Goal: Task Accomplishment & Management: Complete application form

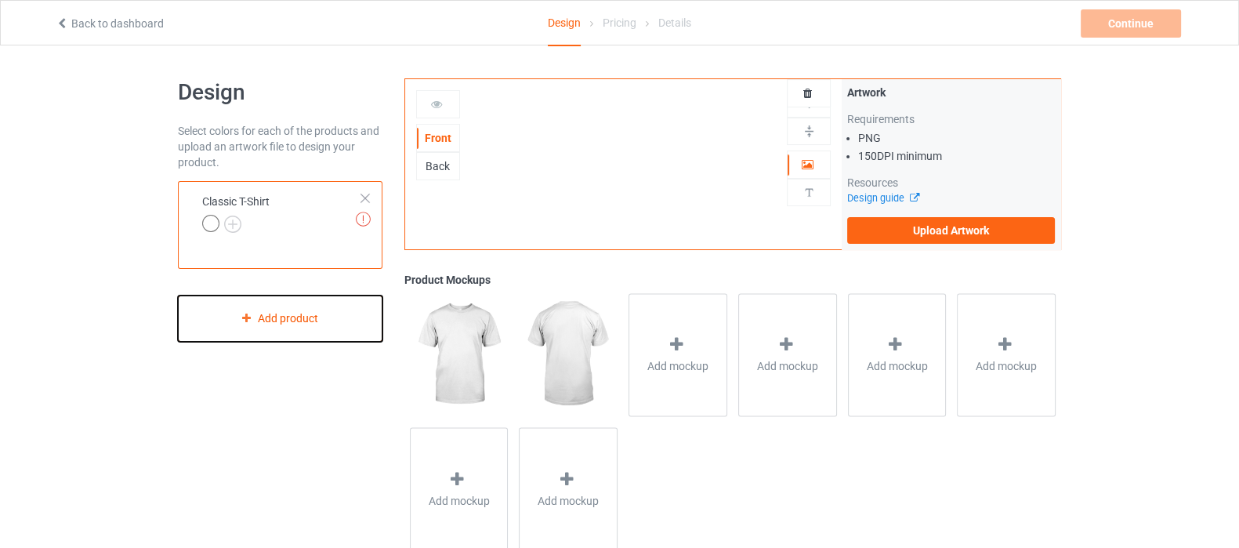
click at [332, 315] on div "Add product" at bounding box center [280, 318] width 205 height 46
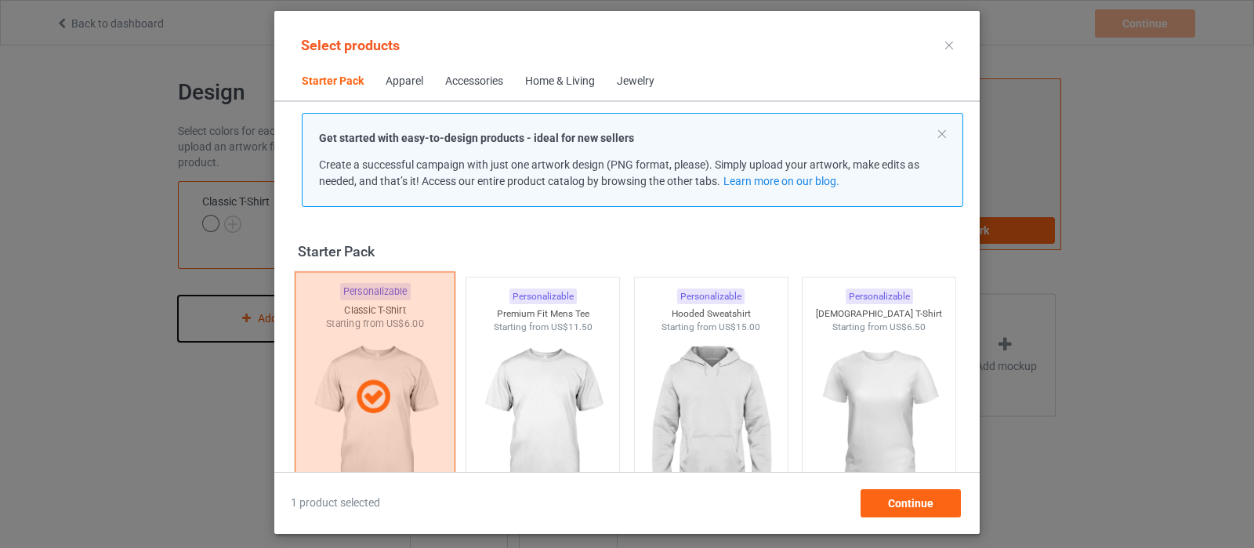
scroll to position [19, 0]
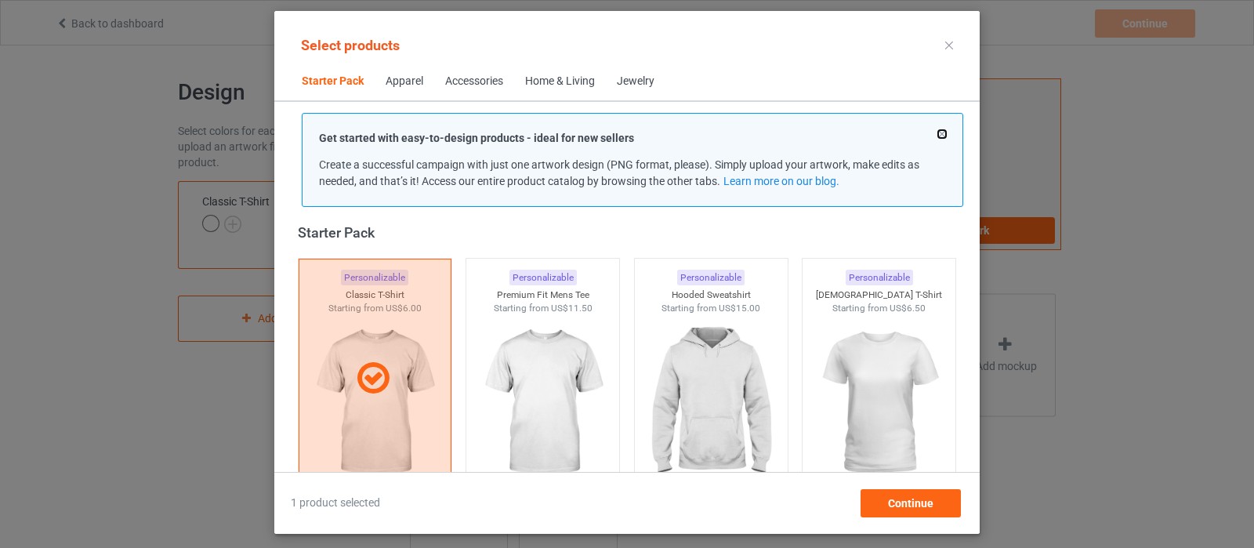
click at [944, 133] on button at bounding box center [942, 134] width 8 height 8
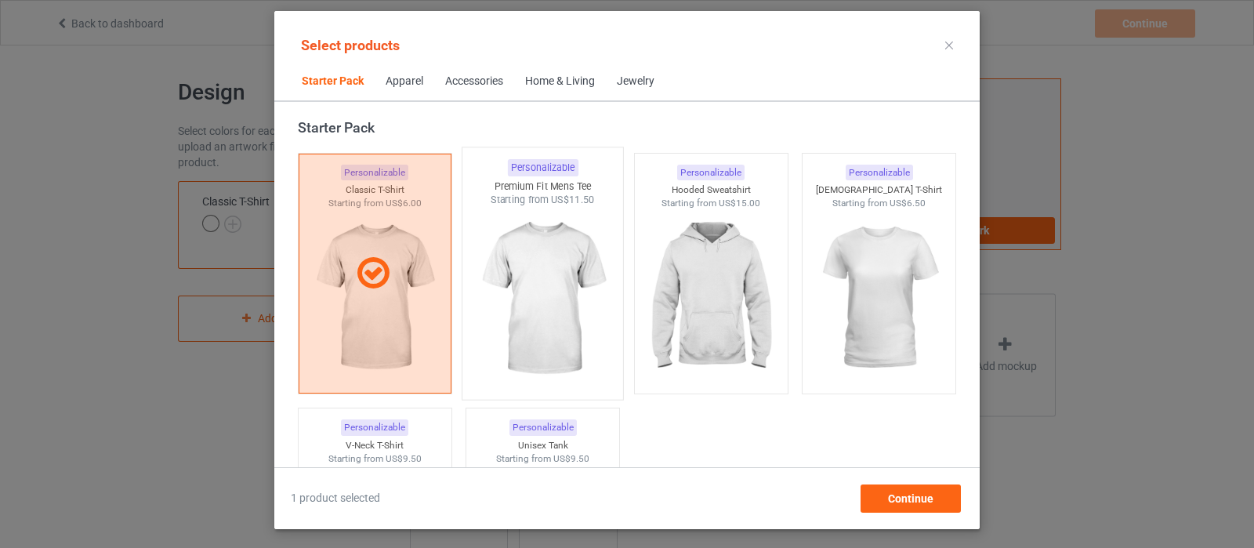
click at [535, 280] on img at bounding box center [542, 299] width 147 height 184
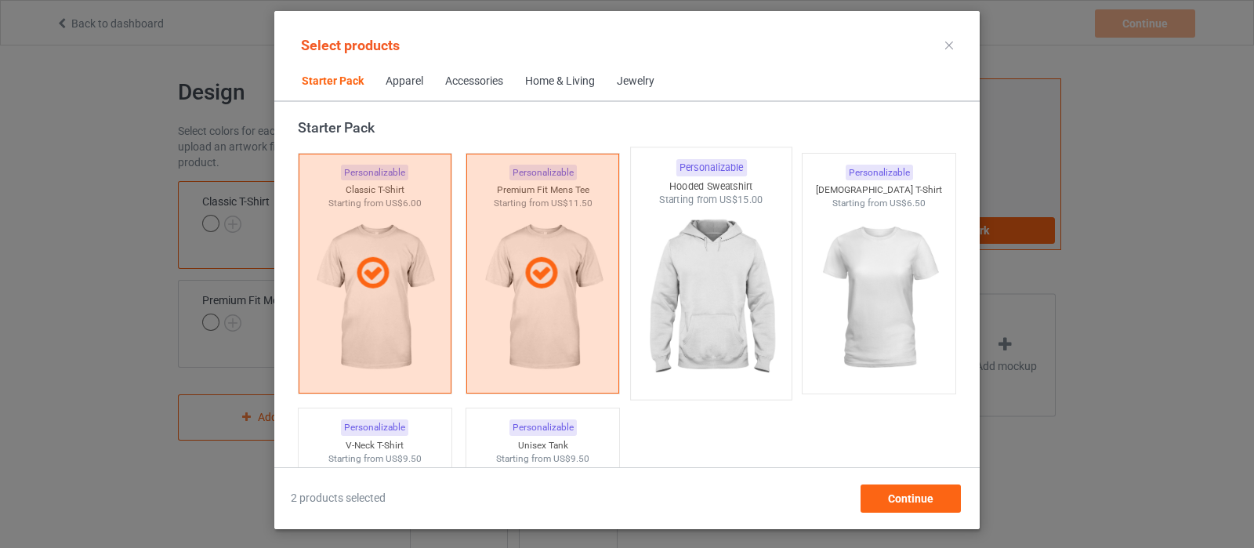
click at [698, 278] on img at bounding box center [710, 299] width 147 height 184
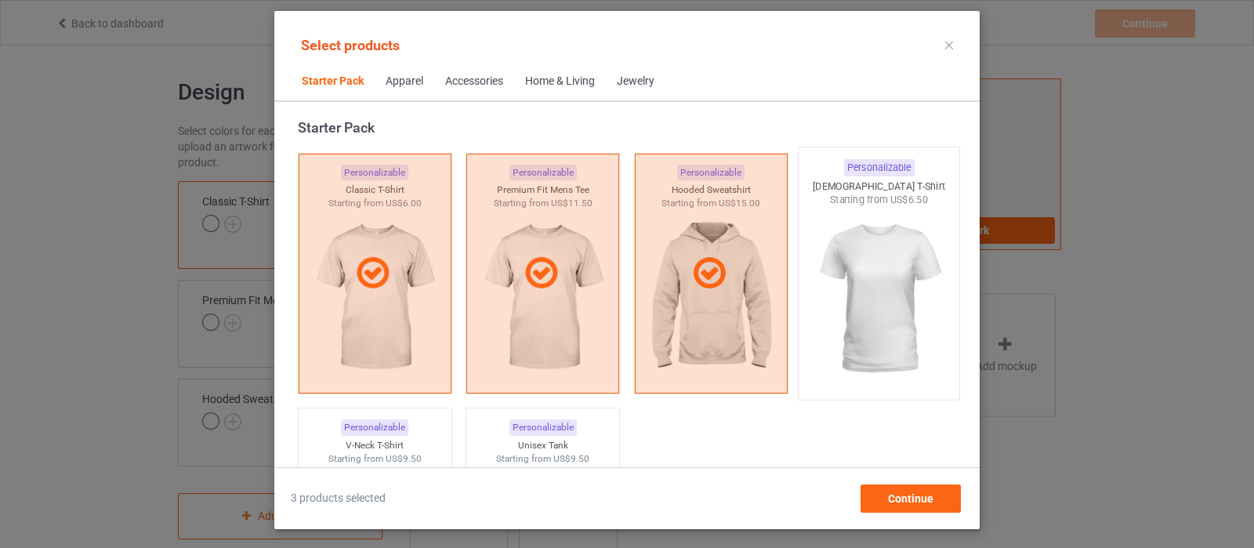
click at [861, 280] on img at bounding box center [879, 299] width 147 height 184
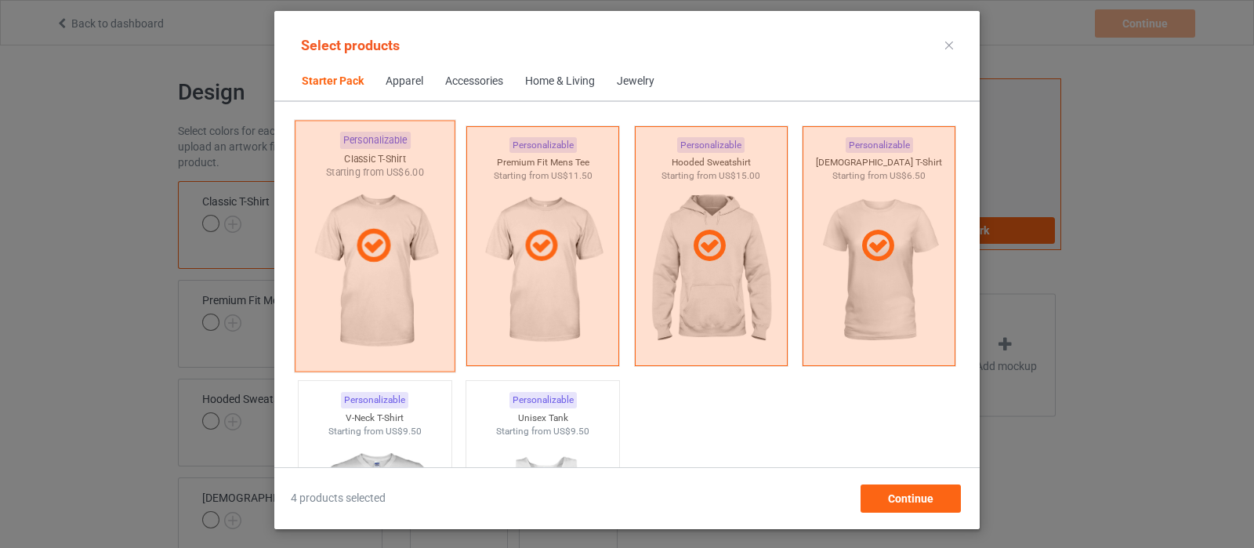
scroll to position [118, 0]
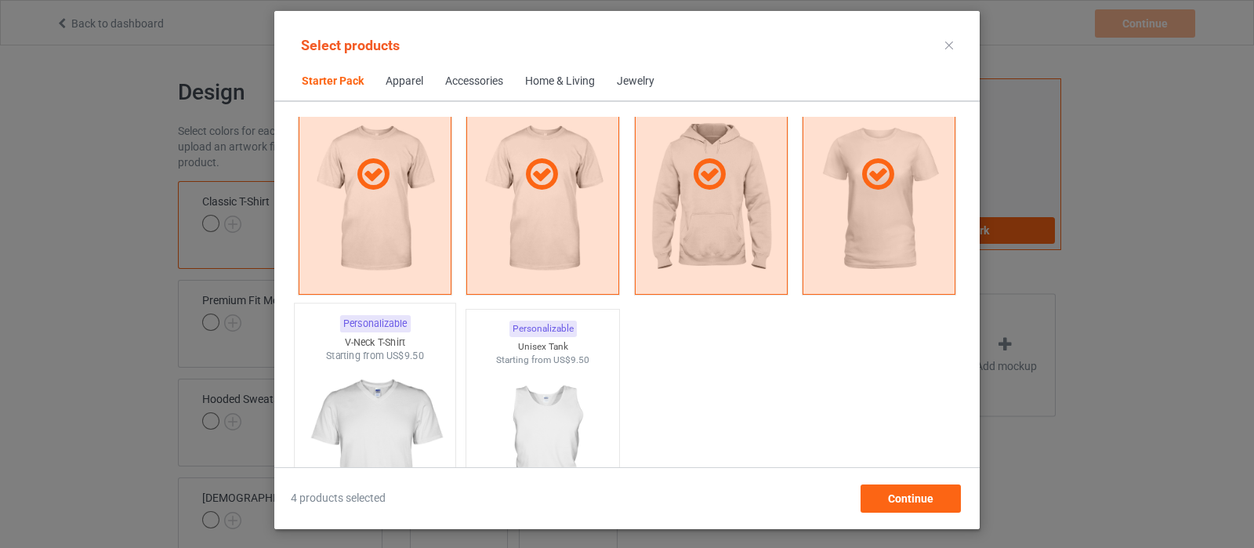
click at [357, 426] on img at bounding box center [374, 455] width 147 height 184
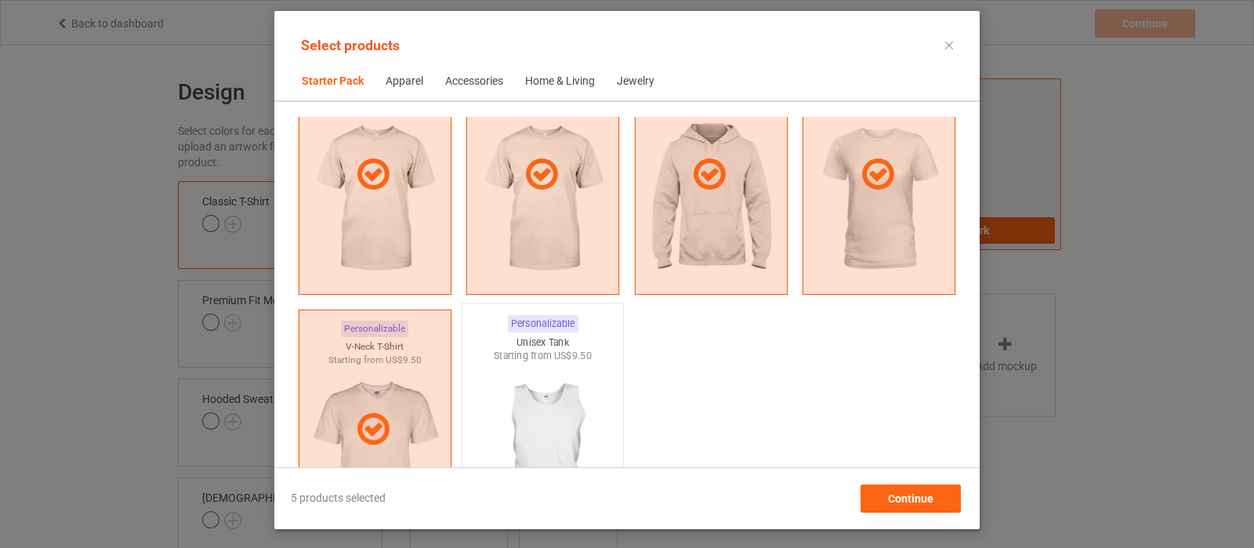
click at [509, 411] on img at bounding box center [542, 455] width 147 height 184
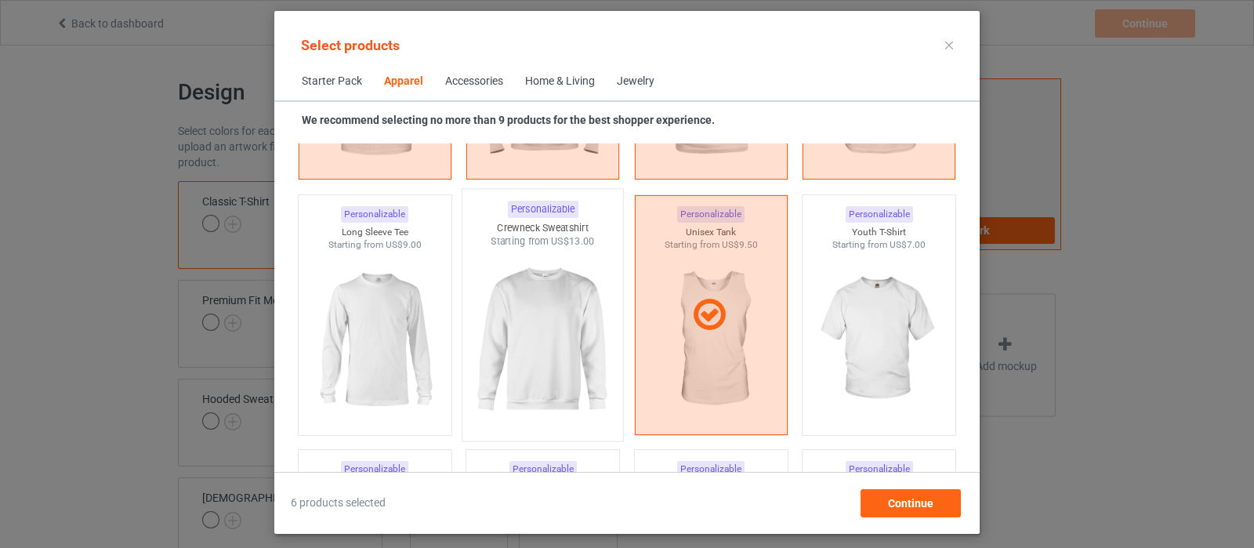
scroll to position [1097, 0]
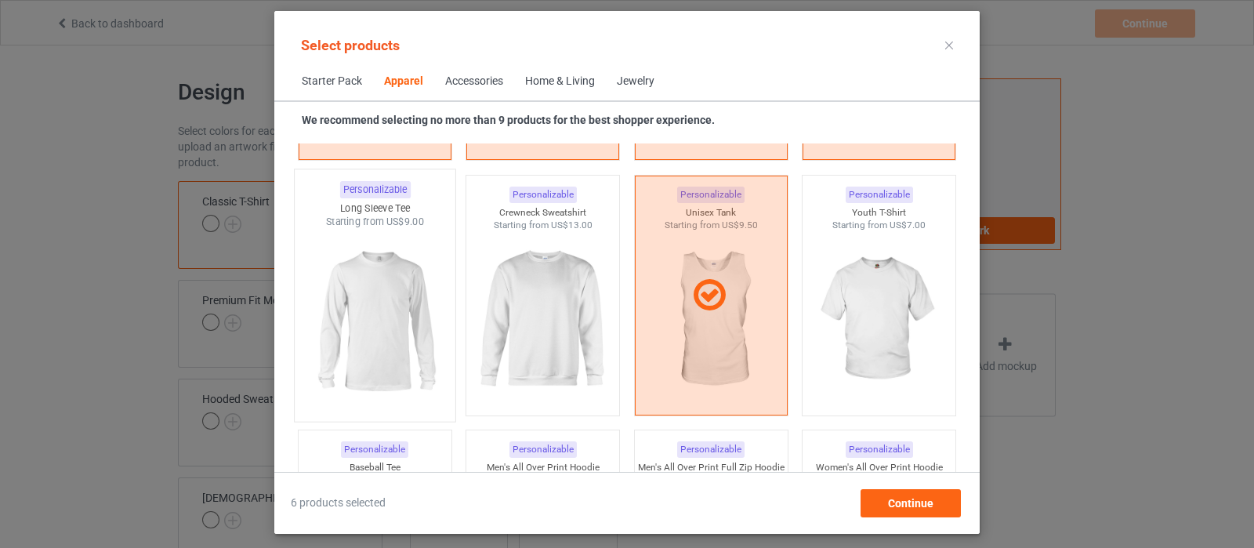
click at [394, 312] on img at bounding box center [374, 321] width 147 height 184
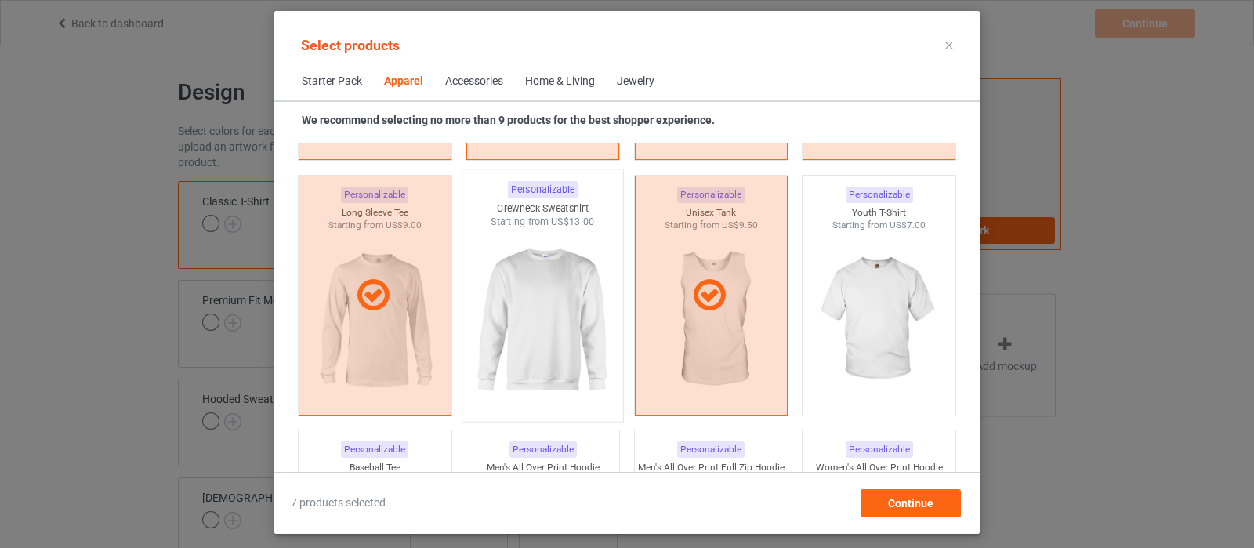
click at [542, 323] on img at bounding box center [542, 321] width 147 height 184
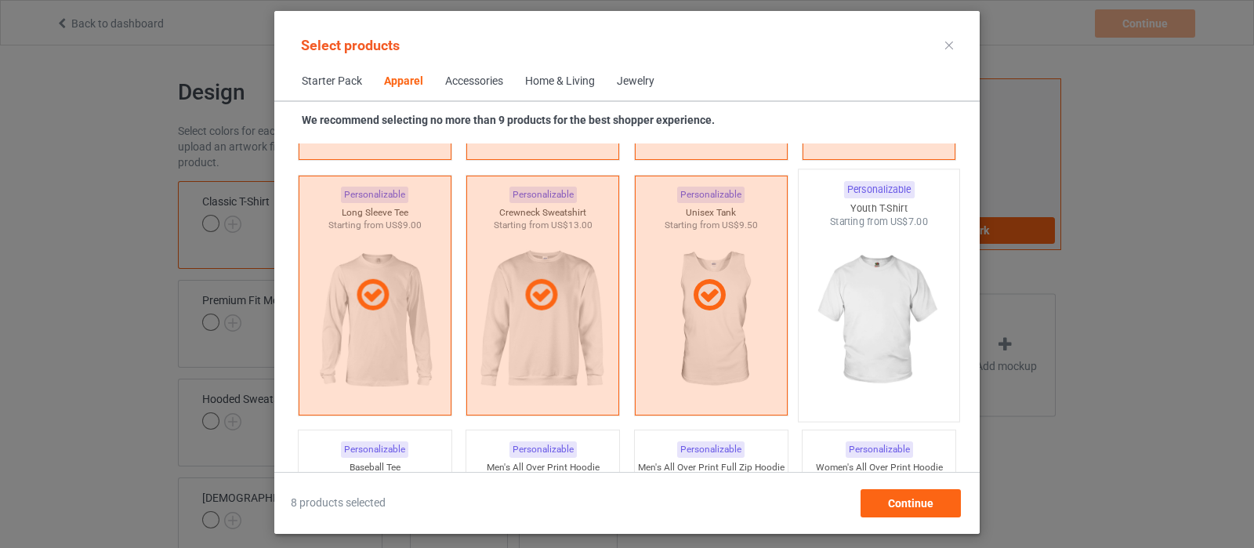
click at [898, 294] on img at bounding box center [879, 321] width 147 height 184
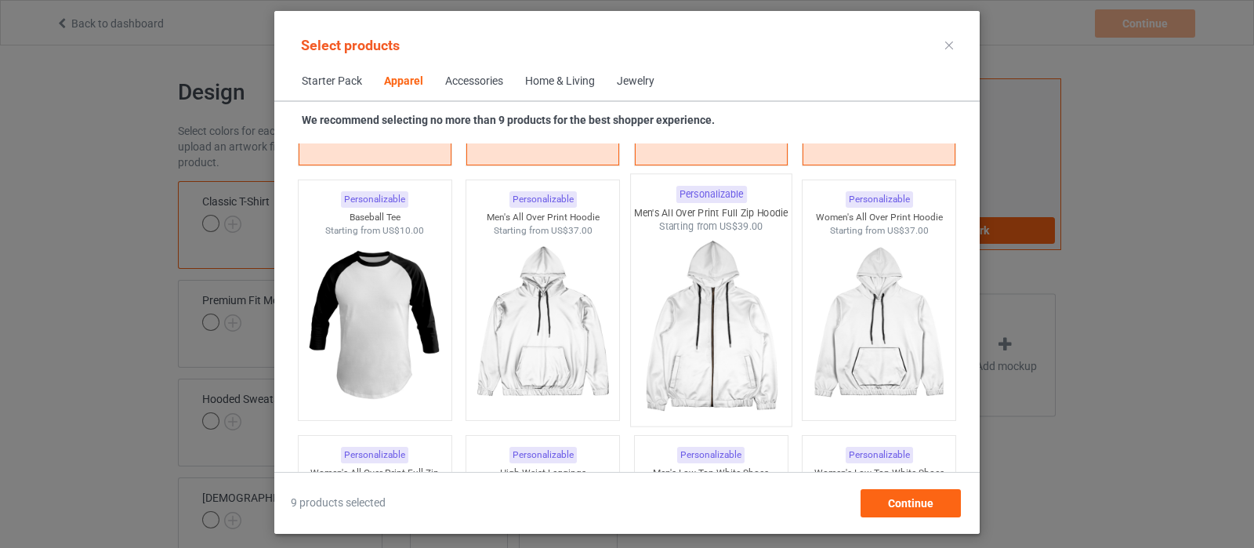
scroll to position [1390, 0]
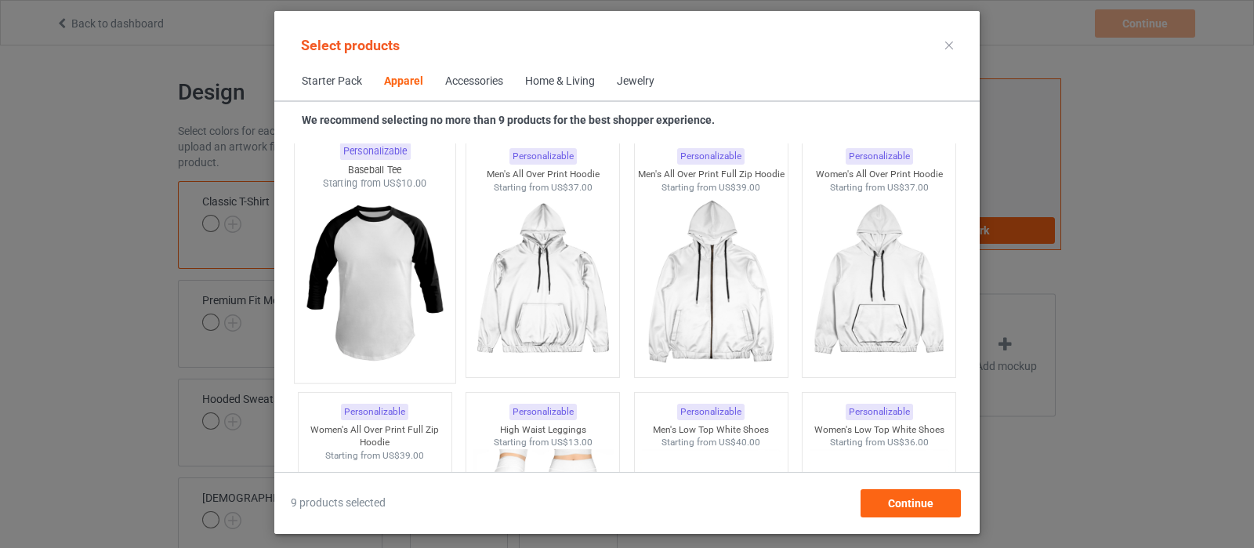
click at [385, 269] on img at bounding box center [374, 282] width 147 height 184
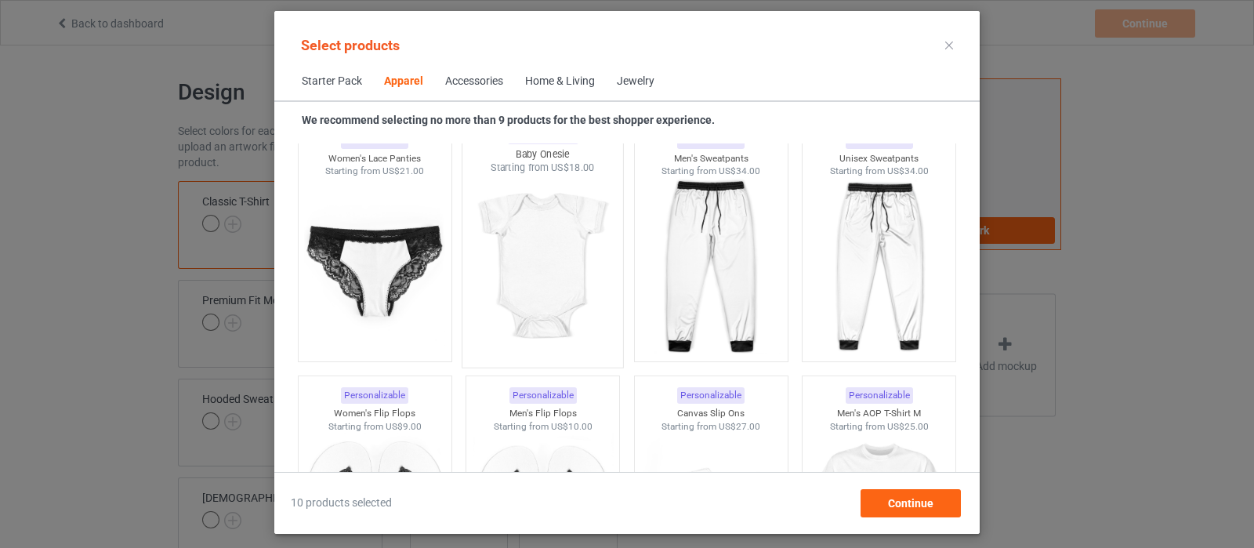
scroll to position [2175, 0]
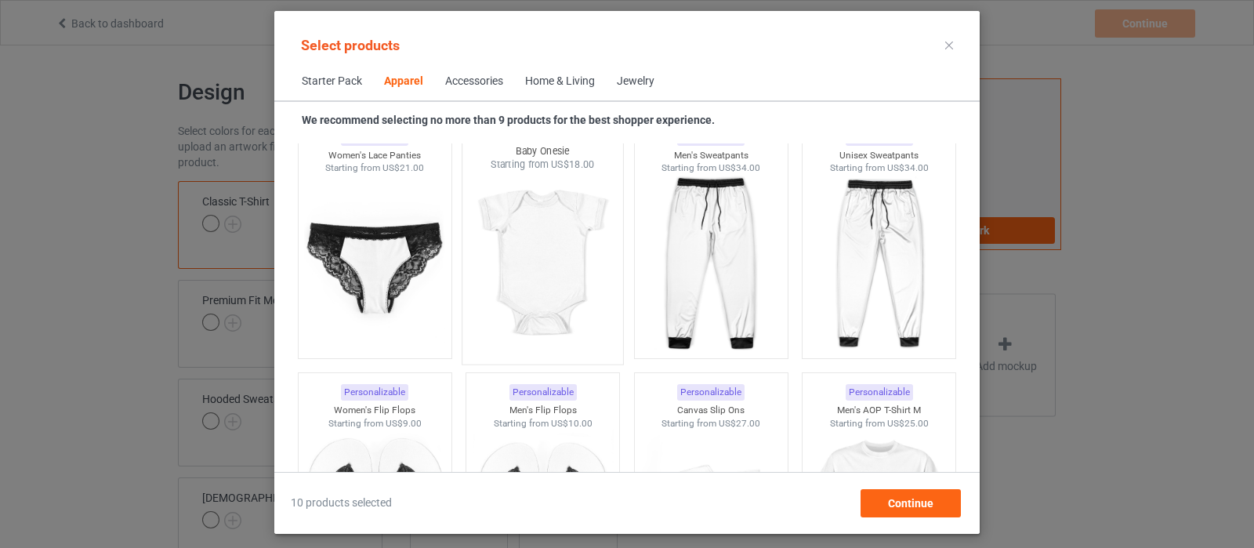
click at [542, 253] on img at bounding box center [542, 264] width 147 height 184
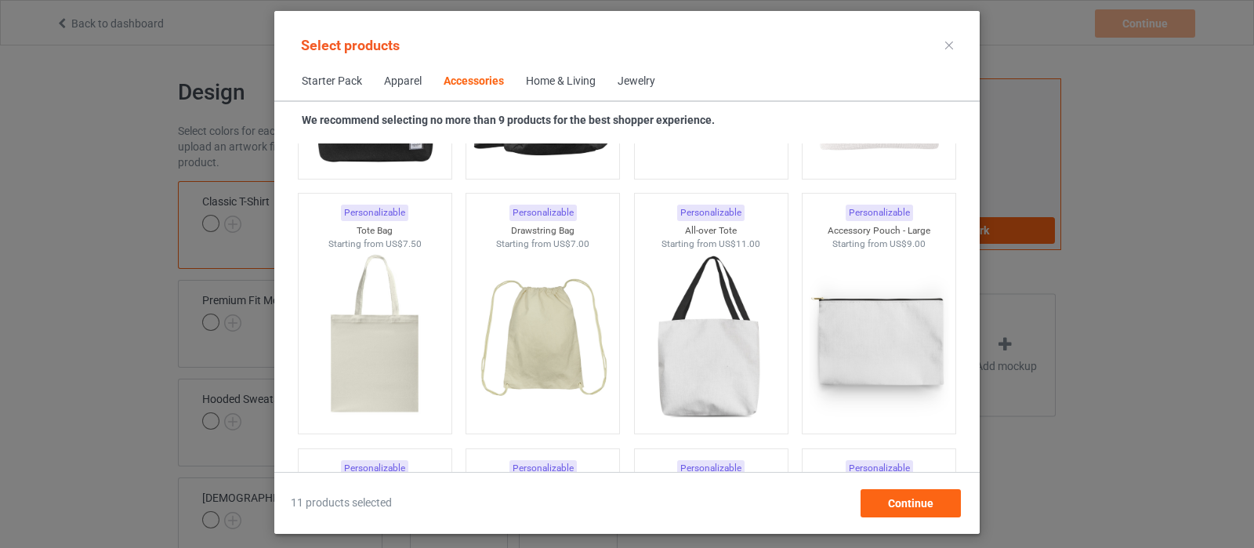
scroll to position [4722, 0]
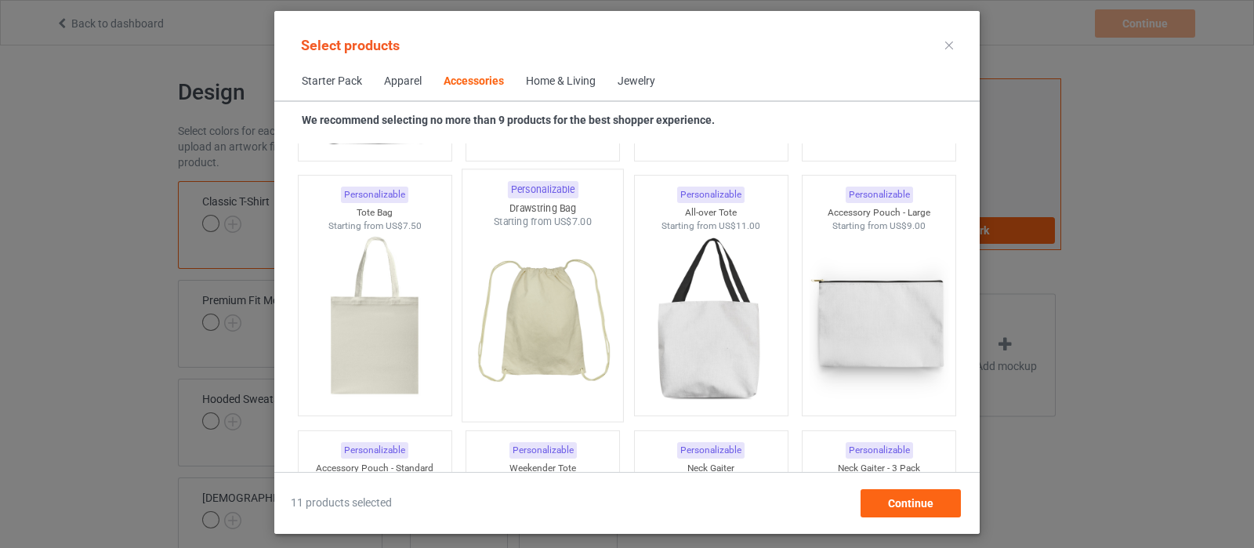
click at [558, 333] on img at bounding box center [542, 321] width 147 height 184
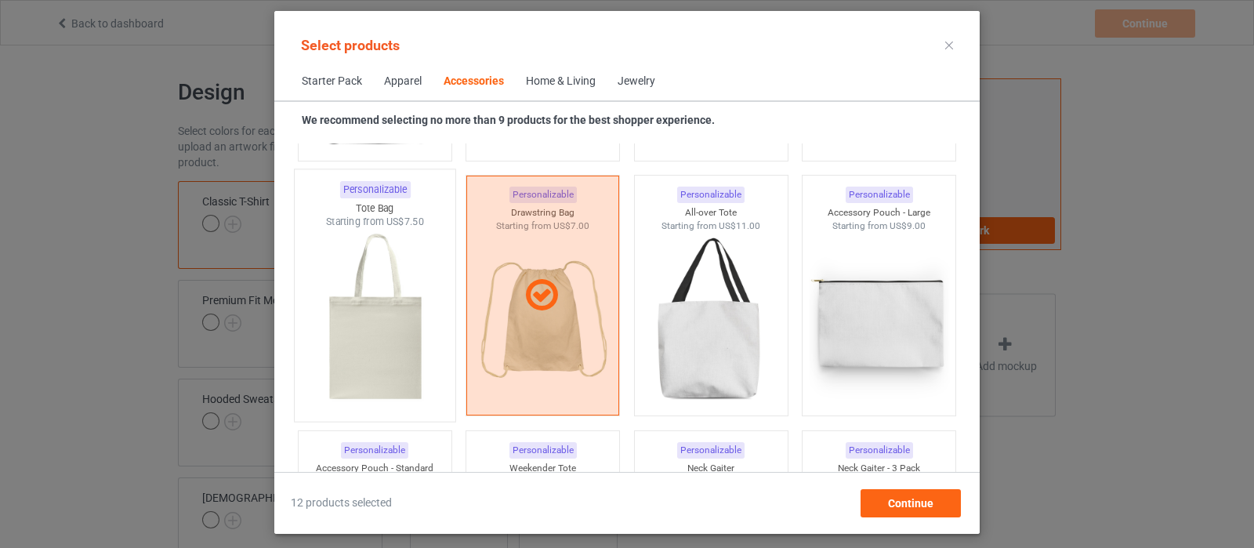
click at [343, 335] on img at bounding box center [374, 321] width 147 height 184
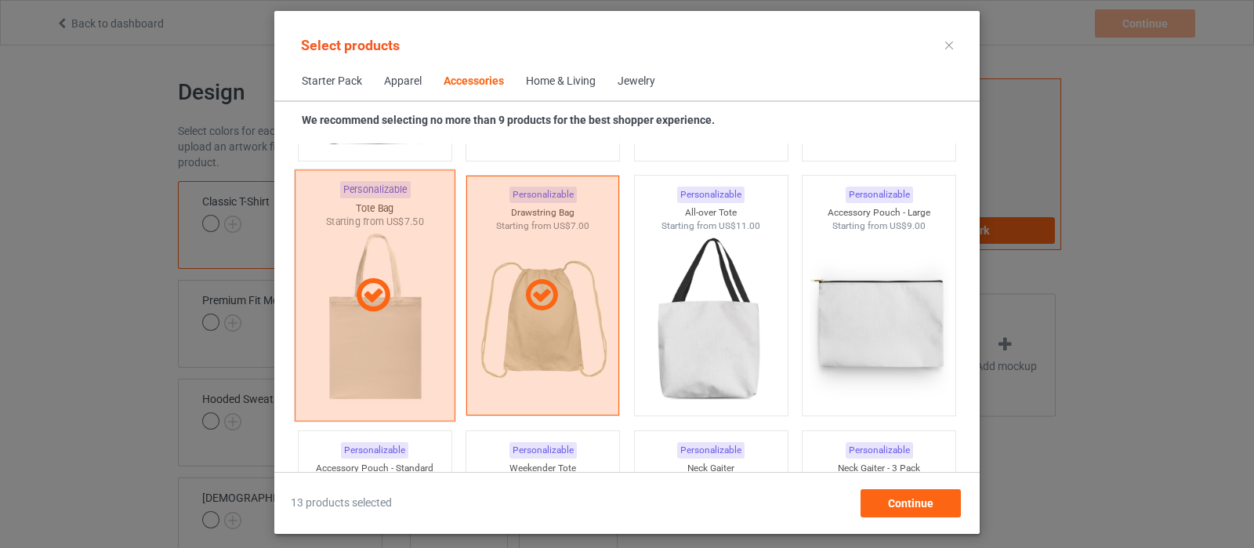
click at [361, 359] on div at bounding box center [375, 296] width 161 height 252
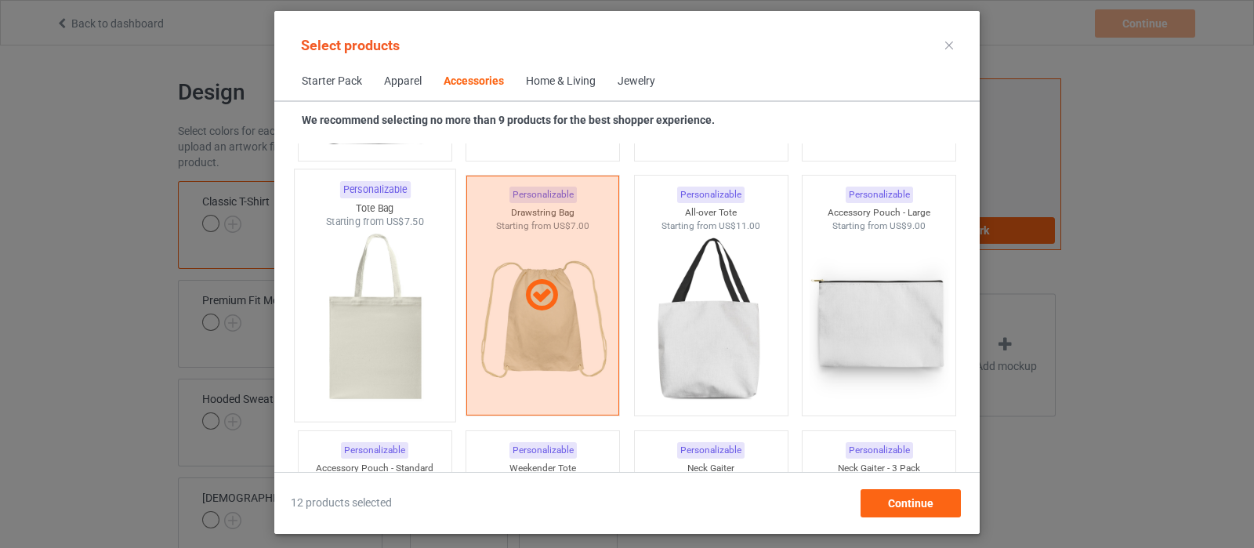
click at [380, 349] on img at bounding box center [374, 321] width 147 height 184
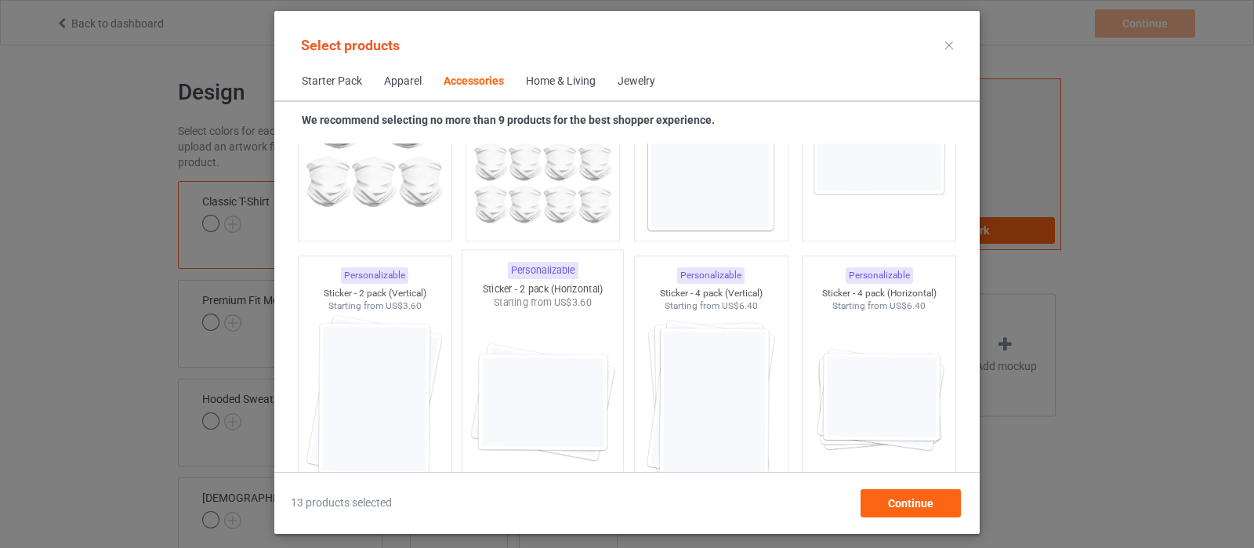
scroll to position [5603, 0]
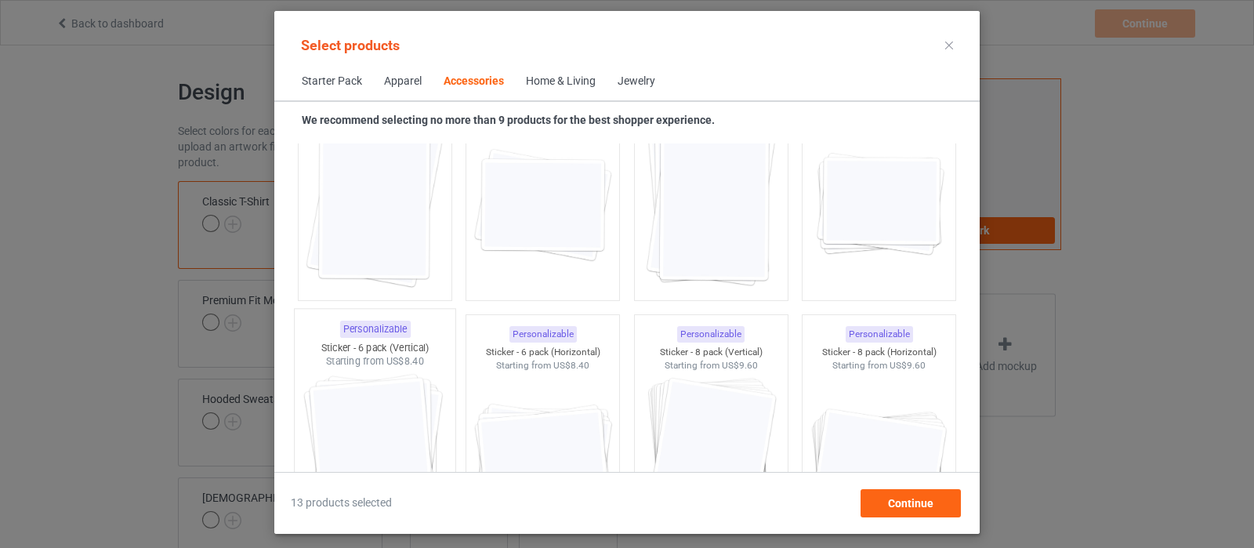
click at [411, 409] on img at bounding box center [374, 460] width 147 height 184
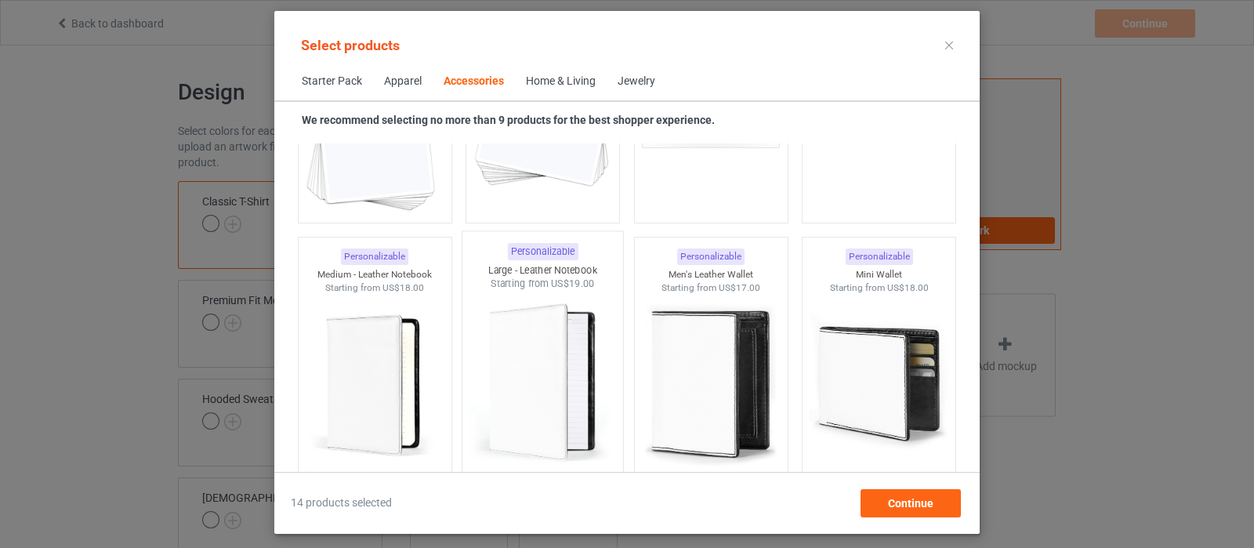
scroll to position [6289, 0]
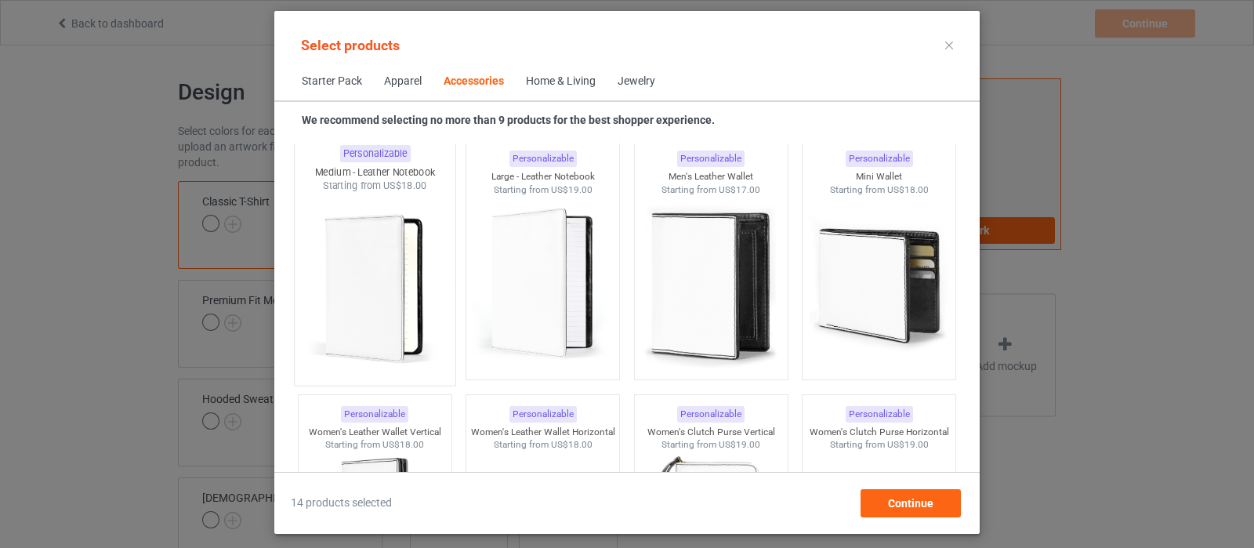
click at [382, 303] on img at bounding box center [374, 285] width 147 height 184
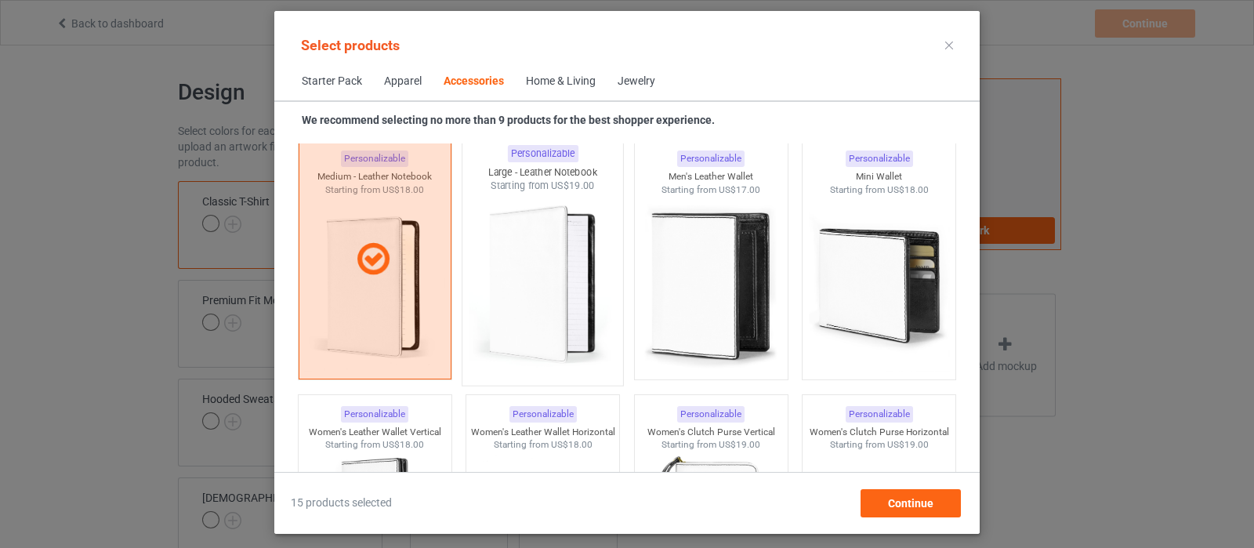
click at [549, 295] on img at bounding box center [542, 285] width 147 height 184
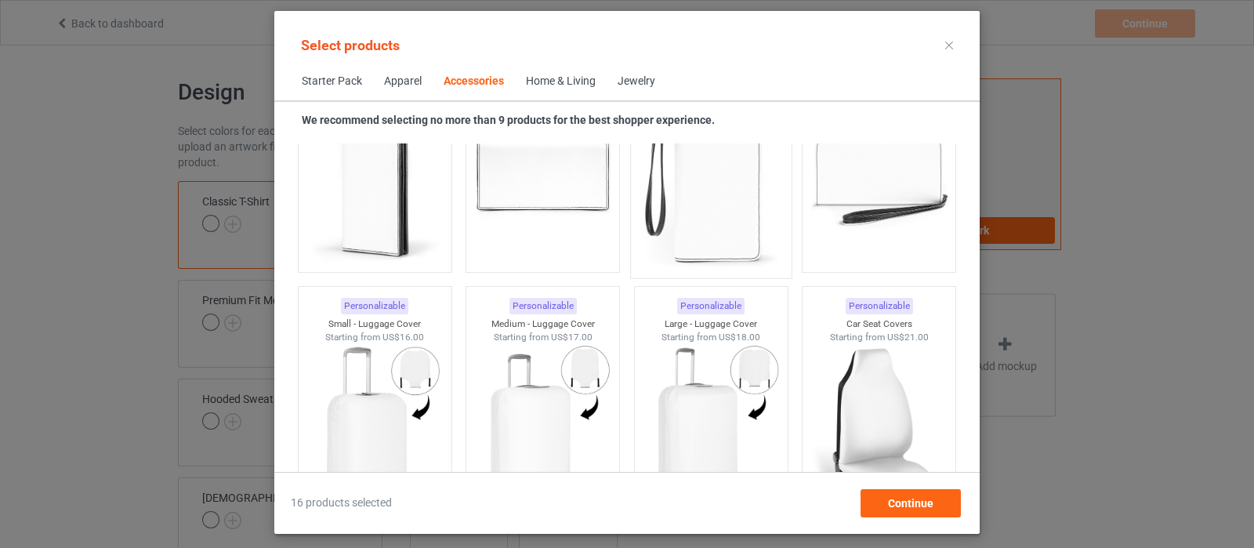
scroll to position [6682, 0]
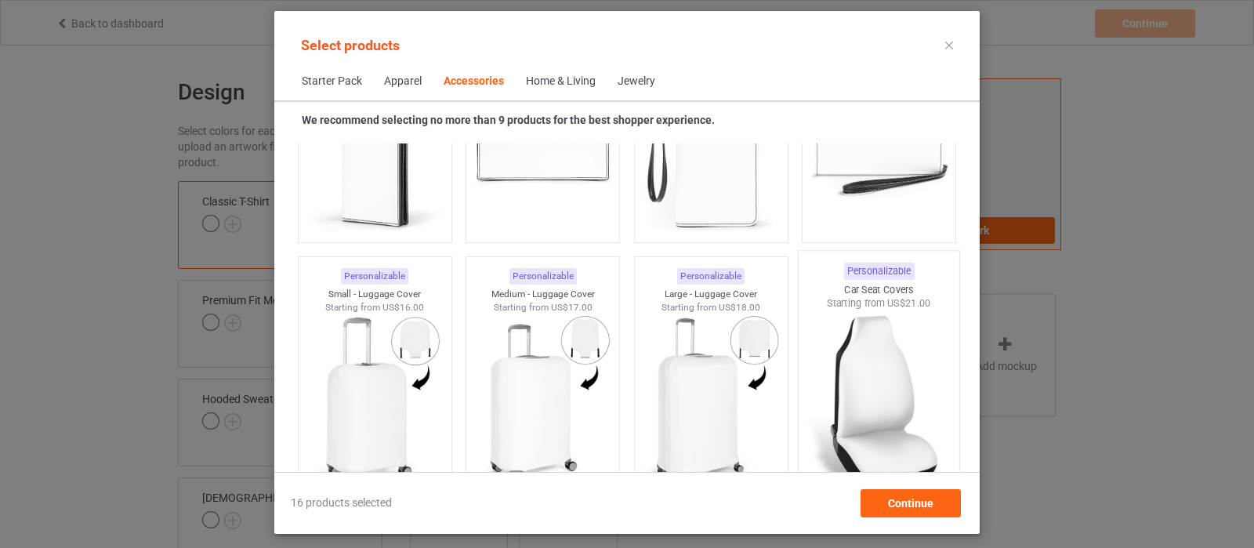
click at [869, 396] on img at bounding box center [879, 402] width 147 height 184
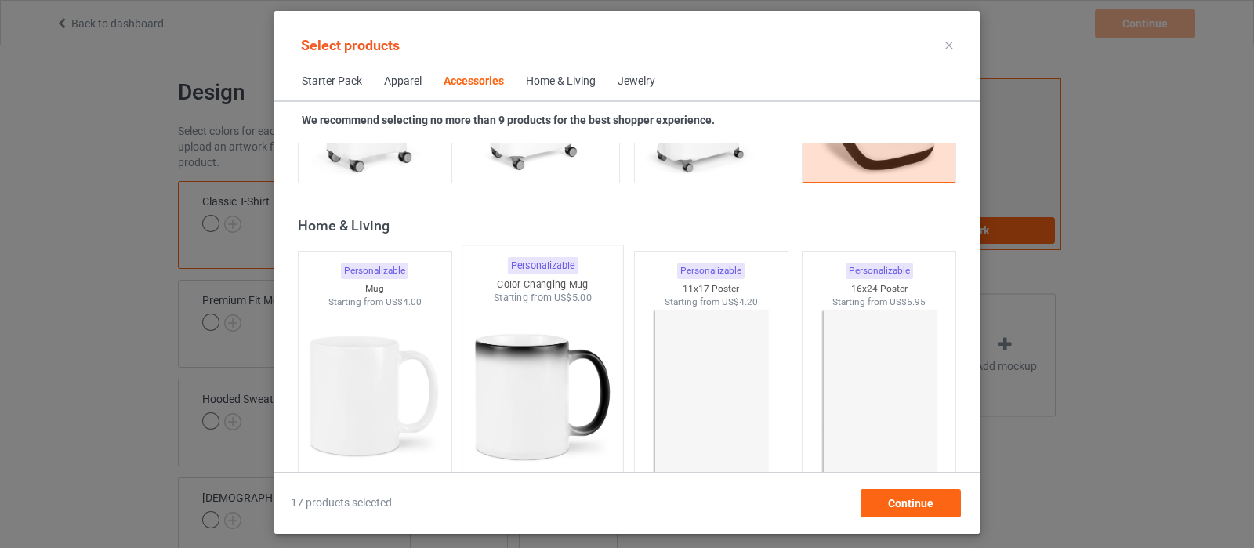
scroll to position [7074, 0]
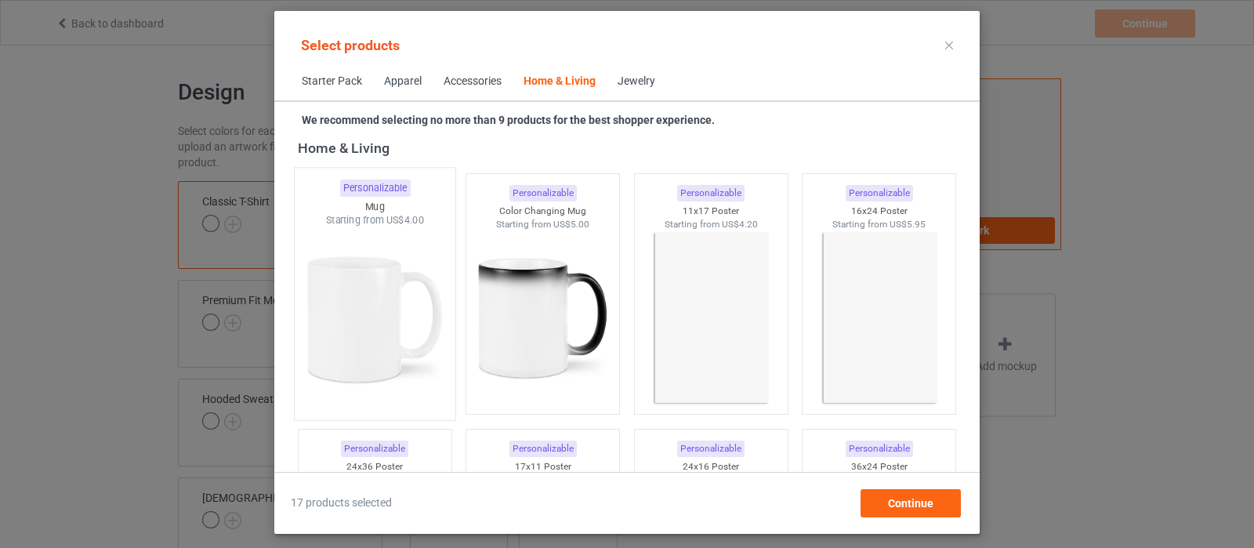
click at [388, 345] on img at bounding box center [374, 319] width 147 height 184
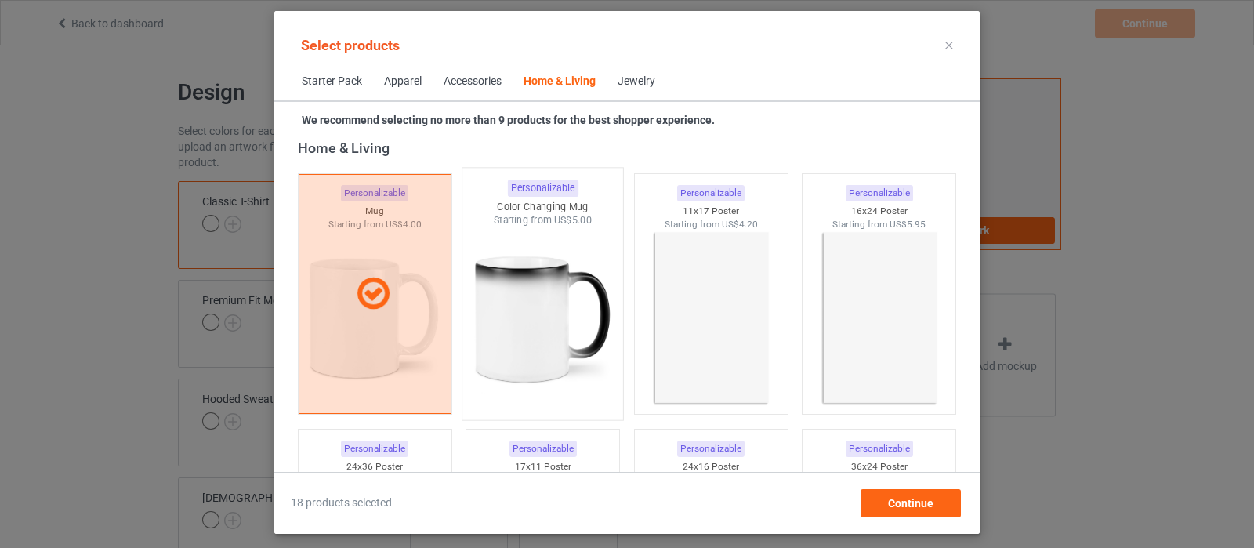
click at [567, 332] on img at bounding box center [542, 319] width 147 height 184
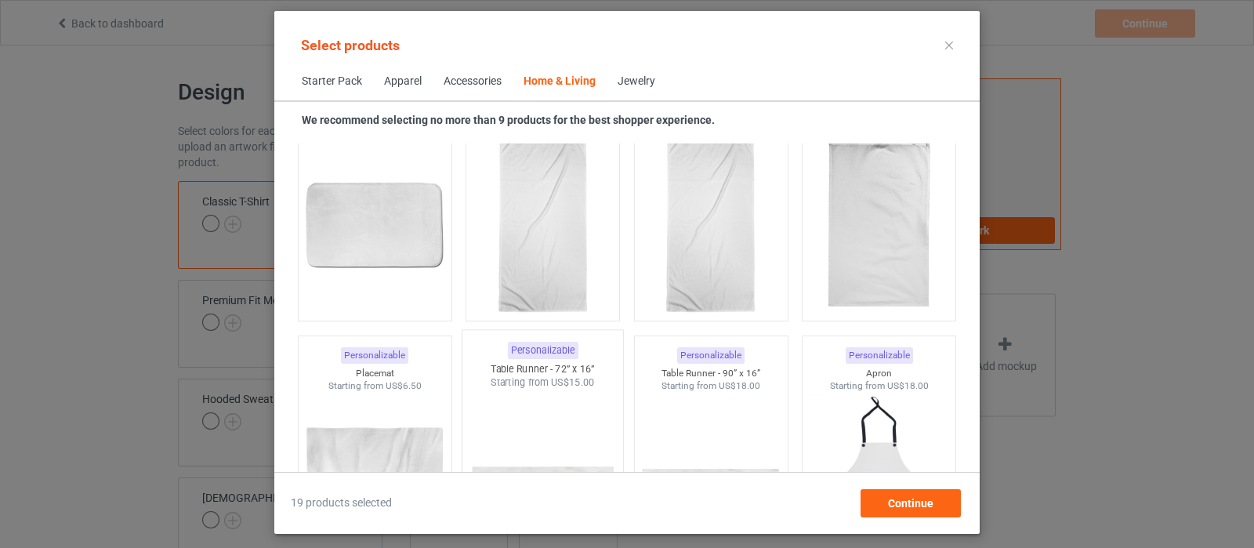
scroll to position [9816, 0]
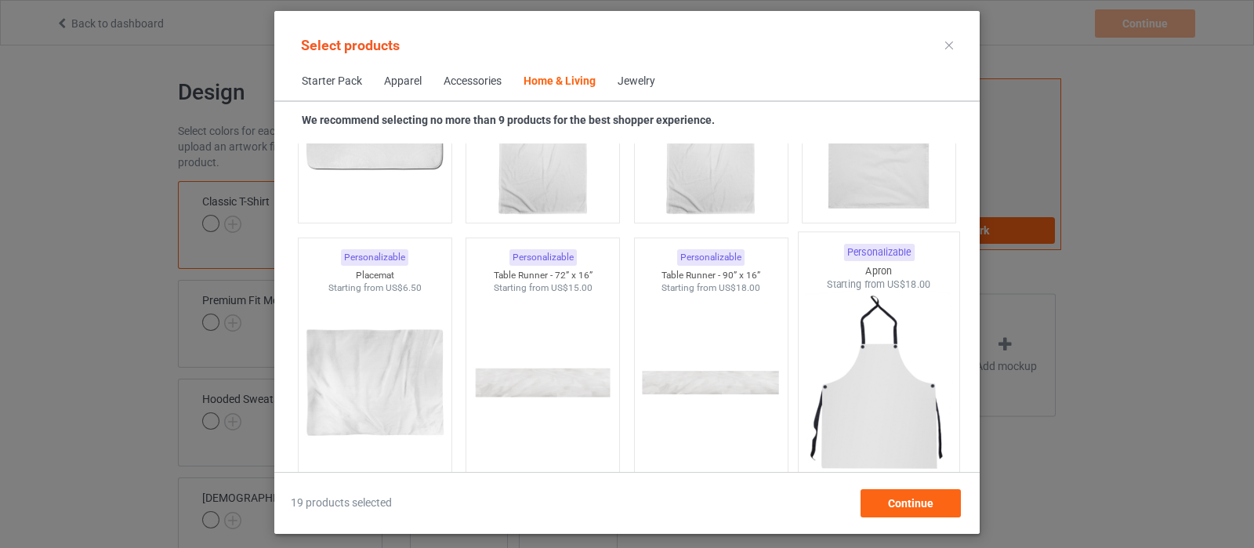
click at [845, 366] on img at bounding box center [879, 384] width 147 height 184
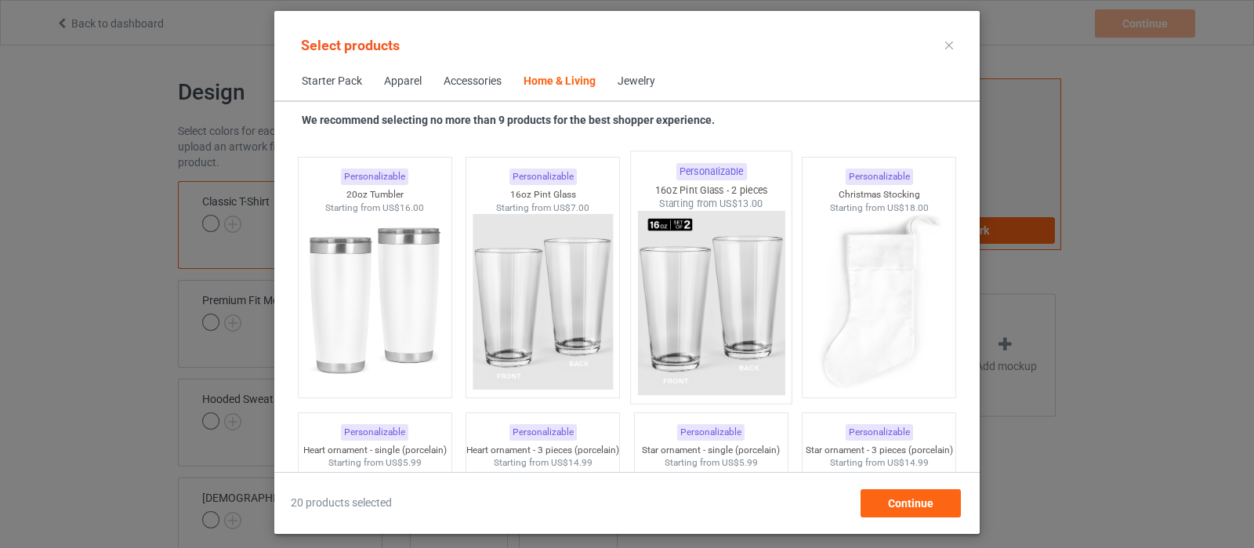
scroll to position [11677, 0]
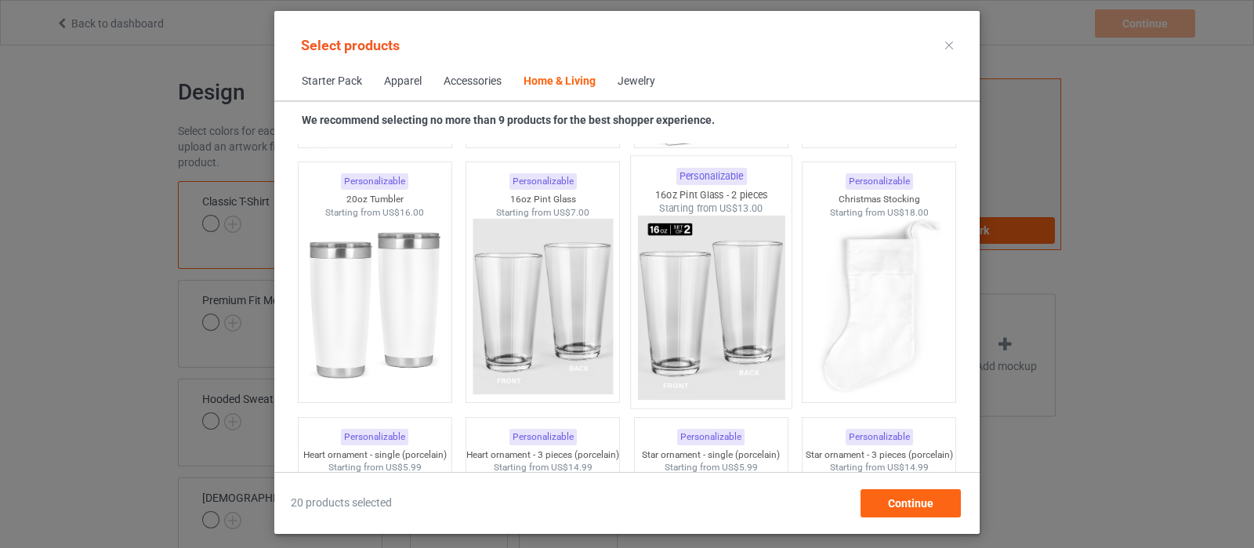
click at [669, 290] on img at bounding box center [710, 308] width 147 height 184
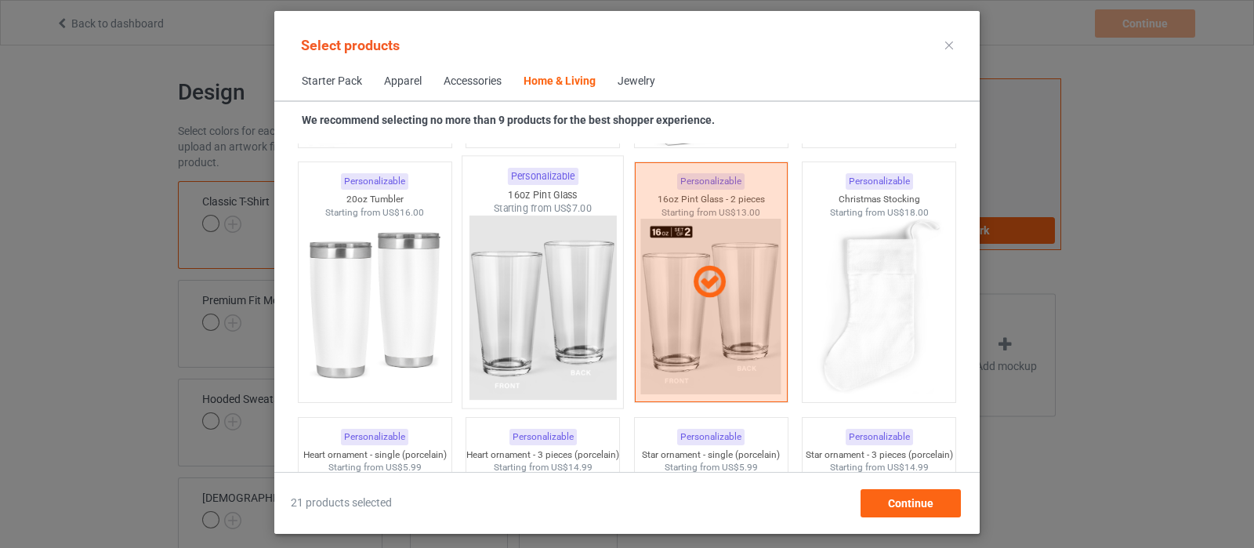
click at [577, 299] on img at bounding box center [542, 308] width 147 height 184
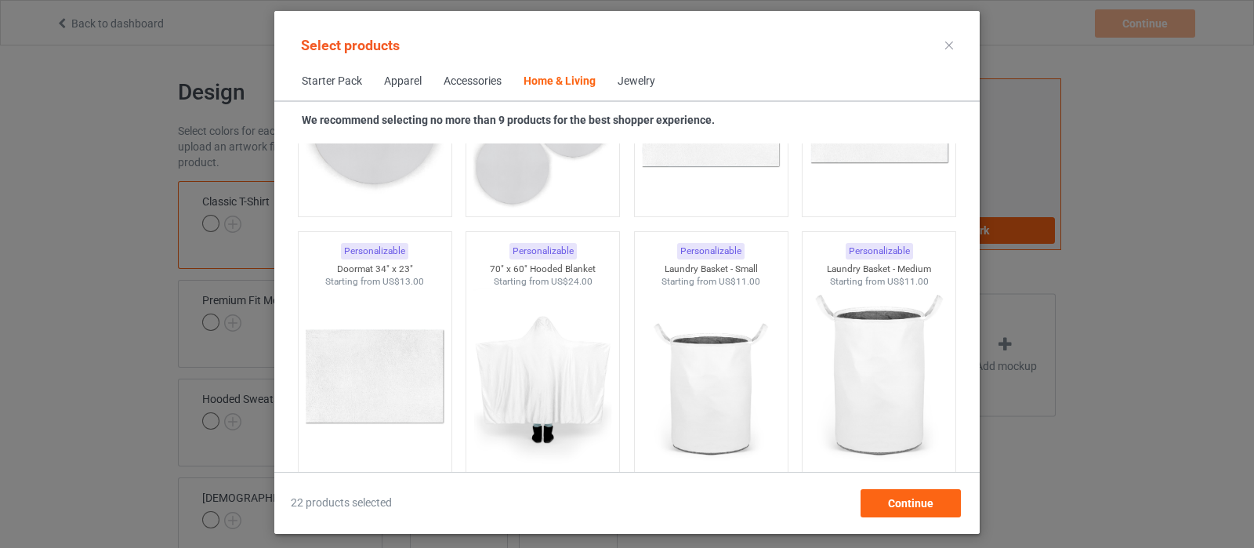
scroll to position [12952, 0]
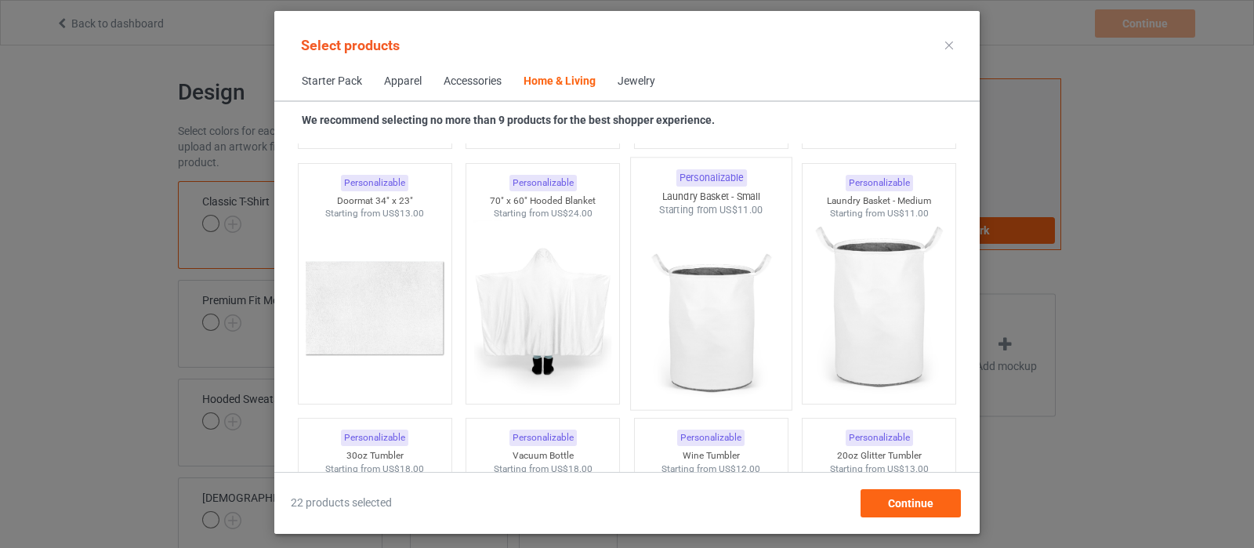
click at [713, 313] on img at bounding box center [710, 309] width 147 height 184
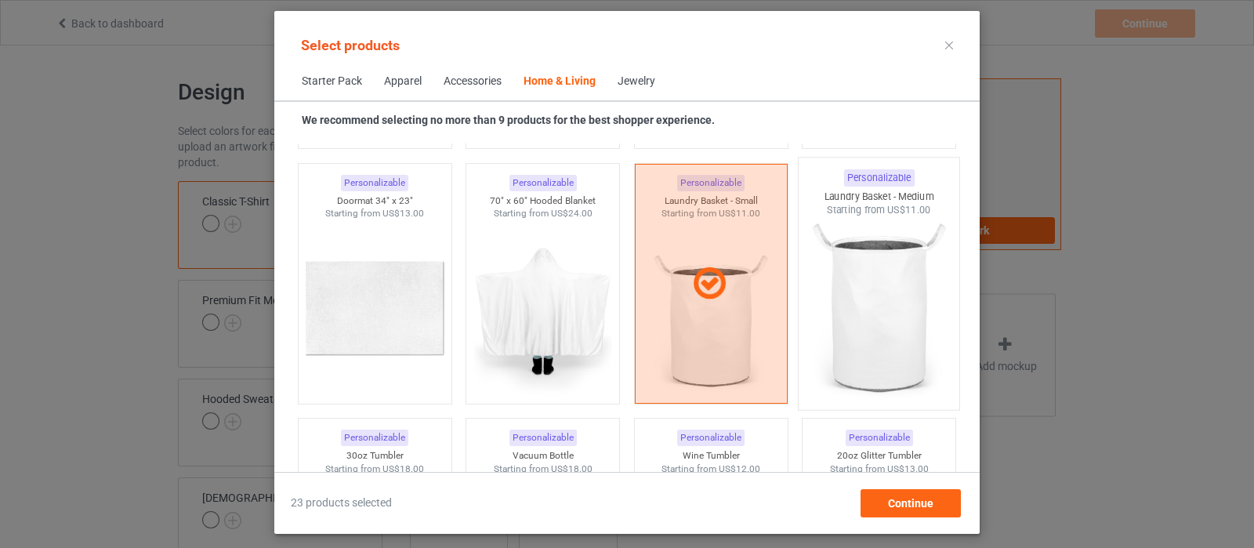
click at [839, 303] on img at bounding box center [879, 309] width 147 height 184
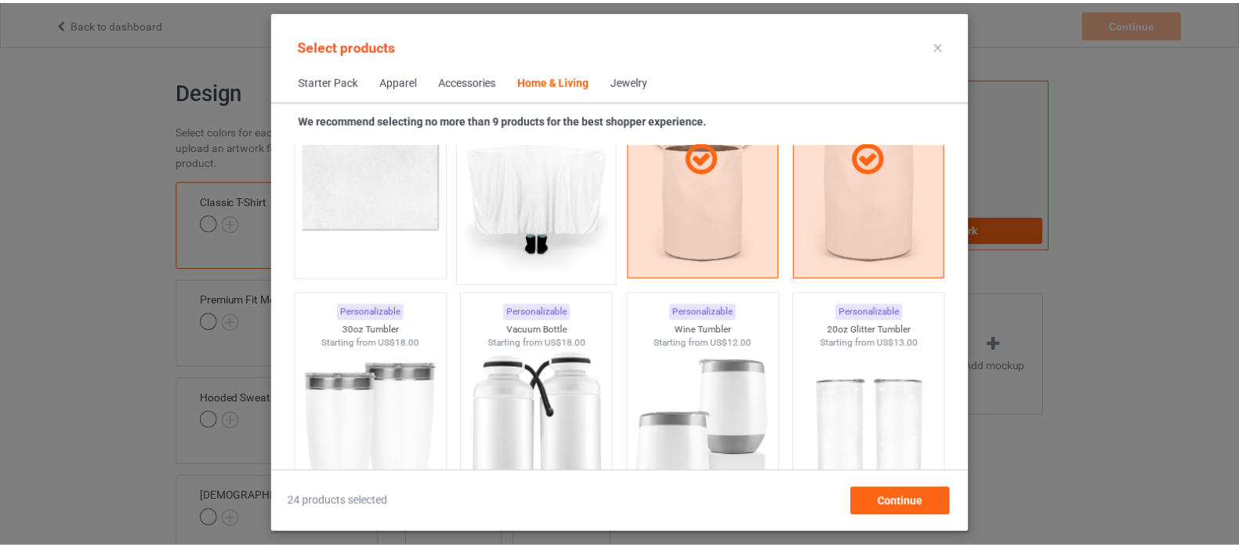
scroll to position [13246, 0]
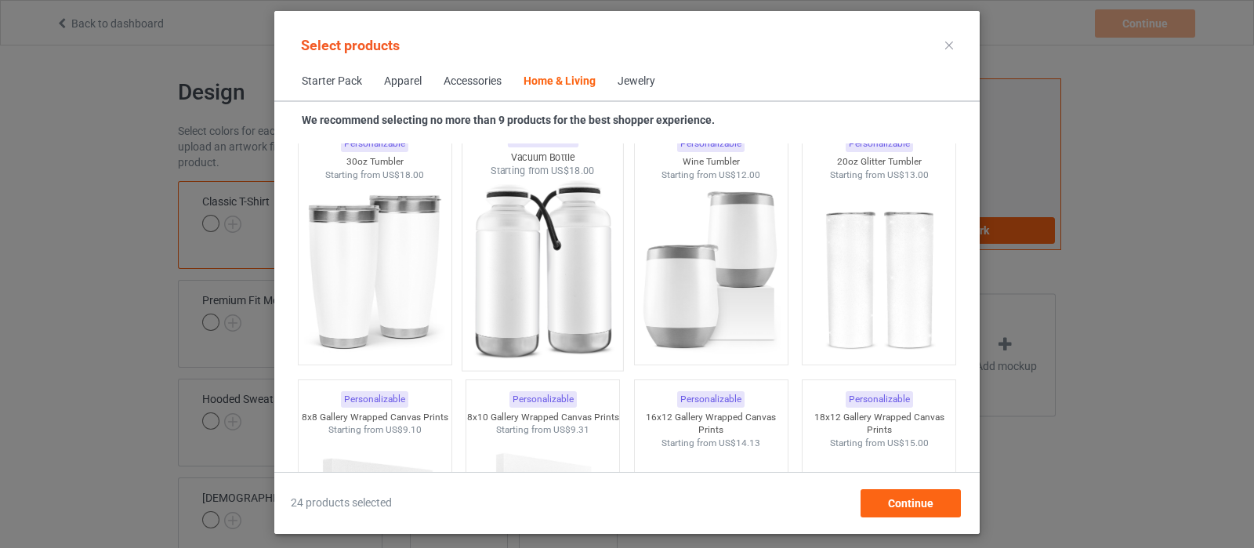
click at [547, 302] on img at bounding box center [542, 270] width 147 height 184
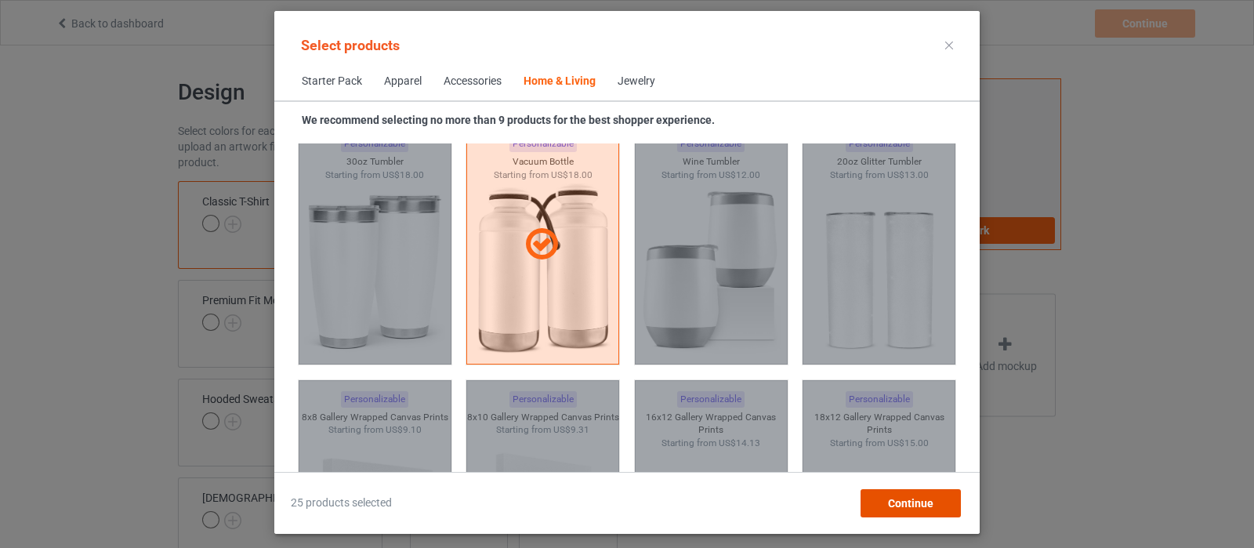
click at [922, 492] on div "Continue" at bounding box center [911, 503] width 100 height 28
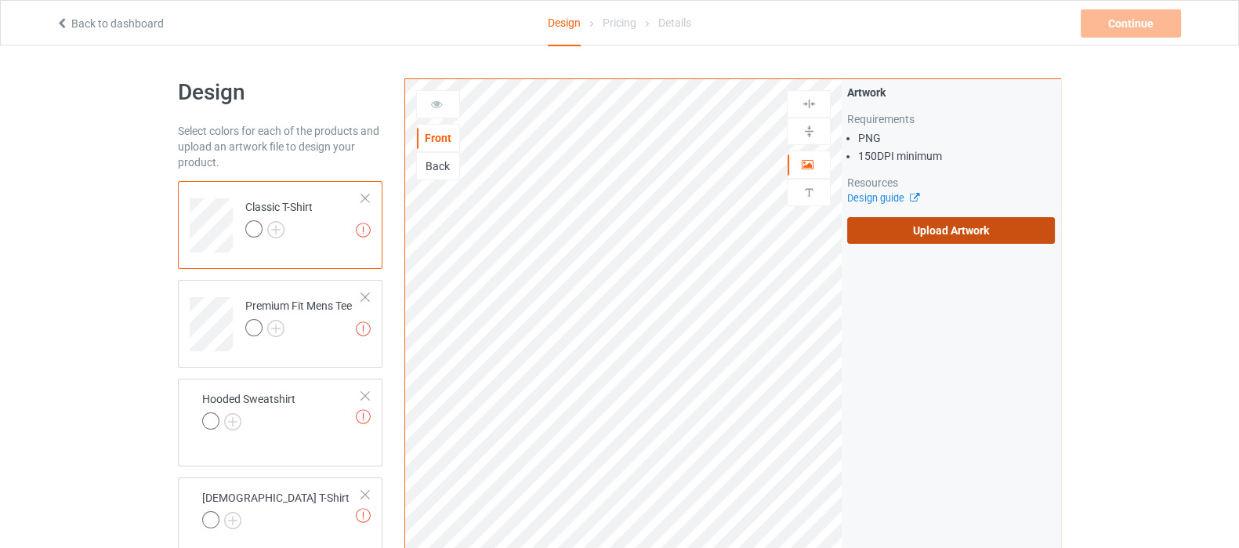
click at [932, 233] on label "Upload Artwork" at bounding box center [951, 230] width 208 height 27
click at [0, 0] on input "Upload Artwork" at bounding box center [0, 0] width 0 height 0
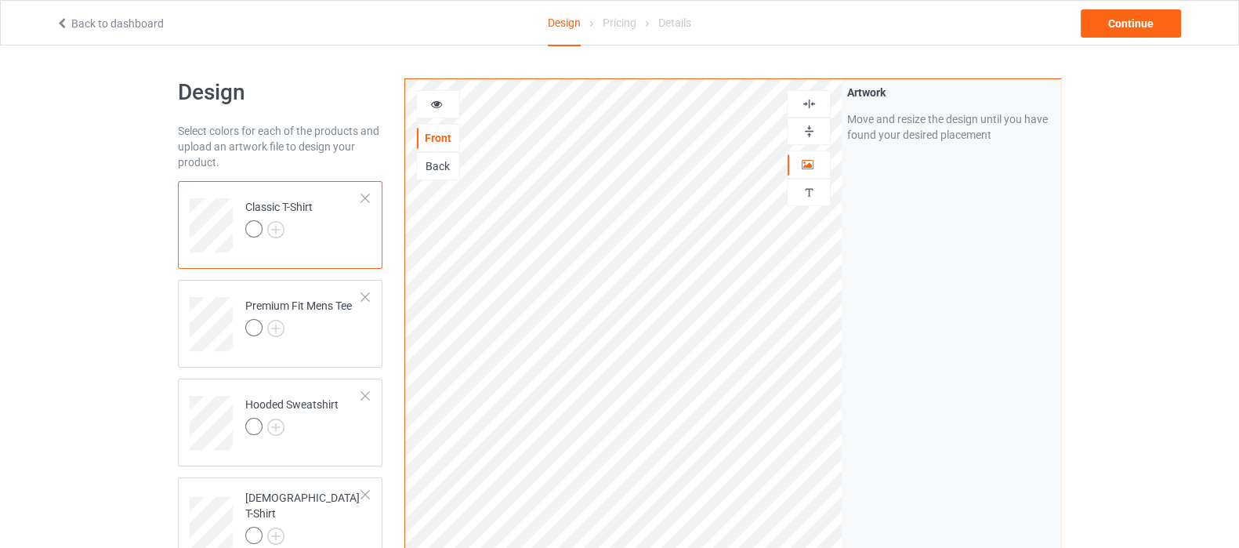
click at [807, 105] on img at bounding box center [809, 103] width 15 height 15
click at [278, 228] on img at bounding box center [275, 229] width 17 height 17
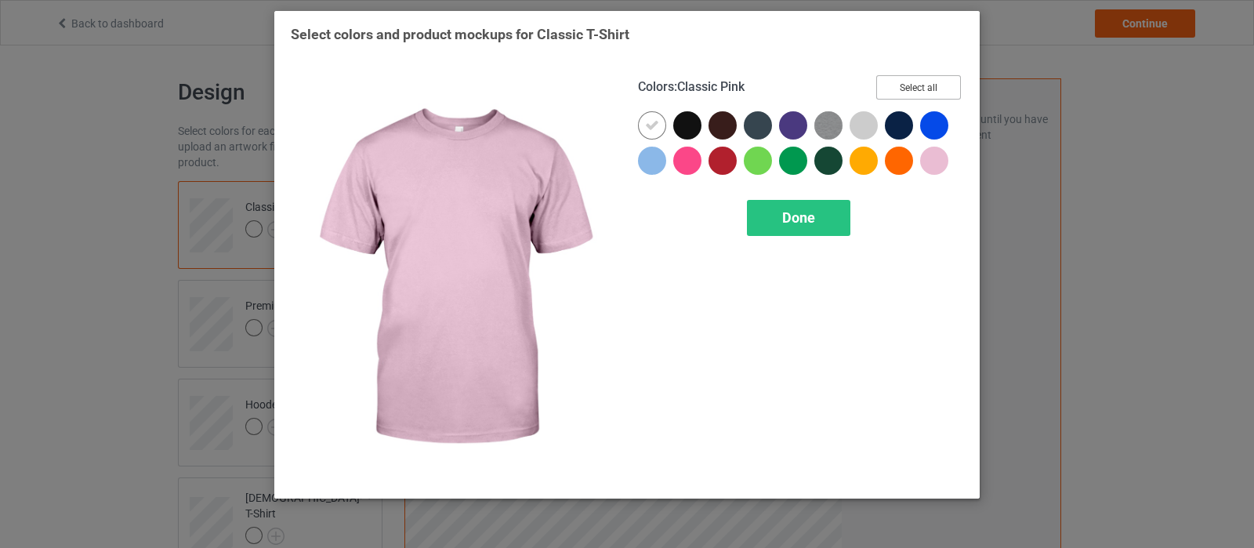
click at [937, 88] on button "Select all" at bounding box center [918, 87] width 85 height 24
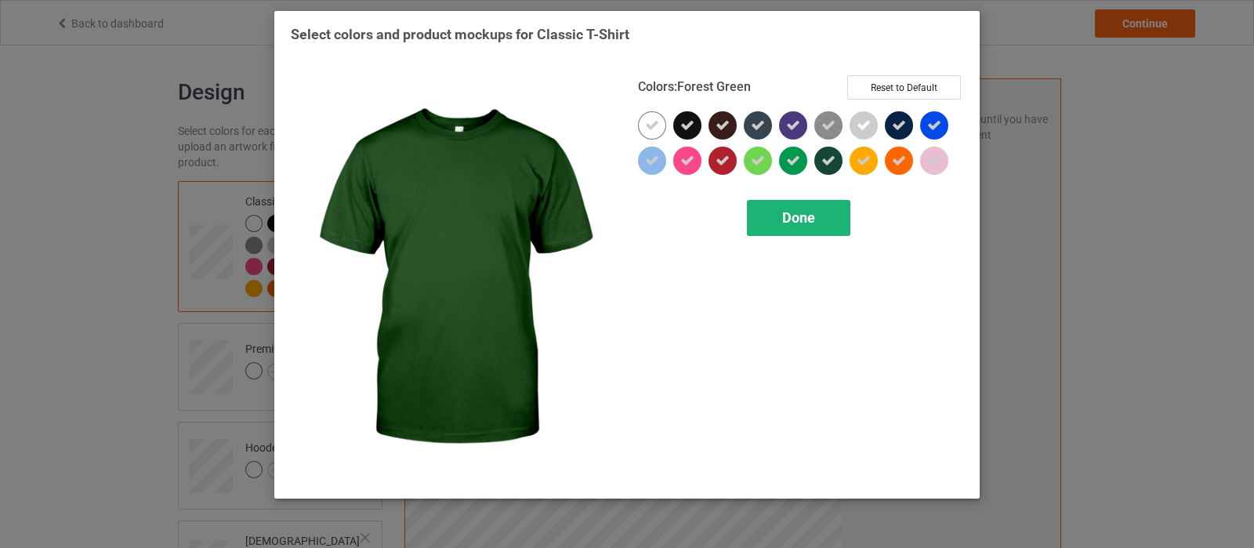
click at [821, 219] on div "Done" at bounding box center [798, 218] width 103 height 36
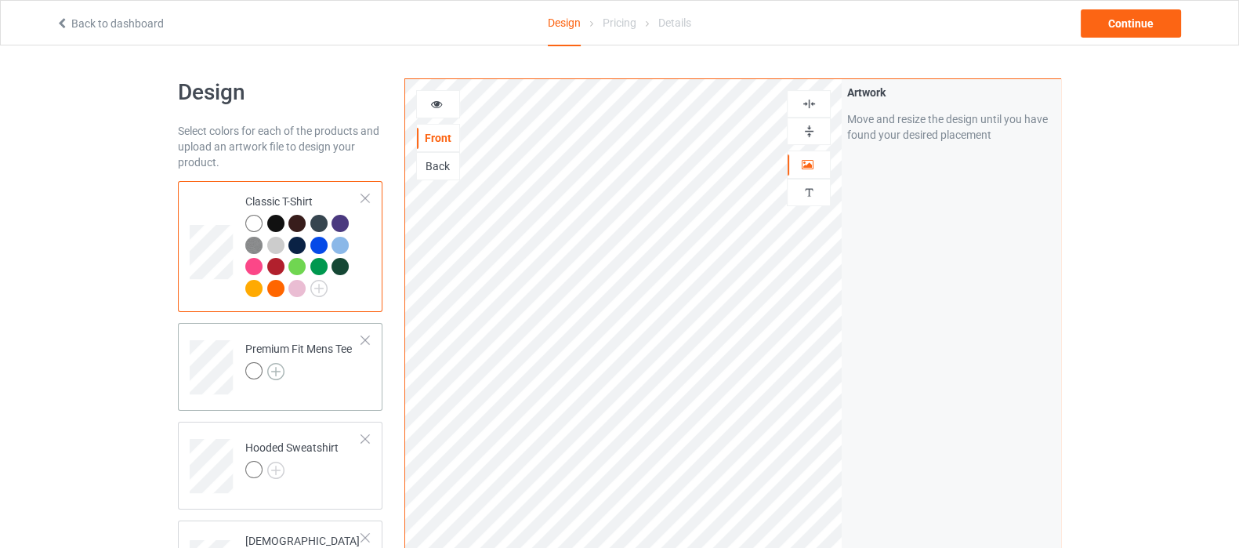
click at [274, 371] on img at bounding box center [275, 371] width 17 height 17
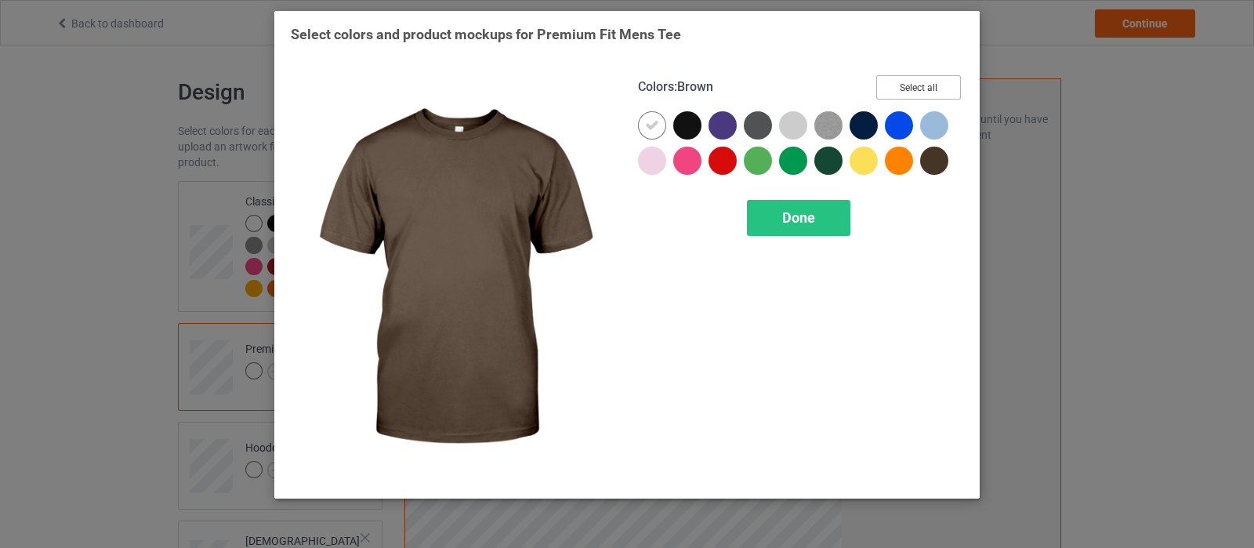
click at [921, 91] on button "Select all" at bounding box center [918, 87] width 85 height 24
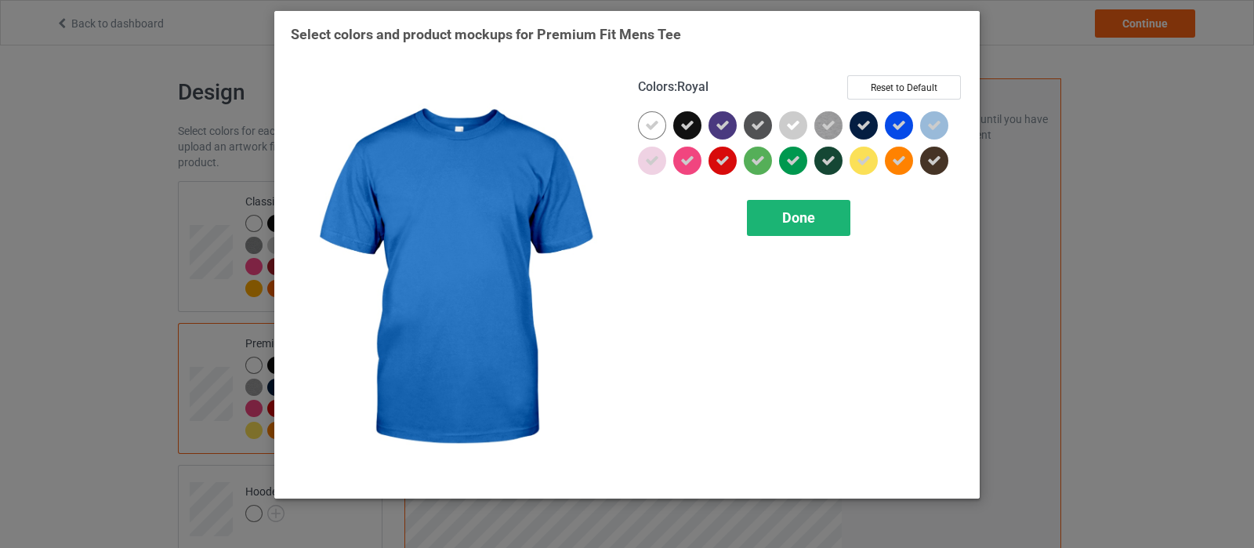
click at [788, 227] on div "Done" at bounding box center [798, 218] width 103 height 36
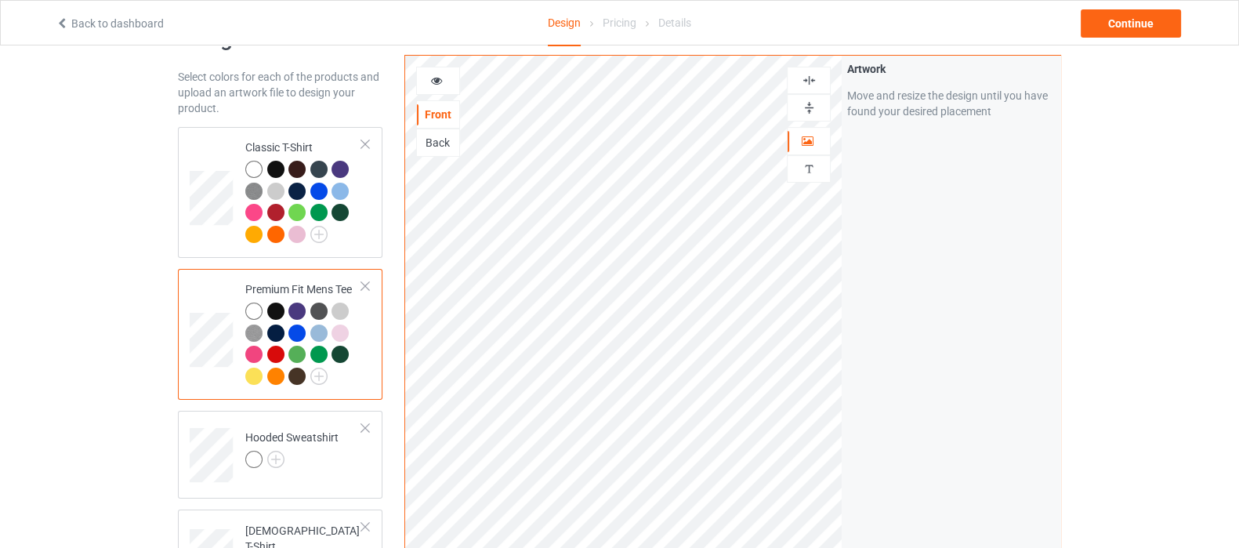
scroll to position [195, 0]
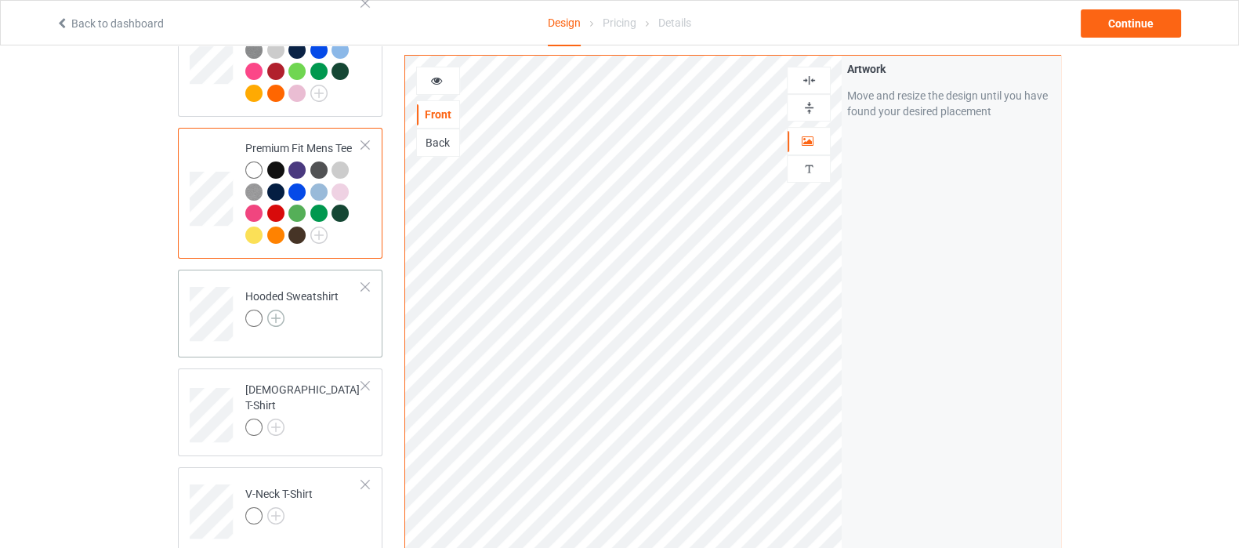
click at [270, 317] on img at bounding box center [275, 318] width 17 height 17
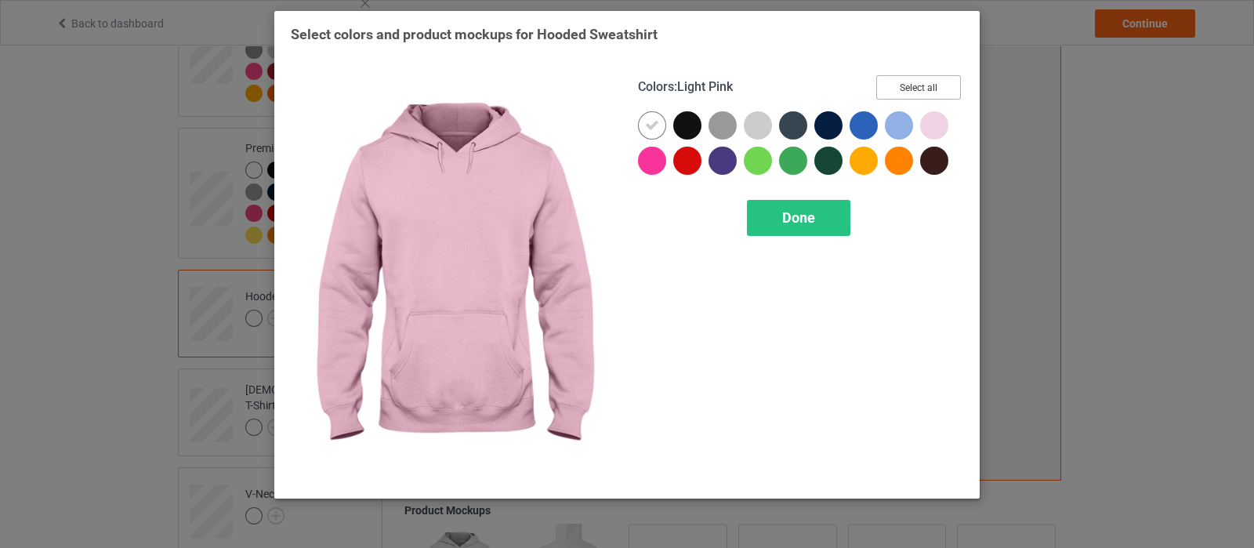
drag, startPoint x: 901, startPoint y: 84, endPoint x: 894, endPoint y: 95, distance: 13.0
click at [901, 84] on button "Select all" at bounding box center [918, 87] width 85 height 24
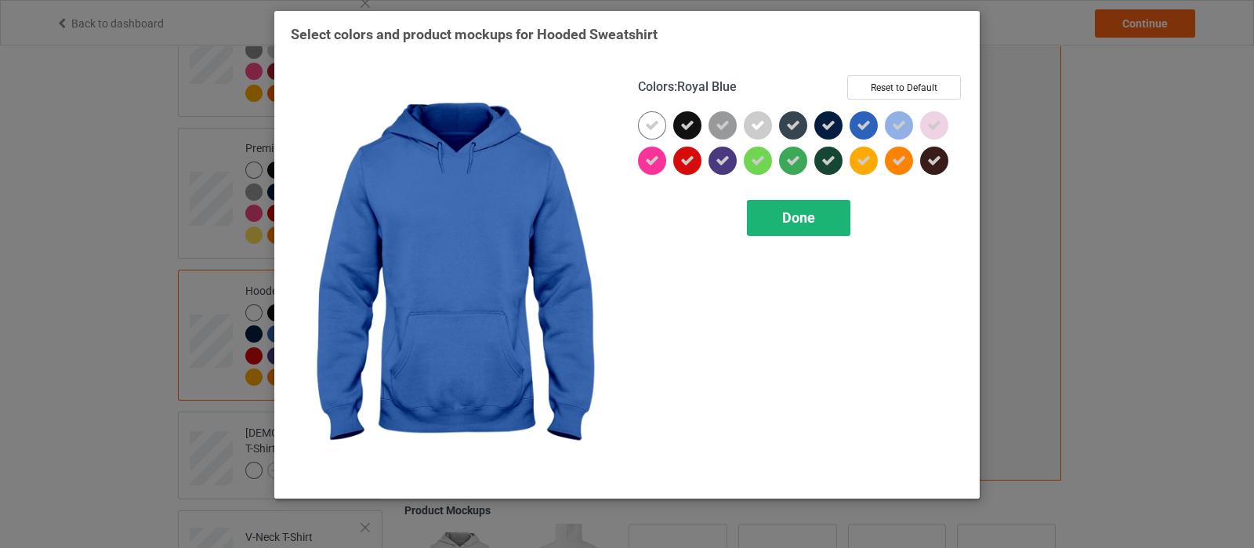
click at [810, 224] on span "Done" at bounding box center [798, 217] width 33 height 16
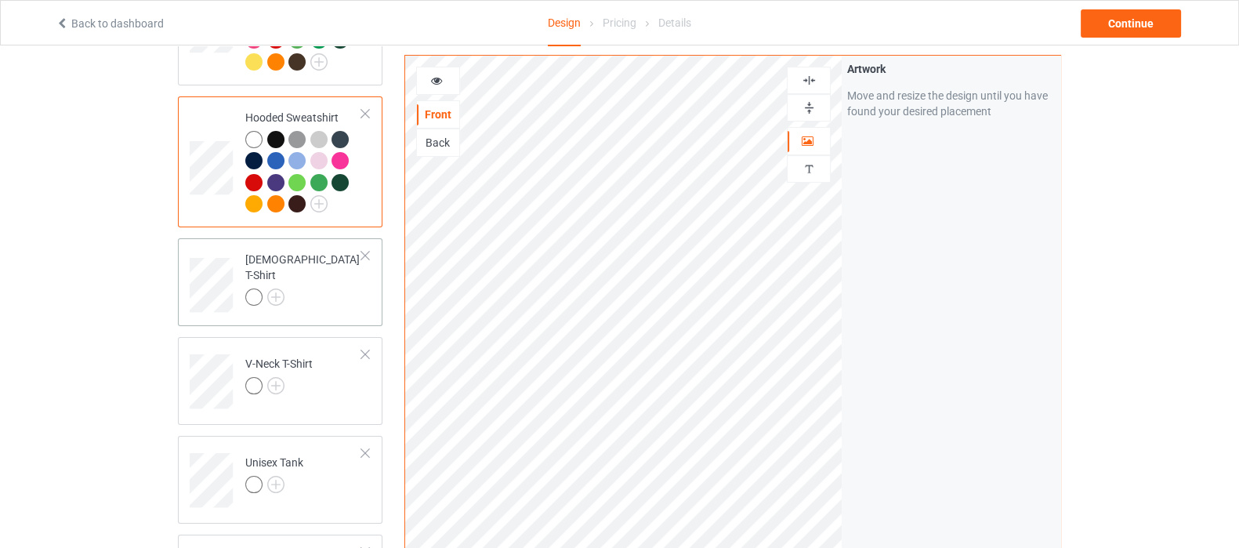
scroll to position [391, 0]
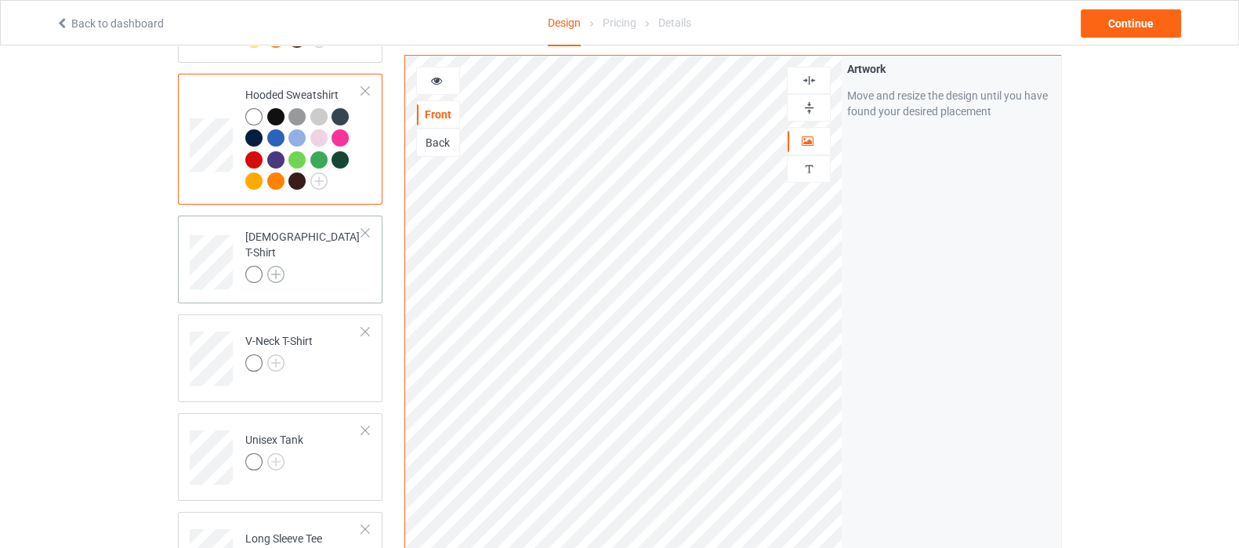
click at [278, 266] on img at bounding box center [275, 274] width 17 height 17
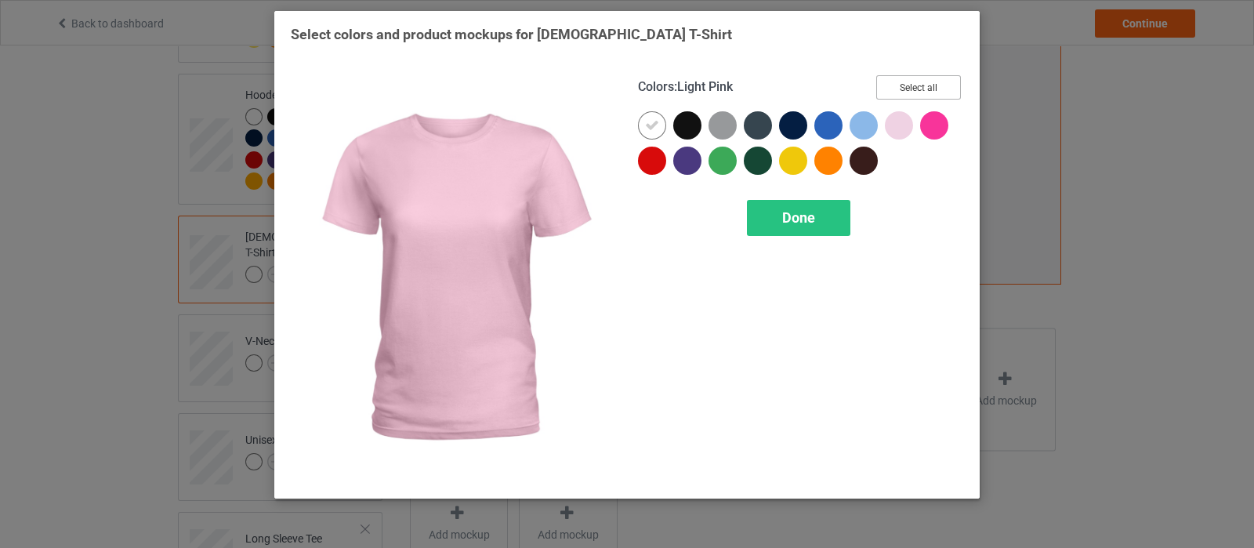
click at [925, 98] on button "Select all" at bounding box center [918, 87] width 85 height 24
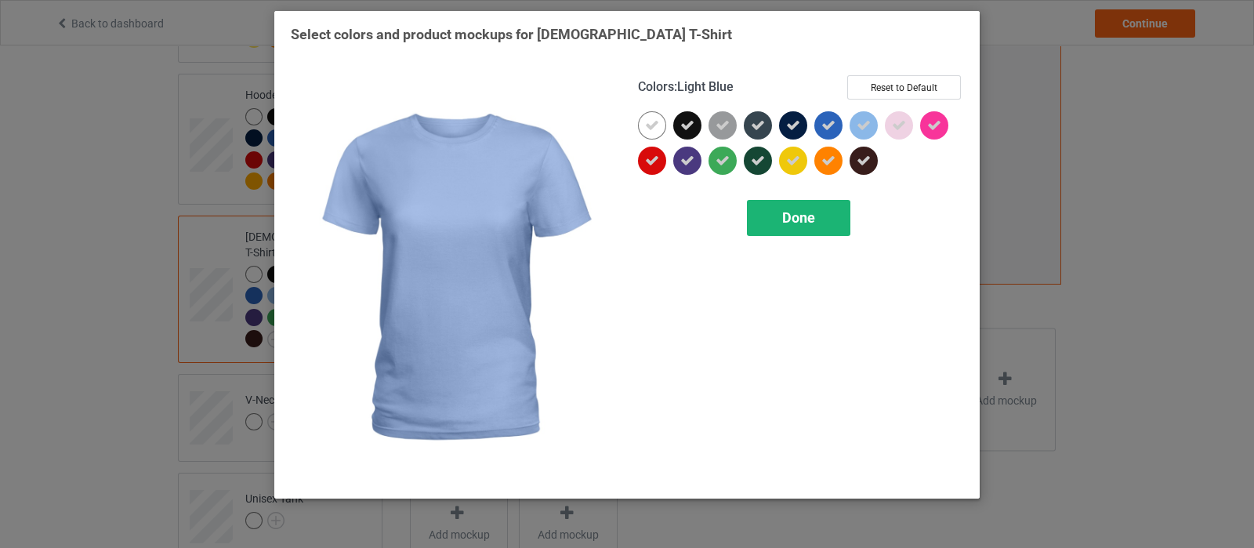
click at [771, 216] on div "Done" at bounding box center [798, 218] width 103 height 36
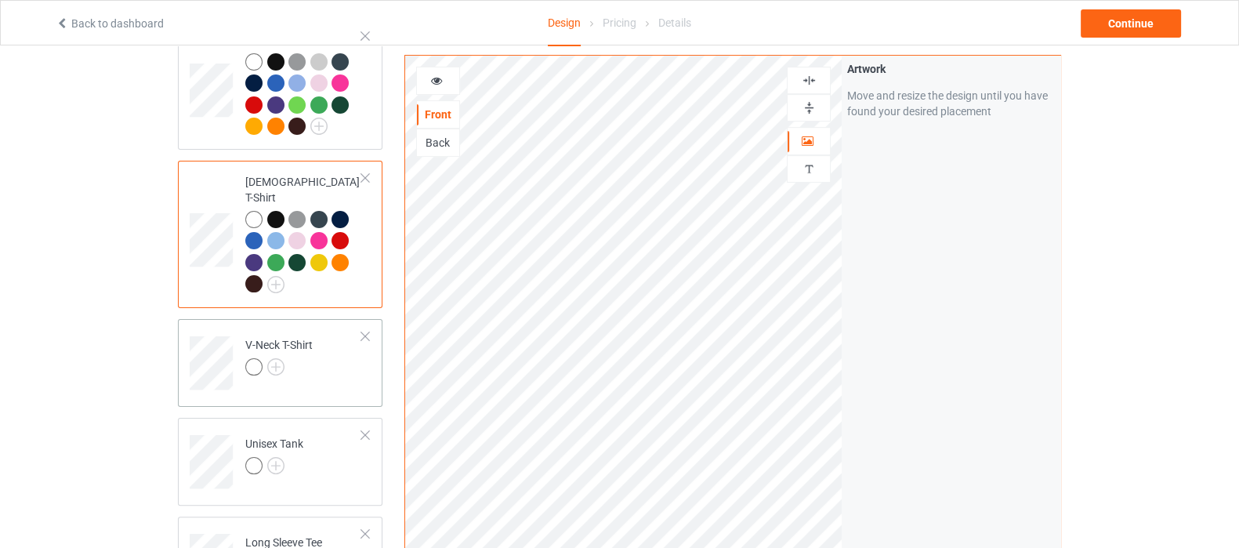
scroll to position [490, 0]
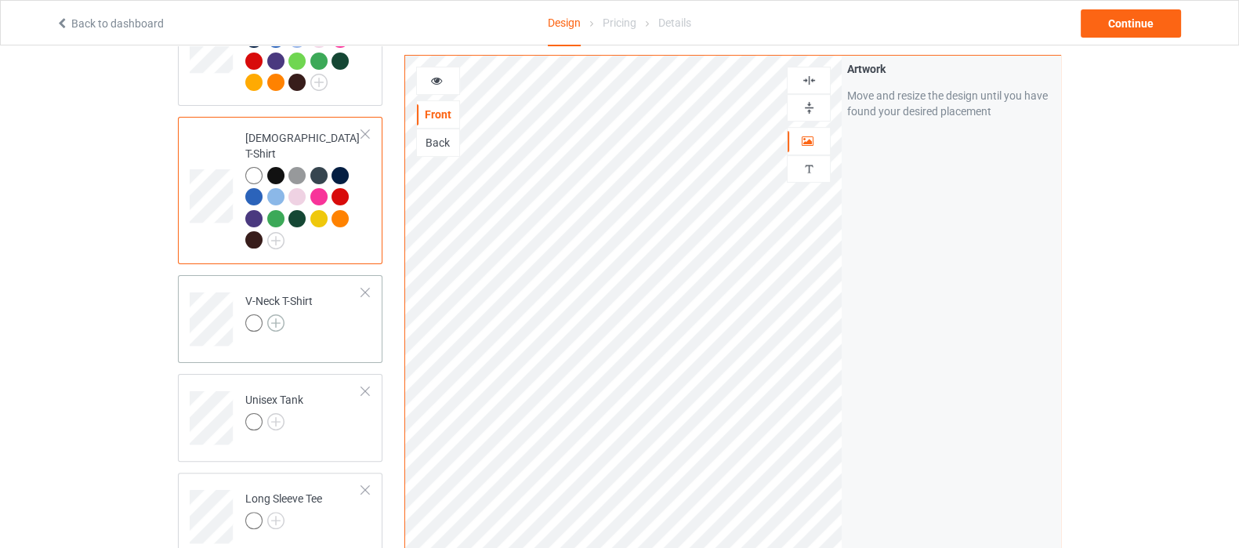
click at [272, 314] on img at bounding box center [275, 322] width 17 height 17
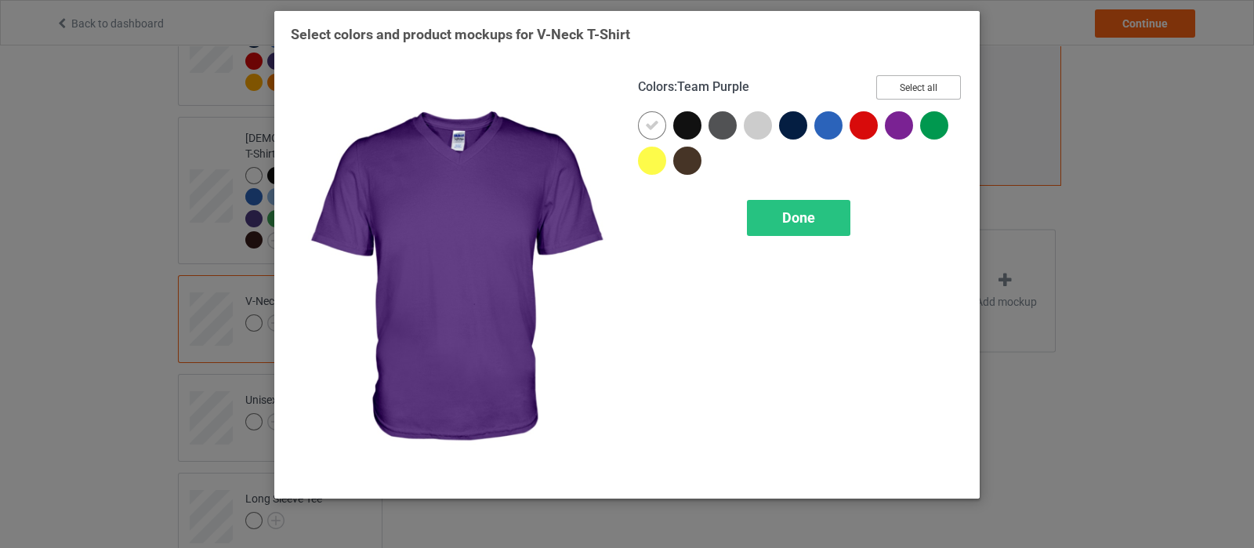
click at [908, 80] on button "Select all" at bounding box center [918, 87] width 85 height 24
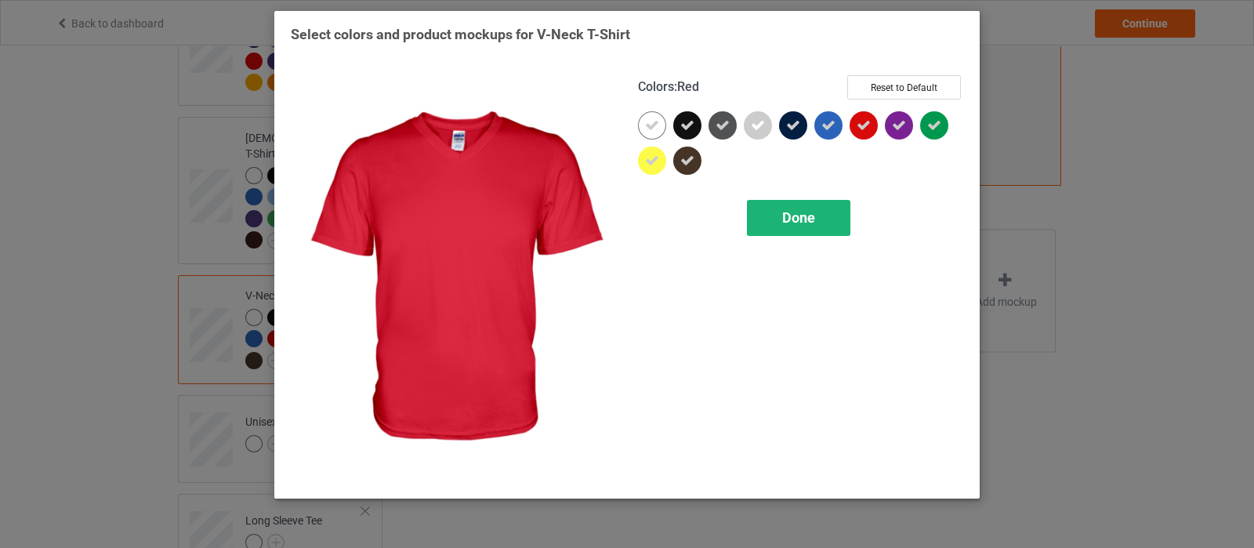
click at [796, 223] on span "Done" at bounding box center [798, 217] width 33 height 16
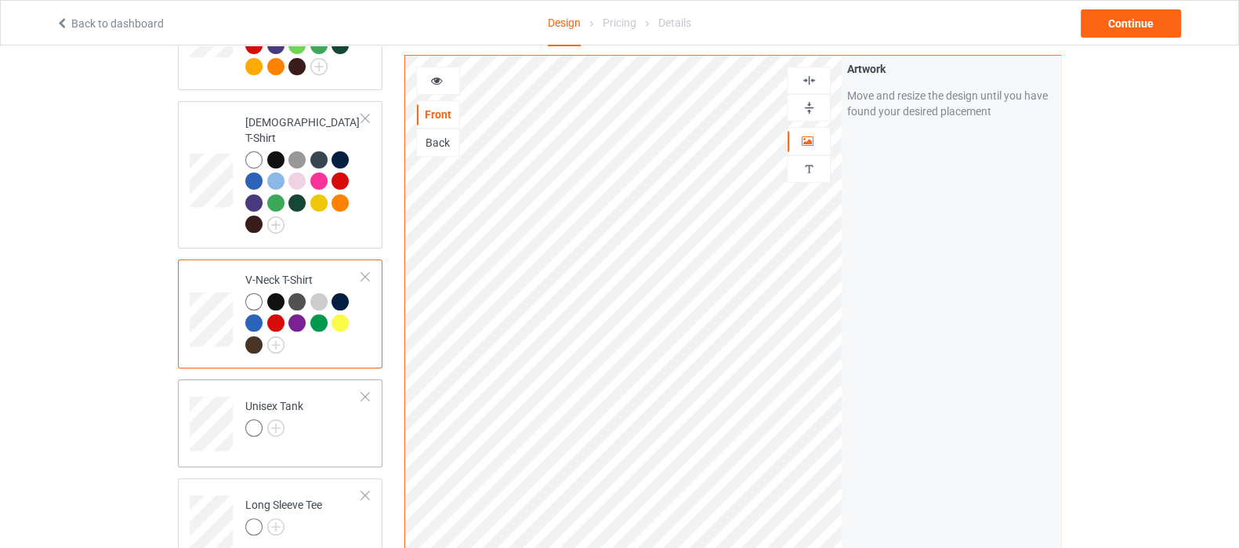
scroll to position [588, 0]
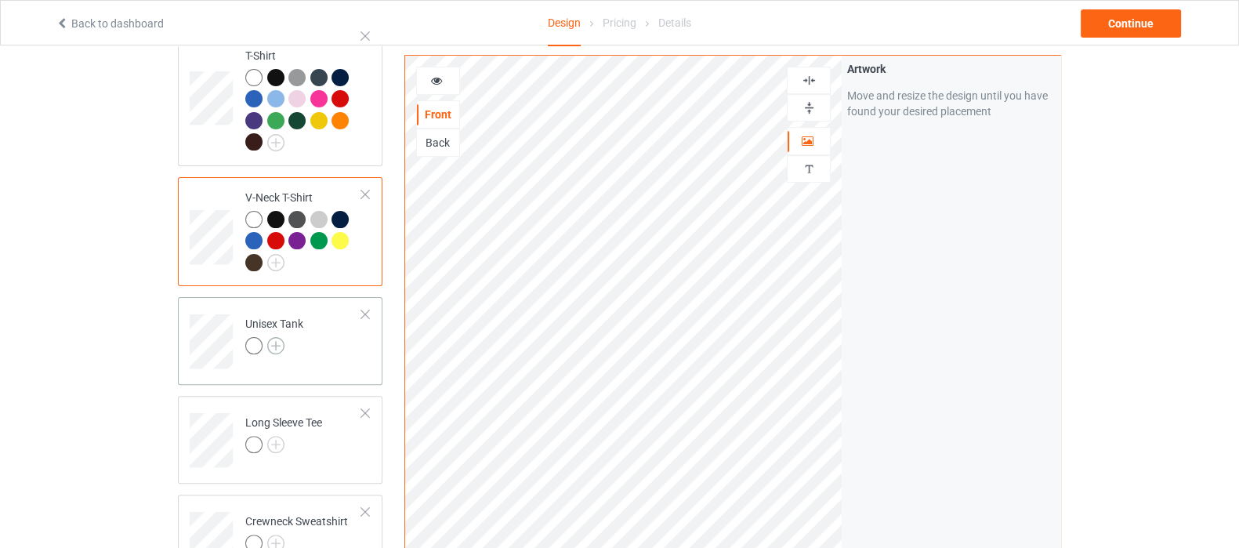
click at [274, 337] on img at bounding box center [275, 345] width 17 height 17
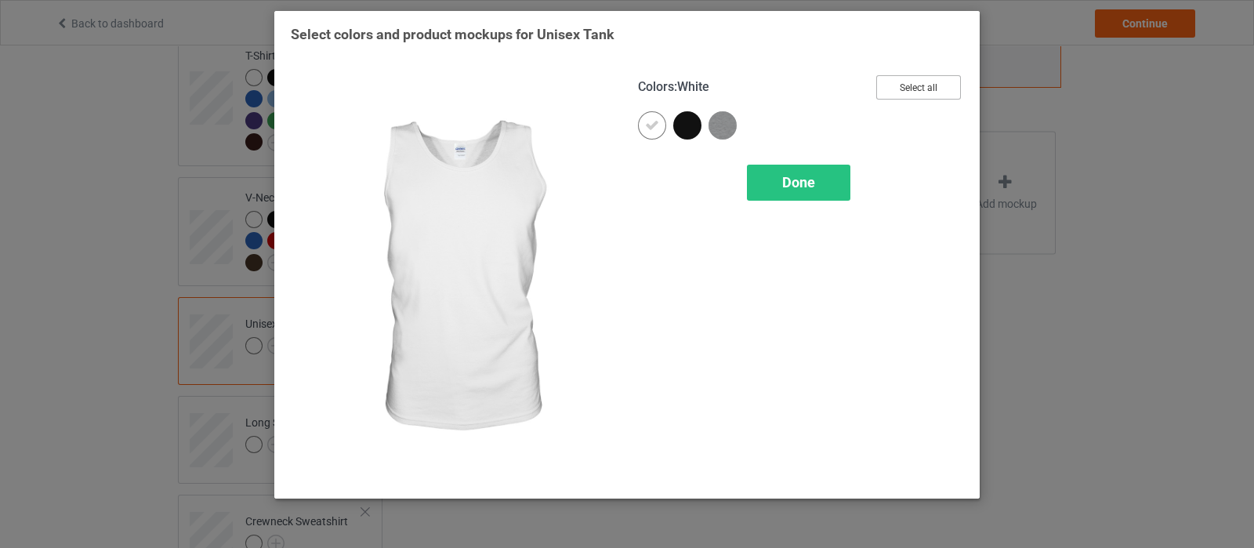
click at [894, 92] on button "Select all" at bounding box center [918, 87] width 85 height 24
click at [807, 195] on div "Done" at bounding box center [798, 183] width 103 height 36
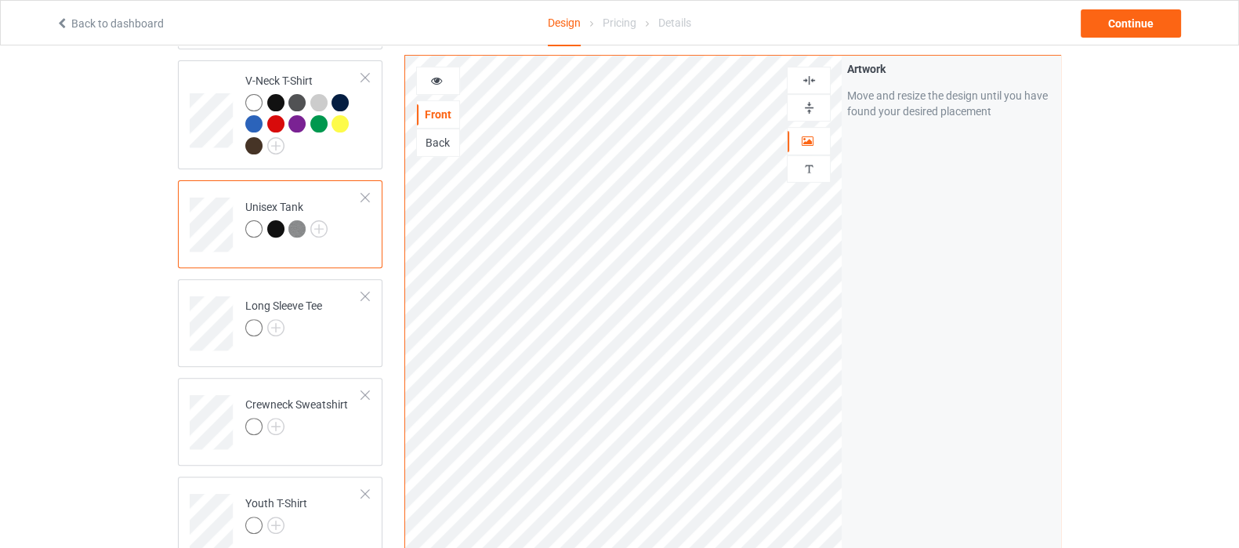
scroll to position [783, 0]
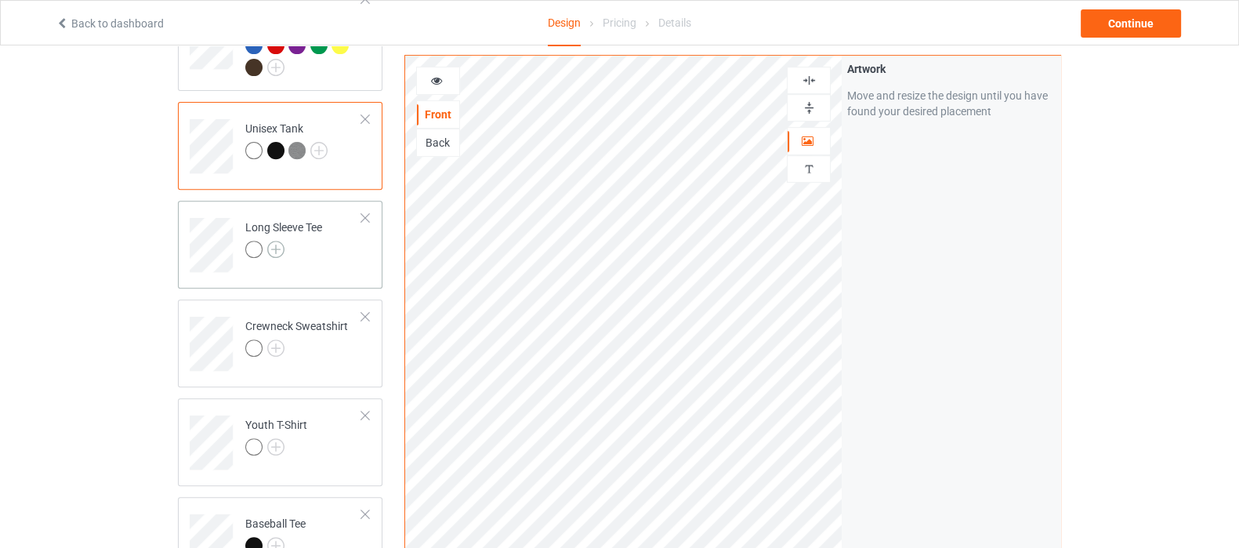
click at [277, 241] on img at bounding box center [275, 249] width 17 height 17
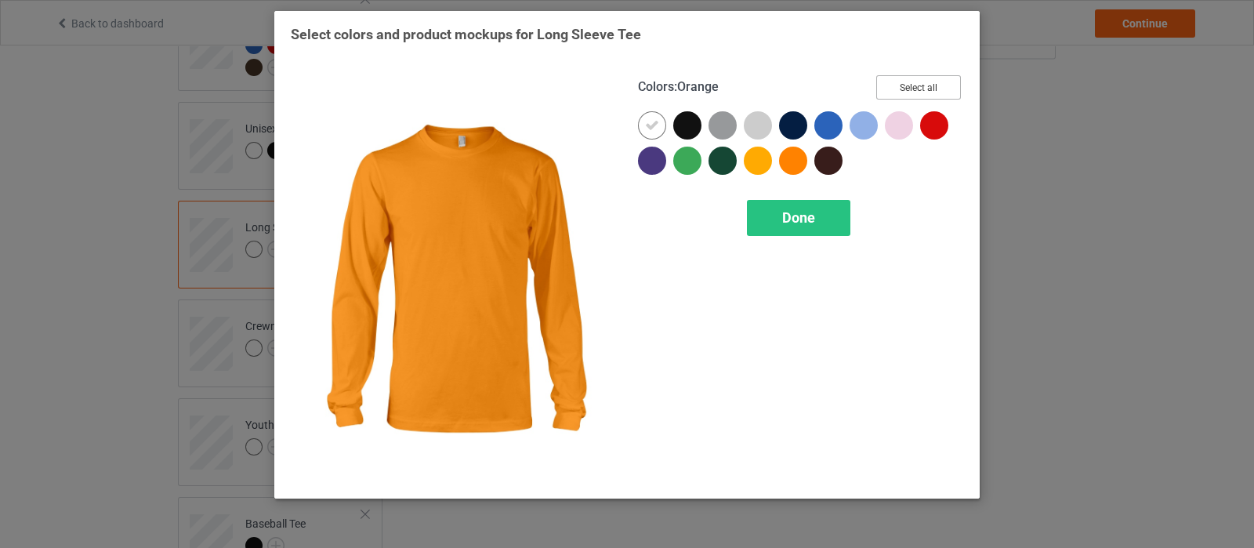
click at [917, 91] on button "Select all" at bounding box center [918, 87] width 85 height 24
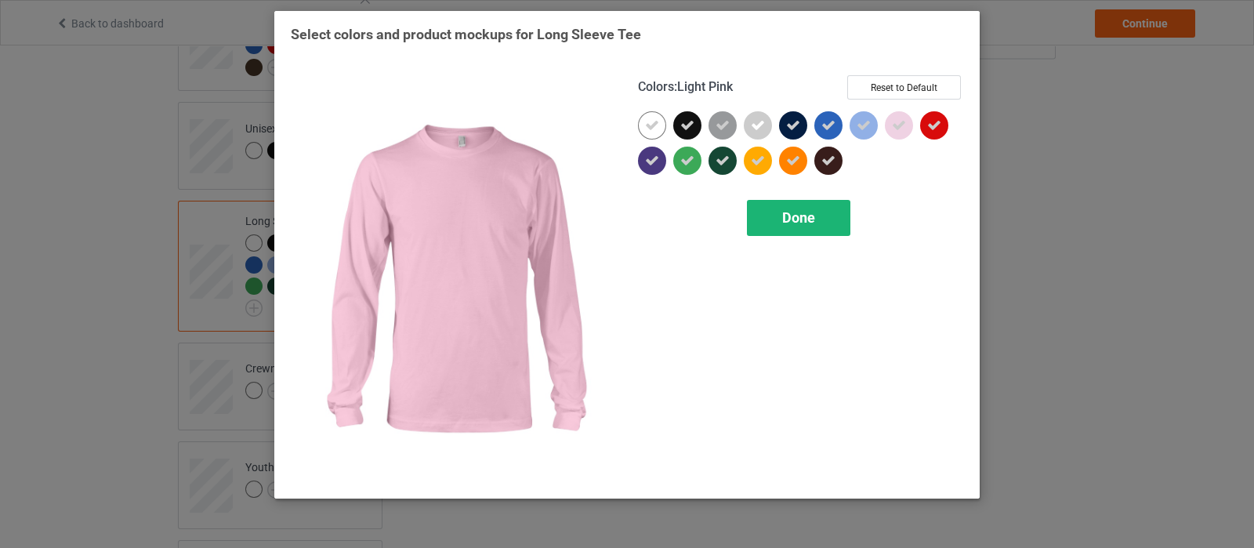
click at [808, 226] on div "Done" at bounding box center [798, 218] width 103 height 36
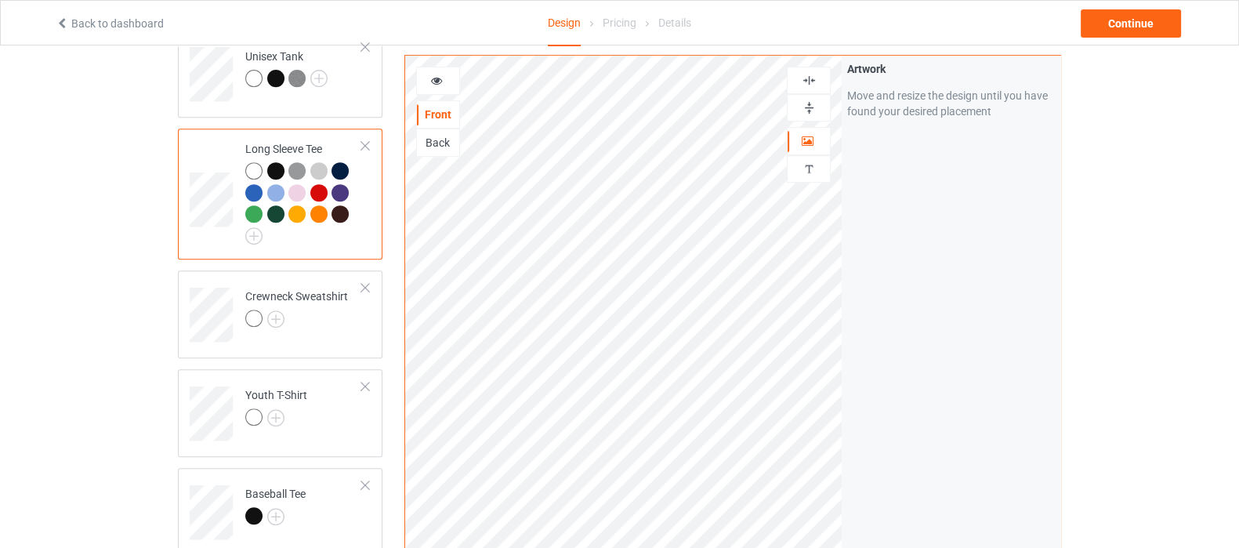
scroll to position [882, 0]
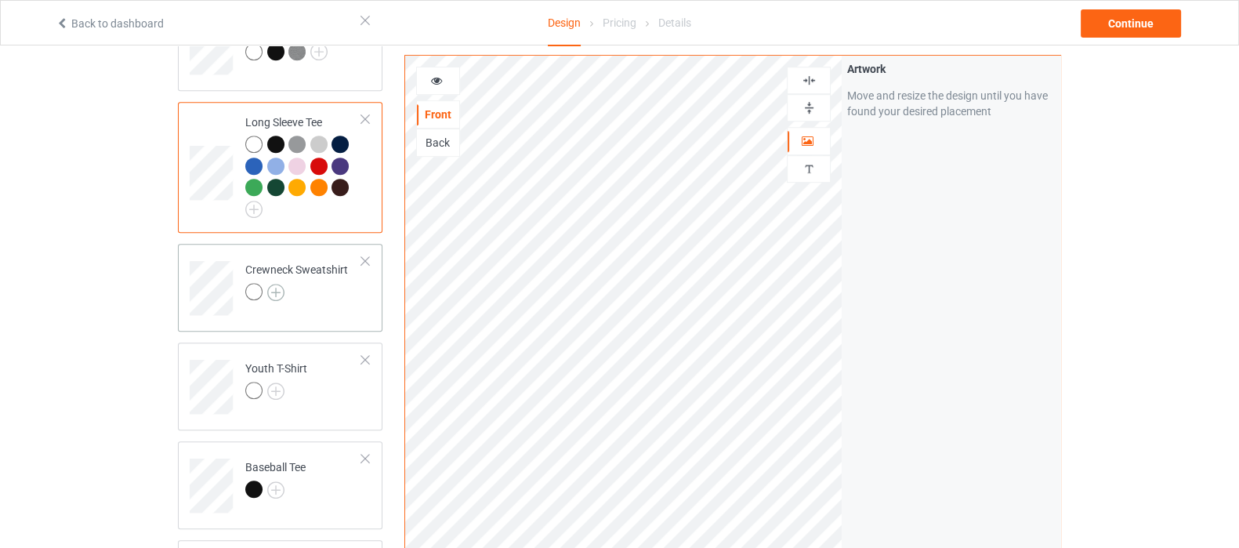
click at [270, 284] on img at bounding box center [275, 292] width 17 height 17
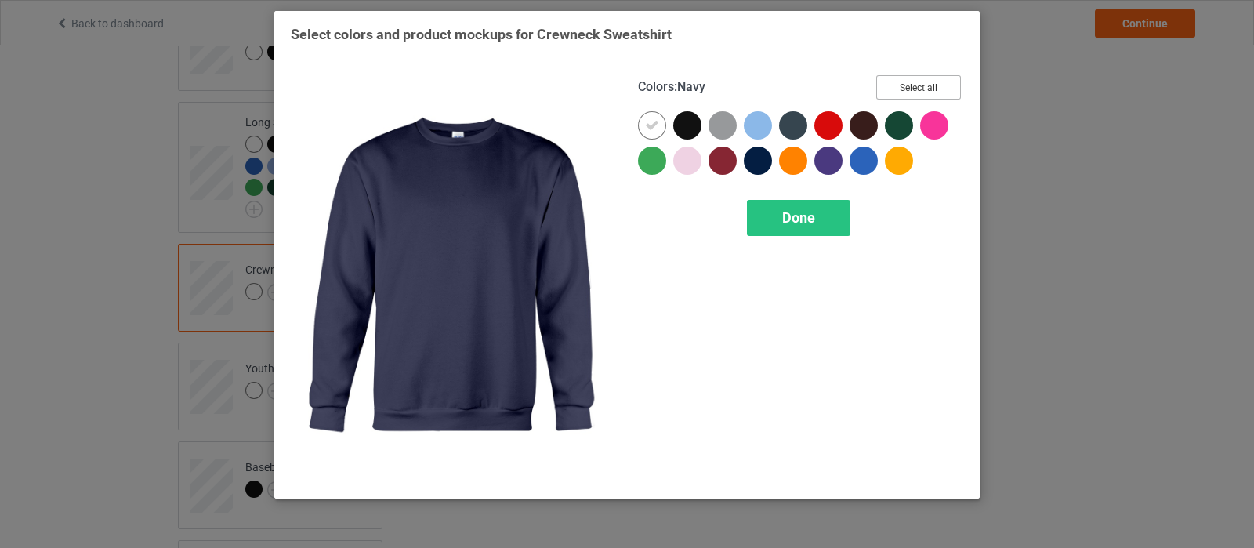
click at [901, 92] on button "Select all" at bounding box center [918, 87] width 85 height 24
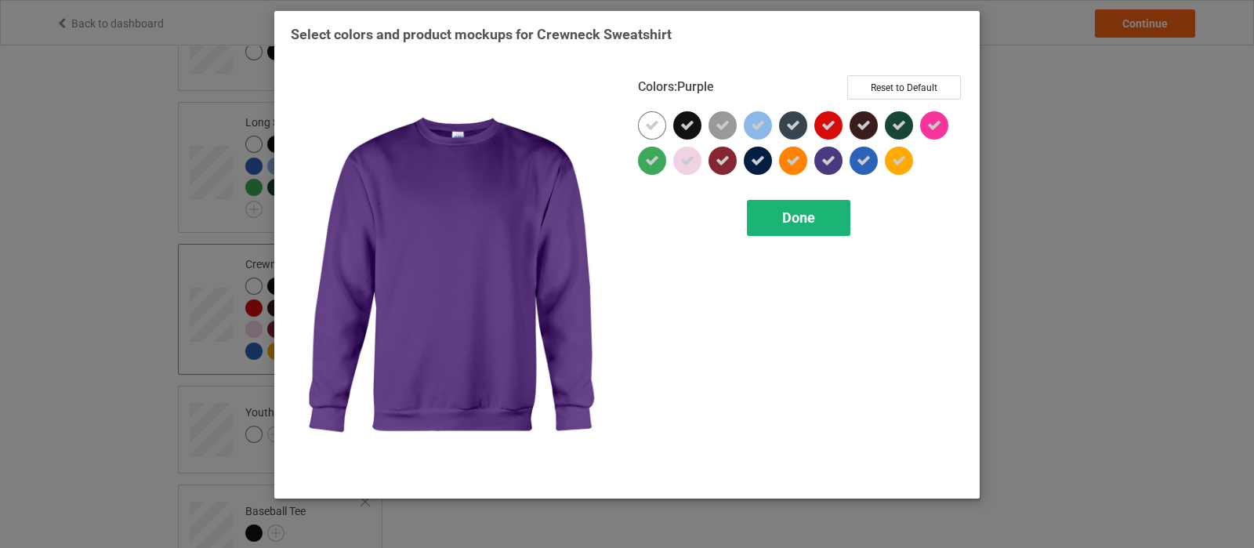
click at [812, 207] on div "Done" at bounding box center [798, 218] width 103 height 36
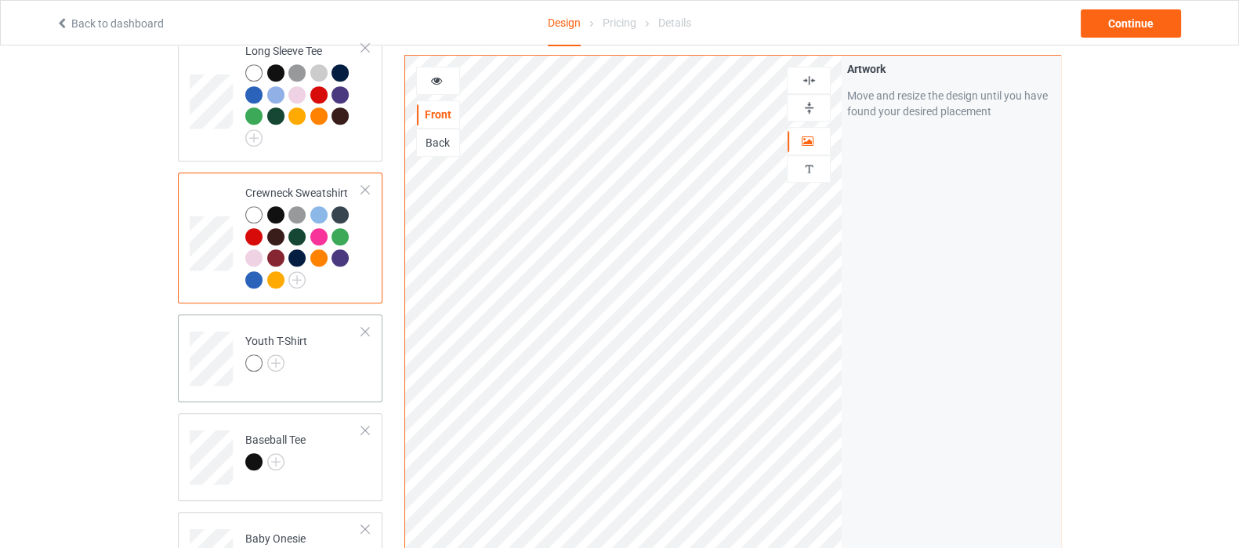
scroll to position [980, 0]
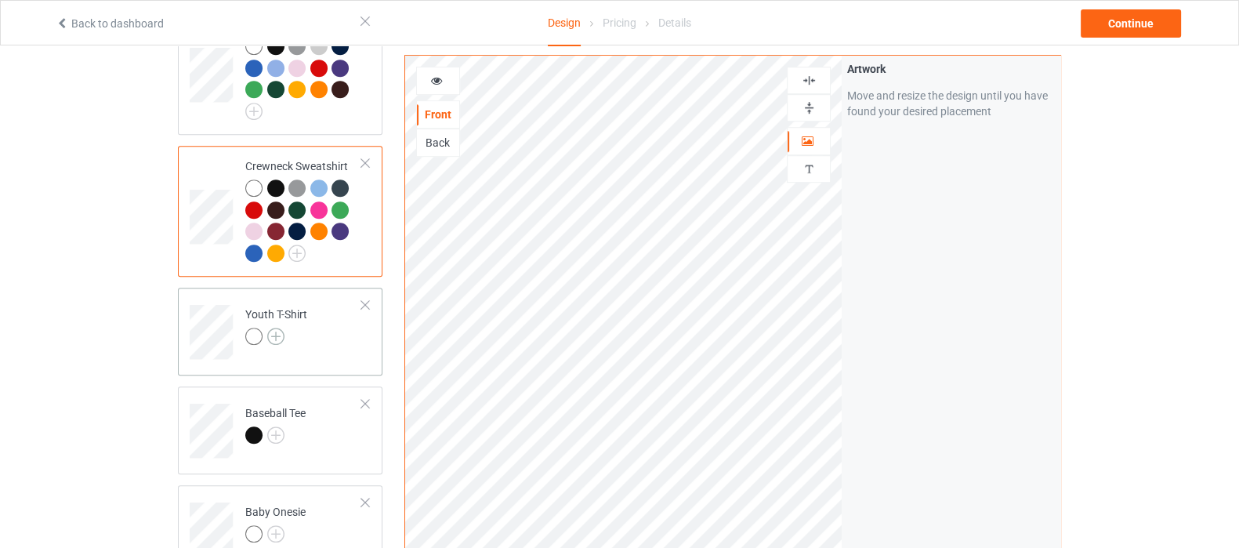
click at [272, 328] on img at bounding box center [275, 336] width 17 height 17
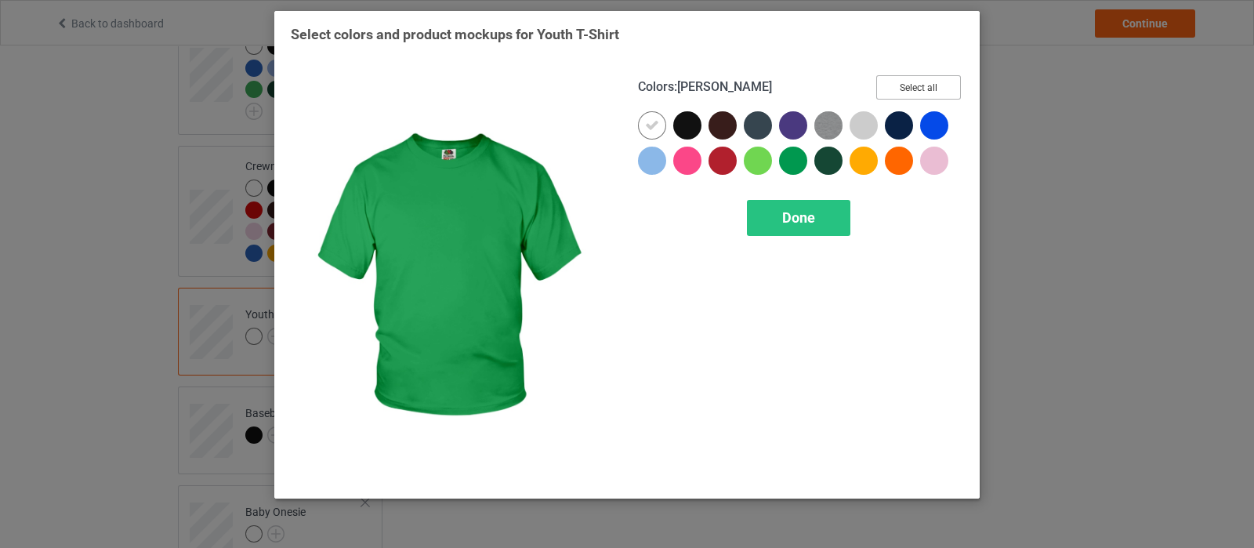
click at [904, 79] on button "Select all" at bounding box center [918, 87] width 85 height 24
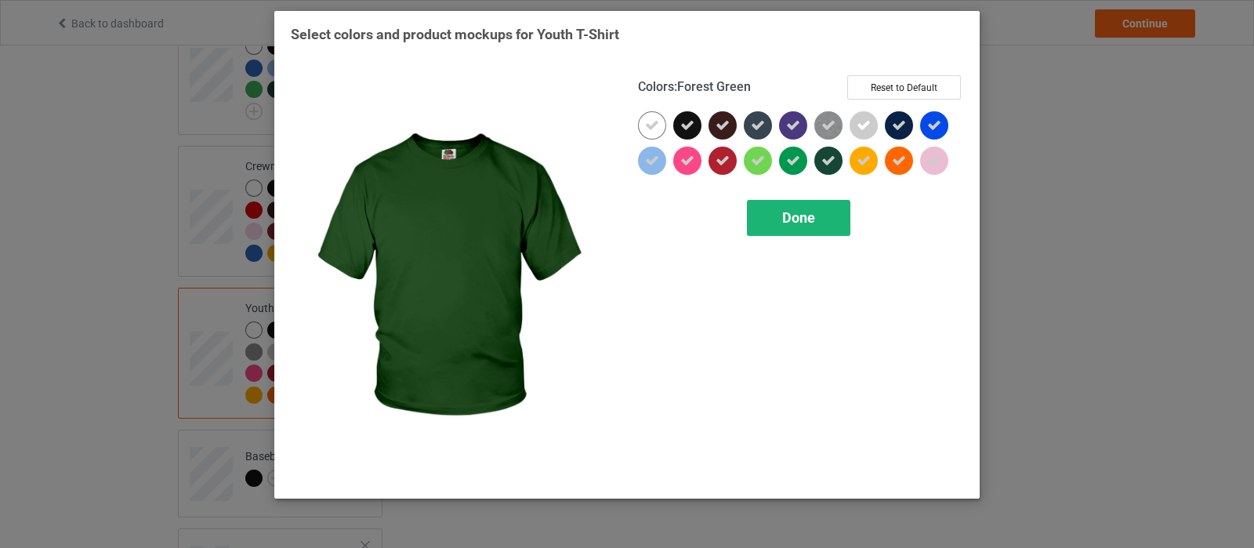
click at [804, 223] on span "Done" at bounding box center [798, 217] width 33 height 16
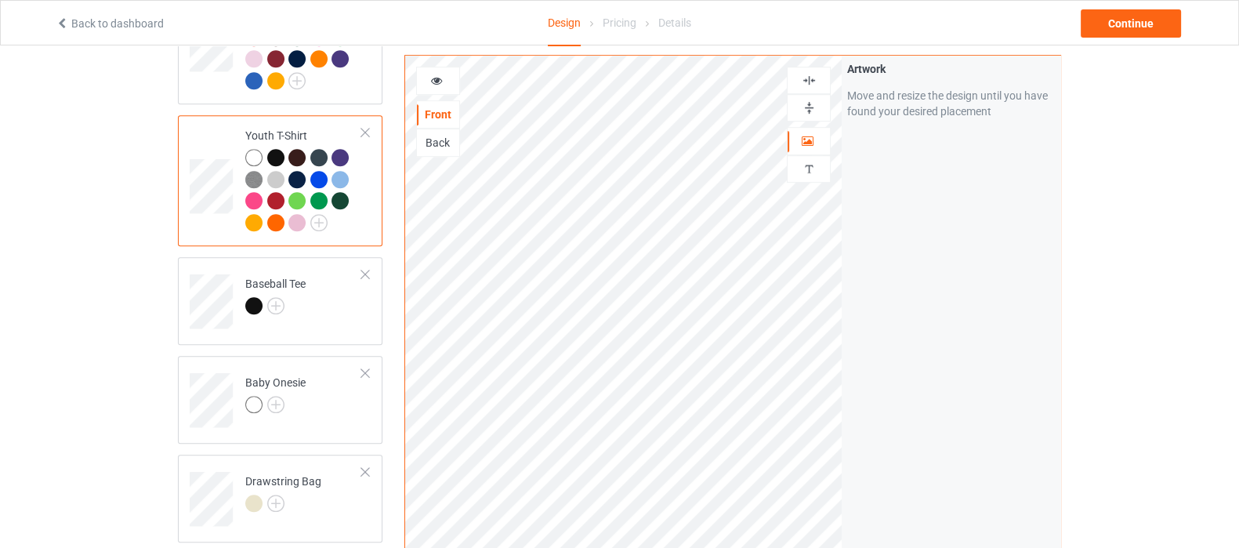
scroll to position [1176, 0]
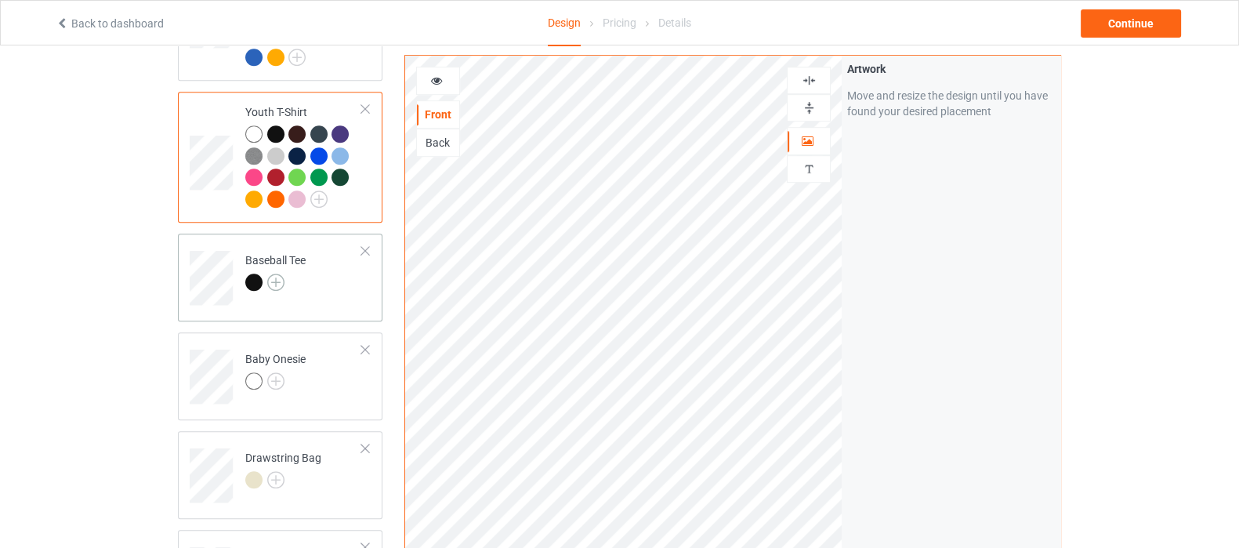
click at [267, 274] on img at bounding box center [275, 282] width 17 height 17
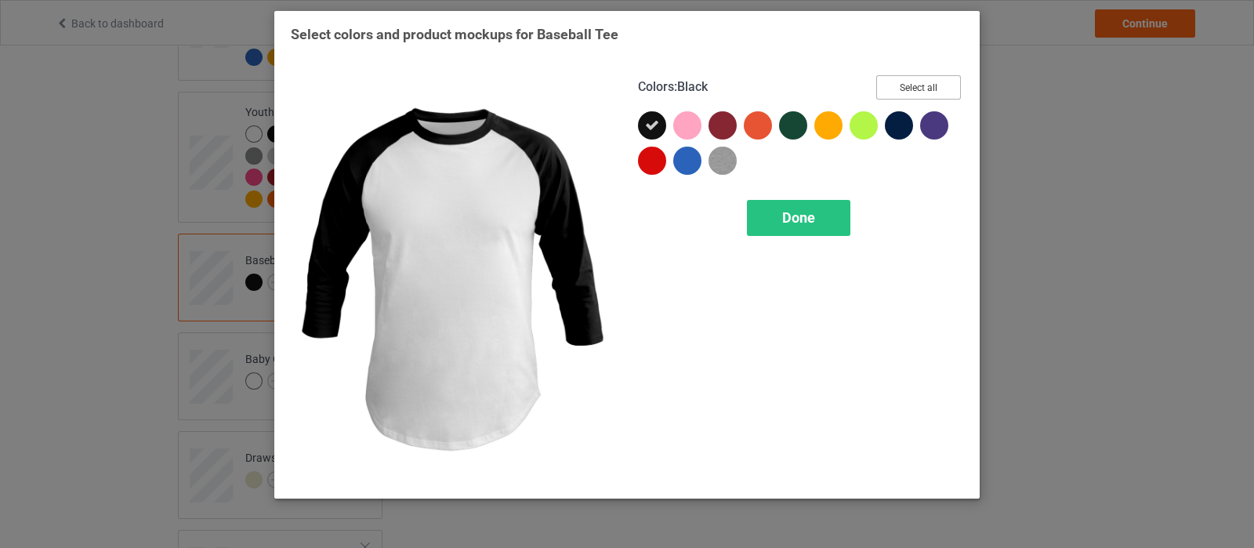
click at [939, 88] on button "Select all" at bounding box center [918, 87] width 85 height 24
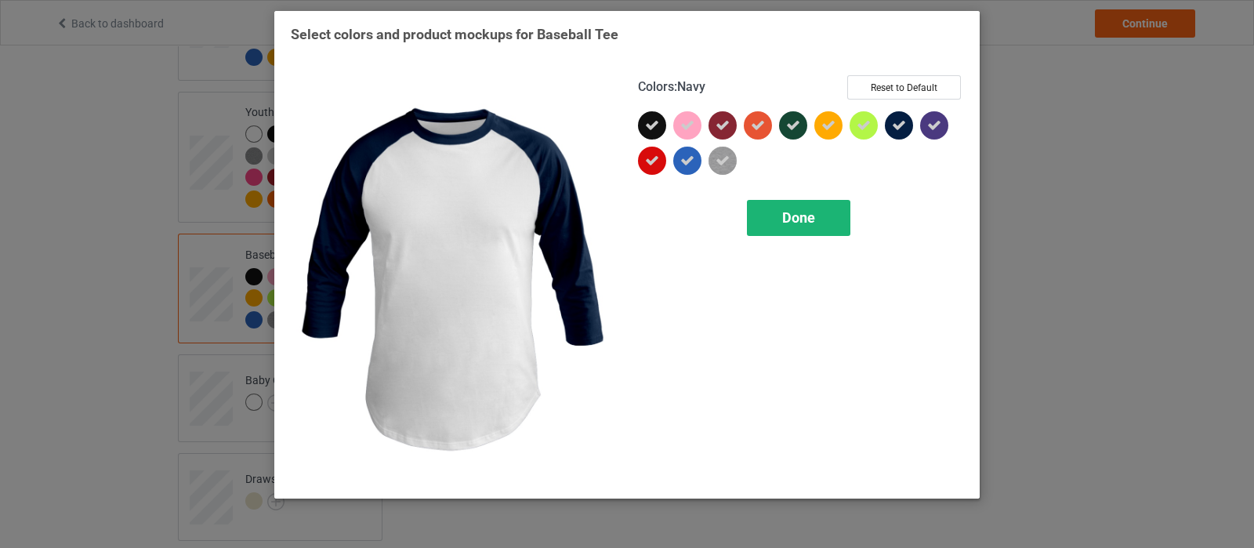
click at [776, 220] on div "Done" at bounding box center [798, 218] width 103 height 36
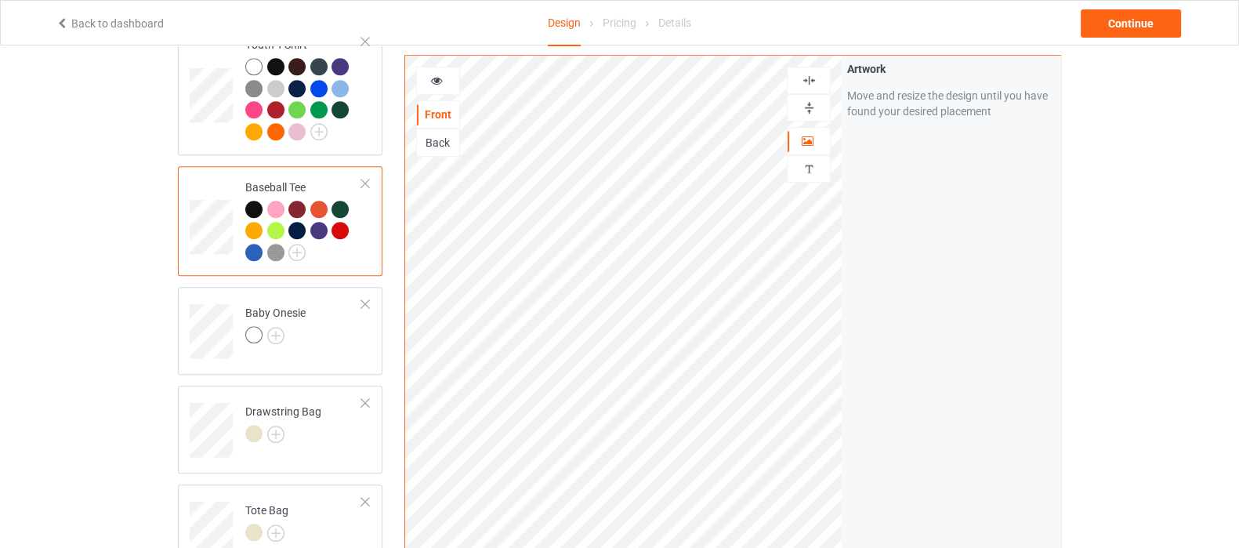
scroll to position [1273, 0]
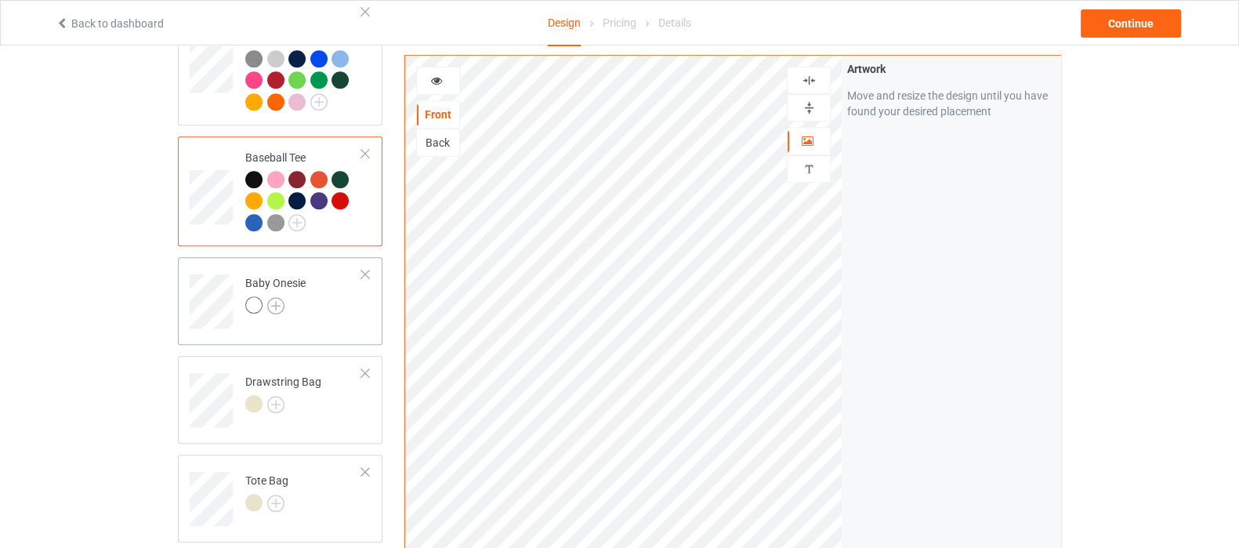
click at [269, 297] on img at bounding box center [275, 305] width 17 height 17
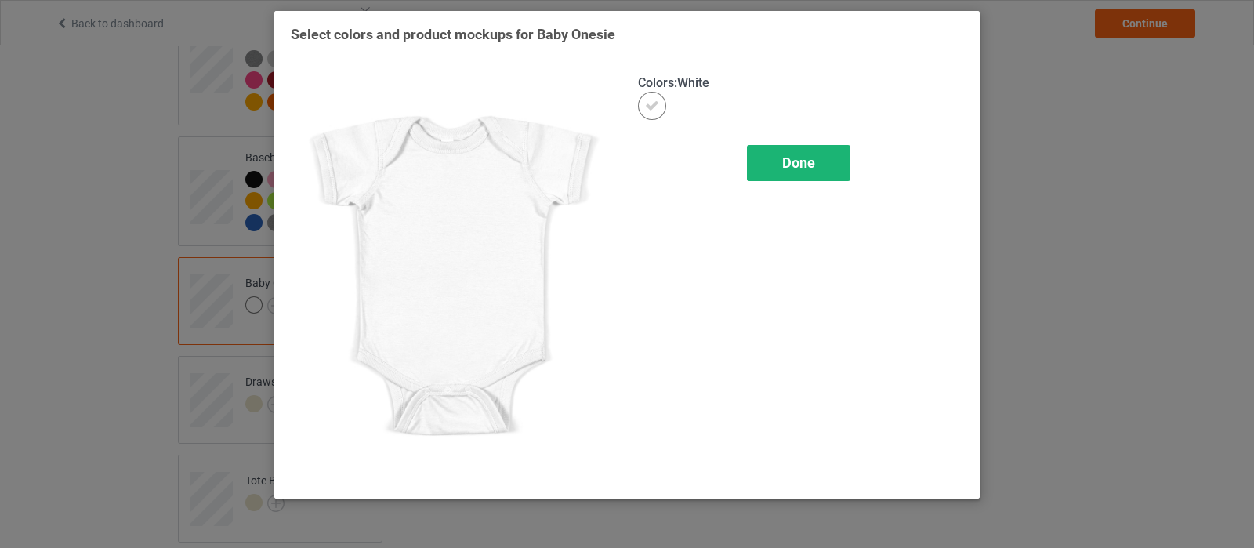
click at [828, 163] on div "Done" at bounding box center [798, 163] width 103 height 36
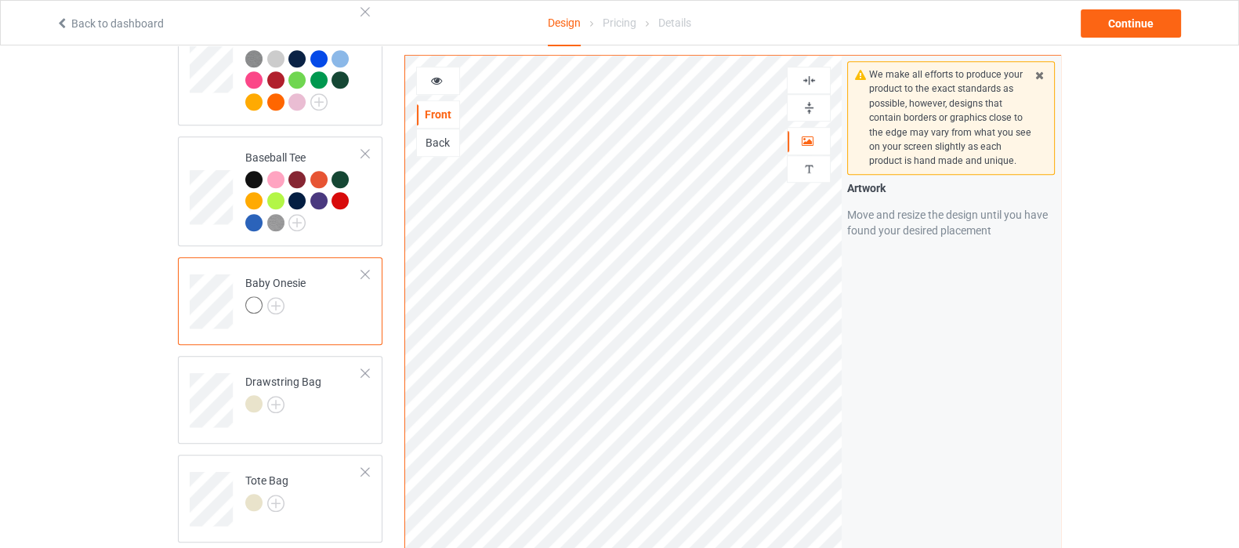
click at [805, 80] on img at bounding box center [809, 80] width 15 height 15
click at [809, 109] on img at bounding box center [809, 107] width 15 height 15
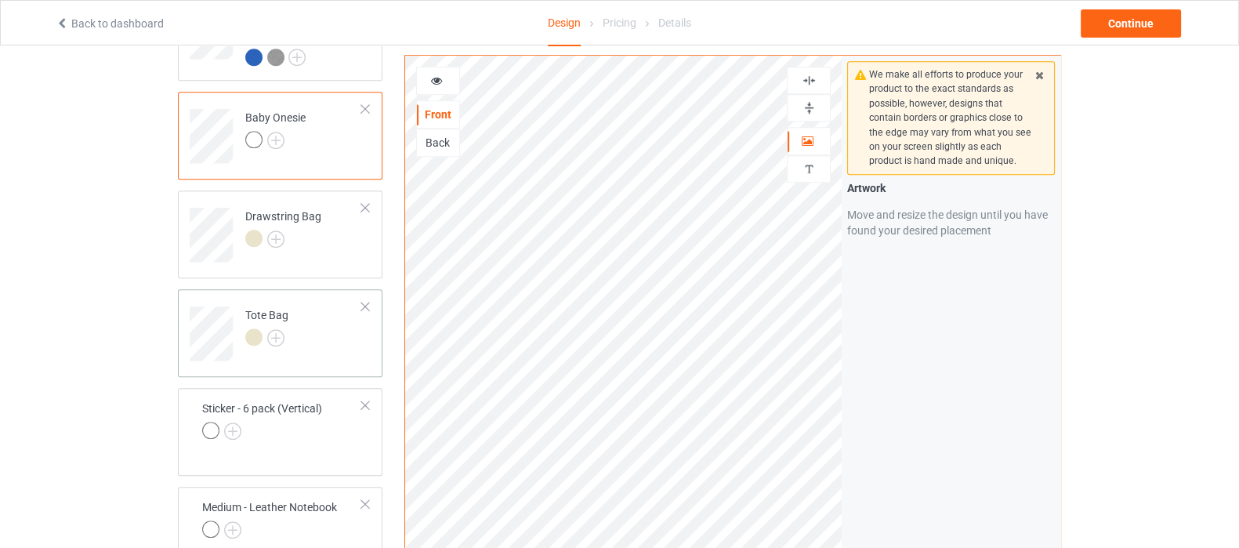
scroll to position [1469, 0]
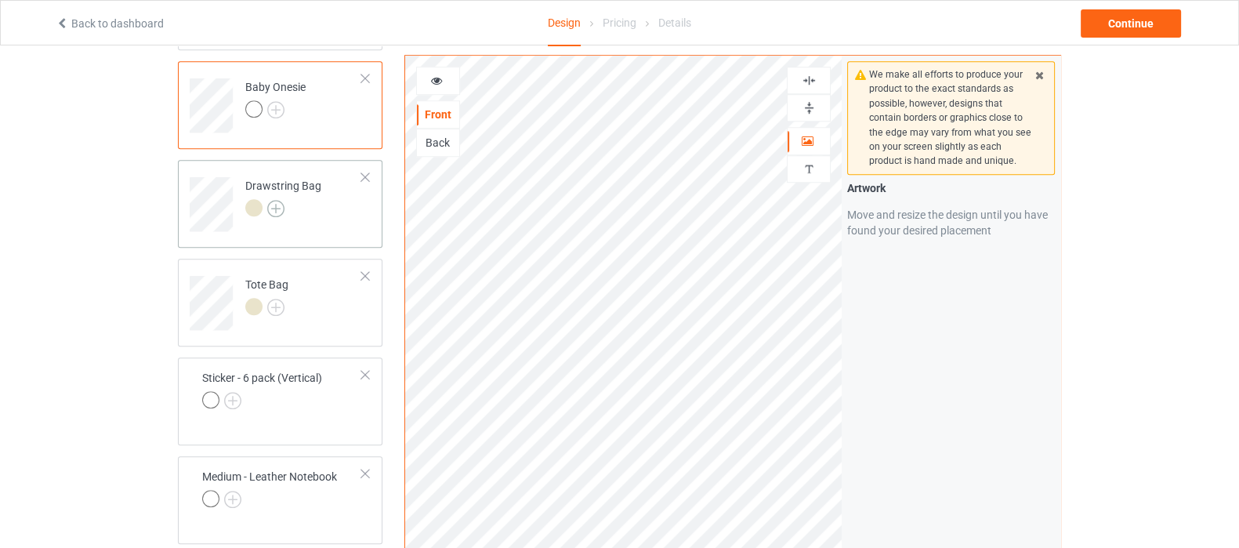
click at [274, 200] on img at bounding box center [275, 208] width 17 height 17
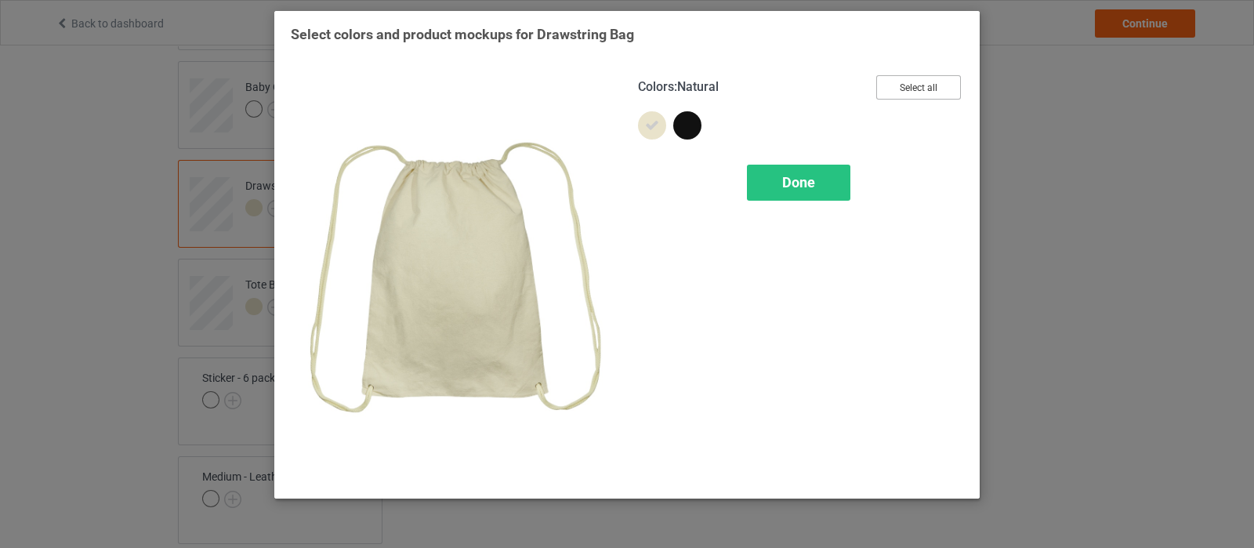
click at [890, 91] on button "Select all" at bounding box center [918, 87] width 85 height 24
click at [813, 194] on div "Done" at bounding box center [798, 183] width 103 height 36
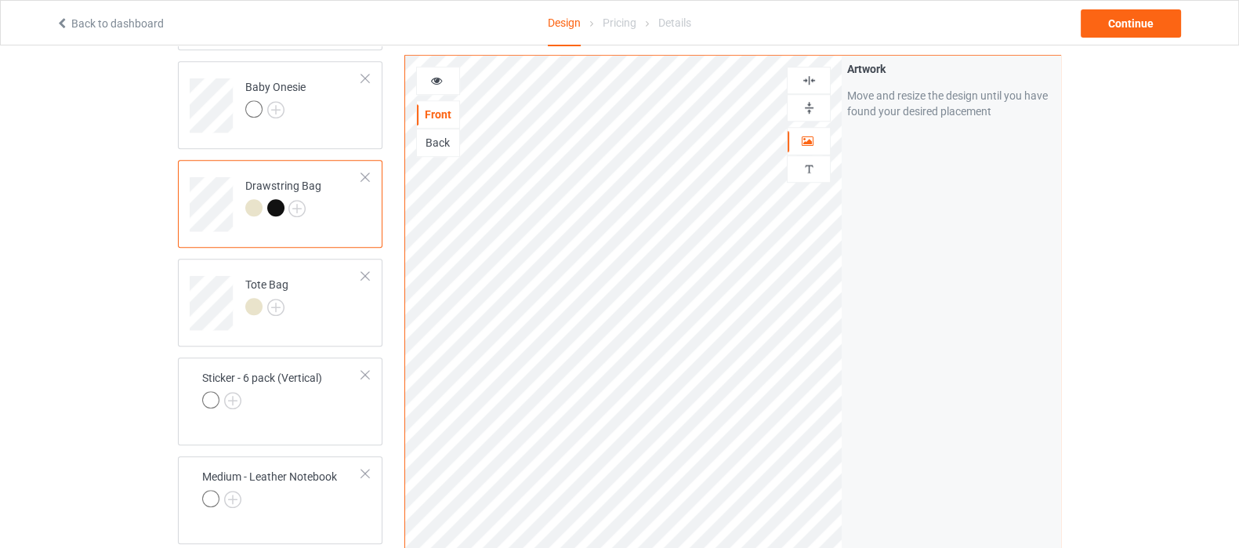
click at [803, 103] on img at bounding box center [809, 107] width 15 height 15
click at [805, 73] on img at bounding box center [809, 80] width 15 height 15
click at [273, 299] on img at bounding box center [275, 307] width 17 height 17
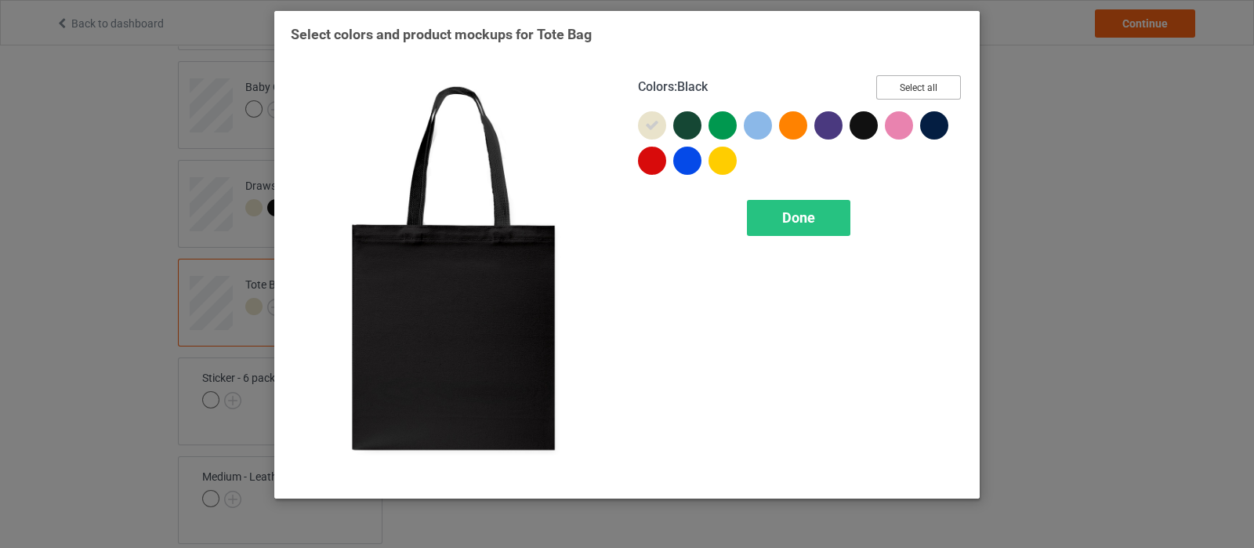
click at [926, 88] on button "Select all" at bounding box center [918, 87] width 85 height 24
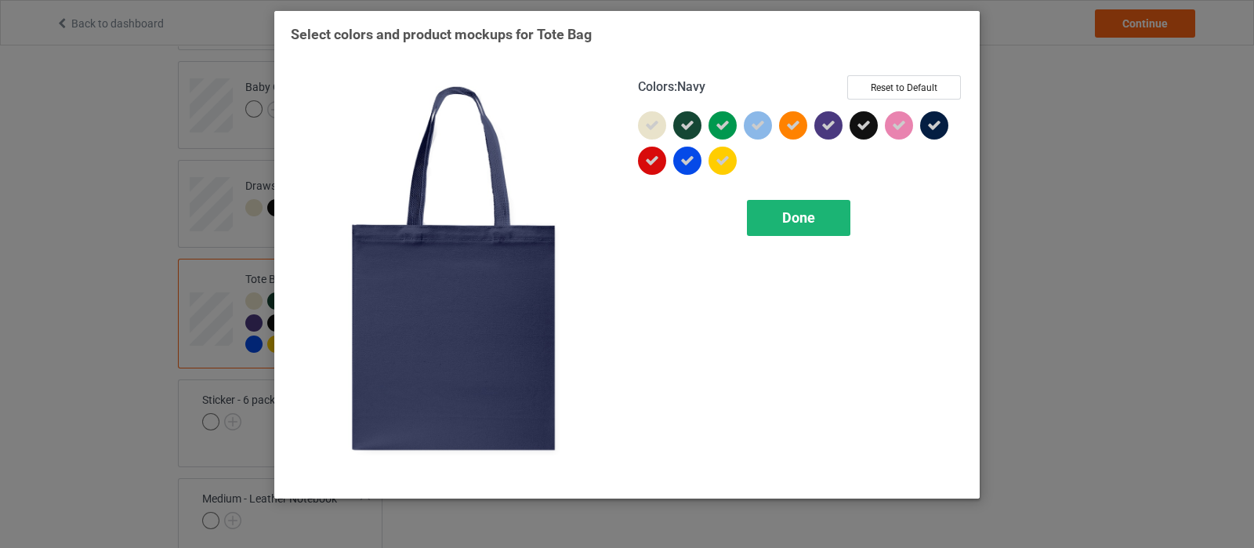
click at [807, 223] on span "Done" at bounding box center [798, 217] width 33 height 16
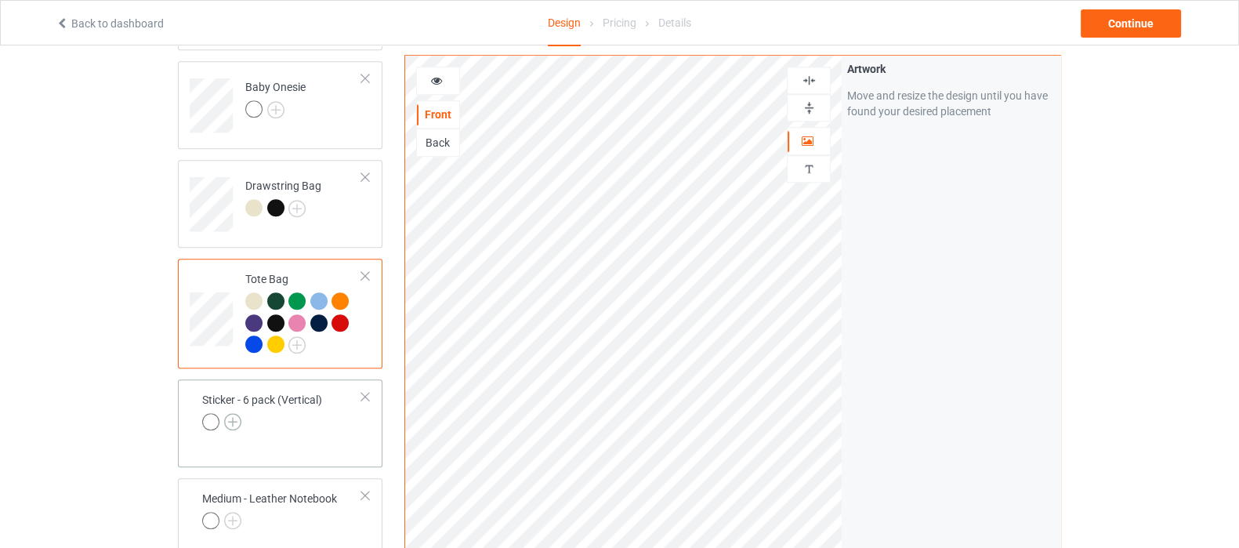
click at [227, 413] on img at bounding box center [232, 421] width 17 height 17
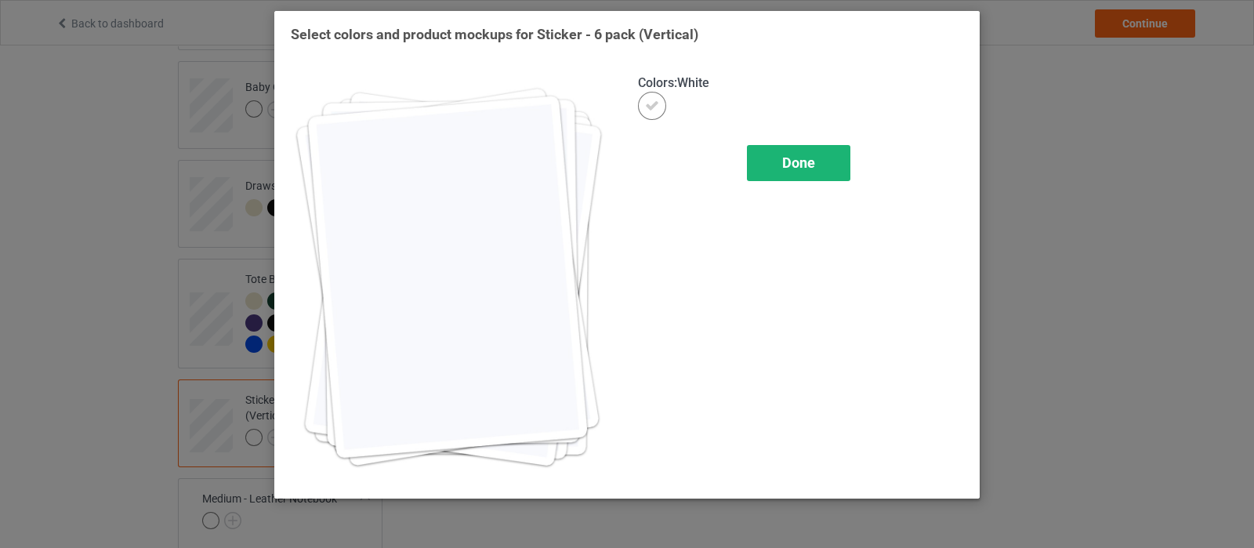
click at [776, 164] on div "Done" at bounding box center [798, 163] width 103 height 36
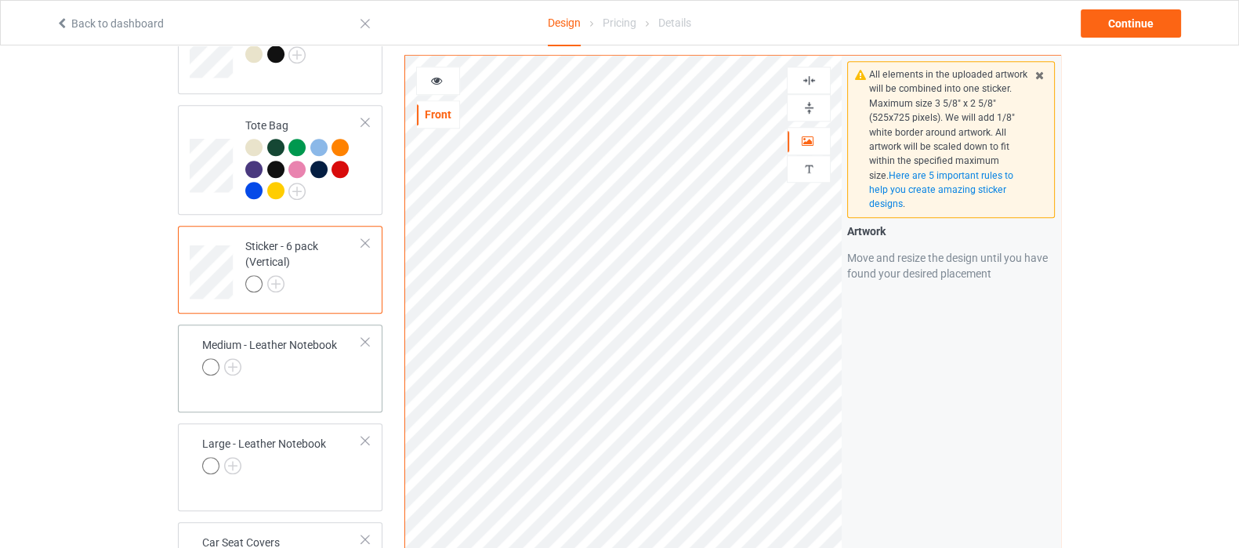
scroll to position [1666, 0]
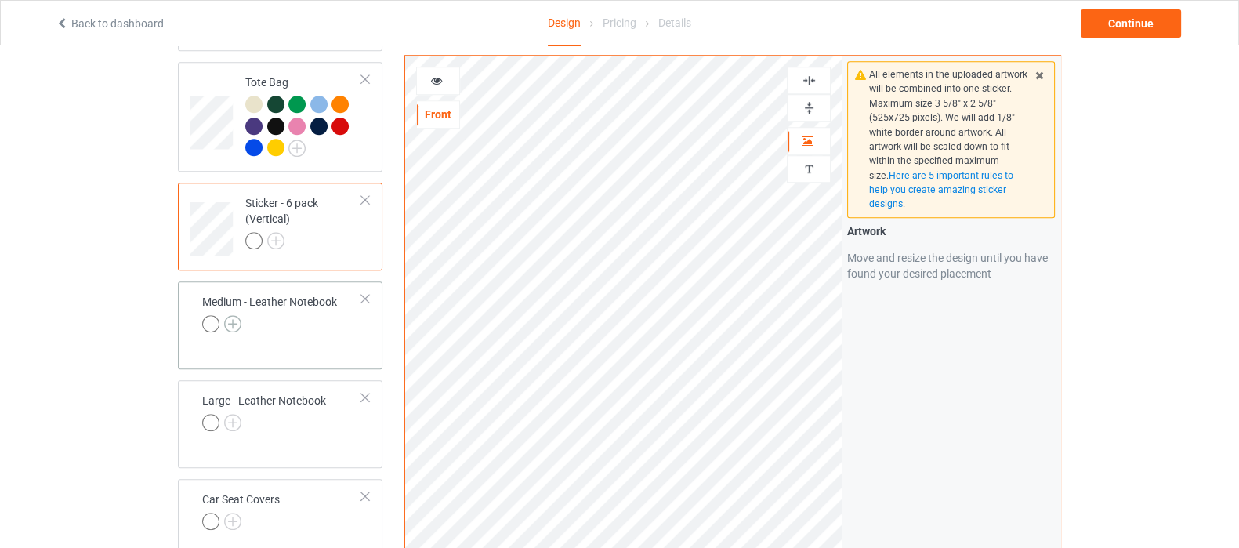
click at [231, 315] on img at bounding box center [232, 323] width 17 height 17
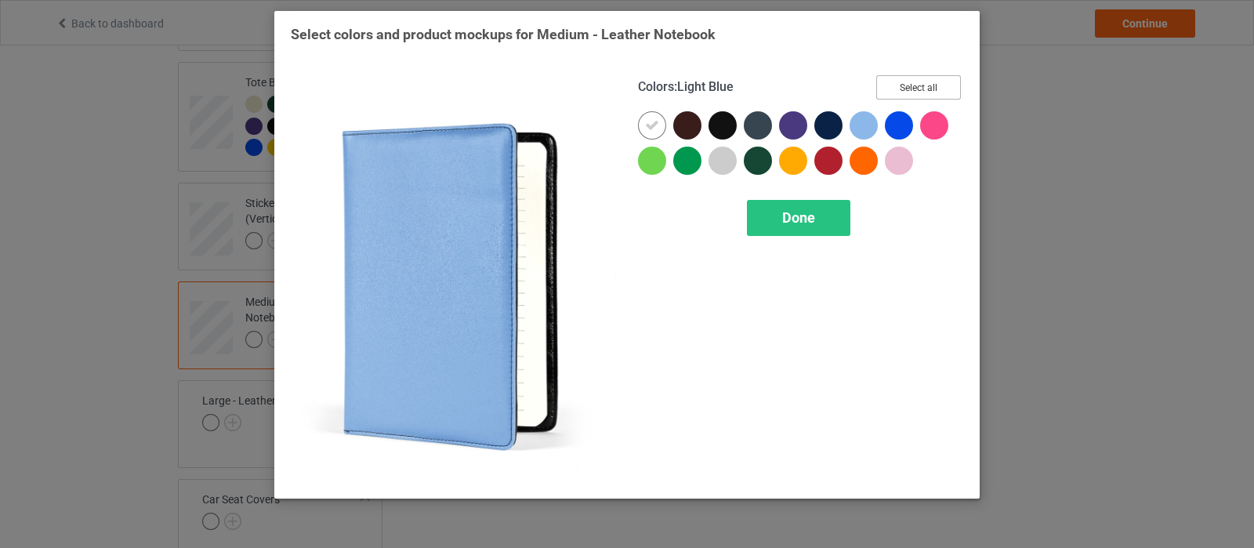
click at [906, 79] on button "Select all" at bounding box center [918, 87] width 85 height 24
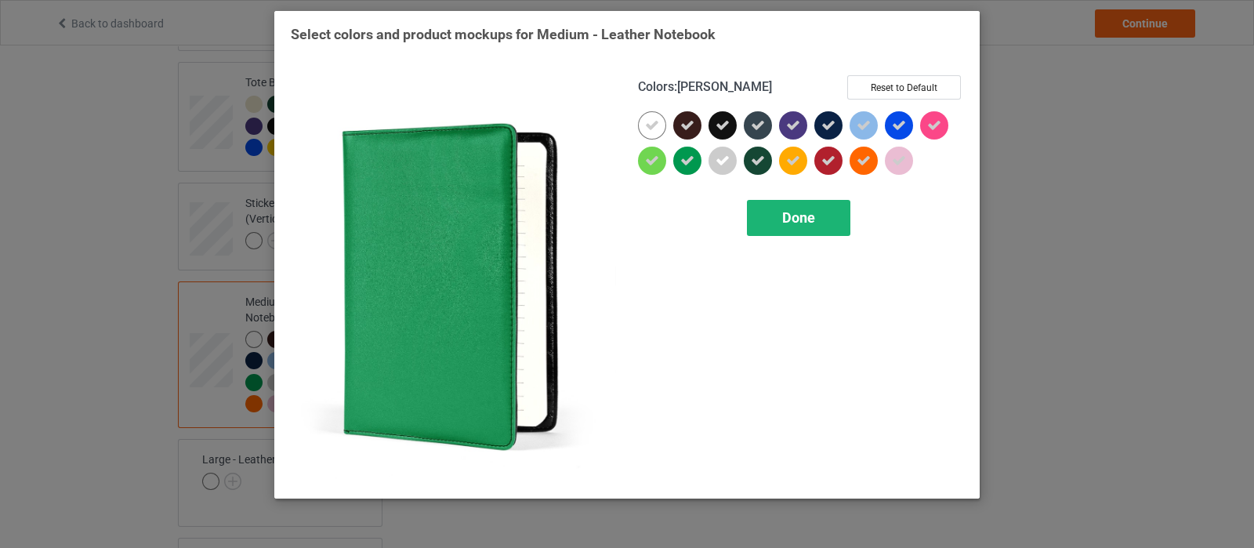
click at [781, 221] on div "Done" at bounding box center [798, 218] width 103 height 36
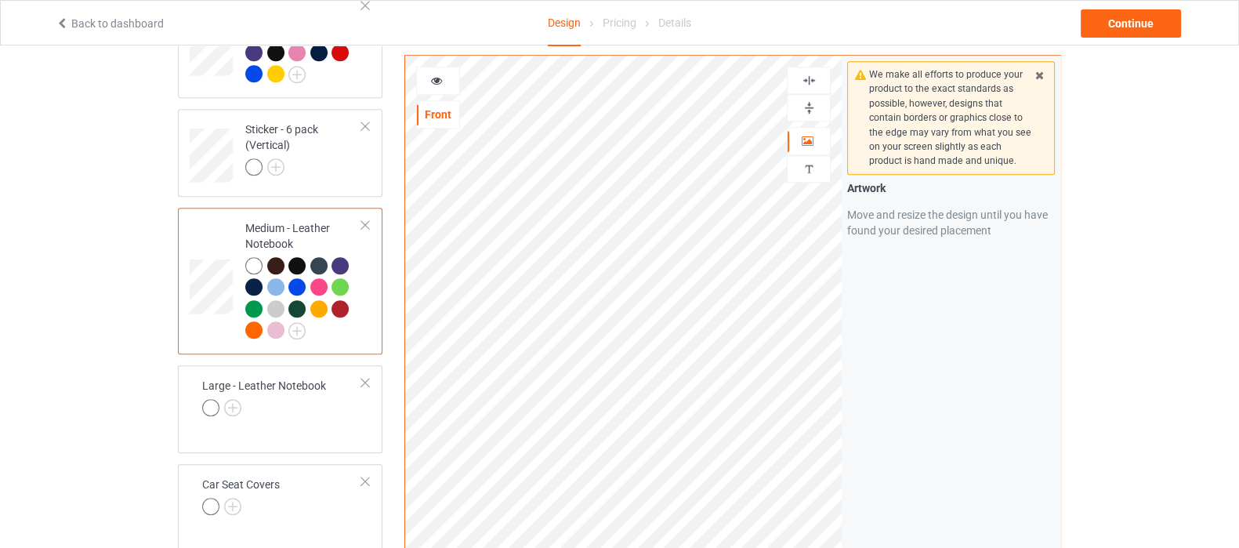
scroll to position [1763, 0]
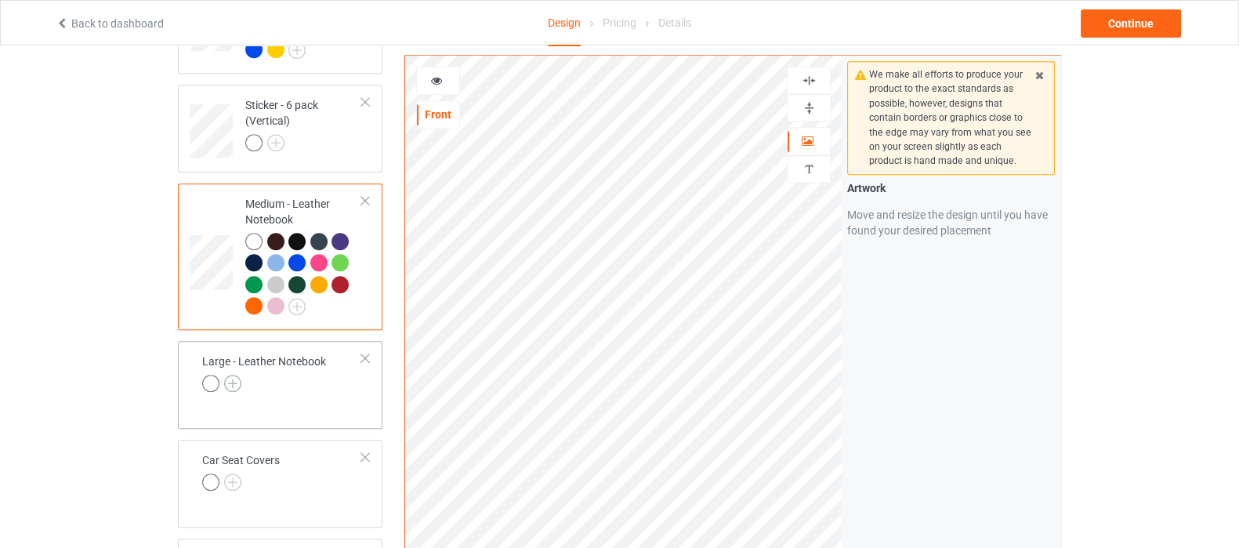
click at [231, 375] on img at bounding box center [232, 383] width 17 height 17
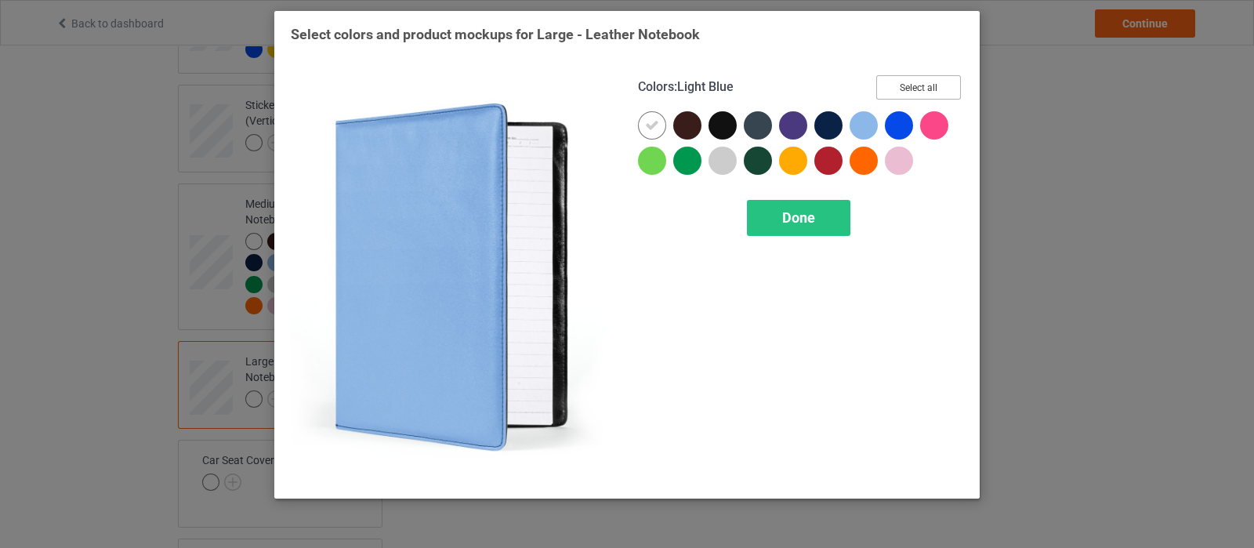
click at [918, 94] on button "Select all" at bounding box center [918, 87] width 85 height 24
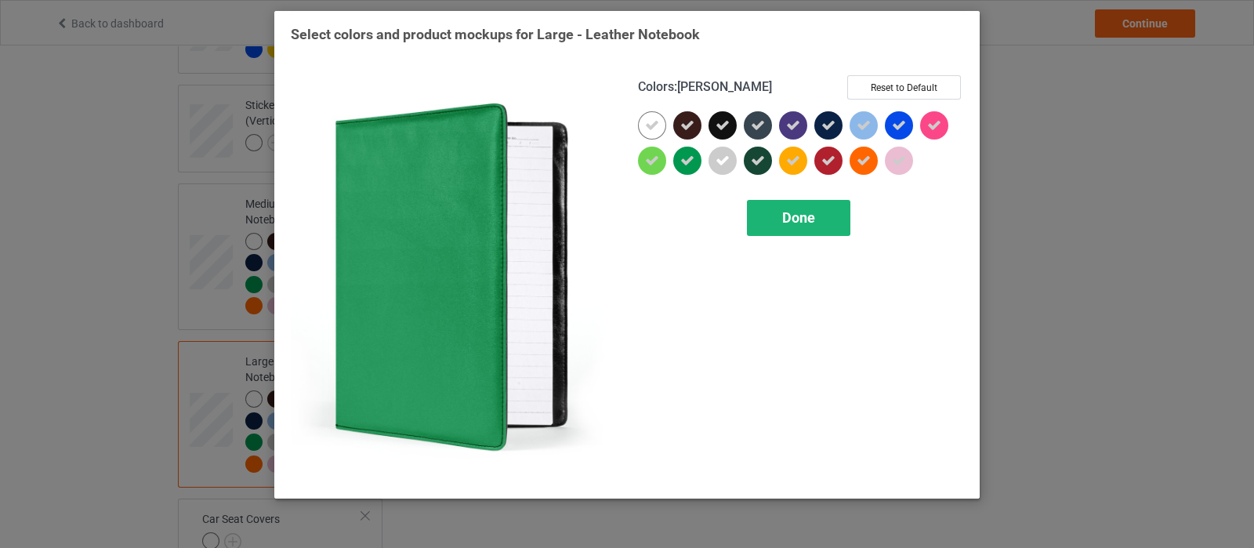
click at [790, 219] on span "Done" at bounding box center [798, 217] width 33 height 16
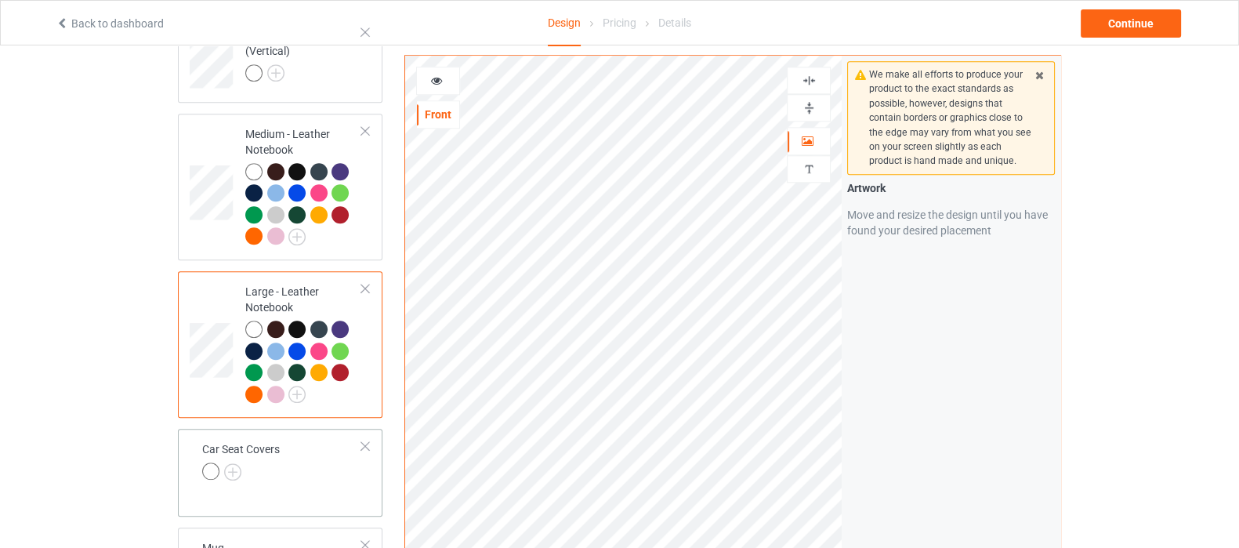
scroll to position [1959, 0]
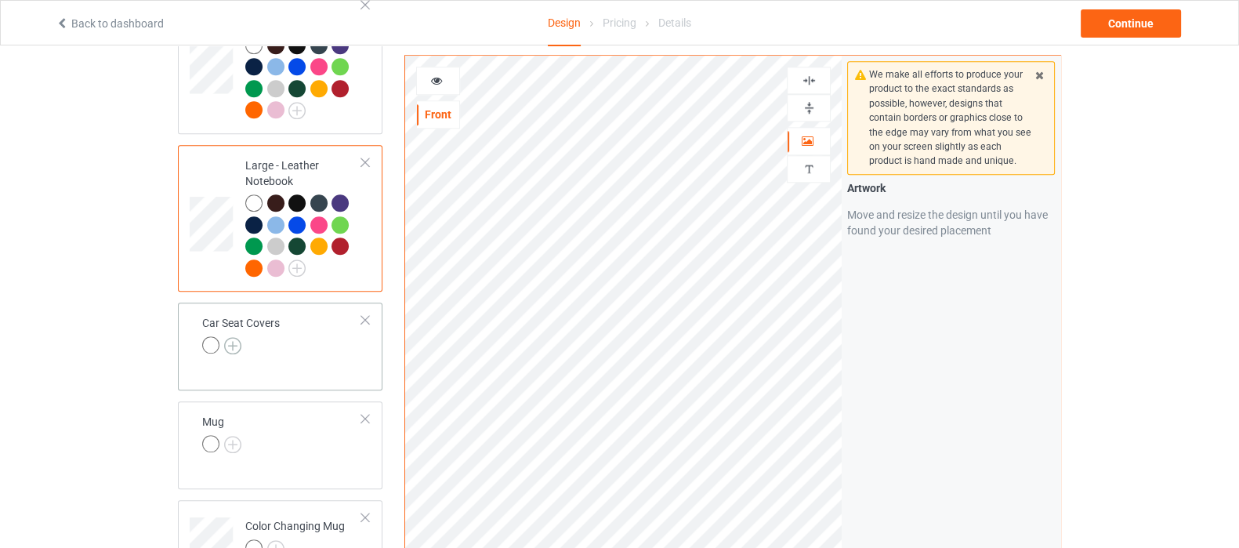
click at [238, 337] on img at bounding box center [232, 345] width 17 height 17
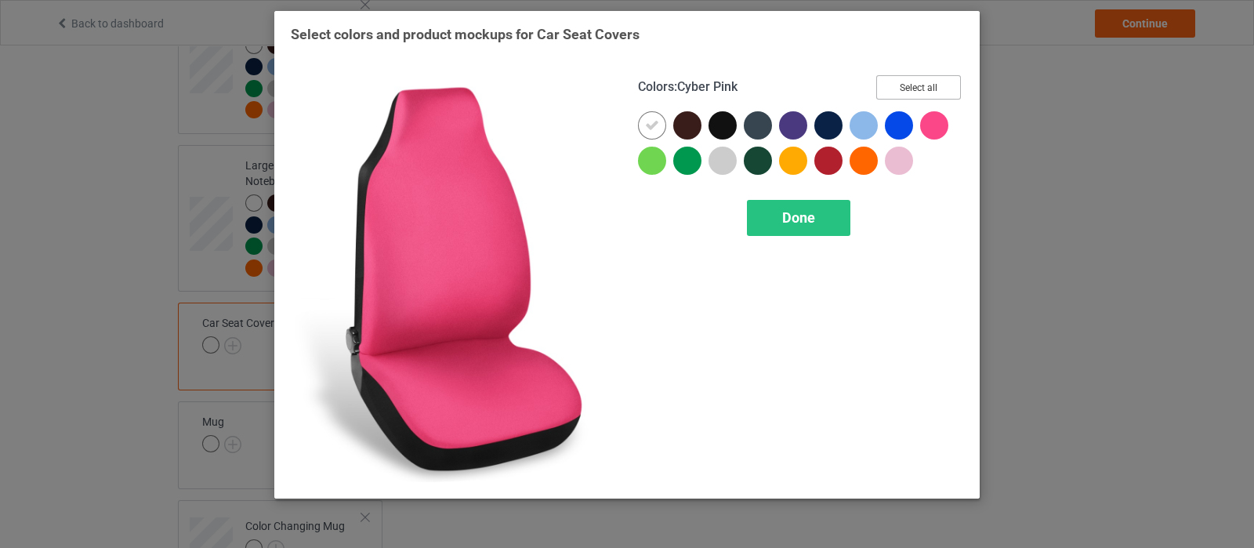
click at [923, 88] on button "Select all" at bounding box center [918, 87] width 85 height 24
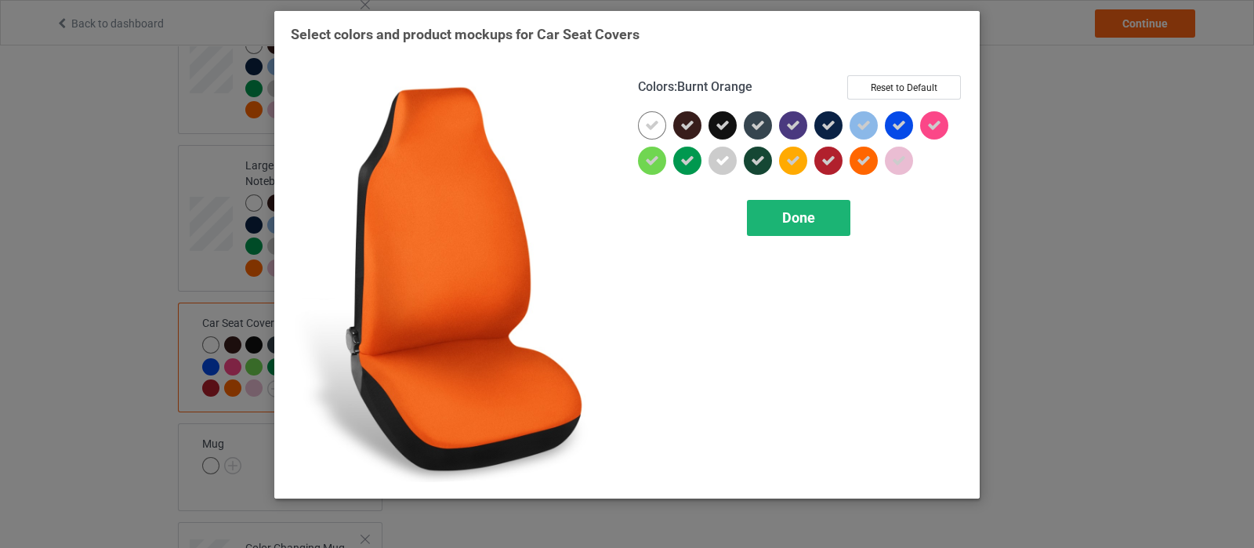
click at [828, 216] on div "Done" at bounding box center [798, 218] width 103 height 36
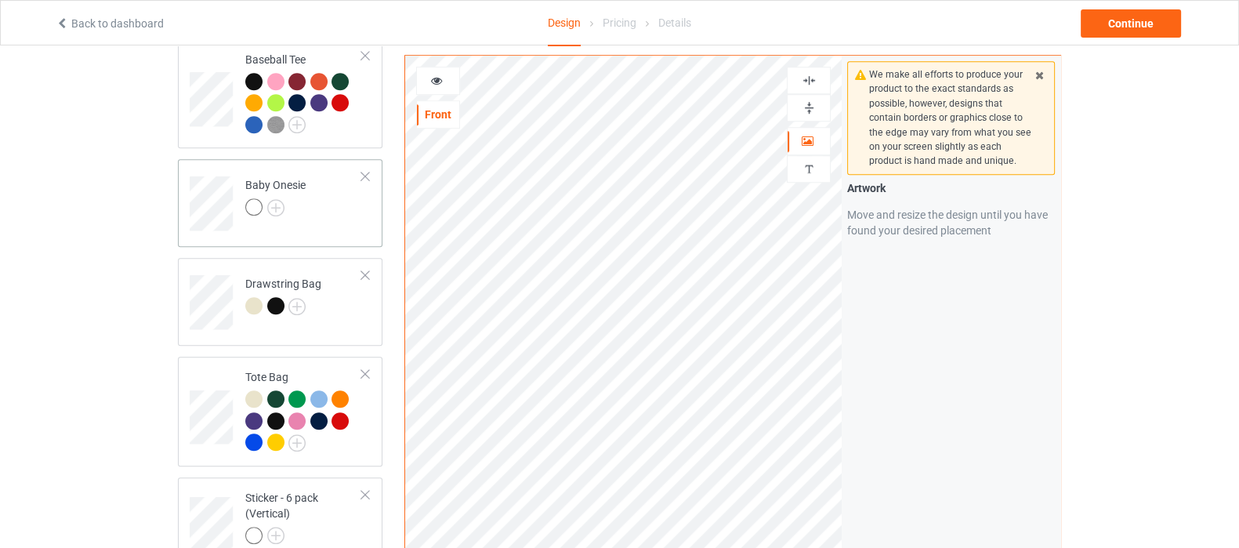
scroll to position [1176, 0]
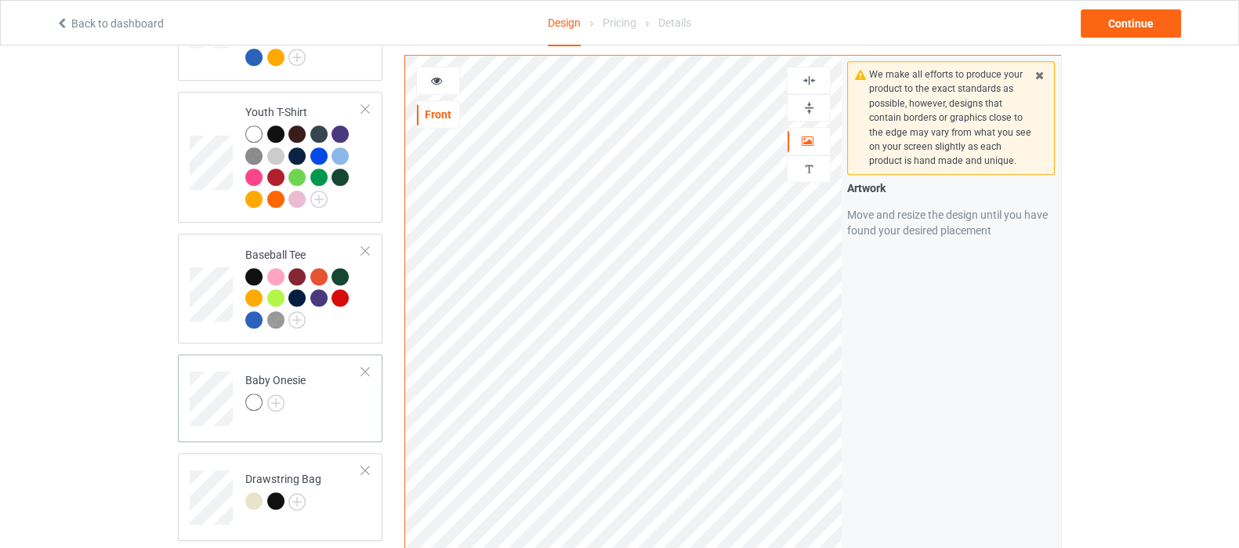
click at [316, 389] on td "Baby Onesie" at bounding box center [304, 393] width 134 height 65
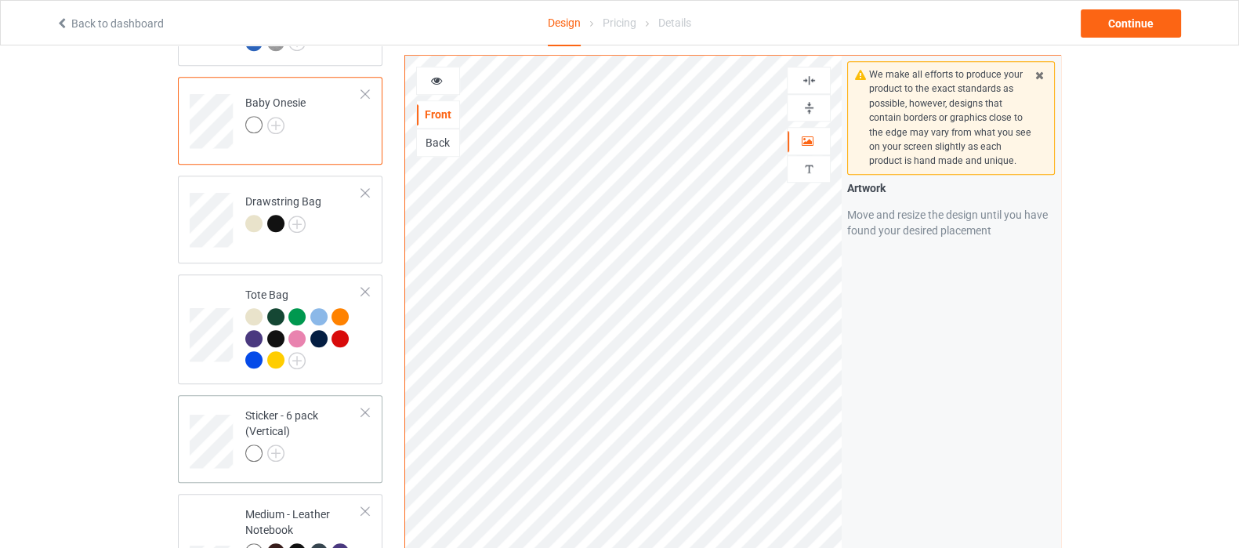
scroll to position [1469, 0]
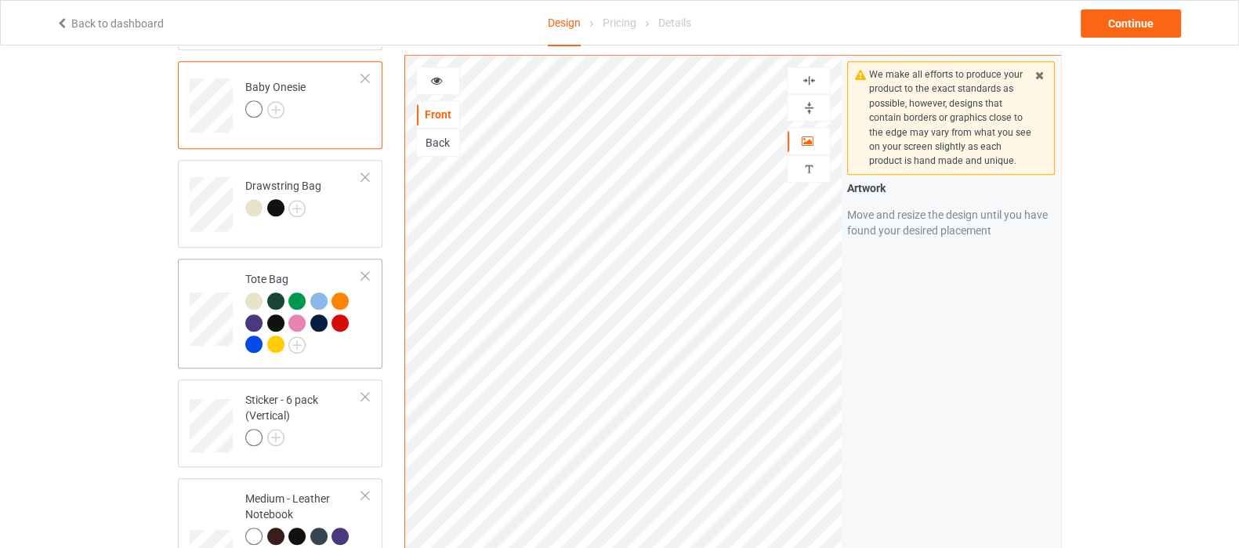
click at [349, 333] on div at bounding box center [303, 324] width 117 height 65
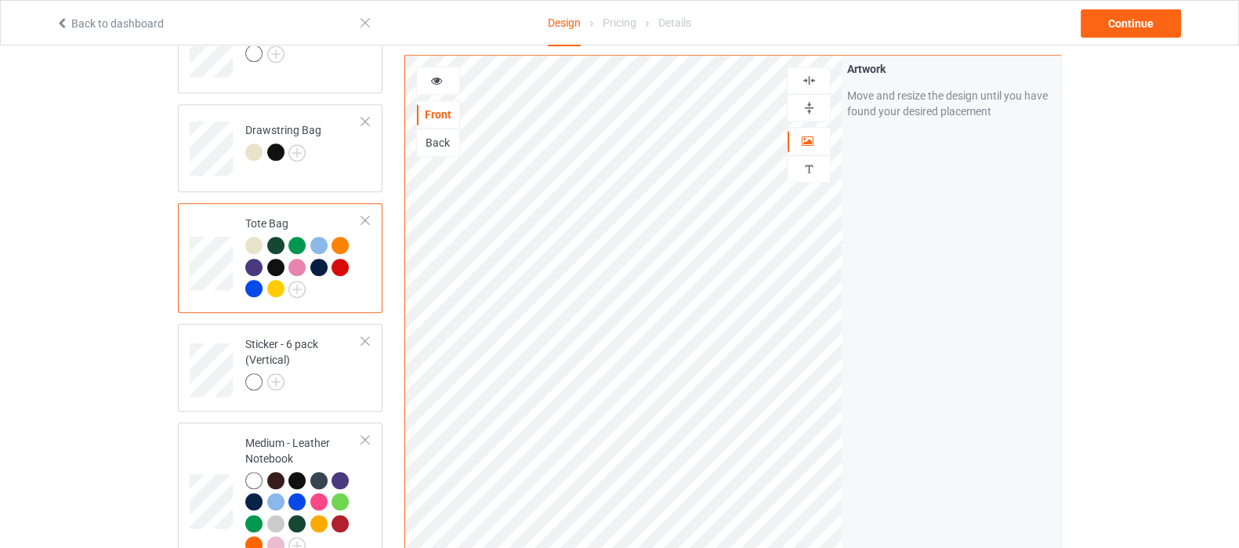
scroll to position [1567, 0]
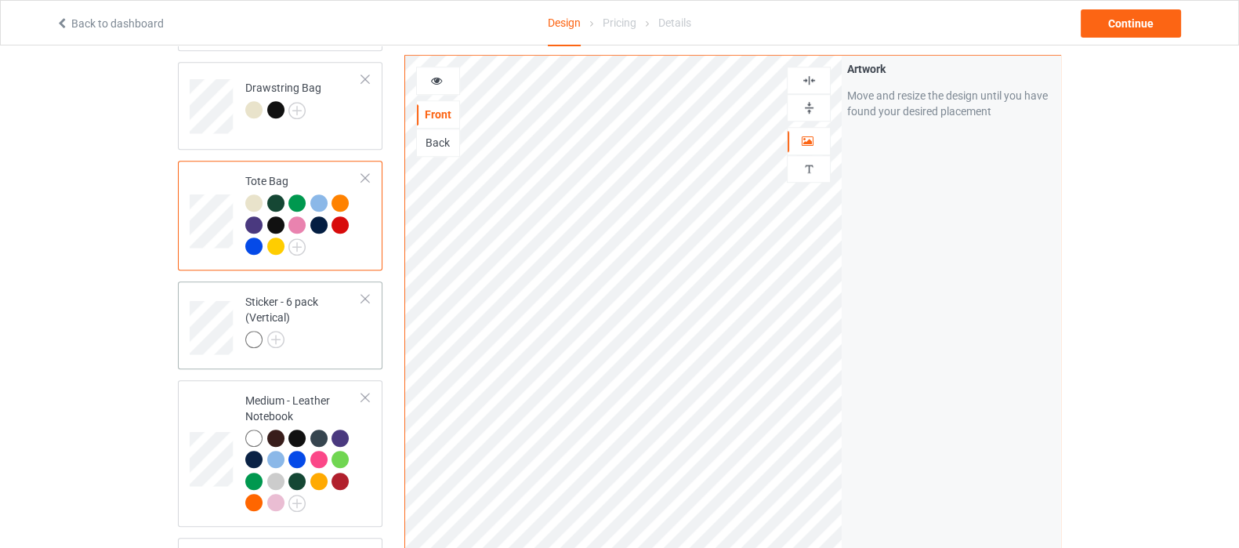
click at [349, 331] on div at bounding box center [303, 342] width 117 height 22
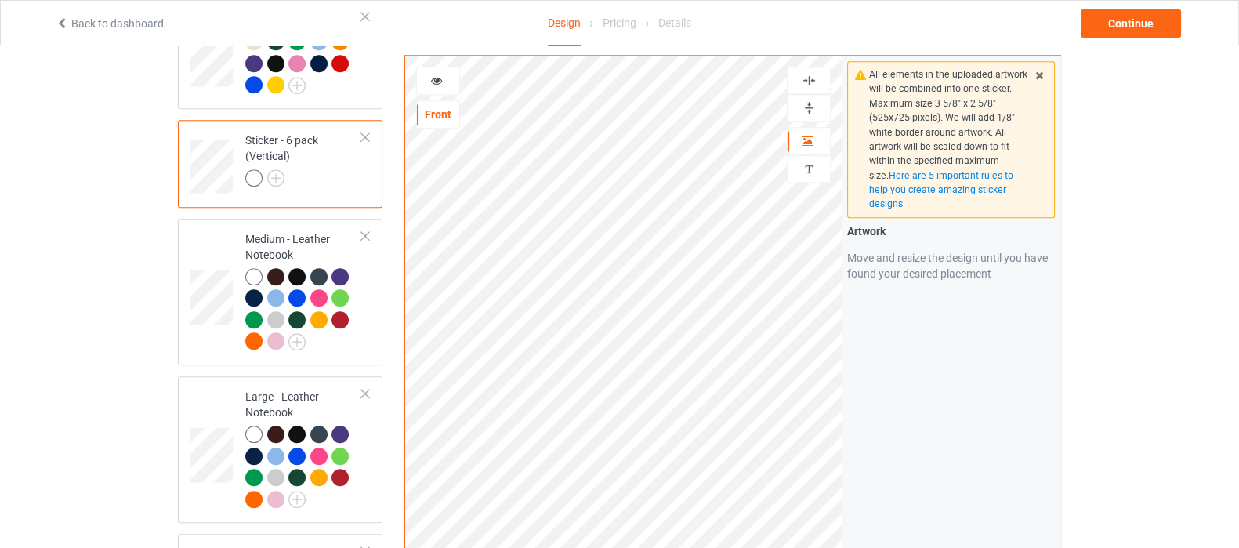
scroll to position [1861, 0]
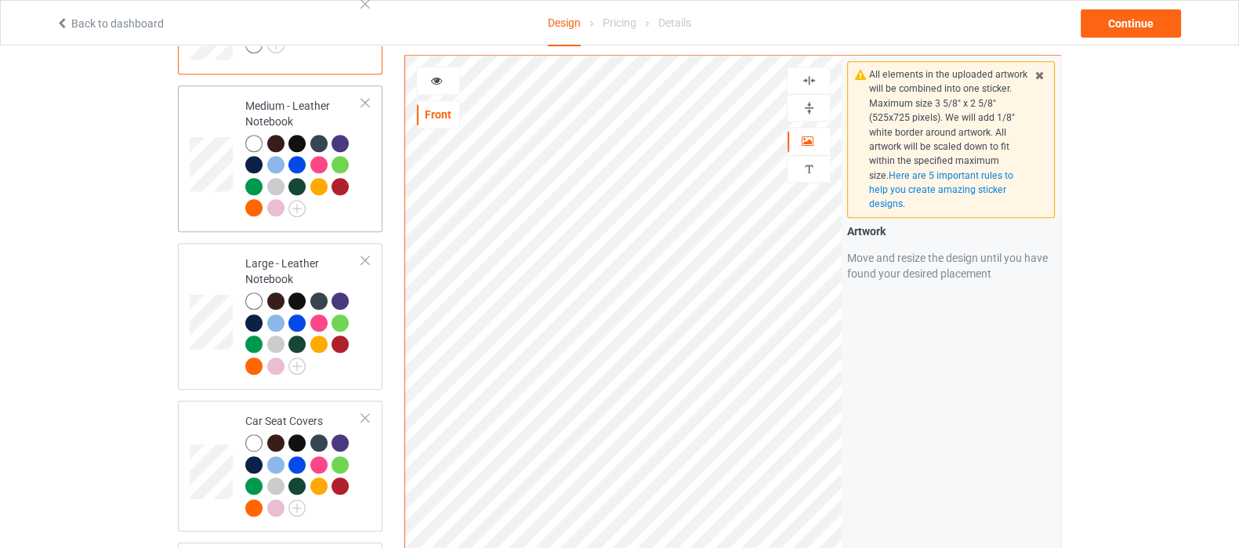
click at [339, 201] on div at bounding box center [303, 178] width 117 height 86
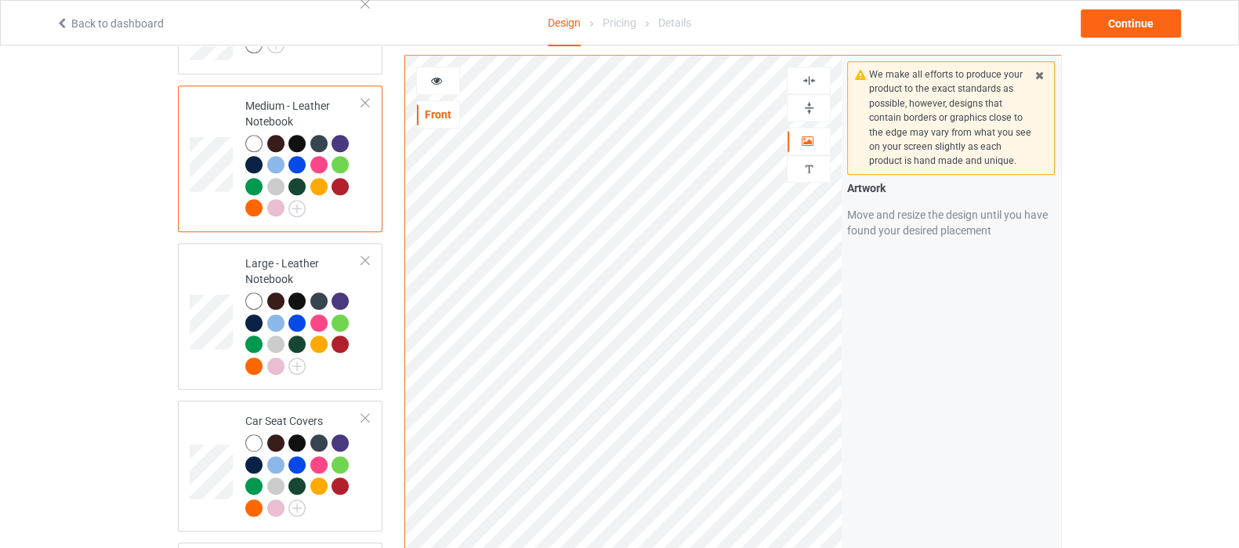
click at [803, 103] on img at bounding box center [809, 107] width 15 height 15
click at [294, 357] on img at bounding box center [296, 365] width 17 height 17
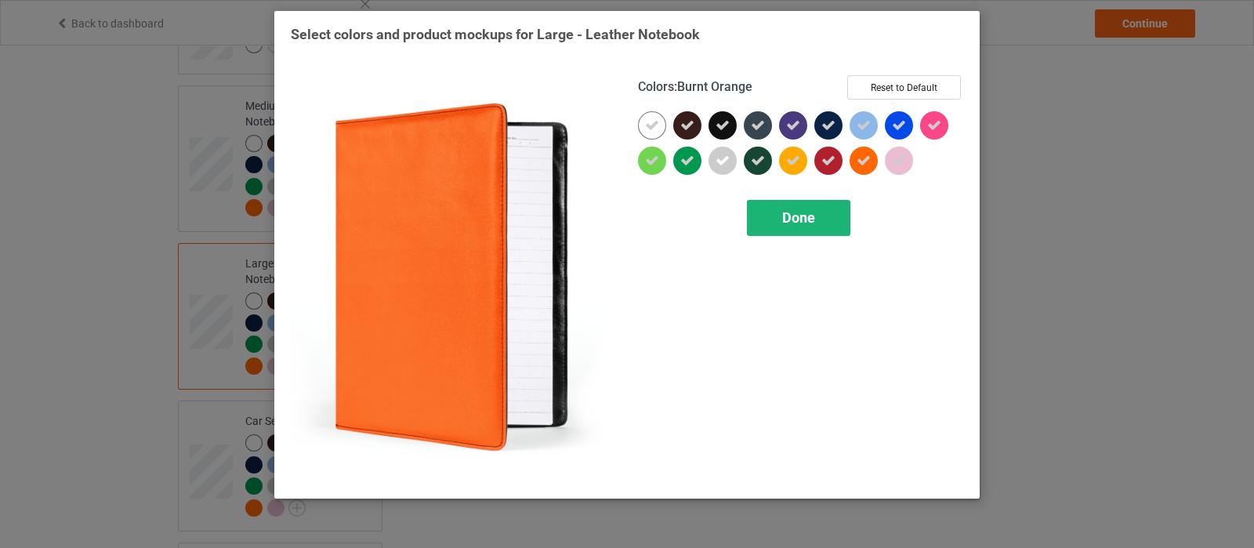
click at [811, 218] on span "Done" at bounding box center [798, 217] width 33 height 16
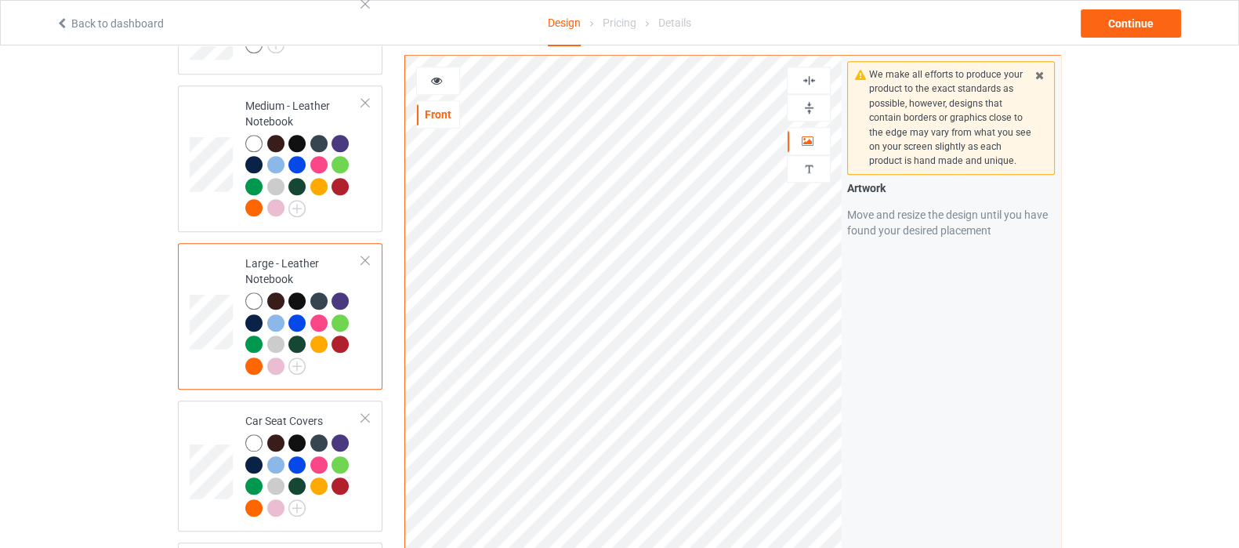
click at [803, 103] on img at bounding box center [809, 107] width 15 height 15
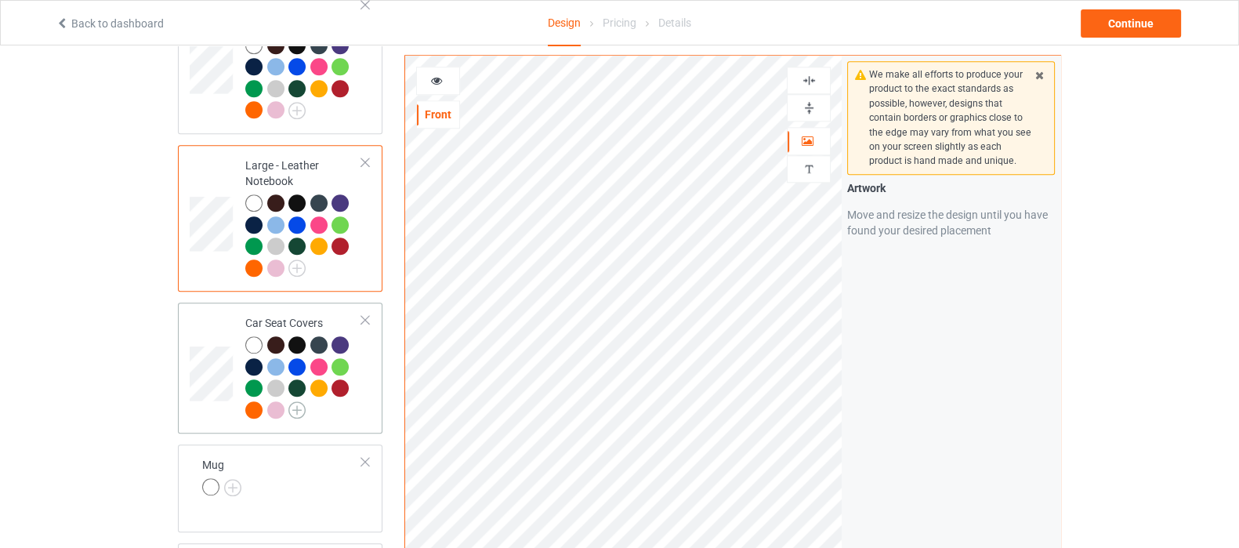
click at [299, 401] on img at bounding box center [296, 409] width 17 height 17
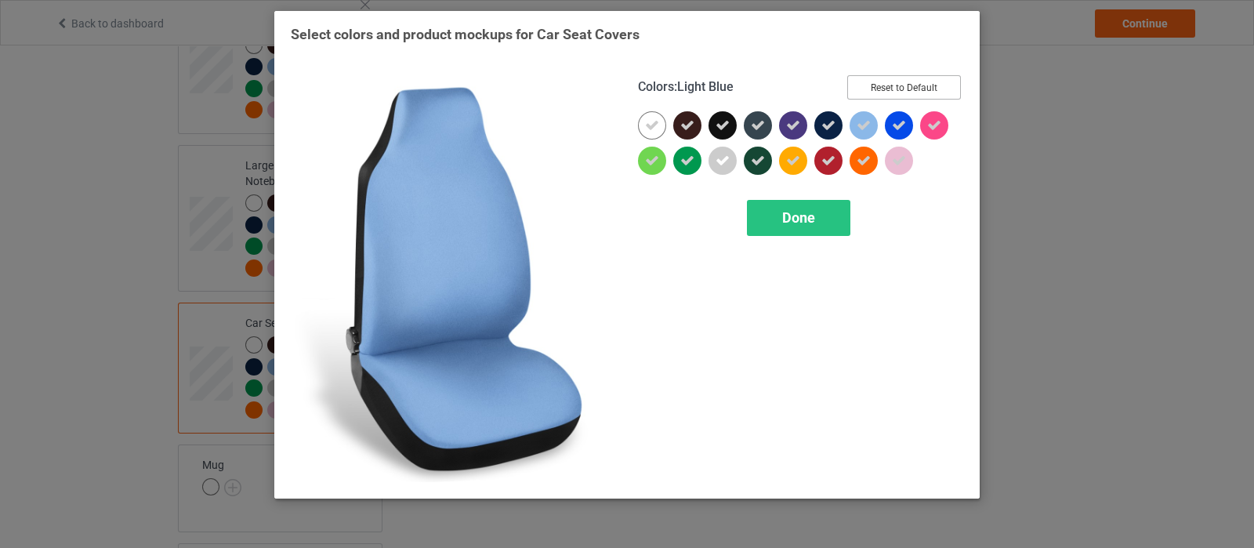
click at [883, 80] on button "Reset to Default" at bounding box center [904, 87] width 114 height 24
click at [883, 80] on button "Select all" at bounding box center [918, 87] width 85 height 24
click at [820, 216] on div "Done" at bounding box center [798, 218] width 103 height 36
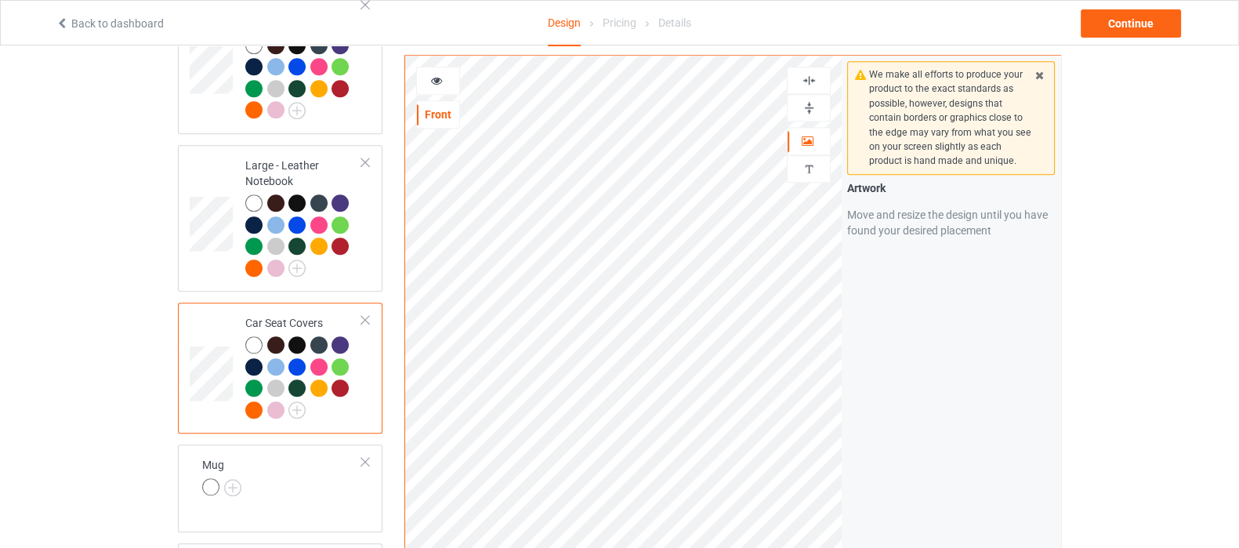
click at [807, 78] on img at bounding box center [809, 80] width 15 height 15
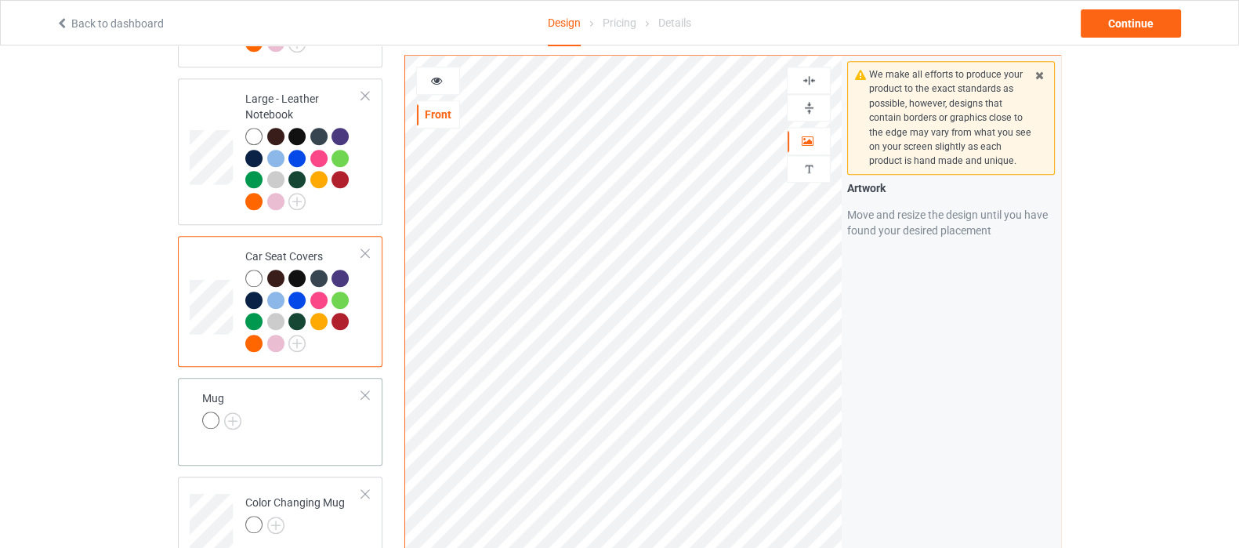
scroll to position [2057, 0]
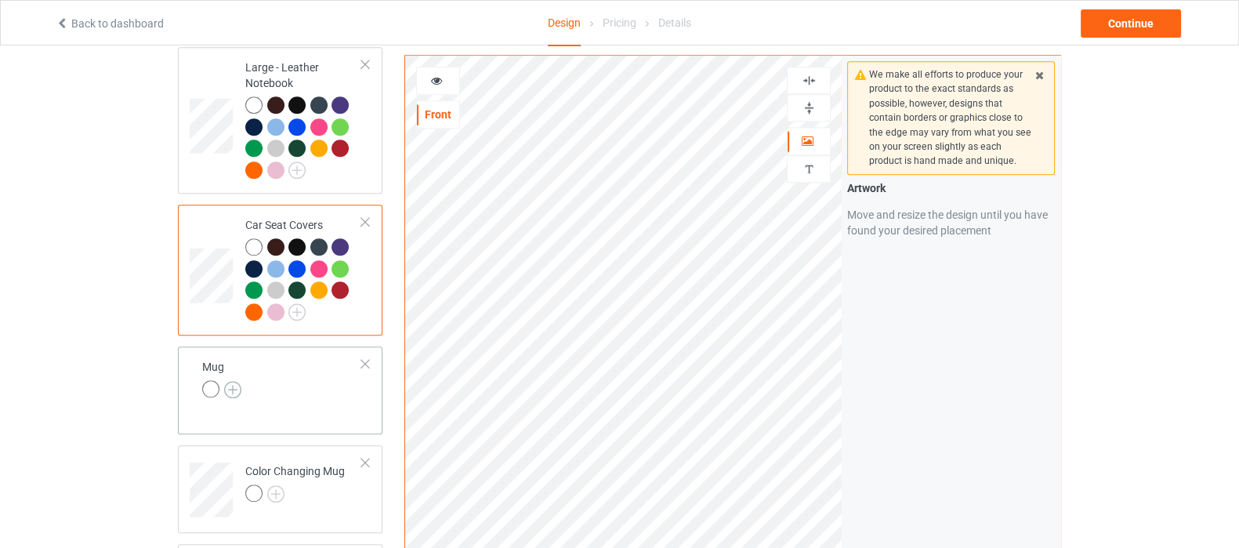
click at [230, 381] on img at bounding box center [232, 389] width 17 height 17
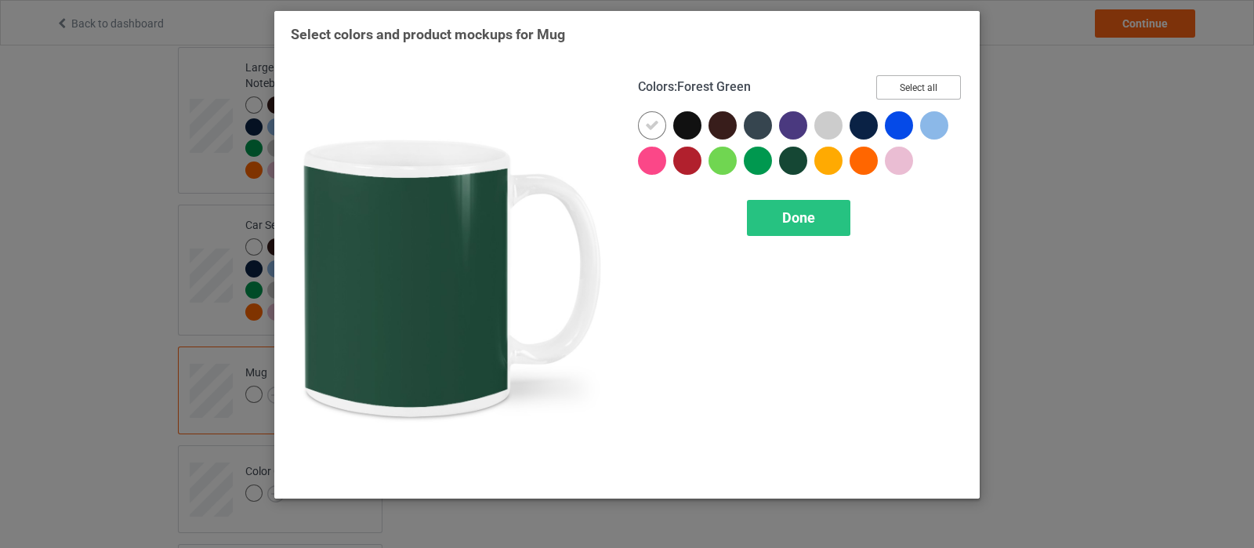
click at [928, 84] on button "Select all" at bounding box center [918, 87] width 85 height 24
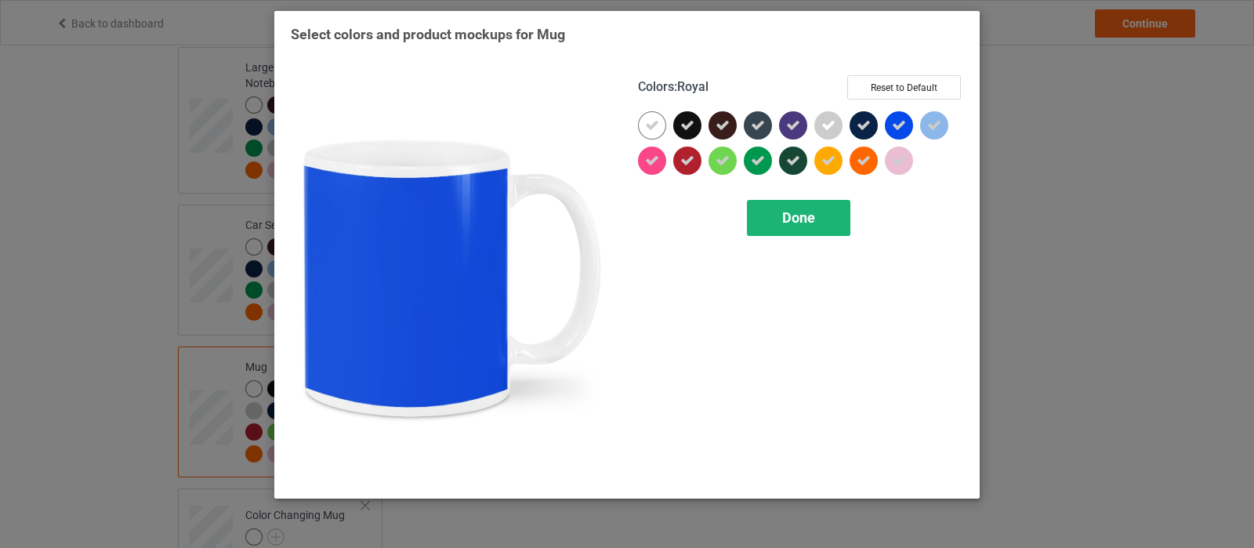
click at [816, 222] on div "Done" at bounding box center [798, 218] width 103 height 36
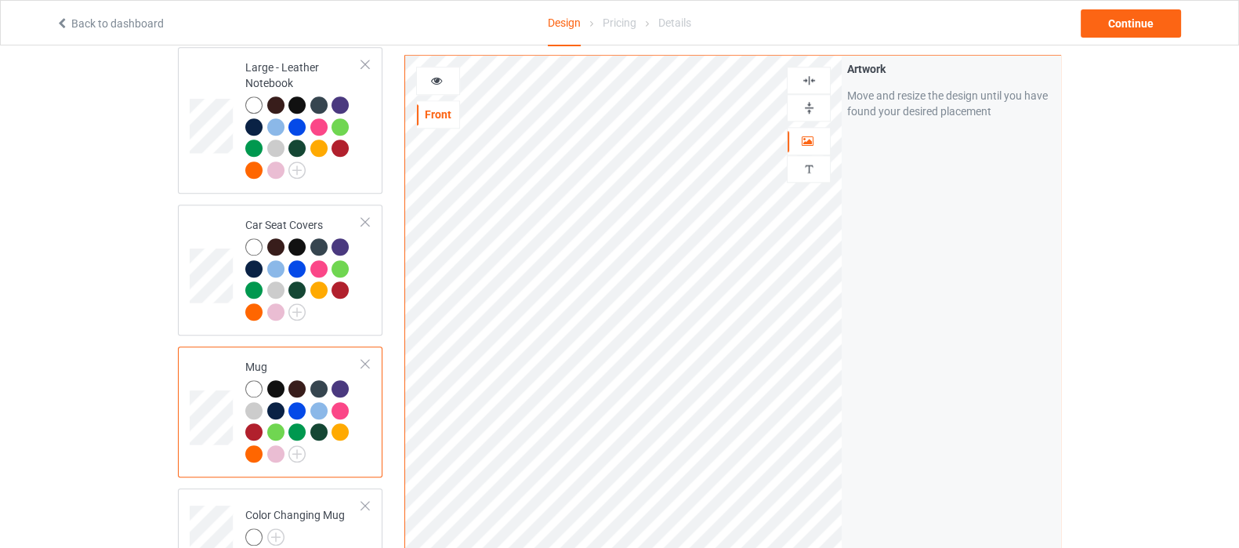
click at [811, 111] on img at bounding box center [809, 107] width 15 height 15
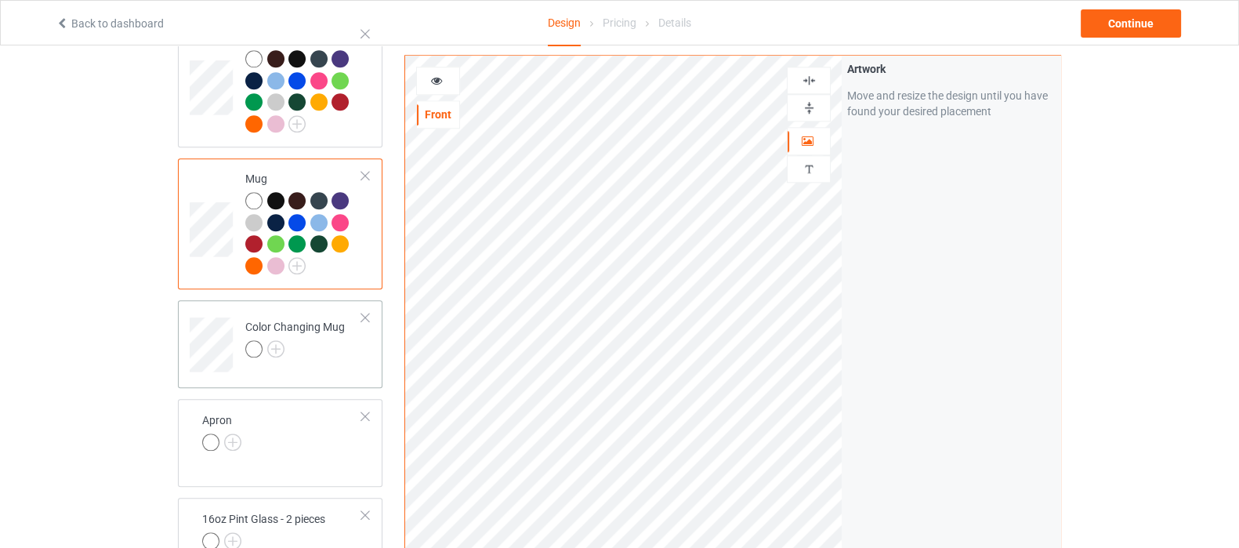
scroll to position [2253, 0]
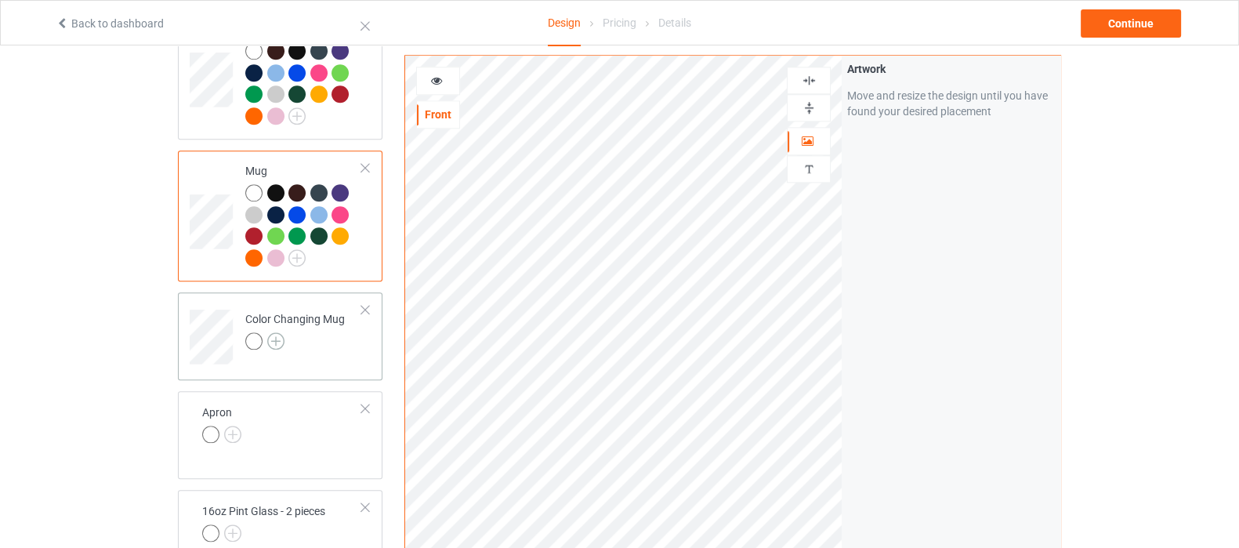
click at [278, 332] on img at bounding box center [275, 340] width 17 height 17
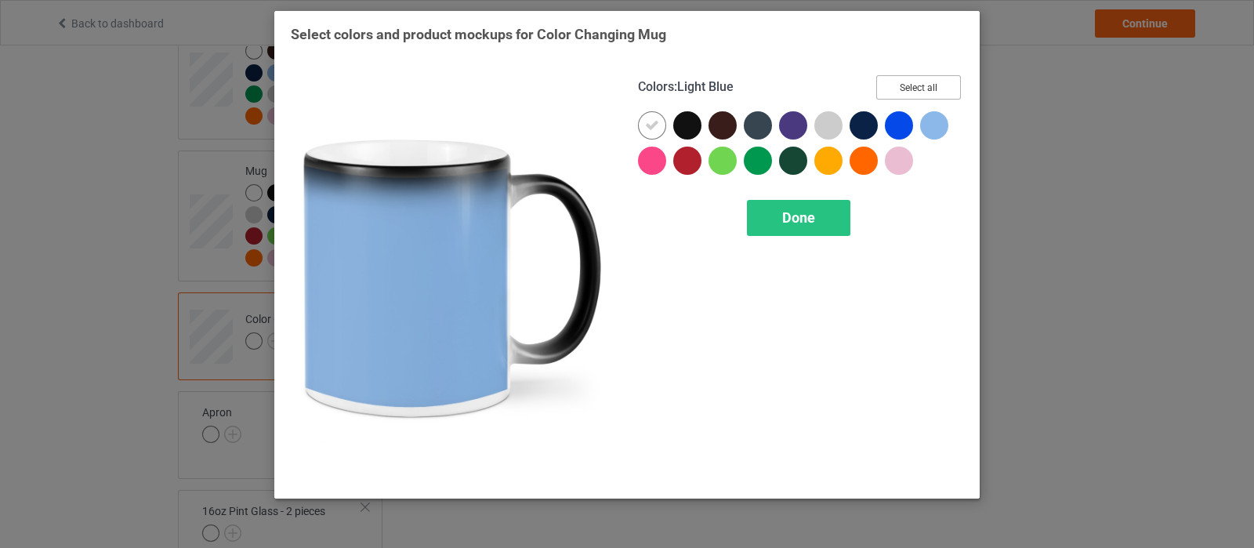
click at [937, 86] on button "Select all" at bounding box center [918, 87] width 85 height 24
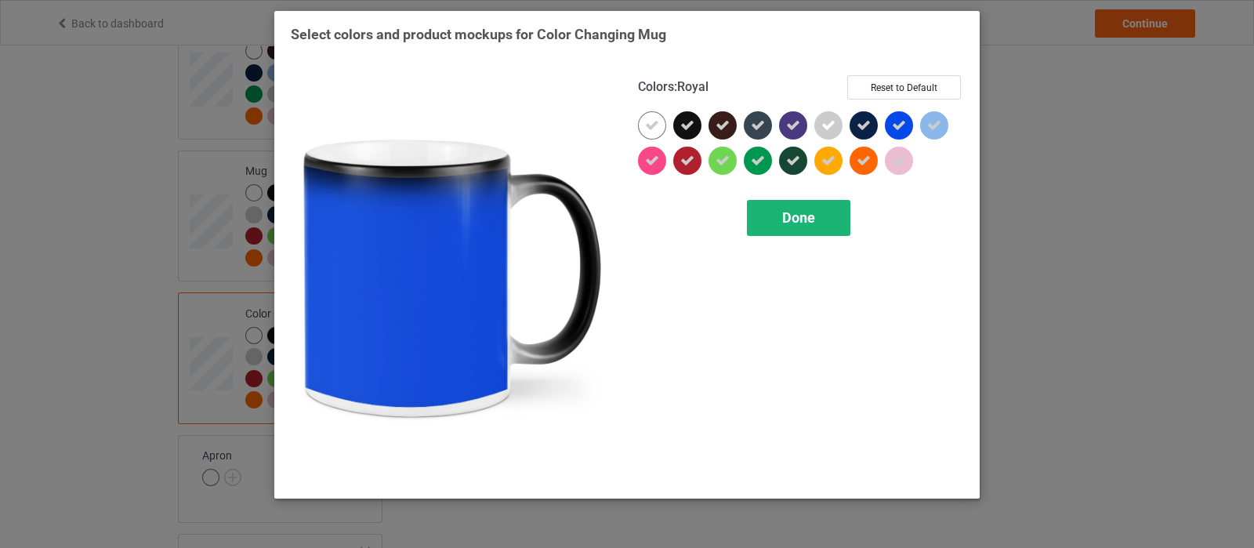
click at [792, 229] on div "Done" at bounding box center [798, 218] width 103 height 36
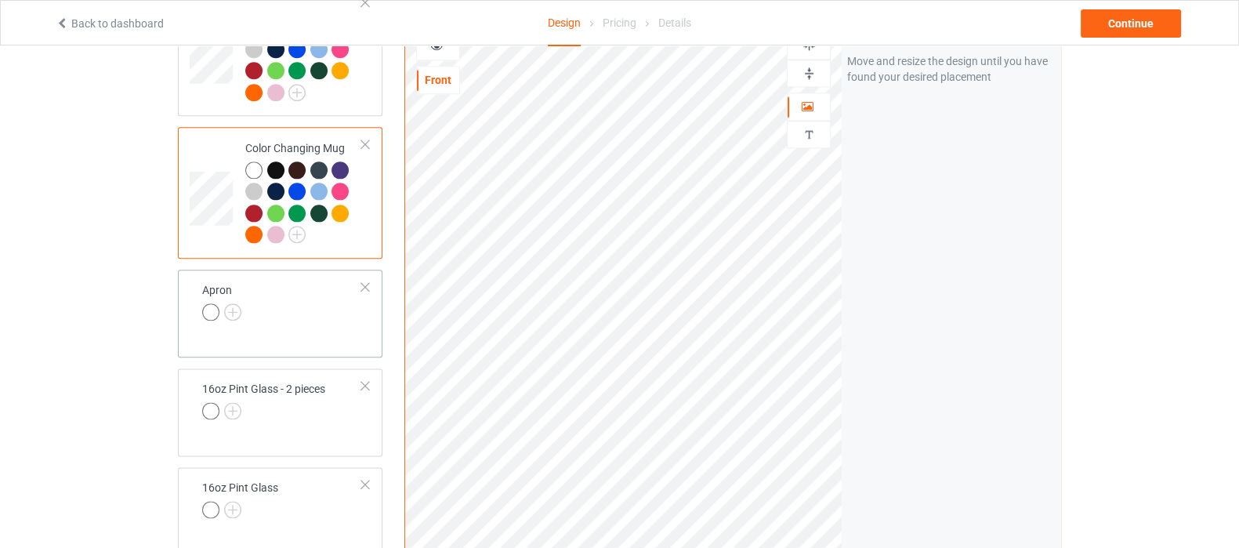
scroll to position [2449, 0]
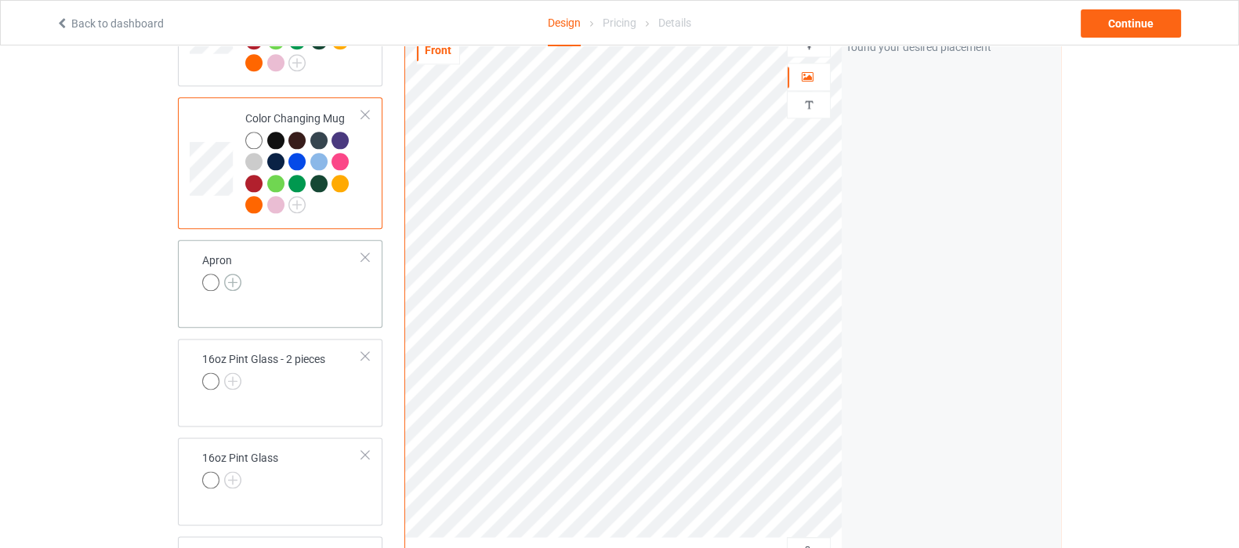
click at [229, 274] on img at bounding box center [232, 282] width 17 height 17
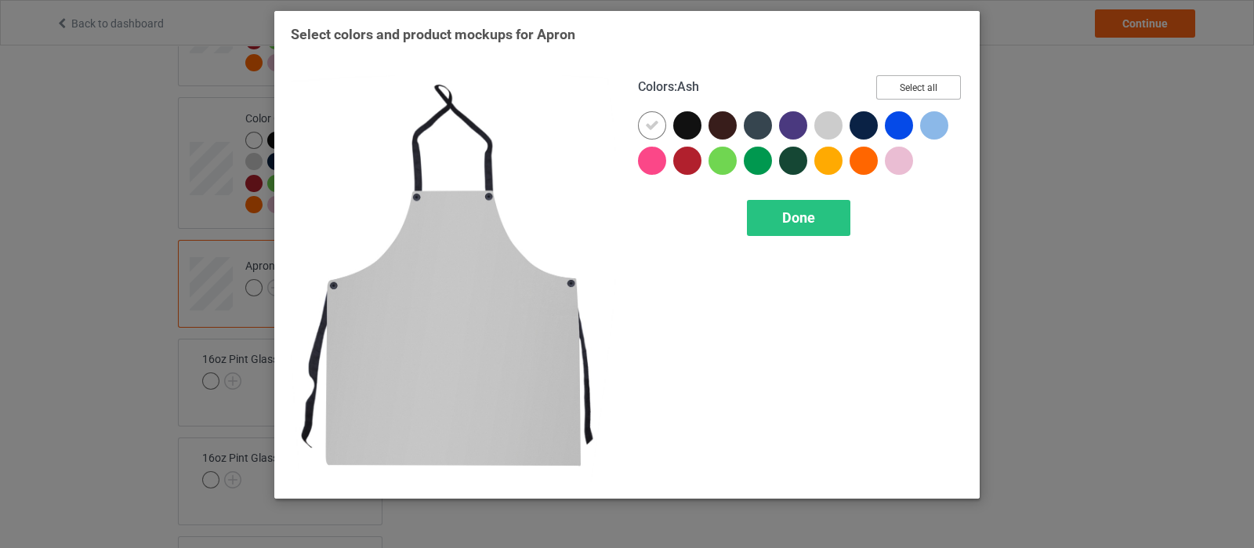
click at [903, 85] on button "Select all" at bounding box center [918, 87] width 85 height 24
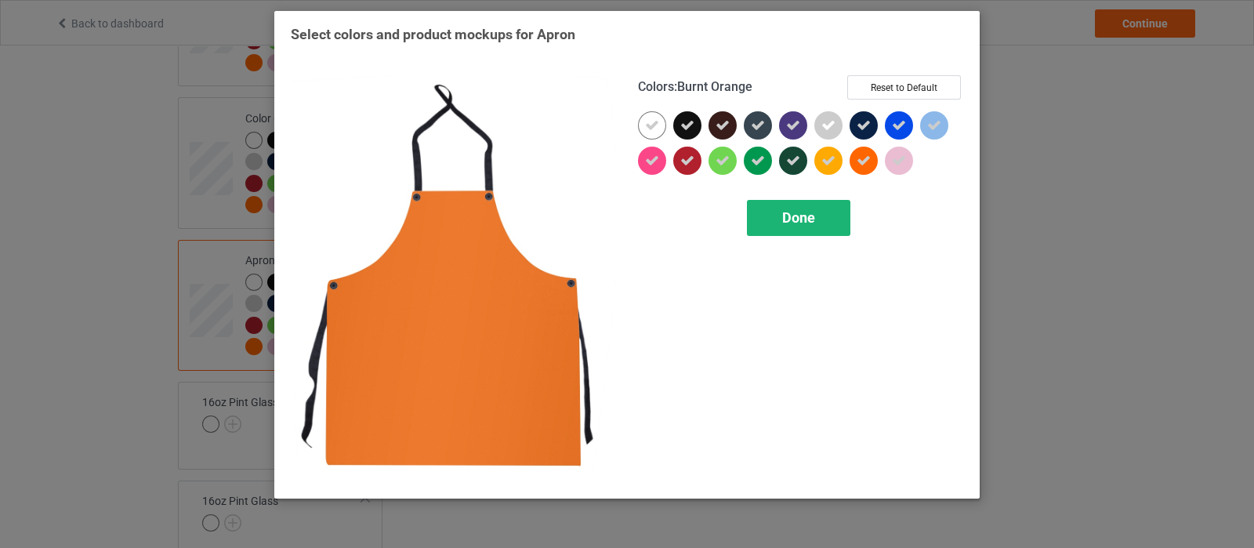
click at [819, 220] on div "Done" at bounding box center [798, 218] width 103 height 36
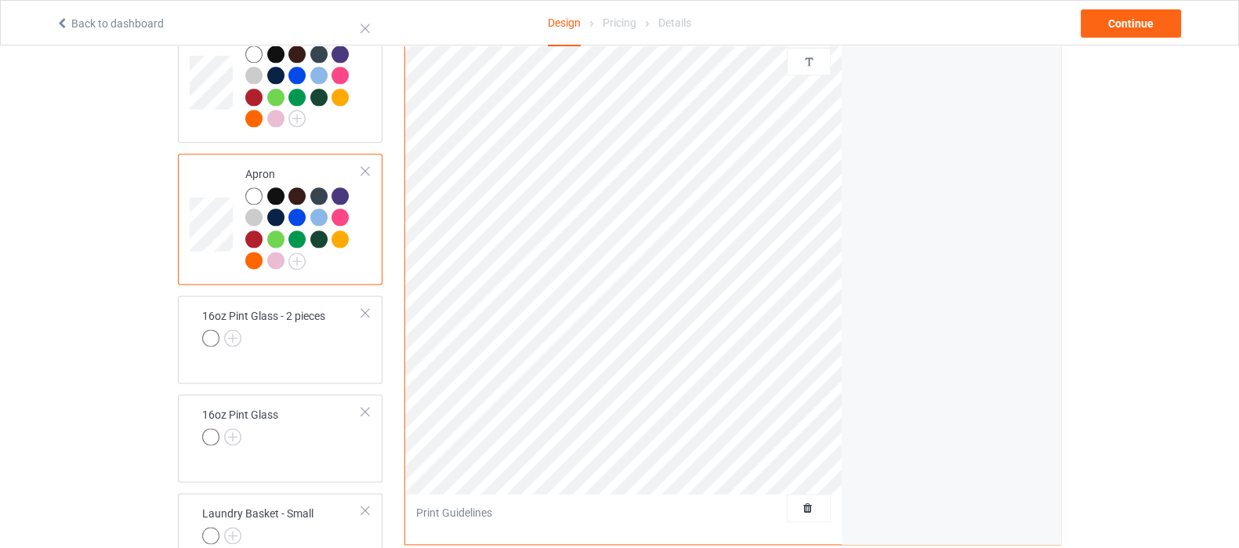
scroll to position [2644, 0]
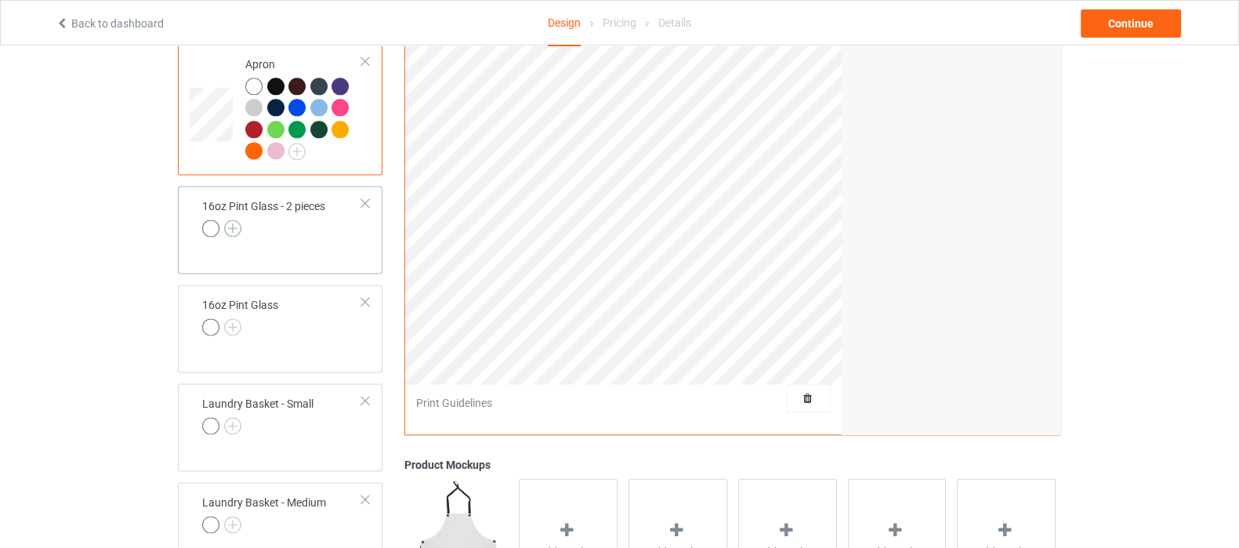
click at [229, 219] on img at bounding box center [232, 227] width 17 height 17
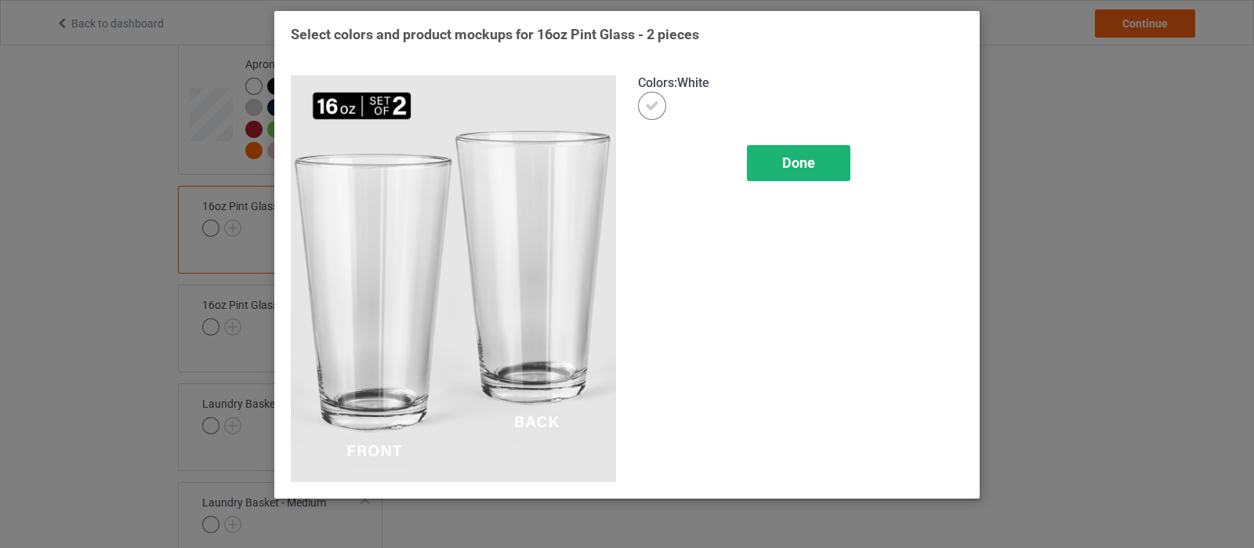
click at [798, 157] on span "Done" at bounding box center [798, 162] width 33 height 16
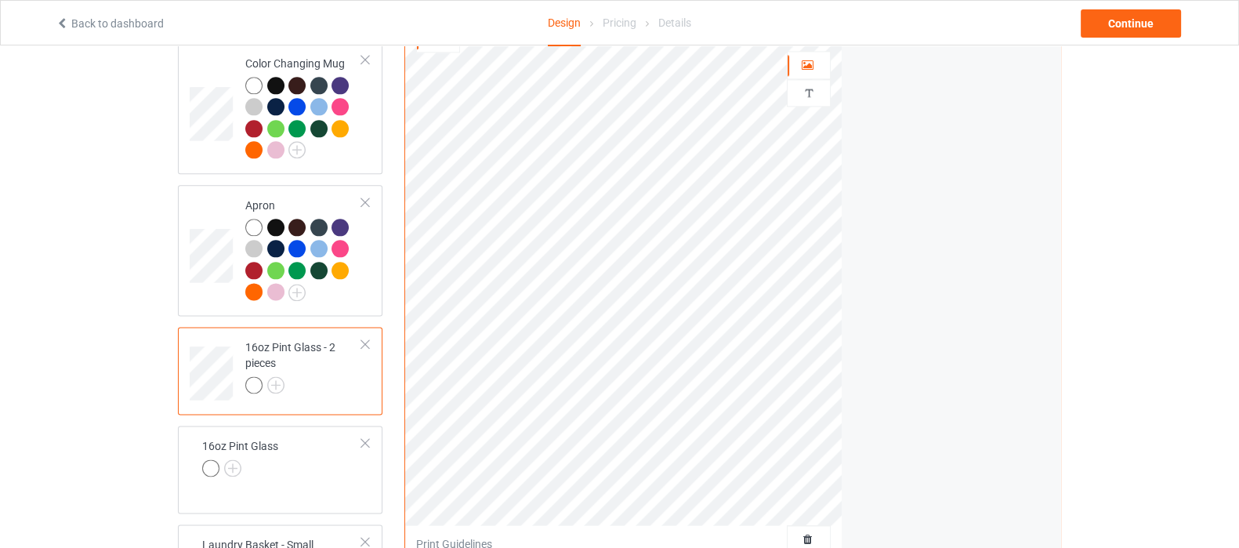
scroll to position [2449, 0]
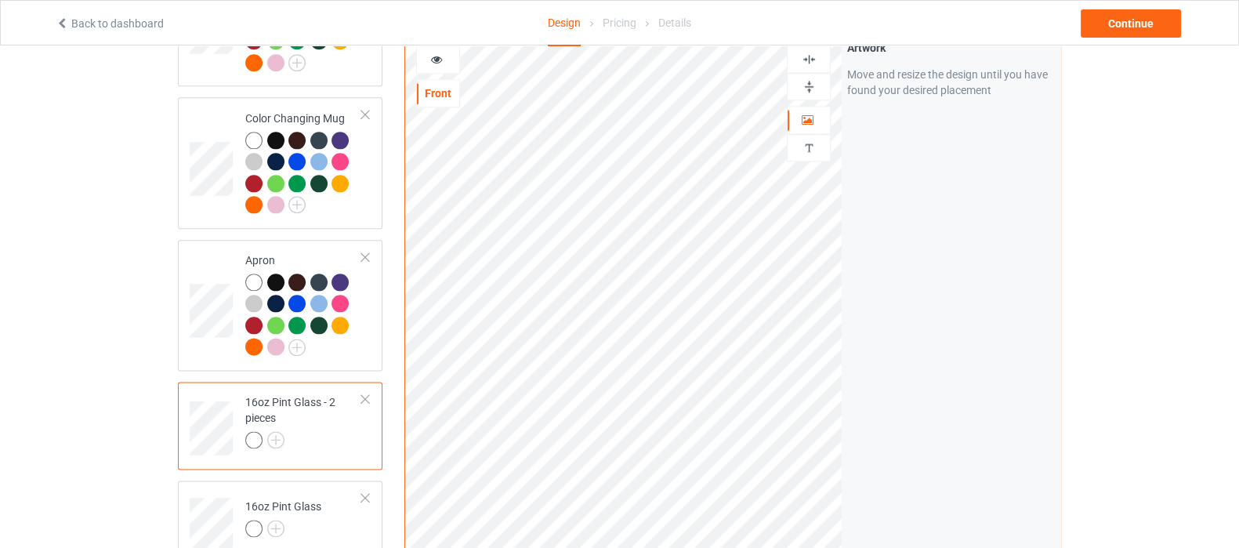
click at [815, 79] on img at bounding box center [809, 86] width 15 height 15
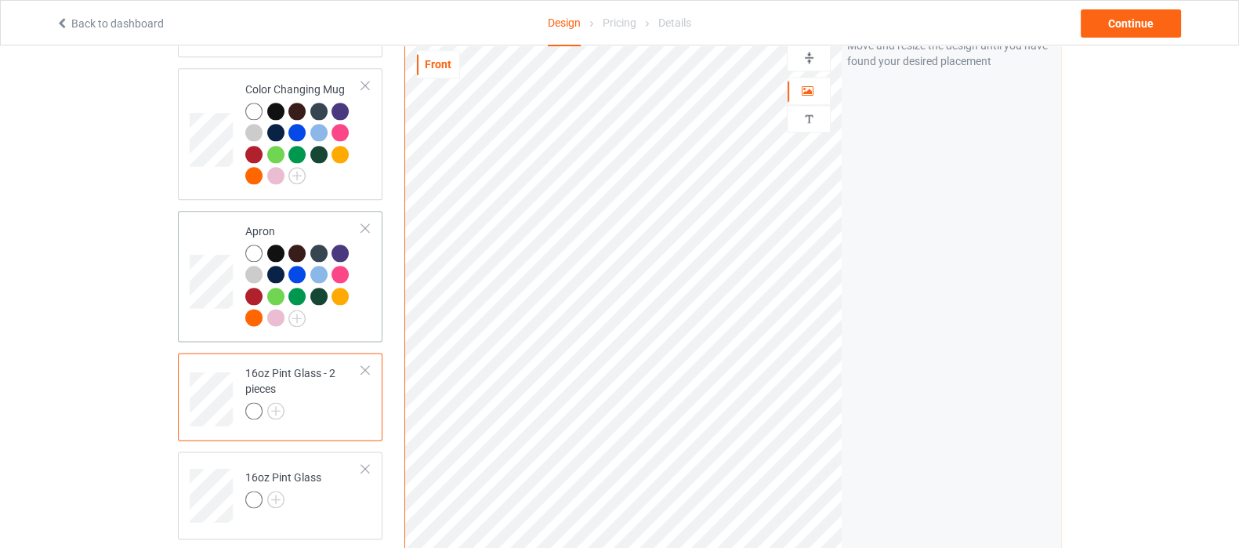
scroll to position [2546, 0]
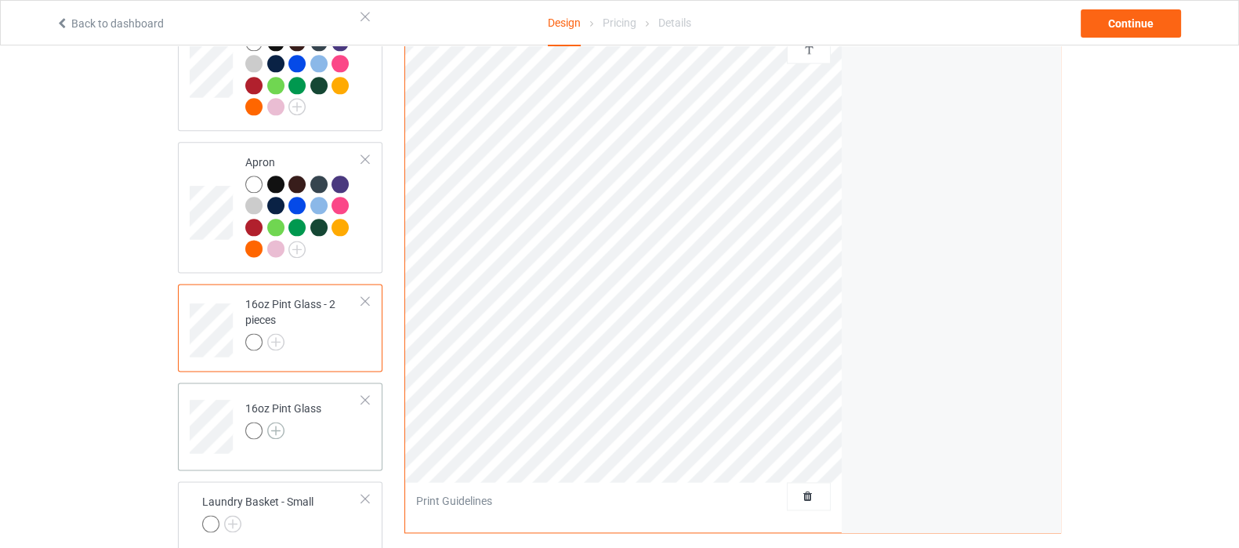
click at [274, 422] on img at bounding box center [275, 430] width 17 height 17
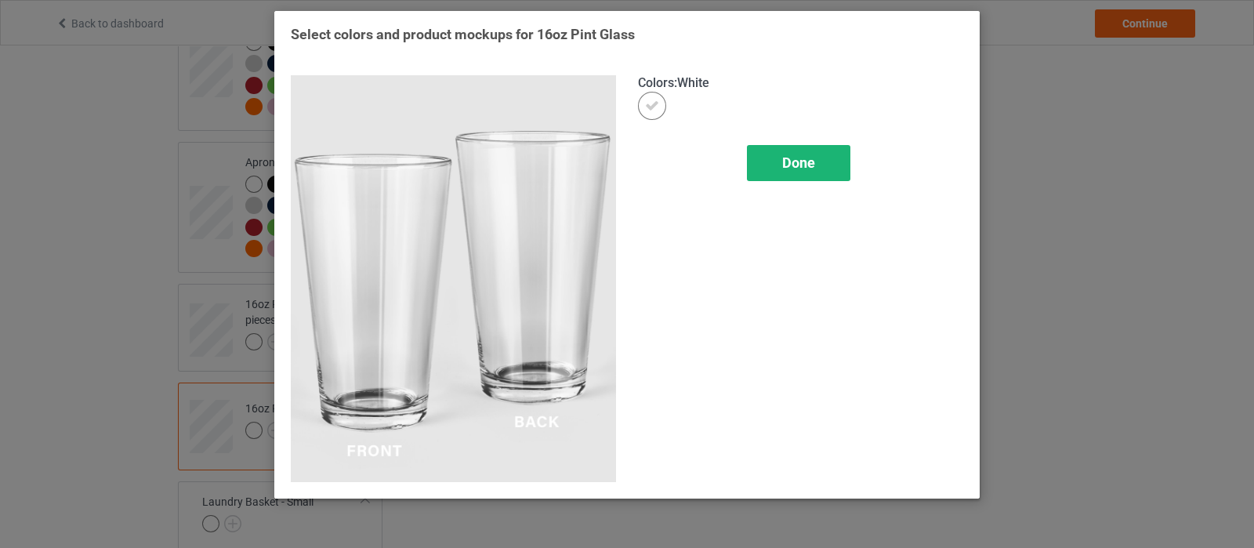
click at [823, 162] on div "Done" at bounding box center [798, 163] width 103 height 36
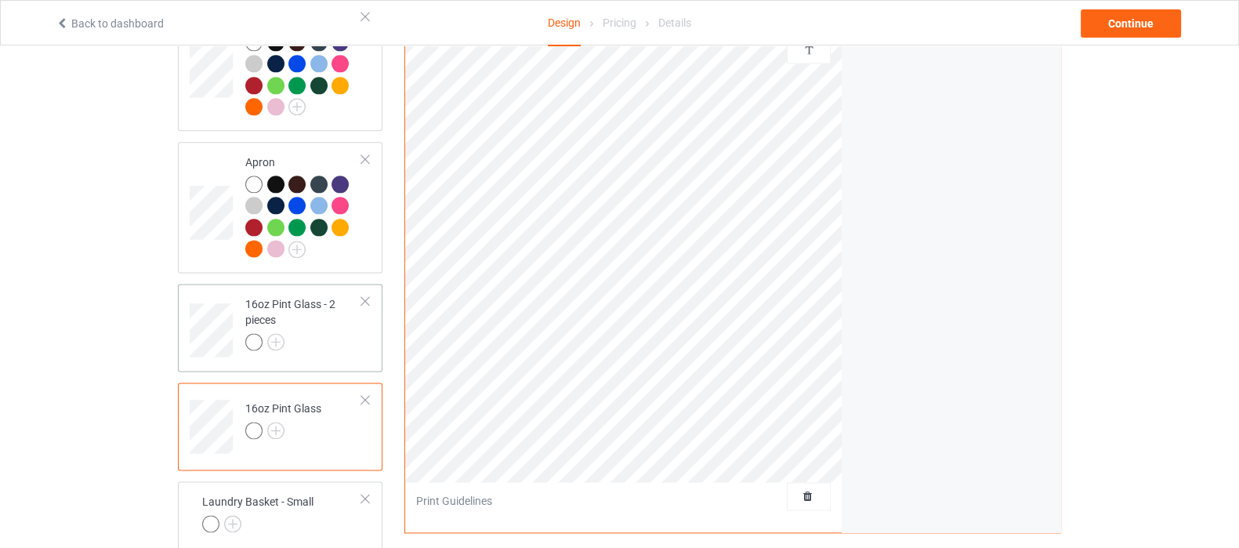
scroll to position [2742, 0]
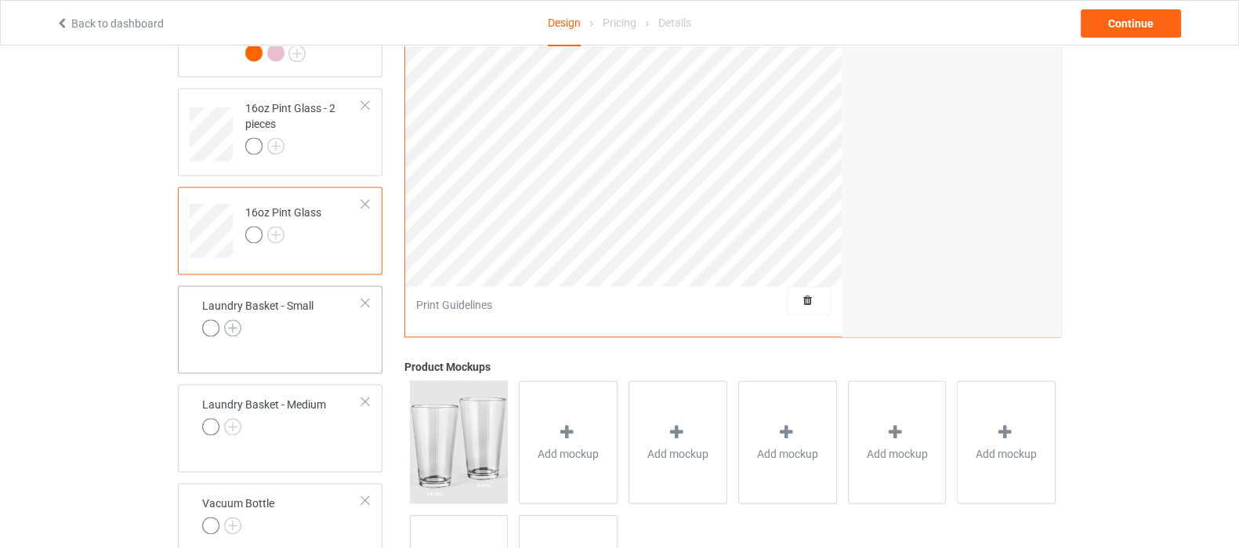
click at [237, 319] on img at bounding box center [232, 327] width 17 height 17
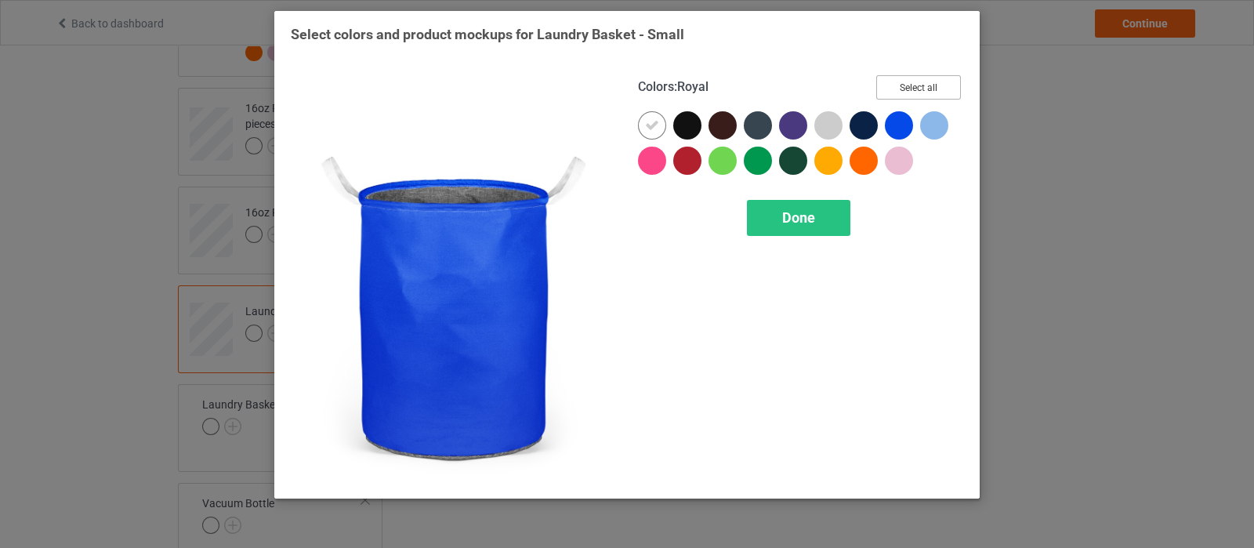
click at [912, 80] on button "Select all" at bounding box center [918, 87] width 85 height 24
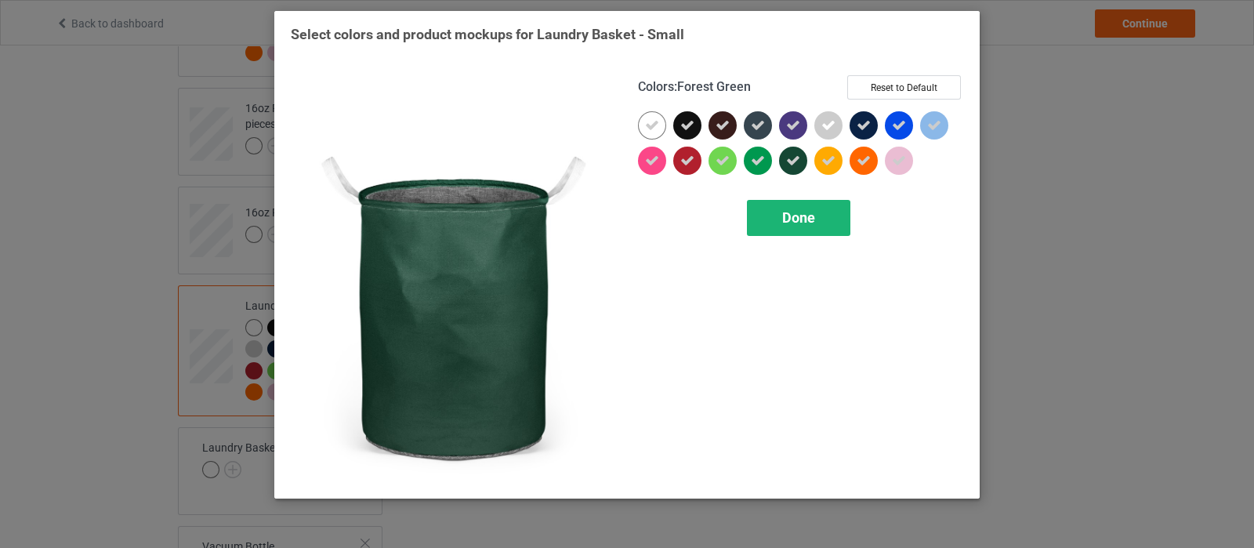
click at [770, 213] on div "Done" at bounding box center [798, 218] width 103 height 36
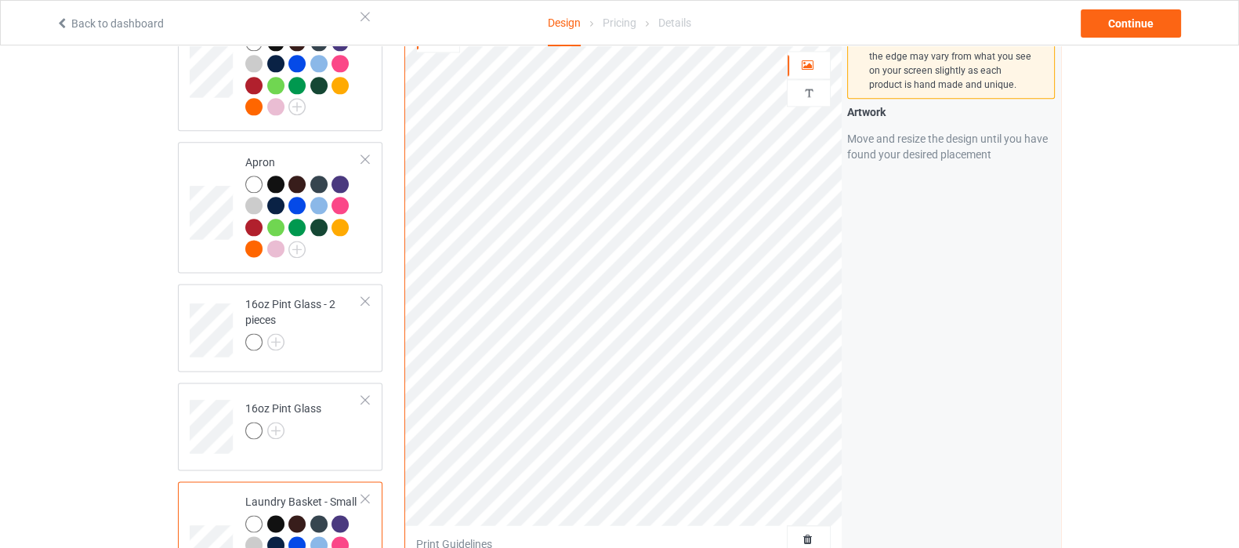
scroll to position [2351, 0]
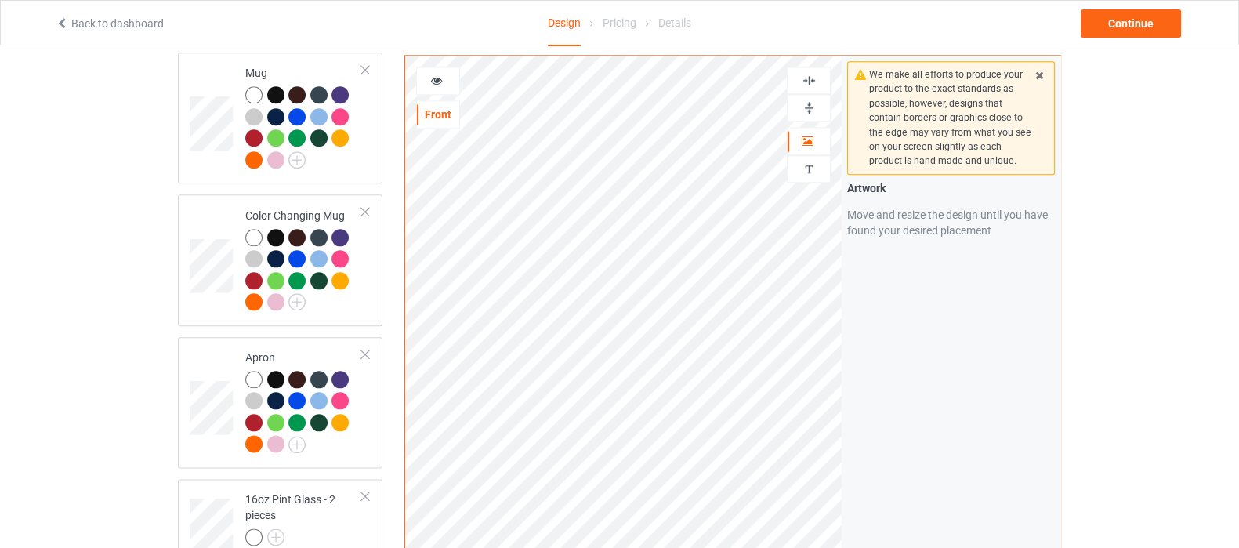
drag, startPoint x: 819, startPoint y: 107, endPoint x: 809, endPoint y: 107, distance: 10.2
click at [819, 107] on div at bounding box center [809, 107] width 42 height 15
click at [807, 107] on img at bounding box center [809, 107] width 15 height 15
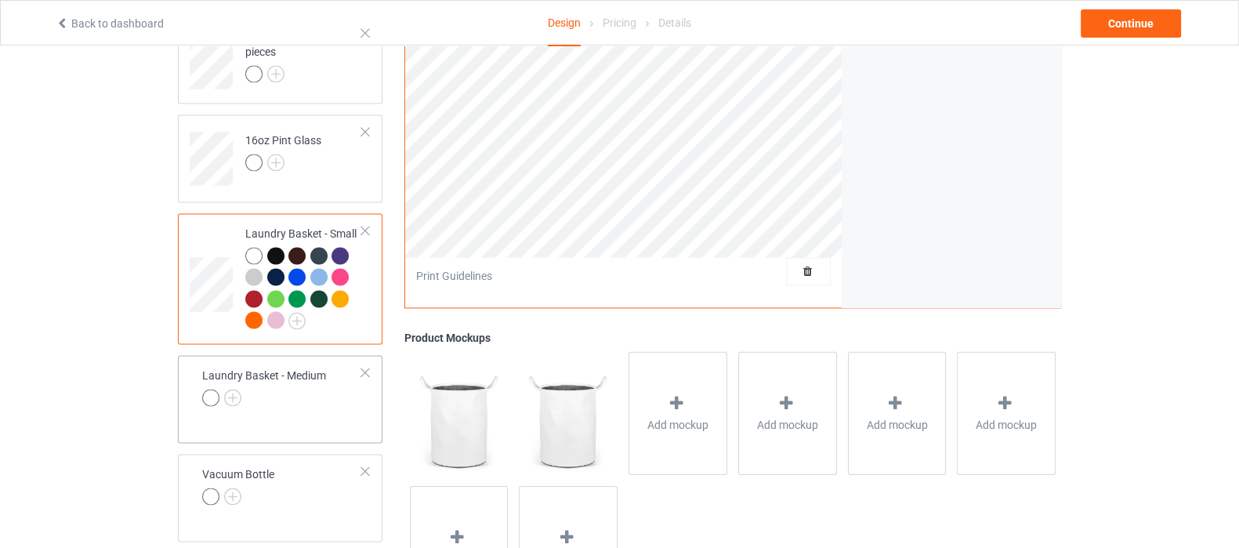
scroll to position [2891, 0]
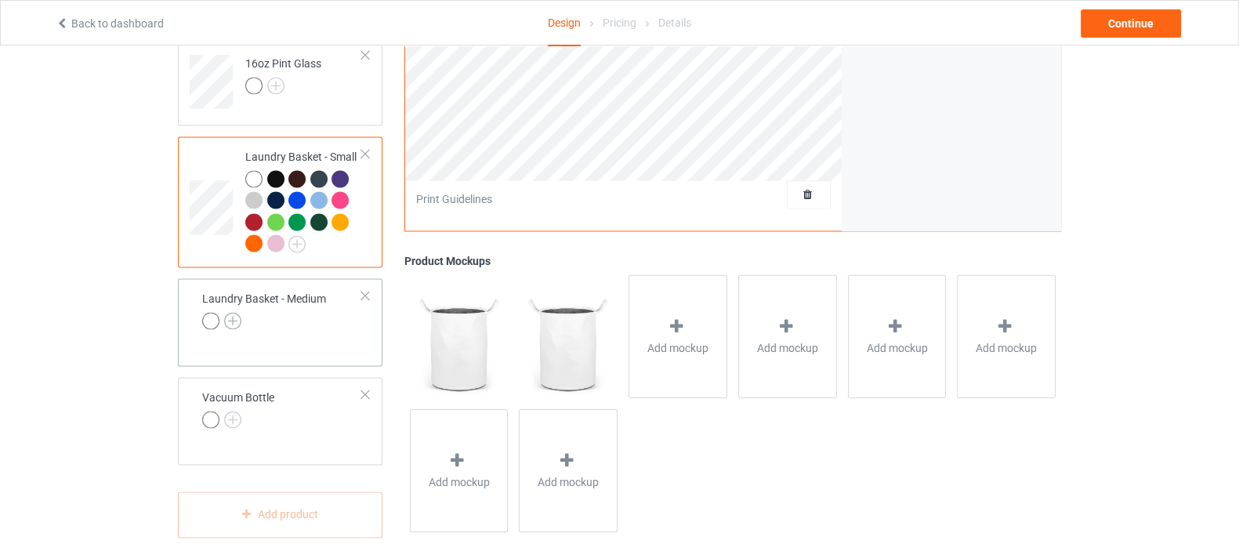
click at [234, 312] on img at bounding box center [232, 320] width 17 height 17
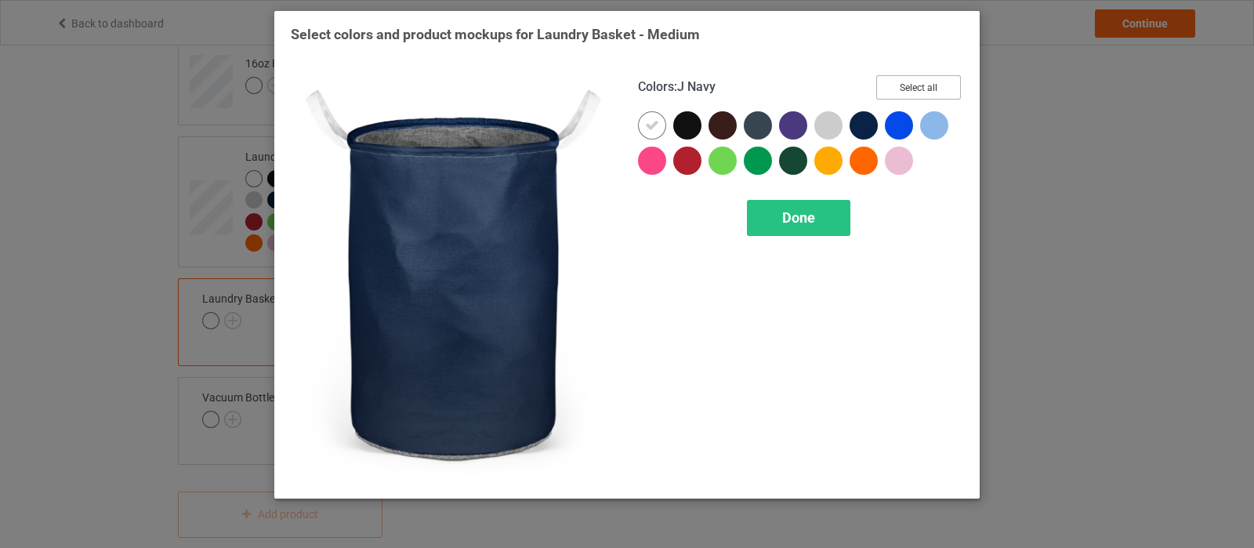
click at [909, 89] on button "Select all" at bounding box center [918, 87] width 85 height 24
click at [814, 214] on span "Done" at bounding box center [798, 217] width 33 height 16
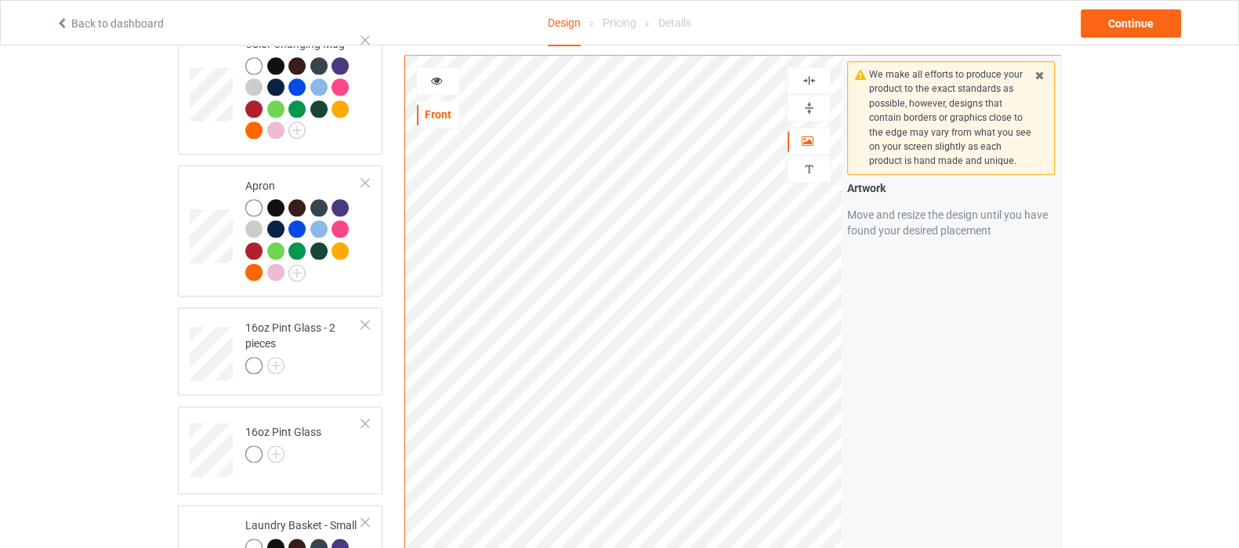
scroll to position [2499, 0]
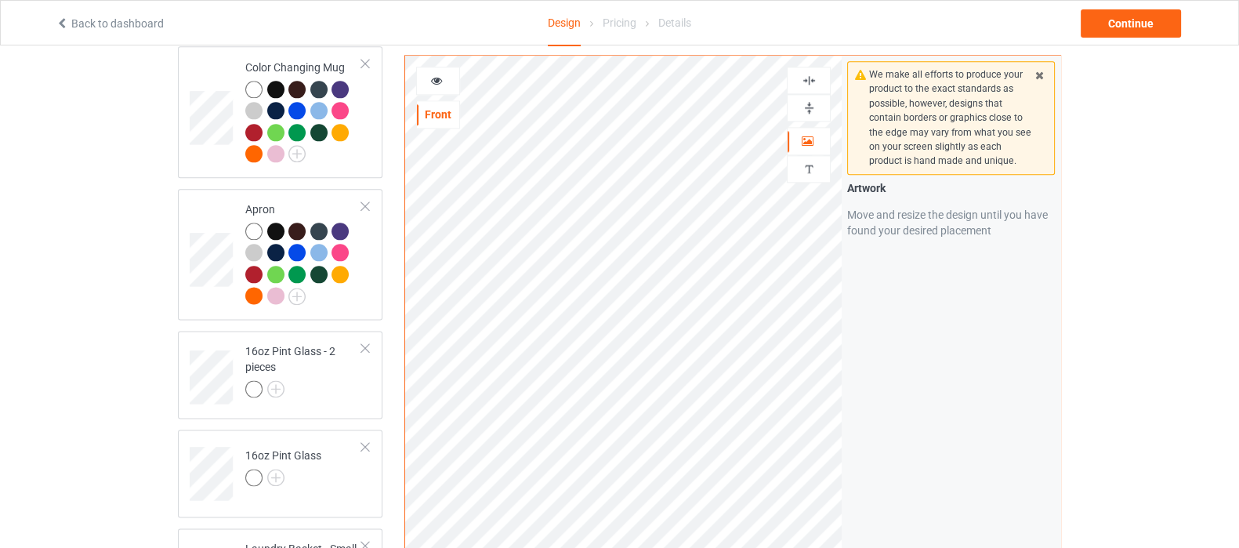
click at [807, 107] on img at bounding box center [809, 107] width 15 height 15
click at [810, 111] on img at bounding box center [809, 107] width 15 height 15
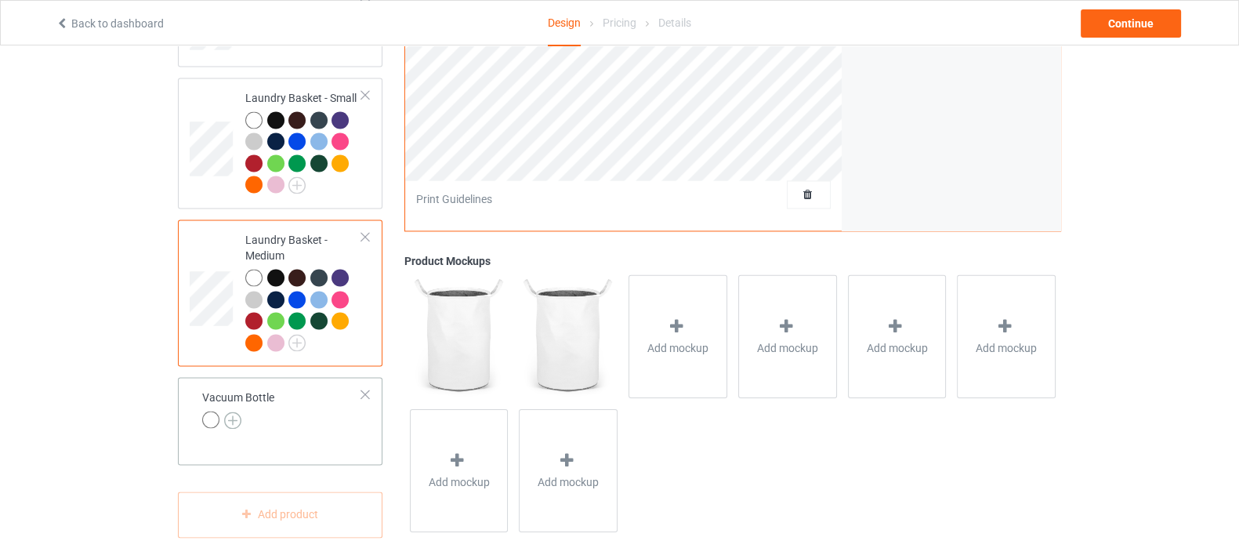
click at [233, 411] on img at bounding box center [232, 419] width 17 height 17
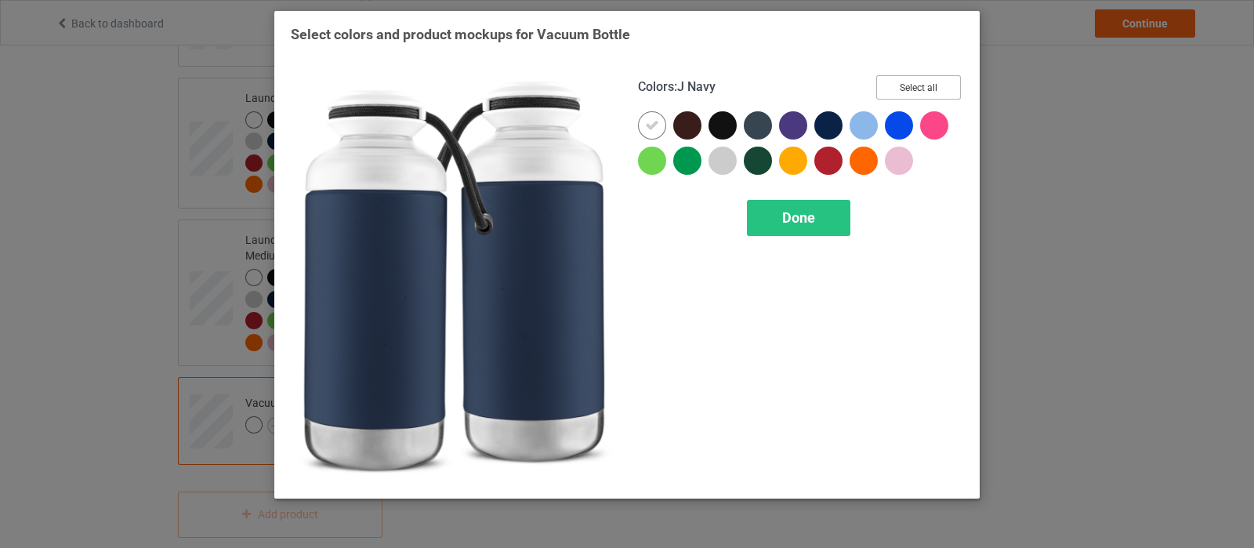
click at [901, 86] on button "Select all" at bounding box center [918, 87] width 85 height 24
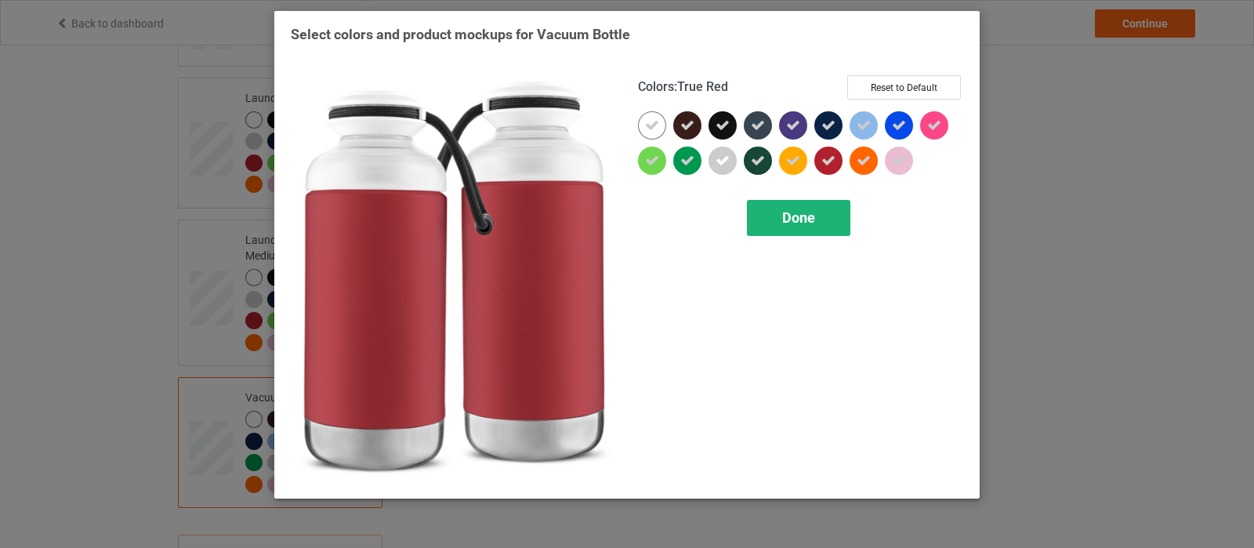
click at [815, 209] on div "Done" at bounding box center [798, 218] width 103 height 36
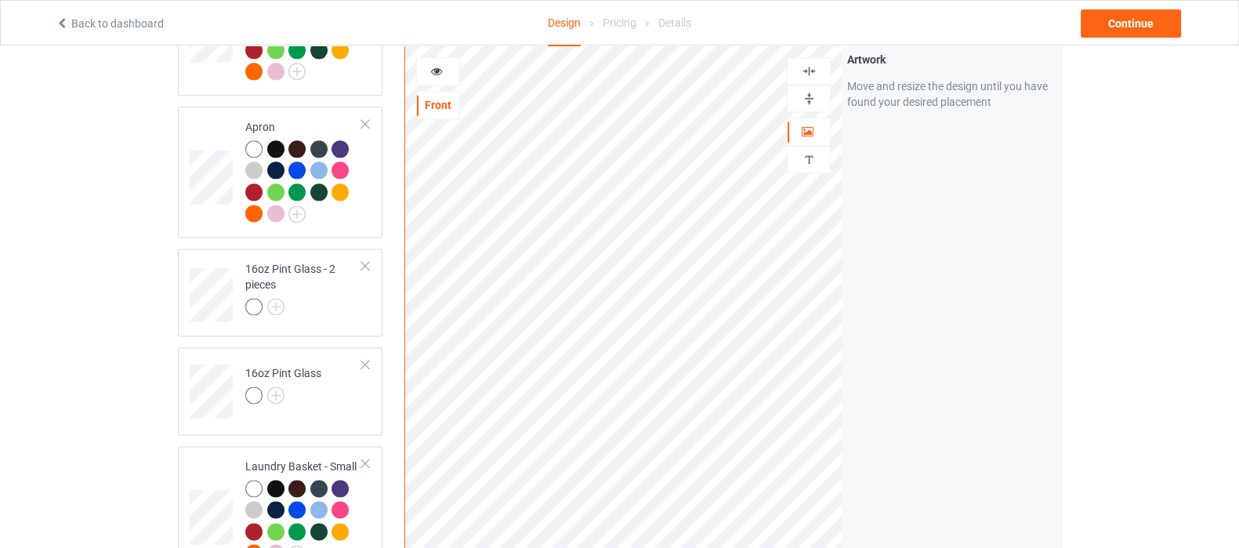
scroll to position [2558, 0]
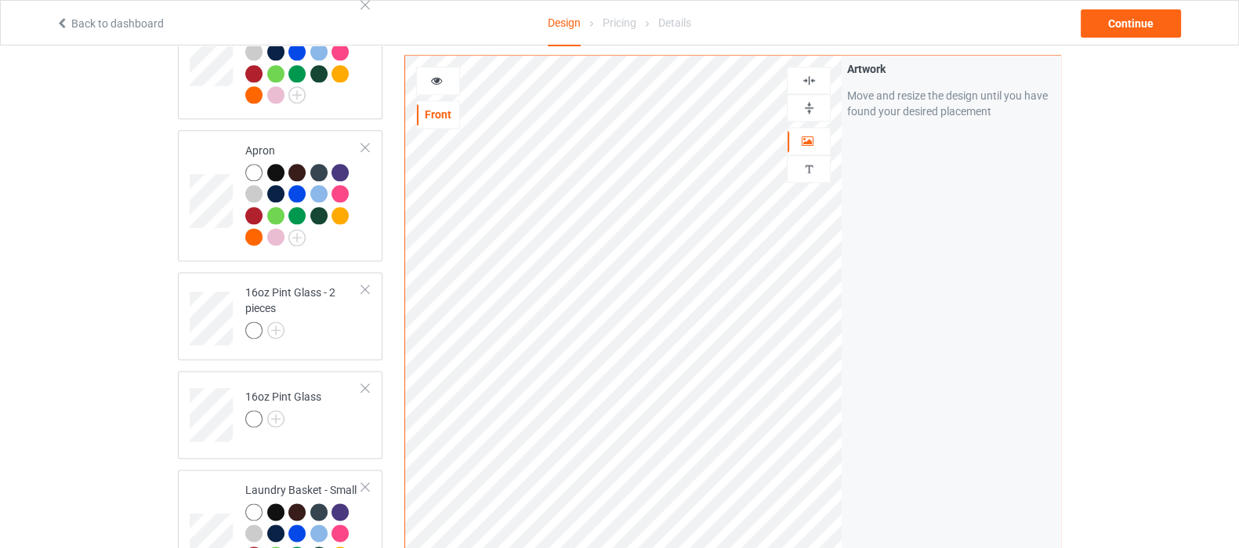
click at [805, 102] on img at bounding box center [809, 107] width 15 height 15
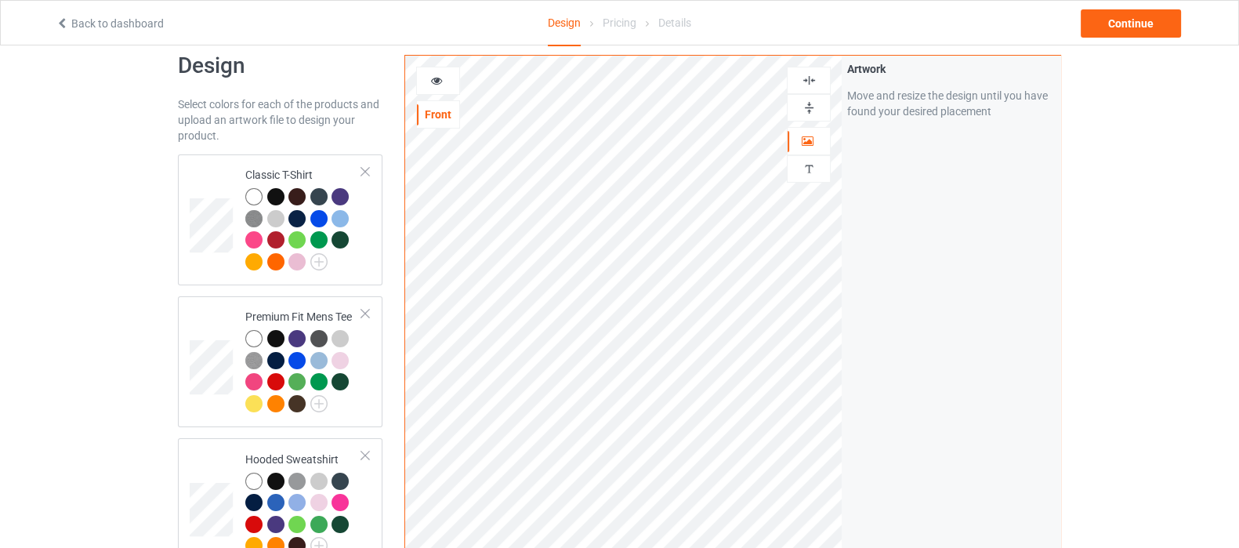
scroll to position [0, 0]
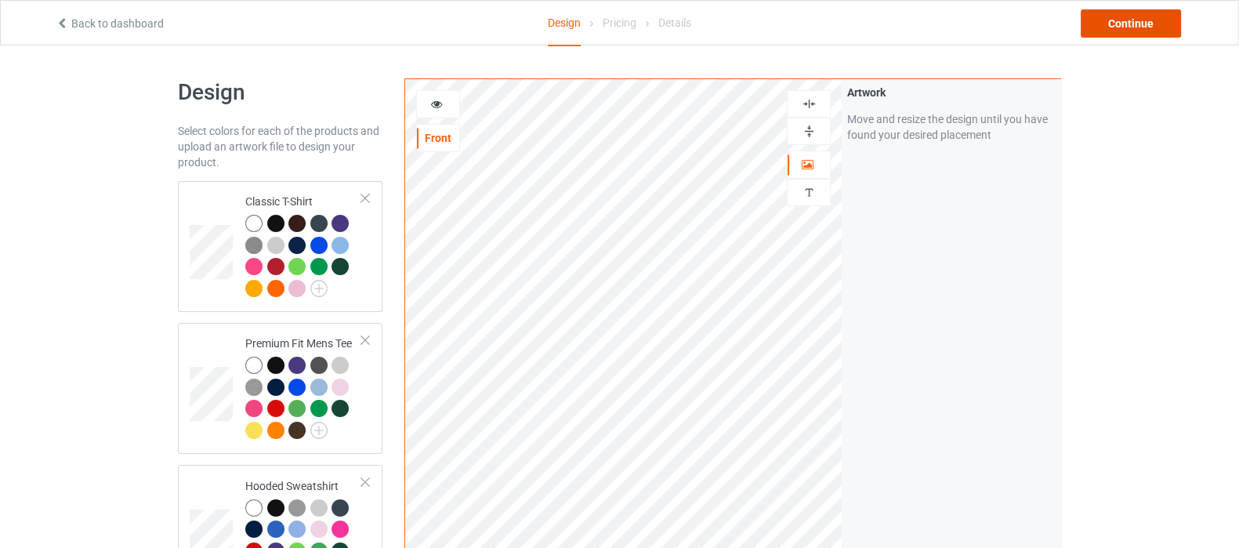
click at [1129, 25] on div "Continue" at bounding box center [1131, 23] width 100 height 28
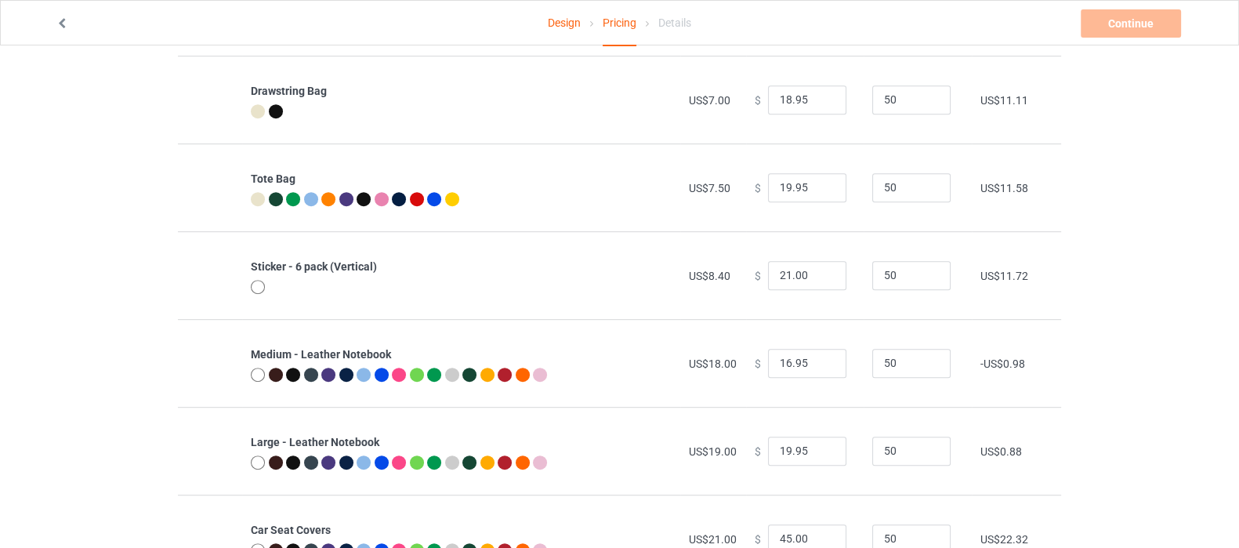
scroll to position [1176, 0]
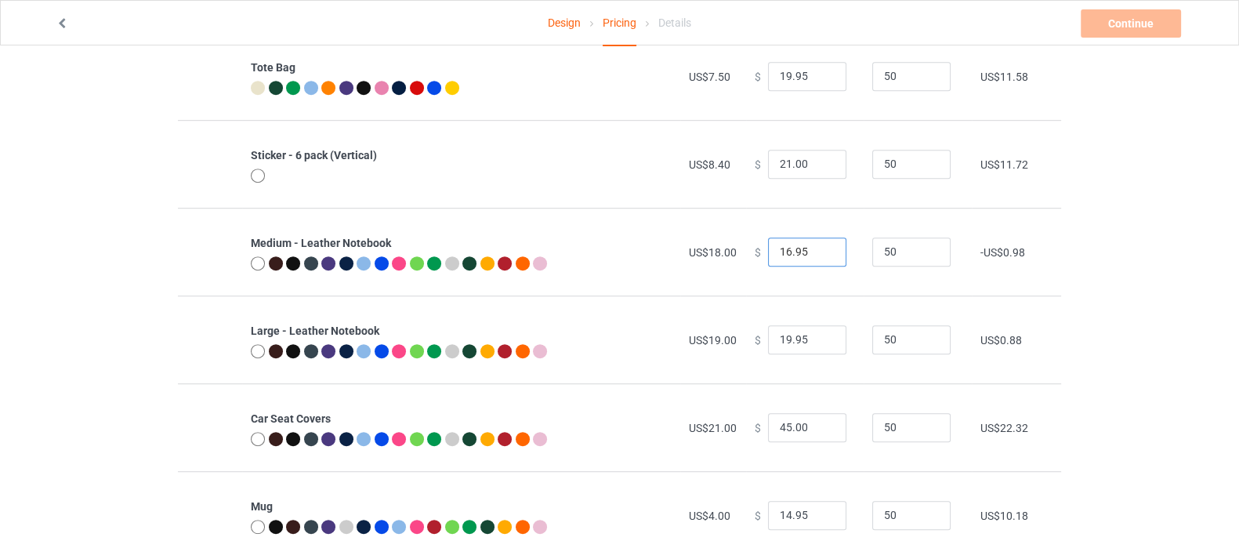
drag, startPoint x: 799, startPoint y: 254, endPoint x: 752, endPoint y: 256, distance: 47.1
click at [755, 256] on div "$ 16.95" at bounding box center [805, 252] width 100 height 30
type input "26.00"
drag, startPoint x: 804, startPoint y: 339, endPoint x: 727, endPoint y: 351, distance: 78.6
click at [727, 351] on tr "Large - Leather Notebook US$19.00 $ 19.95 50 US$0.88" at bounding box center [619, 339] width 883 height 88
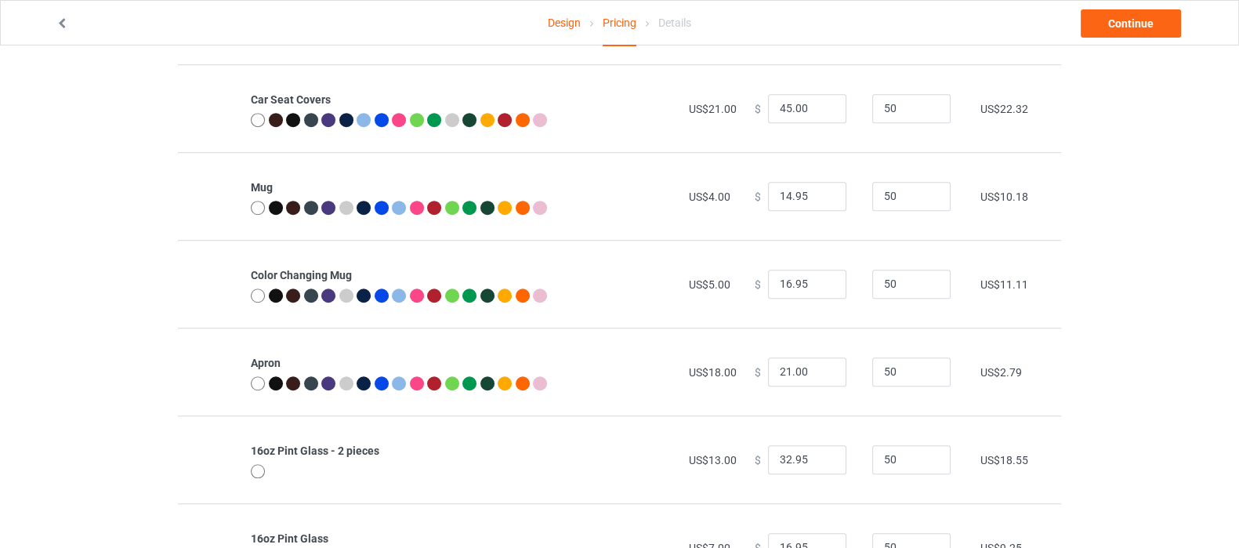
scroll to position [1567, 0]
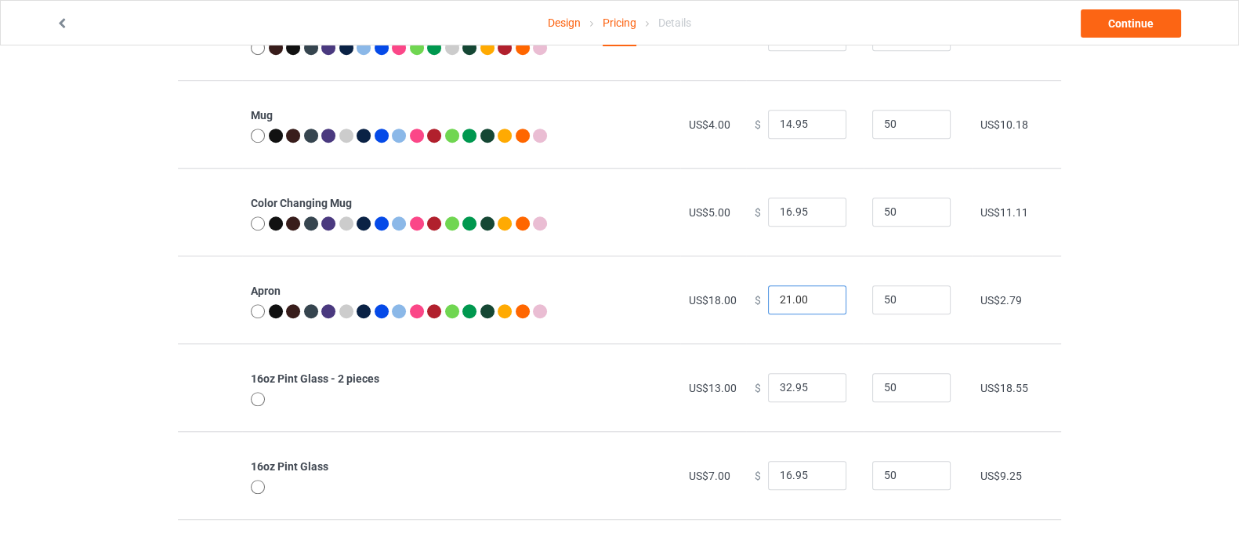
type input "28.00"
drag, startPoint x: 803, startPoint y: 295, endPoint x: 749, endPoint y: 303, distance: 55.4
click at [755, 303] on div "$ 21.00" at bounding box center [805, 300] width 100 height 30
type input "26.00"
click at [802, 388] on input "32.95" at bounding box center [807, 388] width 78 height 30
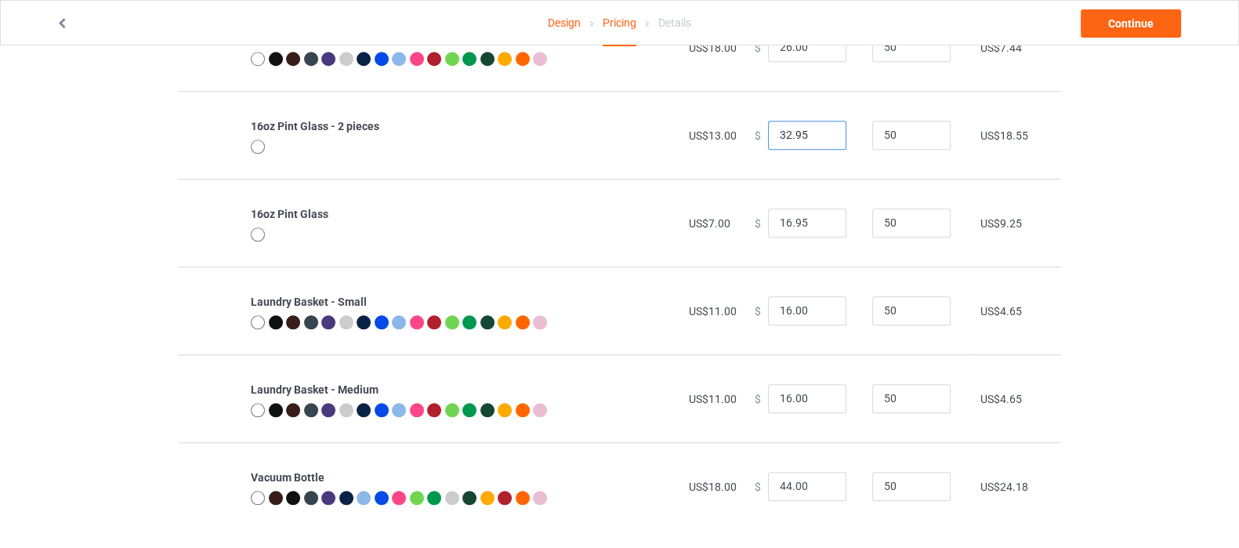
scroll to position [1833, 0]
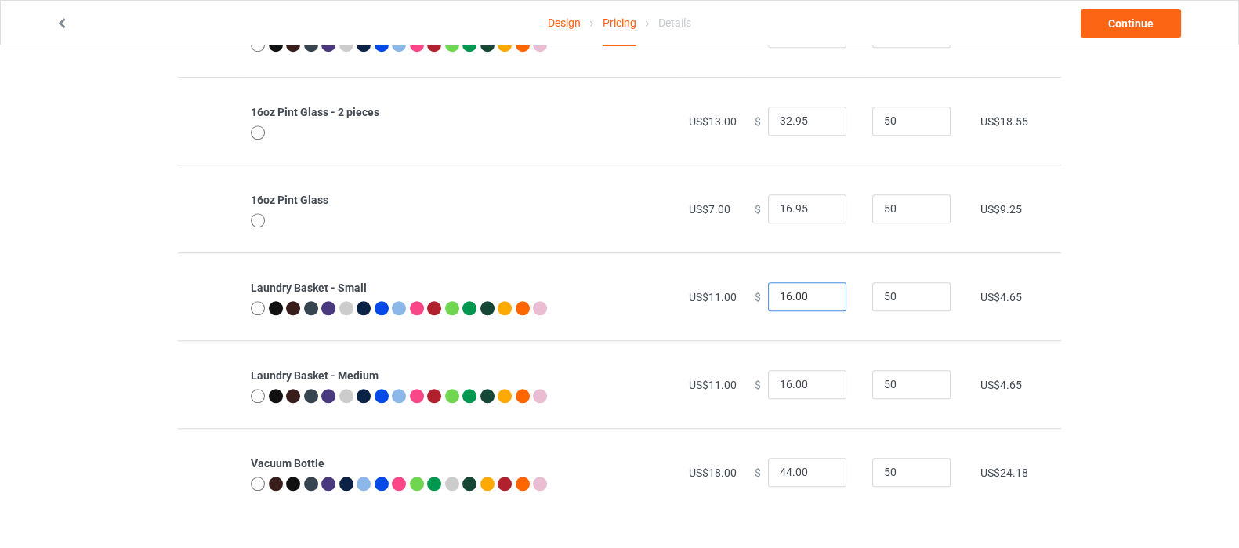
drag, startPoint x: 800, startPoint y: 296, endPoint x: 751, endPoint y: 306, distance: 50.3
click at [755, 306] on div "$ 16.00" at bounding box center [805, 297] width 100 height 30
type input "20.00"
drag, startPoint x: 807, startPoint y: 385, endPoint x: 742, endPoint y: 382, distance: 64.3
click at [746, 382] on td "$ 16.00" at bounding box center [805, 384] width 118 height 88
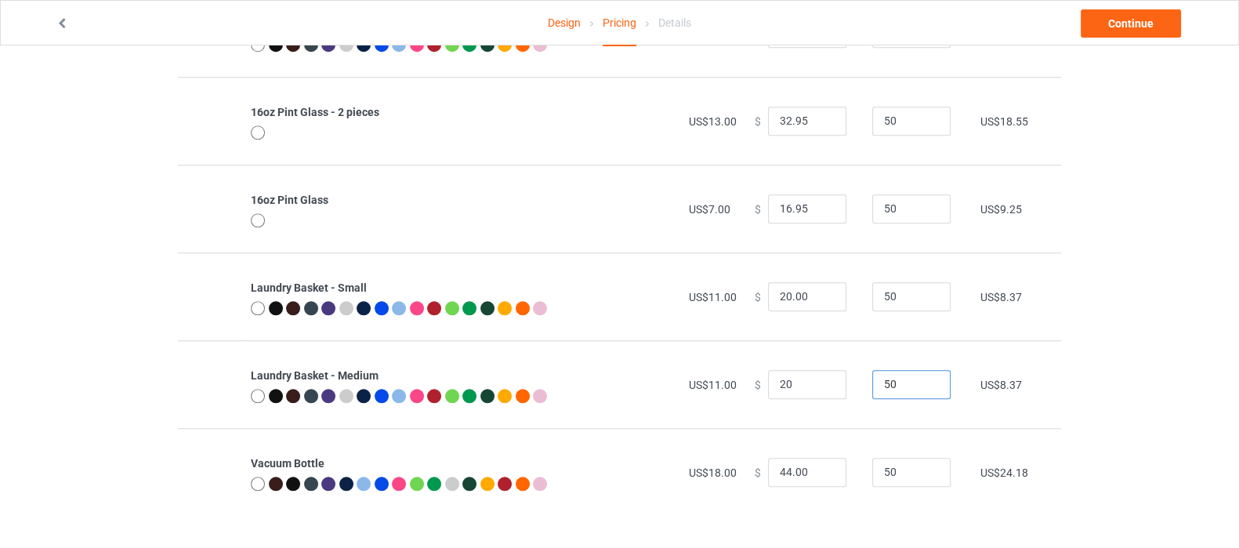
type input "20.00"
click at [1140, 16] on link "Continue" at bounding box center [1131, 23] width 100 height 28
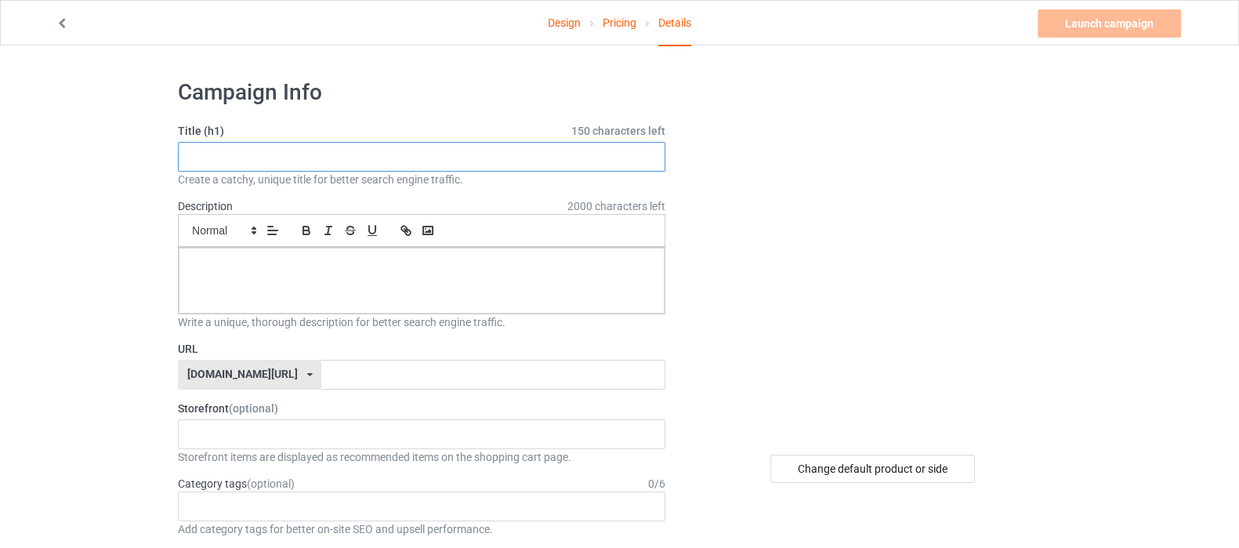
click at [339, 162] on input "text" at bounding box center [422, 157] width 488 height 30
type input "S"
type input "E"
type input "Alieneye"
click at [337, 285] on div at bounding box center [422, 281] width 486 height 66
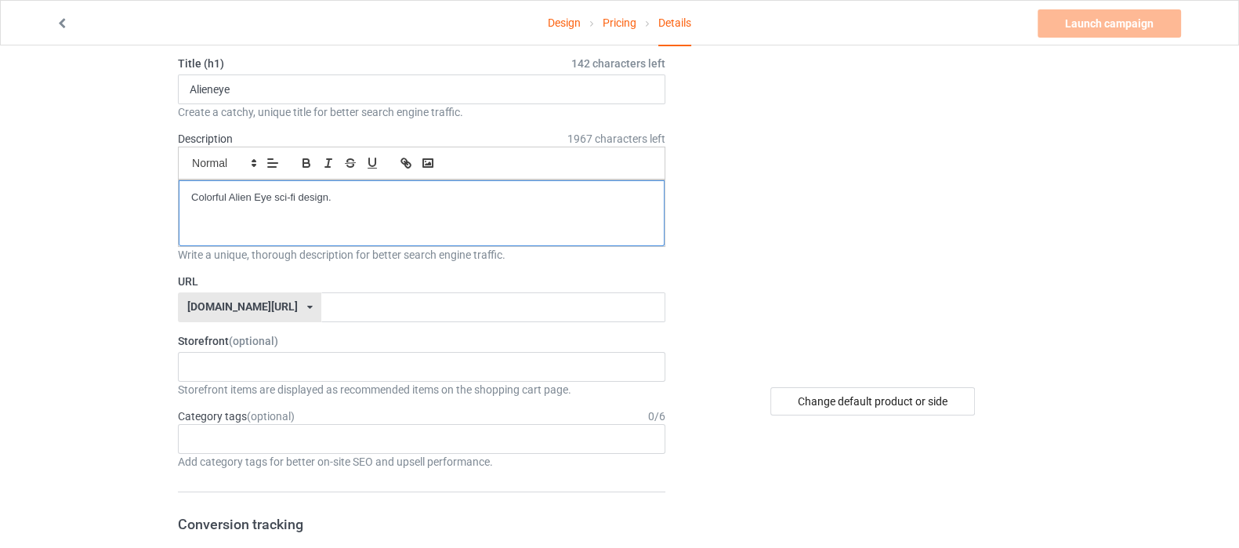
scroll to position [97, 0]
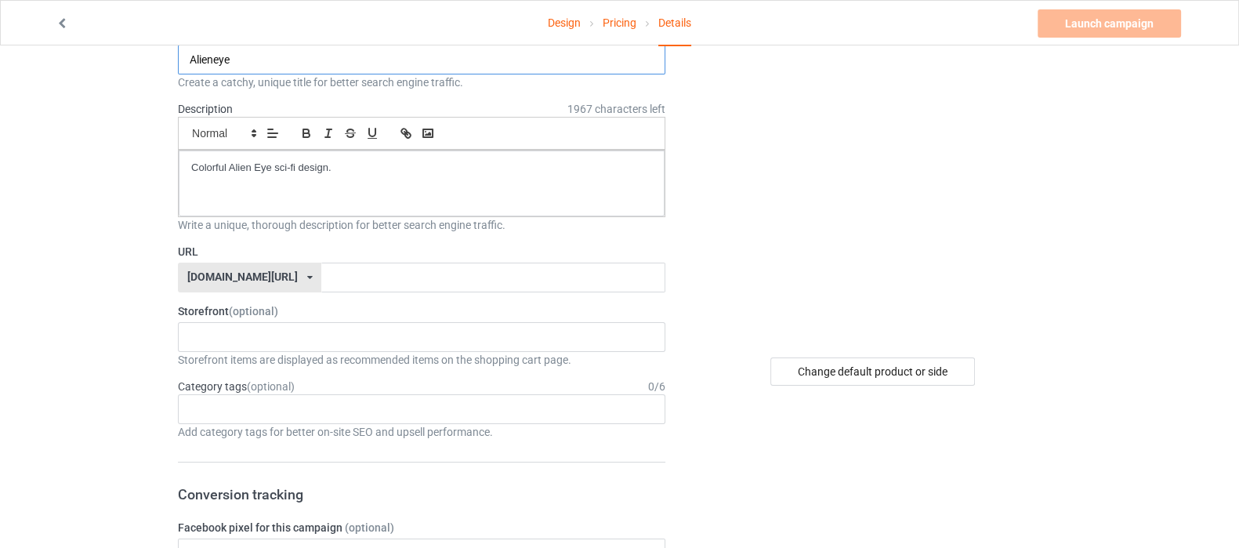
drag, startPoint x: 240, startPoint y: 55, endPoint x: 154, endPoint y: 45, distance: 86.0
click at [321, 272] on input "text" at bounding box center [492, 278] width 343 height 30
paste input "Alieneye"
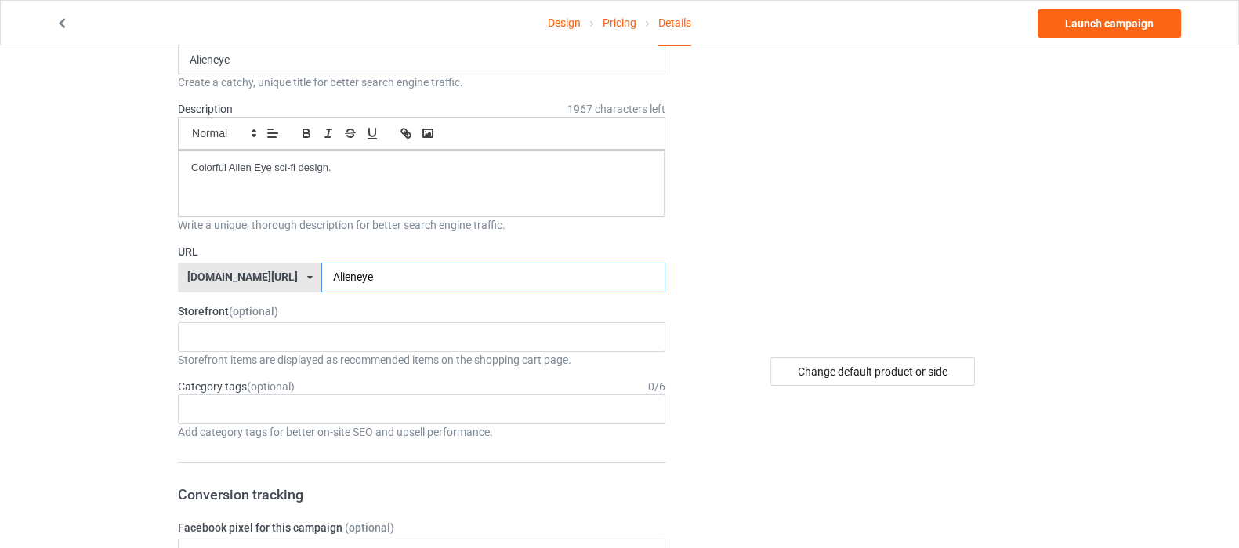
type input "Alieneye"
click at [214, 62] on input "Alieneye" at bounding box center [422, 60] width 488 height 30
type input "Alien Eye"
click at [345, 323] on div "Shop What You Love Your Liking Style Happy New Year Merry Christmas 658d743a5e6…" at bounding box center [422, 337] width 488 height 30
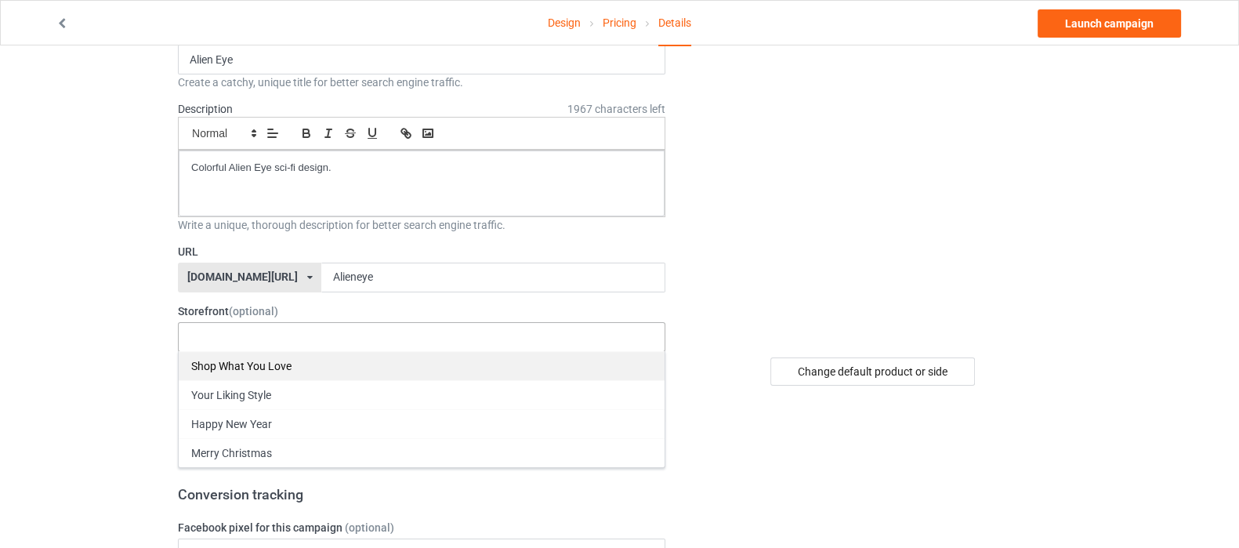
click at [328, 364] on div "Shop What You Love" at bounding box center [422, 365] width 486 height 29
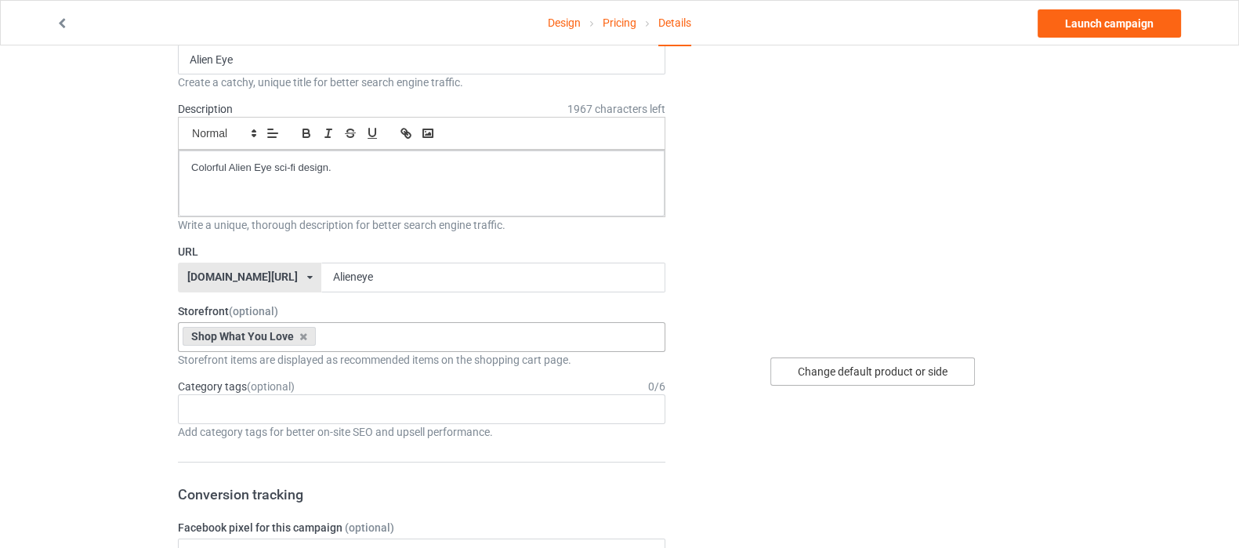
click at [843, 372] on div "Change default product or side" at bounding box center [872, 371] width 205 height 28
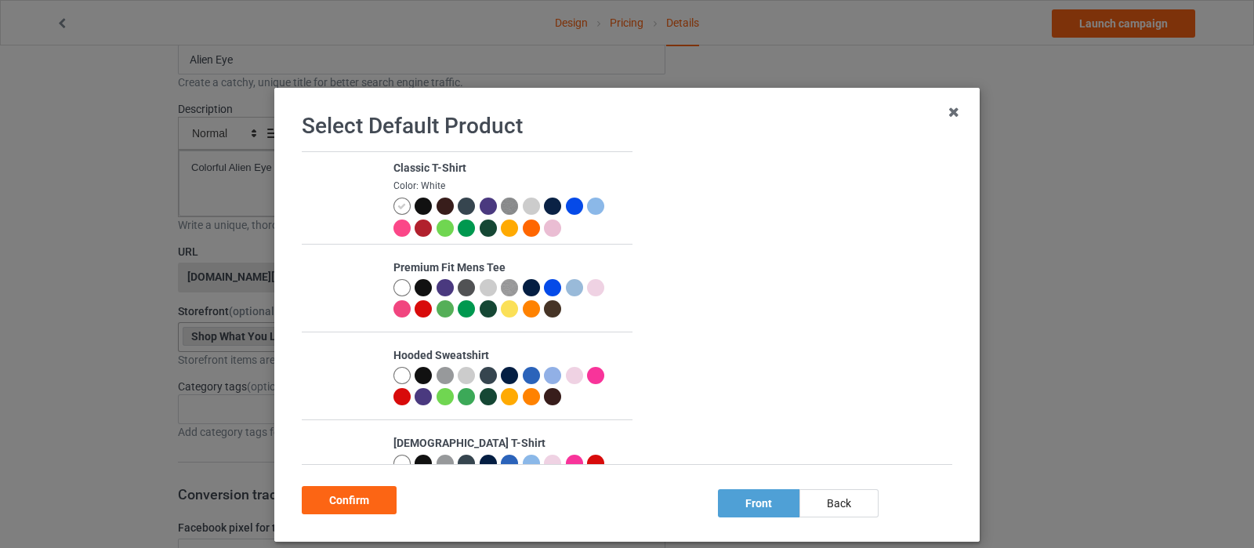
click at [415, 371] on div at bounding box center [423, 375] width 17 height 17
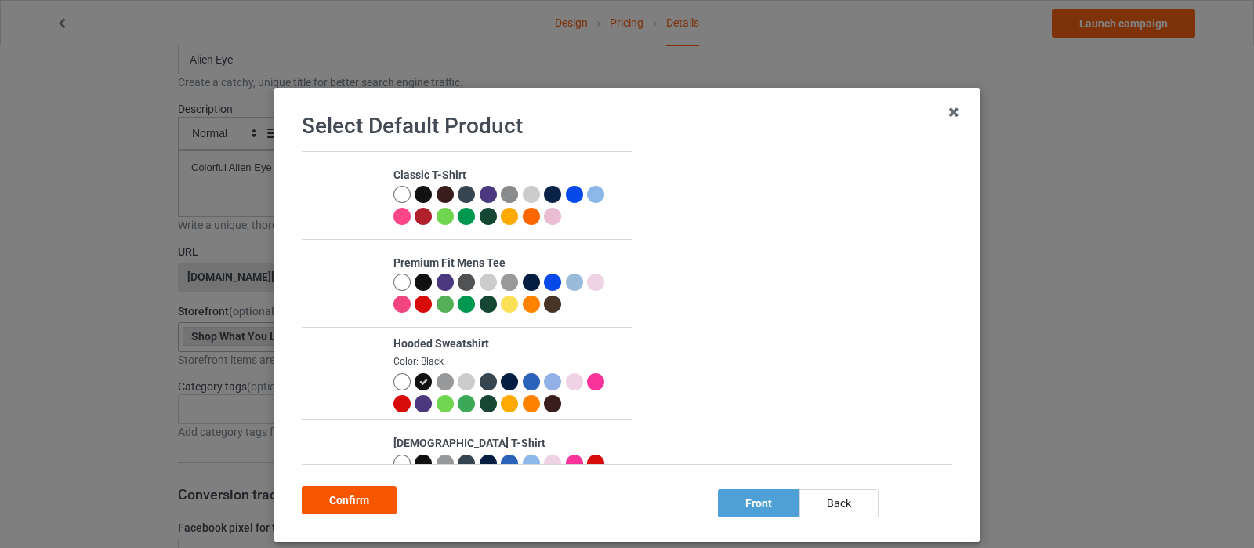
click at [350, 499] on div "Confirm" at bounding box center [349, 500] width 95 height 28
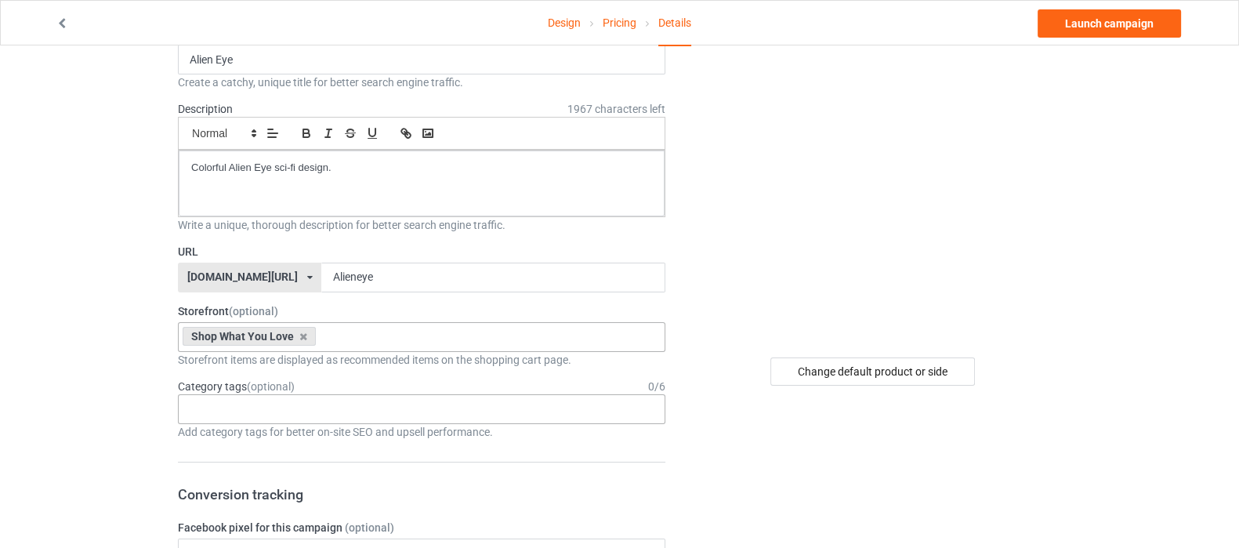
click at [322, 414] on div "Age > [DEMOGRAPHIC_DATA] > 1 Age > [DEMOGRAPHIC_DATA] Months > 1 Month Age > [D…" at bounding box center [422, 409] width 488 height 30
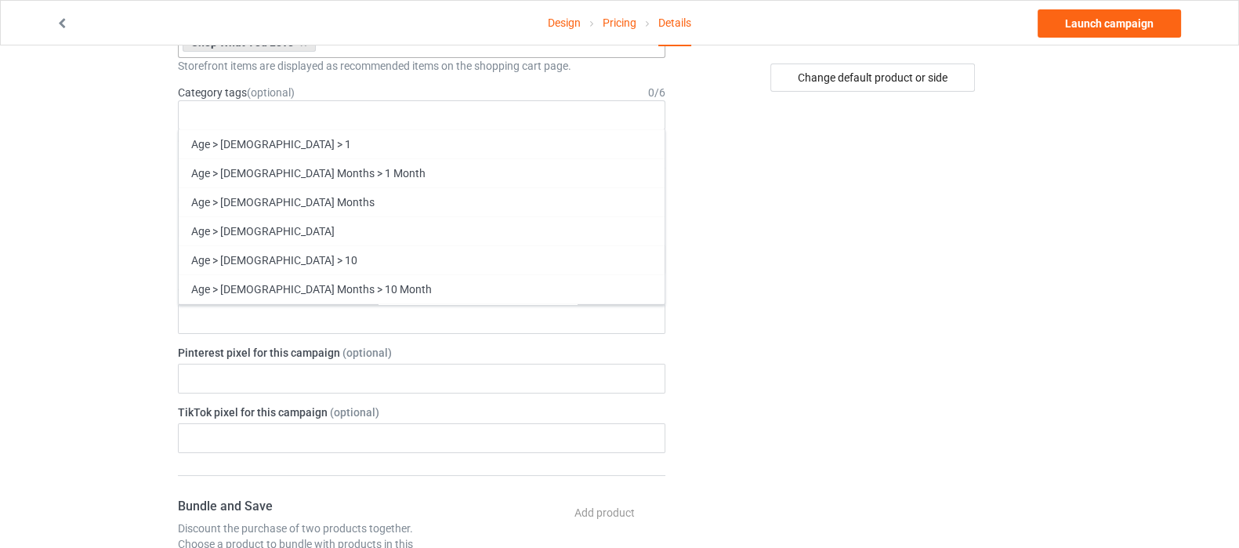
scroll to position [294, 0]
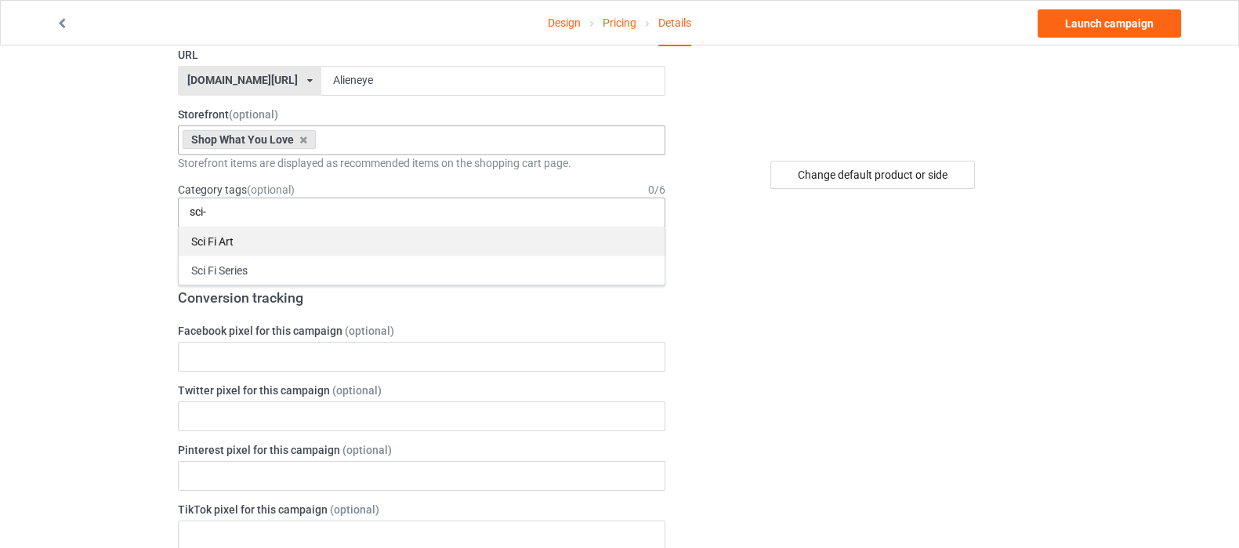
type input "sci-"
click at [235, 240] on div "Sci Fi Art" at bounding box center [422, 241] width 486 height 29
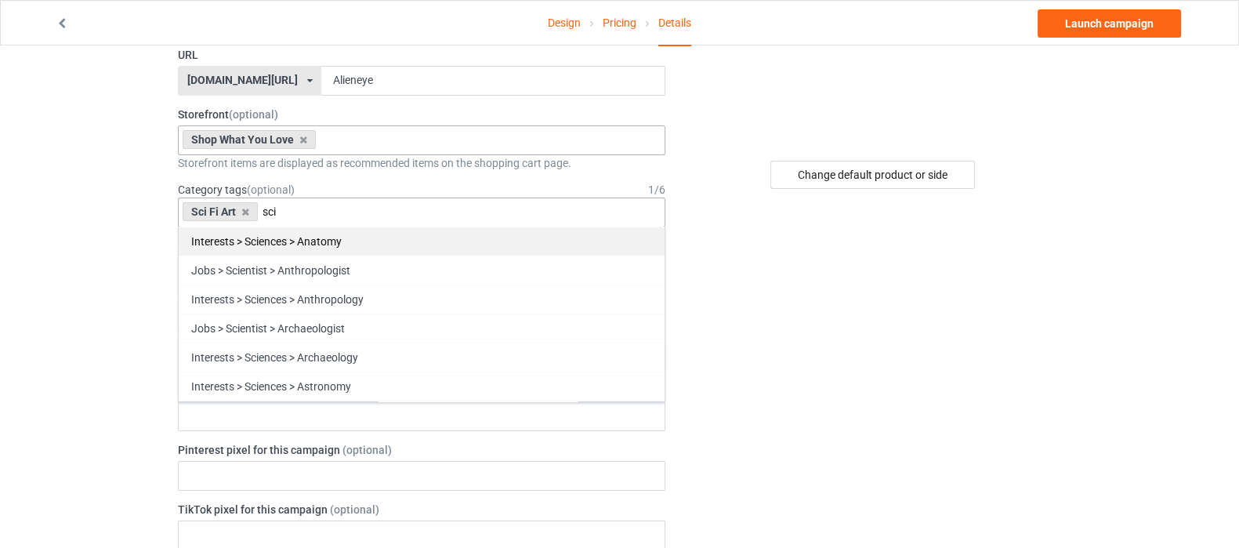
type input "sci"
click at [330, 234] on div "Interests > Sciences > Anatomy" at bounding box center [422, 241] width 486 height 29
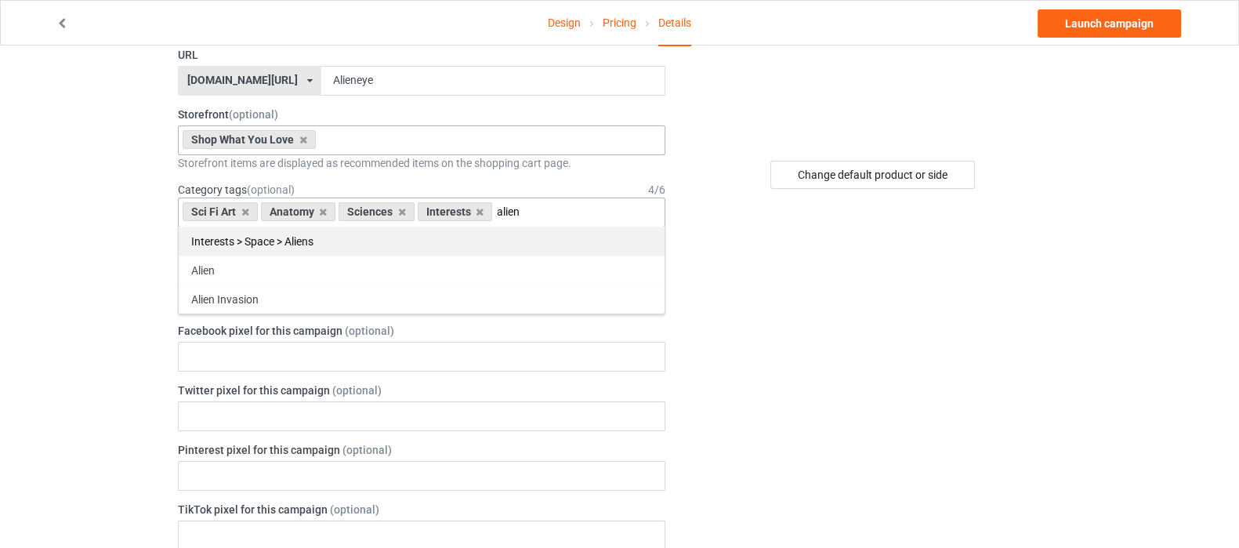
type input "alien"
click at [311, 241] on div "Interests > Space > Aliens" at bounding box center [422, 241] width 486 height 29
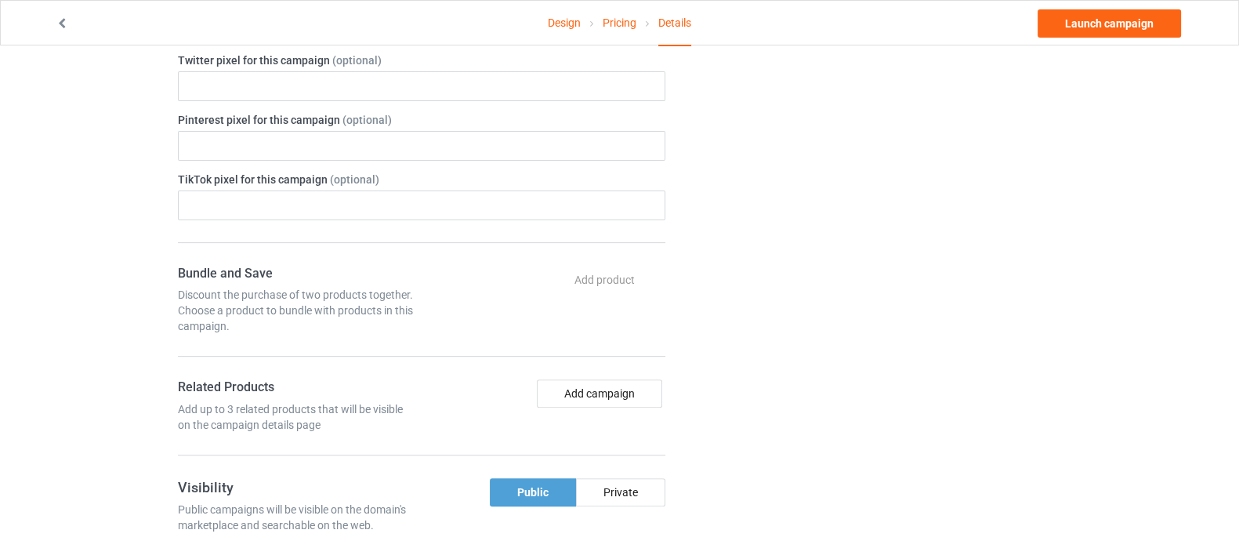
scroll to position [685, 0]
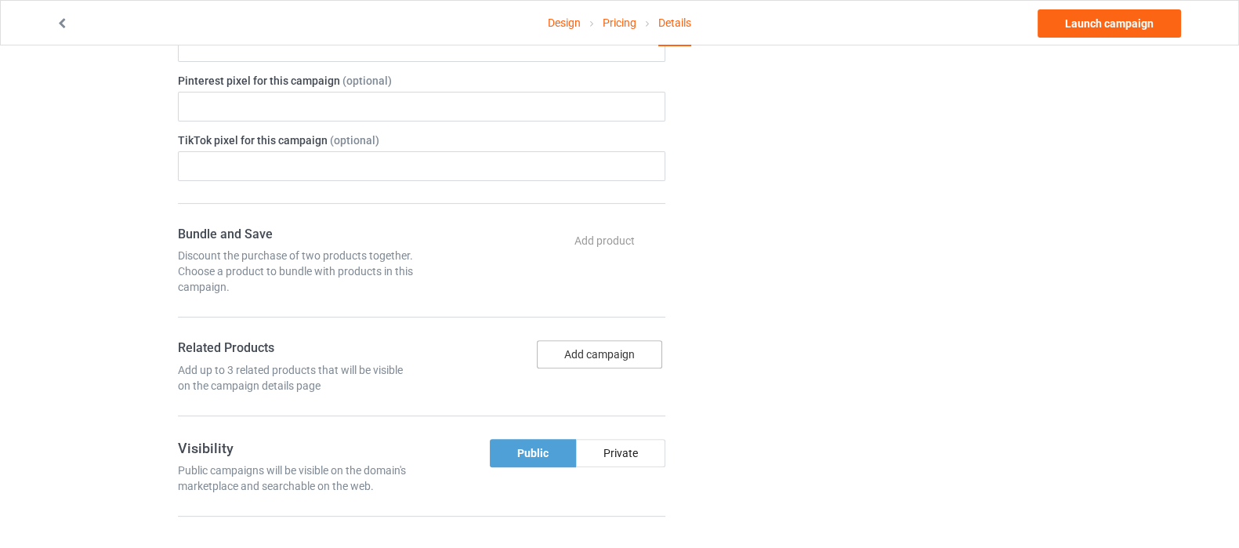
click at [584, 353] on button "Add campaign" at bounding box center [599, 354] width 125 height 28
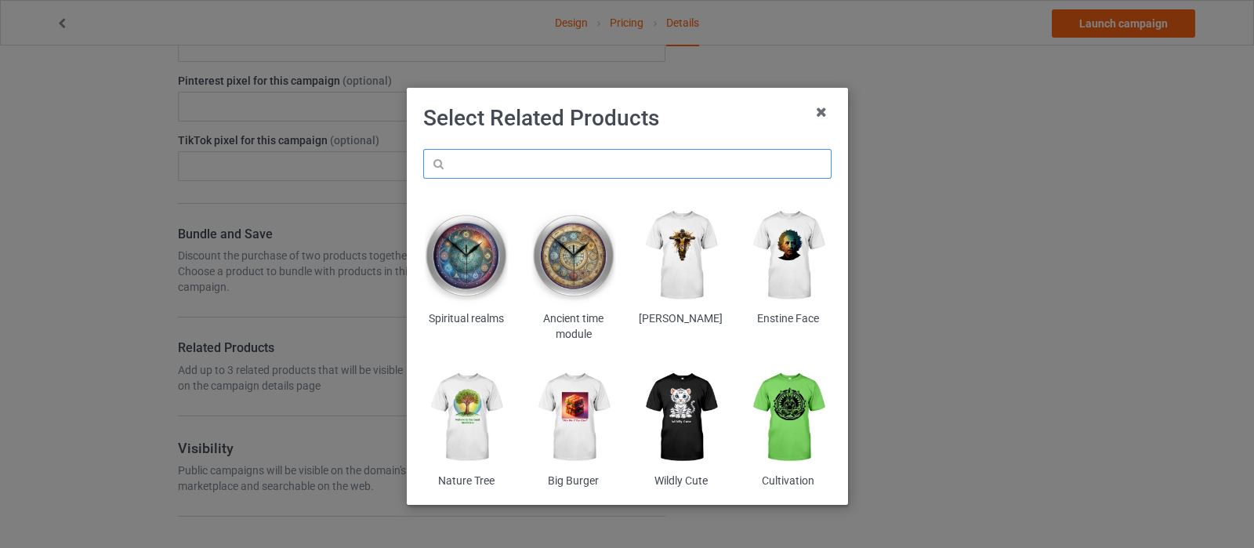
click at [636, 162] on input "text" at bounding box center [627, 164] width 408 height 30
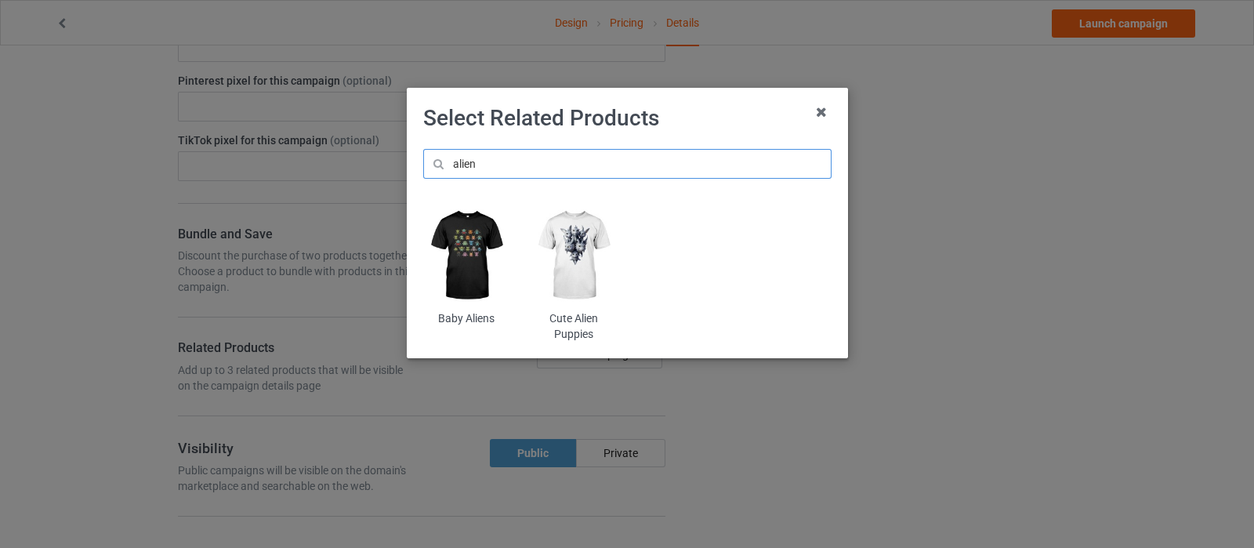
type input "alien"
click at [472, 244] on img at bounding box center [465, 255] width 85 height 107
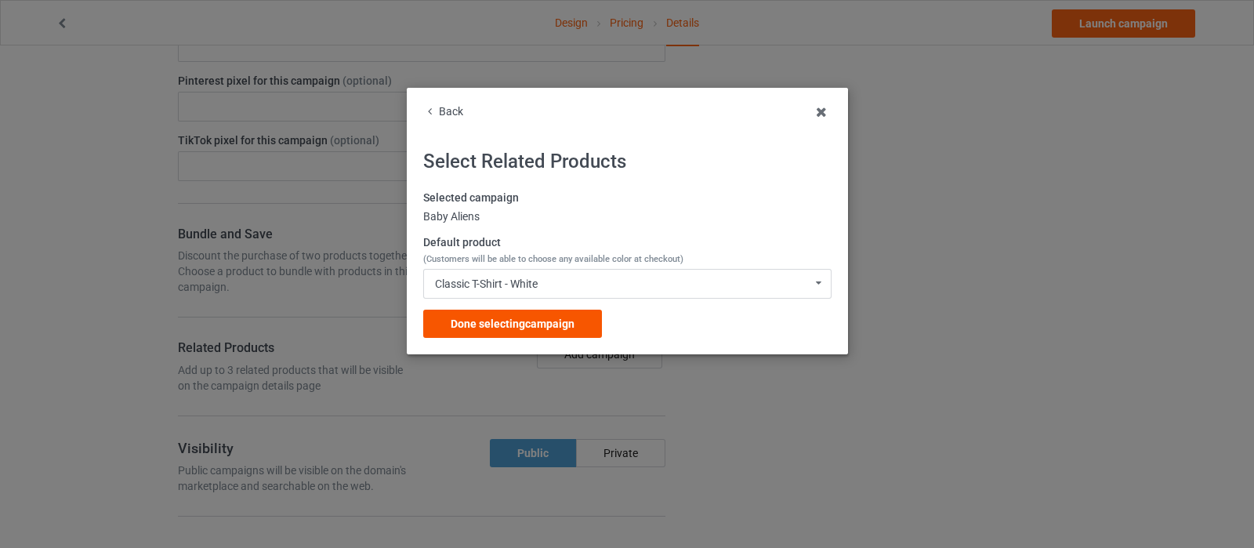
click at [575, 323] on span "Done selecting campaign" at bounding box center [513, 323] width 124 height 13
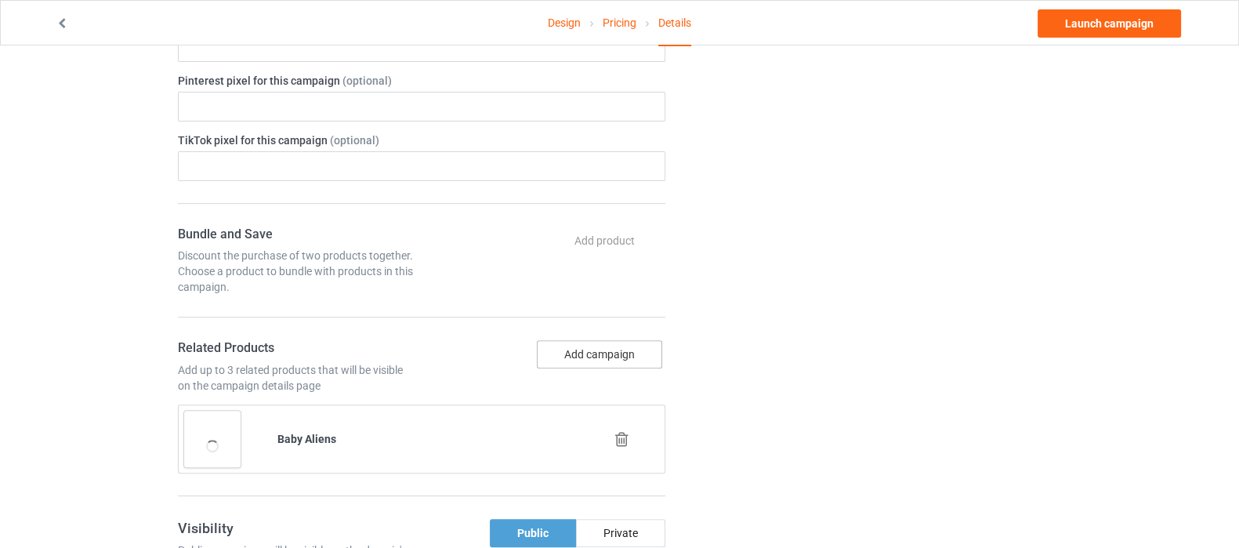
click at [611, 360] on button "Add campaign" at bounding box center [599, 354] width 125 height 28
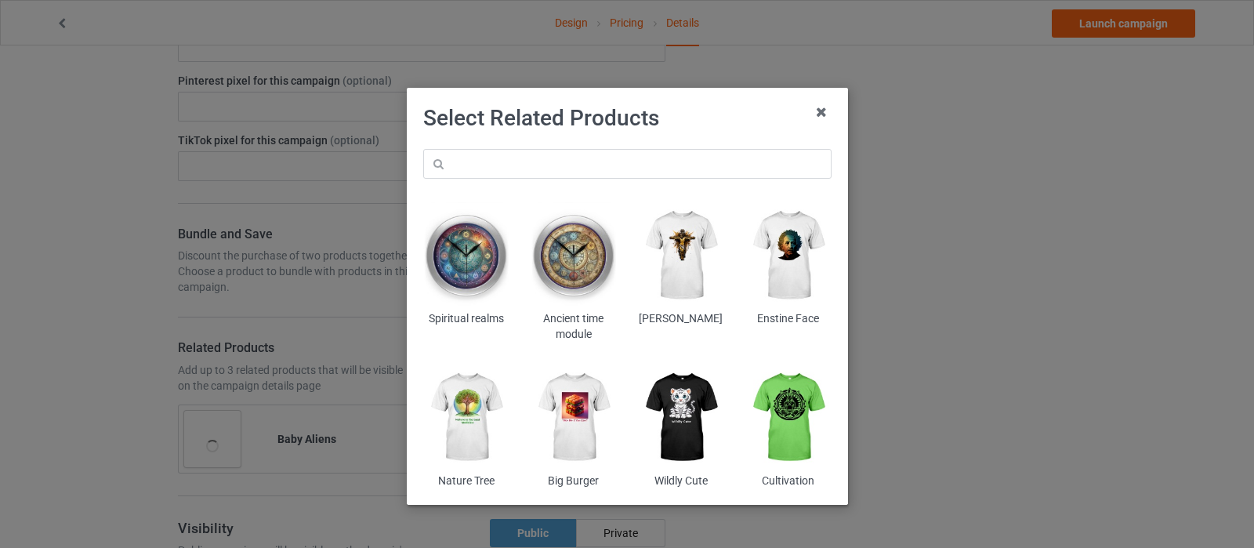
click at [558, 139] on div "Spiritual realms Ancient time module Jesus christ Enstine Face Nature Tree Big …" at bounding box center [627, 318] width 430 height 361
click at [560, 170] on input "text" at bounding box center [627, 164] width 408 height 30
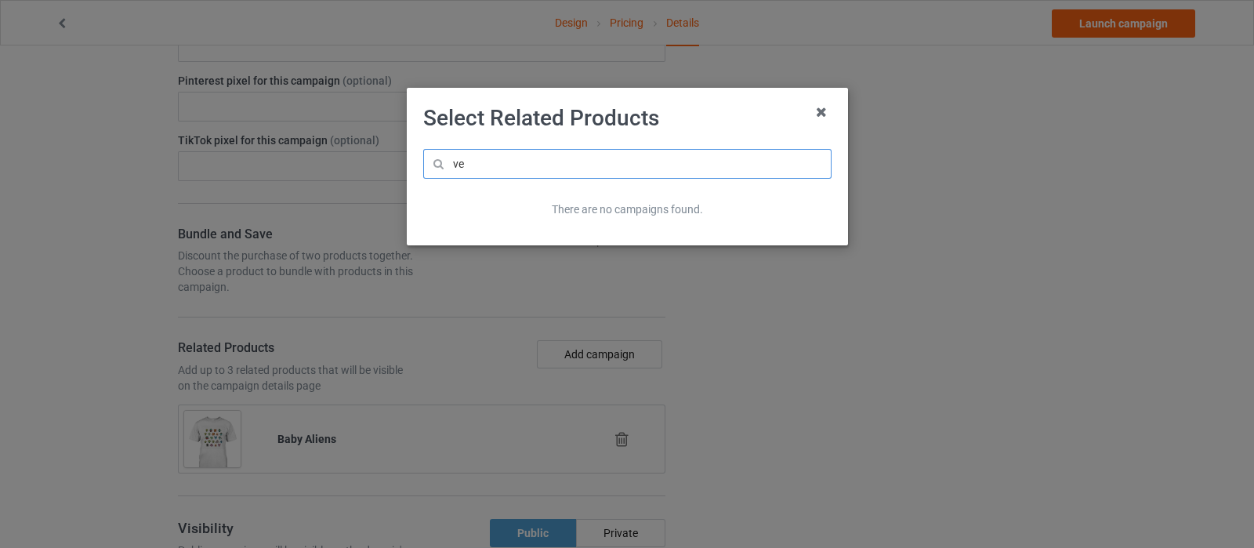
type input "v"
type input "a"
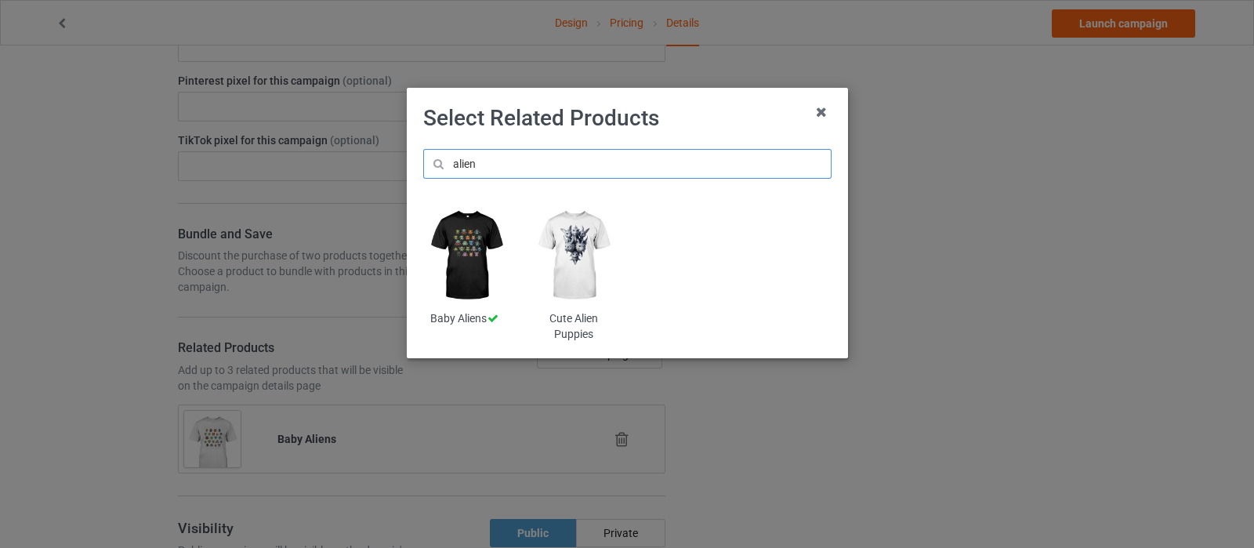
type input "alien"
click at [561, 256] on img at bounding box center [573, 255] width 85 height 107
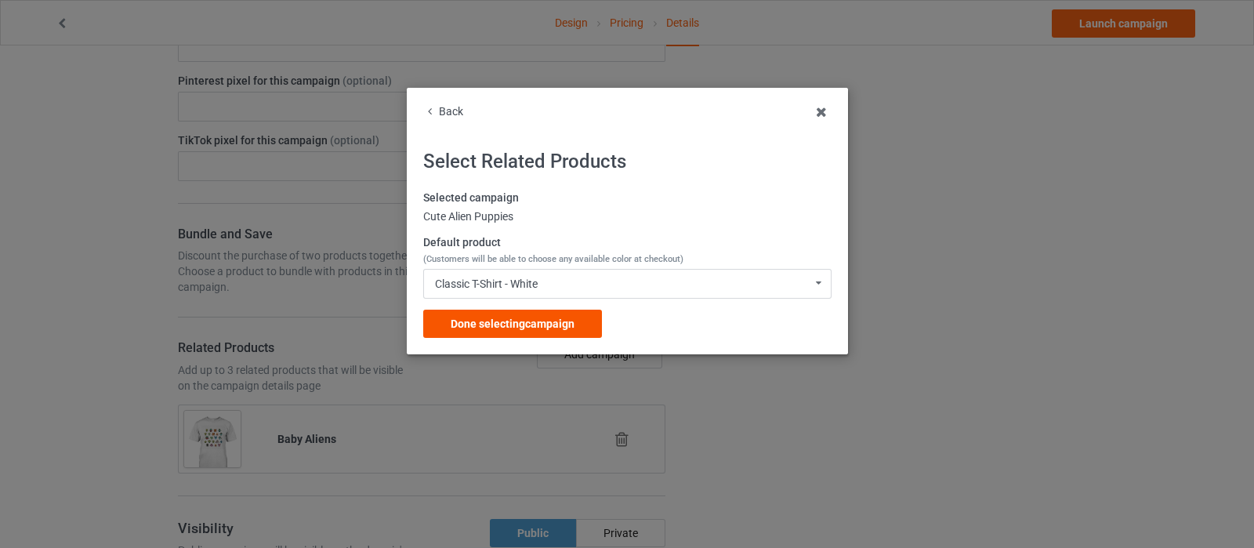
click at [485, 327] on span "Done selecting campaign" at bounding box center [513, 323] width 124 height 13
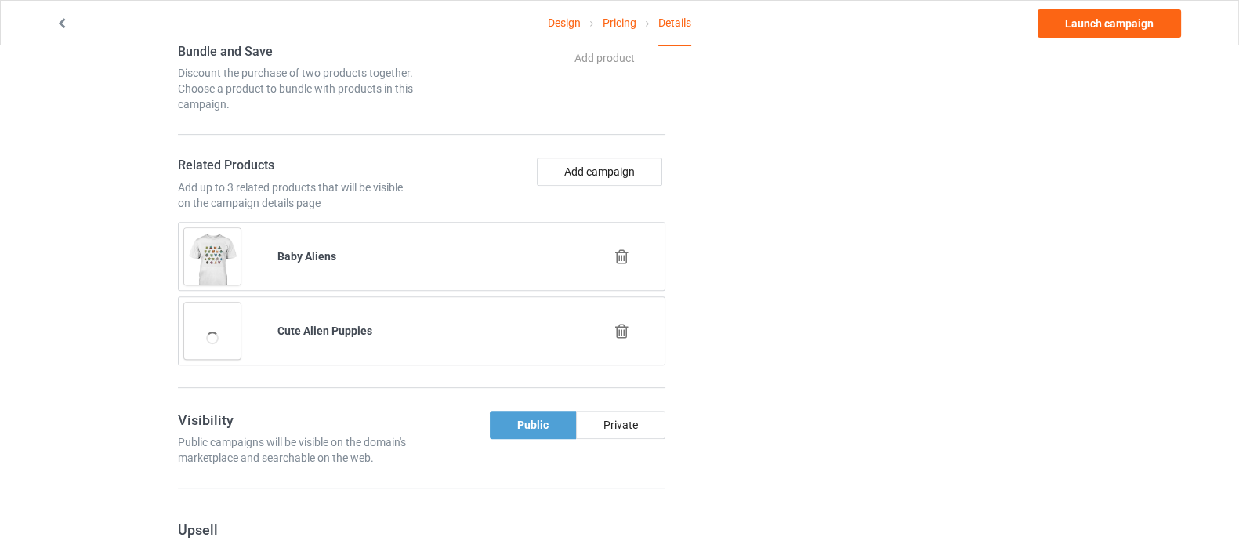
scroll to position [882, 0]
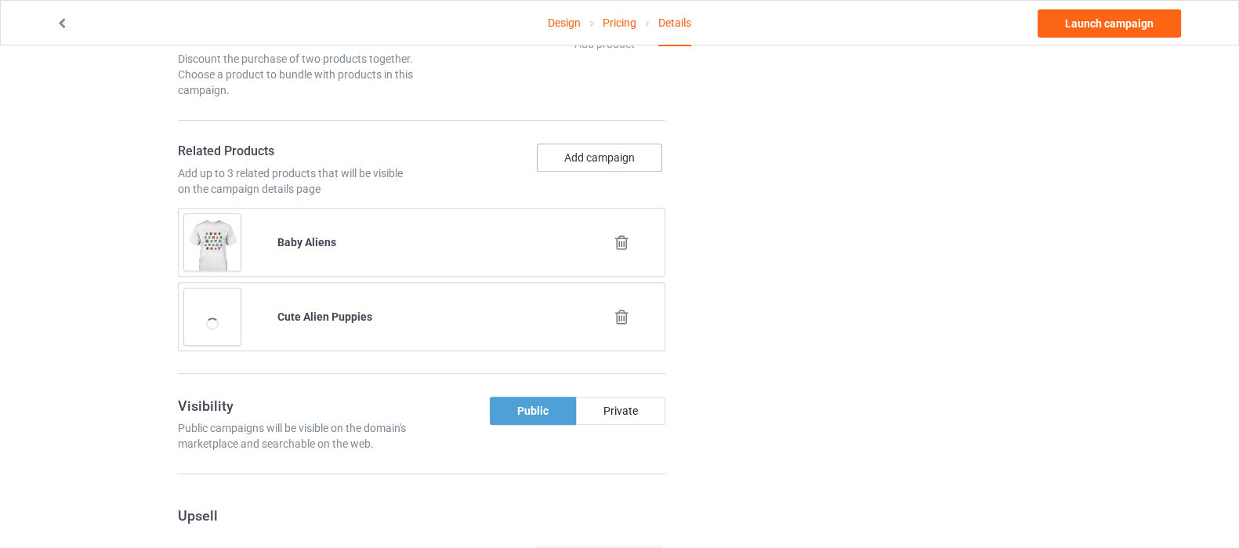
click at [585, 162] on button "Add campaign" at bounding box center [599, 157] width 125 height 28
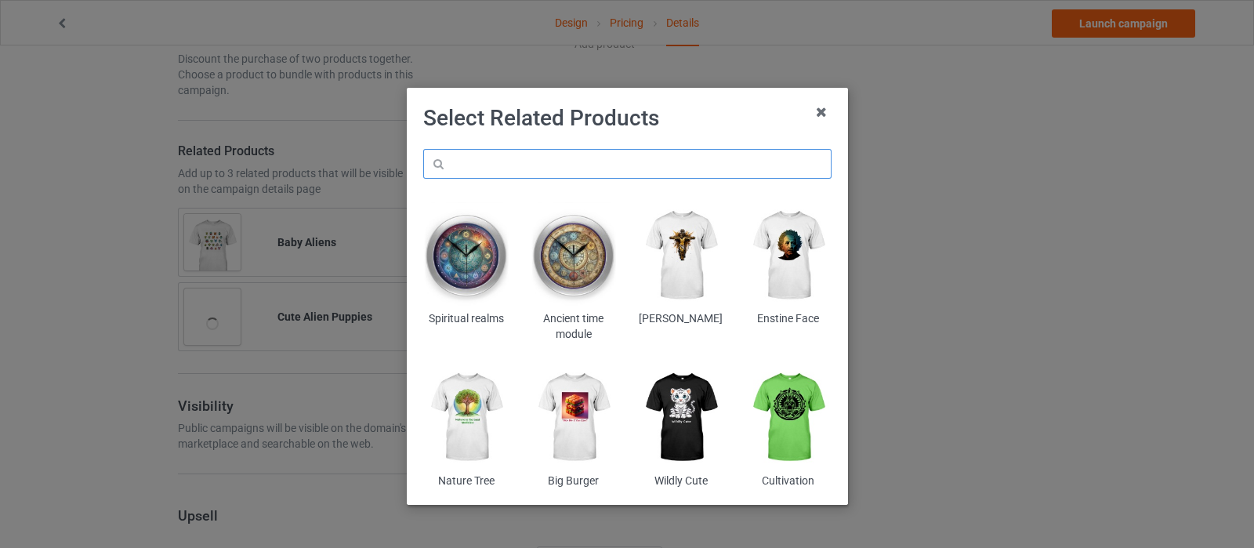
click at [593, 159] on input "text" at bounding box center [627, 164] width 408 height 30
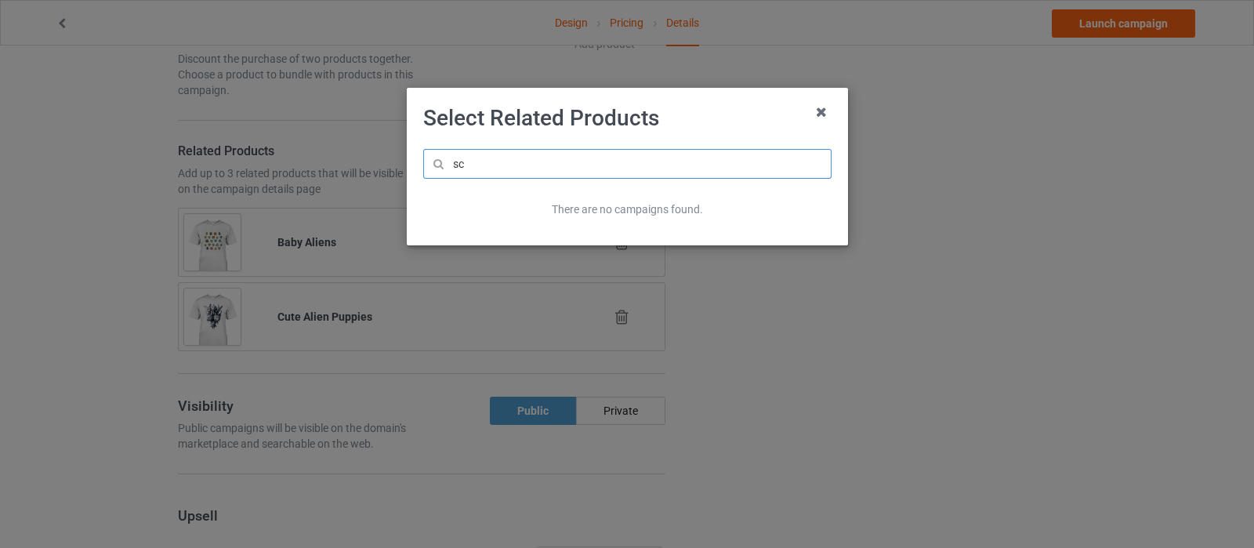
type input "s"
type input "f"
type input "s"
type input "f"
type input "e"
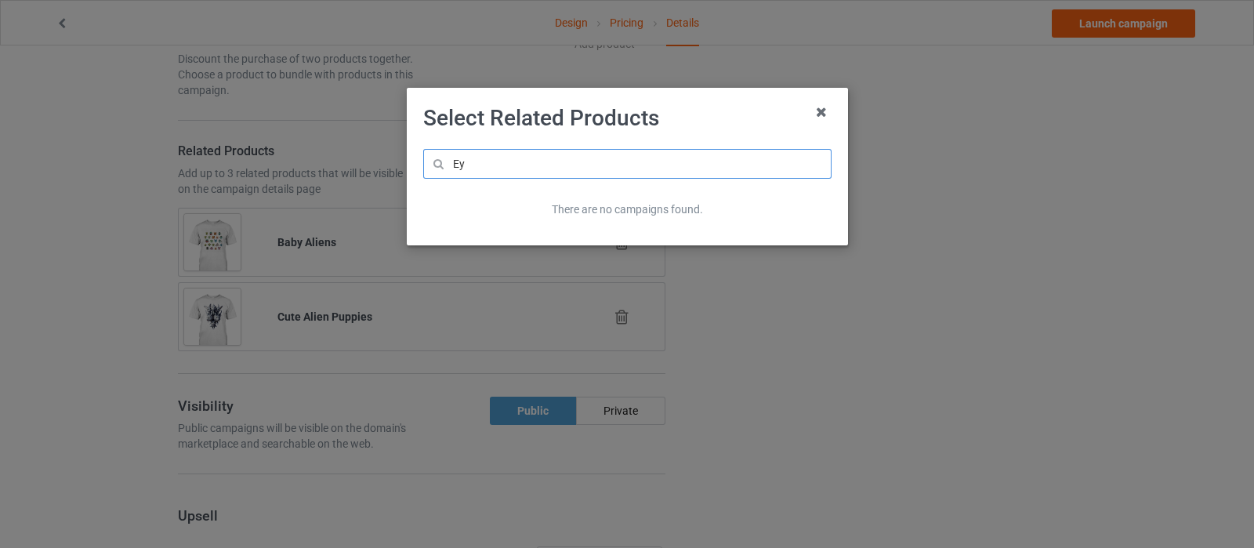
type input "E"
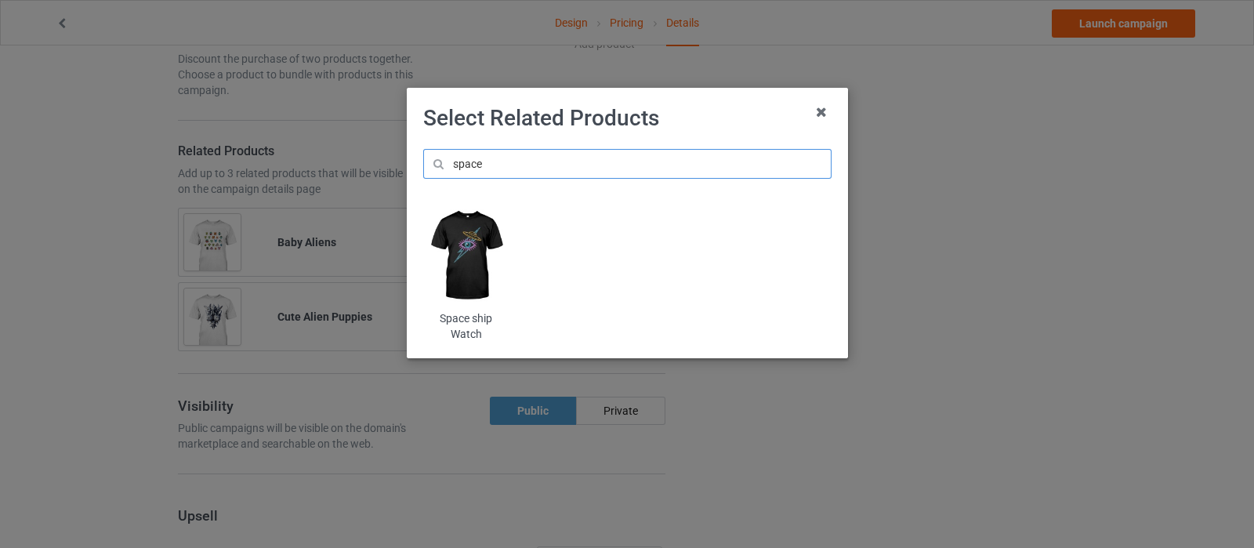
type input "space"
click at [466, 237] on img at bounding box center [465, 255] width 85 height 107
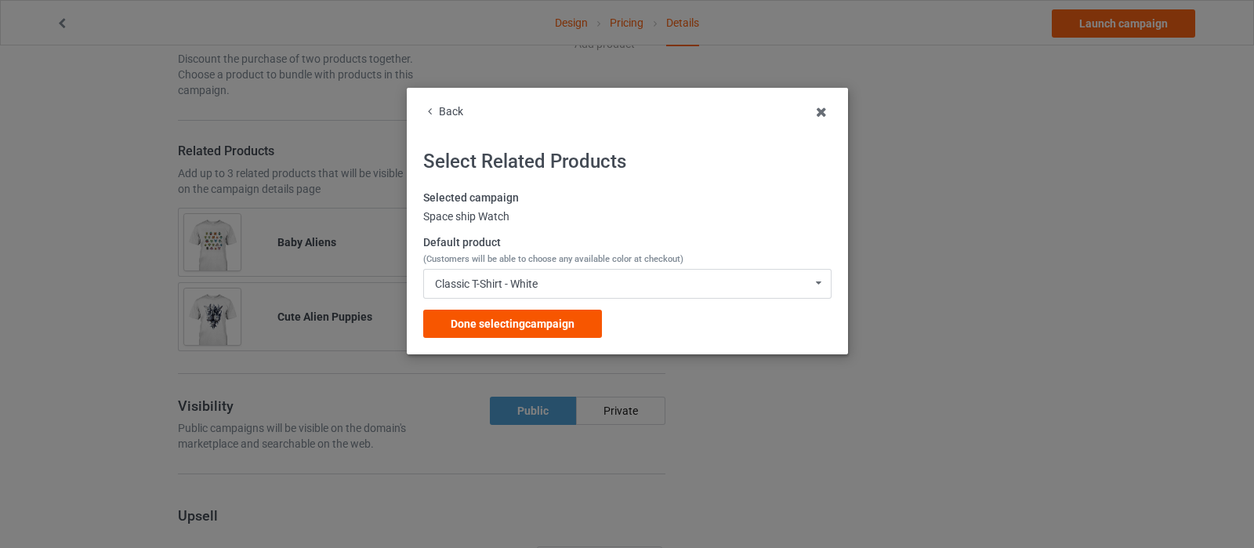
click at [580, 321] on div "Done selecting campaign" at bounding box center [512, 324] width 179 height 28
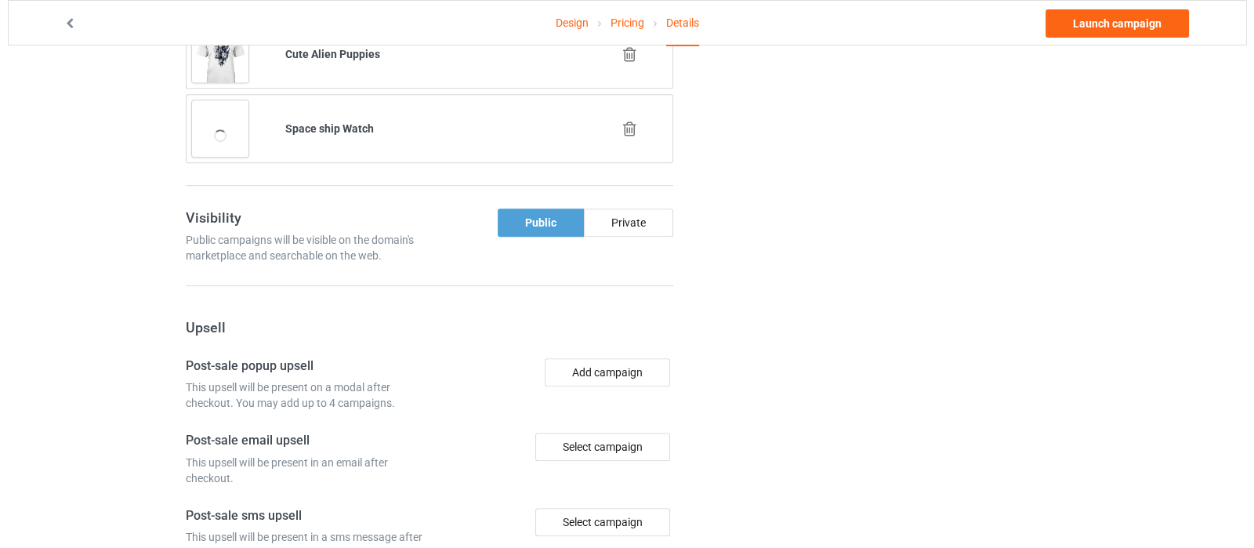
scroll to position [1176, 0]
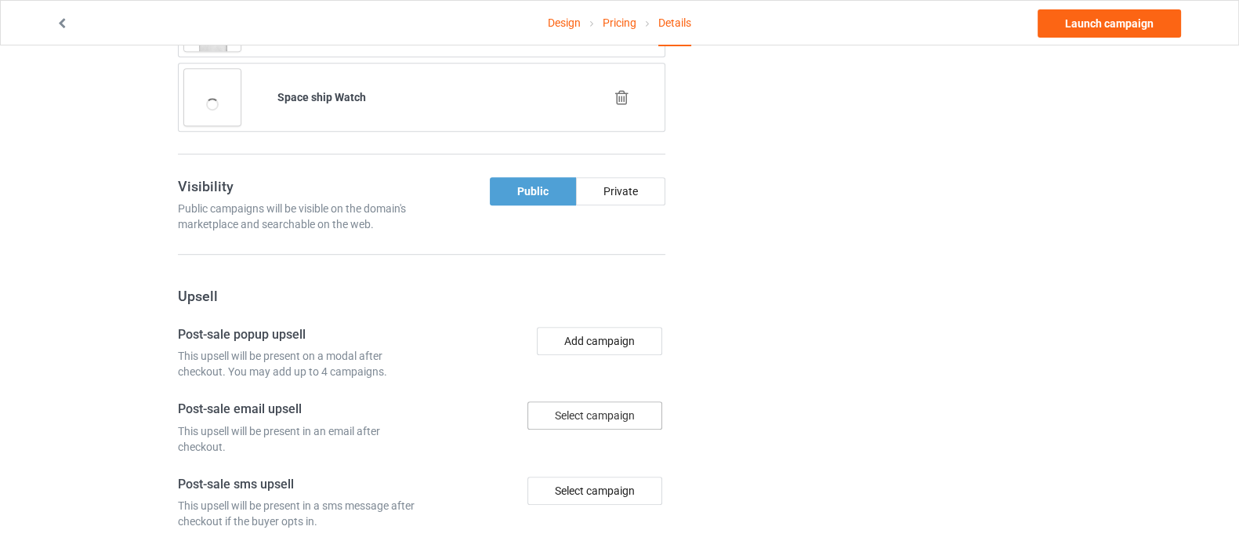
click at [604, 408] on div "Select campaign" at bounding box center [594, 415] width 135 height 28
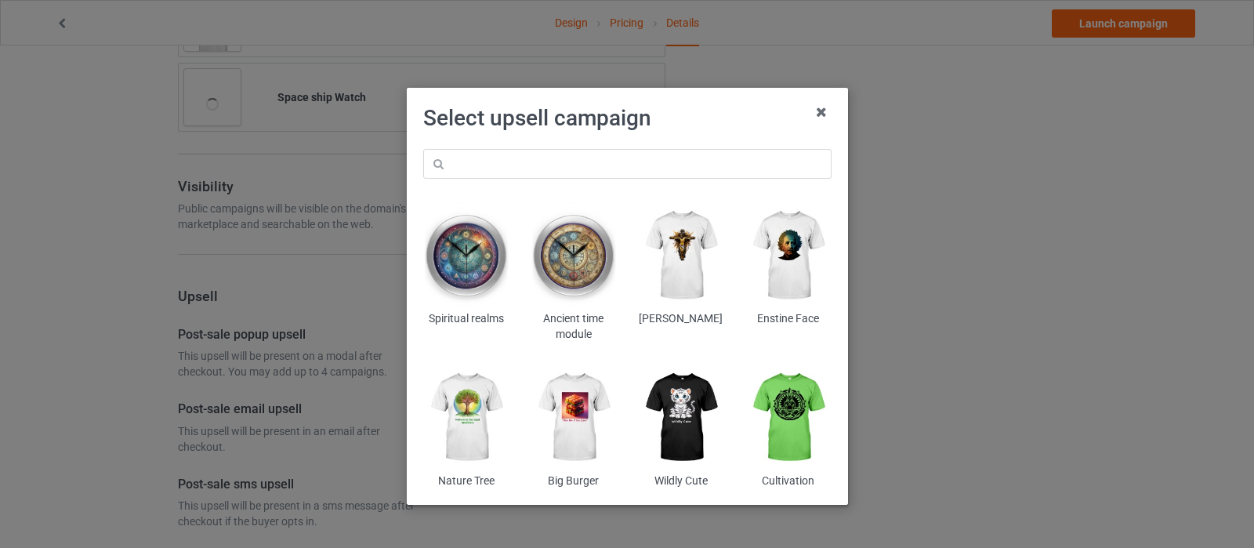
click at [795, 249] on img at bounding box center [787, 255] width 85 height 107
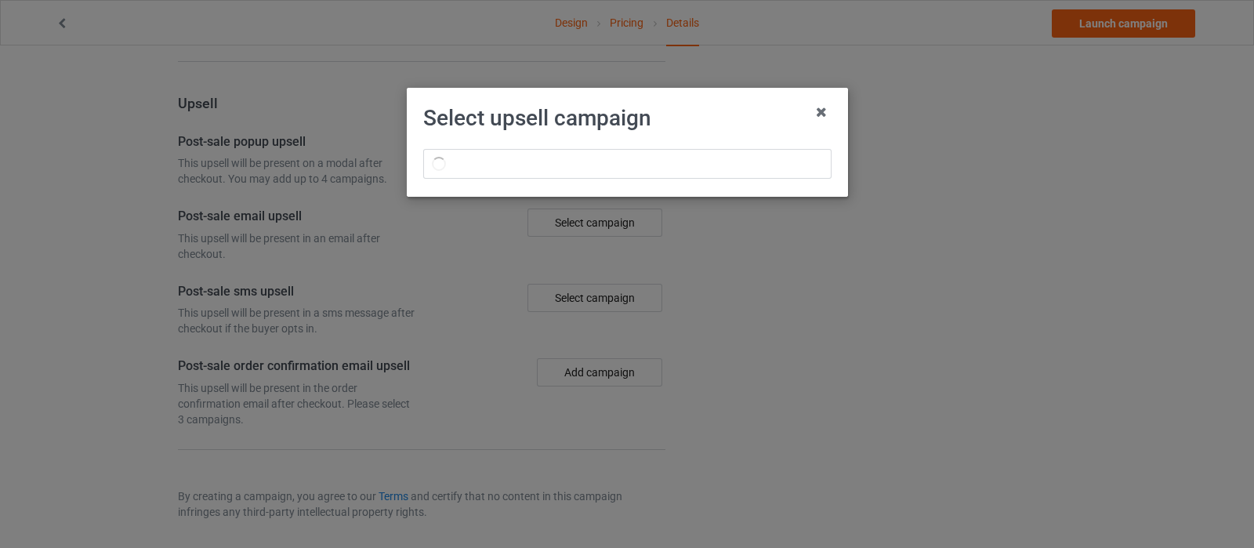
scroll to position [1176, 0]
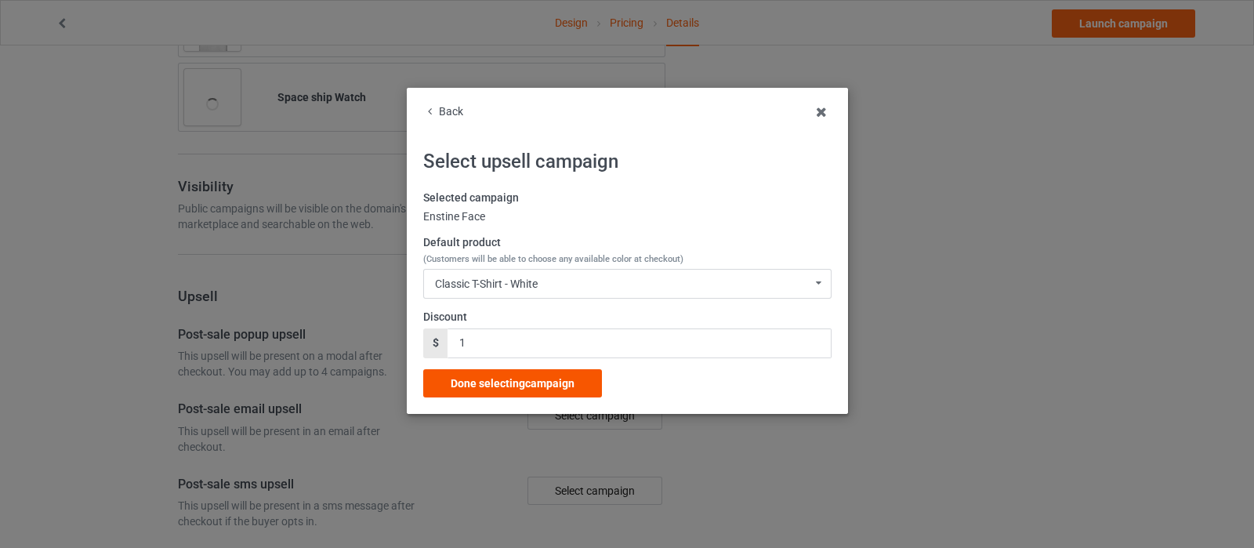
click at [564, 379] on span "Done selecting campaign" at bounding box center [513, 383] width 124 height 13
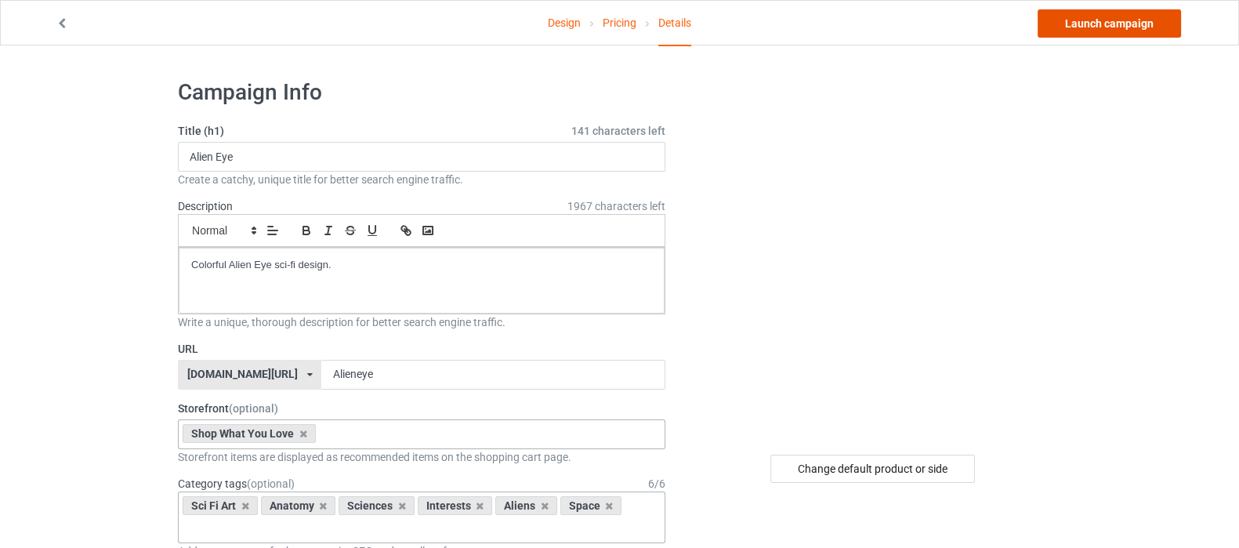
click at [1125, 26] on link "Launch campaign" at bounding box center [1109, 23] width 143 height 28
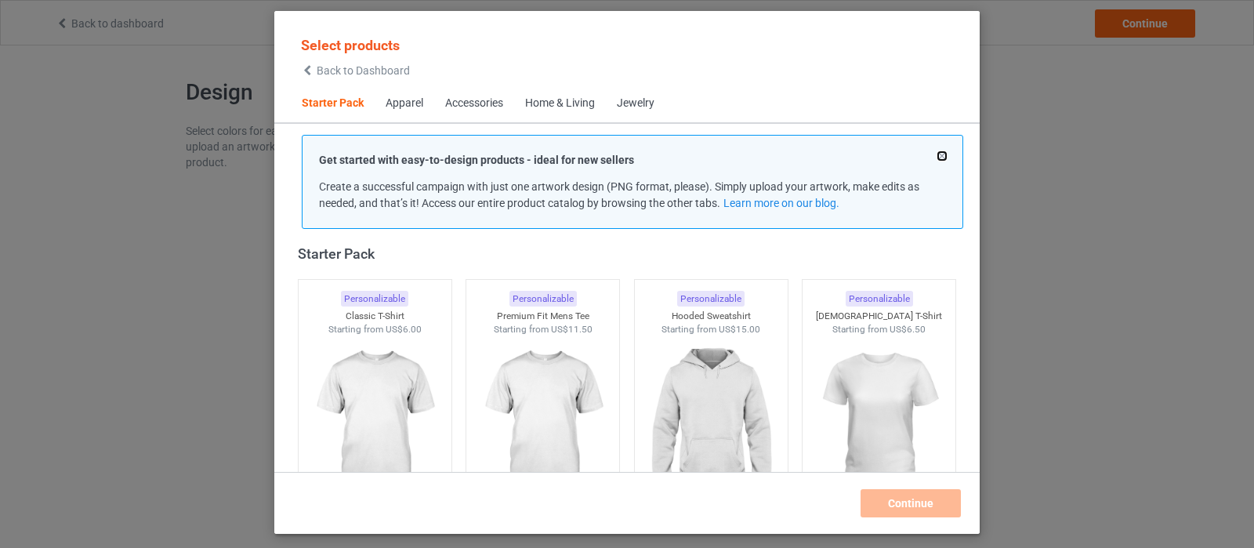
click at [941, 156] on button at bounding box center [942, 156] width 8 height 8
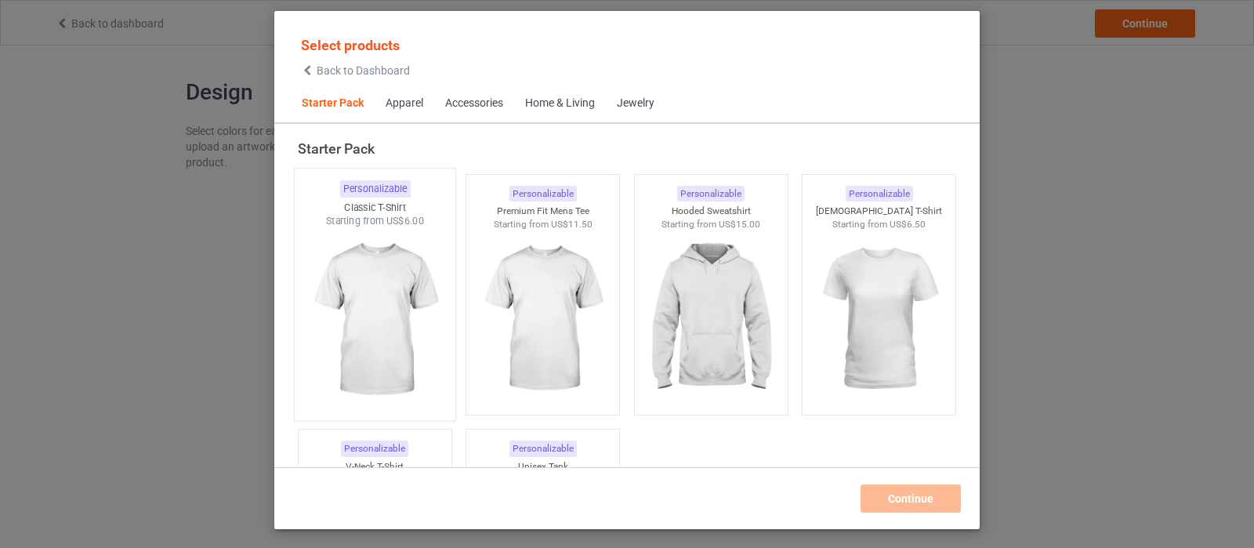
click at [397, 280] on img at bounding box center [374, 320] width 147 height 184
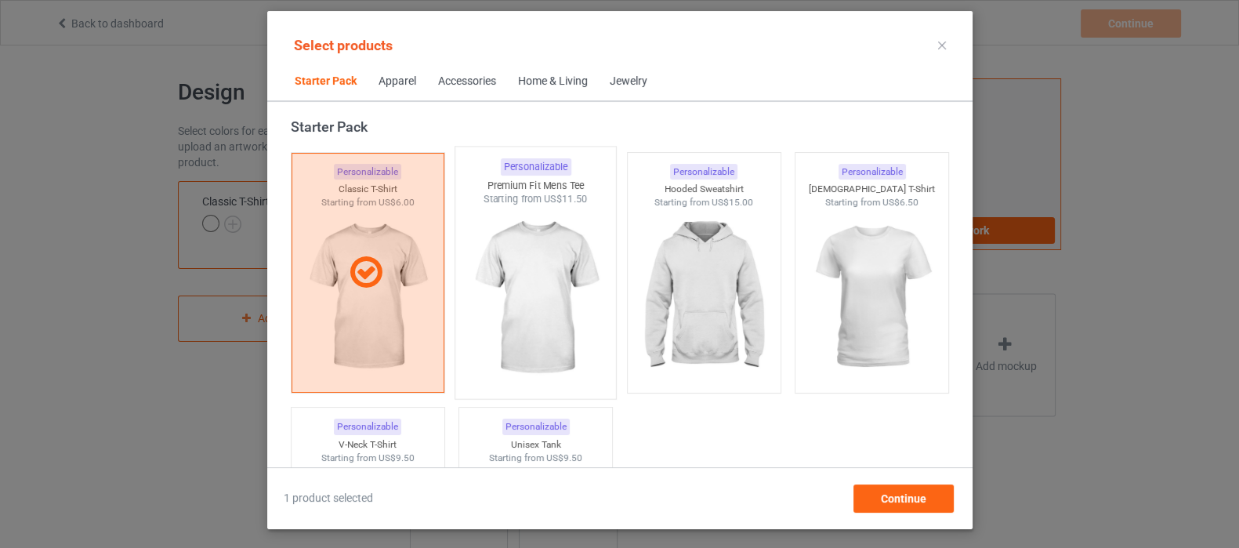
click at [562, 280] on img at bounding box center [535, 298] width 147 height 184
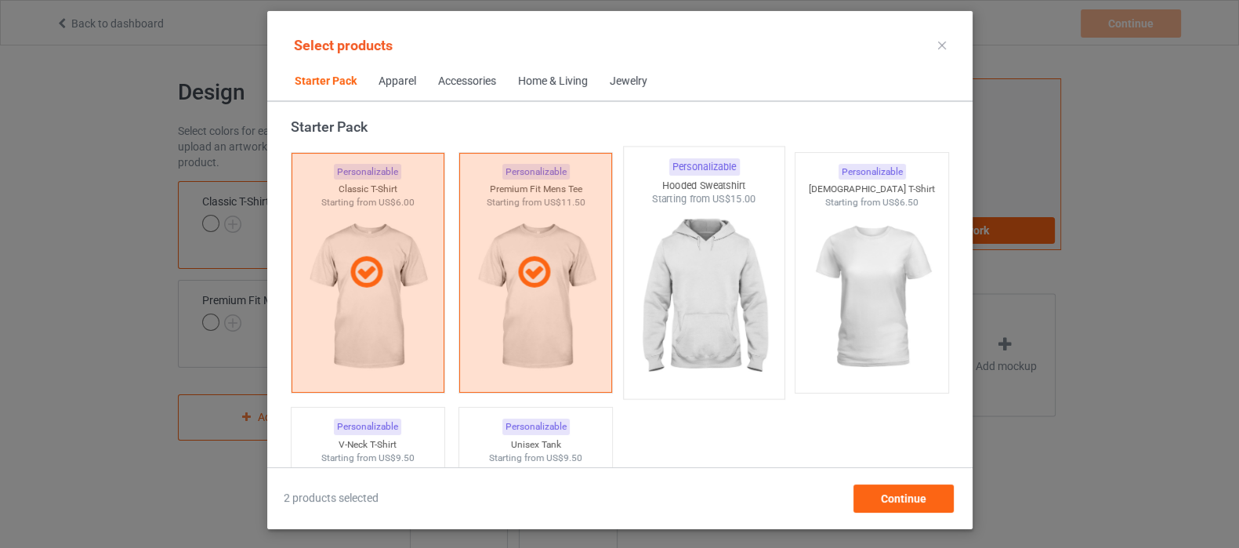
click at [676, 280] on img at bounding box center [703, 298] width 147 height 184
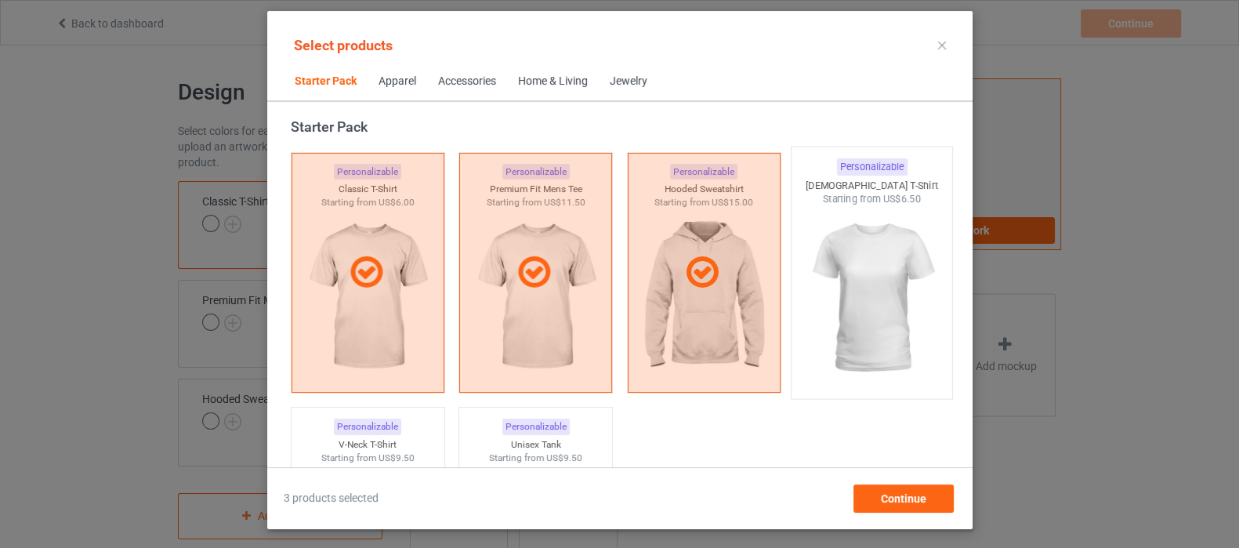
click at [860, 273] on img at bounding box center [871, 298] width 147 height 184
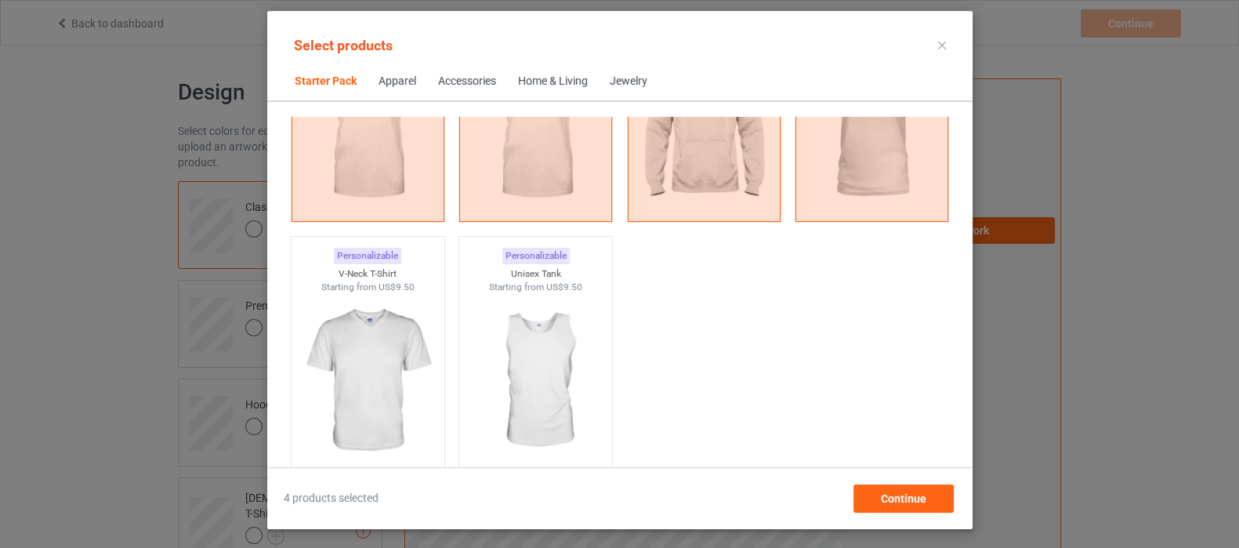
scroll to position [216, 0]
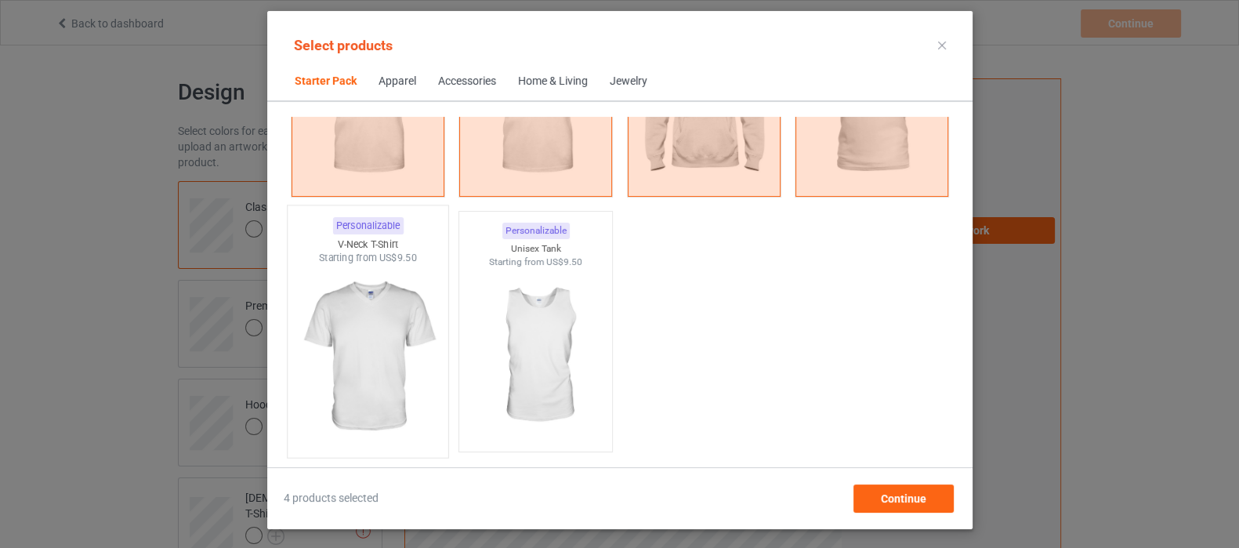
click at [402, 343] on img at bounding box center [367, 357] width 147 height 184
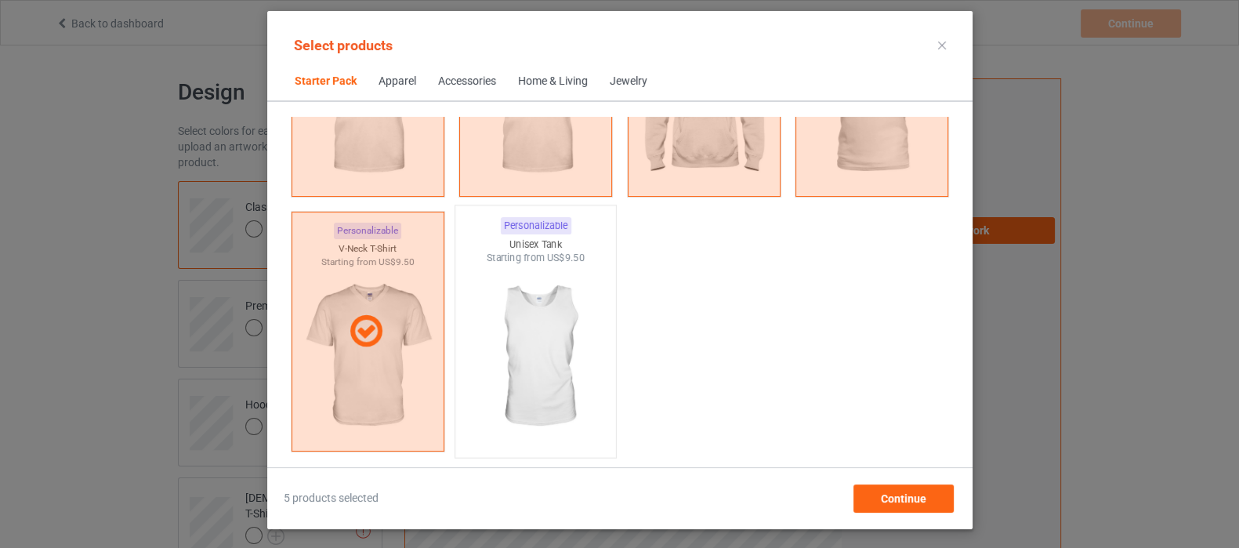
click at [521, 342] on img at bounding box center [535, 357] width 147 height 184
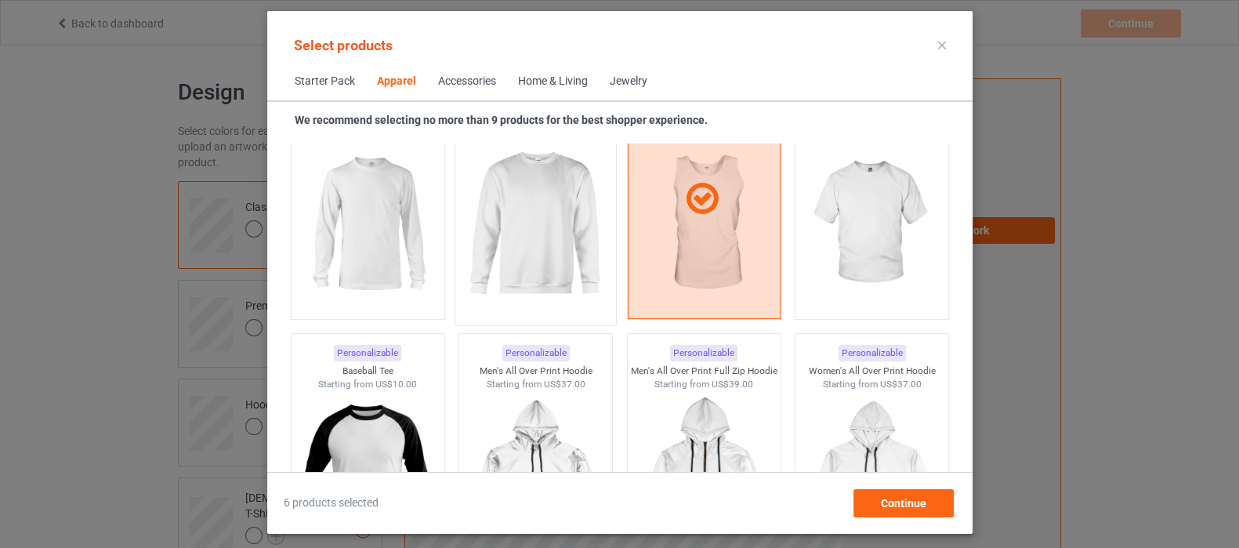
scroll to position [1195, 0]
click at [400, 228] on img at bounding box center [367, 223] width 147 height 184
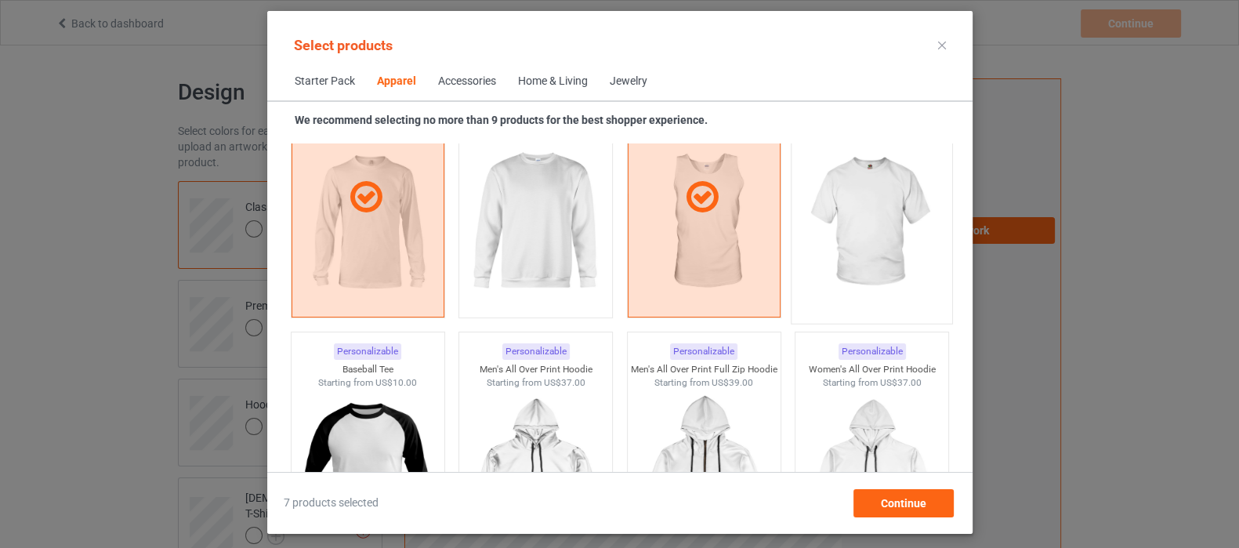
click at [890, 204] on img at bounding box center [871, 223] width 147 height 184
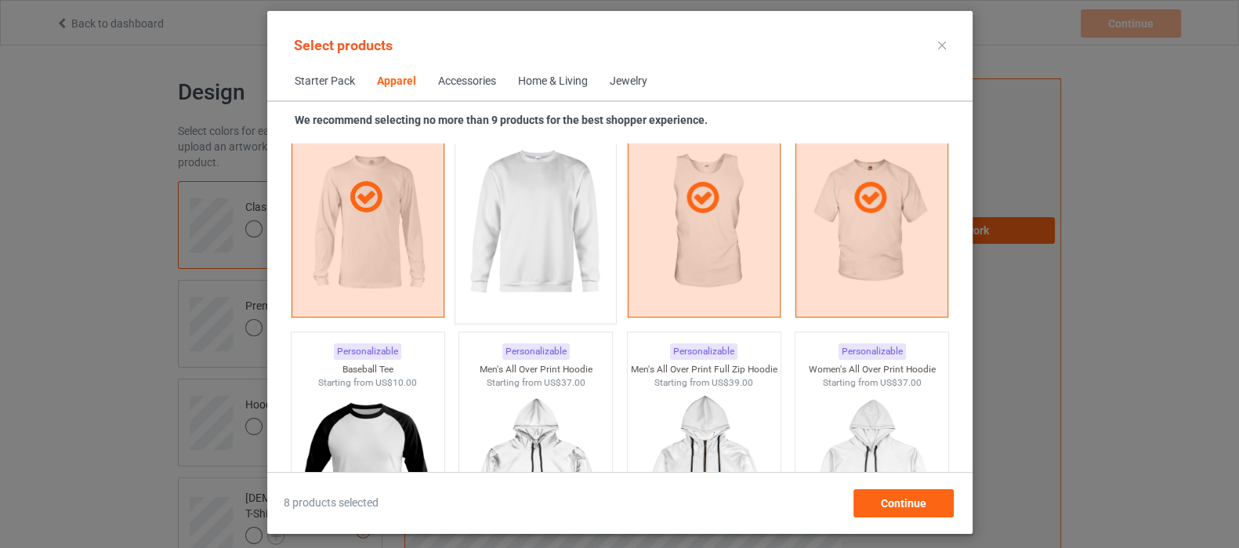
click at [542, 234] on img at bounding box center [535, 223] width 147 height 184
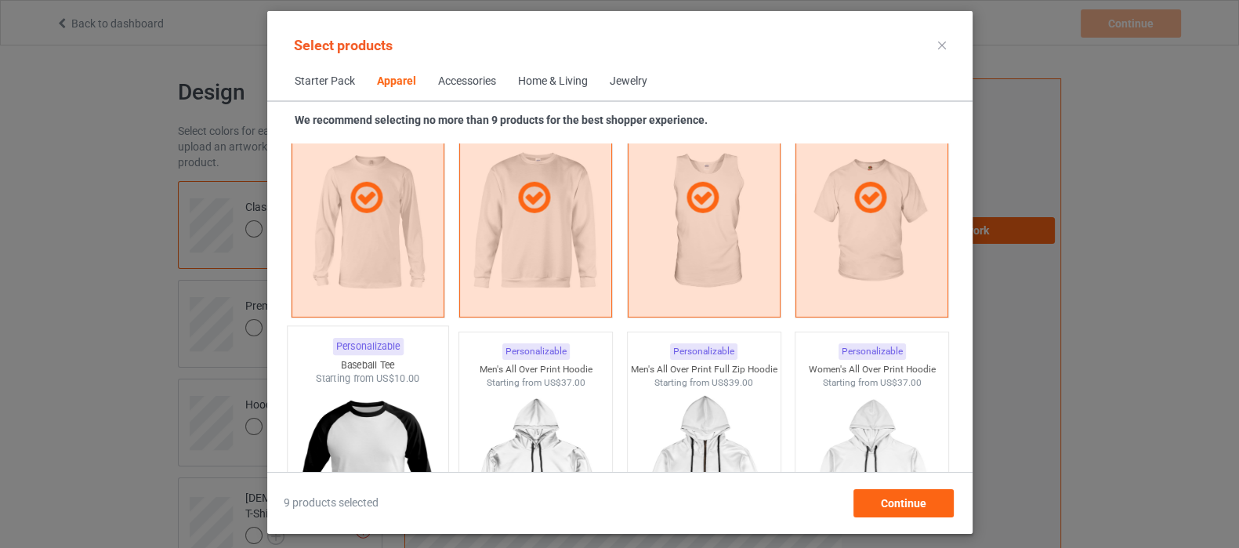
click at [375, 425] on img at bounding box center [367, 478] width 147 height 184
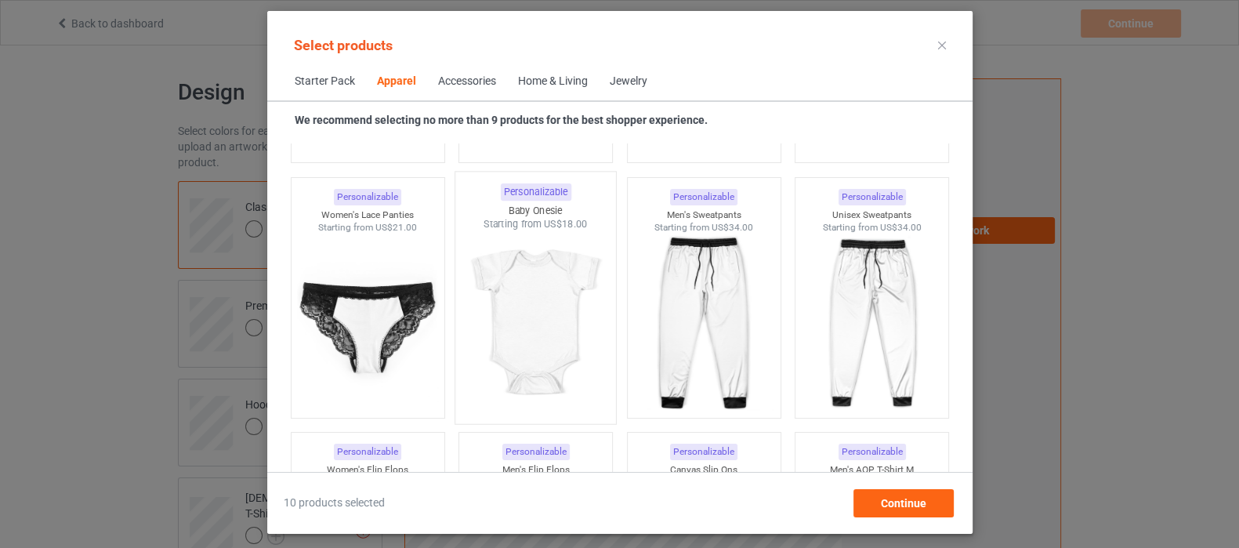
scroll to position [2175, 0]
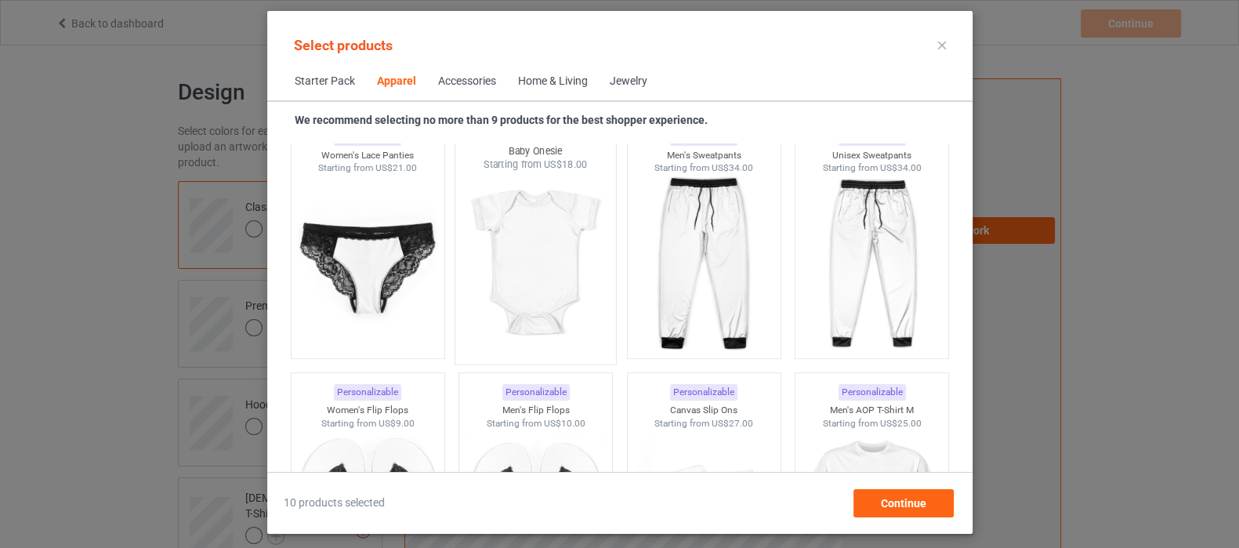
click at [549, 268] on img at bounding box center [535, 264] width 147 height 184
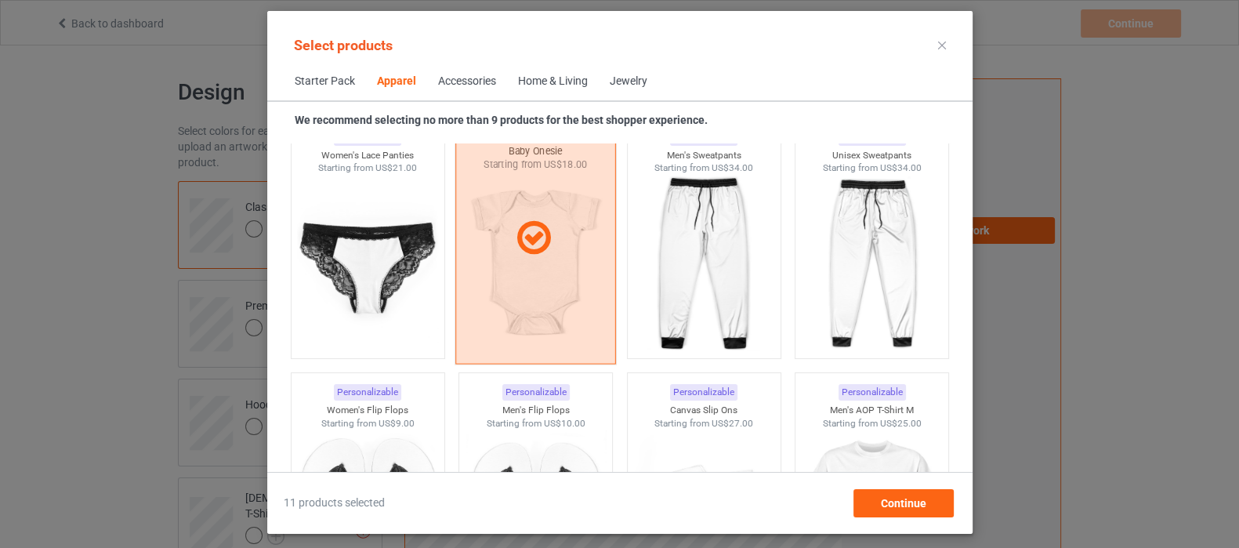
scroll to position [2371, 0]
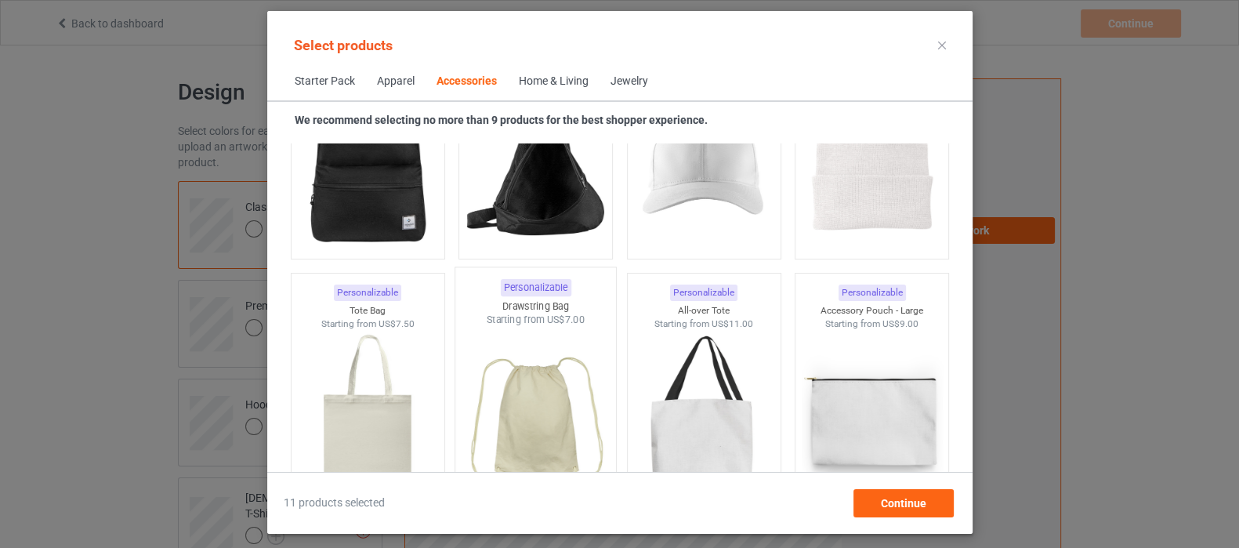
scroll to position [4624, 0]
click at [535, 393] on img at bounding box center [535, 419] width 147 height 184
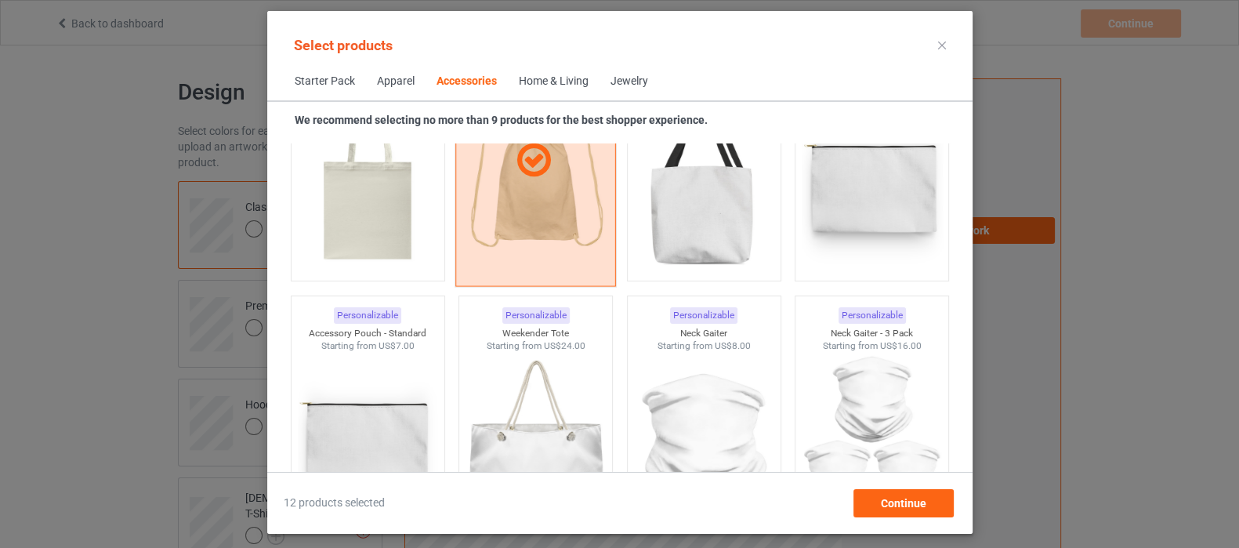
scroll to position [4820, 0]
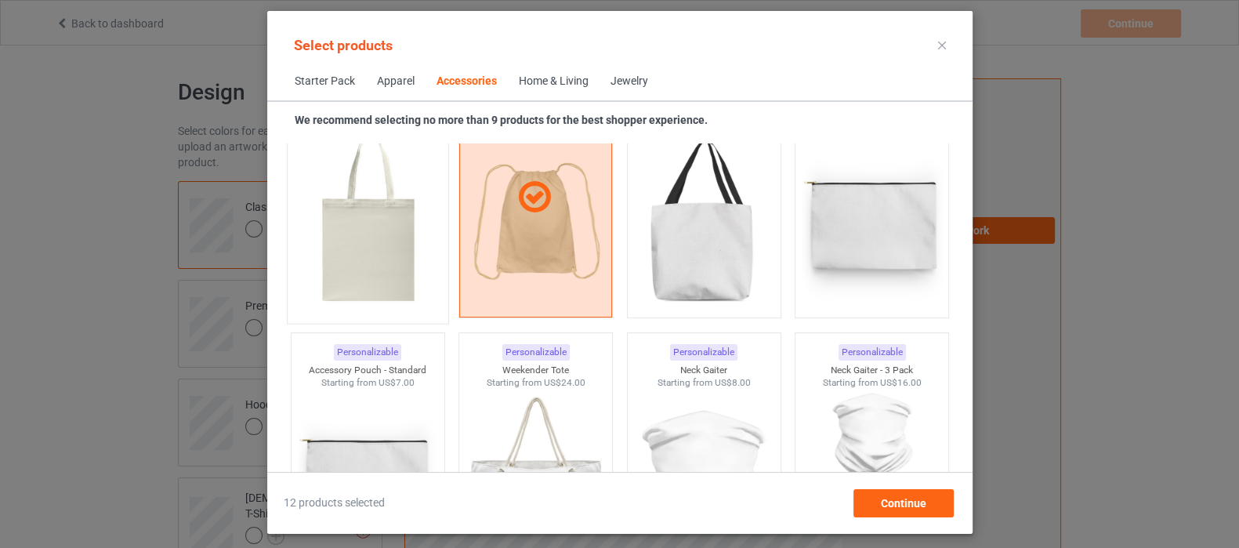
click at [382, 245] on img at bounding box center [367, 223] width 147 height 184
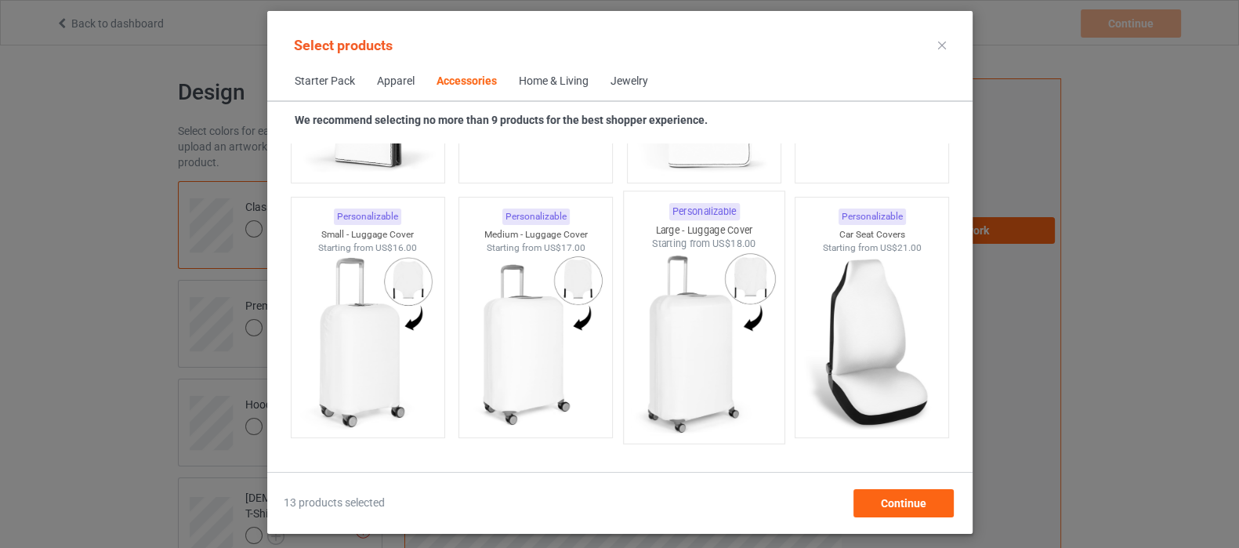
scroll to position [6780, 0]
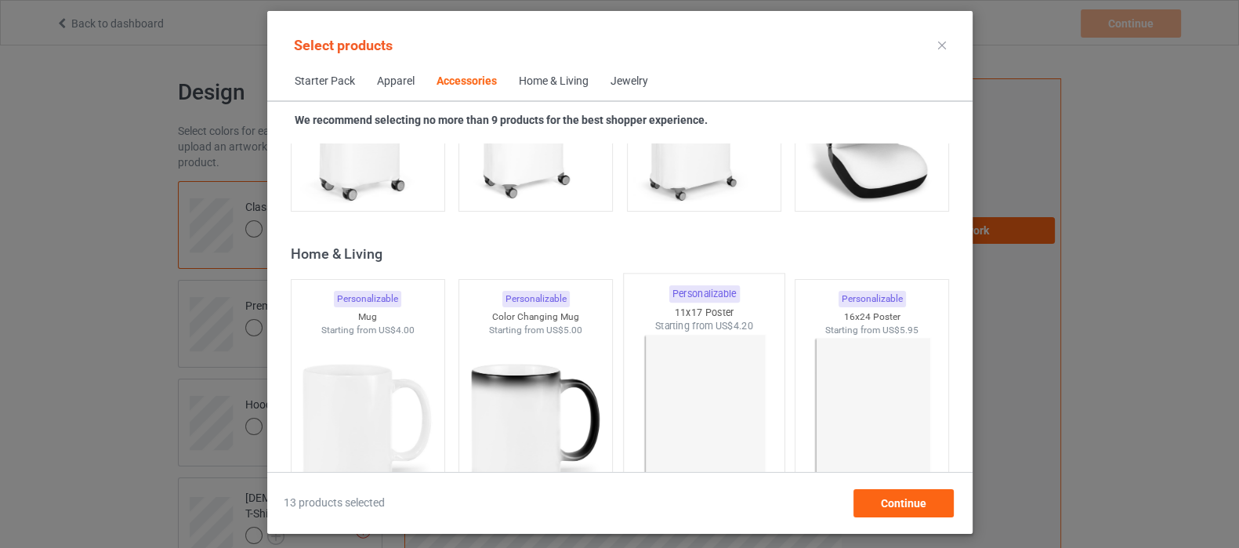
scroll to position [7074, 0]
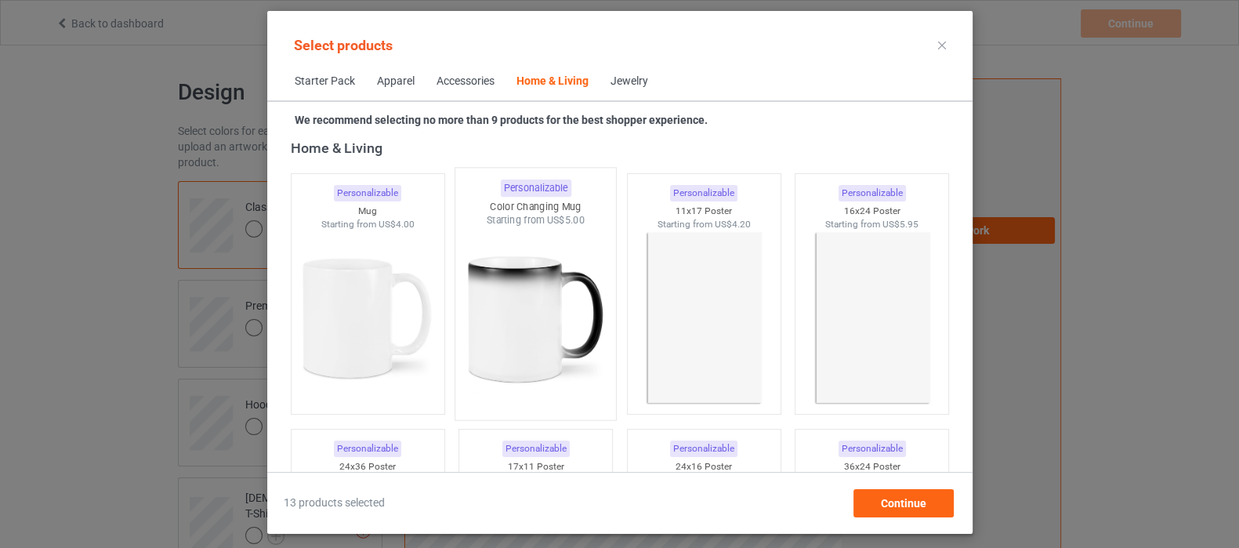
click at [509, 307] on img at bounding box center [535, 319] width 147 height 184
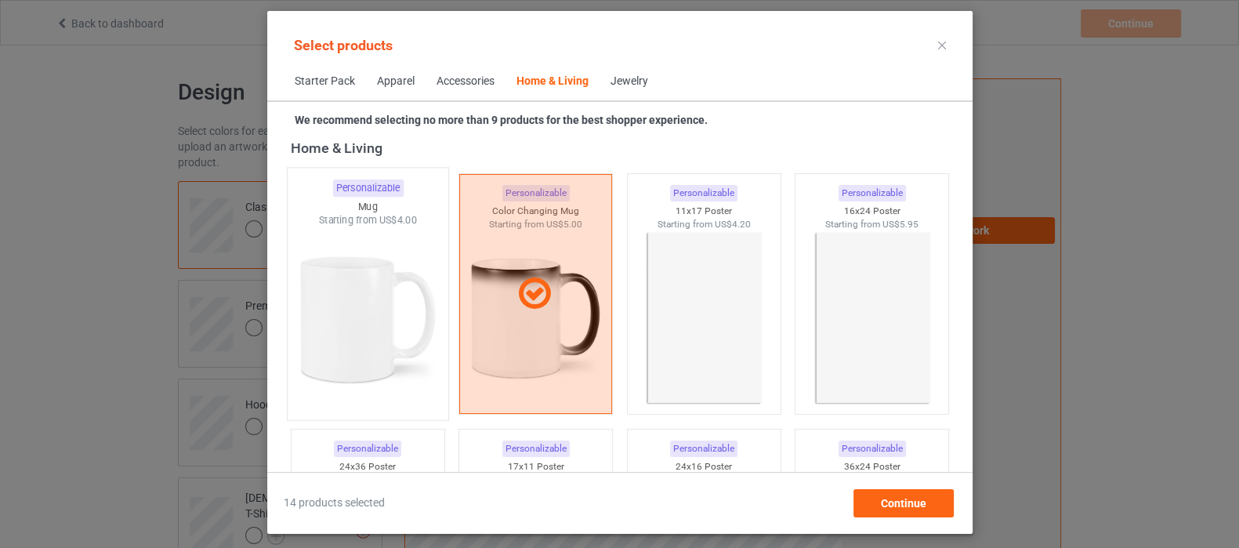
click at [315, 329] on img at bounding box center [367, 319] width 147 height 184
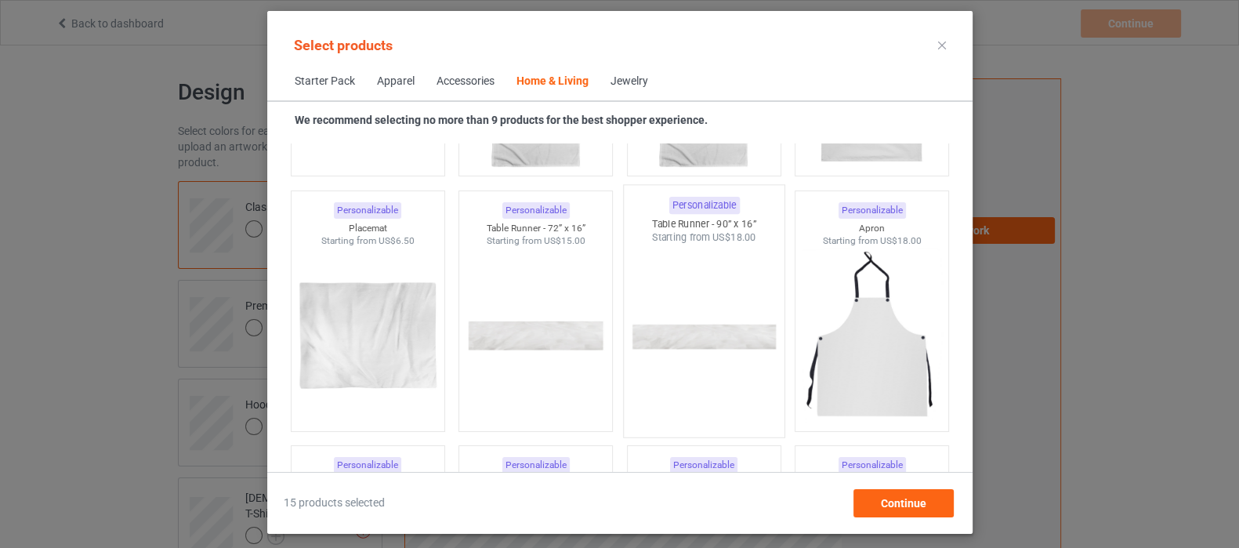
scroll to position [9915, 0]
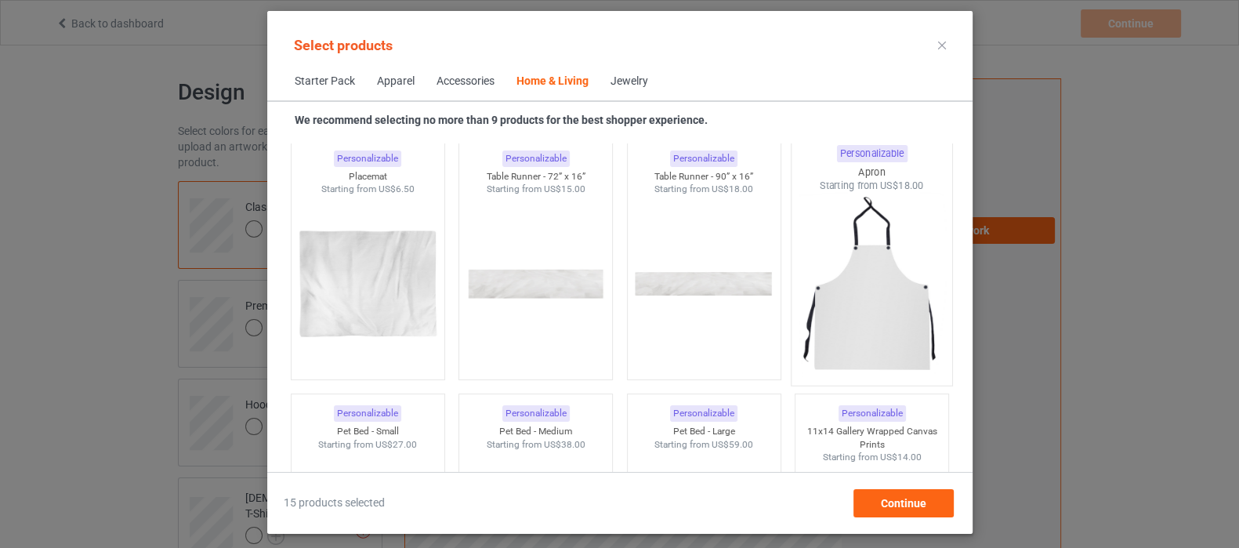
click at [862, 306] on img at bounding box center [871, 285] width 147 height 184
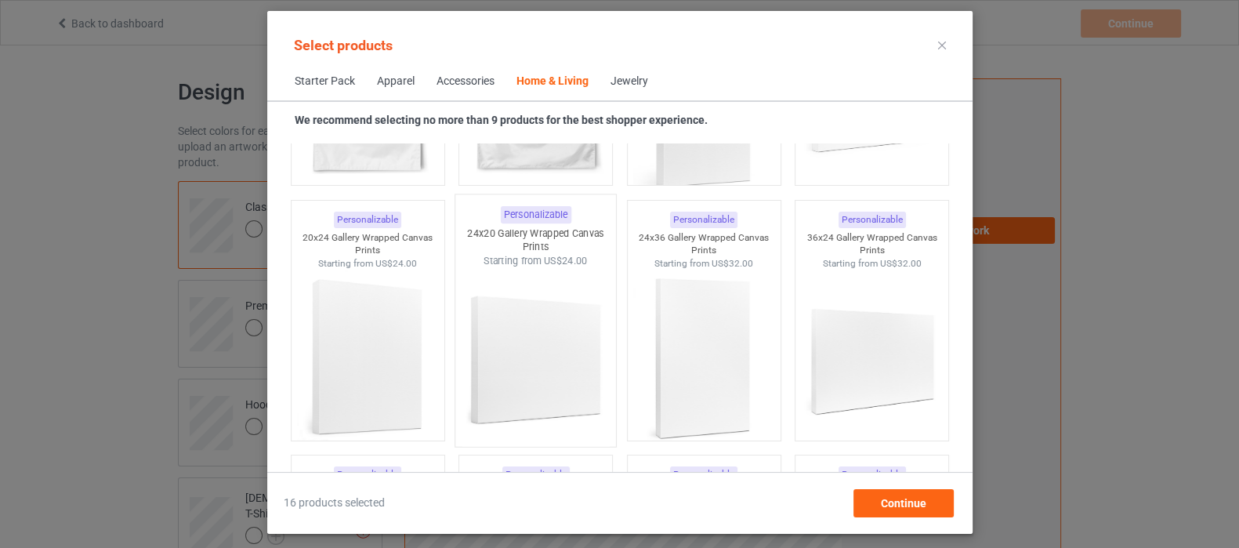
scroll to position [11678, 0]
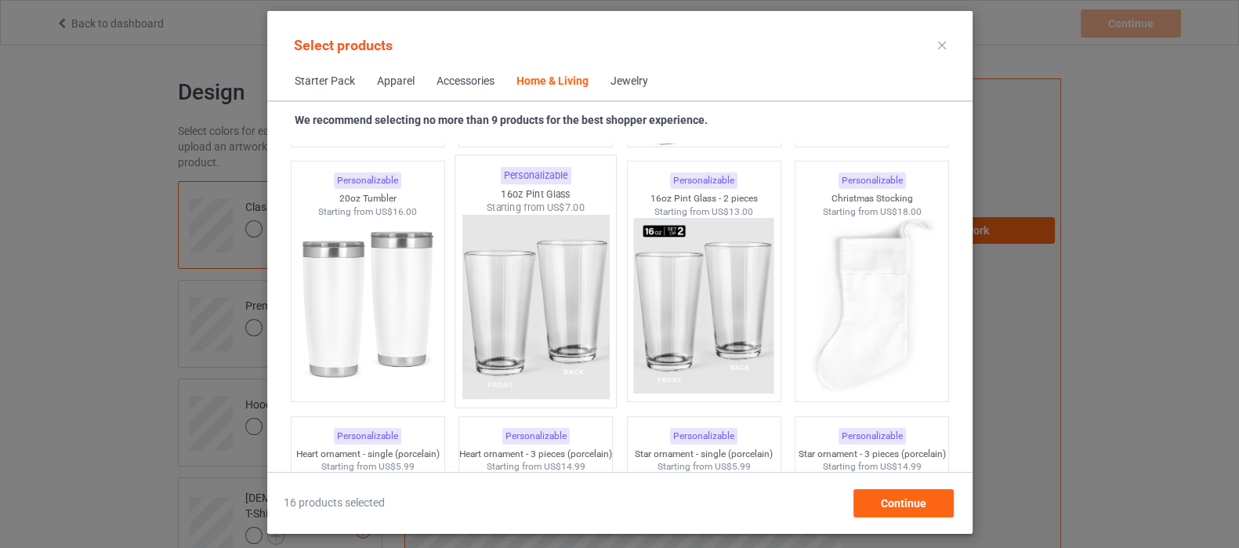
click at [589, 333] on img at bounding box center [535, 307] width 147 height 184
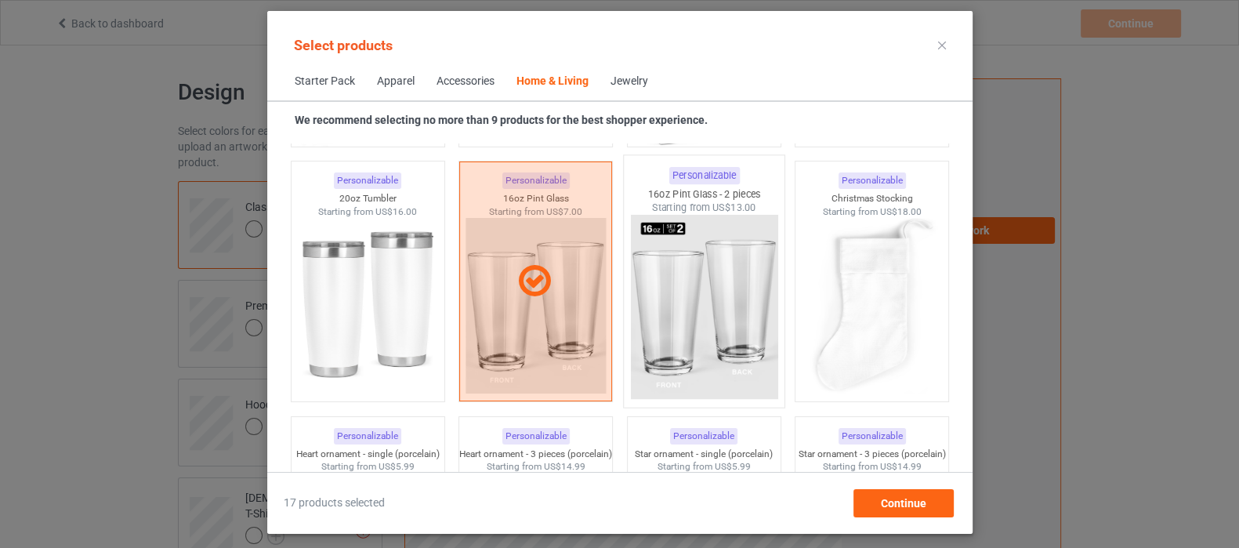
click at [674, 317] on img at bounding box center [703, 307] width 147 height 184
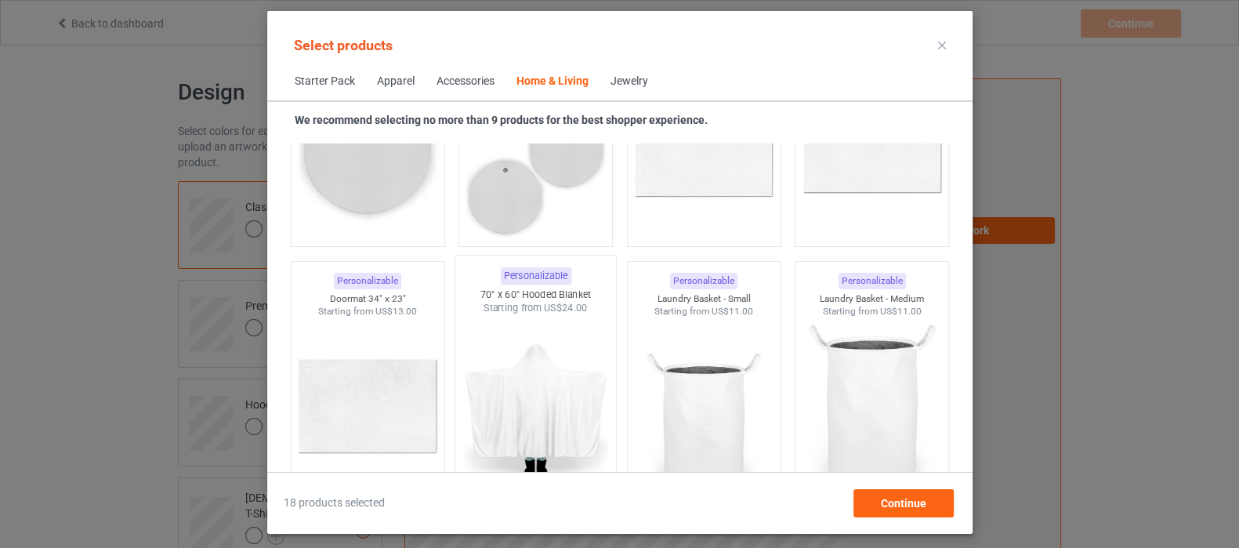
scroll to position [12952, 0]
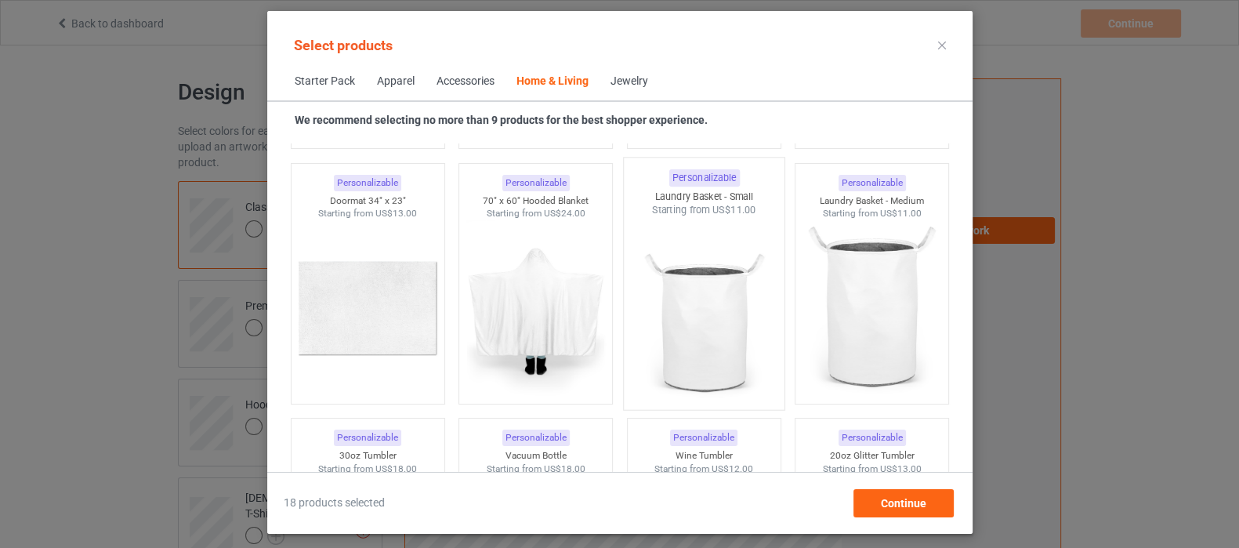
click at [680, 323] on img at bounding box center [703, 309] width 147 height 184
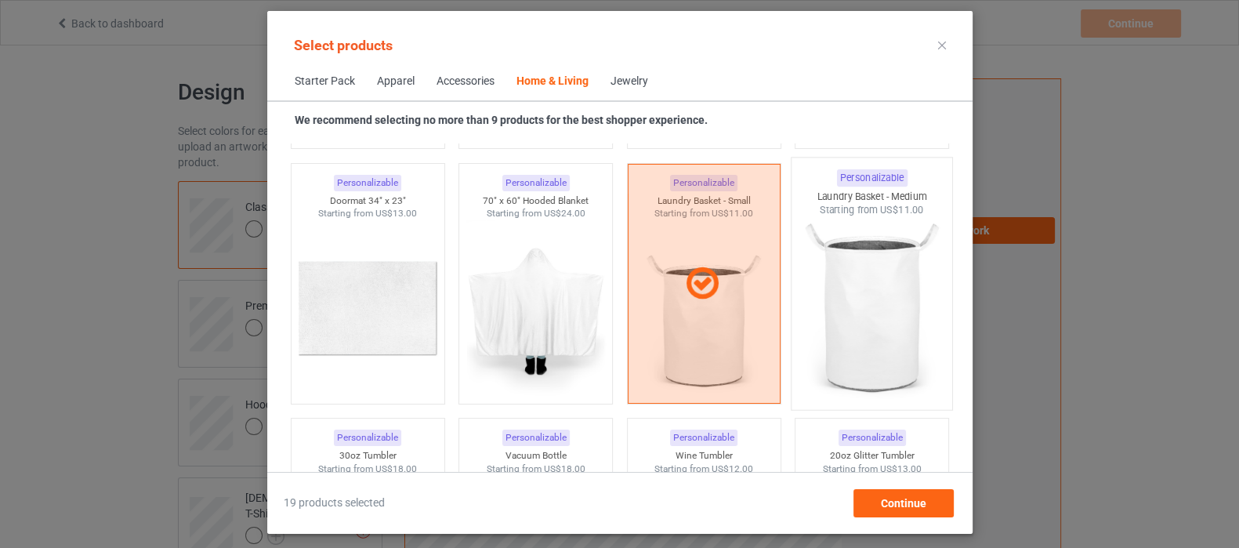
click at [867, 323] on img at bounding box center [871, 309] width 147 height 184
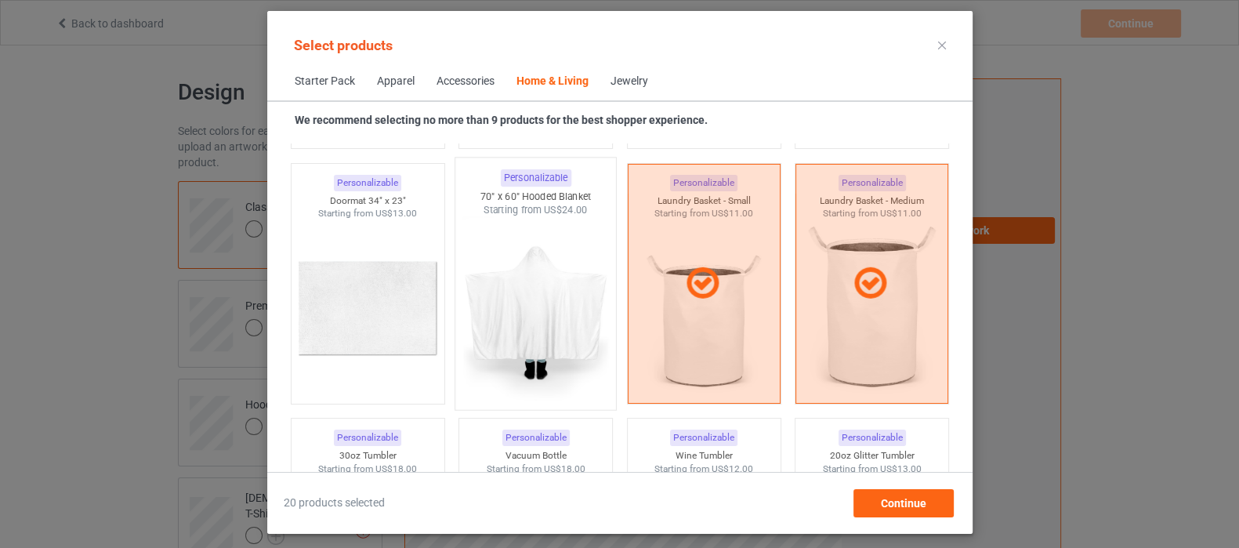
click at [547, 305] on img at bounding box center [535, 309] width 147 height 184
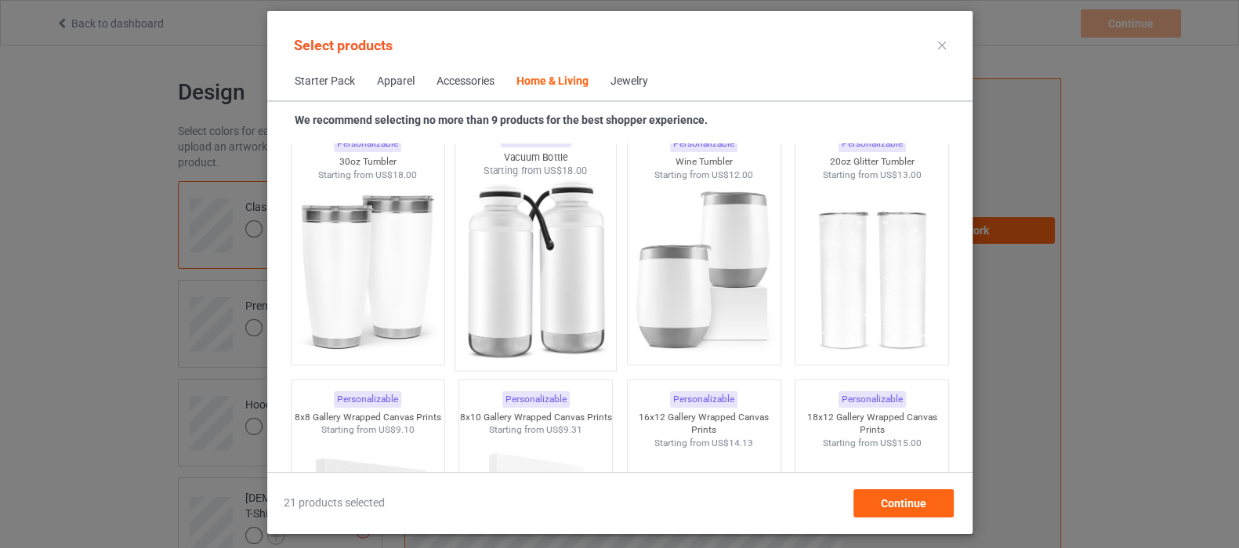
scroll to position [13246, 0]
click at [553, 300] on img at bounding box center [535, 270] width 147 height 184
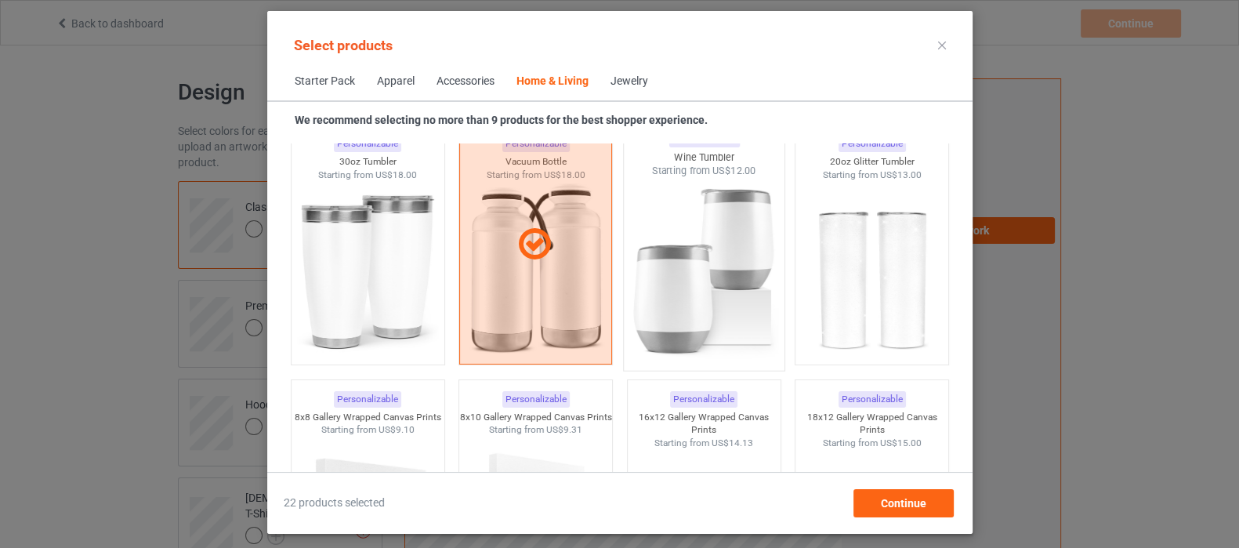
click at [720, 288] on img at bounding box center [703, 270] width 147 height 184
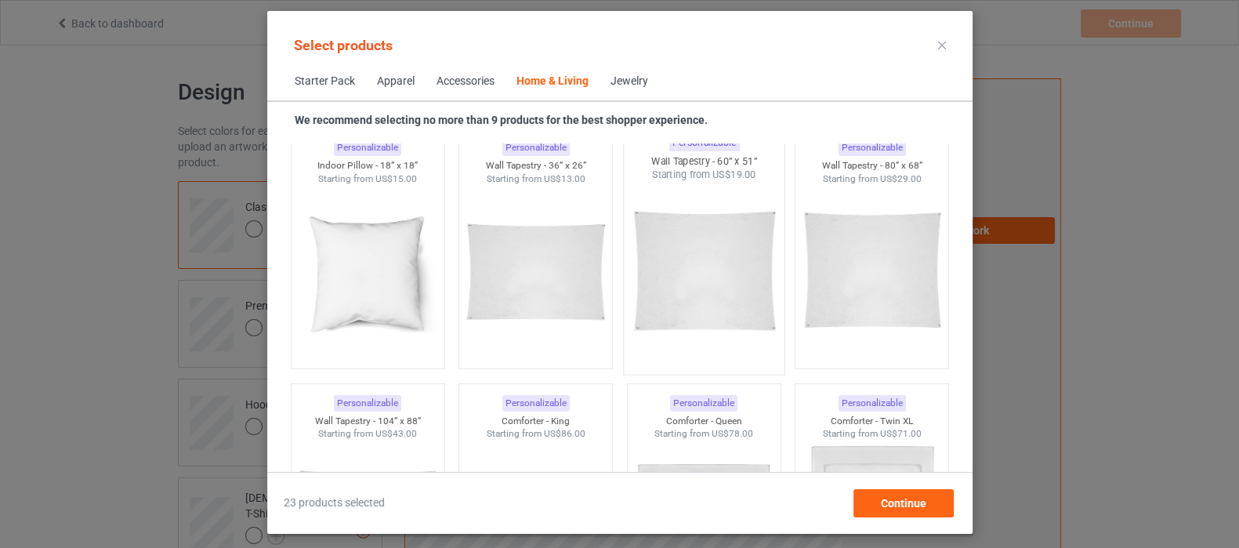
scroll to position [8151, 0]
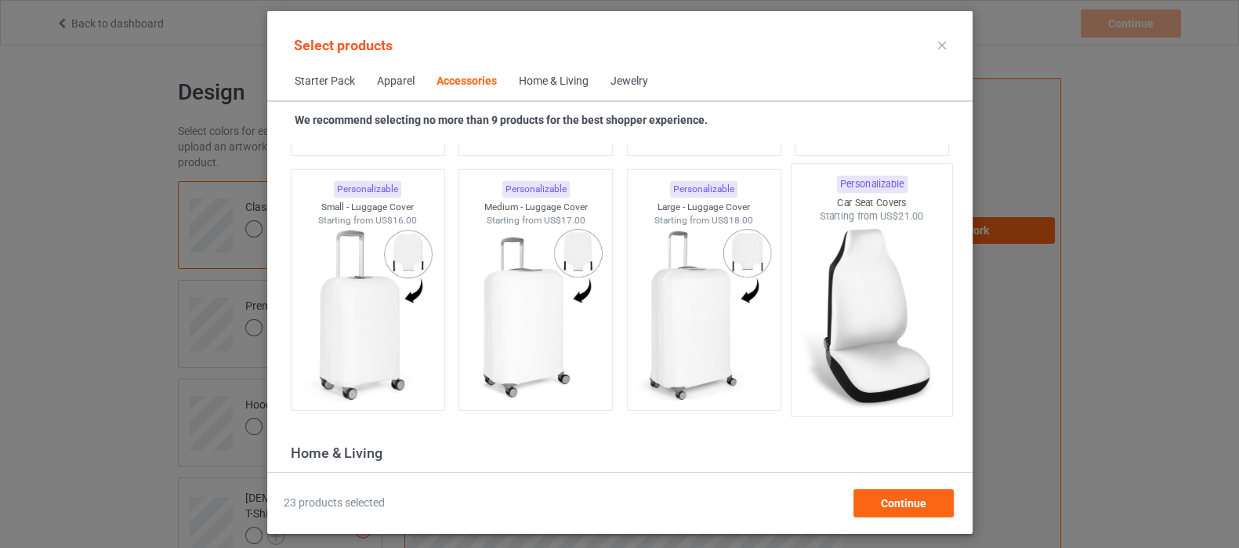
scroll to position [6780, 0]
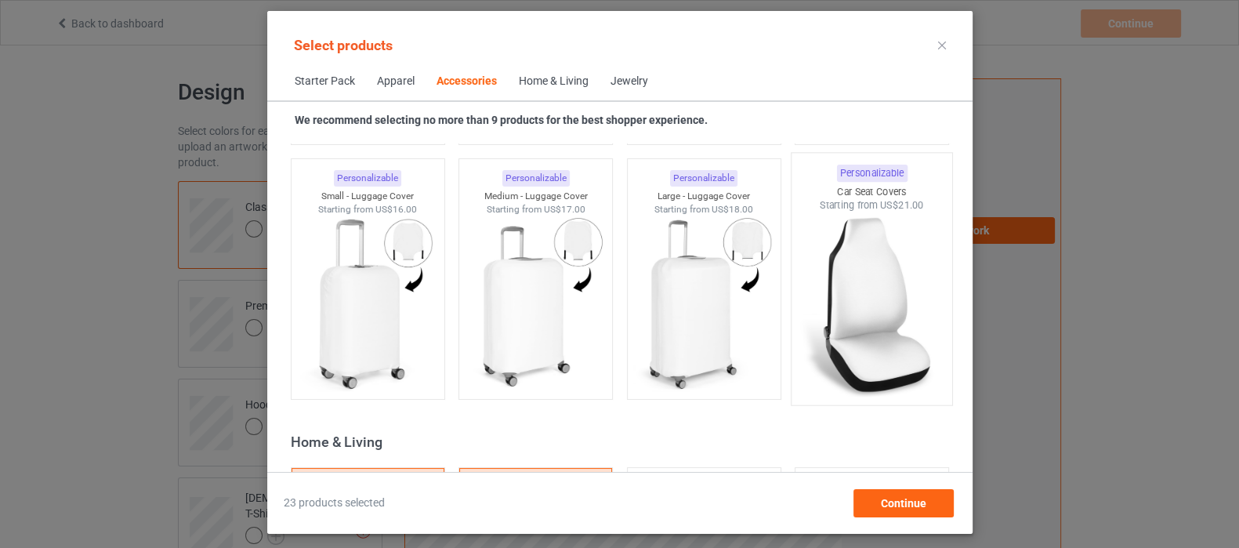
click at [853, 310] on img at bounding box center [871, 304] width 147 height 184
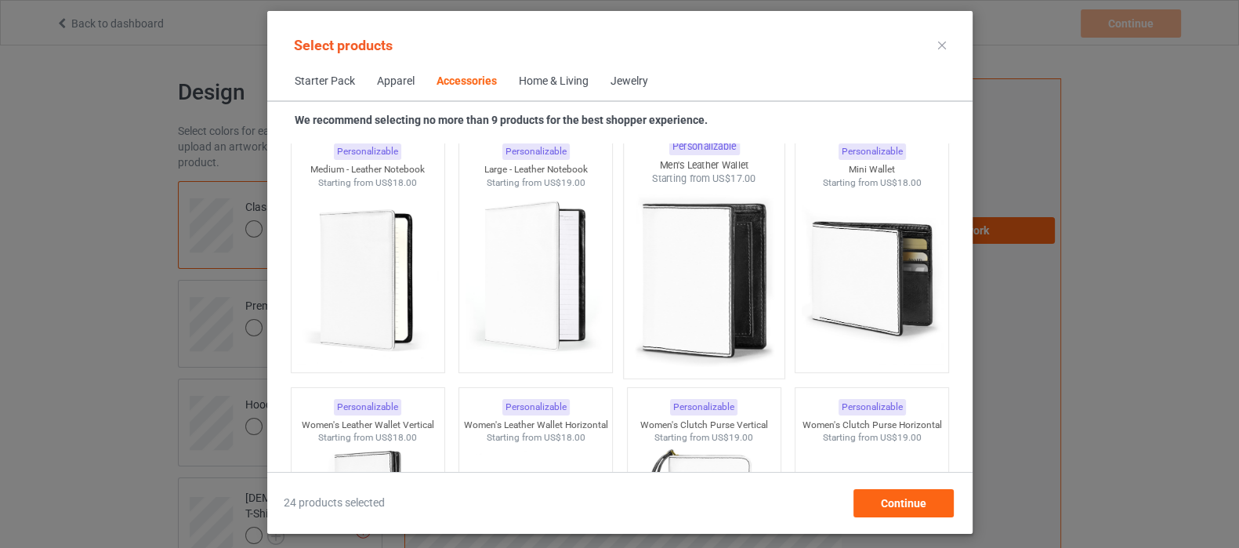
scroll to position [6290, 0]
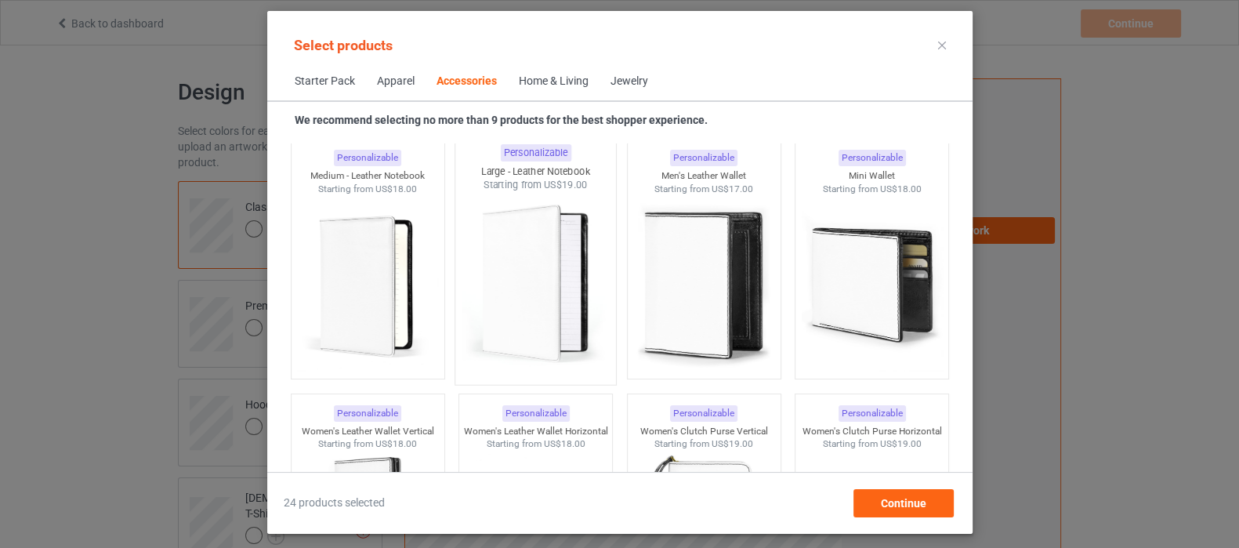
click at [537, 266] on img at bounding box center [535, 284] width 147 height 184
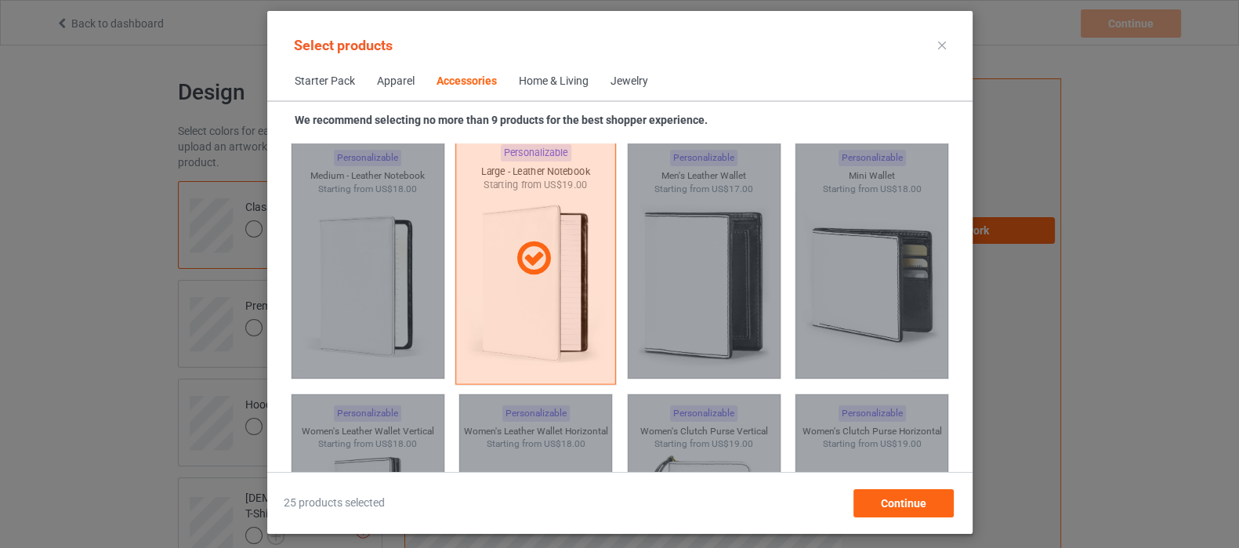
click at [523, 250] on icon at bounding box center [534, 258] width 46 height 39
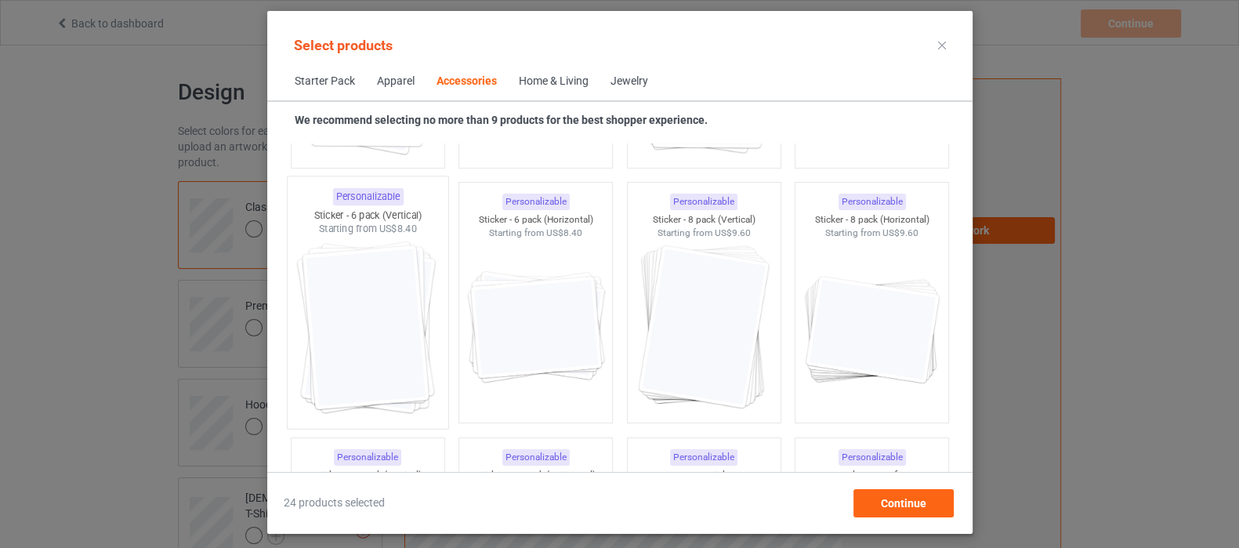
scroll to position [5702, 0]
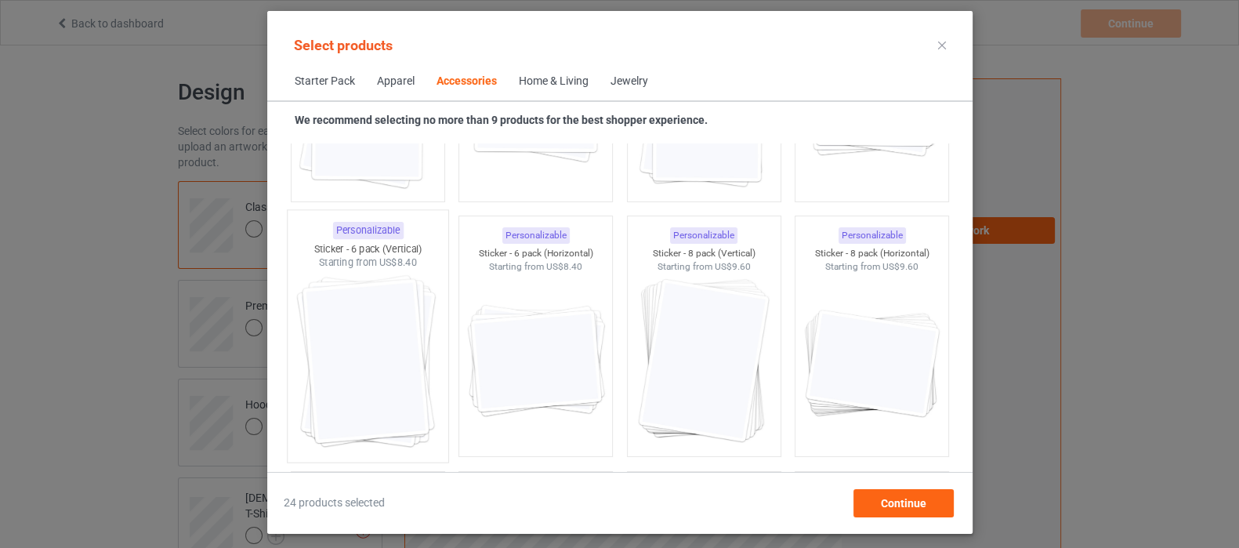
click at [375, 319] on img at bounding box center [367, 362] width 147 height 184
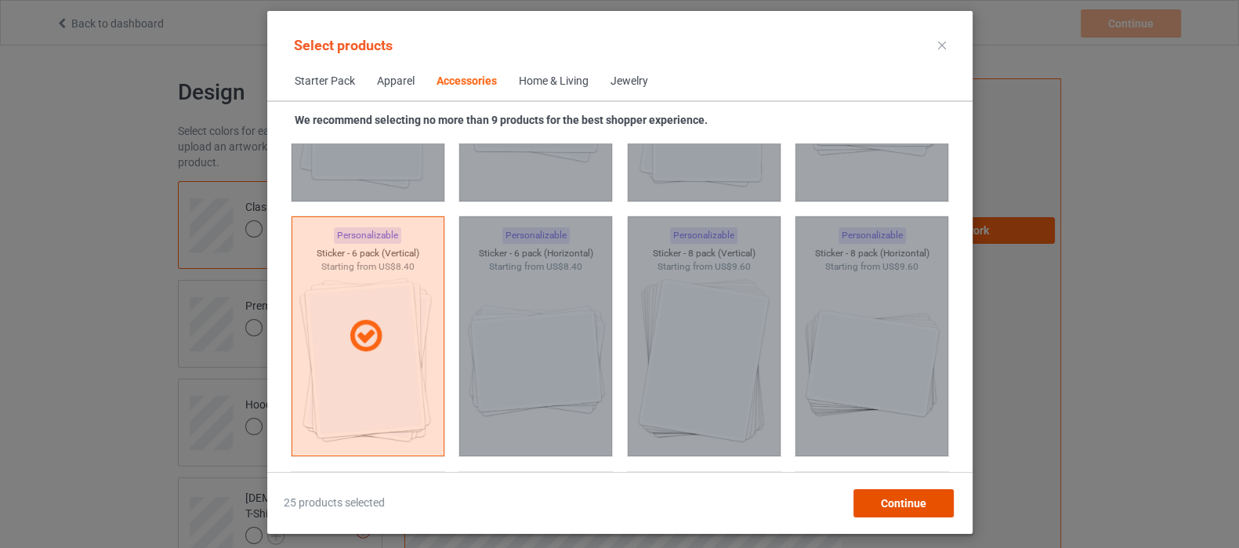
click at [904, 502] on span "Continue" at bounding box center [902, 503] width 45 height 13
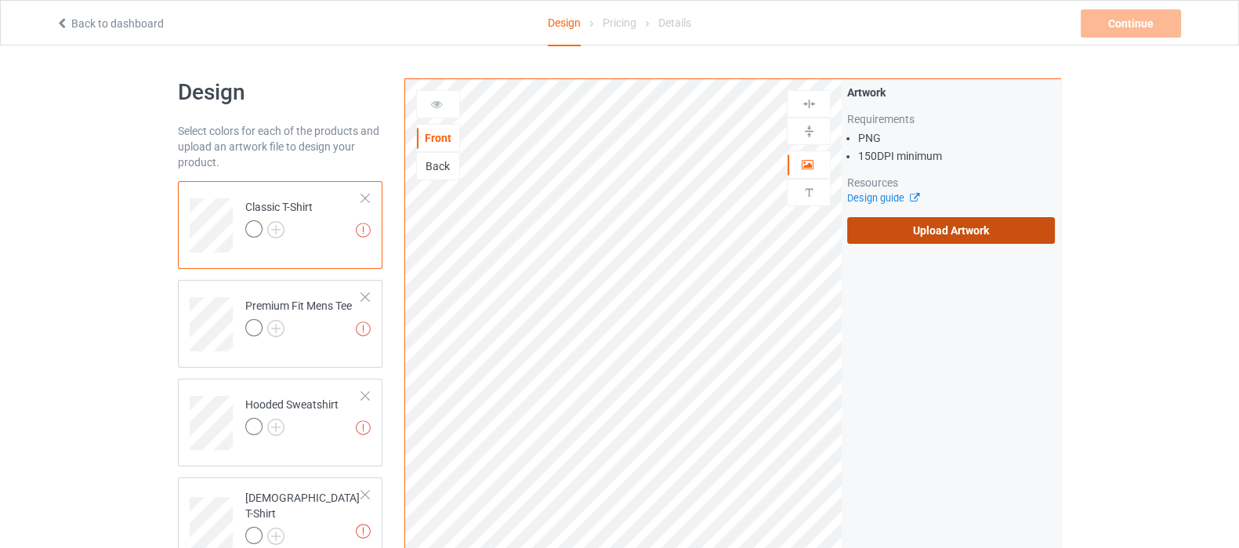
click at [976, 229] on label "Upload Artwork" at bounding box center [951, 230] width 208 height 27
click at [0, 0] on input "Upload Artwork" at bounding box center [0, 0] width 0 height 0
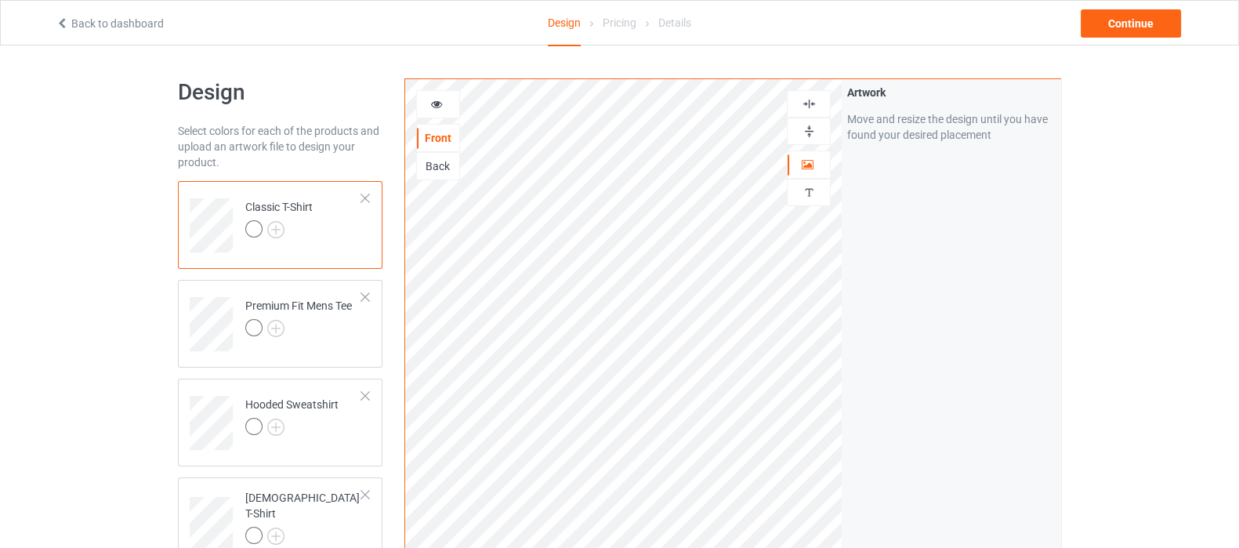
click at [807, 104] on img at bounding box center [809, 103] width 15 height 15
click at [810, 103] on img at bounding box center [809, 103] width 15 height 15
click at [280, 228] on img at bounding box center [275, 229] width 17 height 17
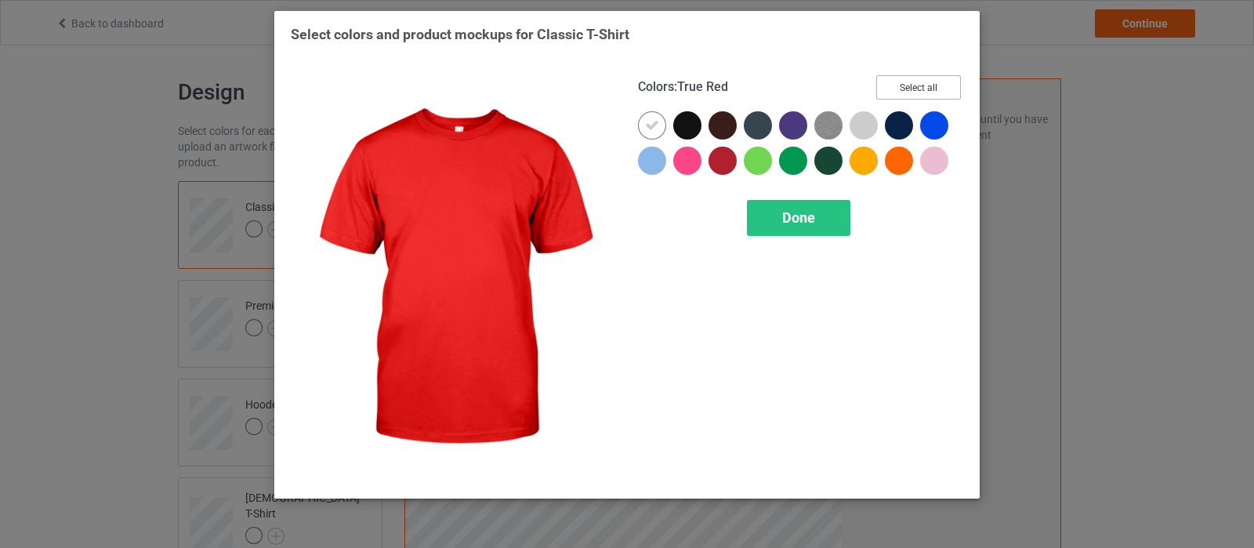
click at [914, 86] on button "Select all" at bounding box center [918, 87] width 85 height 24
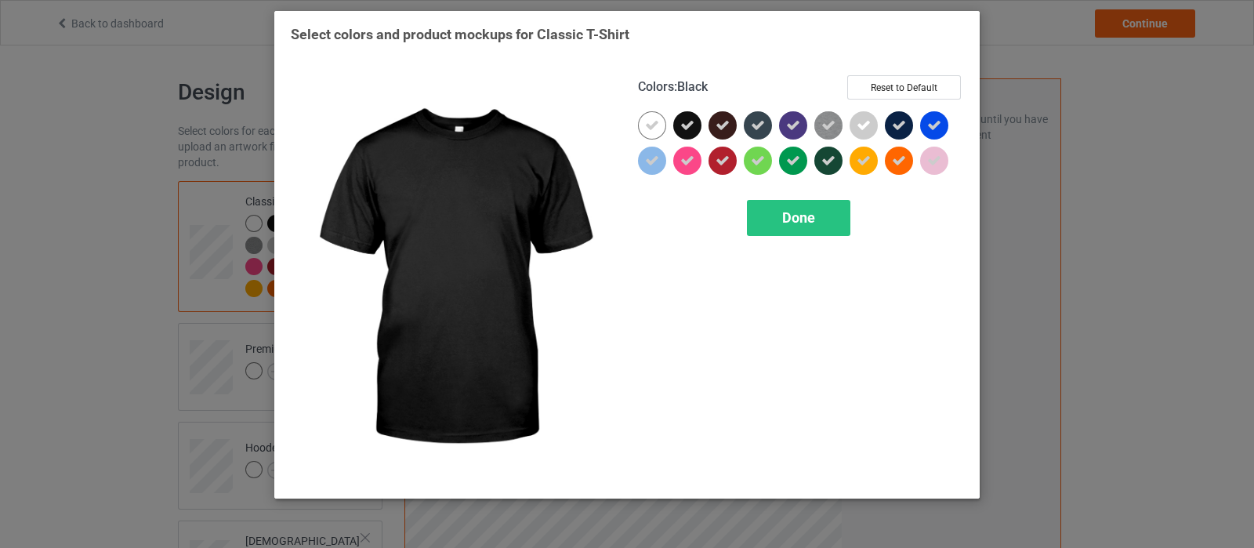
click at [691, 127] on icon at bounding box center [687, 125] width 14 height 14
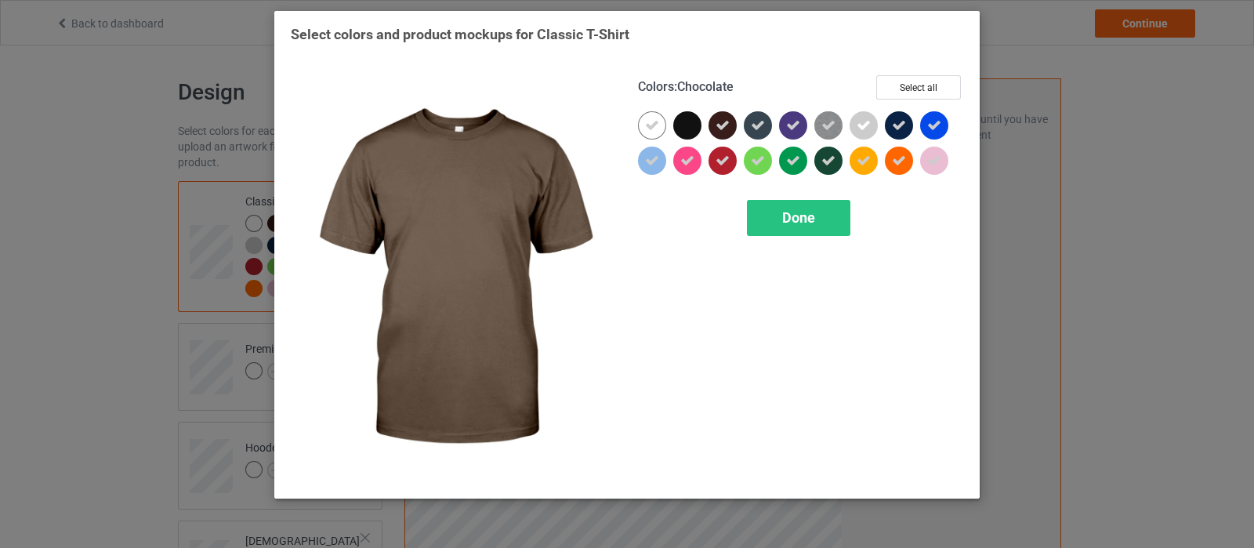
click at [728, 126] on icon at bounding box center [723, 125] width 14 height 14
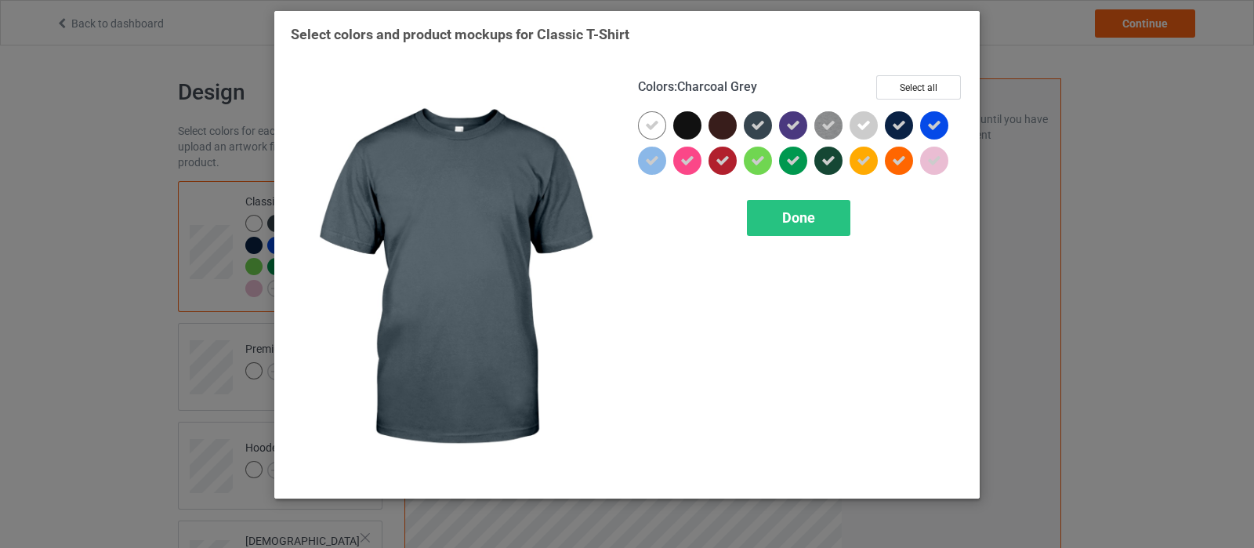
click at [760, 128] on icon at bounding box center [758, 125] width 14 height 14
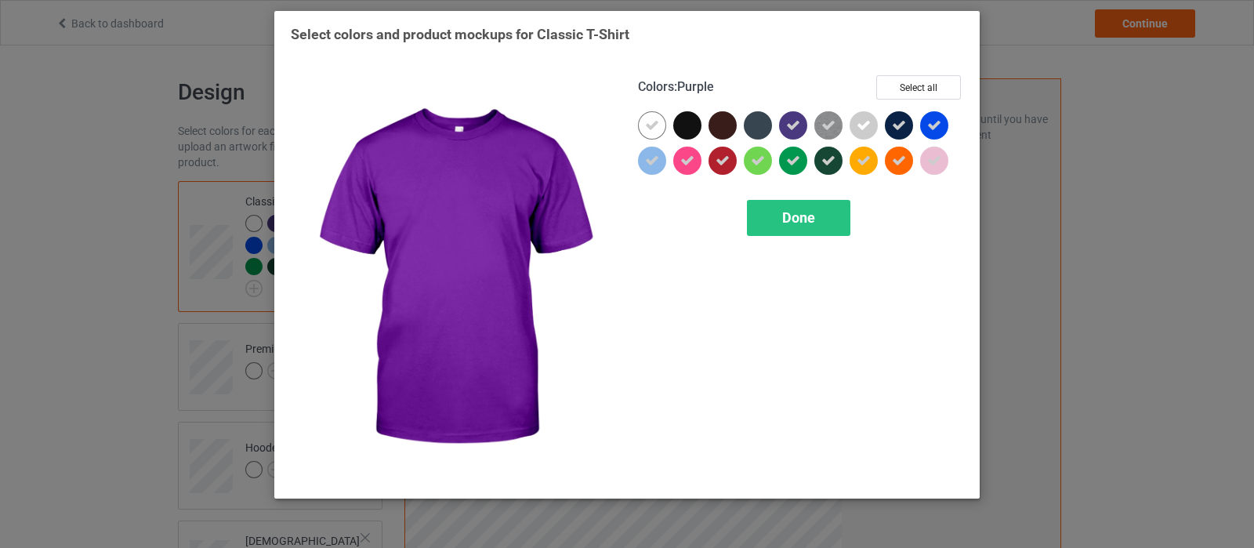
click at [795, 130] on icon at bounding box center [793, 125] width 14 height 14
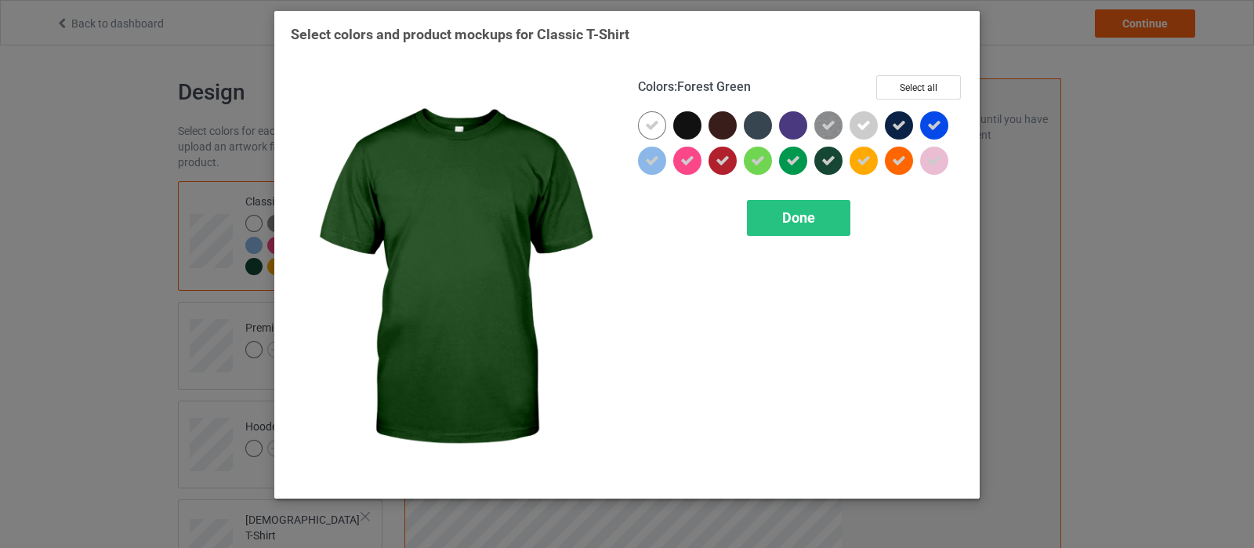
click at [831, 164] on icon at bounding box center [828, 161] width 14 height 14
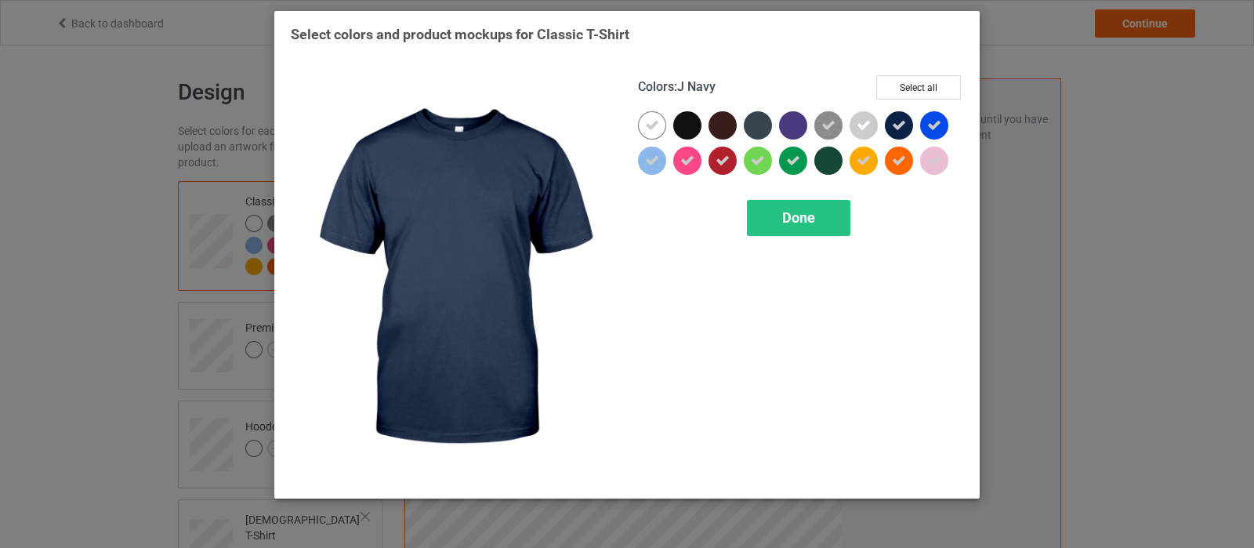
click at [904, 116] on div at bounding box center [899, 125] width 28 height 28
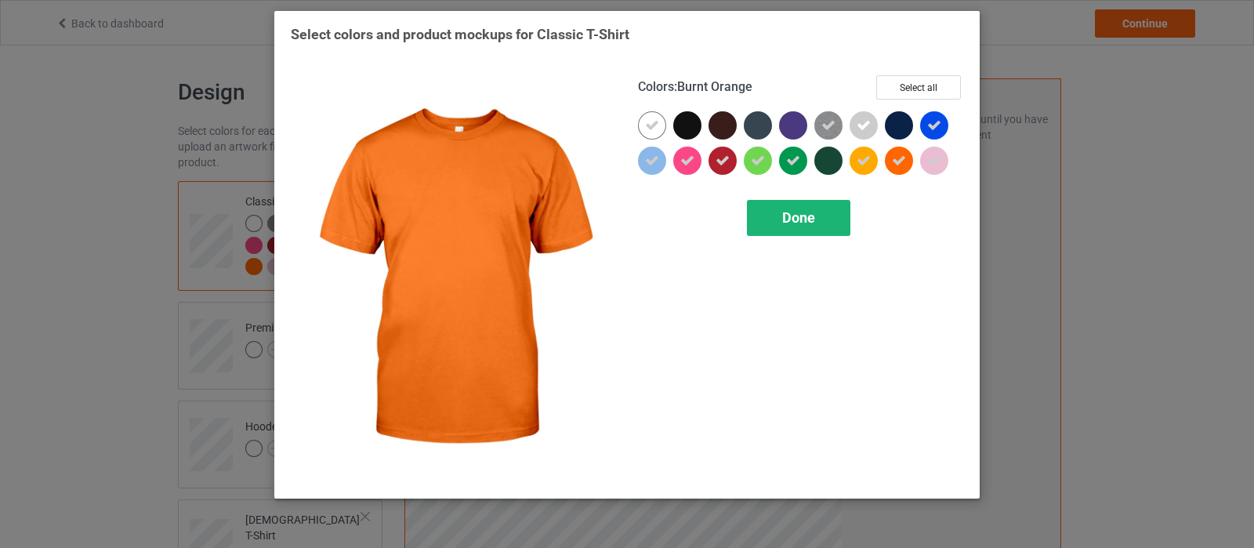
click at [792, 221] on span "Done" at bounding box center [798, 217] width 33 height 16
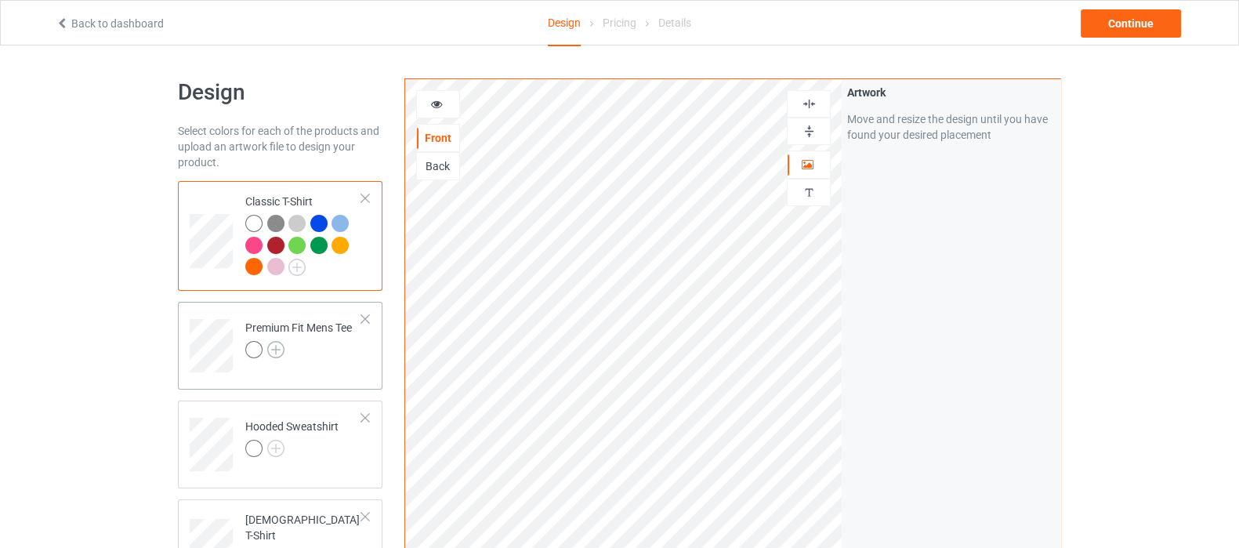
click at [278, 351] on img at bounding box center [275, 349] width 17 height 17
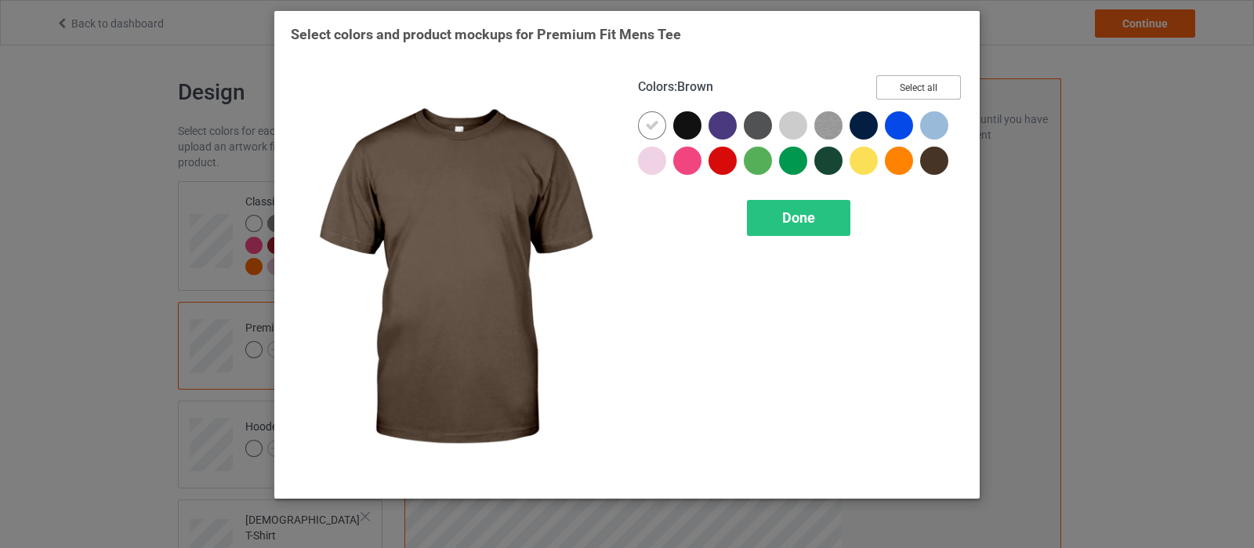
click at [938, 85] on button "Select all" at bounding box center [918, 87] width 85 height 24
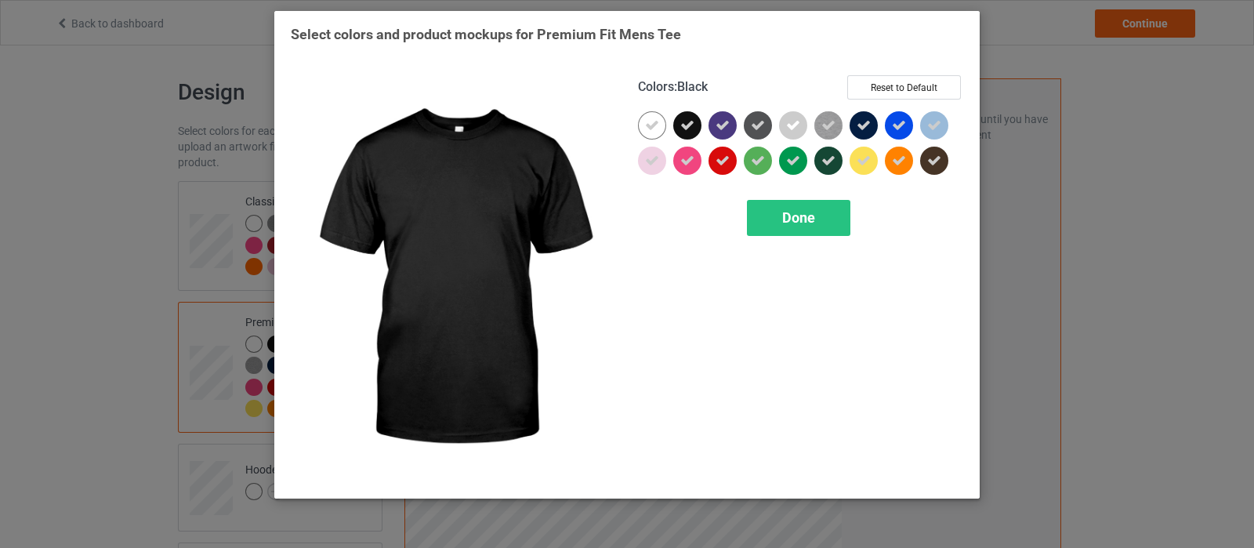
click at [681, 121] on icon at bounding box center [687, 125] width 14 height 14
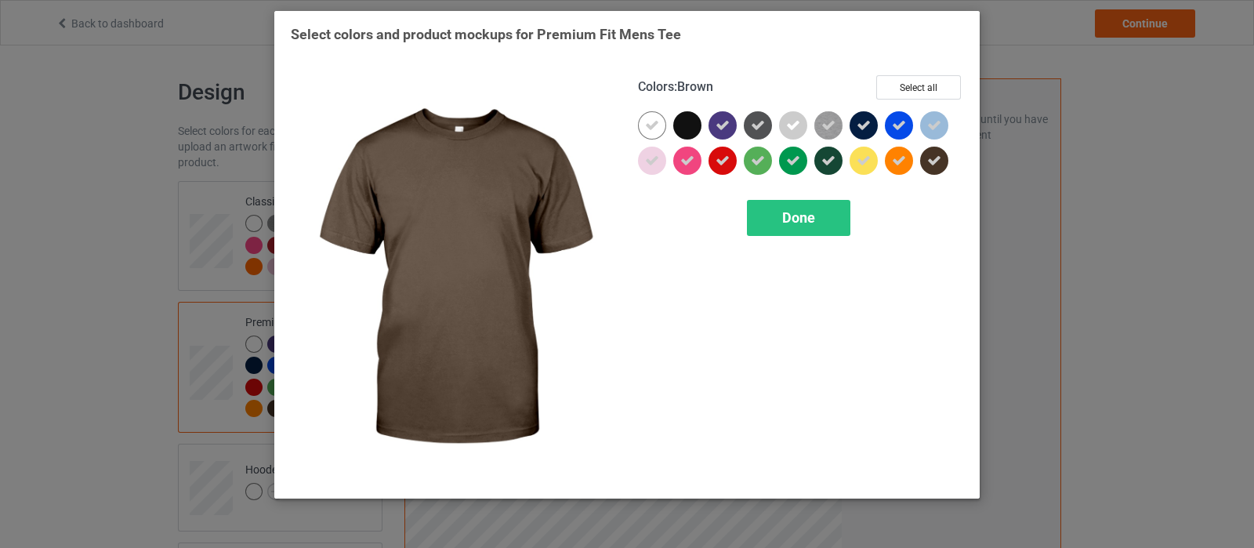
click at [936, 165] on icon at bounding box center [934, 161] width 14 height 14
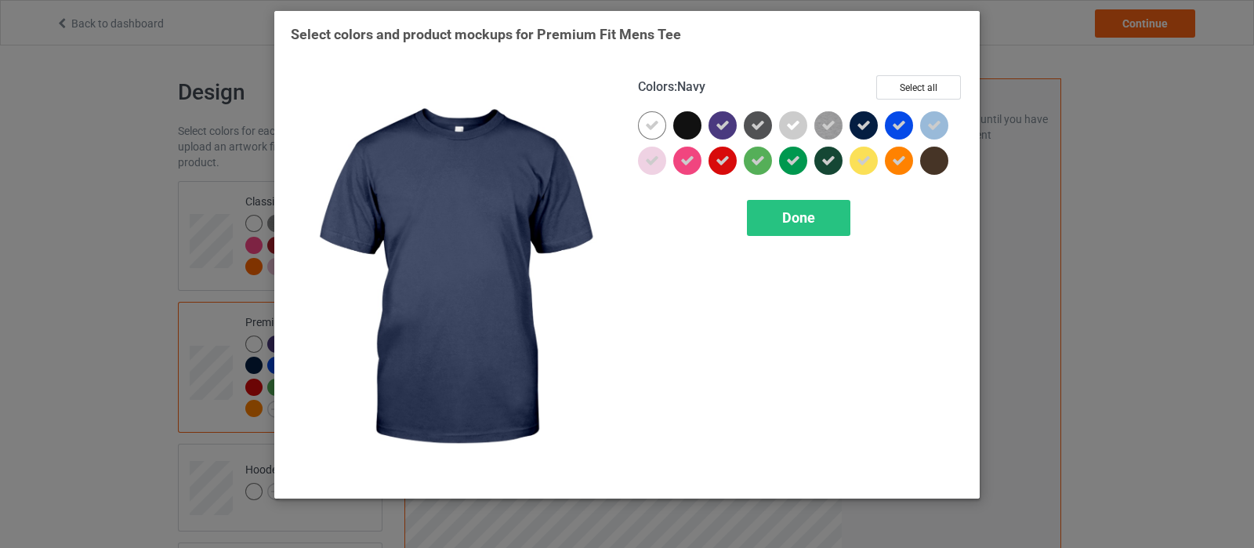
click at [865, 119] on icon at bounding box center [864, 125] width 14 height 14
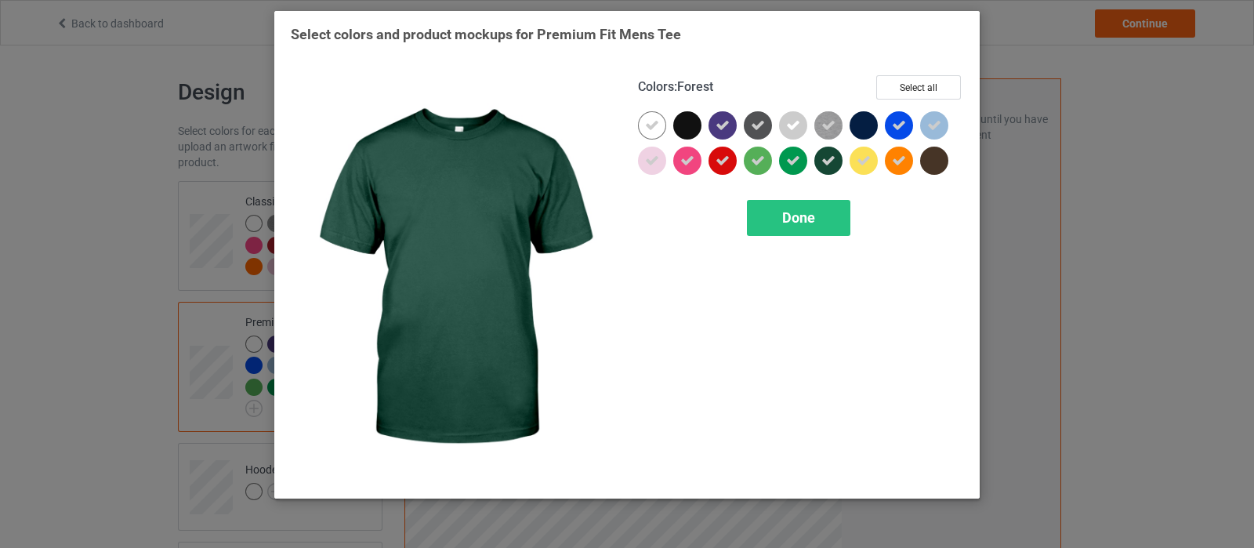
click at [822, 167] on icon at bounding box center [828, 161] width 14 height 14
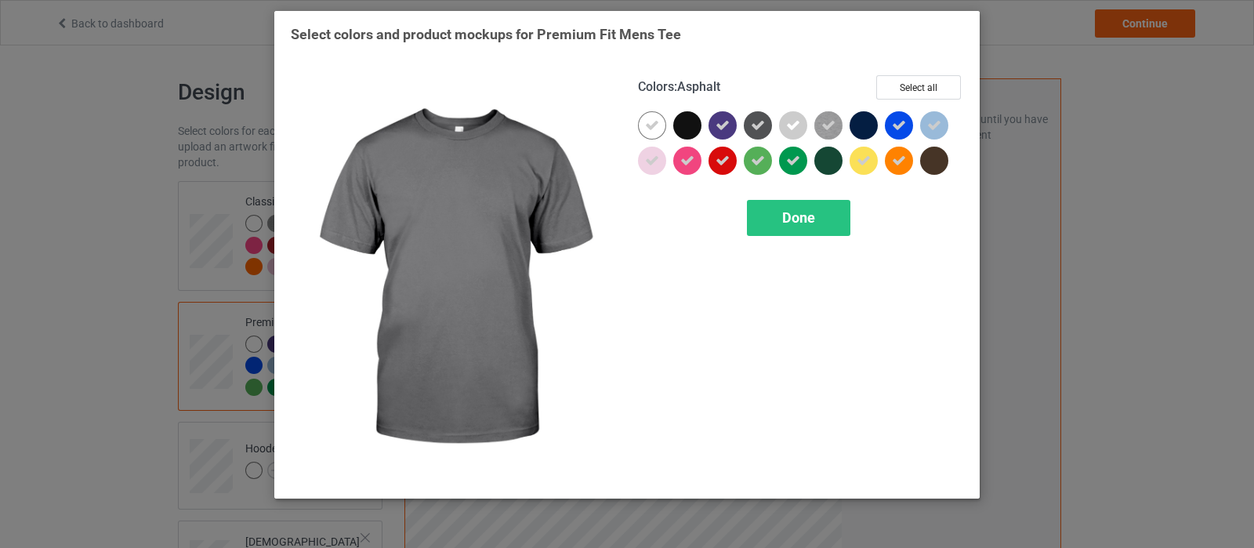
click at [751, 130] on icon at bounding box center [758, 125] width 14 height 14
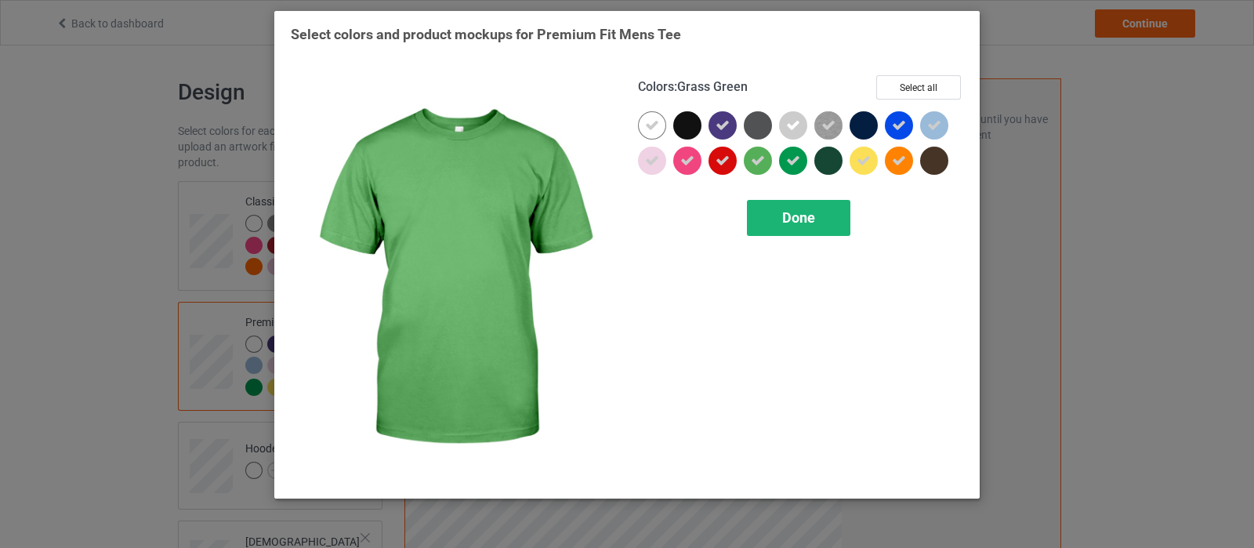
click at [794, 222] on span "Done" at bounding box center [798, 217] width 33 height 16
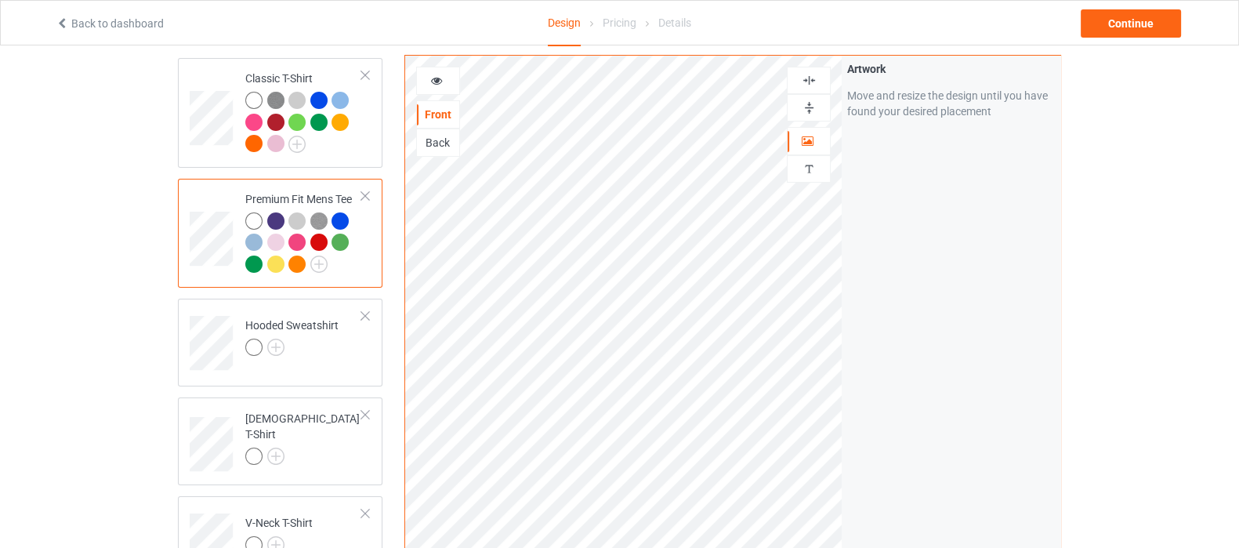
scroll to position [195, 0]
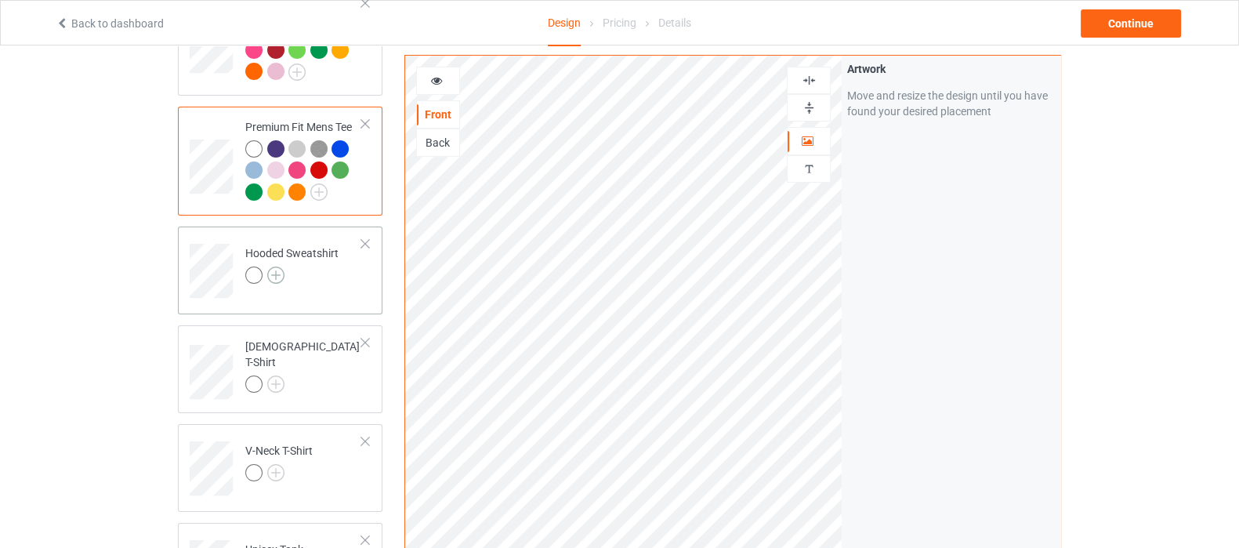
click at [273, 276] on img at bounding box center [275, 274] width 17 height 17
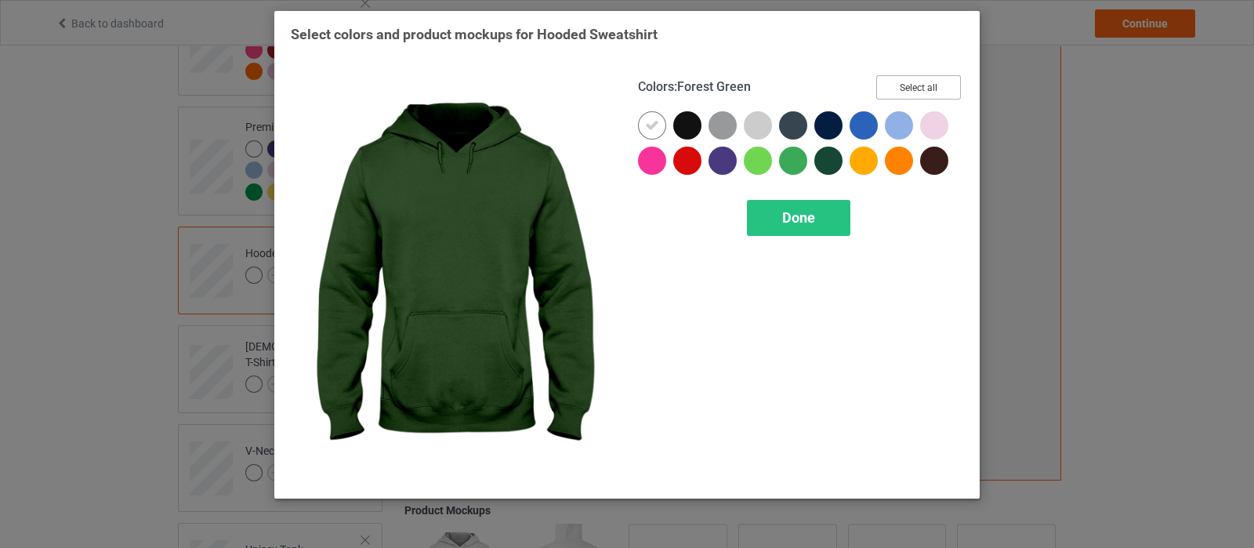
click at [900, 89] on button "Select all" at bounding box center [918, 87] width 85 height 24
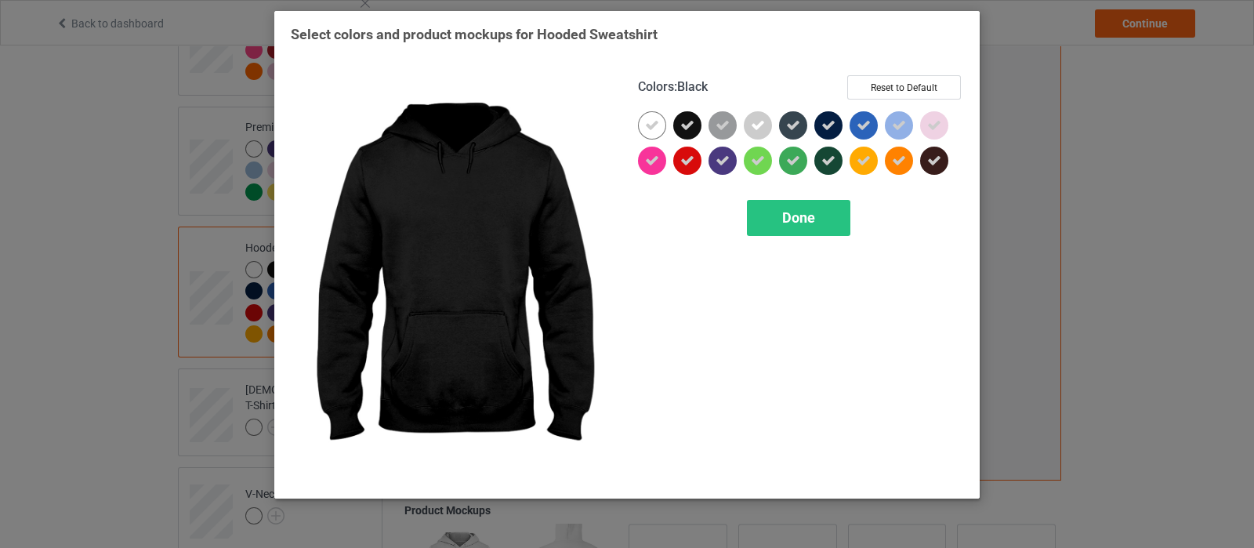
click at [692, 129] on icon at bounding box center [687, 125] width 14 height 14
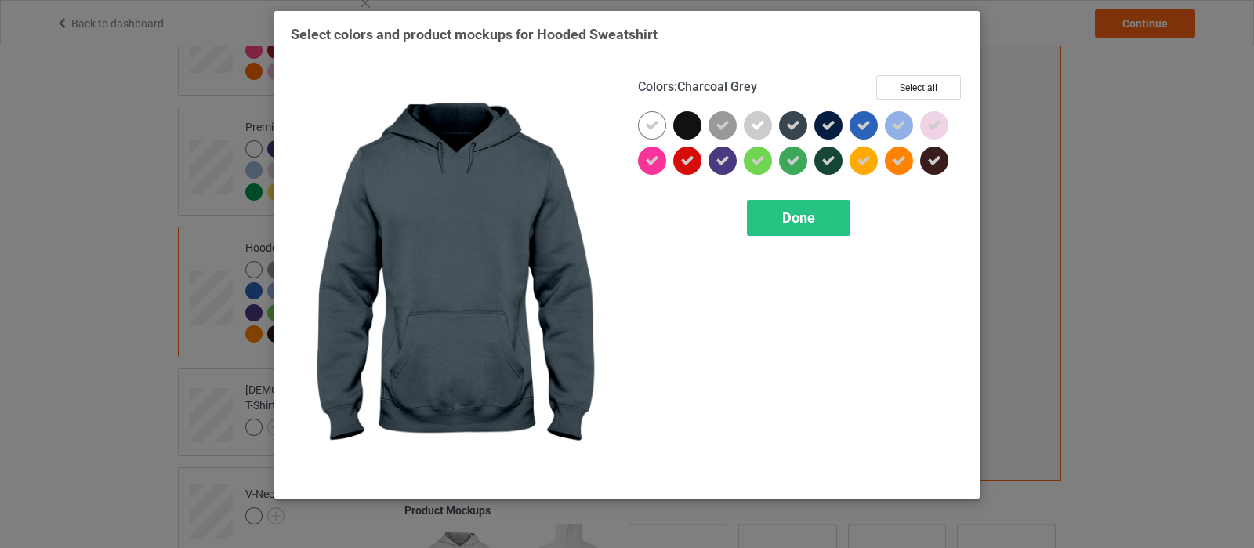
click at [794, 125] on icon at bounding box center [793, 125] width 14 height 14
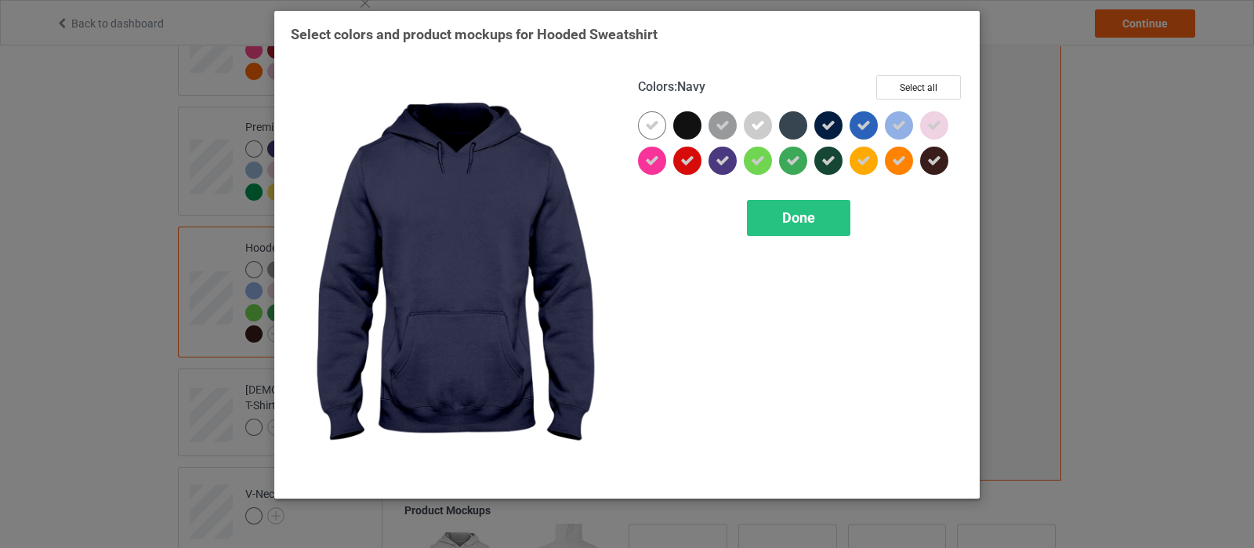
click at [821, 123] on icon at bounding box center [828, 125] width 14 height 14
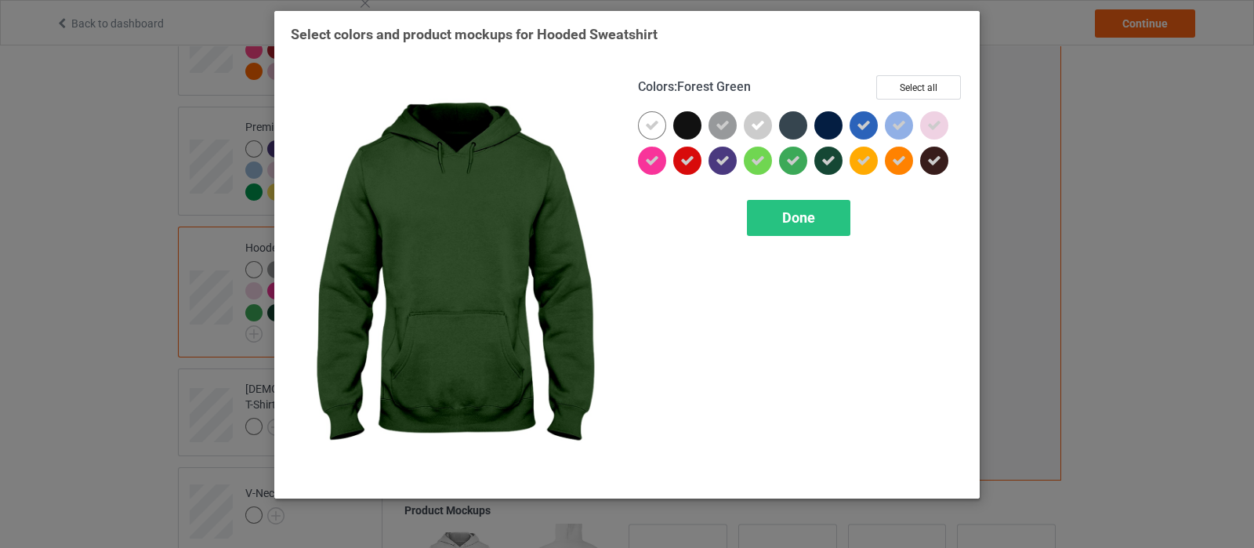
click at [828, 152] on div at bounding box center [828, 161] width 28 height 28
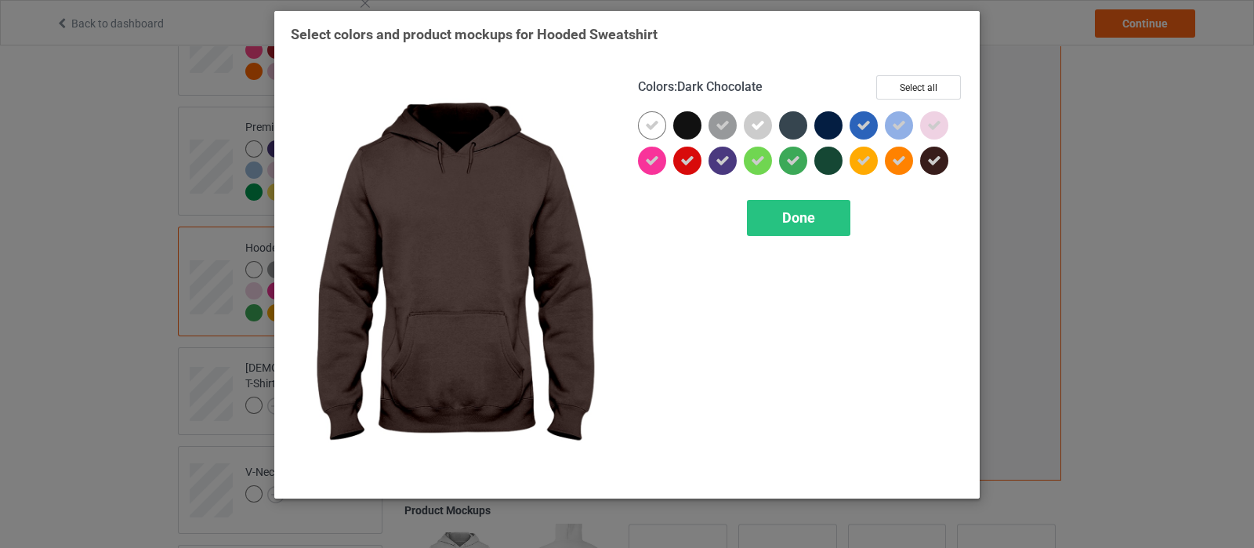
drag, startPoint x: 941, startPoint y: 158, endPoint x: 775, endPoint y: 208, distance: 172.6
click at [941, 158] on icon at bounding box center [934, 161] width 14 height 14
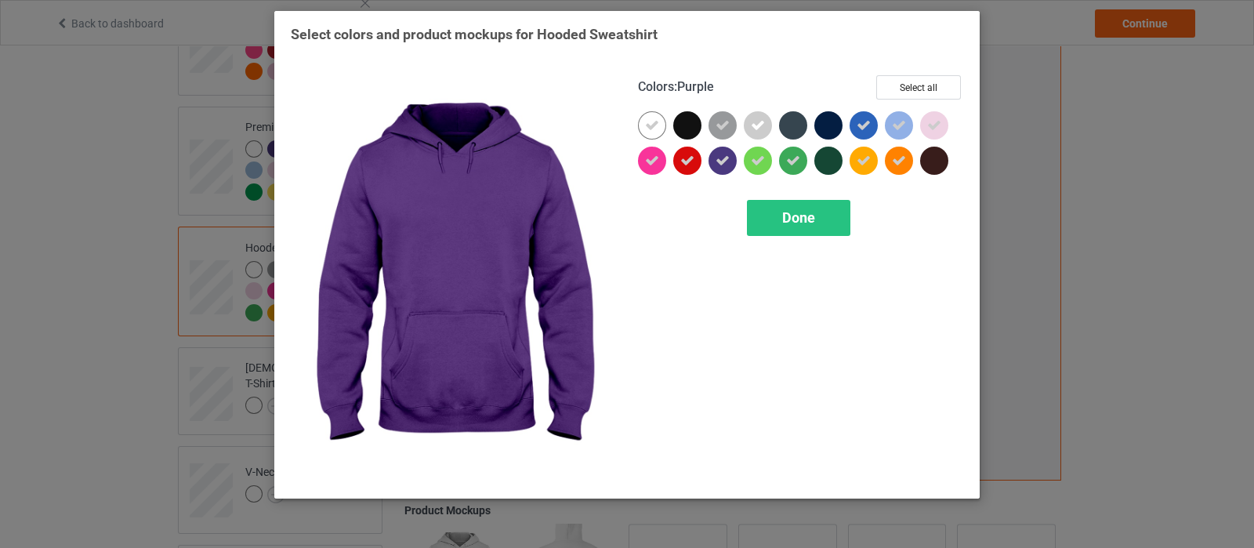
click at [726, 165] on icon at bounding box center [723, 161] width 14 height 14
click at [787, 218] on span "Done" at bounding box center [798, 217] width 33 height 16
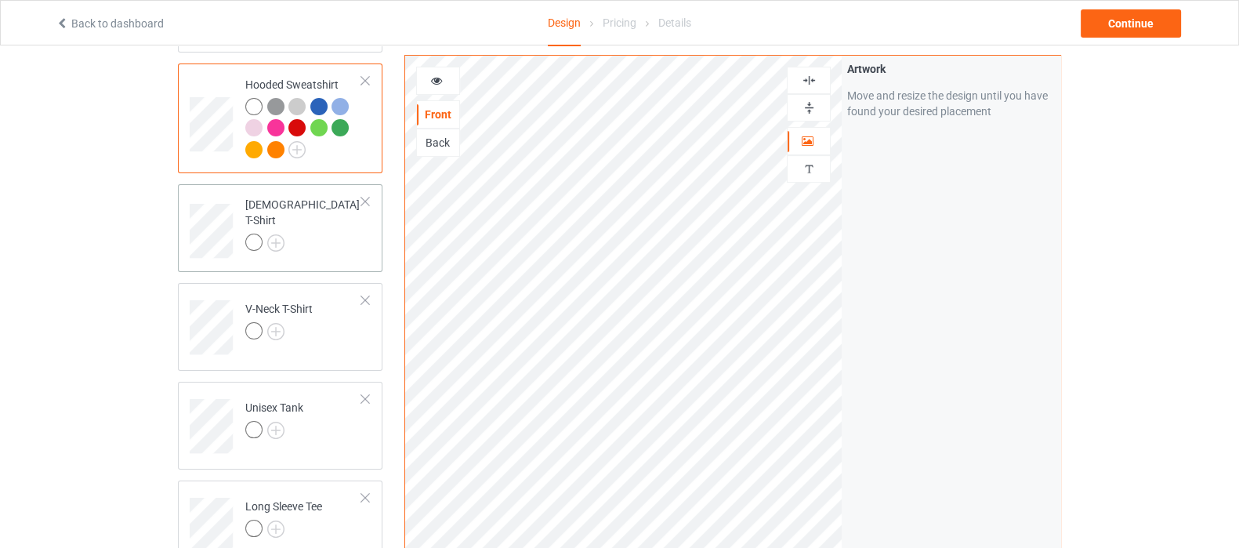
scroll to position [391, 0]
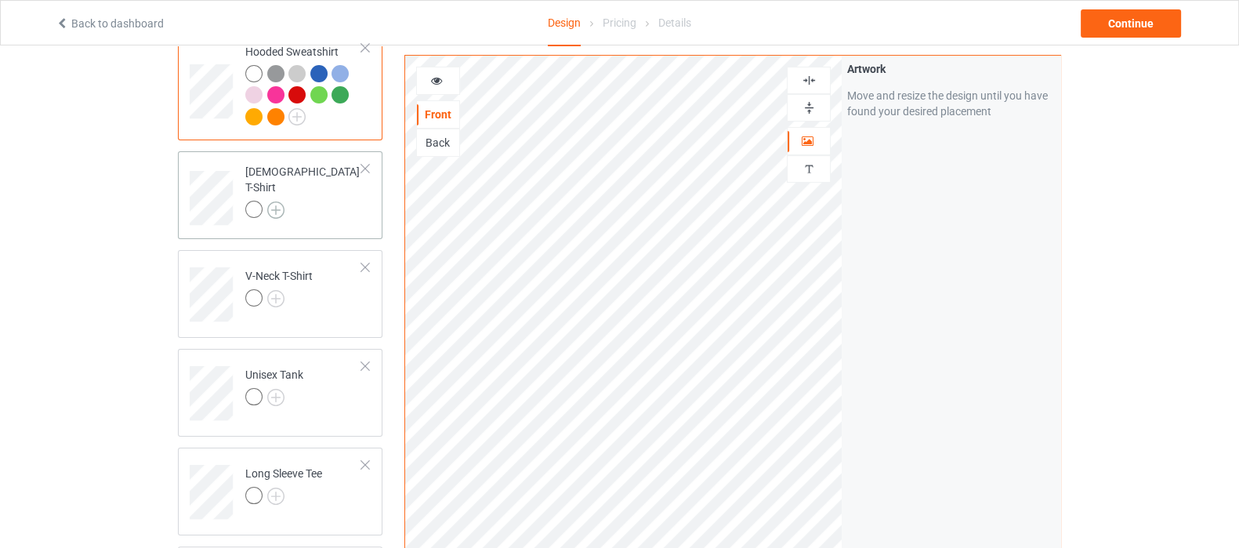
click at [270, 201] on img at bounding box center [275, 209] width 17 height 17
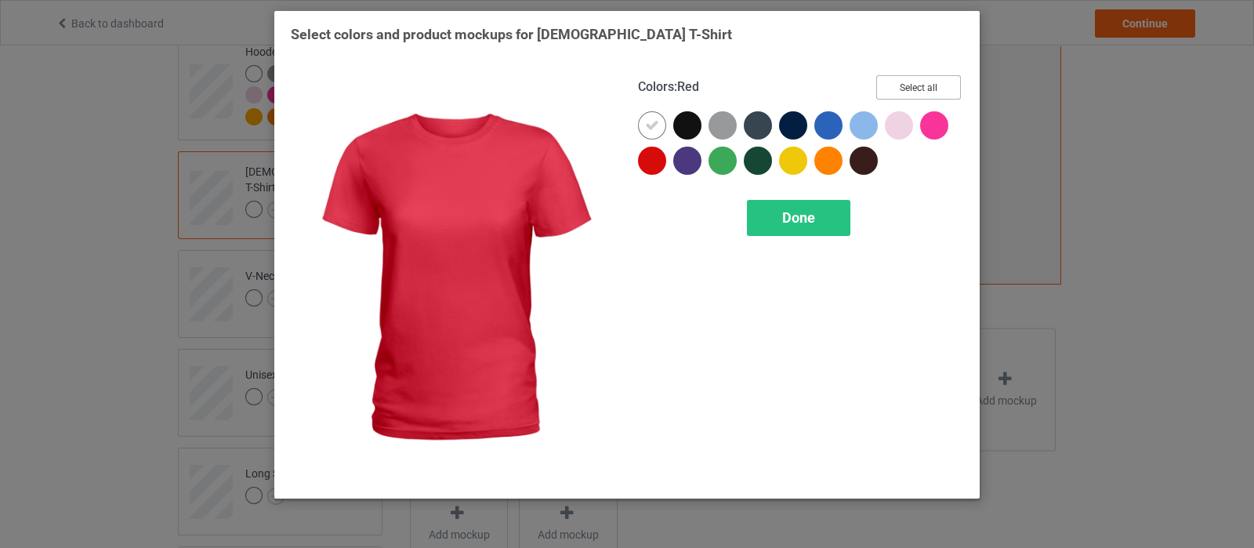
click at [926, 92] on button "Select all" at bounding box center [918, 87] width 85 height 24
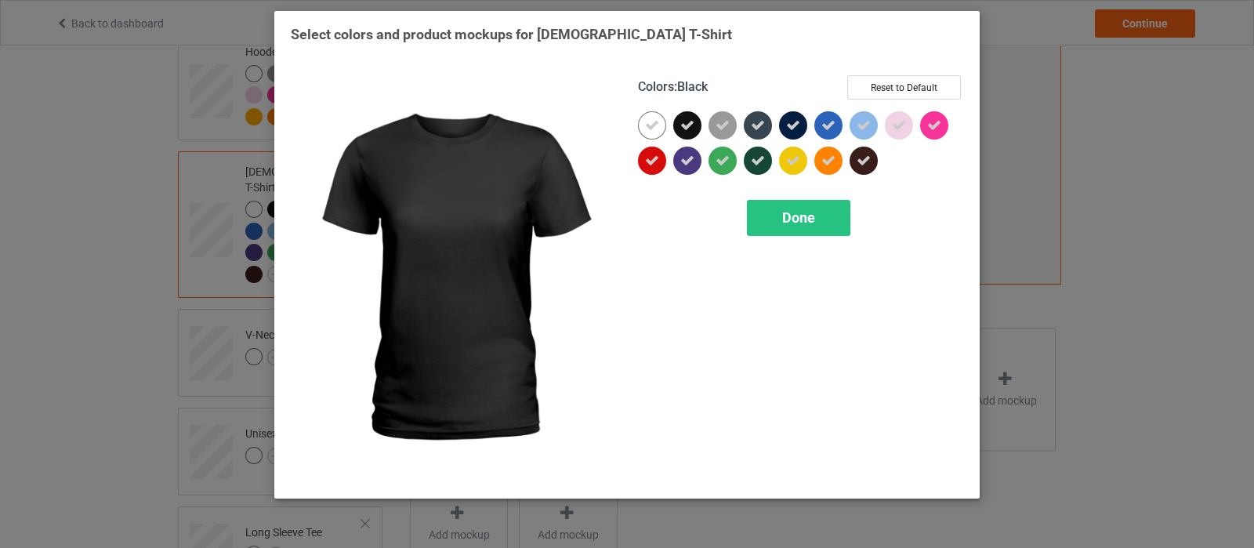
click at [690, 125] on icon at bounding box center [687, 125] width 14 height 14
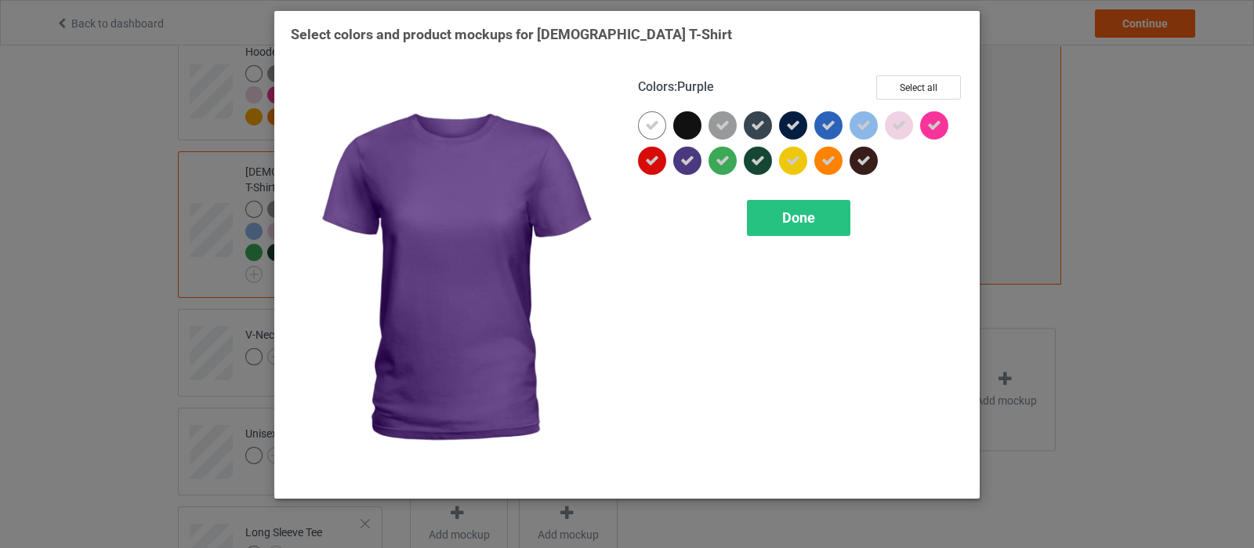
click at [694, 161] on icon at bounding box center [687, 161] width 14 height 14
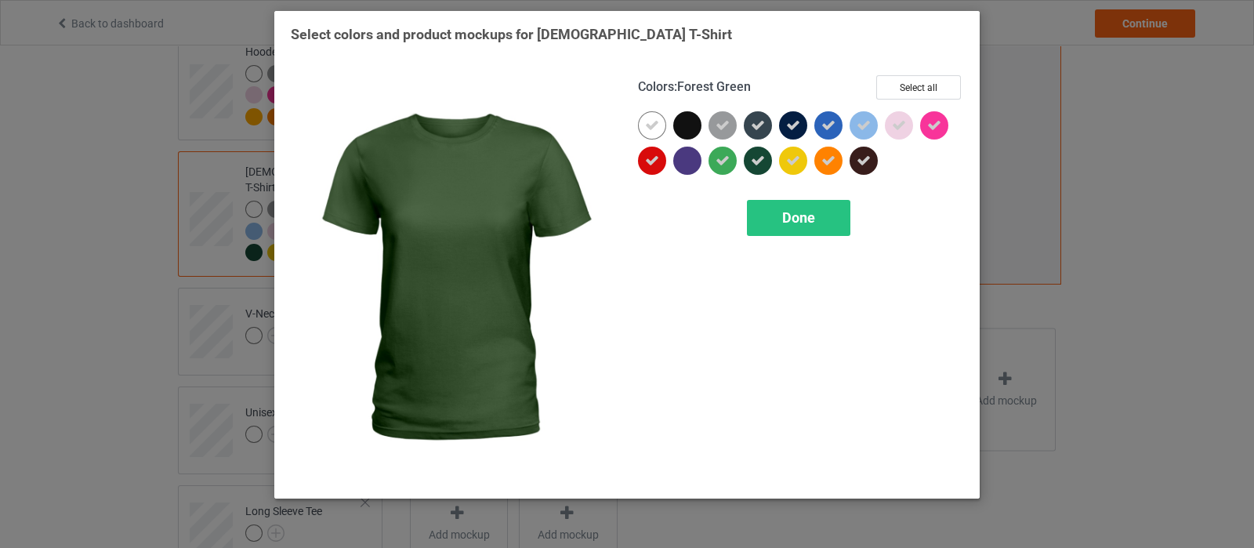
click at [765, 160] on div at bounding box center [758, 161] width 28 height 28
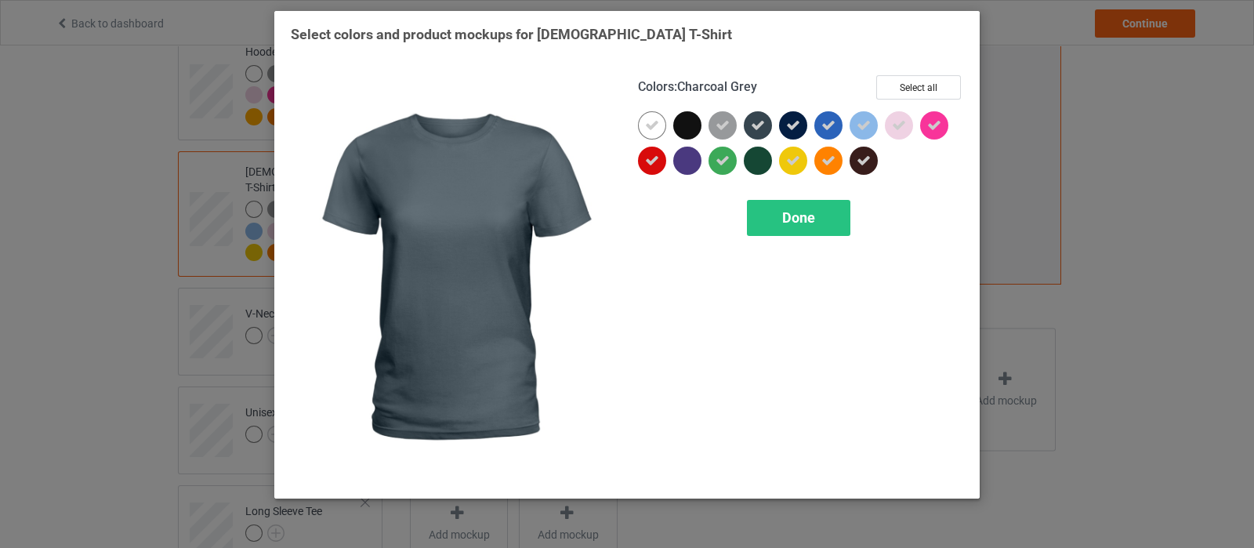
click at [758, 132] on icon at bounding box center [758, 125] width 14 height 14
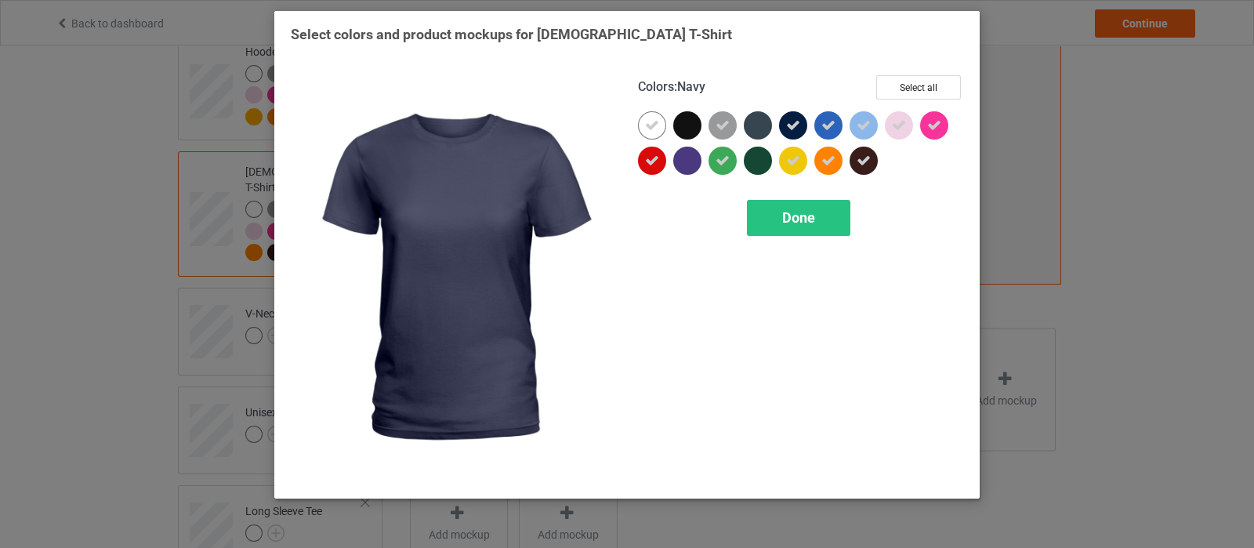
click at [799, 121] on icon at bounding box center [793, 125] width 14 height 14
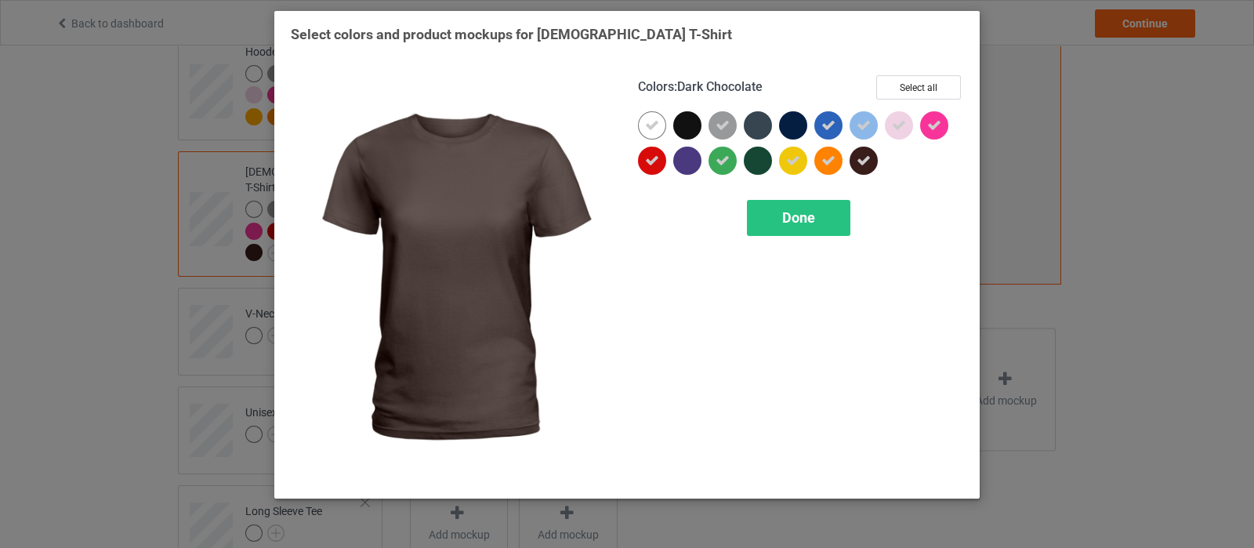
click at [866, 161] on icon at bounding box center [864, 161] width 14 height 14
click at [800, 222] on span "Done" at bounding box center [798, 217] width 33 height 16
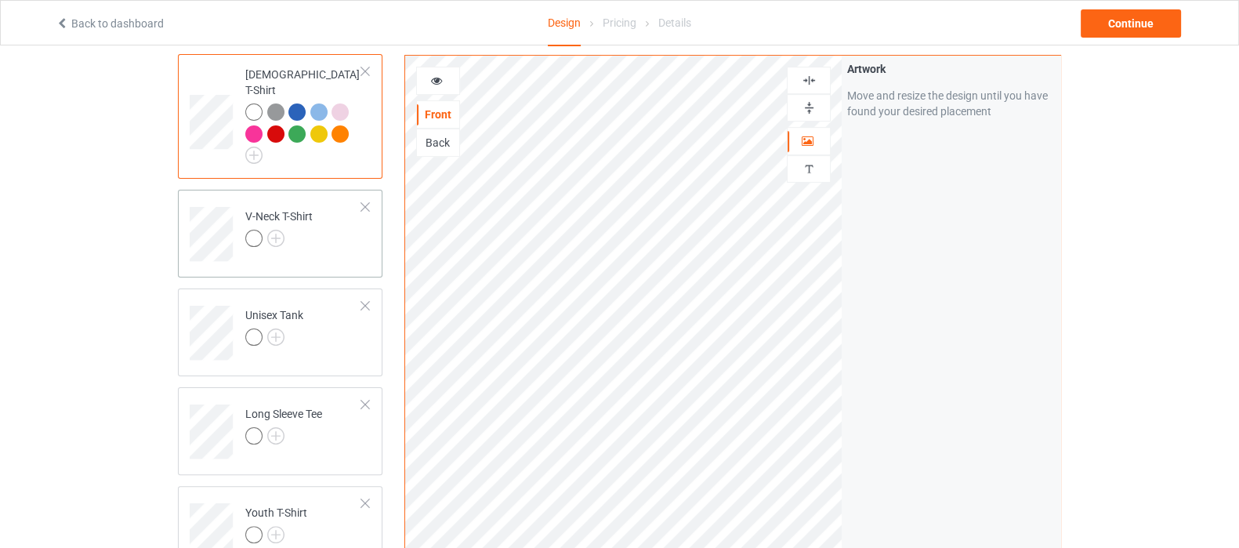
scroll to position [490, 0]
click at [274, 228] on img at bounding box center [275, 236] width 17 height 17
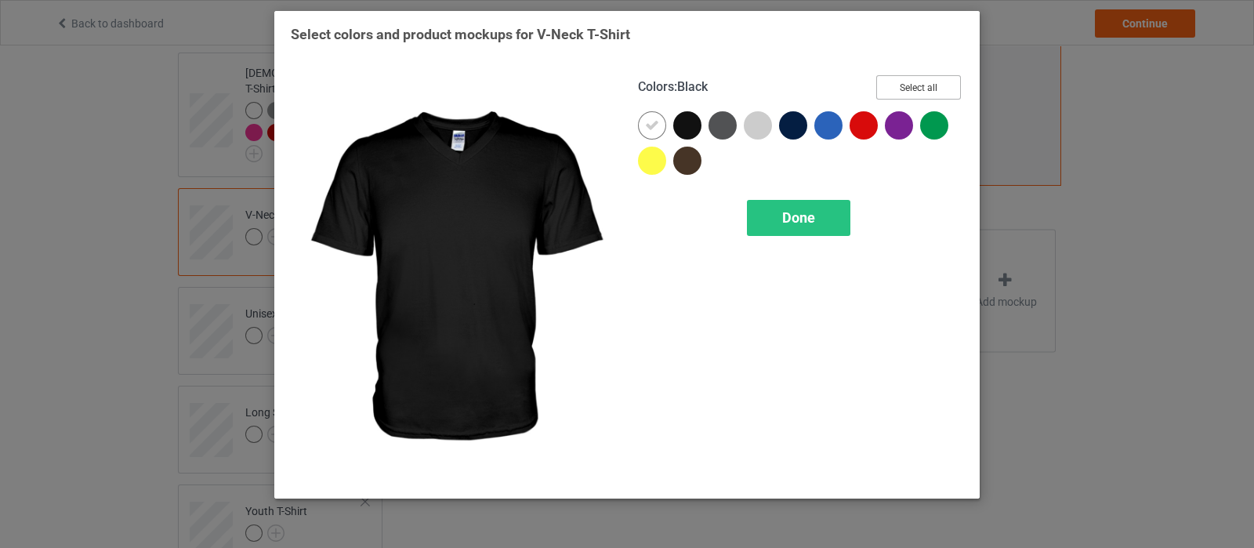
click at [912, 88] on button "Select all" at bounding box center [918, 87] width 85 height 24
click at [690, 125] on icon at bounding box center [687, 125] width 14 height 14
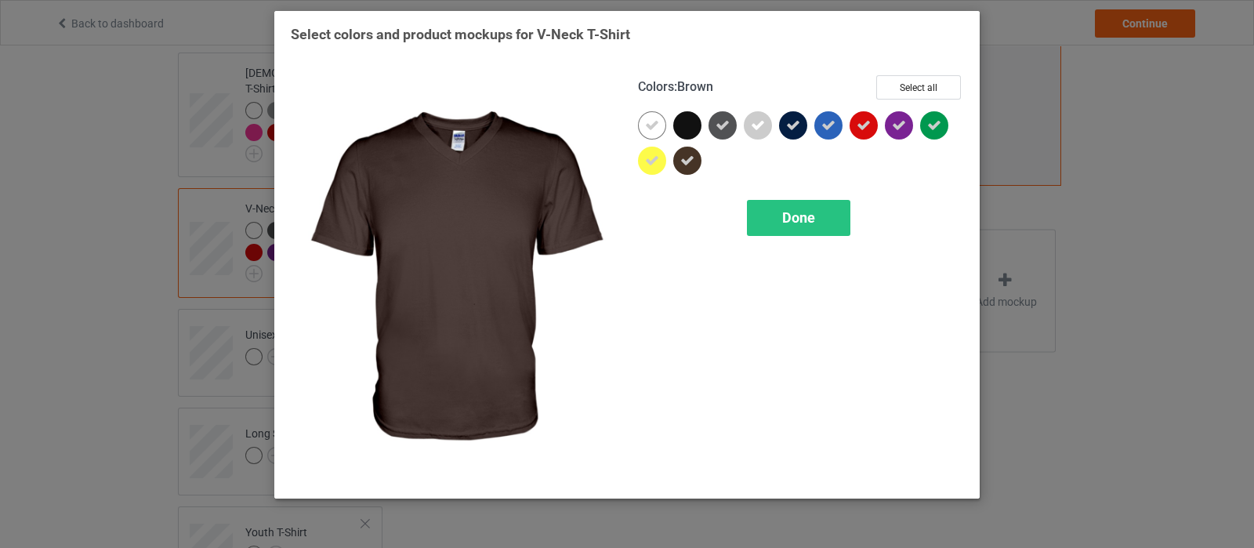
drag, startPoint x: 691, startPoint y: 154, endPoint x: 725, endPoint y: 139, distance: 37.9
click at [691, 154] on icon at bounding box center [687, 161] width 14 height 14
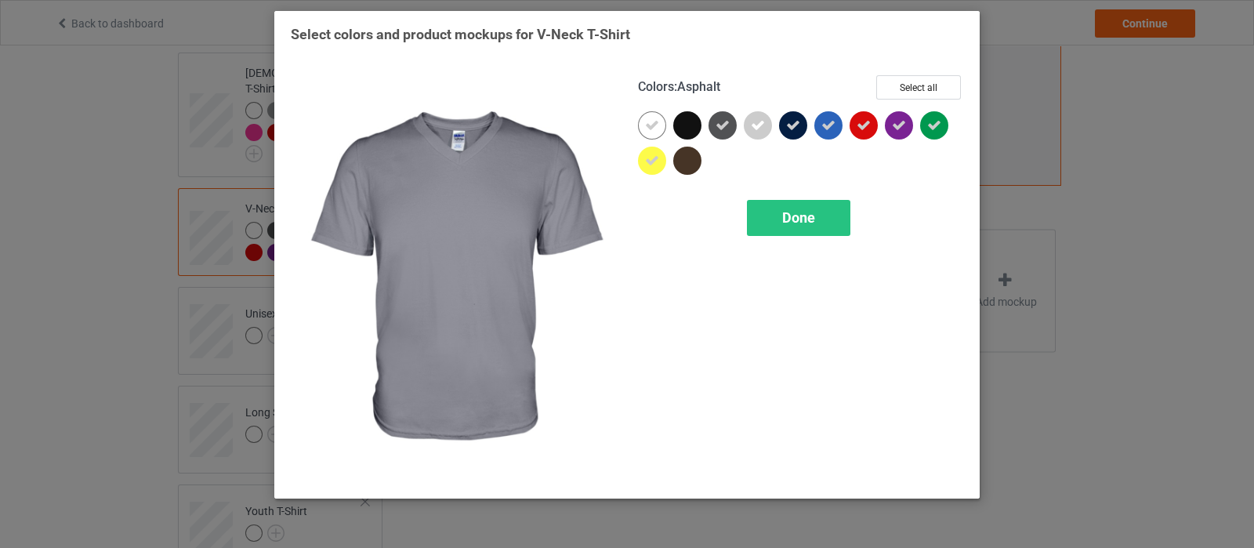
drag, startPoint x: 722, startPoint y: 130, endPoint x: 828, endPoint y: 132, distance: 106.6
click at [729, 130] on icon at bounding box center [723, 125] width 14 height 14
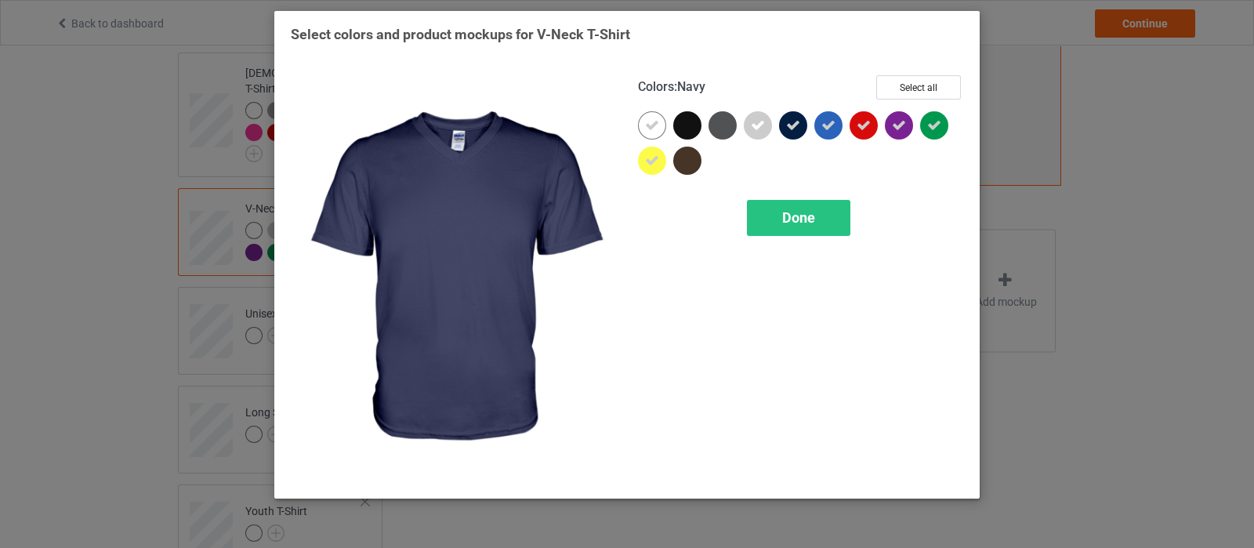
click at [796, 125] on icon at bounding box center [793, 125] width 14 height 14
click at [803, 213] on span "Done" at bounding box center [798, 217] width 33 height 16
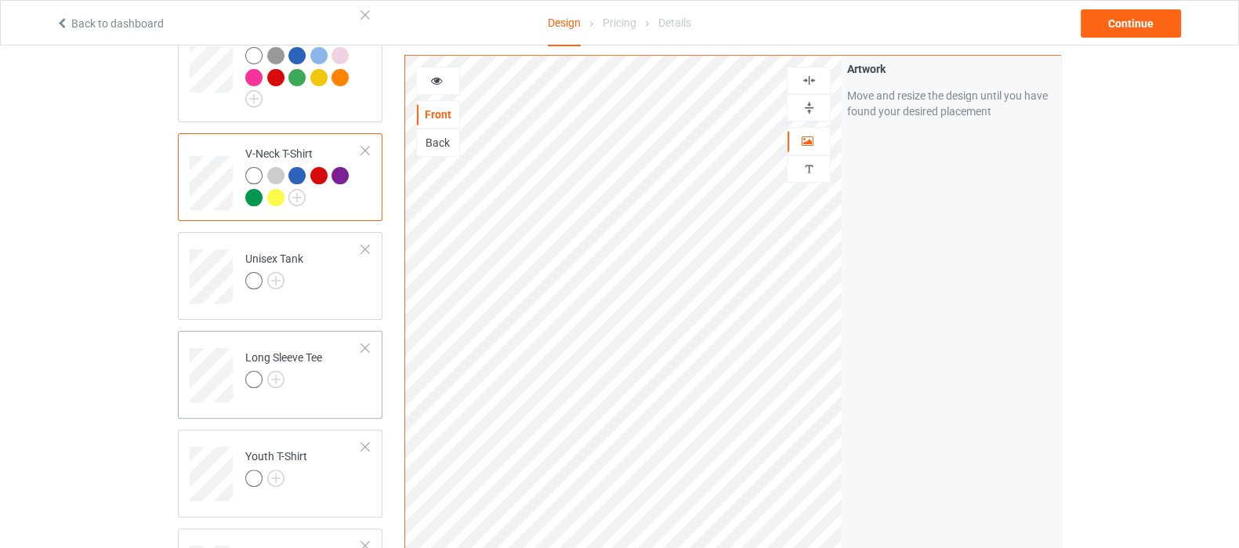
scroll to position [685, 0]
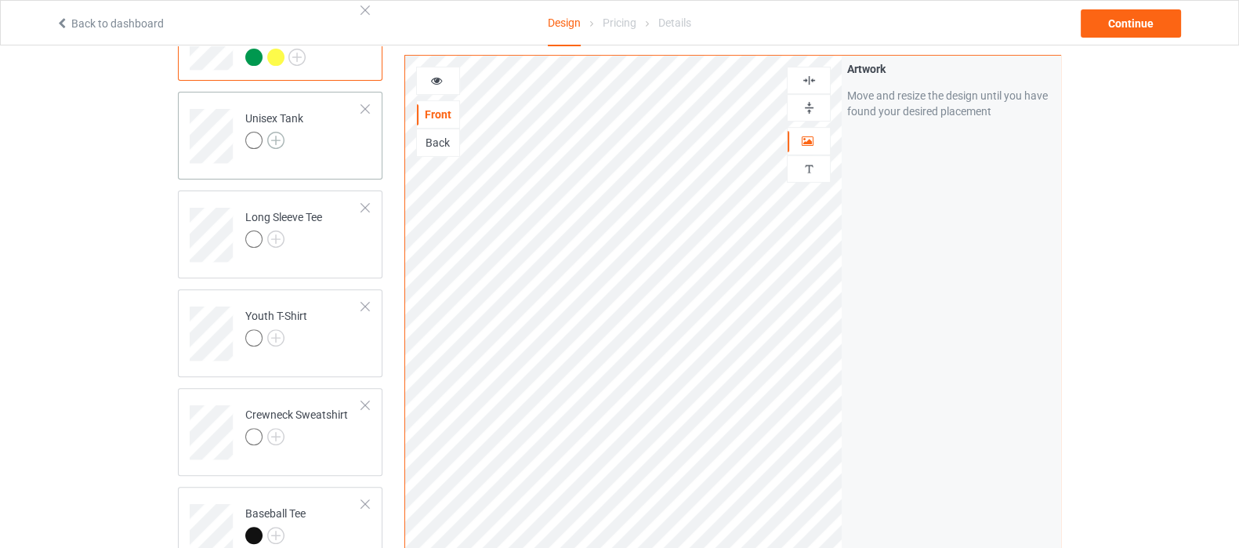
click at [280, 132] on img at bounding box center [275, 140] width 17 height 17
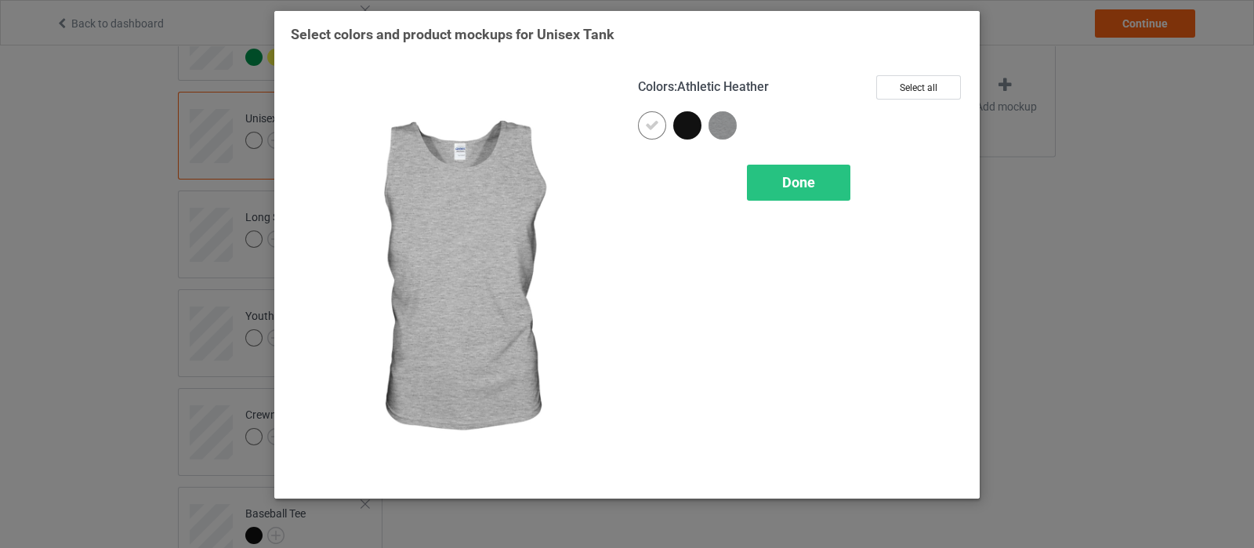
click at [727, 127] on img at bounding box center [723, 125] width 28 height 28
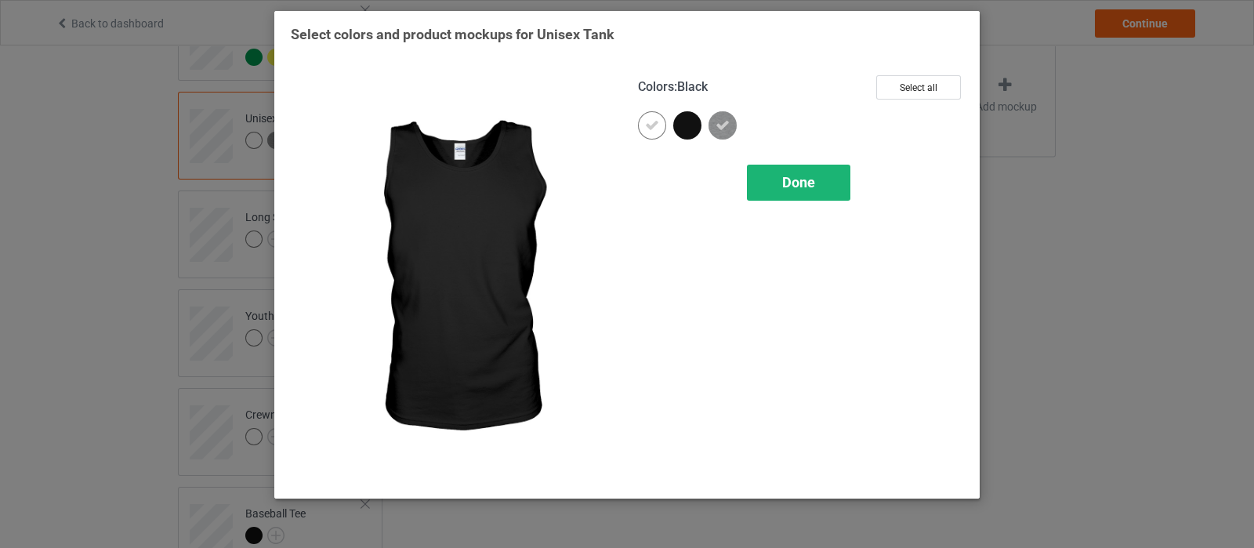
click at [803, 177] on span "Done" at bounding box center [798, 182] width 33 height 16
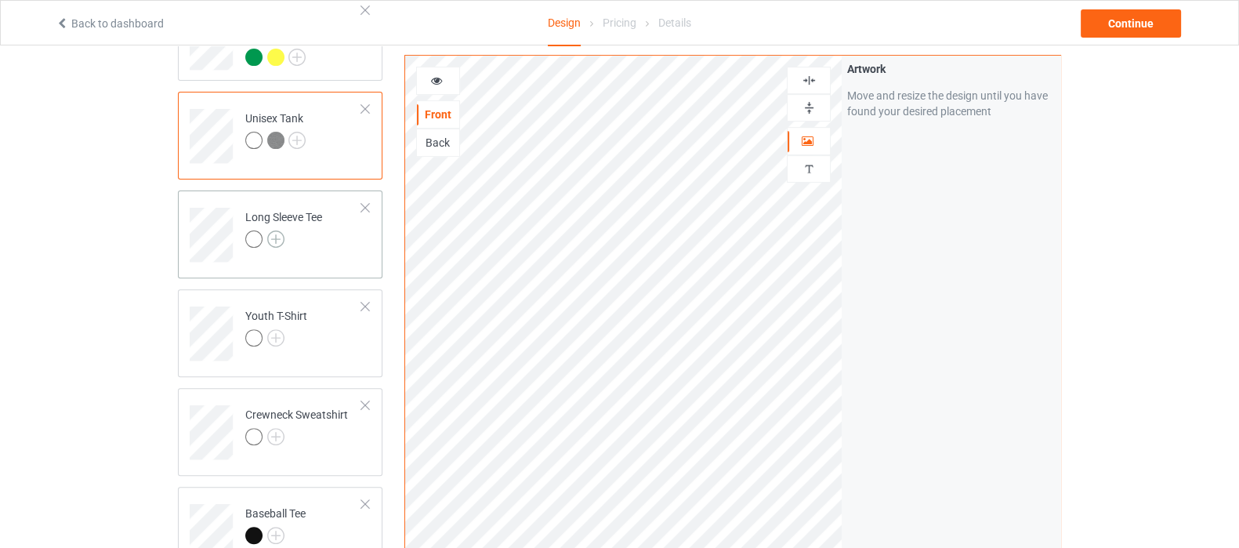
click at [277, 230] on img at bounding box center [275, 238] width 17 height 17
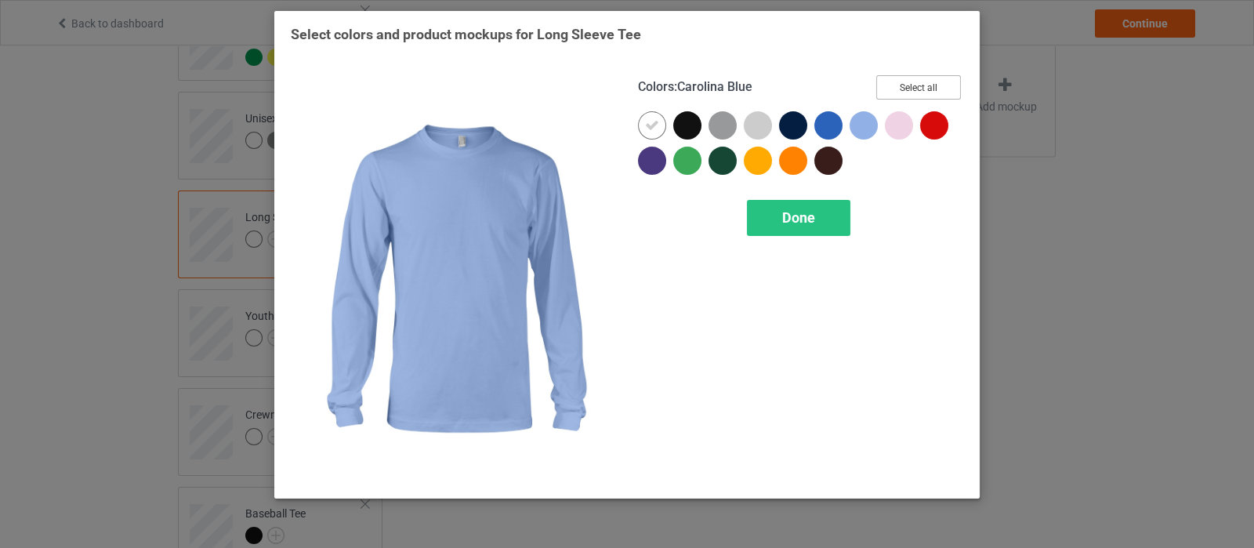
click at [906, 81] on button "Select all" at bounding box center [918, 87] width 85 height 24
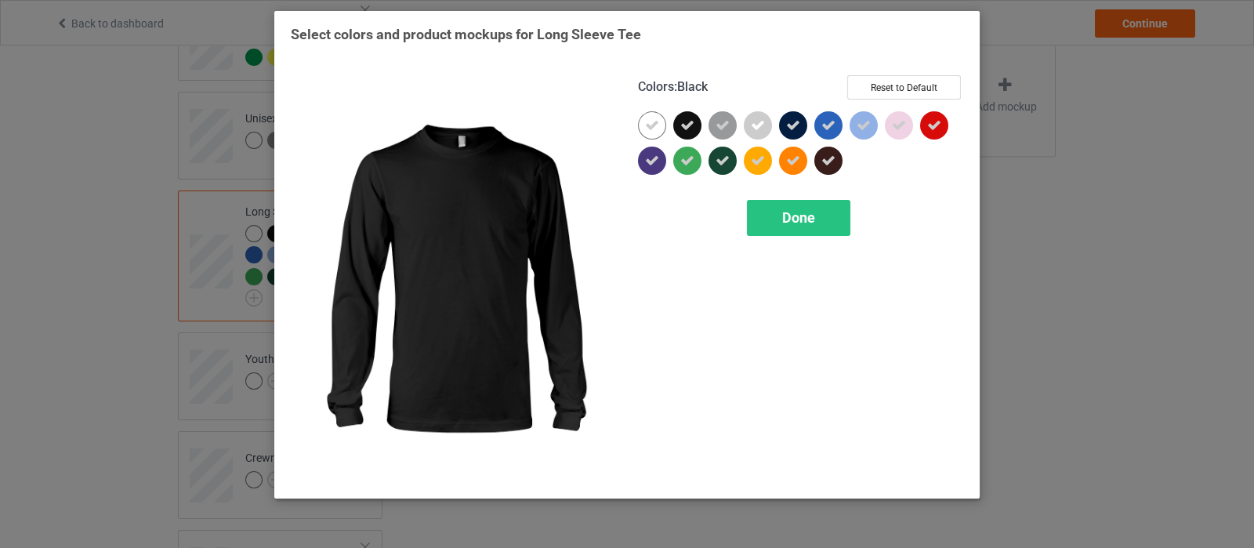
click at [689, 123] on icon at bounding box center [687, 125] width 14 height 14
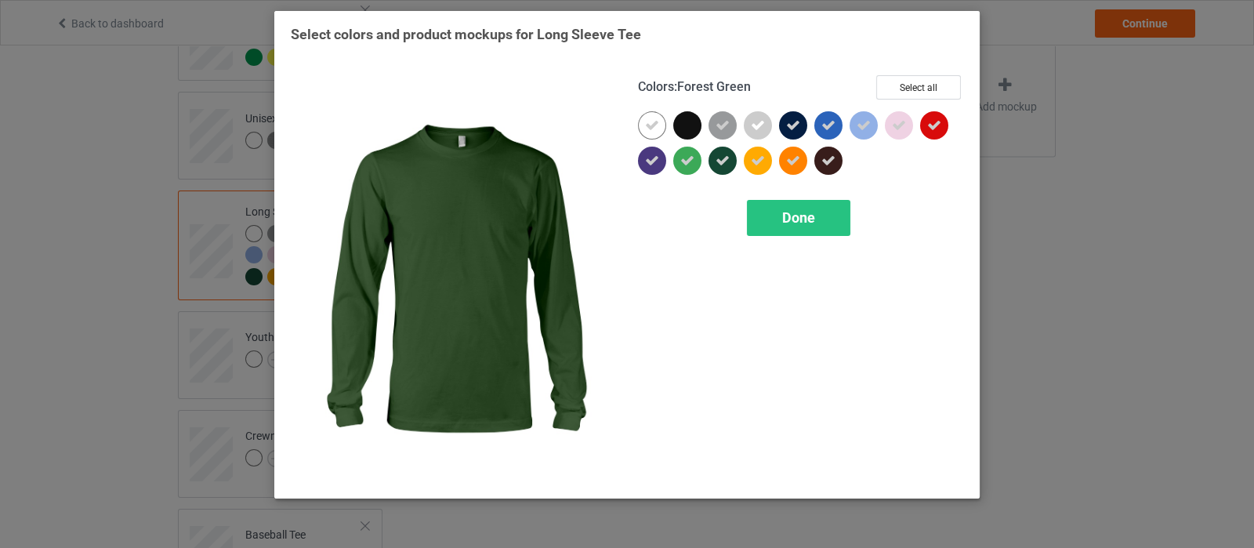
click at [720, 159] on icon at bounding box center [723, 161] width 14 height 14
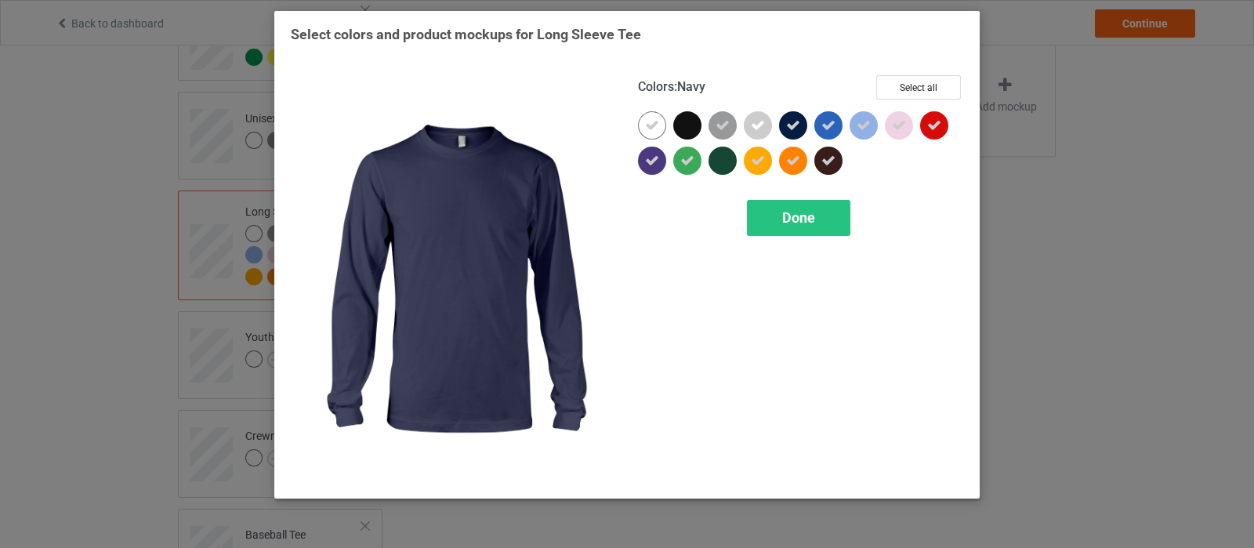
click at [788, 129] on icon at bounding box center [793, 125] width 14 height 14
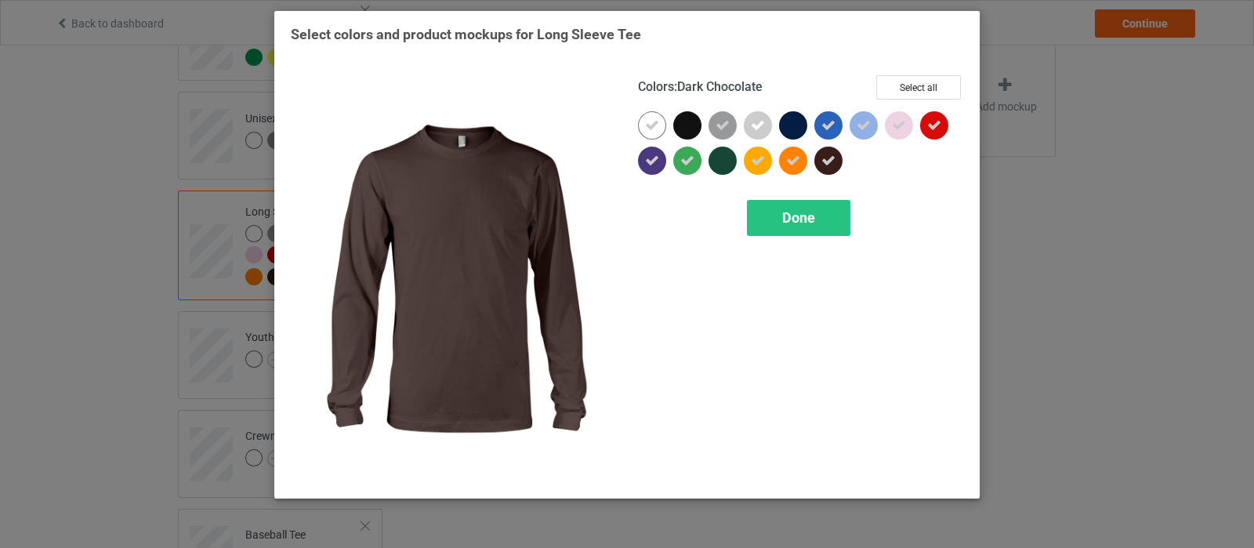
click at [827, 159] on icon at bounding box center [828, 161] width 14 height 14
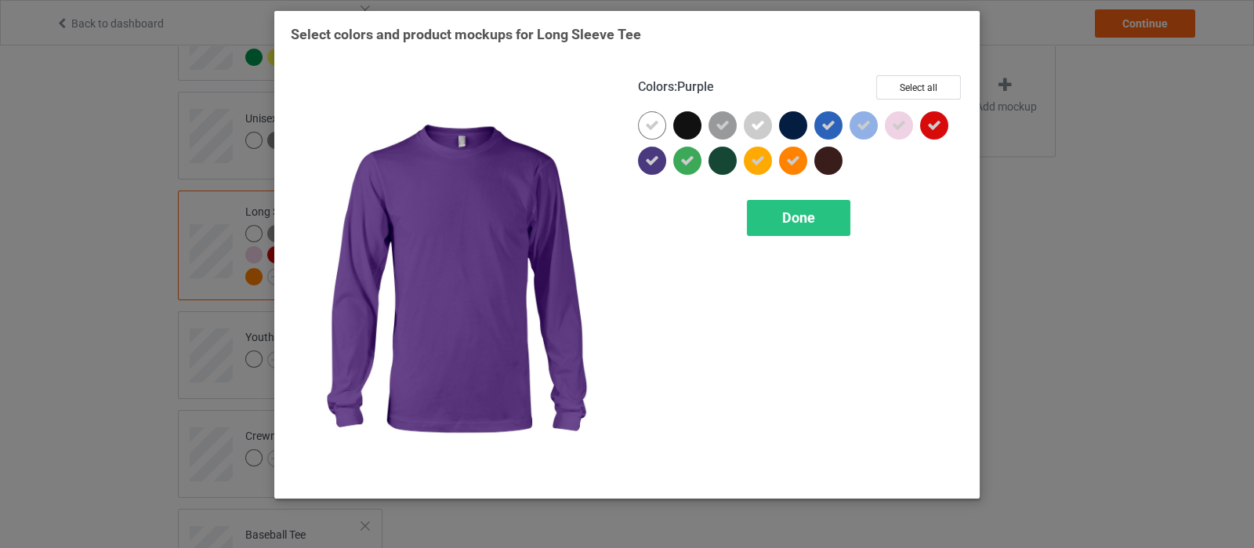
click at [656, 157] on icon at bounding box center [652, 161] width 14 height 14
click at [792, 214] on span "Done" at bounding box center [798, 217] width 33 height 16
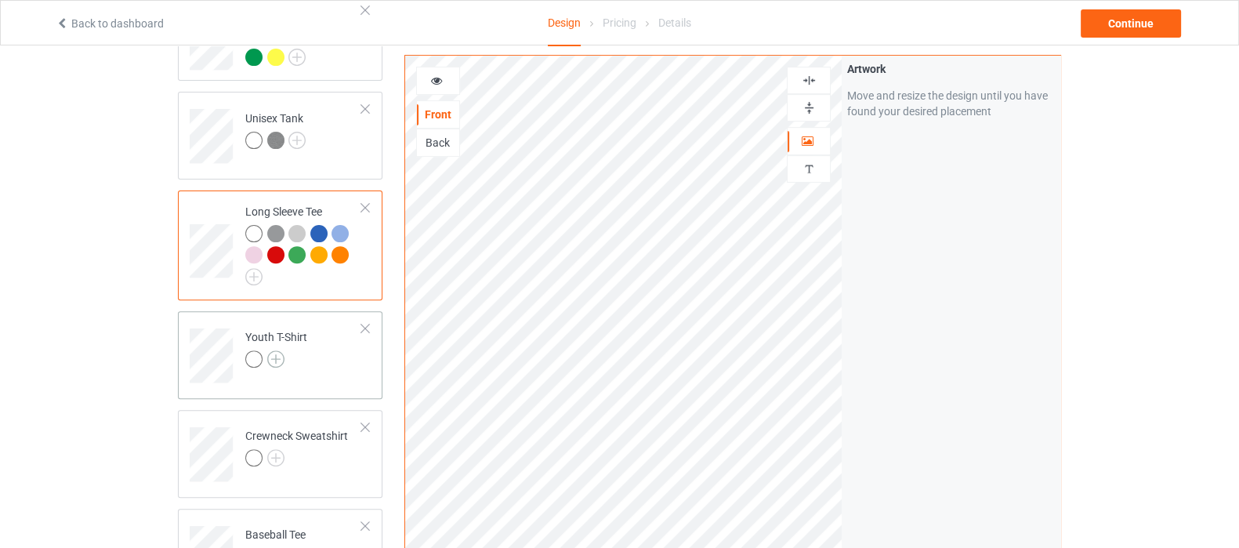
click at [275, 350] on img at bounding box center [275, 358] width 17 height 17
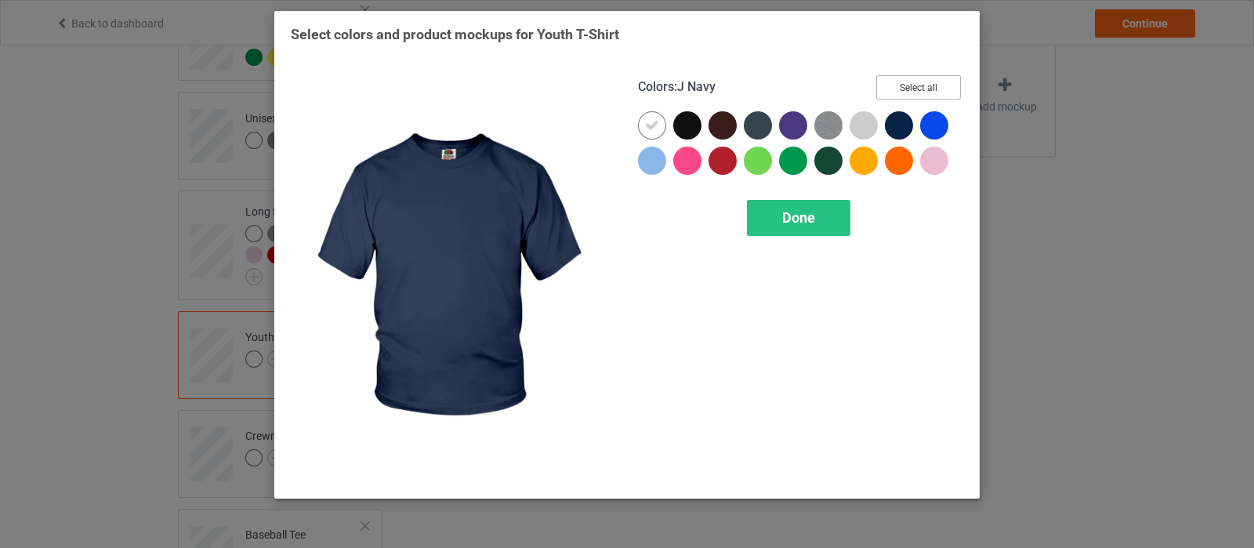
click at [901, 82] on button "Select all" at bounding box center [918, 87] width 85 height 24
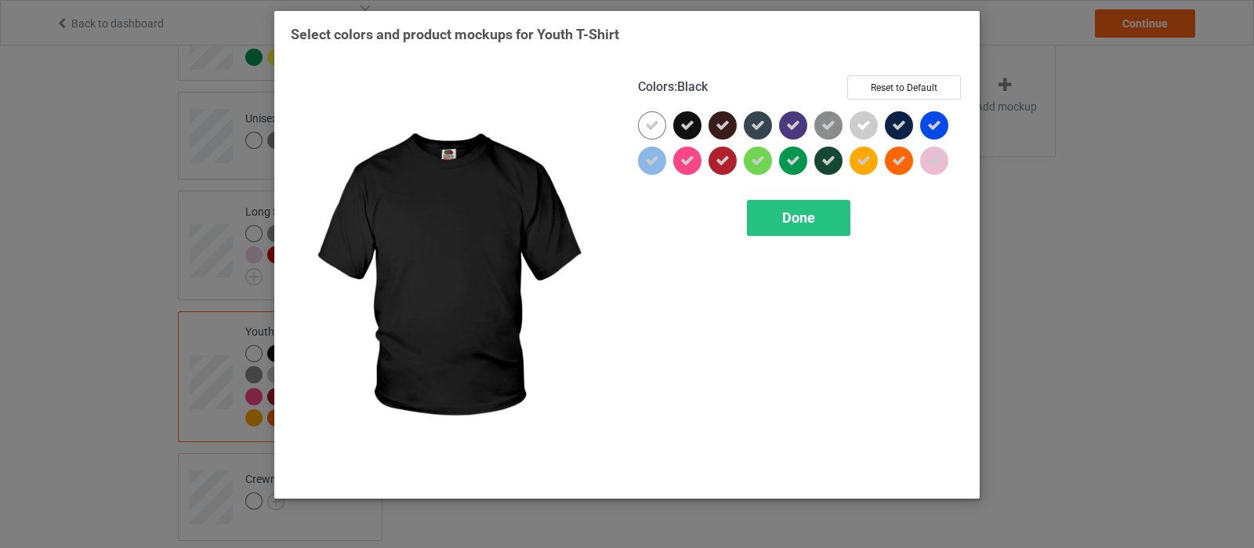
click at [686, 127] on icon at bounding box center [687, 125] width 14 height 14
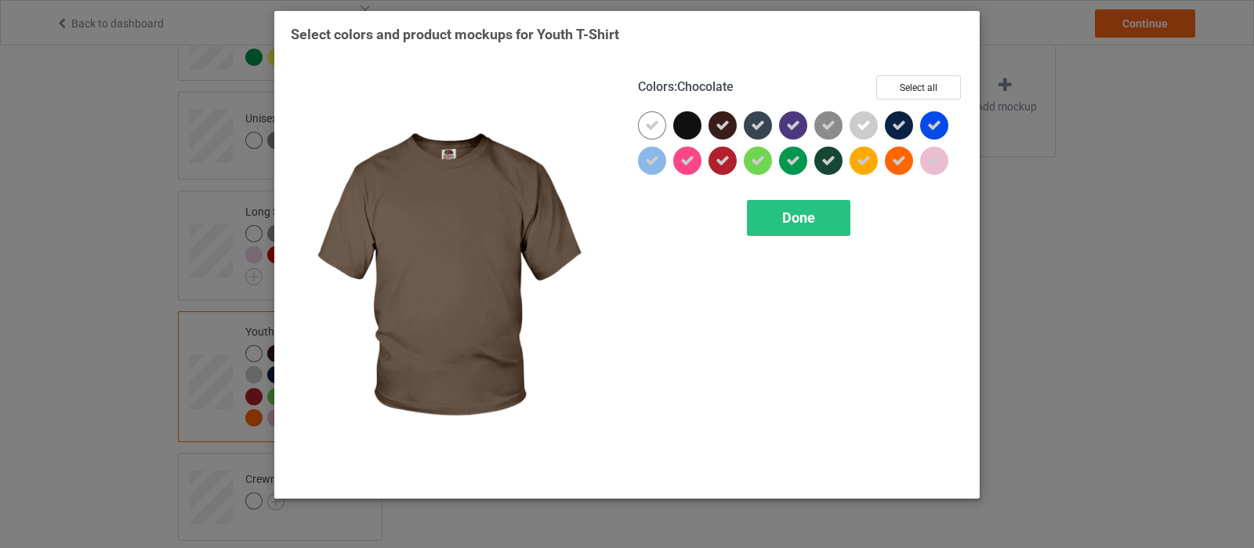
click at [720, 127] on icon at bounding box center [723, 125] width 14 height 14
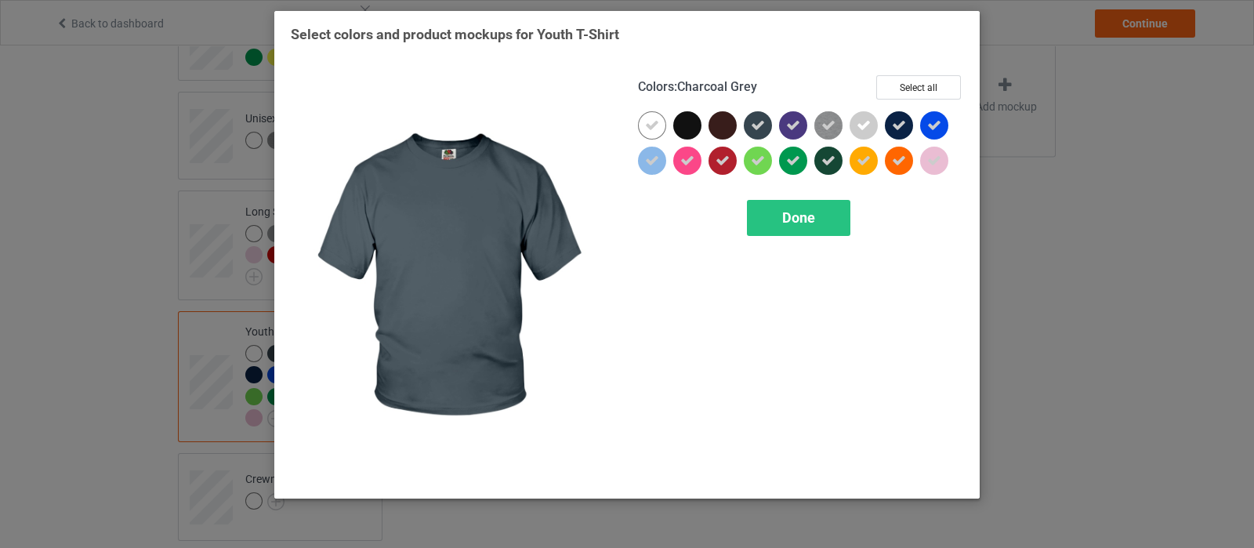
click at [755, 121] on icon at bounding box center [758, 125] width 14 height 14
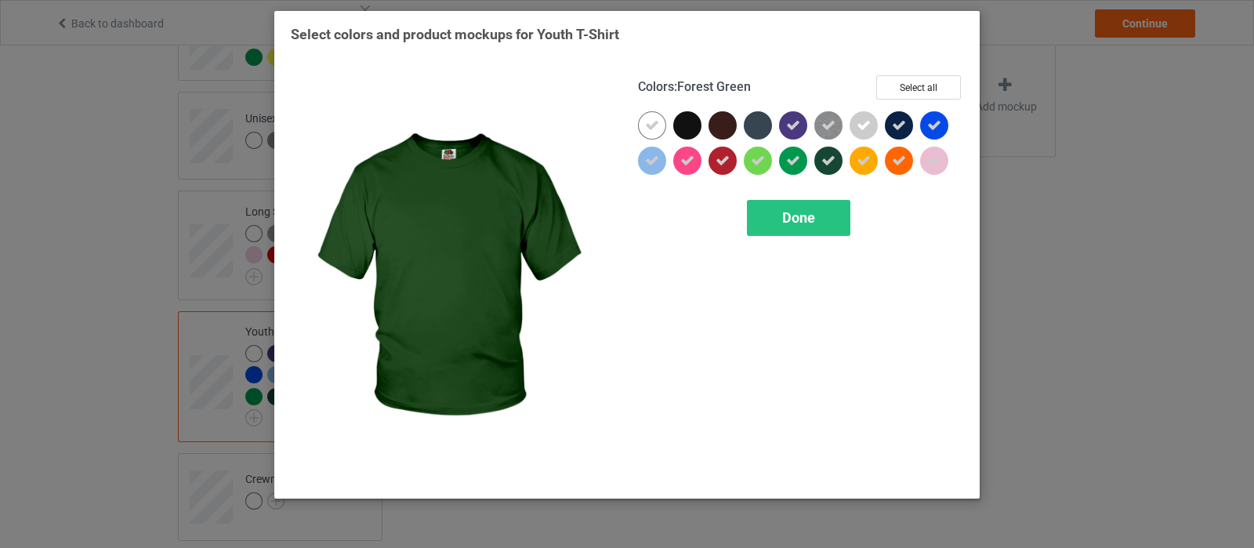
click at [828, 159] on icon at bounding box center [828, 161] width 14 height 14
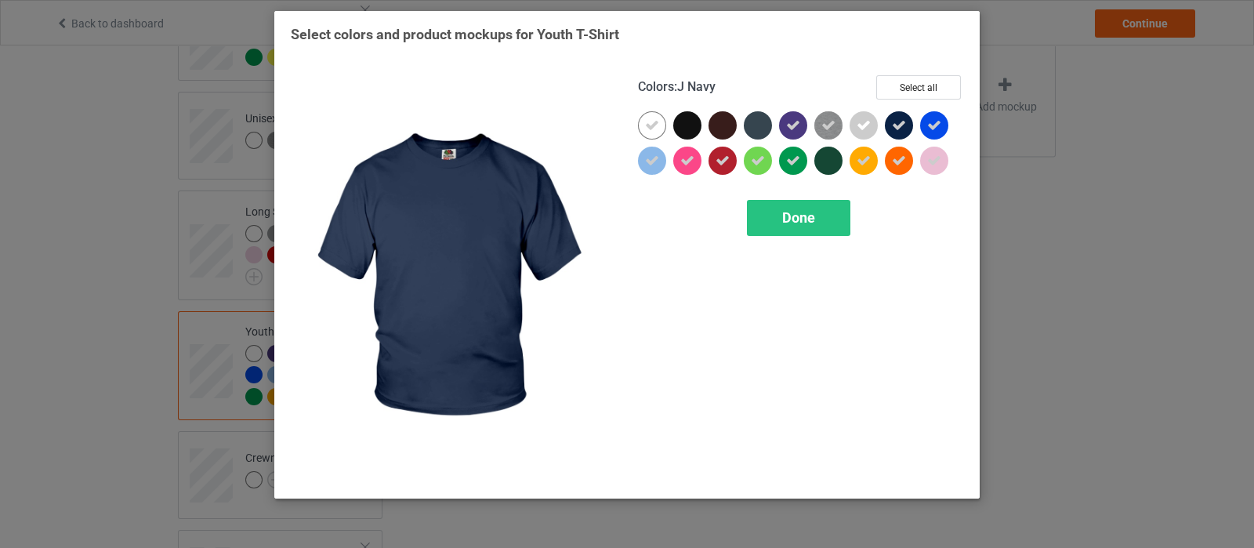
click at [905, 127] on icon at bounding box center [899, 125] width 14 height 14
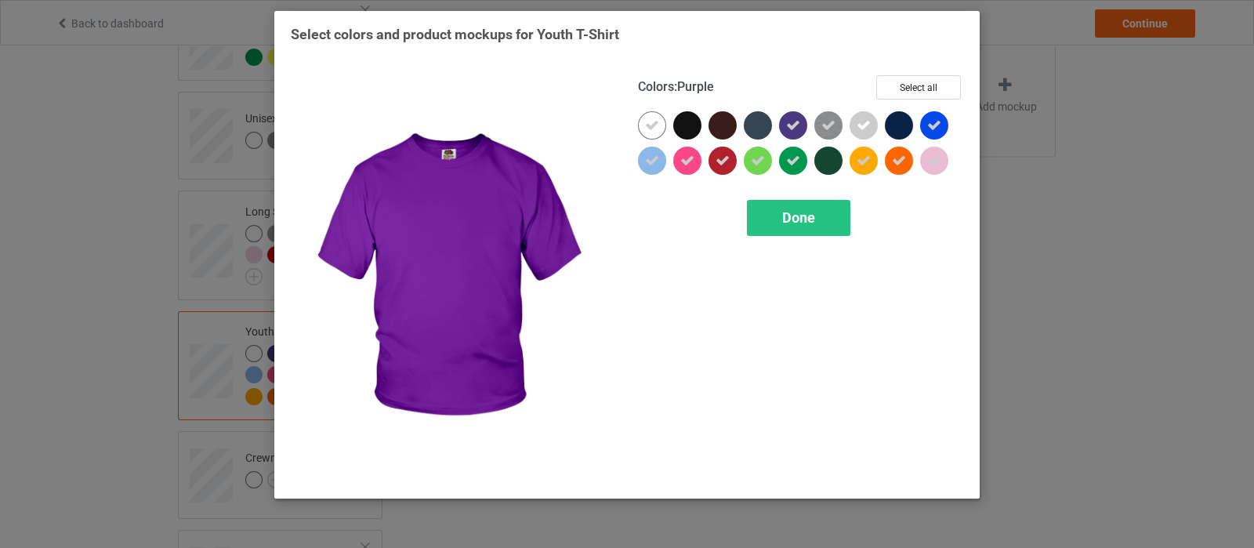
click at [797, 129] on icon at bounding box center [793, 125] width 14 height 14
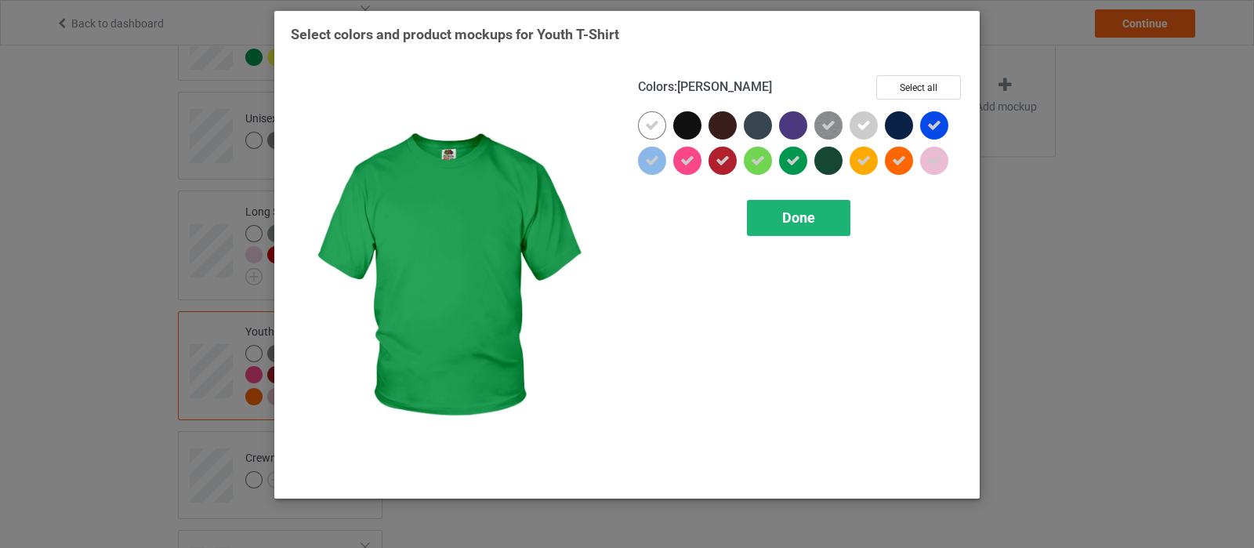
click at [790, 219] on span "Done" at bounding box center [798, 217] width 33 height 16
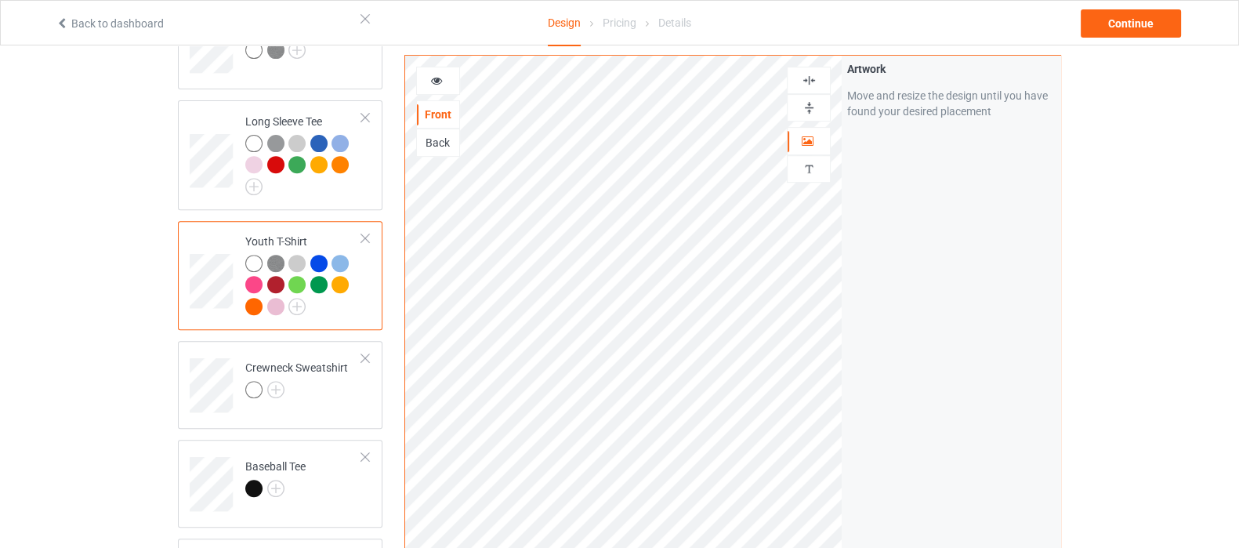
scroll to position [783, 0]
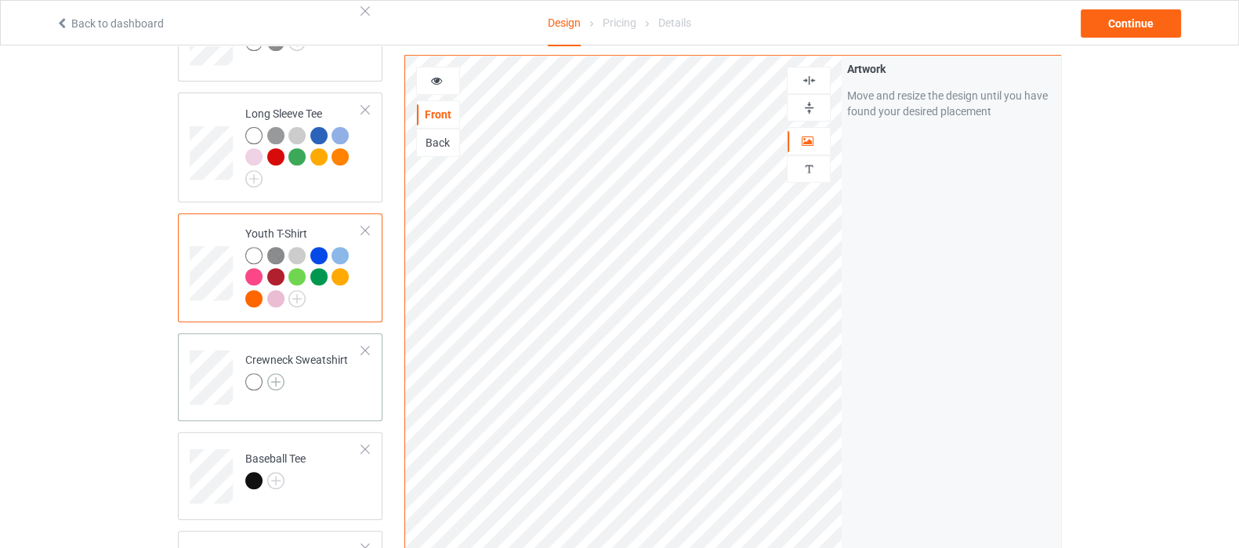
click at [268, 373] on img at bounding box center [275, 381] width 17 height 17
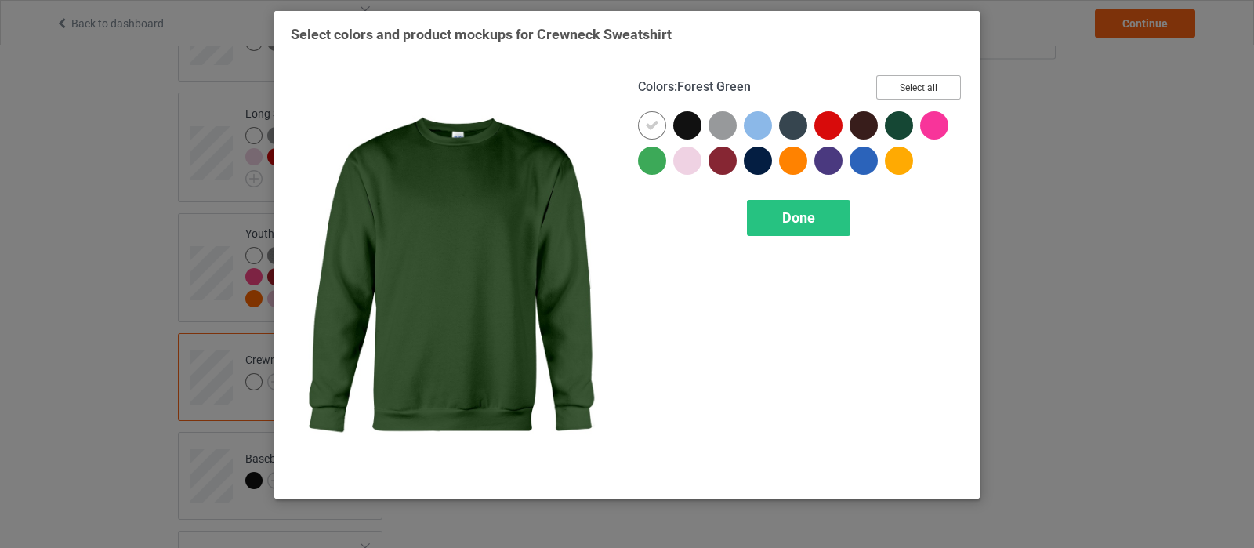
click at [915, 84] on button "Select all" at bounding box center [918, 87] width 85 height 24
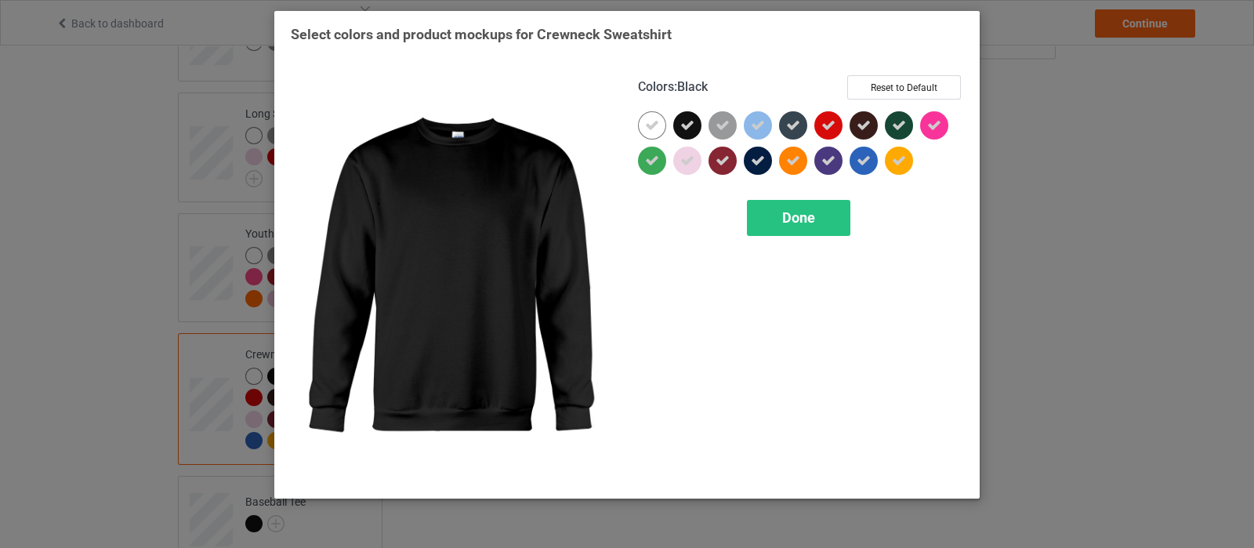
drag, startPoint x: 683, startPoint y: 123, endPoint x: 705, endPoint y: 131, distance: 22.6
click at [685, 123] on icon at bounding box center [687, 125] width 14 height 14
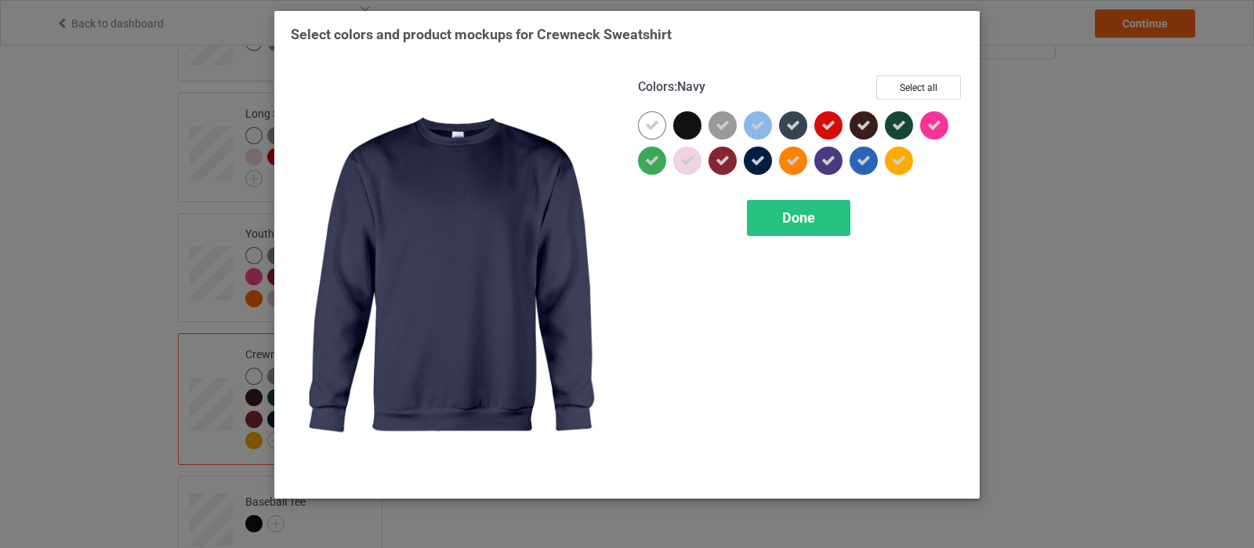
click at [752, 161] on icon at bounding box center [758, 161] width 14 height 14
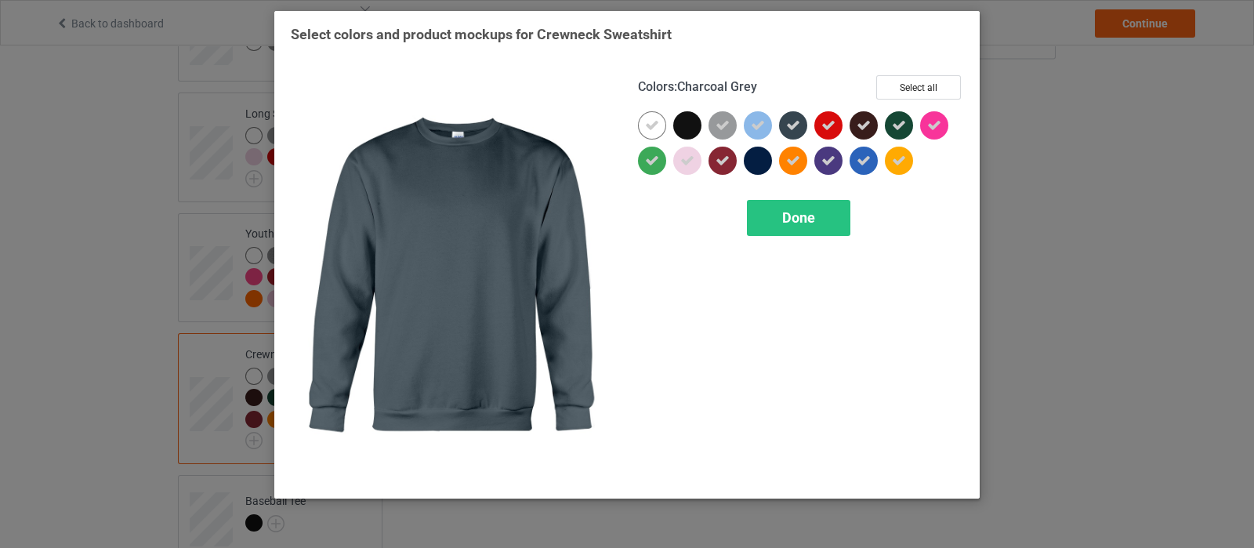
drag, startPoint x: 796, startPoint y: 125, endPoint x: 870, endPoint y: 119, distance: 74.7
click at [796, 124] on icon at bounding box center [793, 125] width 14 height 14
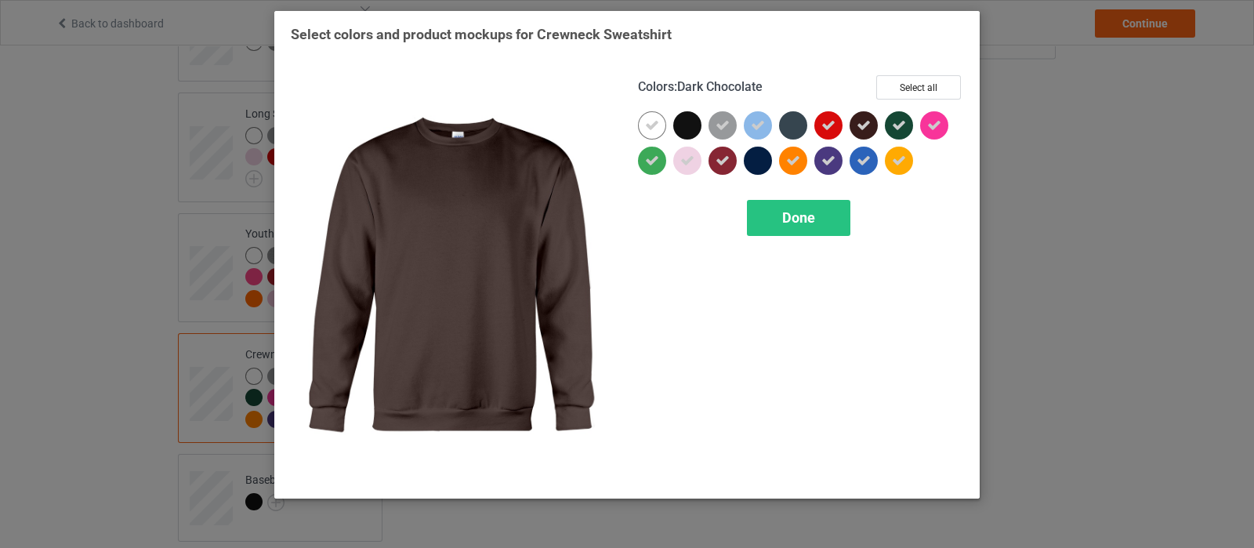
click at [870, 119] on icon at bounding box center [864, 125] width 14 height 14
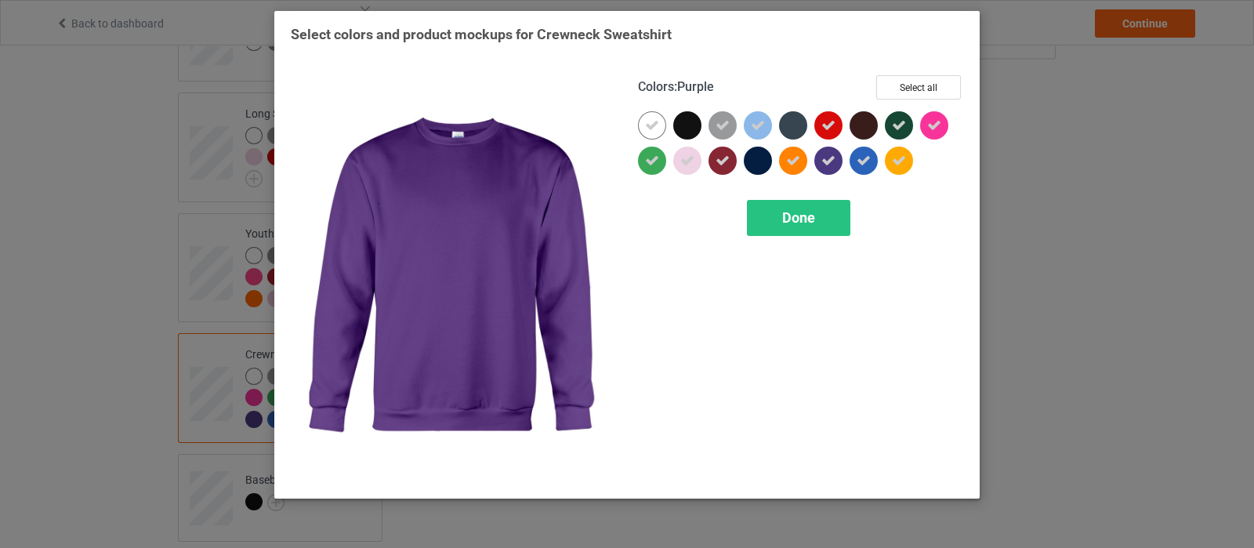
drag, startPoint x: 833, startPoint y: 159, endPoint x: 882, endPoint y: 147, distance: 50.2
click at [833, 158] on icon at bounding box center [828, 161] width 14 height 14
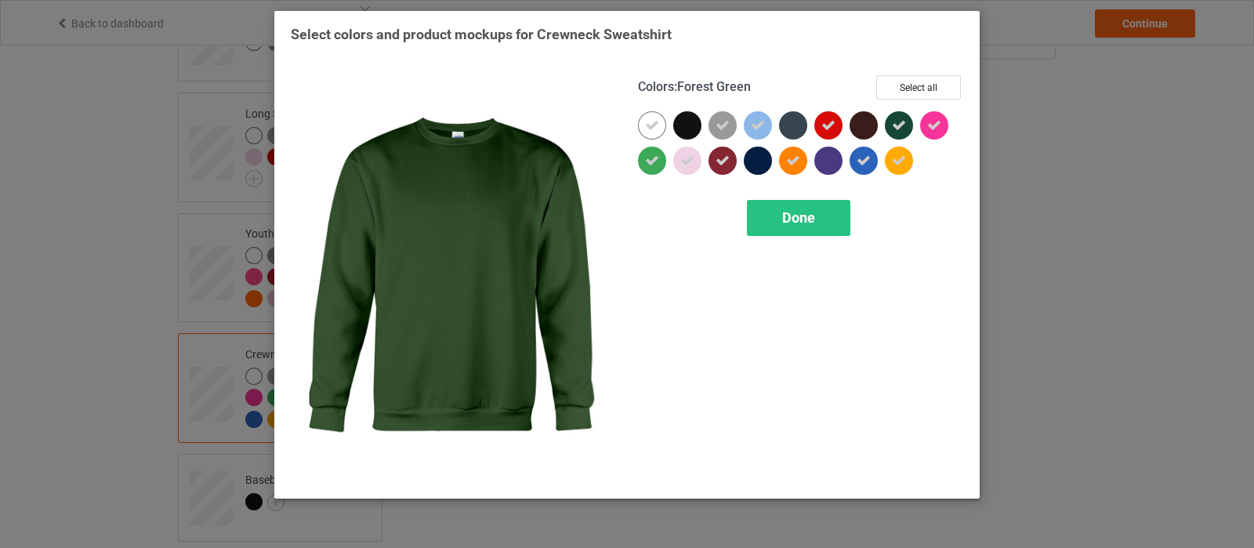
click at [897, 125] on icon at bounding box center [899, 125] width 14 height 14
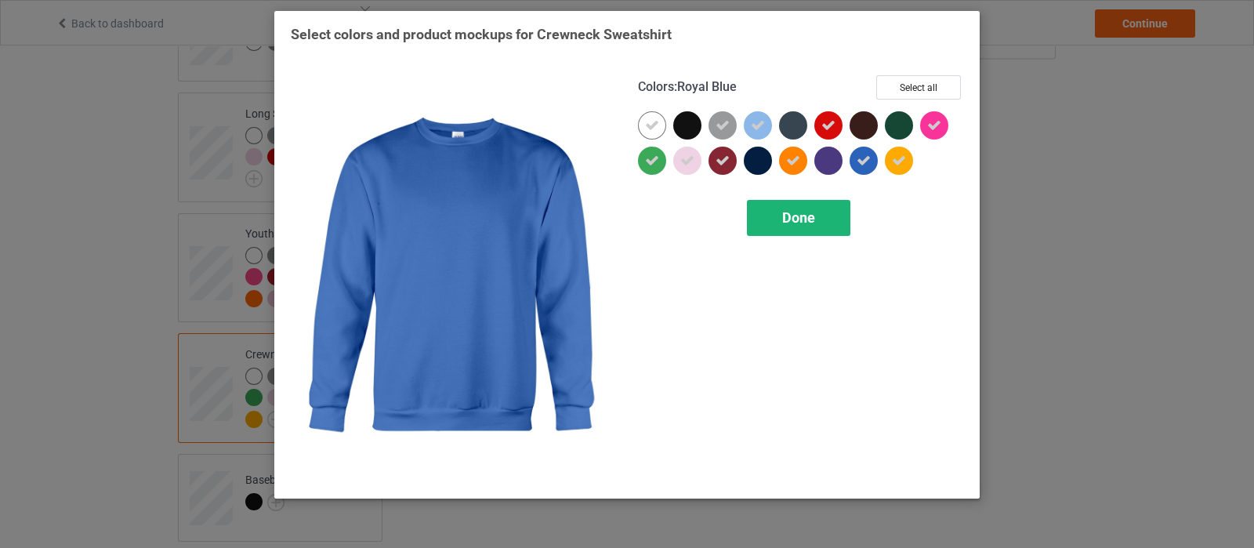
click at [799, 207] on div "Done" at bounding box center [798, 218] width 103 height 36
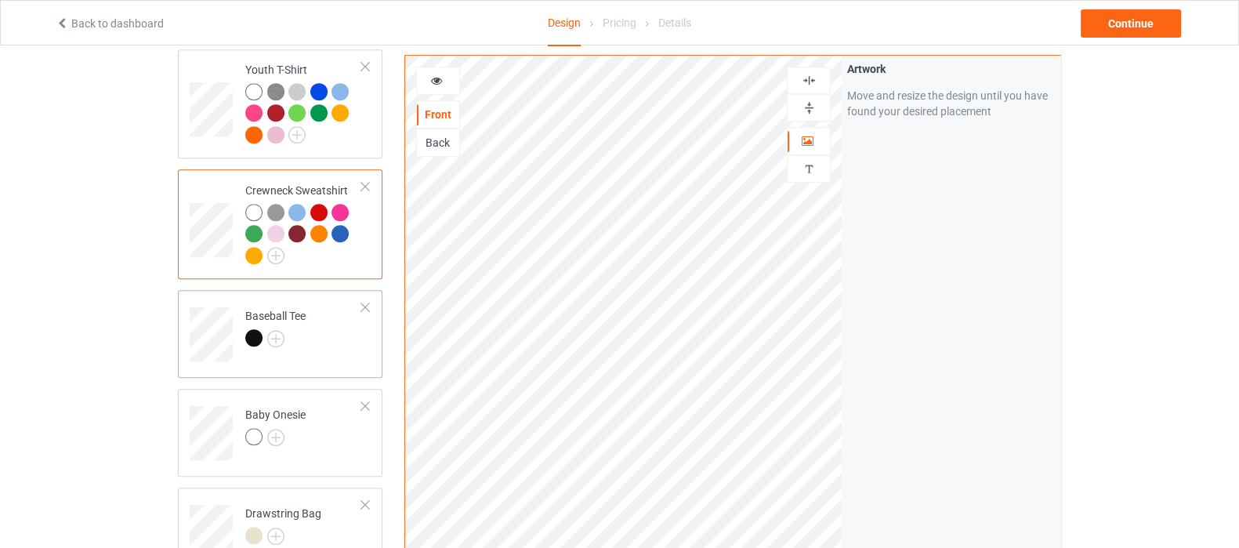
scroll to position [980, 0]
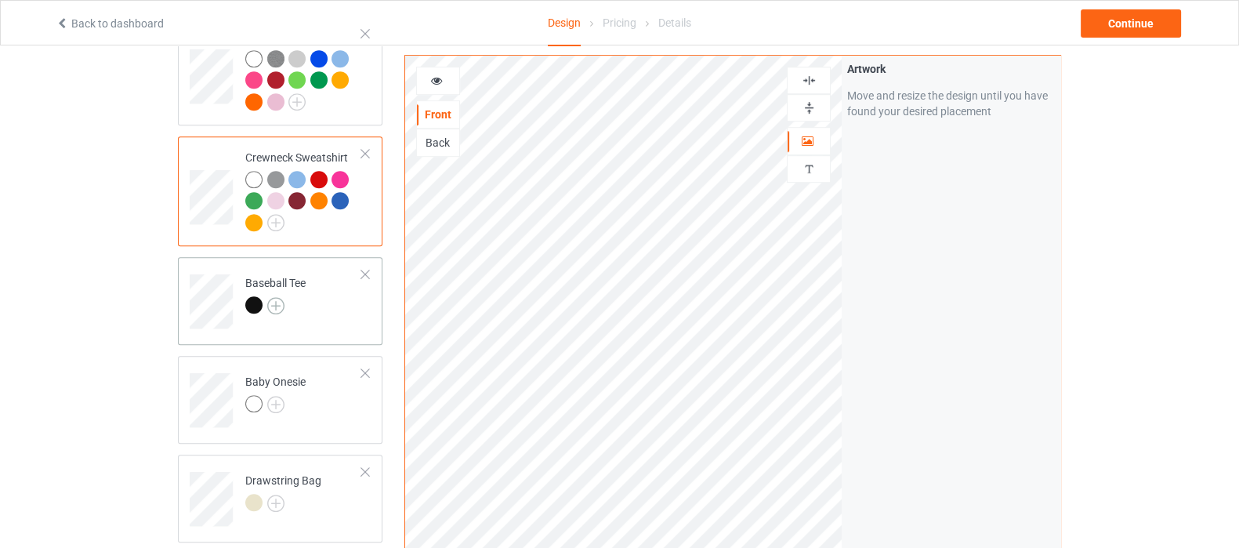
click at [272, 297] on img at bounding box center [275, 305] width 17 height 17
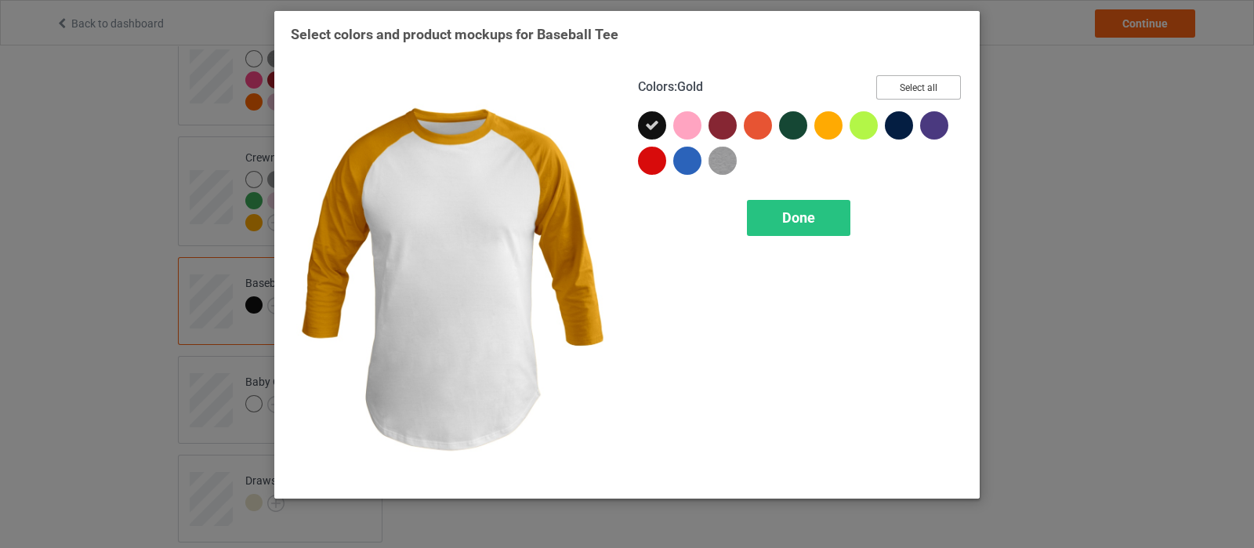
click at [929, 89] on button "Select all" at bounding box center [918, 87] width 85 height 24
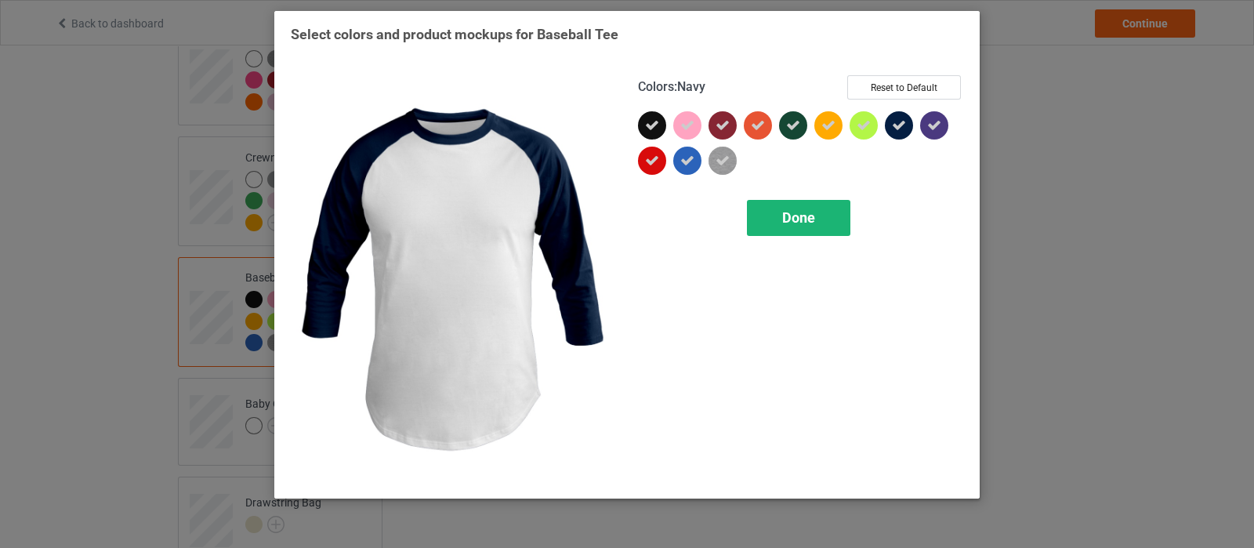
click at [810, 209] on span "Done" at bounding box center [798, 217] width 33 height 16
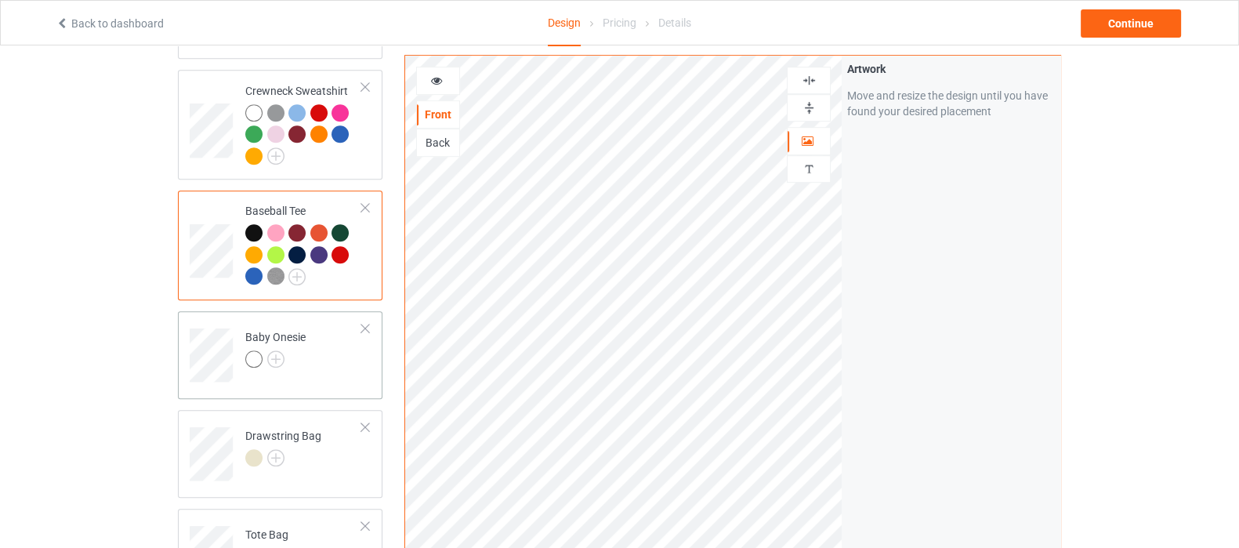
scroll to position [1078, 0]
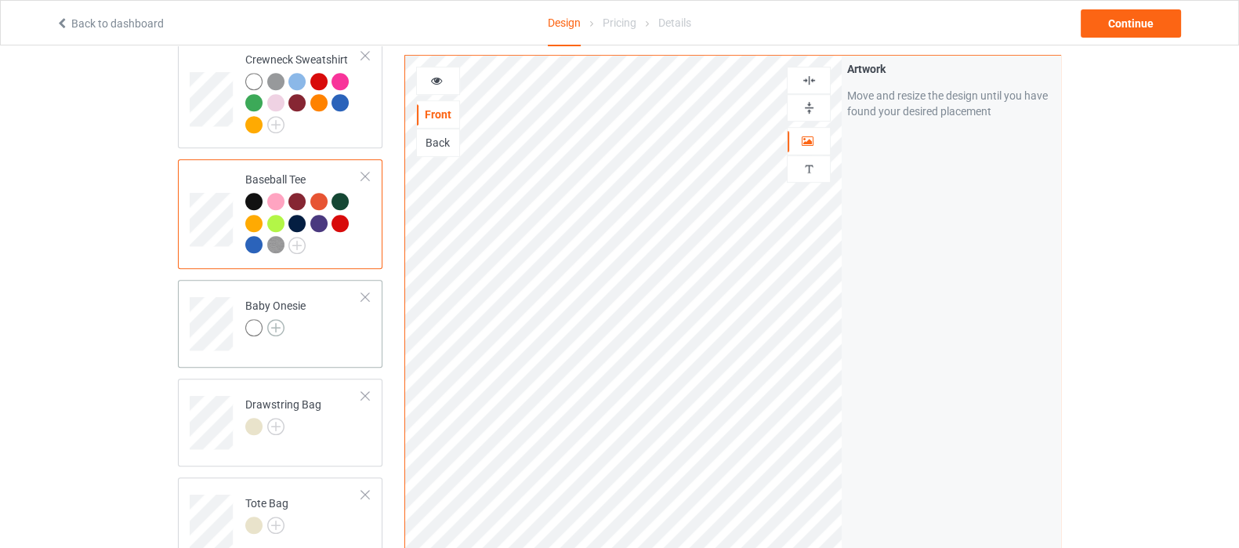
click at [275, 319] on img at bounding box center [275, 327] width 17 height 17
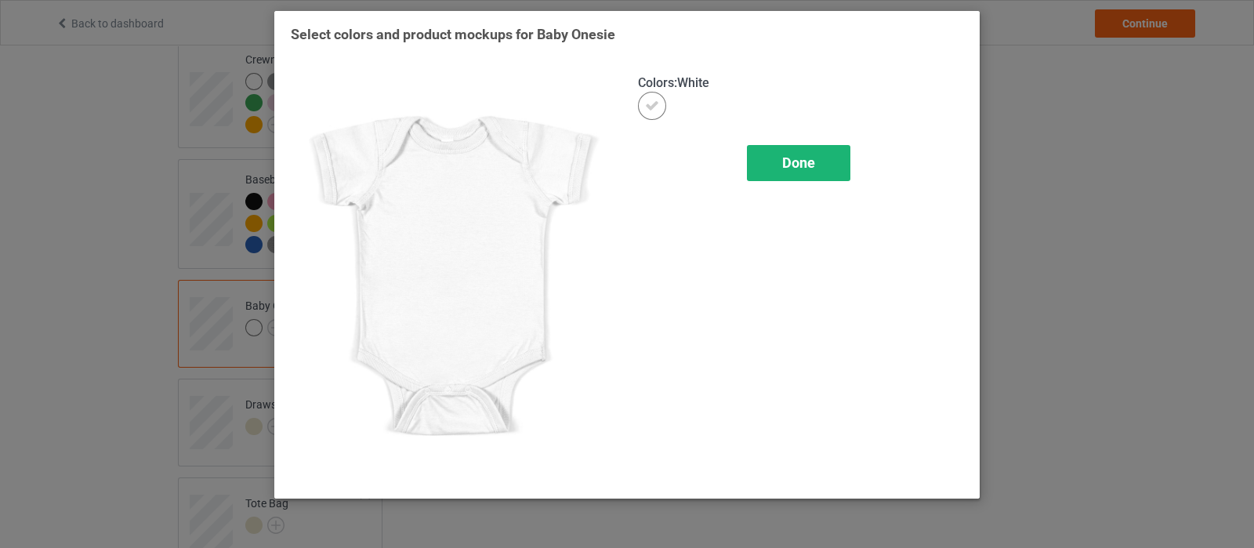
click at [807, 164] on span "Done" at bounding box center [798, 162] width 33 height 16
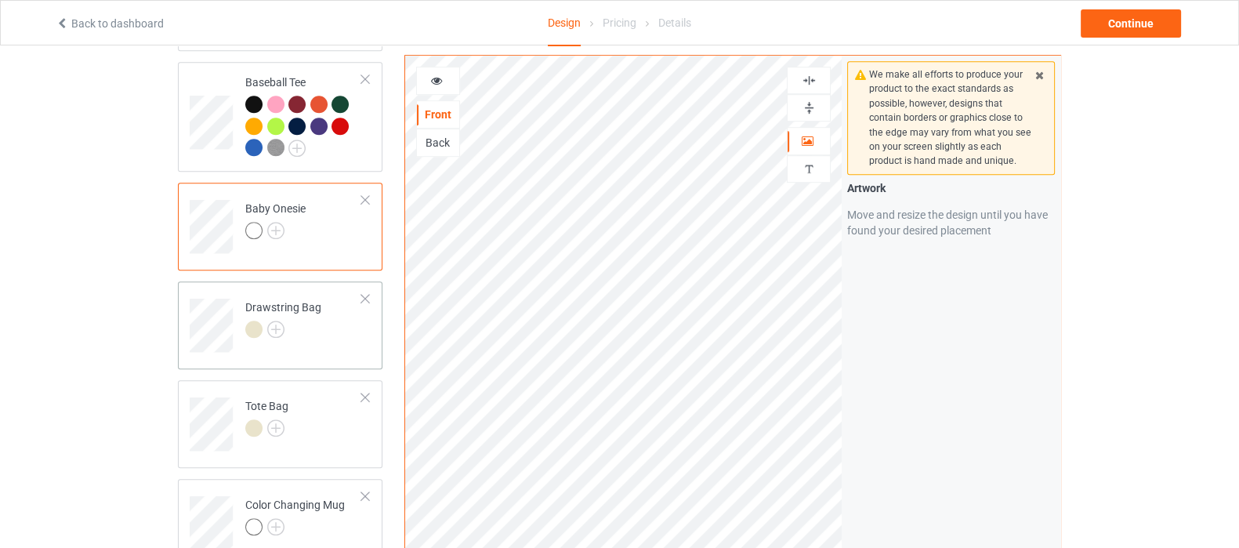
scroll to position [1176, 0]
click at [274, 320] on img at bounding box center [275, 328] width 17 height 17
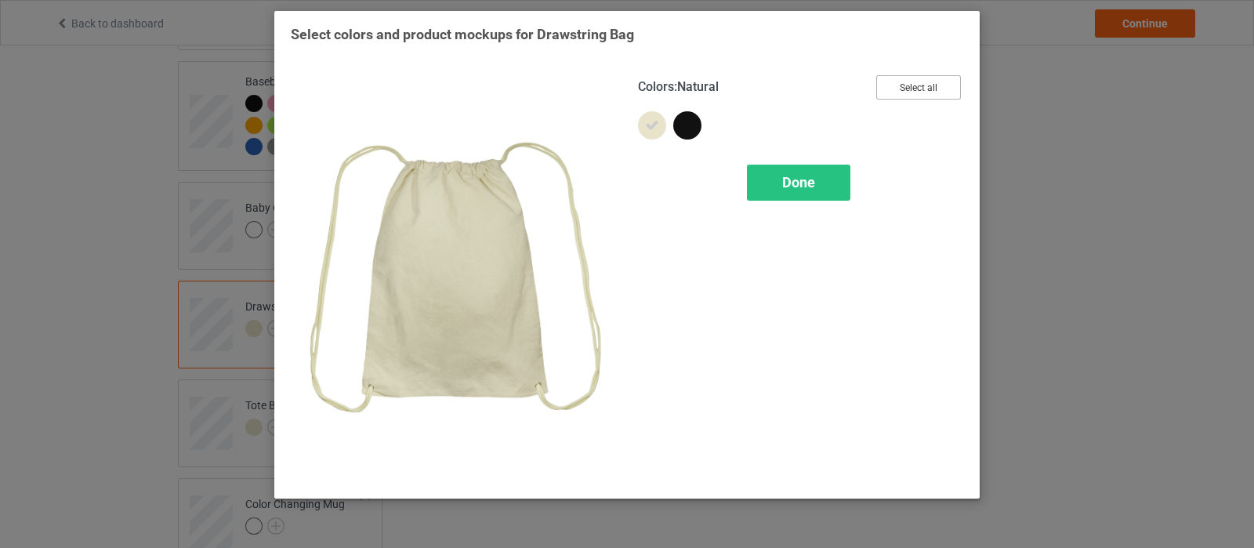
click at [928, 93] on button "Select all" at bounding box center [918, 87] width 85 height 24
click at [905, 89] on button "Reset to Default" at bounding box center [904, 87] width 114 height 24
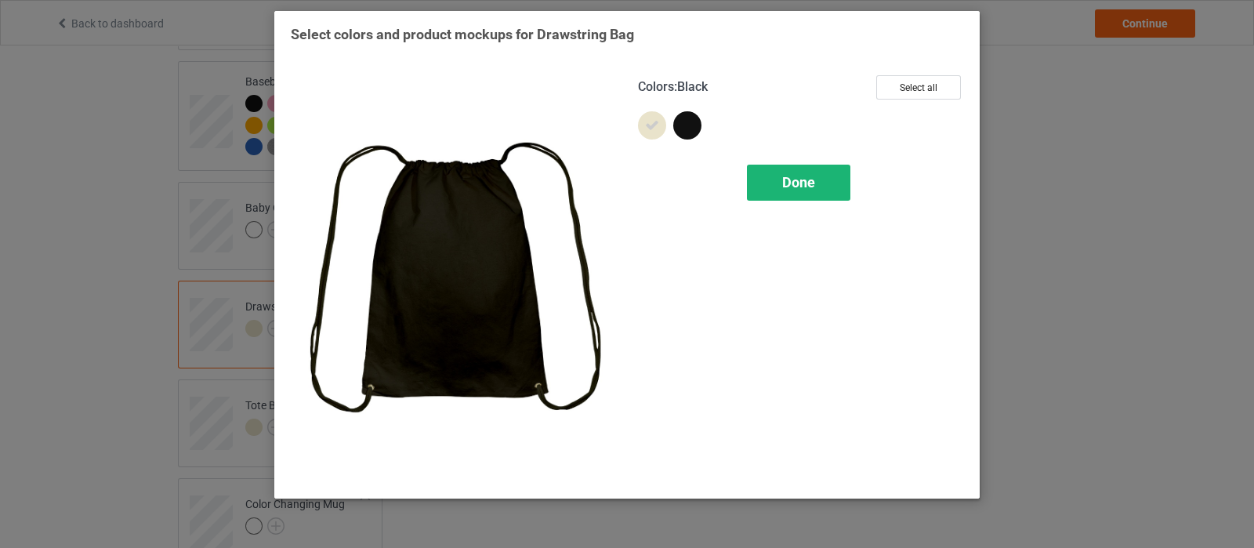
click at [775, 174] on div "Done" at bounding box center [798, 183] width 103 height 36
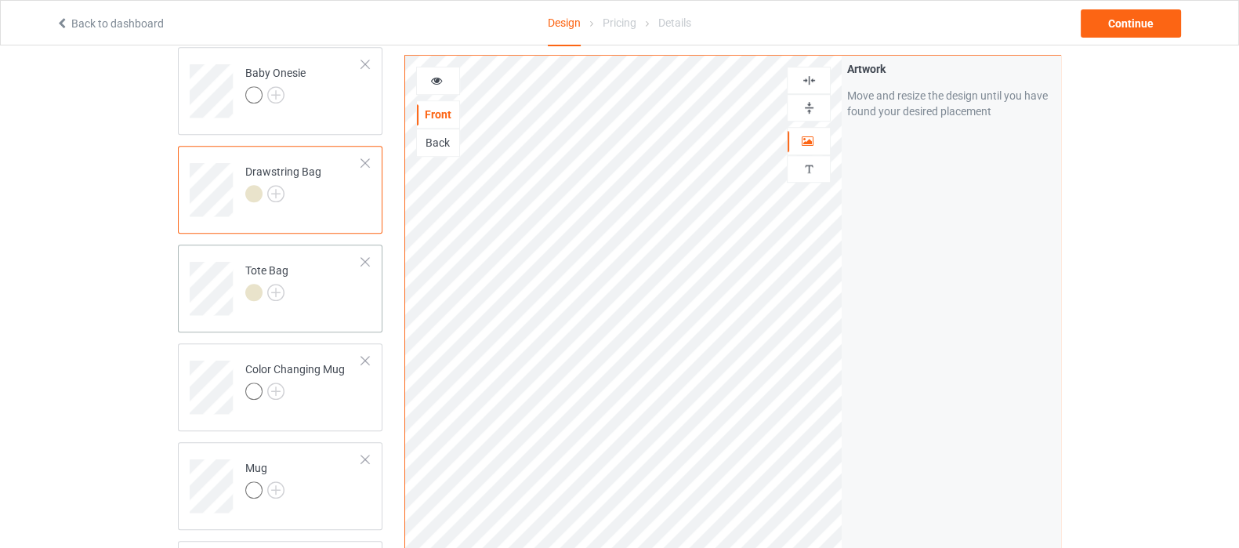
scroll to position [1371, 0]
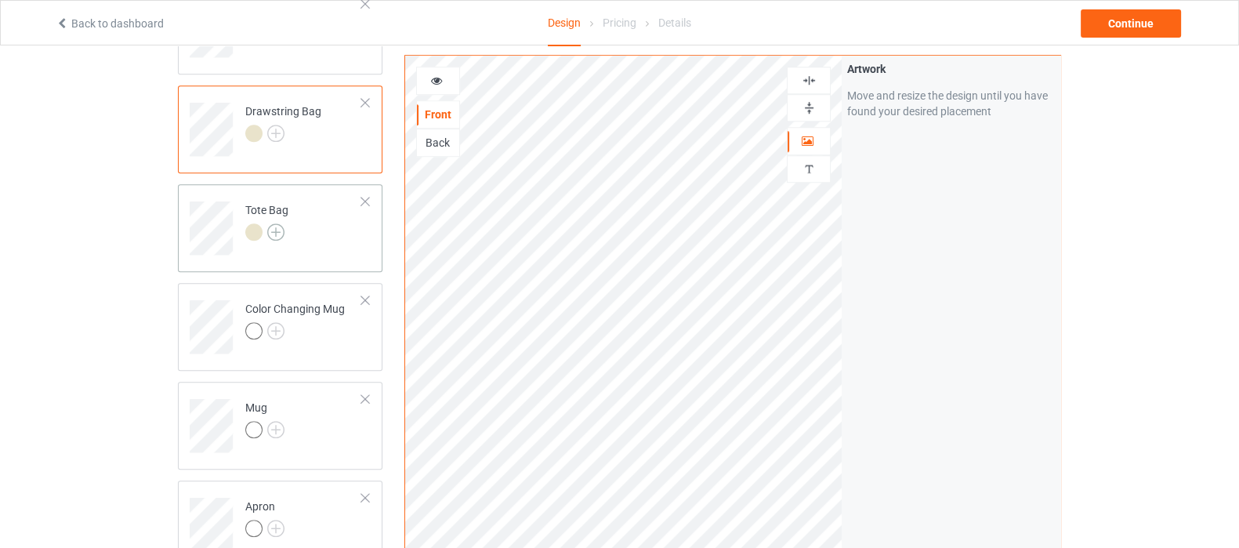
click at [276, 223] on img at bounding box center [275, 231] width 17 height 17
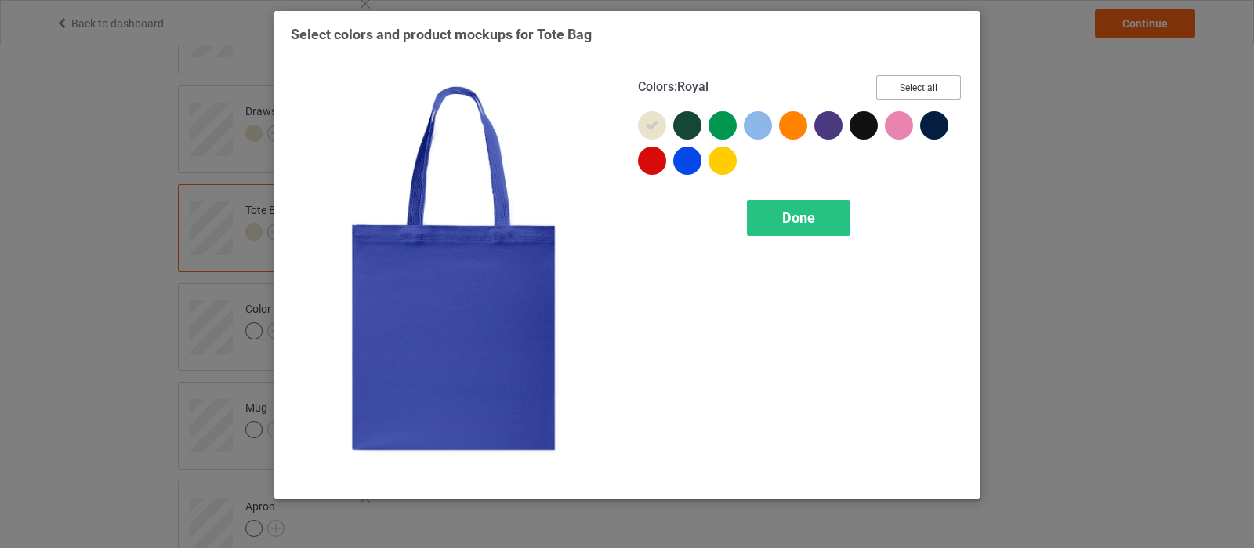
click at [919, 84] on button "Select all" at bounding box center [918, 87] width 85 height 24
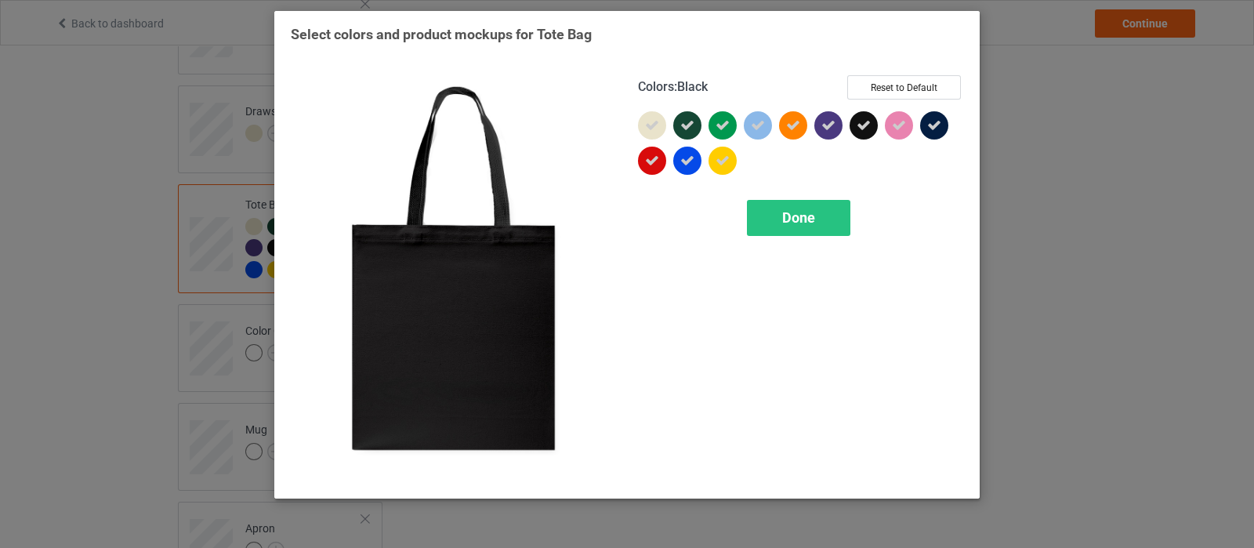
click at [870, 126] on icon at bounding box center [864, 125] width 14 height 14
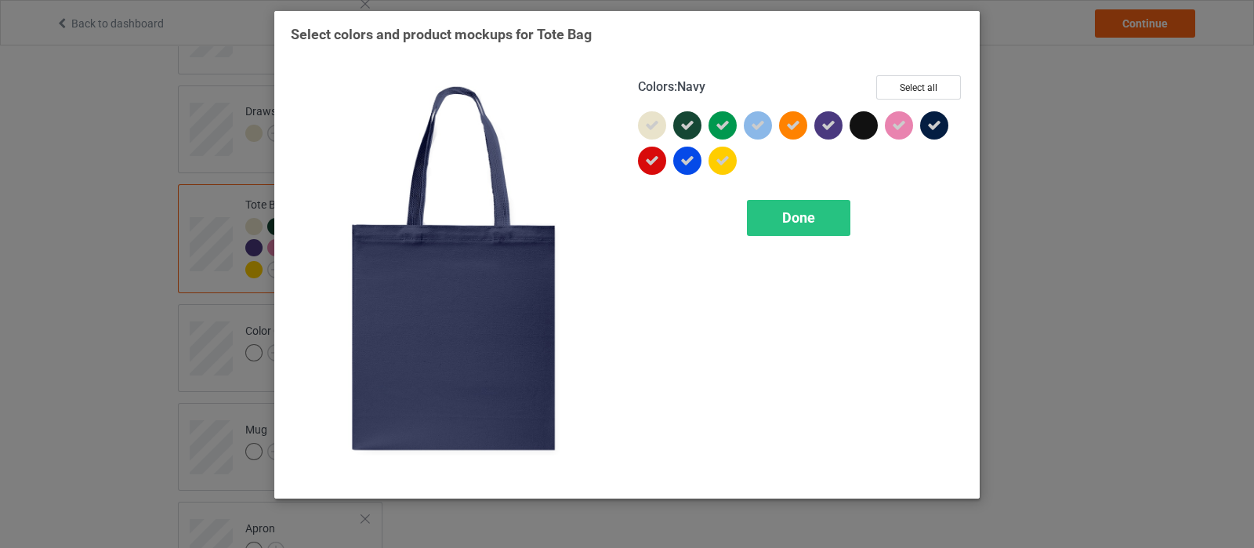
click at [938, 117] on div at bounding box center [934, 125] width 28 height 28
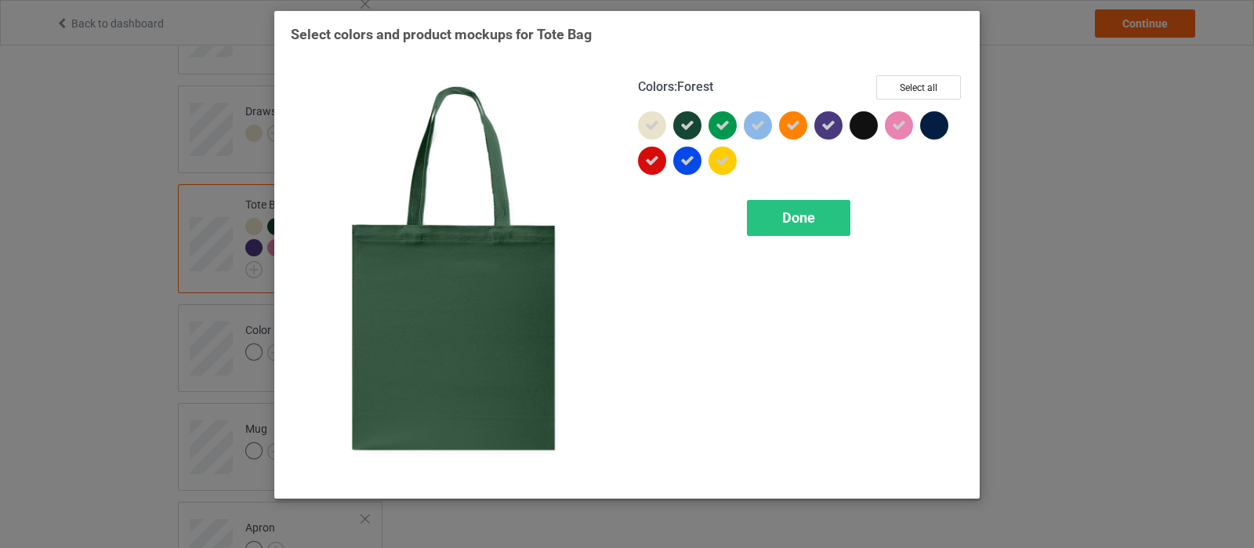
click at [694, 126] on div at bounding box center [687, 125] width 28 height 28
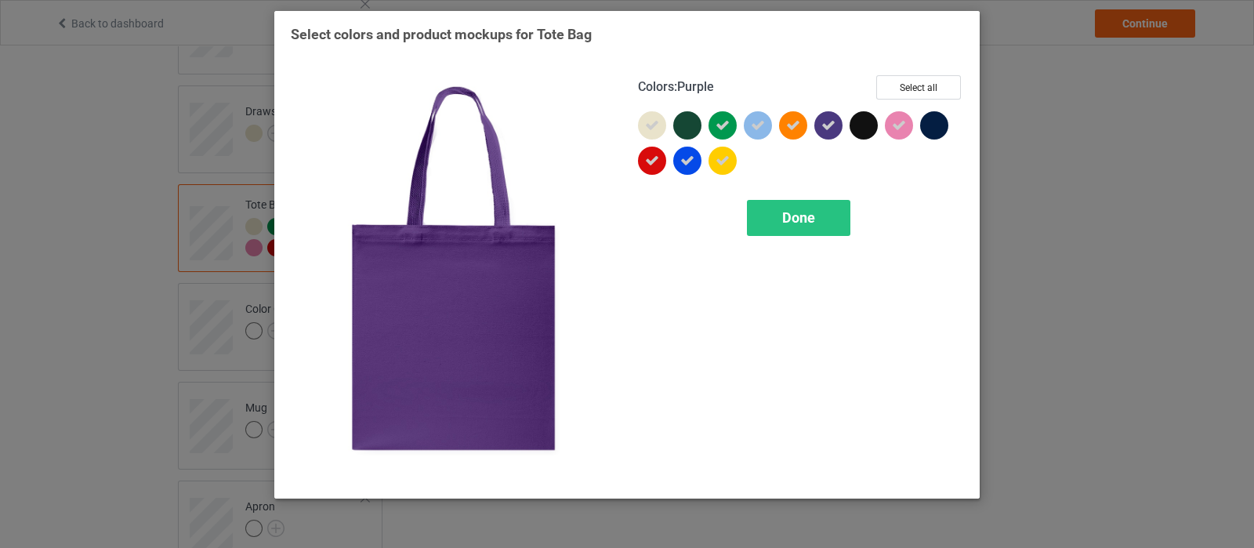
click at [829, 127] on icon at bounding box center [828, 125] width 14 height 14
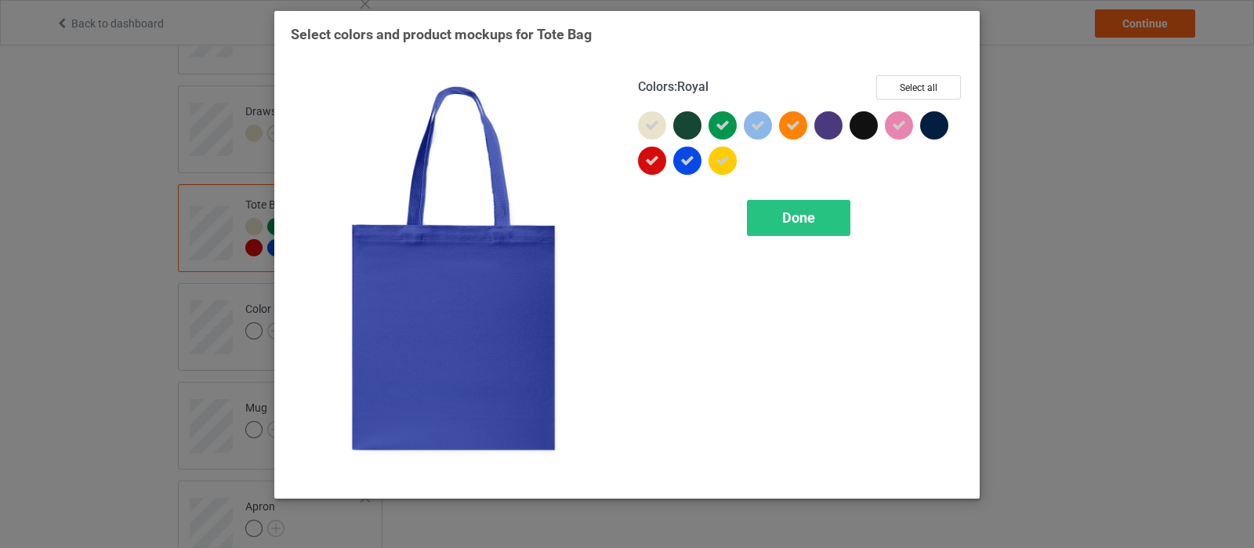
click at [683, 165] on icon at bounding box center [687, 161] width 14 height 14
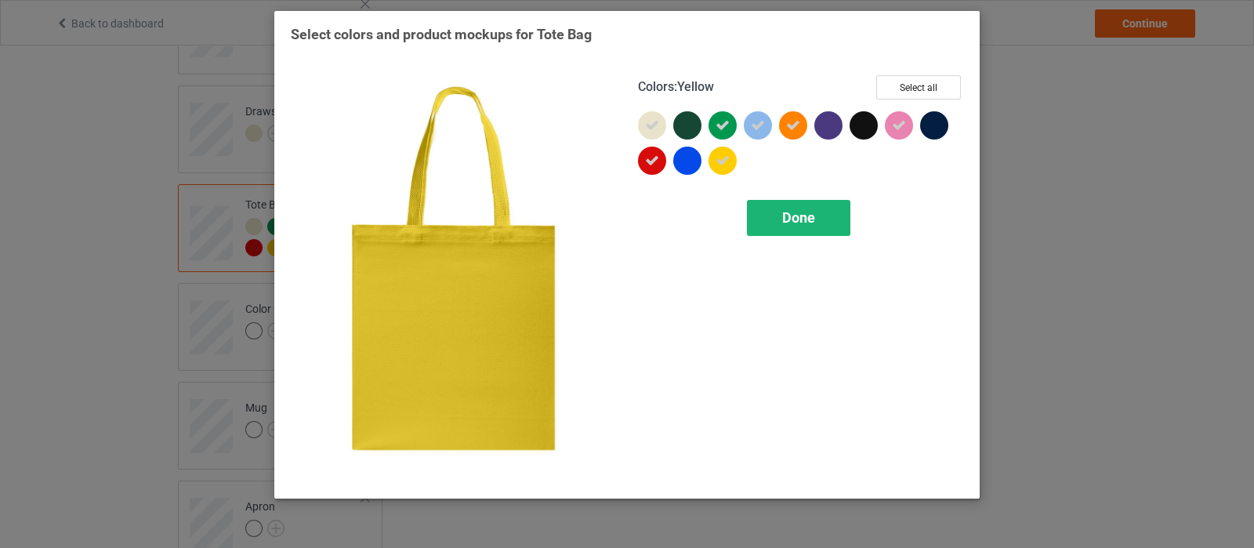
click at [817, 216] on div "Done" at bounding box center [798, 218] width 103 height 36
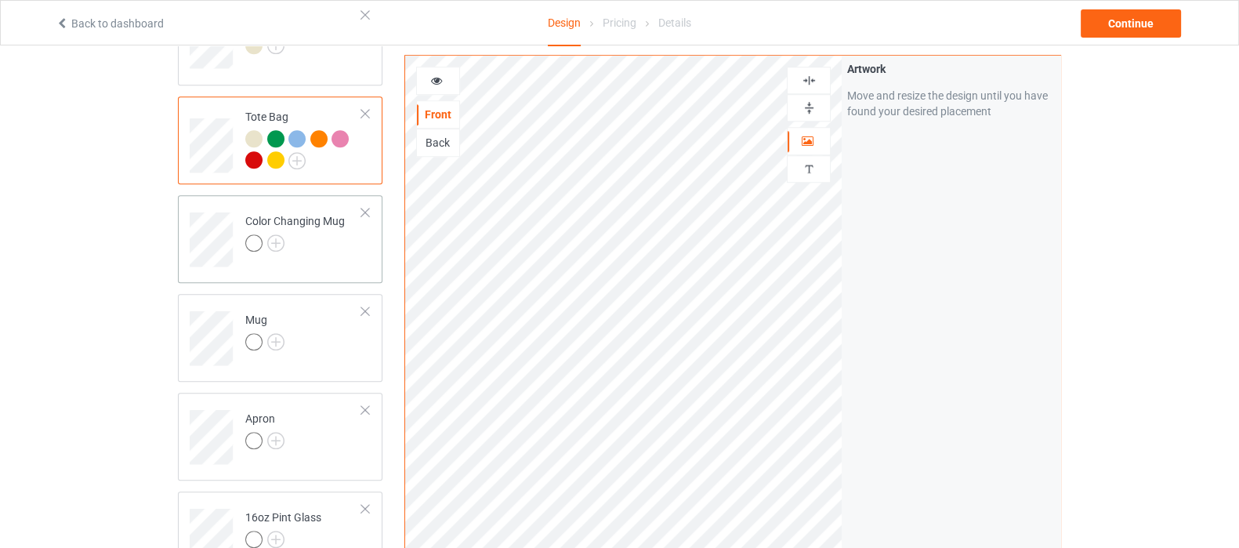
scroll to position [1469, 0]
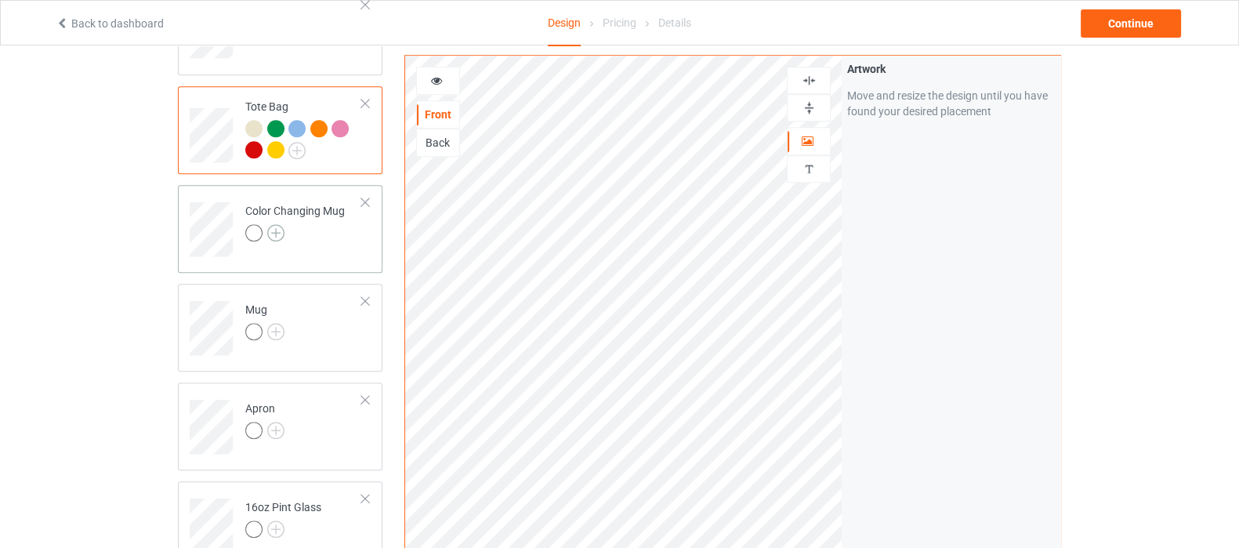
click at [274, 224] on img at bounding box center [275, 232] width 17 height 17
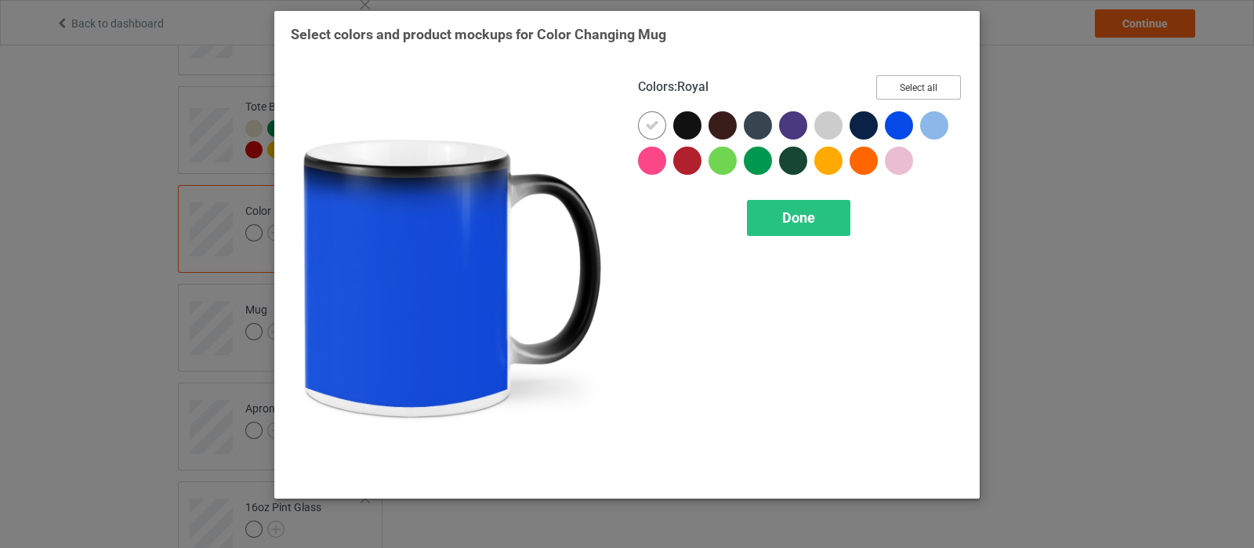
click at [915, 90] on button "Select all" at bounding box center [918, 87] width 85 height 24
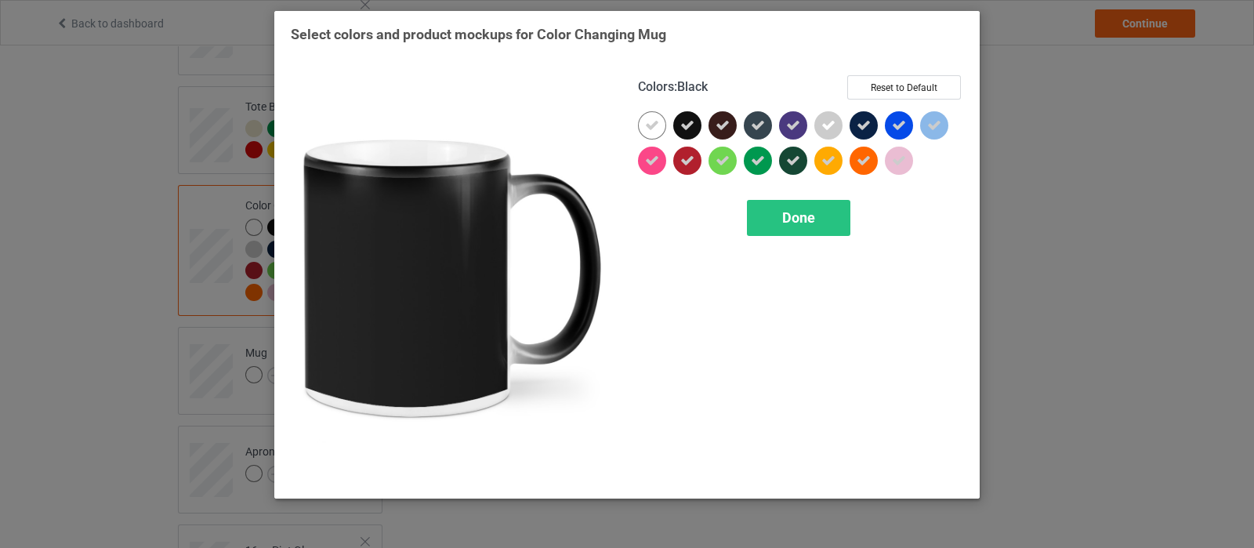
click at [687, 126] on icon at bounding box center [687, 125] width 14 height 14
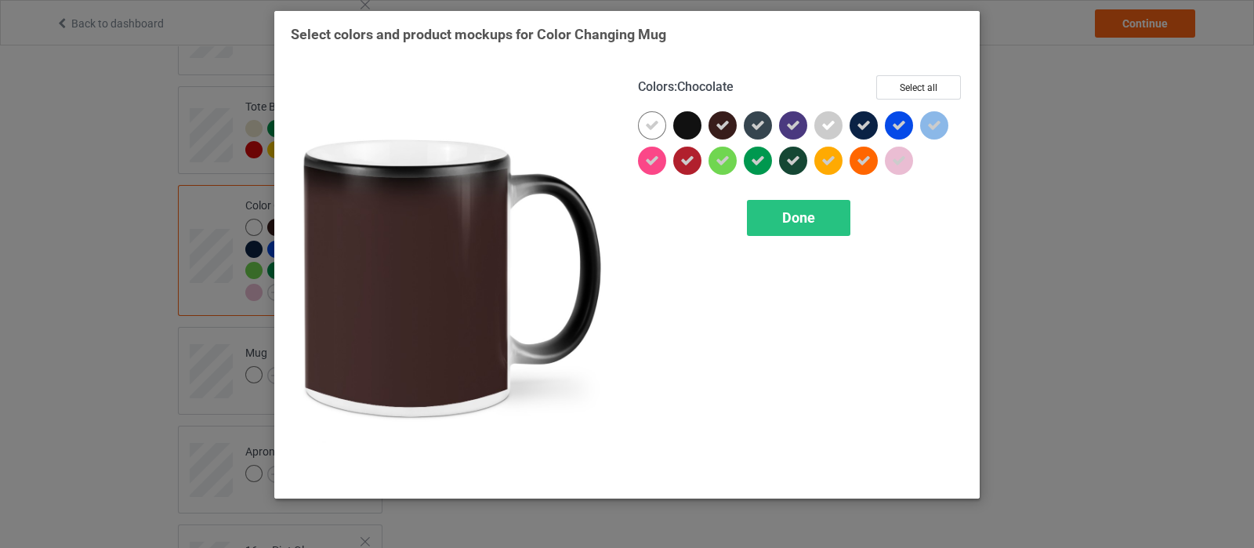
click at [720, 122] on icon at bounding box center [723, 125] width 14 height 14
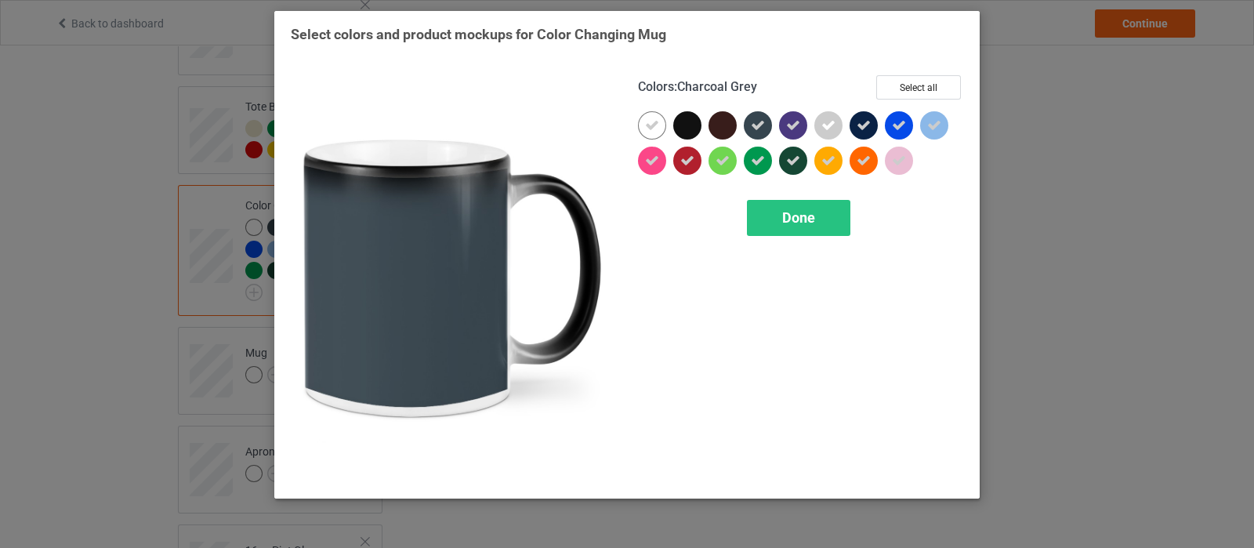
click at [754, 119] on icon at bounding box center [758, 125] width 14 height 14
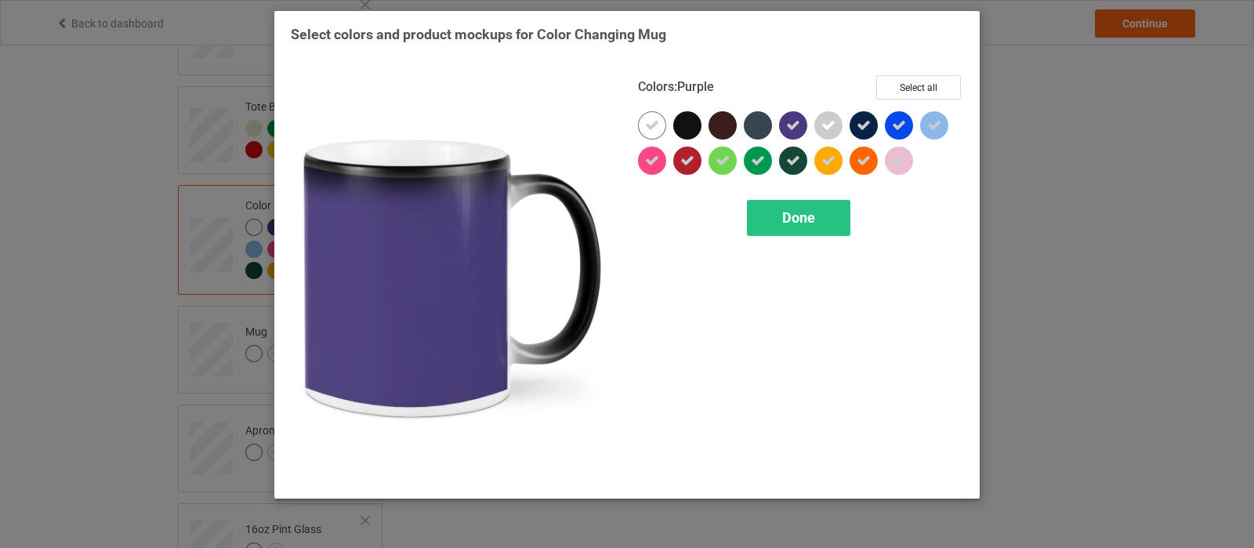
click at [788, 127] on icon at bounding box center [793, 125] width 14 height 14
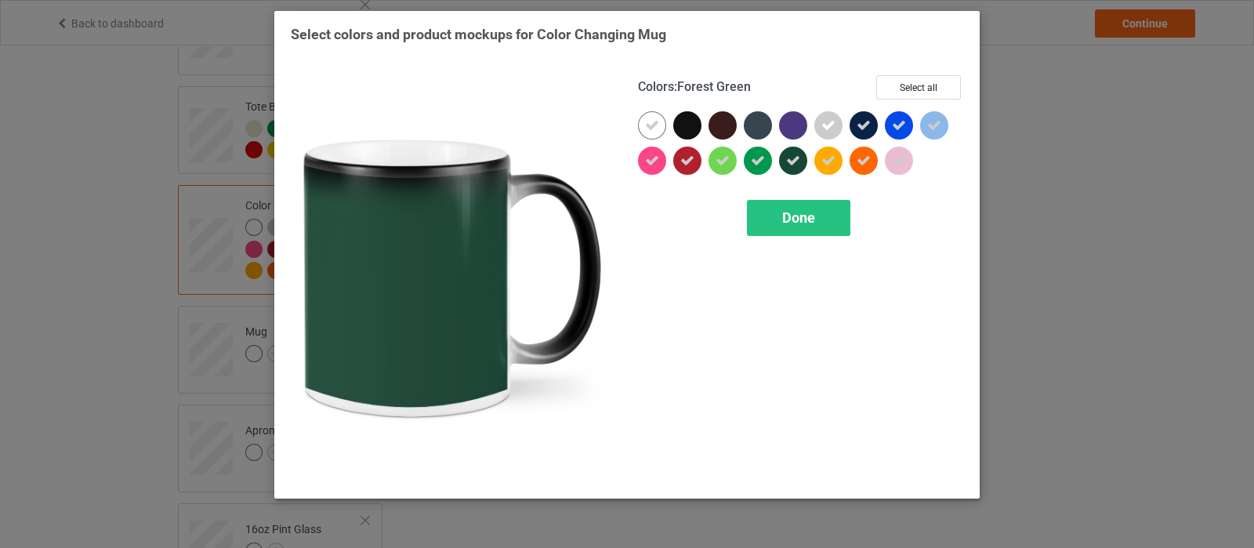
click at [780, 150] on div at bounding box center [796, 164] width 35 height 35
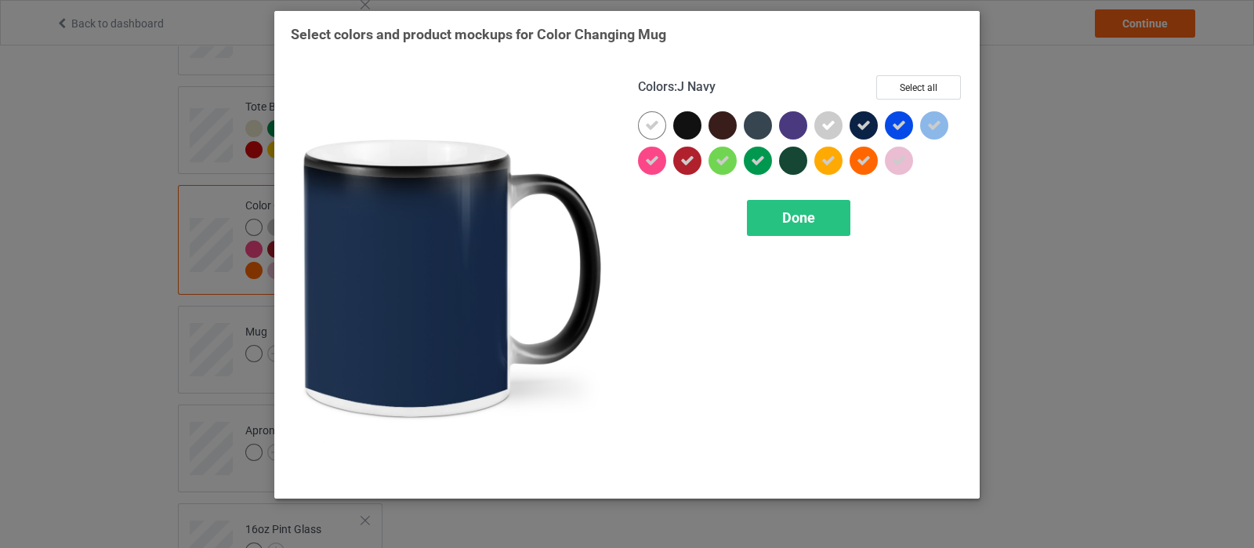
click at [867, 127] on icon at bounding box center [864, 125] width 14 height 14
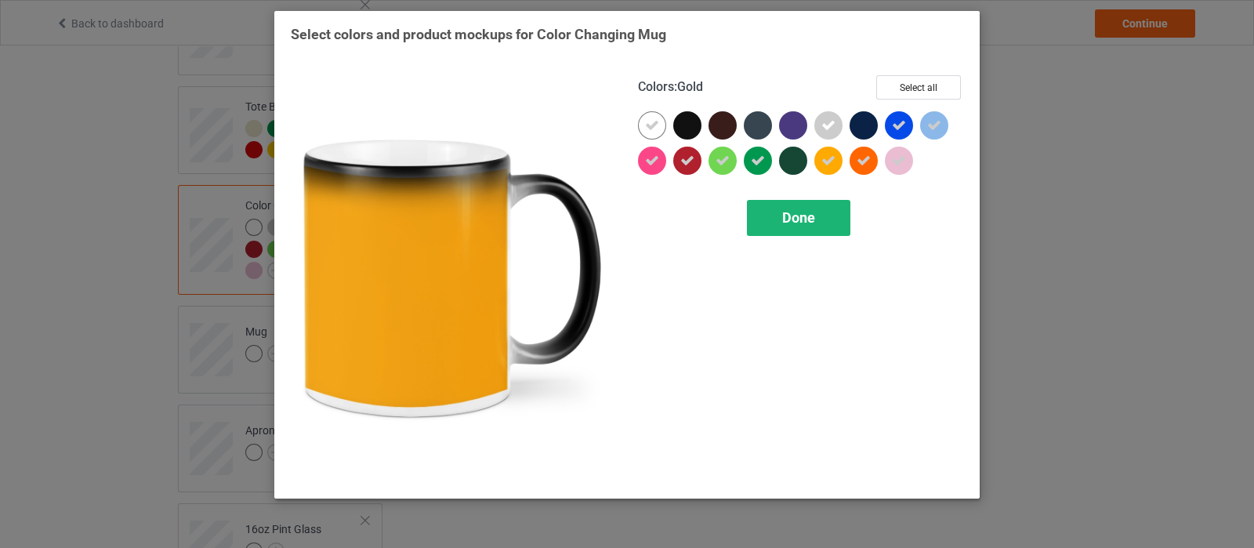
click at [810, 223] on span "Done" at bounding box center [798, 217] width 33 height 16
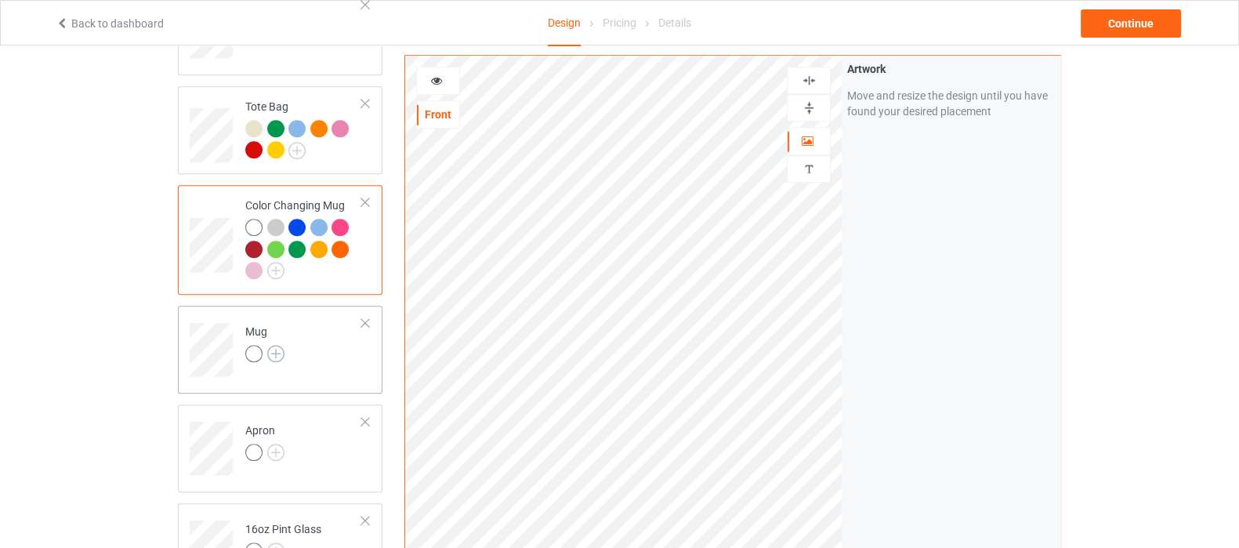
click at [281, 345] on img at bounding box center [275, 353] width 17 height 17
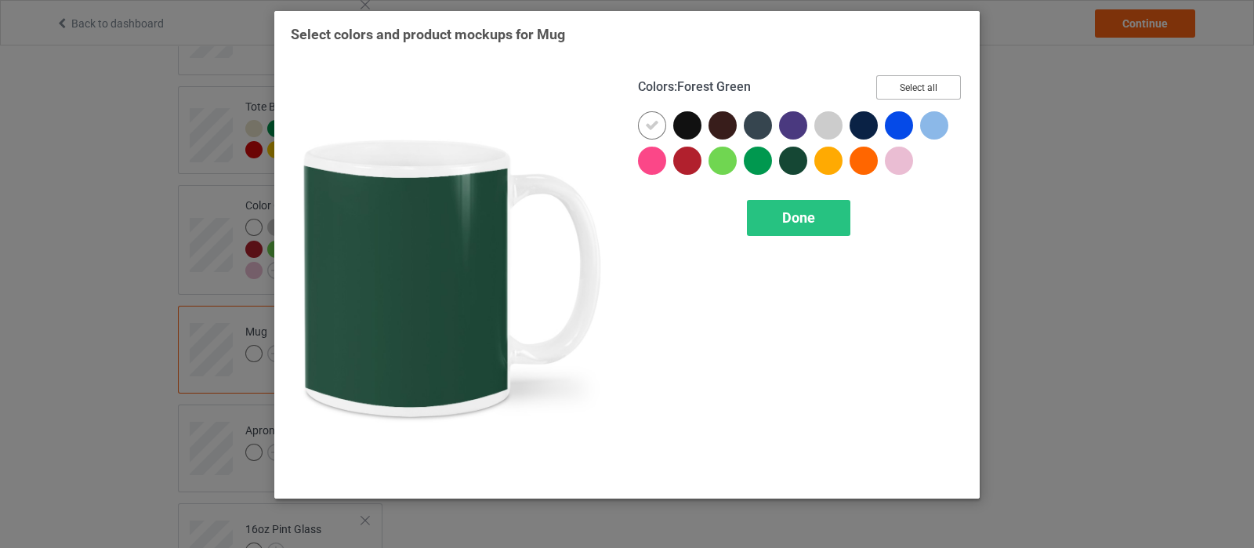
click at [944, 89] on button "Select all" at bounding box center [918, 87] width 85 height 24
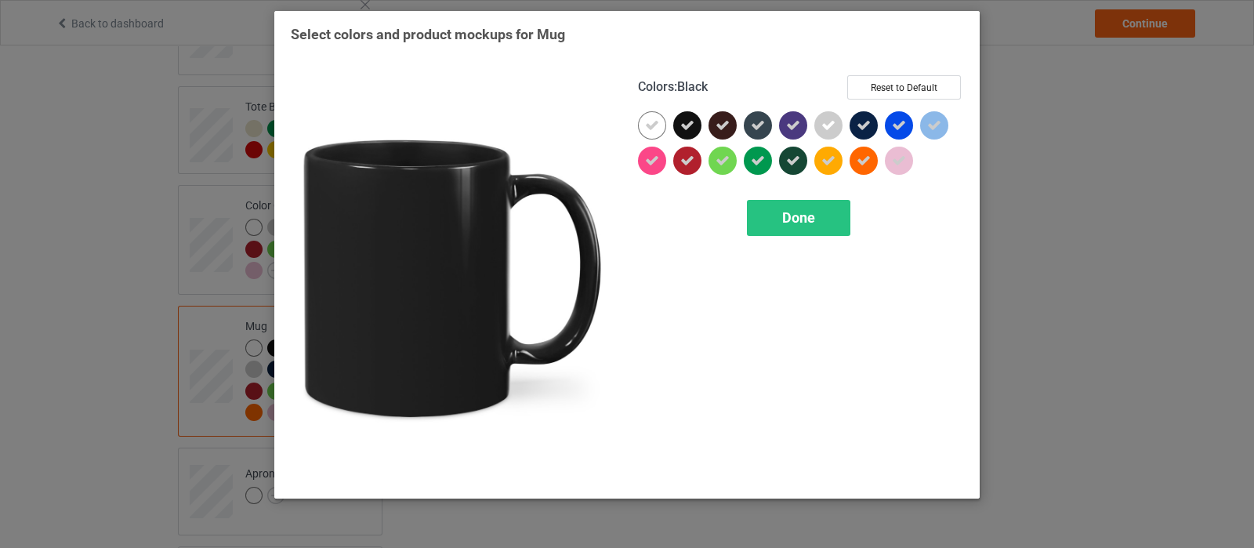
drag, startPoint x: 680, startPoint y: 121, endPoint x: 723, endPoint y: 123, distance: 42.4
click at [680, 121] on icon at bounding box center [687, 125] width 14 height 14
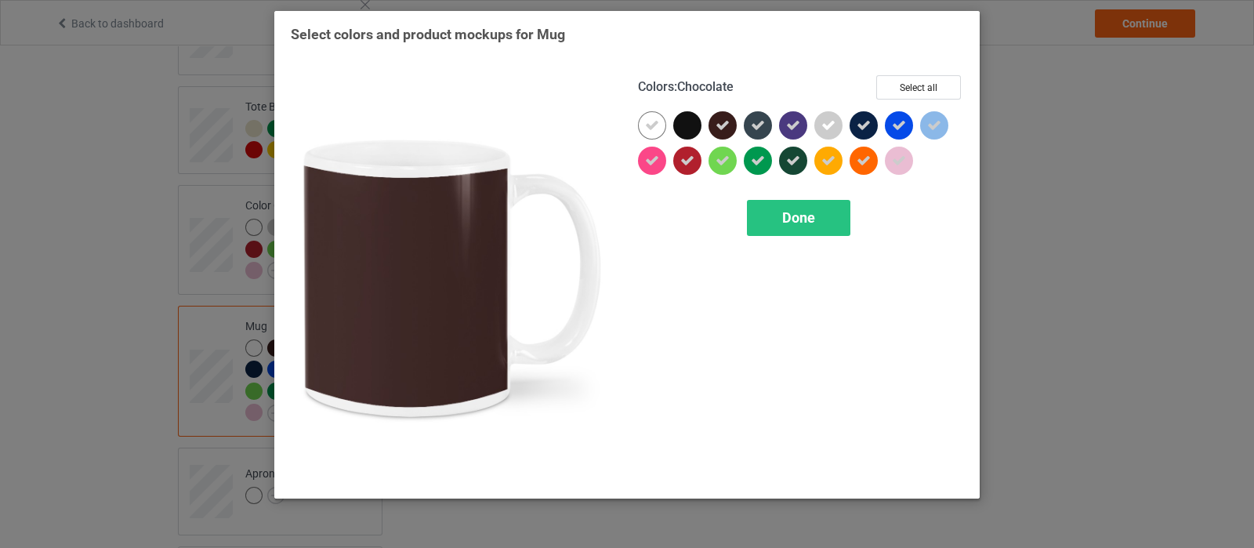
click at [725, 123] on icon at bounding box center [723, 125] width 14 height 14
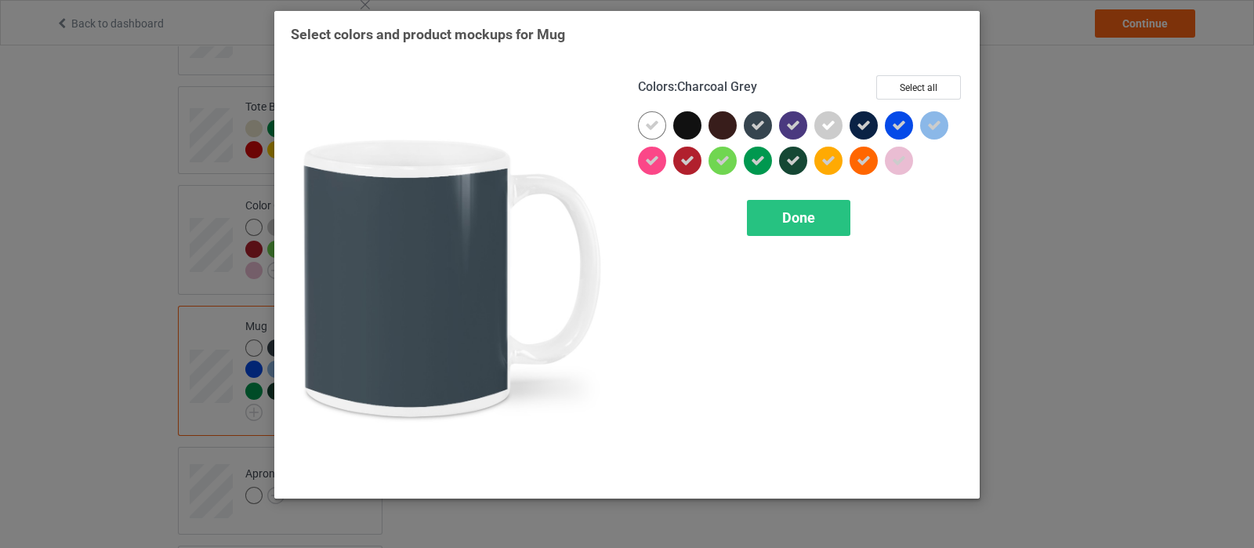
click at [762, 126] on icon at bounding box center [758, 125] width 14 height 14
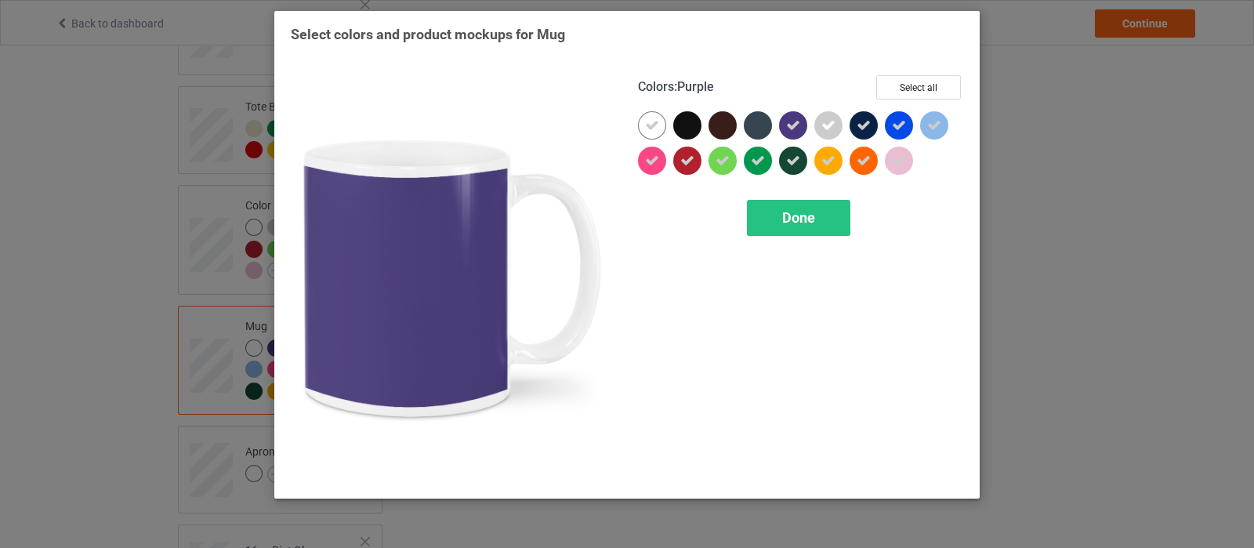
drag, startPoint x: 792, startPoint y: 124, endPoint x: 791, endPoint y: 146, distance: 22.0
click at [792, 124] on icon at bounding box center [793, 125] width 14 height 14
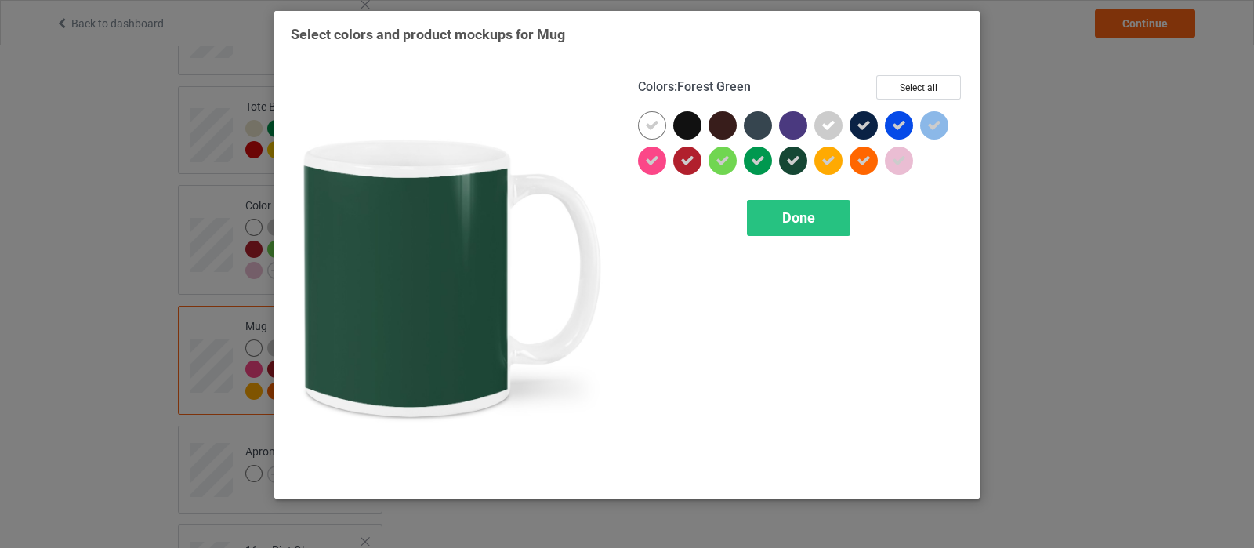
click at [787, 154] on icon at bounding box center [793, 161] width 14 height 14
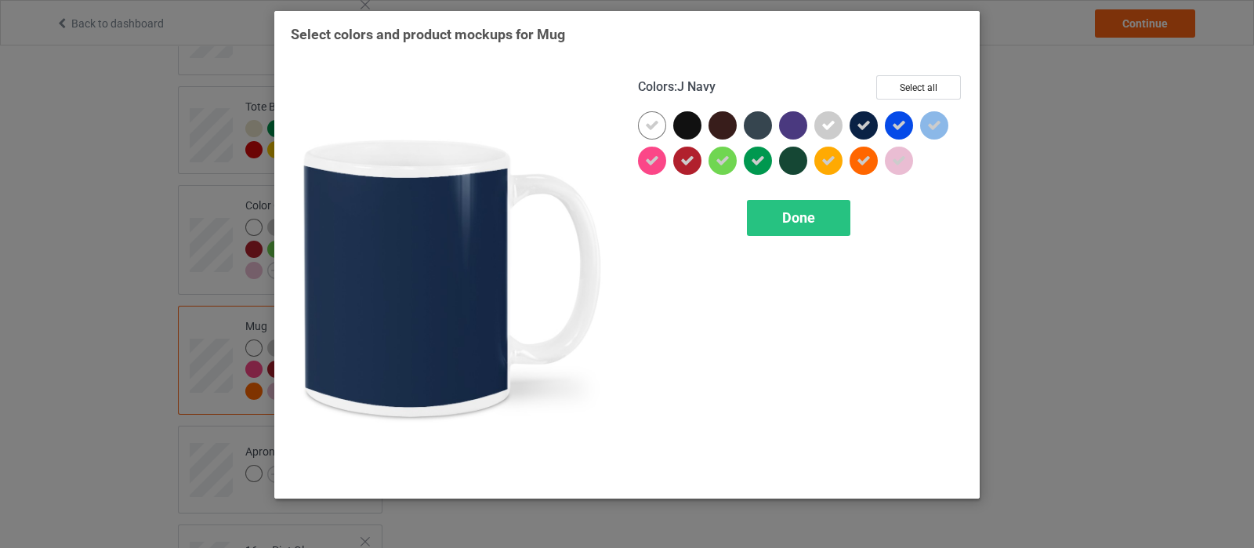
click at [863, 125] on icon at bounding box center [864, 125] width 14 height 14
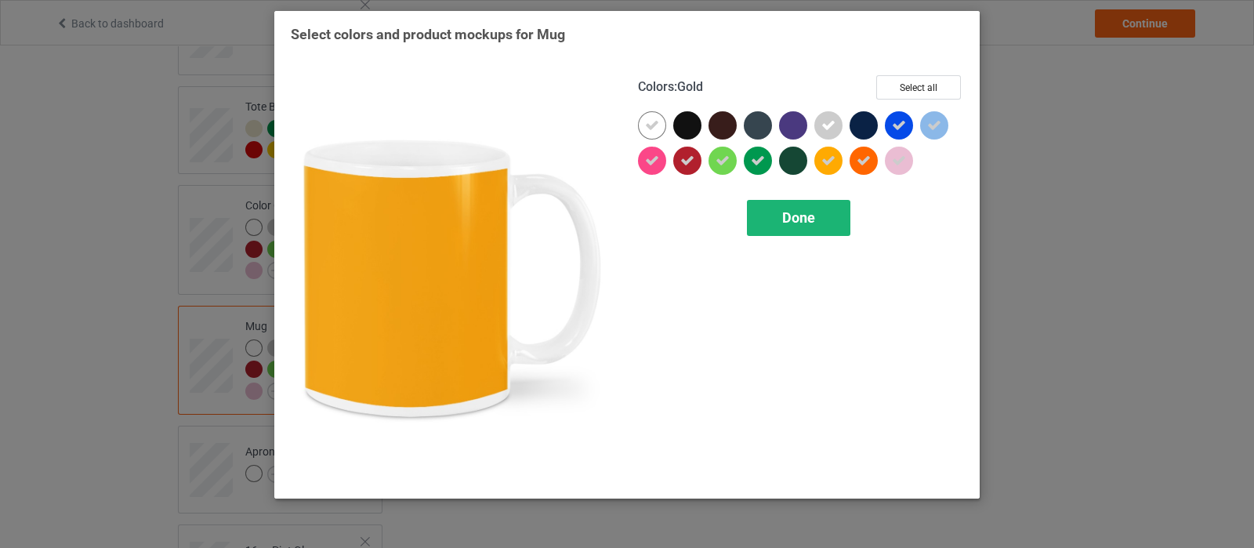
click at [785, 213] on span "Done" at bounding box center [798, 217] width 33 height 16
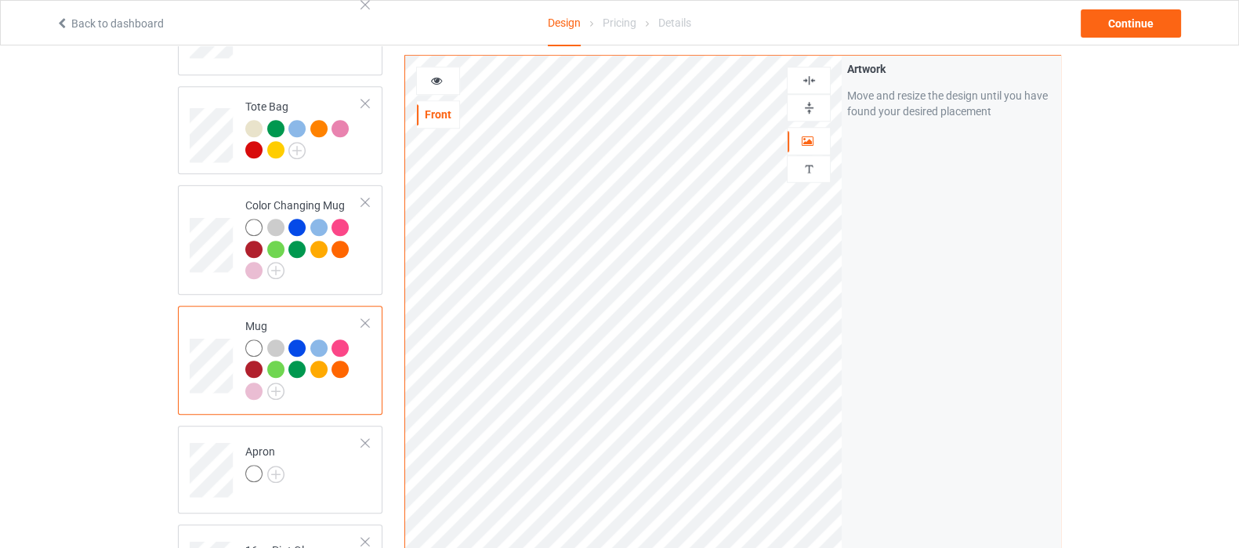
click at [807, 111] on img at bounding box center [809, 107] width 15 height 15
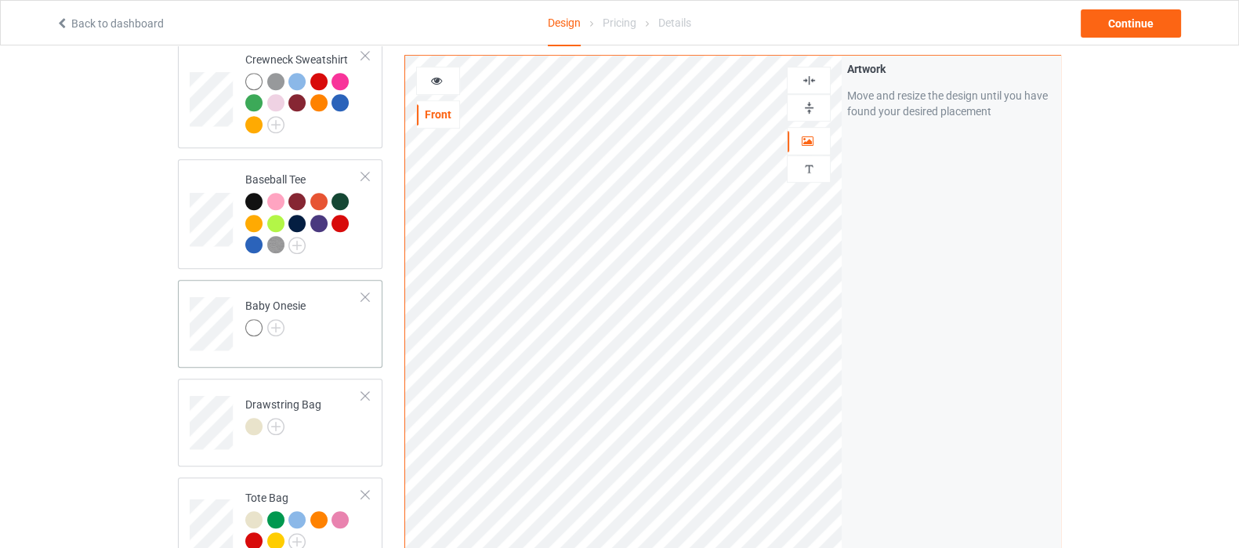
scroll to position [1078, 0]
click at [302, 319] on div at bounding box center [275, 330] width 60 height 22
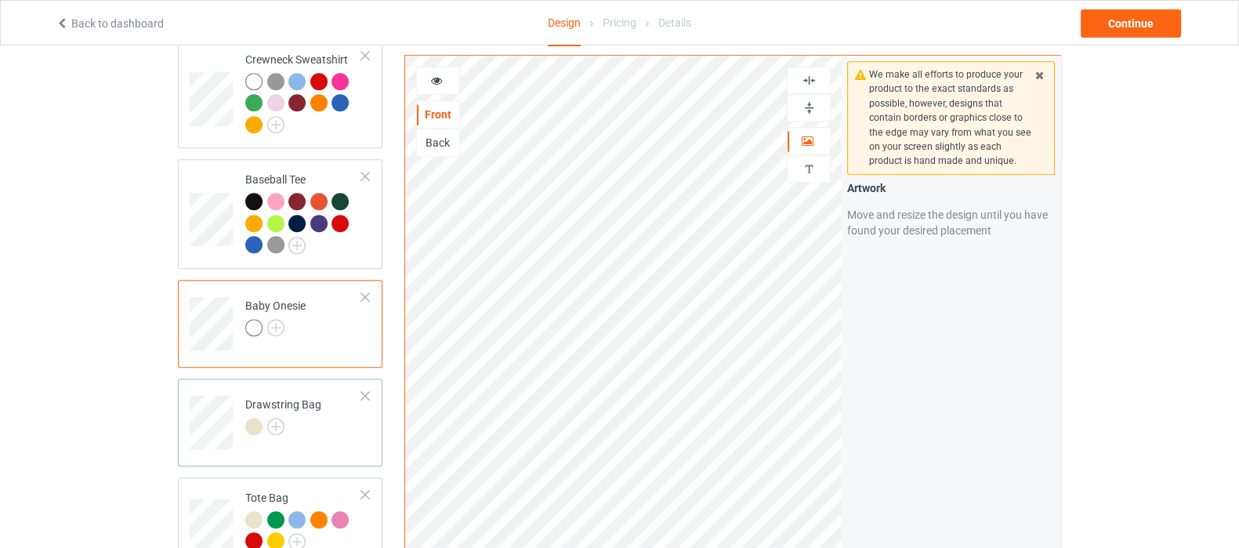
click at [310, 418] on div at bounding box center [283, 429] width 76 height 22
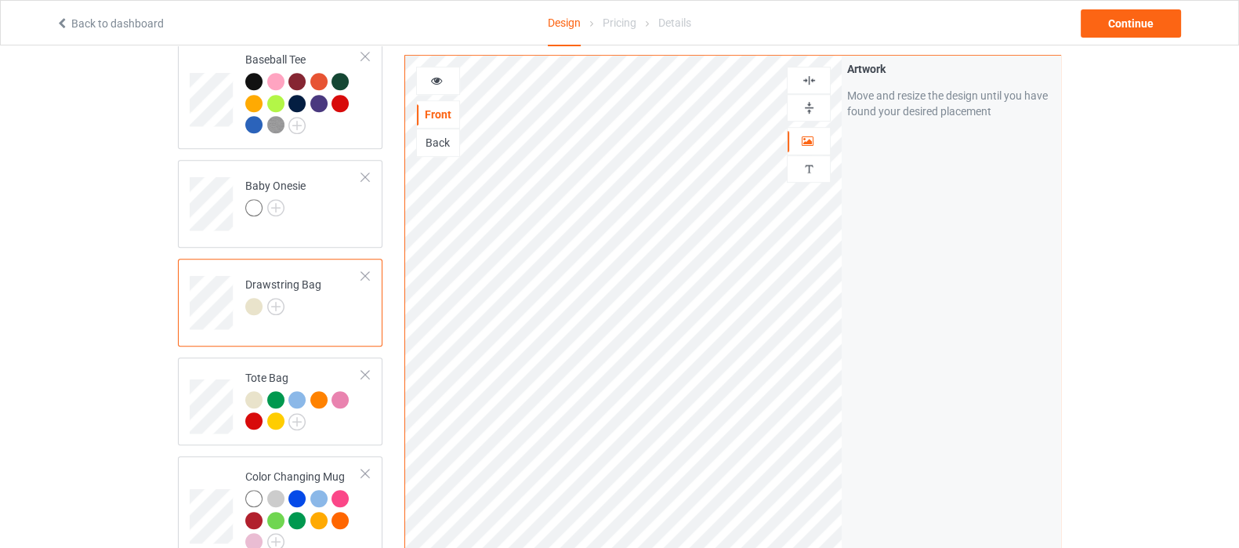
scroll to position [1273, 0]
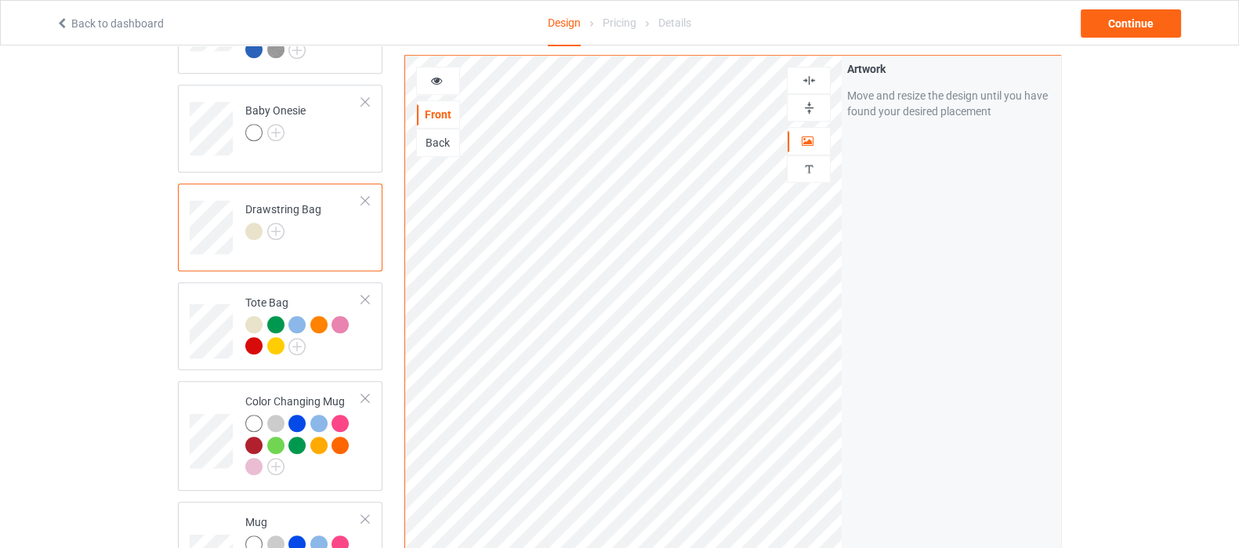
click at [807, 84] on img at bounding box center [809, 80] width 15 height 15
click at [807, 100] on img at bounding box center [809, 107] width 15 height 15
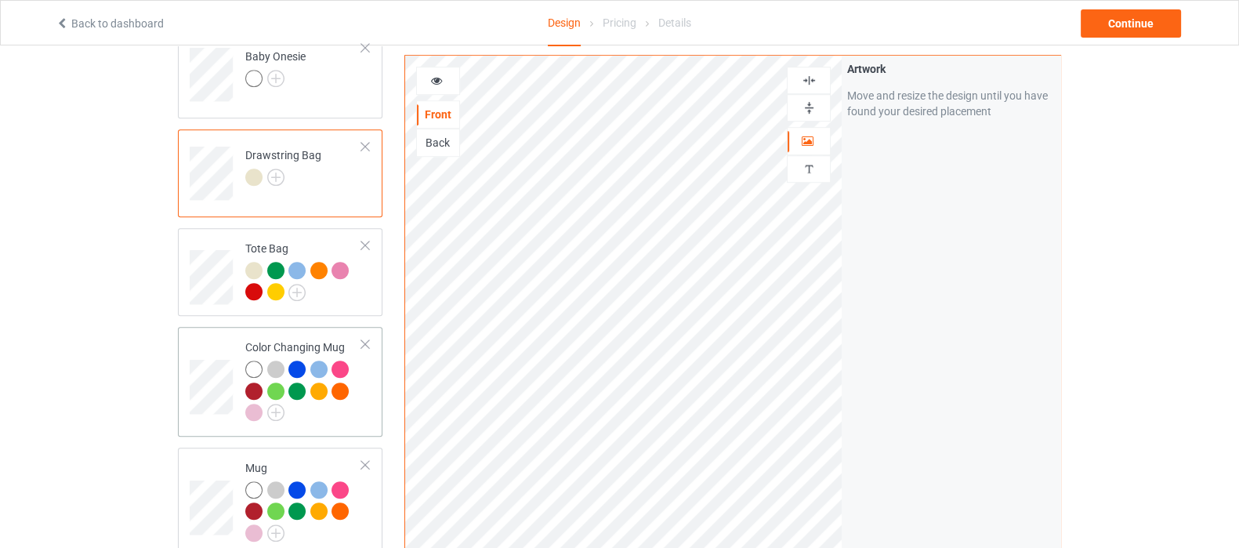
scroll to position [1371, 0]
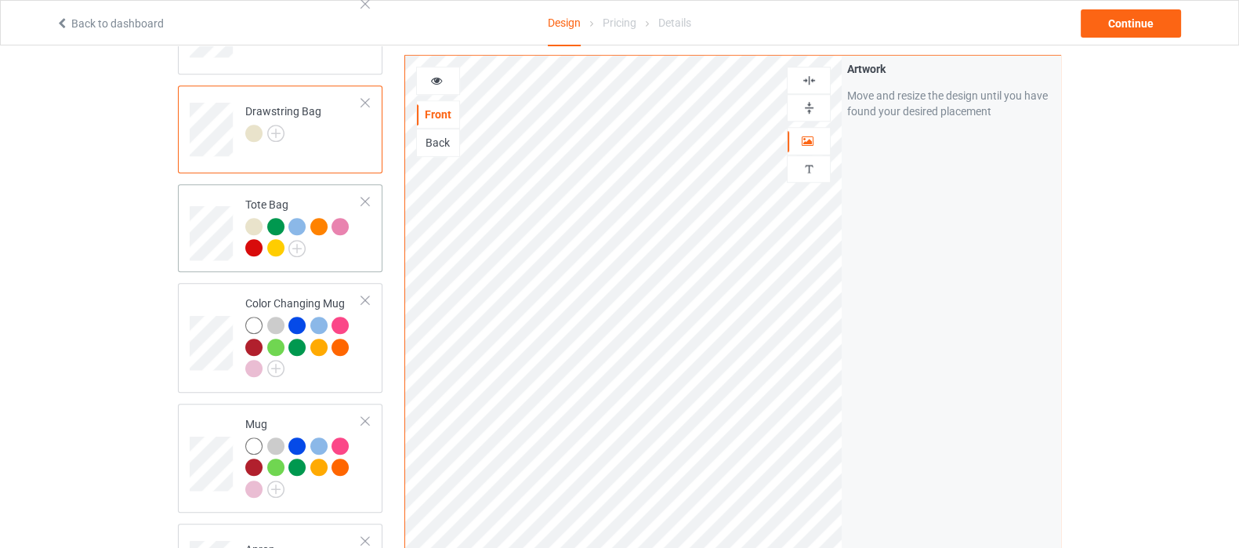
click at [328, 233] on div at bounding box center [303, 239] width 117 height 43
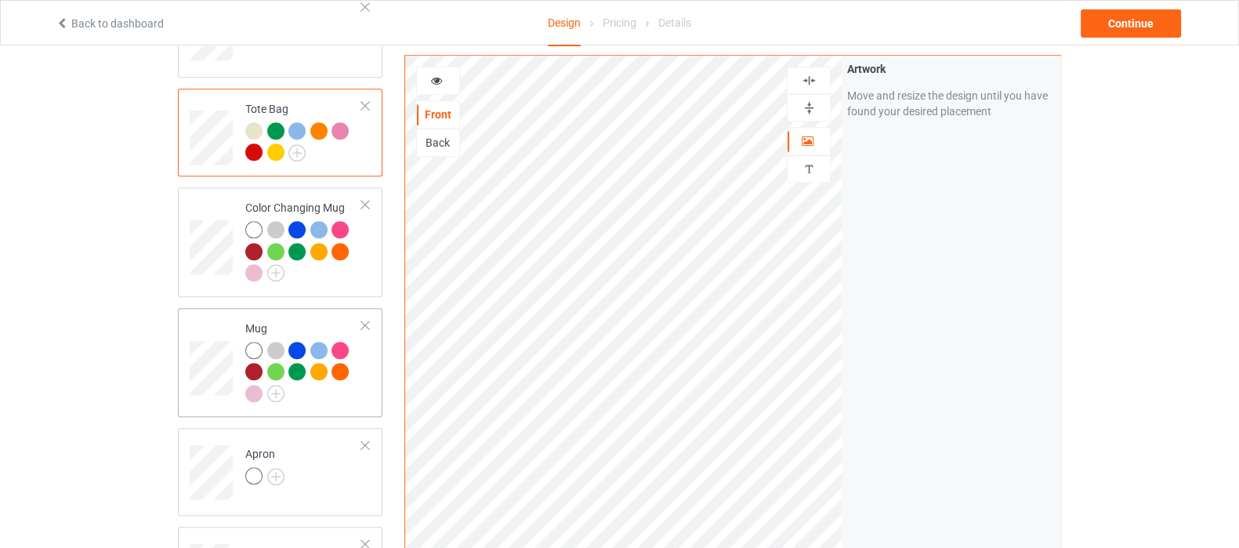
scroll to position [1469, 0]
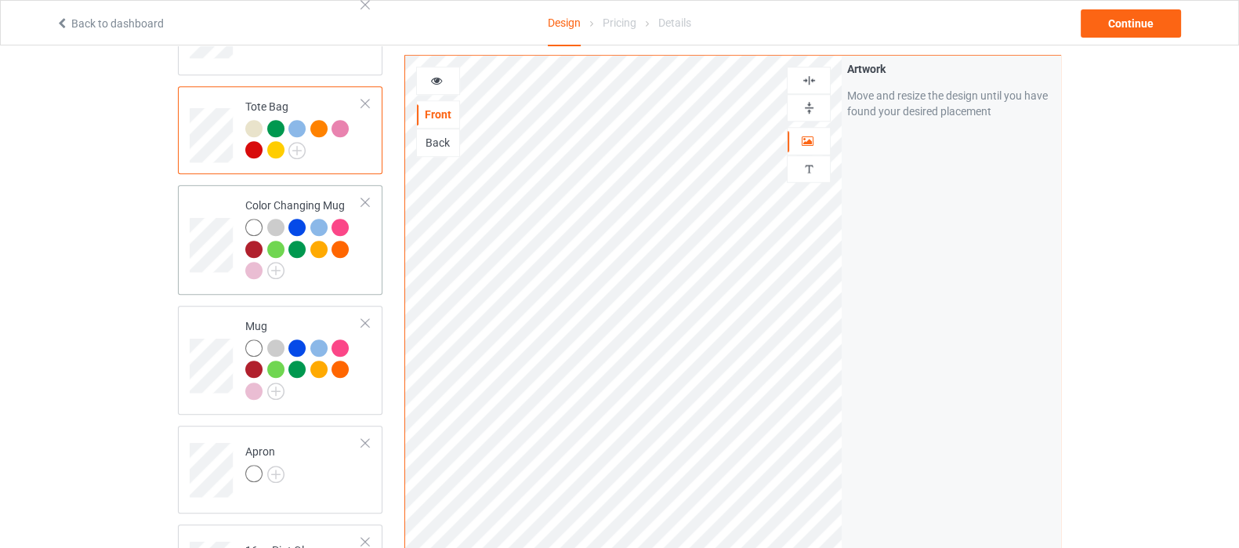
click at [318, 264] on td "Color Changing Mug" at bounding box center [304, 239] width 134 height 97
click at [321, 385] on td "Mug" at bounding box center [304, 360] width 134 height 97
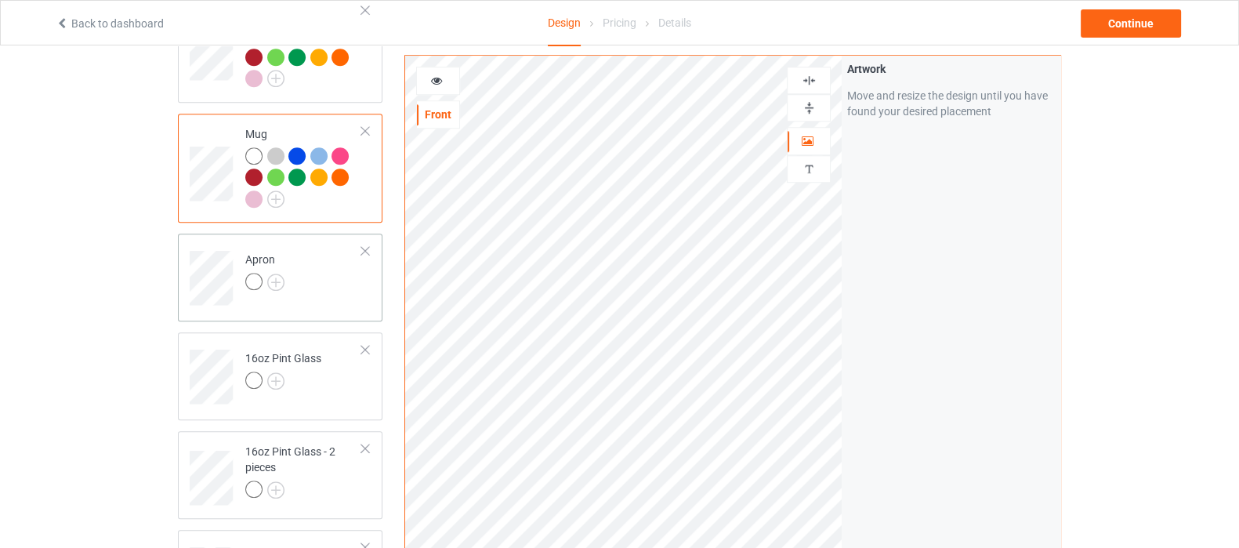
scroll to position [1666, 0]
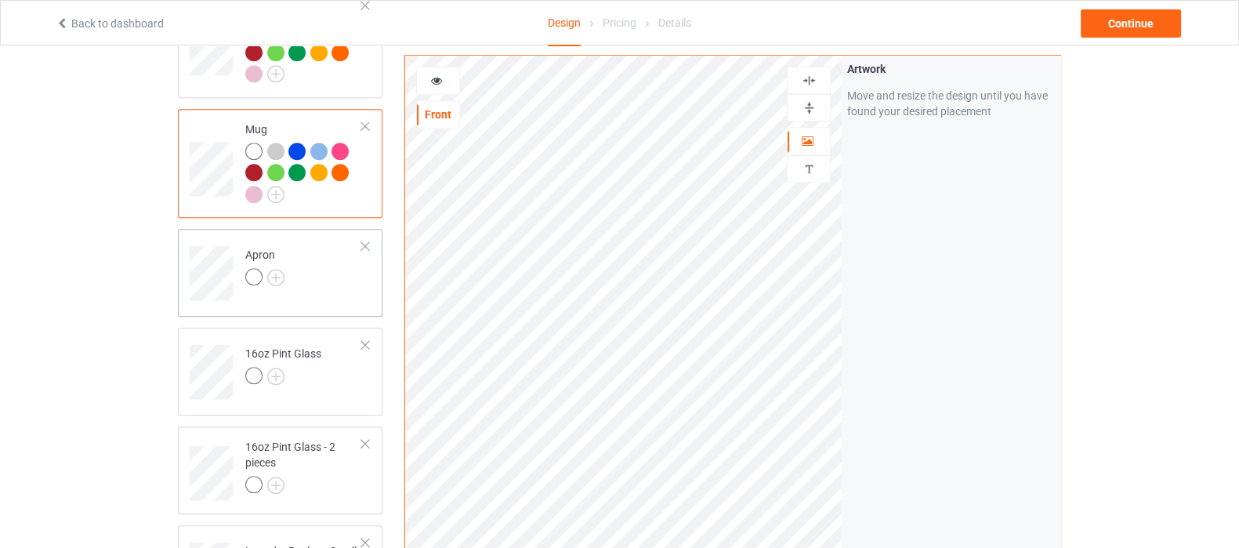
click at [336, 247] on td "Apron" at bounding box center [304, 267] width 134 height 65
click at [799, 105] on div at bounding box center [809, 107] width 42 height 15
click at [813, 81] on img at bounding box center [809, 80] width 15 height 15
click at [806, 80] on img at bounding box center [809, 80] width 15 height 15
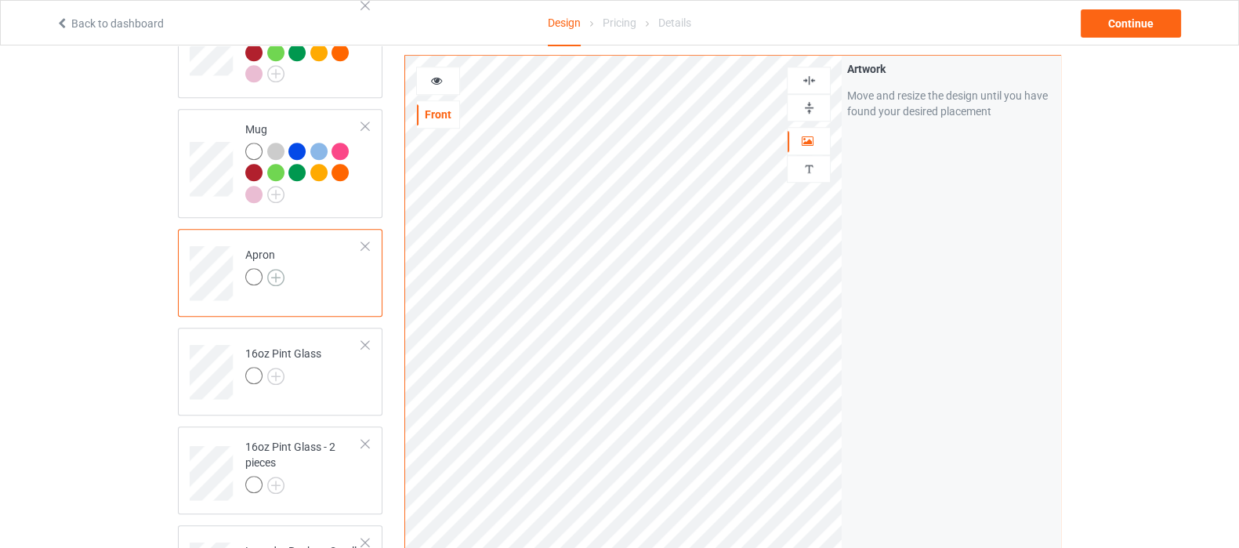
click at [274, 269] on img at bounding box center [275, 277] width 17 height 17
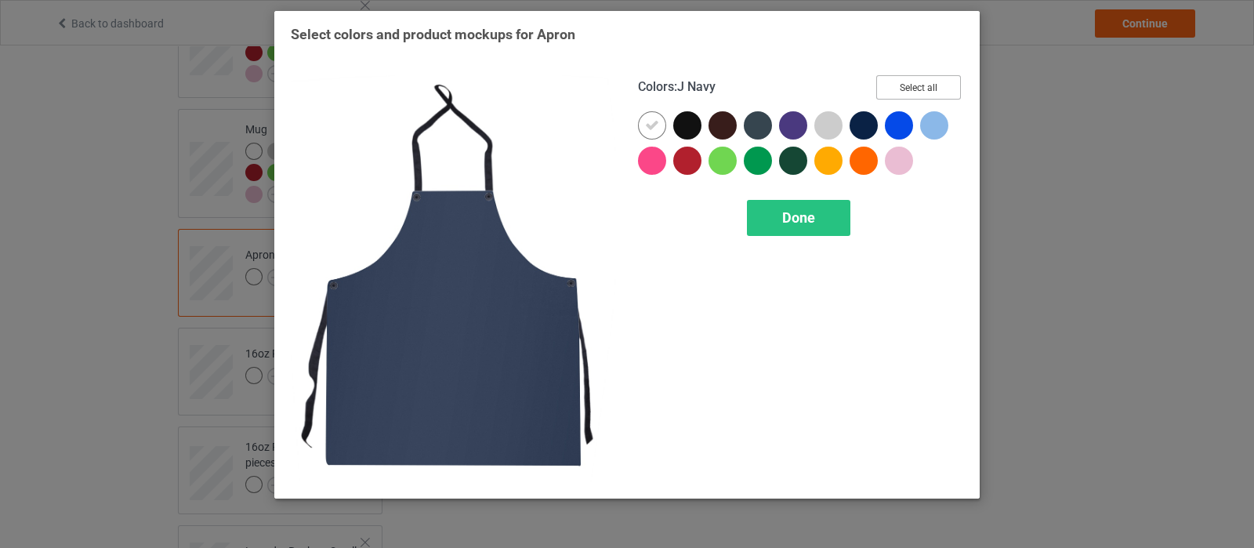
click at [915, 87] on button "Select all" at bounding box center [918, 87] width 85 height 24
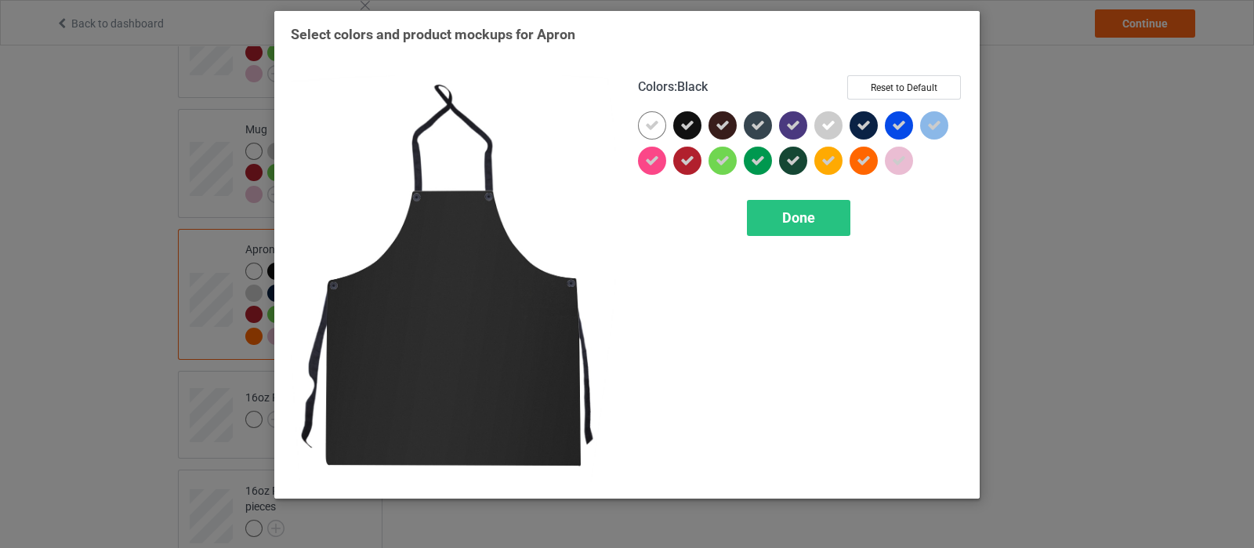
click at [678, 125] on div at bounding box center [687, 125] width 28 height 28
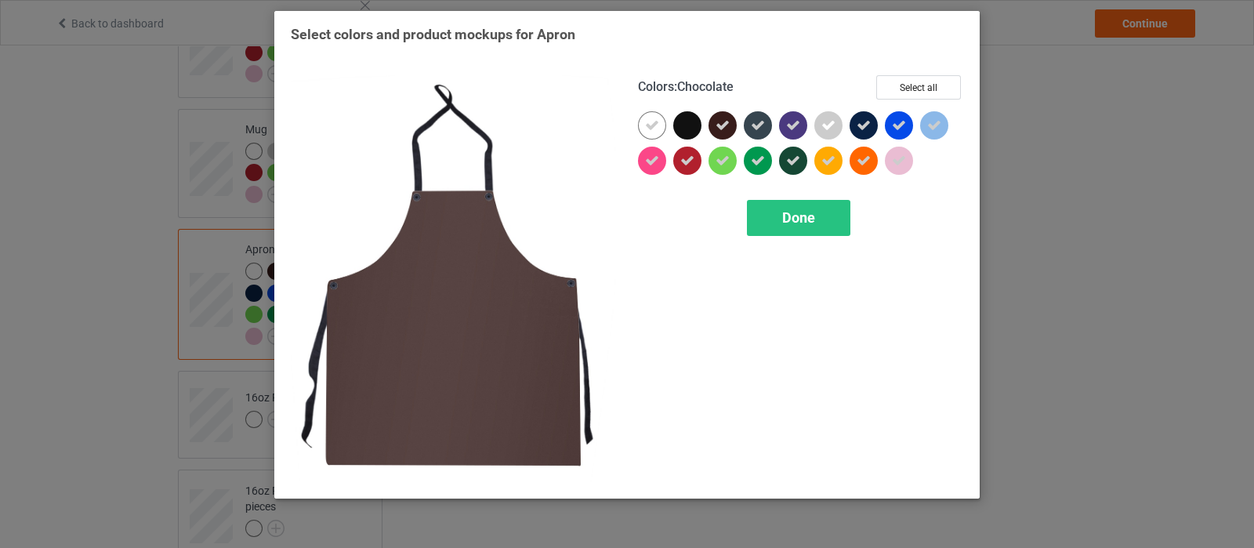
drag, startPoint x: 720, startPoint y: 118, endPoint x: 748, endPoint y: 118, distance: 27.4
click at [720, 118] on icon at bounding box center [723, 125] width 14 height 14
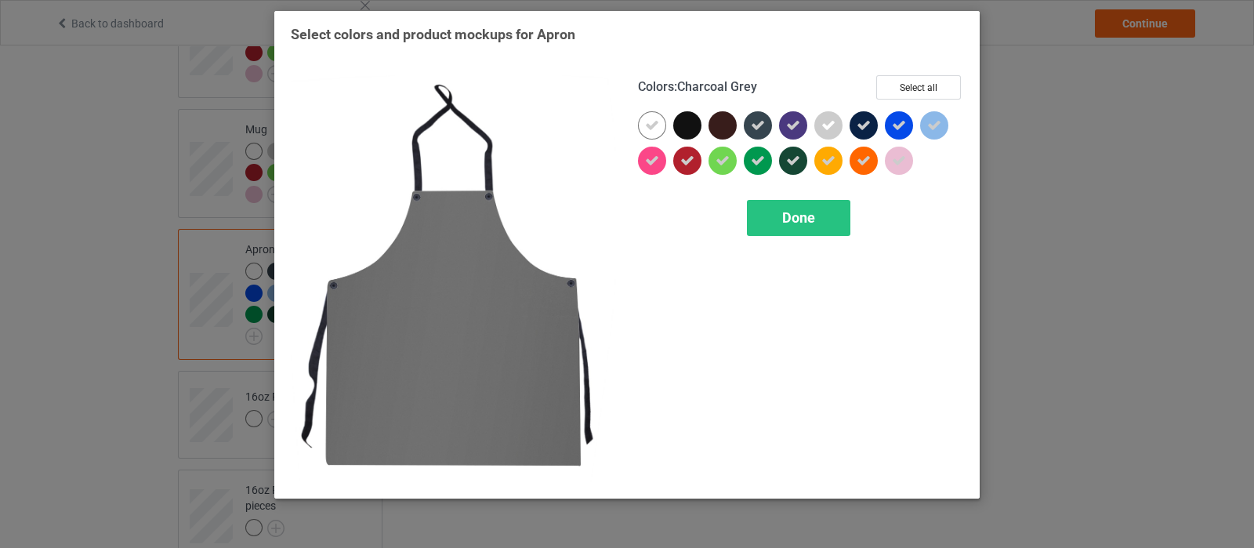
drag, startPoint x: 748, startPoint y: 118, endPoint x: 792, endPoint y: 123, distance: 44.2
click at [750, 119] on div at bounding box center [758, 125] width 28 height 28
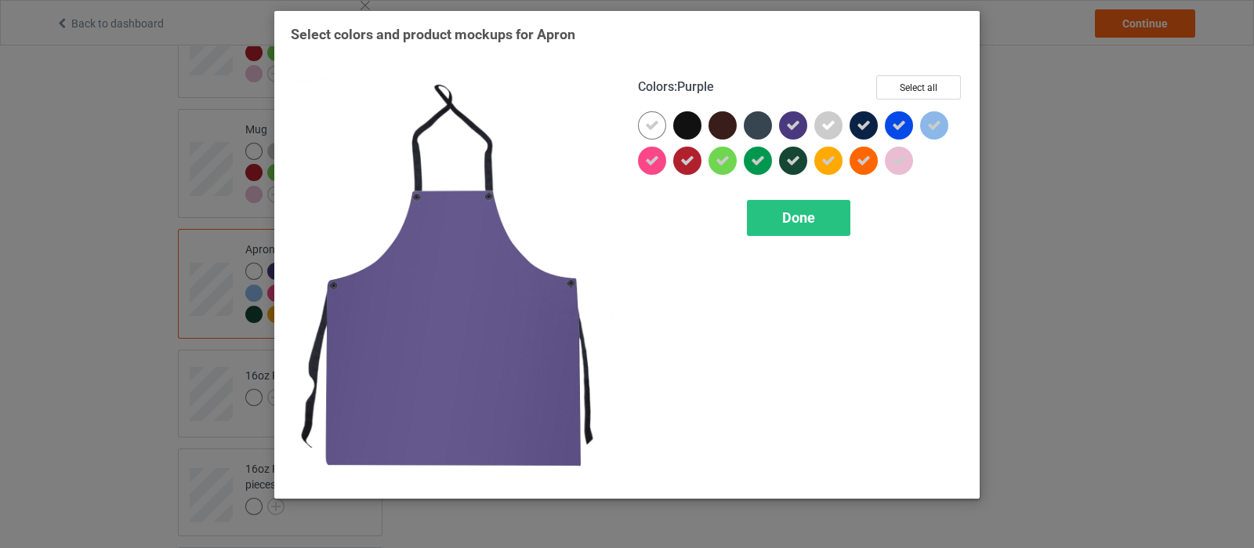
click at [792, 123] on icon at bounding box center [793, 125] width 14 height 14
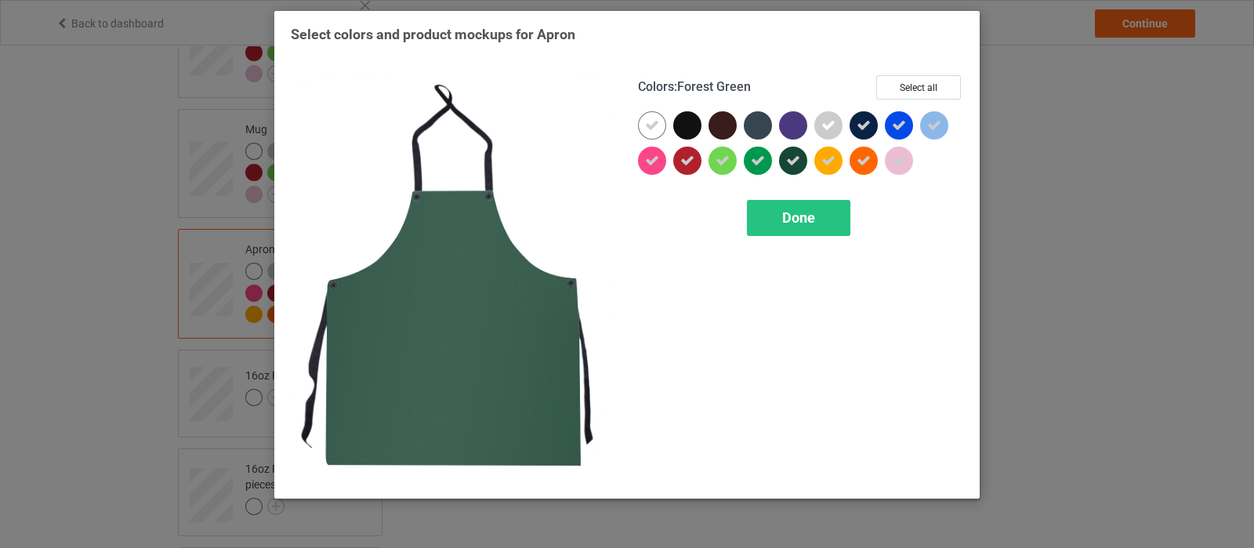
drag, startPoint x: 792, startPoint y: 148, endPoint x: 814, endPoint y: 150, distance: 22.8
click at [792, 148] on div at bounding box center [793, 161] width 28 height 28
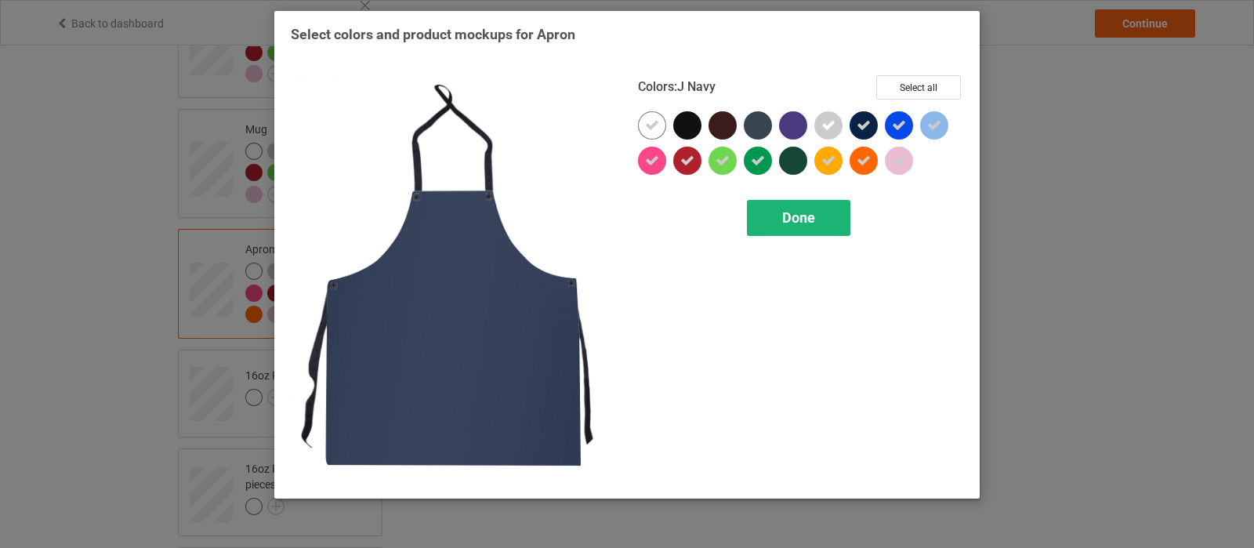
drag, startPoint x: 871, startPoint y: 125, endPoint x: 810, endPoint y: 227, distance: 119.1
click at [871, 125] on div at bounding box center [864, 125] width 28 height 28
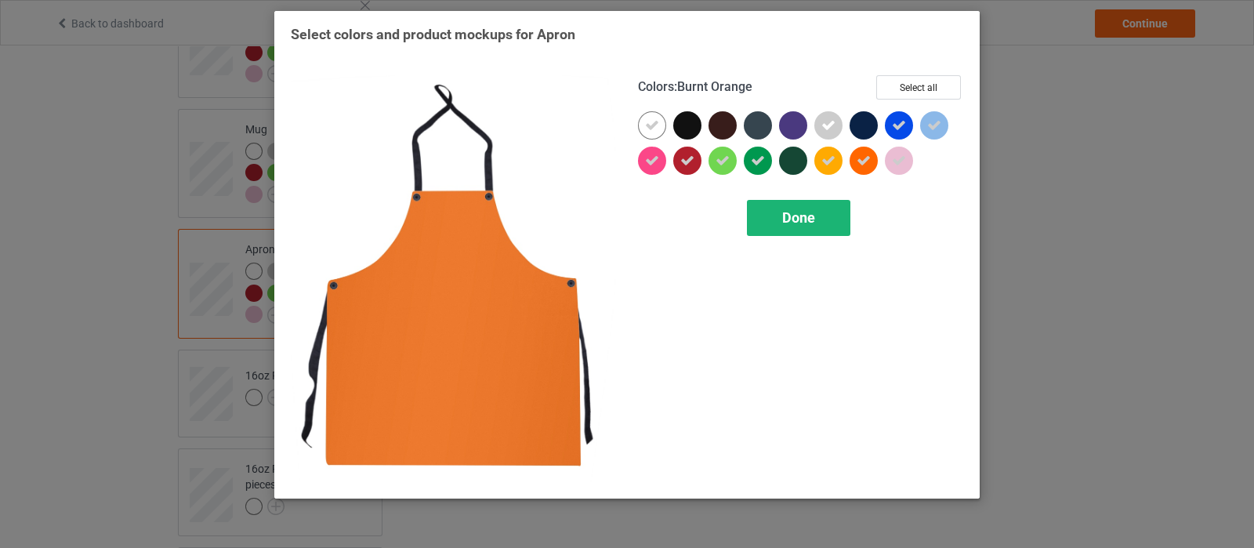
click at [804, 206] on div "Done" at bounding box center [798, 218] width 103 height 36
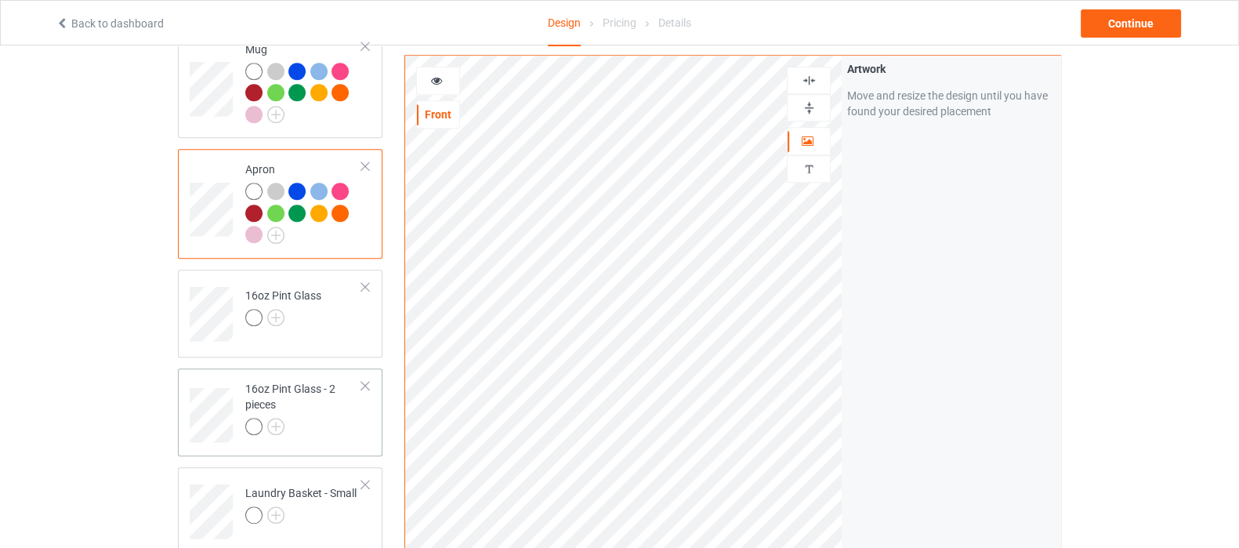
scroll to position [1763, 0]
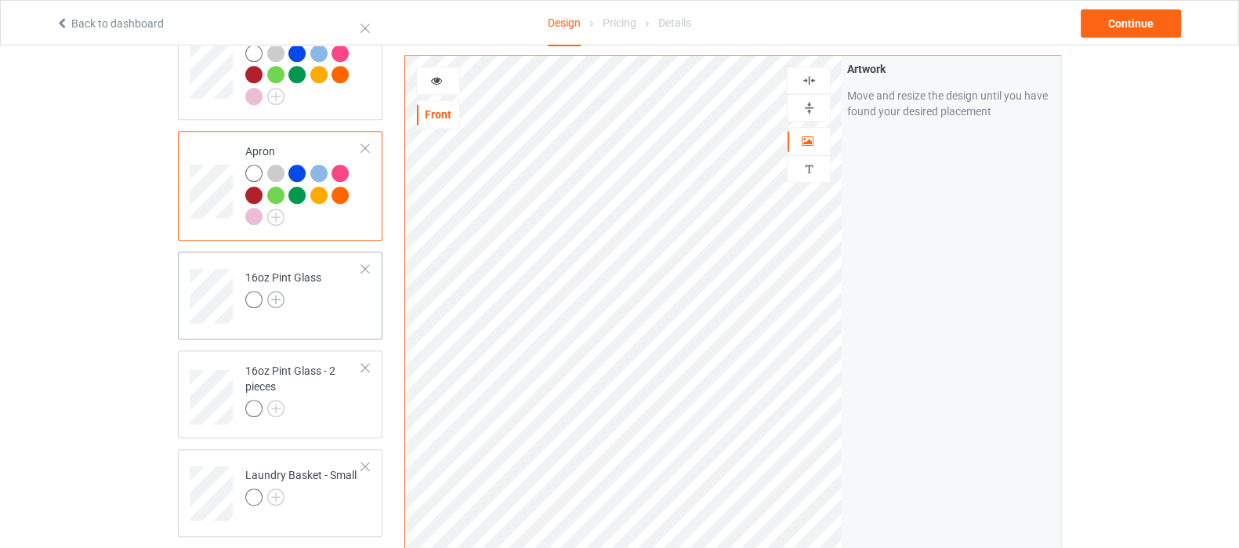
click at [280, 291] on img at bounding box center [275, 299] width 17 height 17
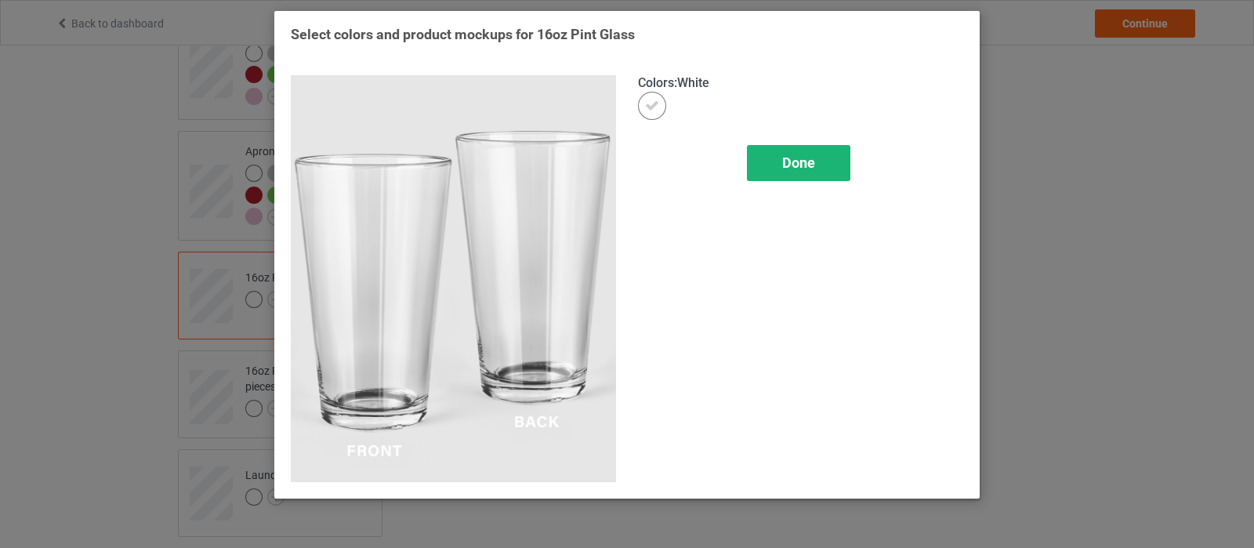
click at [814, 163] on span "Done" at bounding box center [798, 162] width 33 height 16
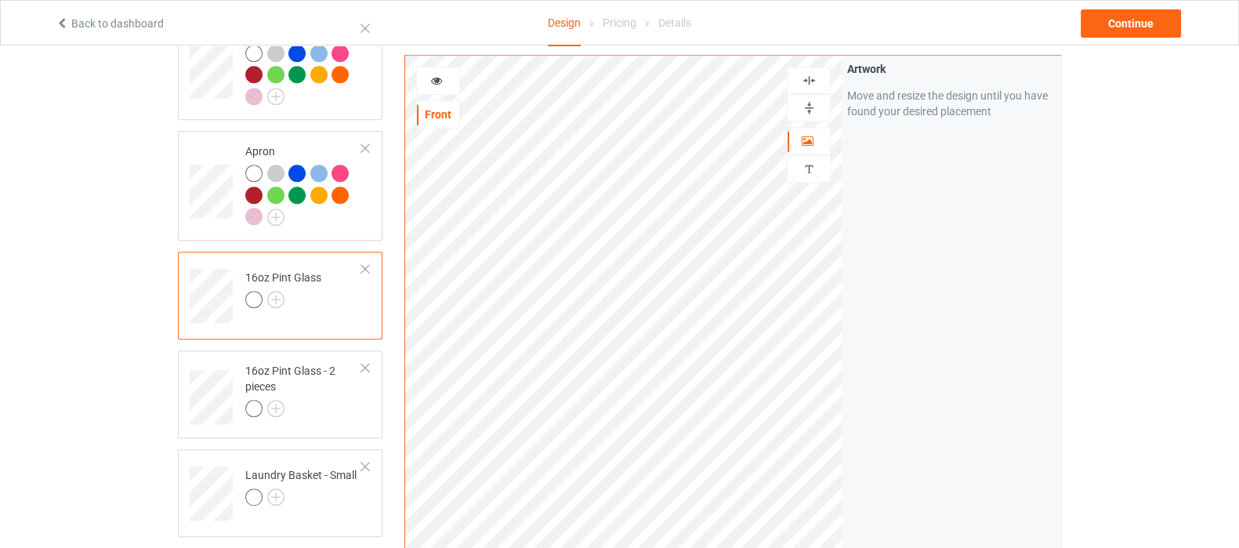
click at [810, 109] on img at bounding box center [809, 107] width 15 height 15
click at [804, 109] on img at bounding box center [809, 107] width 15 height 15
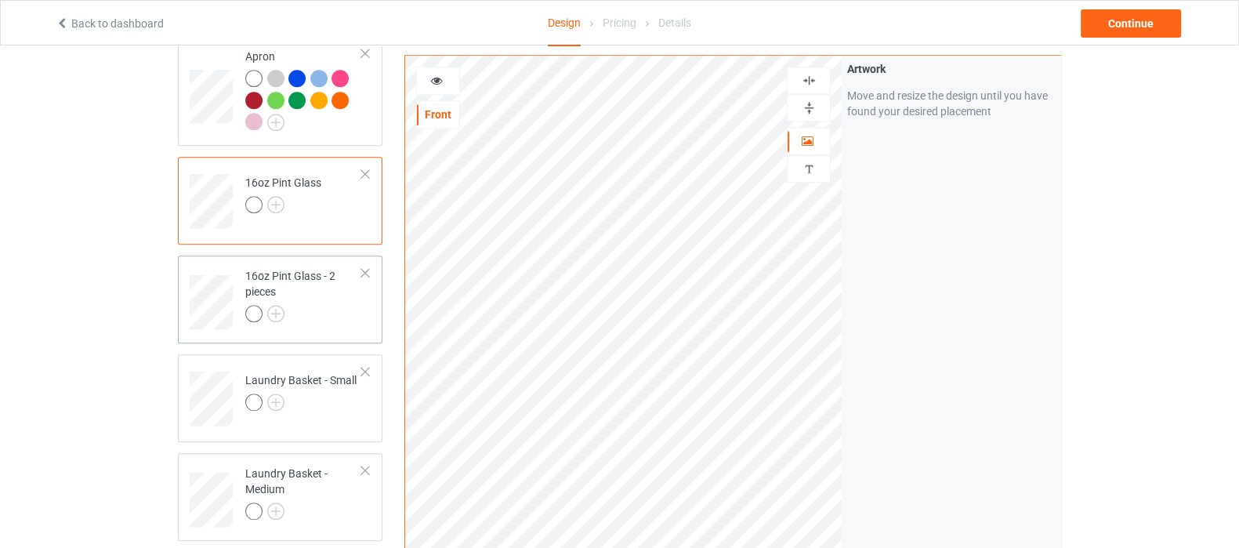
scroll to position [1861, 0]
click at [275, 302] on img at bounding box center [275, 310] width 17 height 17
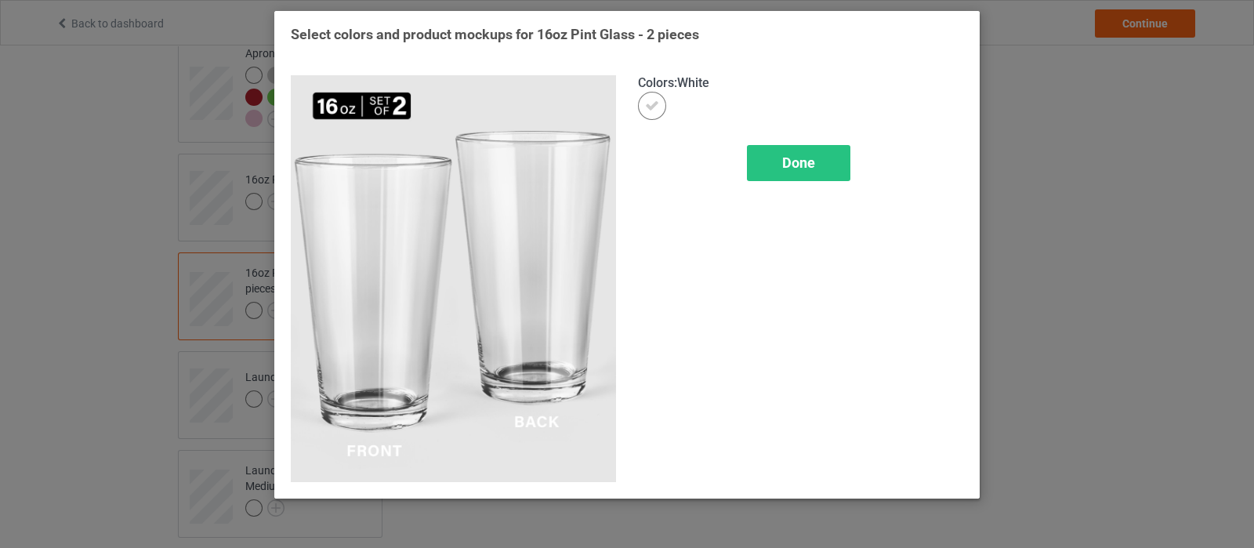
click at [811, 169] on span "Done" at bounding box center [798, 162] width 33 height 16
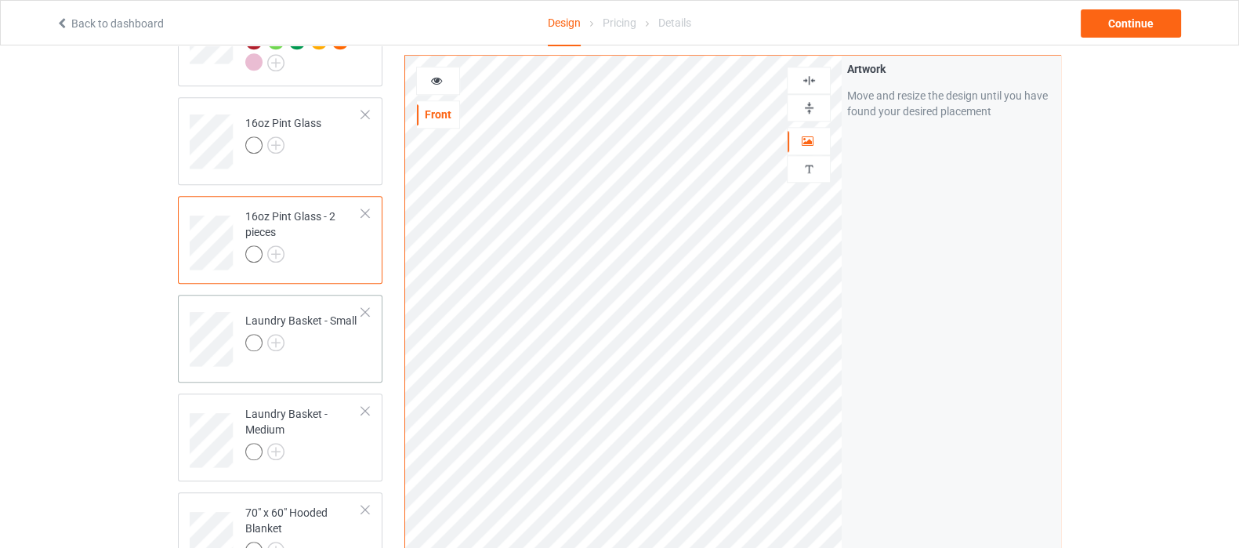
scroll to position [1959, 0]
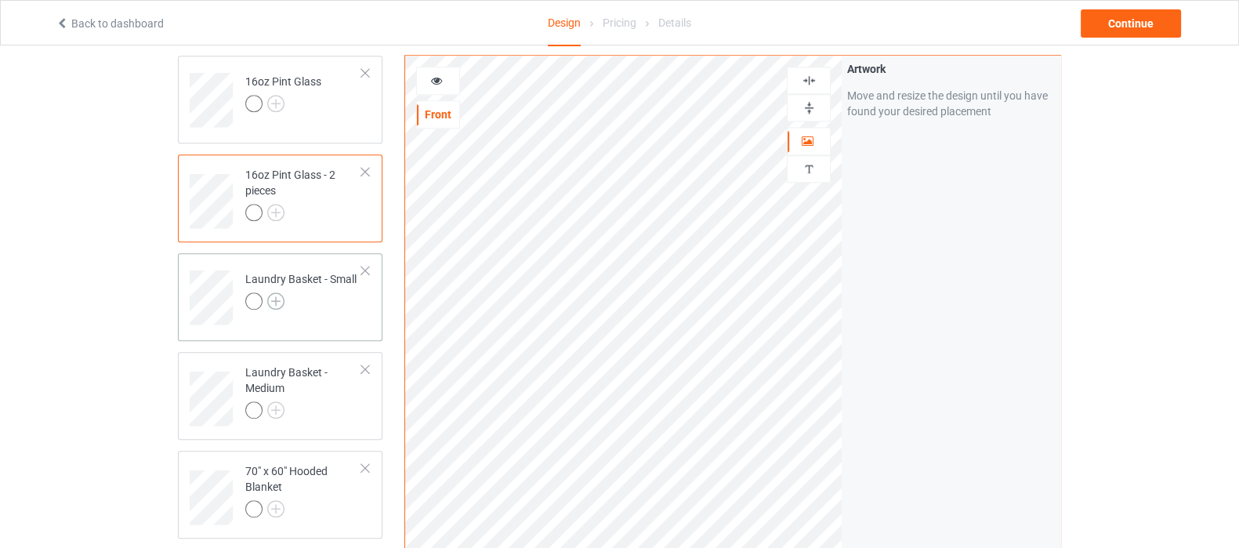
click at [279, 292] on img at bounding box center [275, 300] width 17 height 17
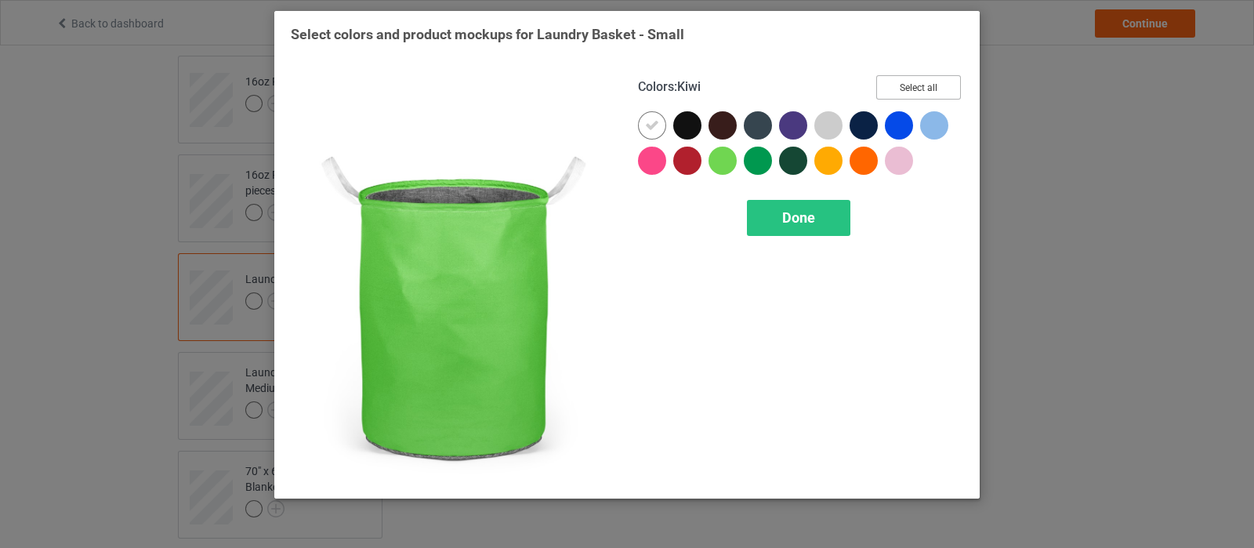
click at [894, 93] on button "Select all" at bounding box center [918, 87] width 85 height 24
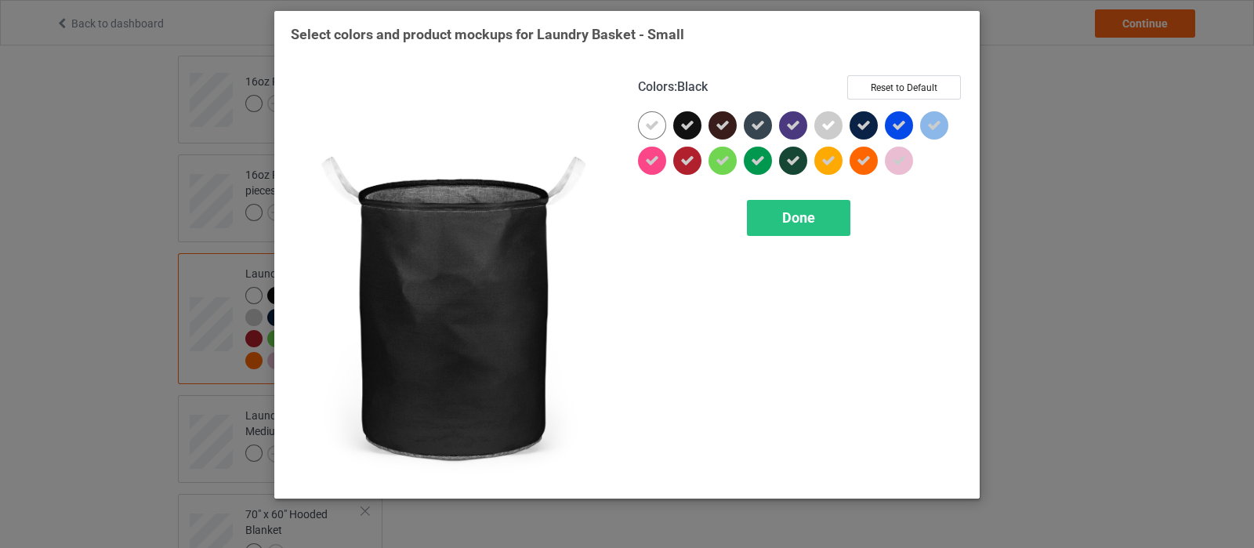
click at [682, 130] on icon at bounding box center [687, 125] width 14 height 14
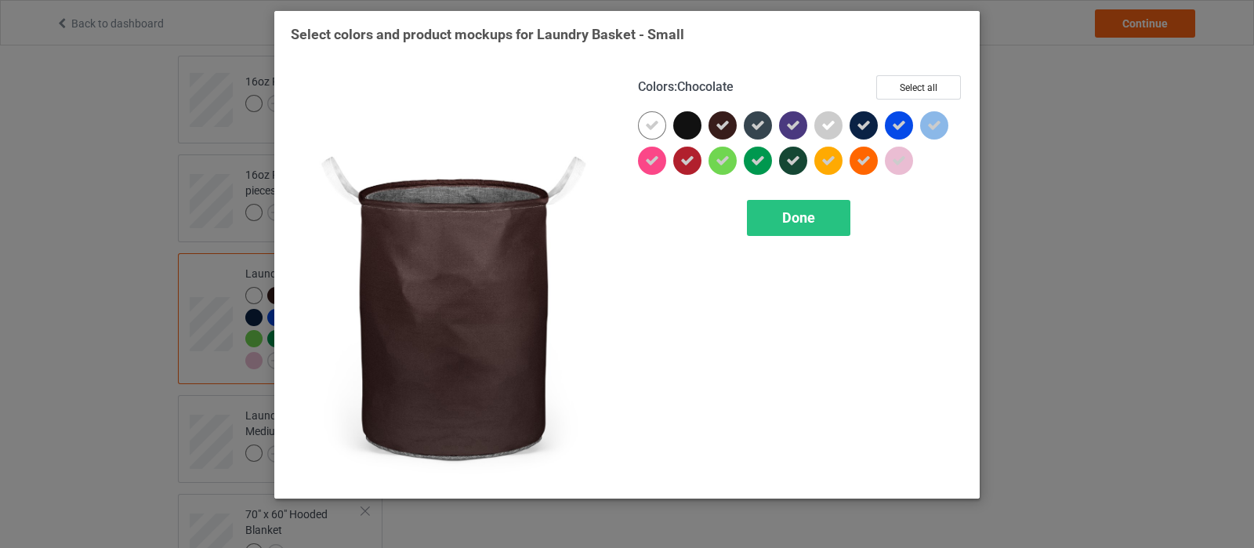
click at [731, 131] on div at bounding box center [723, 125] width 28 height 28
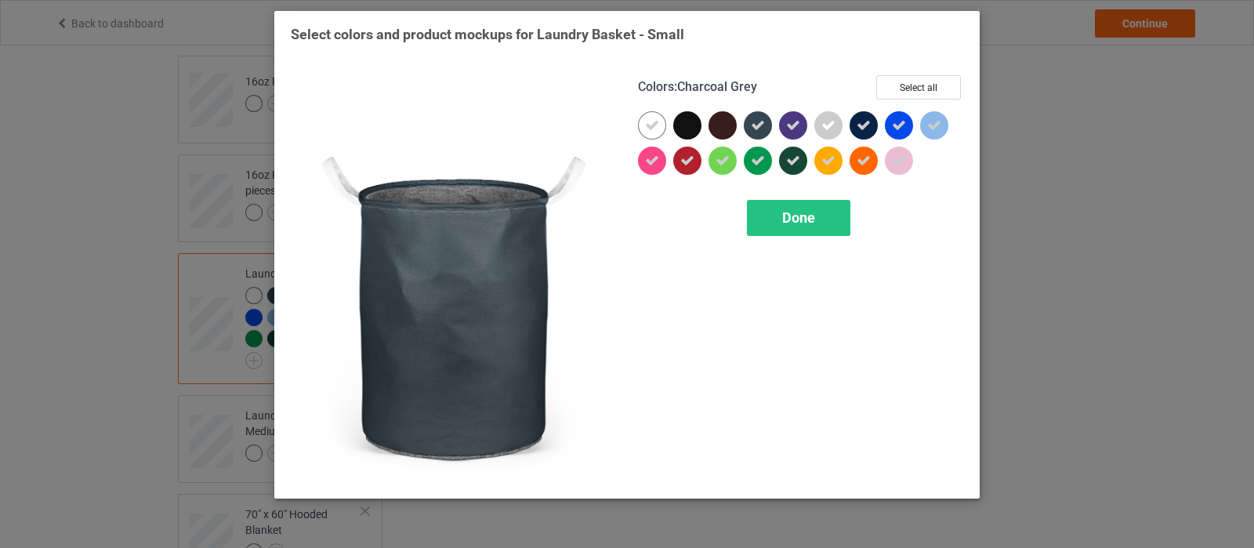
drag, startPoint x: 752, startPoint y: 131, endPoint x: 763, endPoint y: 129, distance: 10.3
click at [753, 131] on icon at bounding box center [758, 125] width 14 height 14
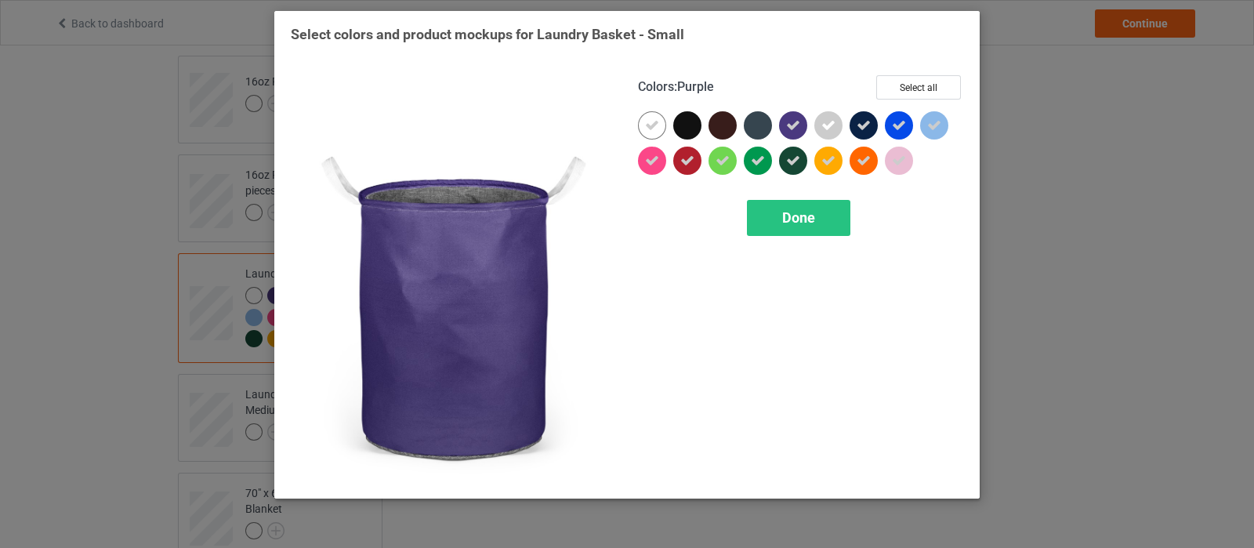
click at [784, 129] on div at bounding box center [793, 125] width 28 height 28
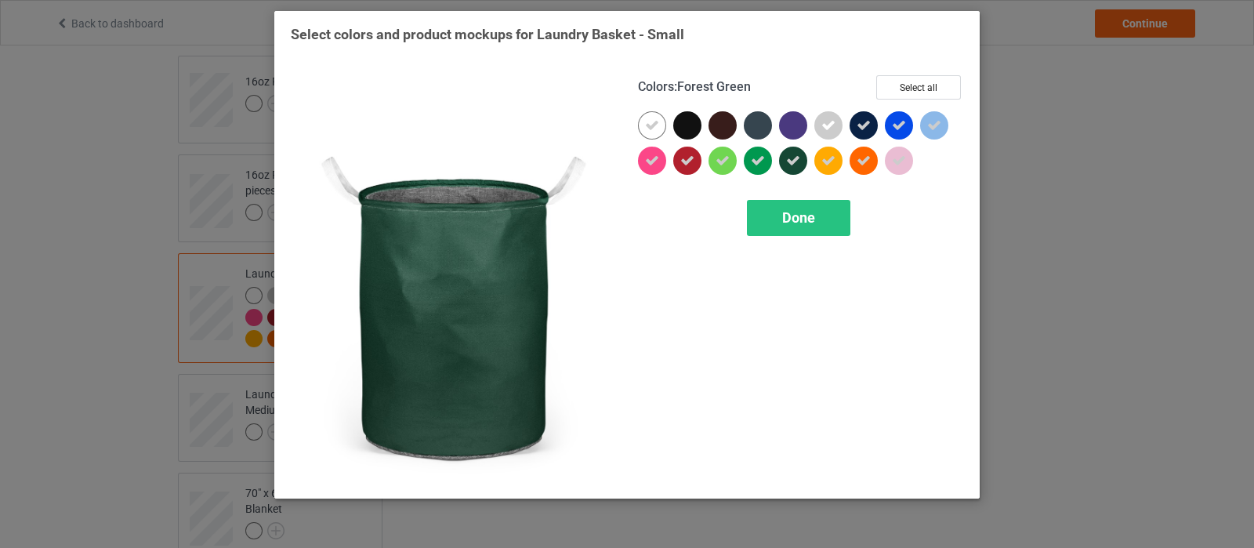
click at [796, 165] on icon at bounding box center [793, 161] width 14 height 14
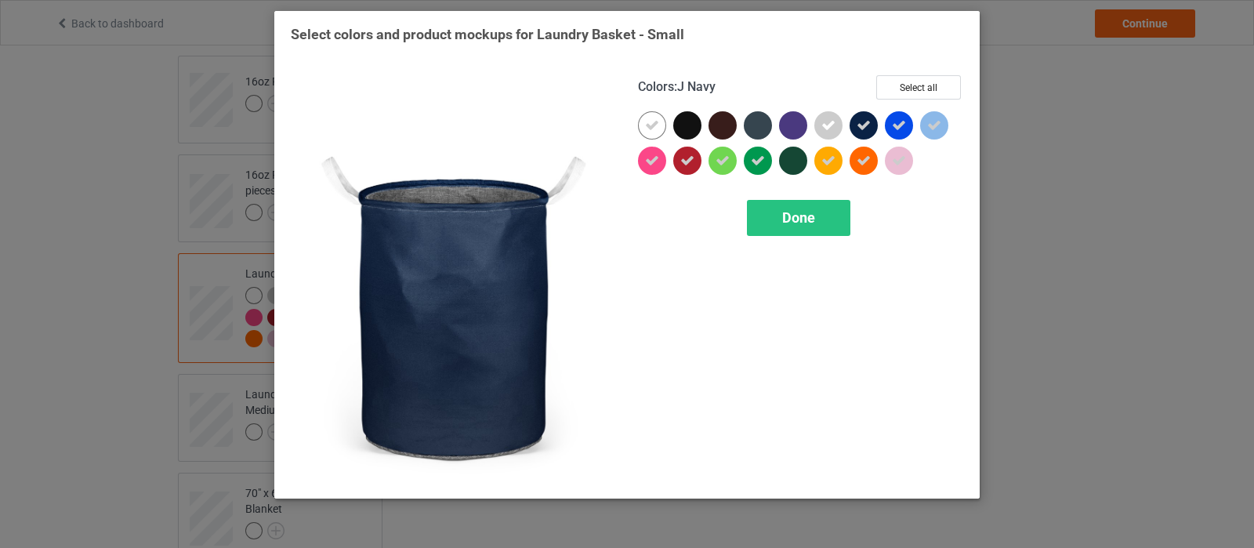
click at [857, 132] on icon at bounding box center [864, 125] width 14 height 14
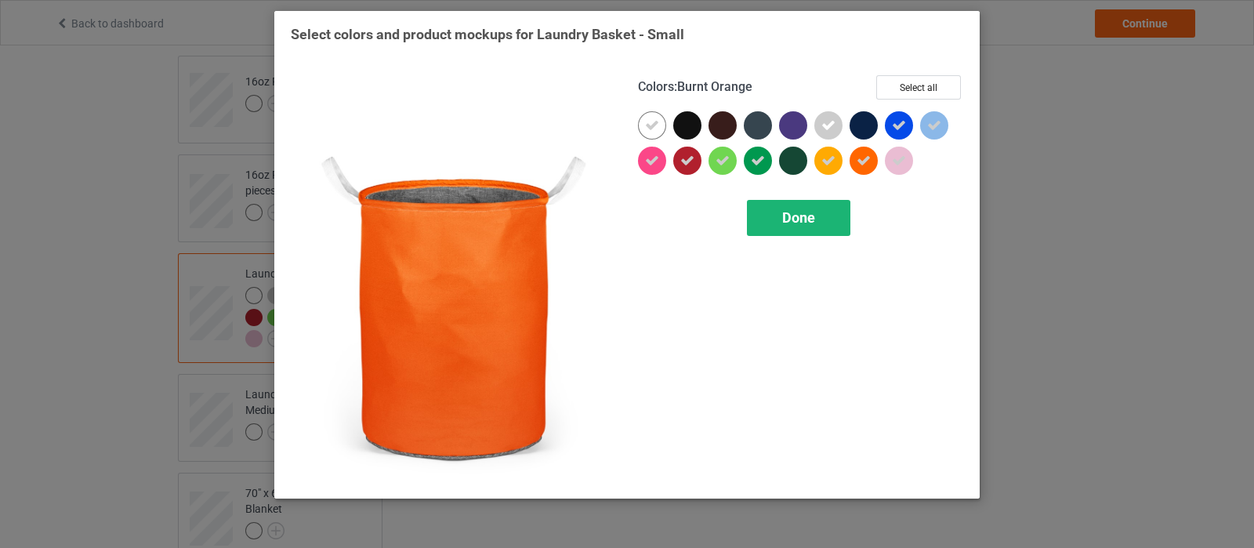
click at [807, 212] on span "Done" at bounding box center [798, 217] width 33 height 16
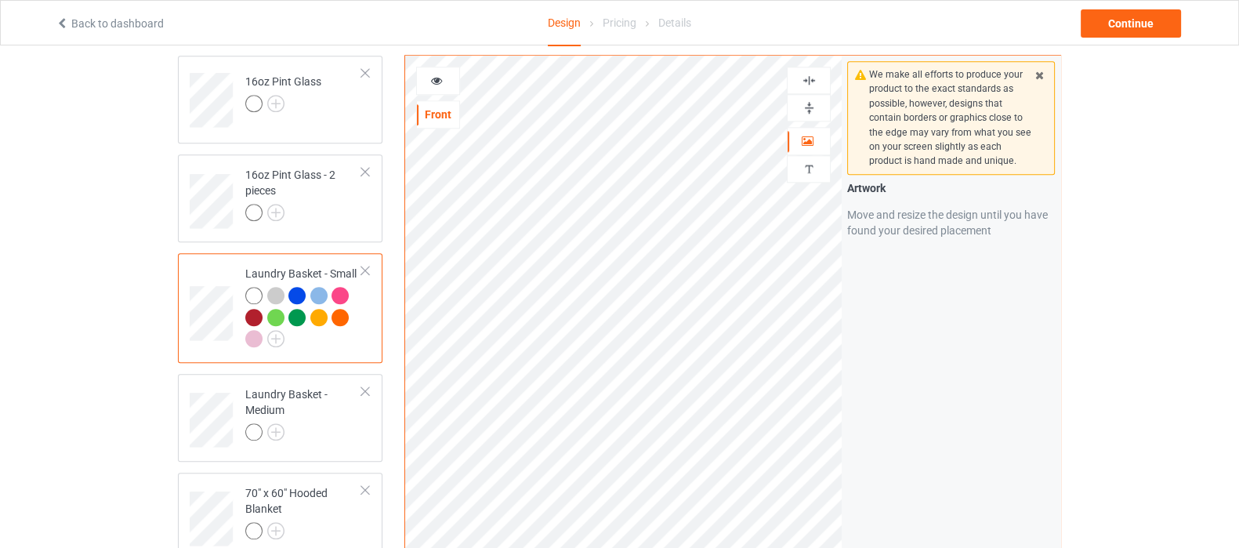
scroll to position [2057, 0]
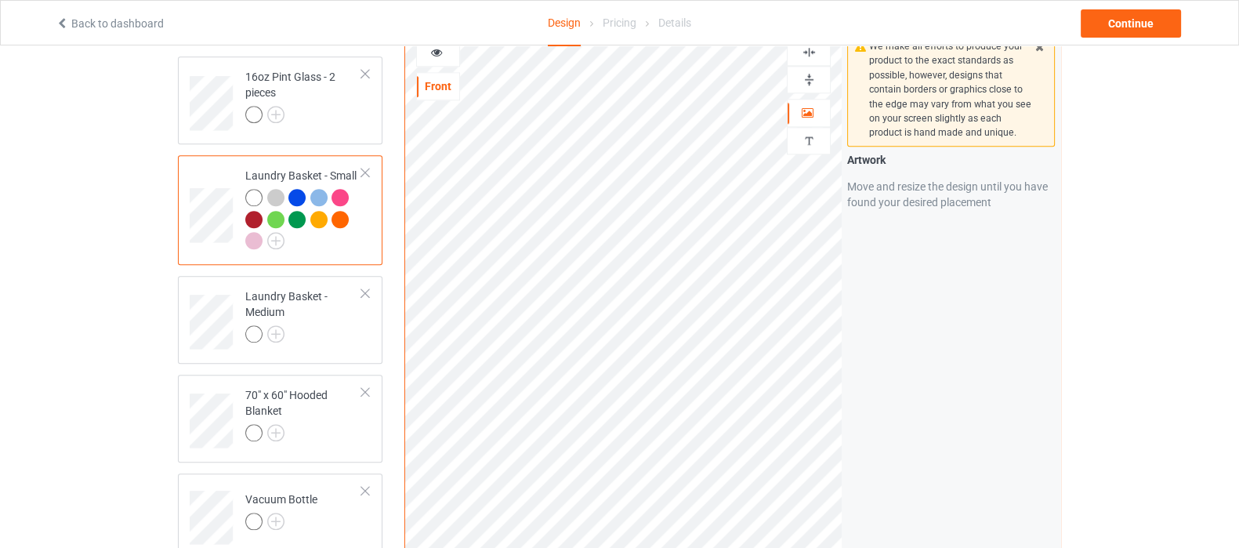
click at [808, 67] on div at bounding box center [809, 79] width 44 height 27
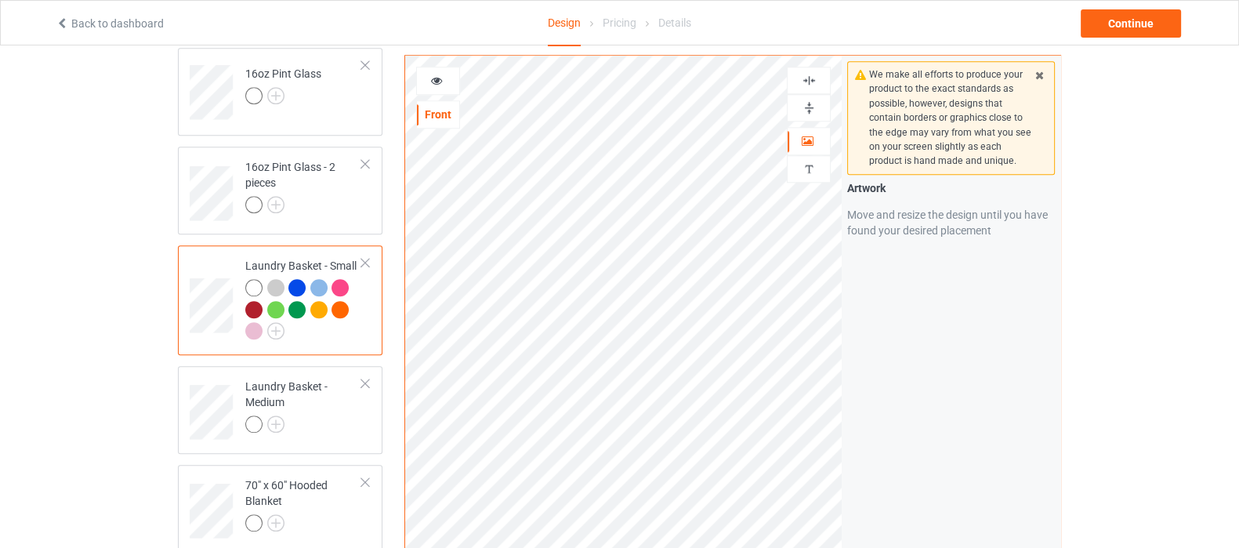
scroll to position [1959, 0]
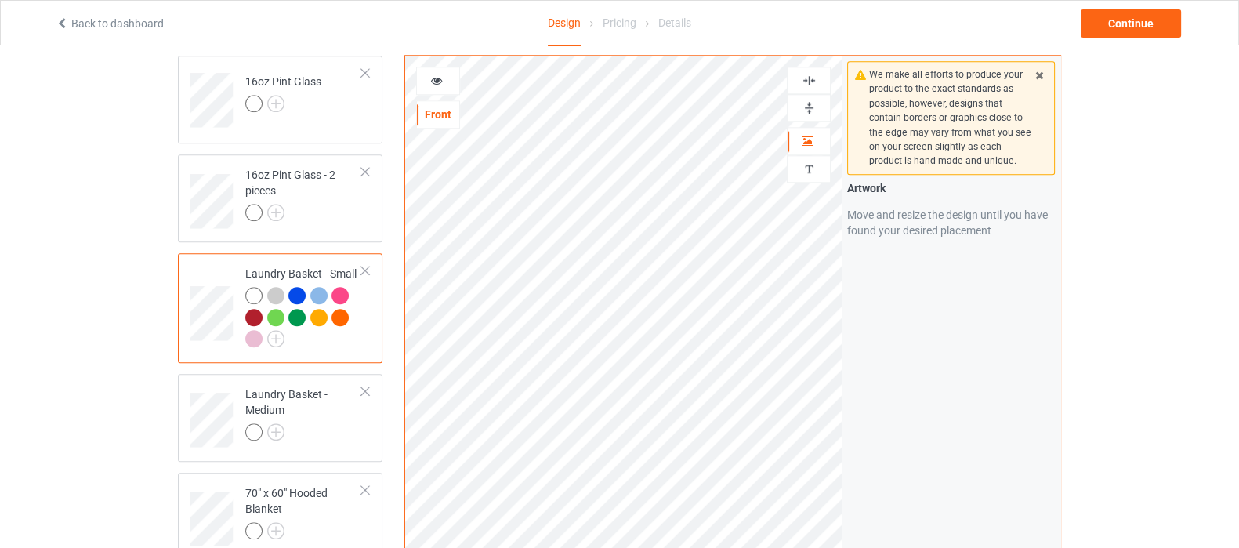
click at [813, 100] on img at bounding box center [809, 107] width 15 height 15
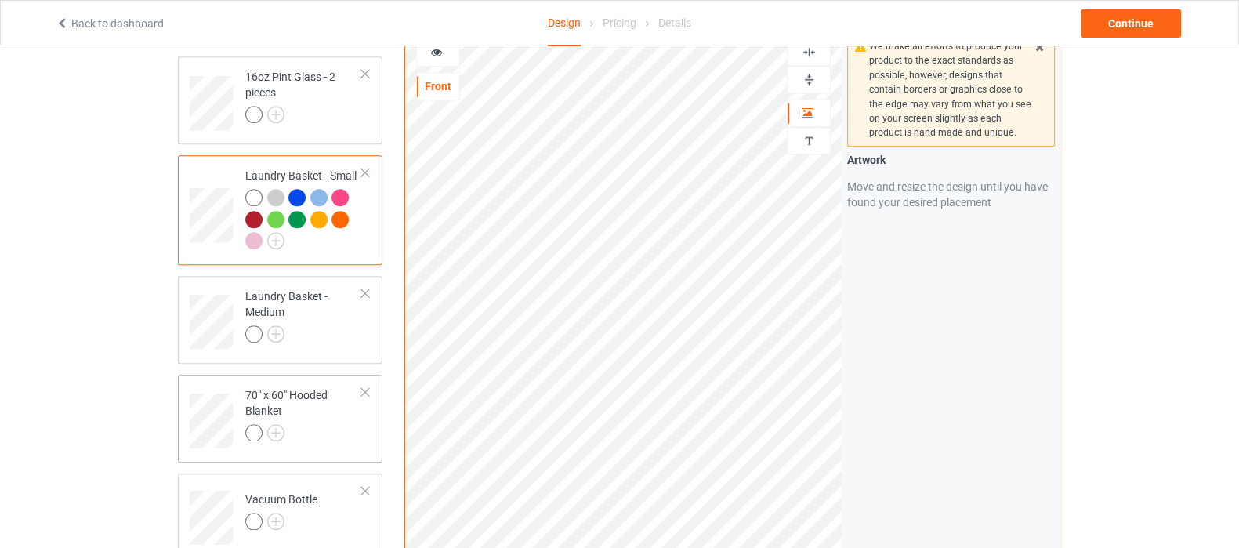
scroll to position [2155, 0]
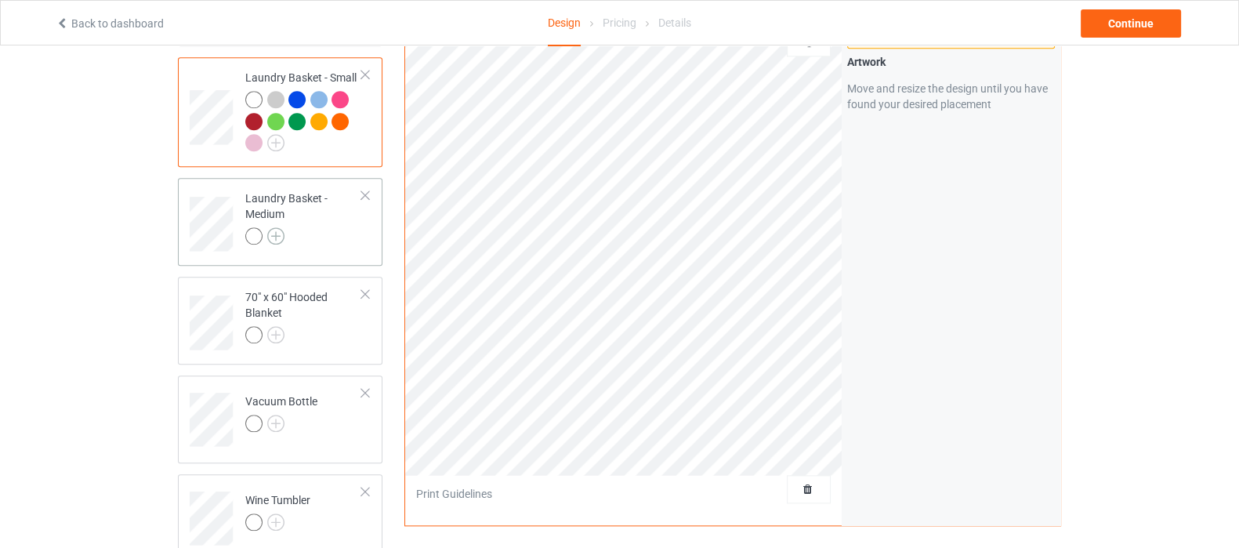
click at [276, 227] on img at bounding box center [275, 235] width 17 height 17
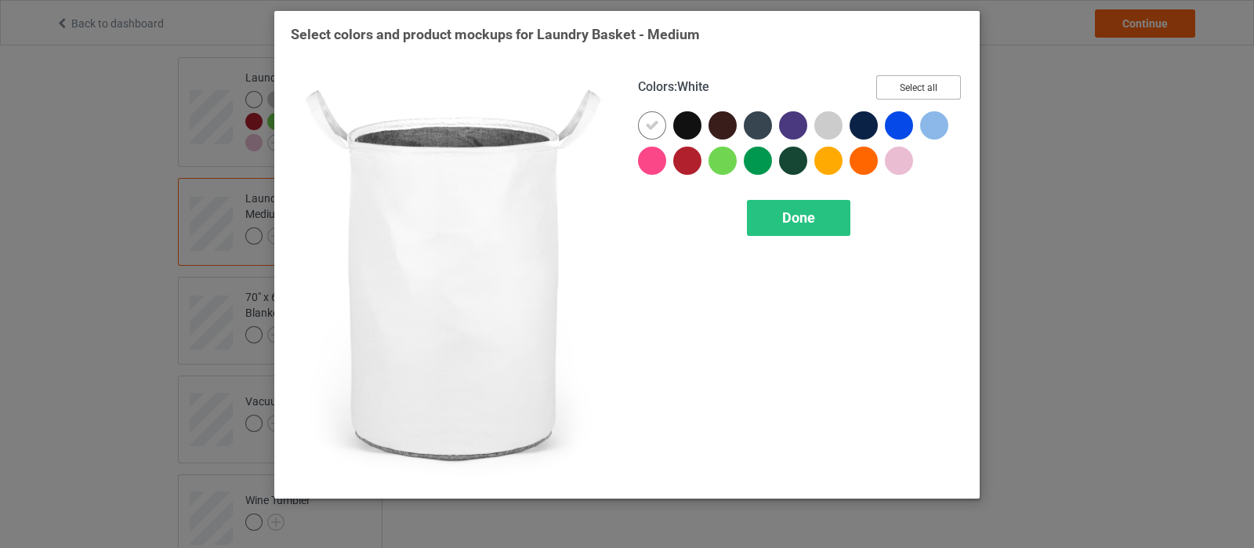
click at [920, 89] on button "Select all" at bounding box center [918, 87] width 85 height 24
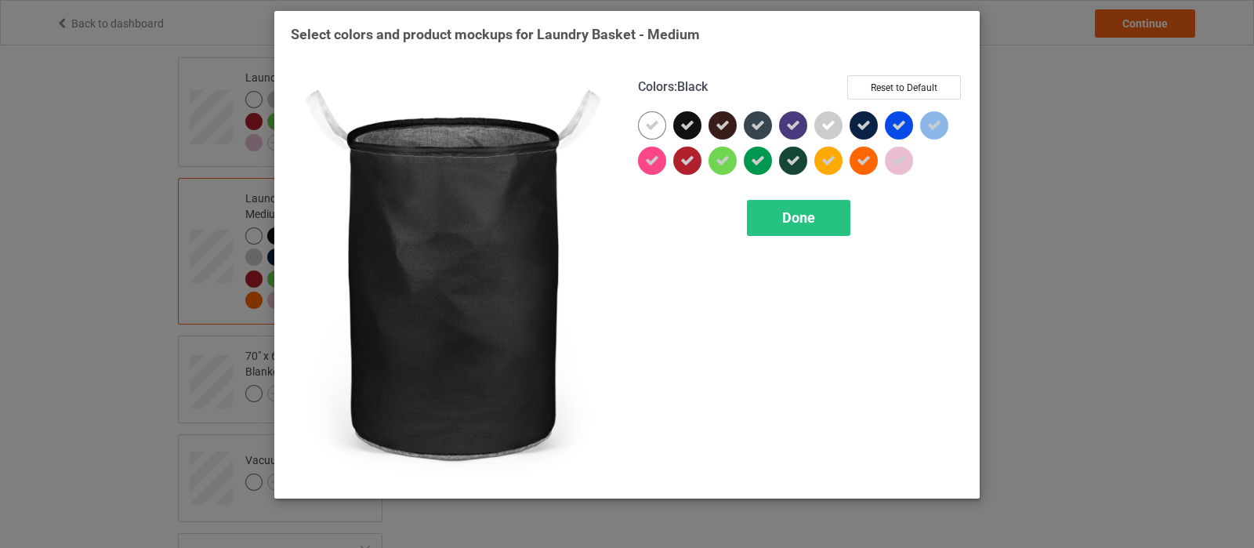
click at [686, 135] on div at bounding box center [687, 125] width 28 height 28
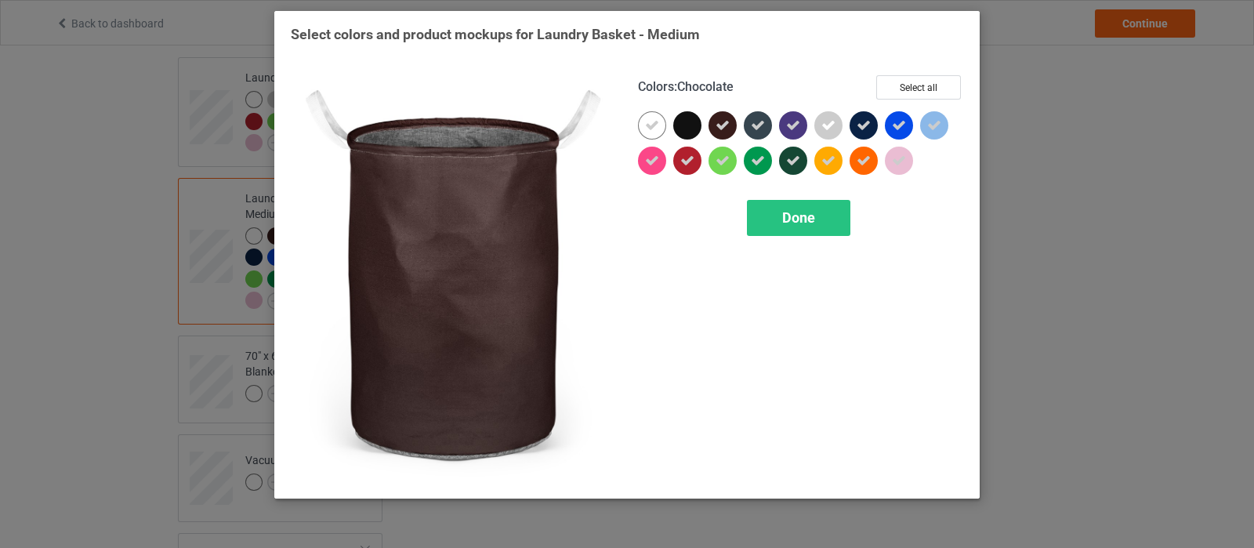
click at [721, 129] on icon at bounding box center [723, 125] width 14 height 14
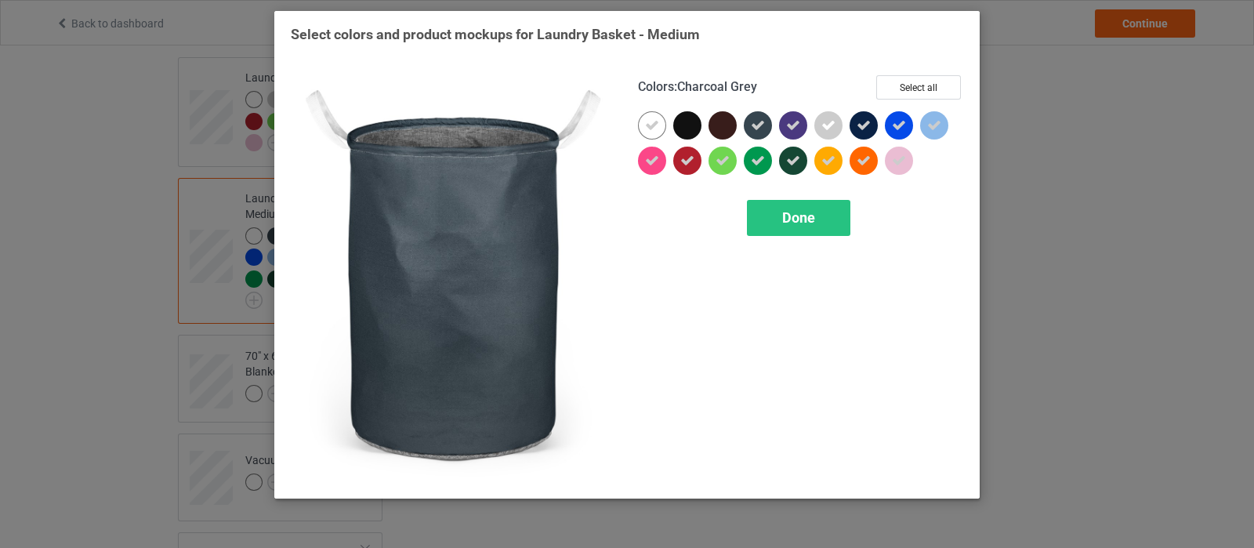
click at [756, 127] on icon at bounding box center [758, 125] width 14 height 14
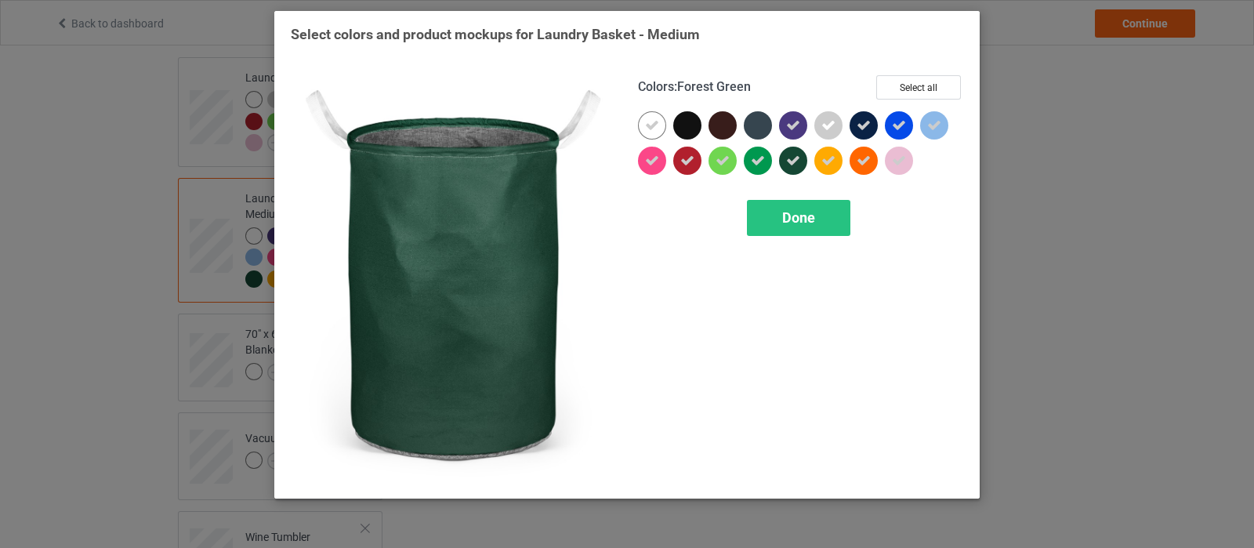
click at [792, 158] on icon at bounding box center [793, 161] width 14 height 14
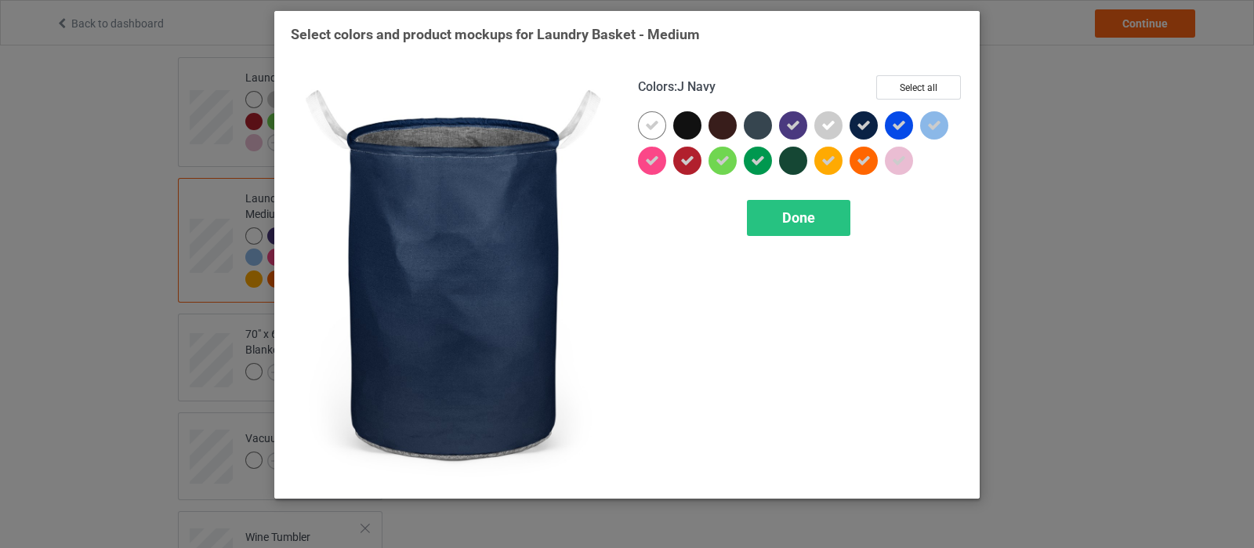
click at [862, 126] on icon at bounding box center [864, 125] width 14 height 14
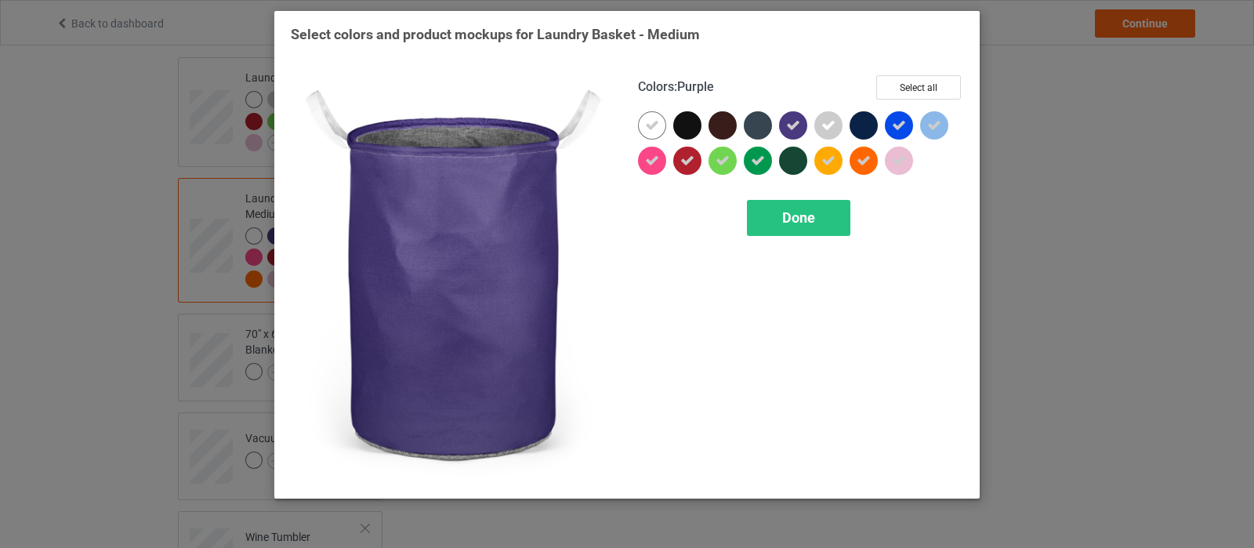
click at [793, 116] on div at bounding box center [793, 125] width 28 height 28
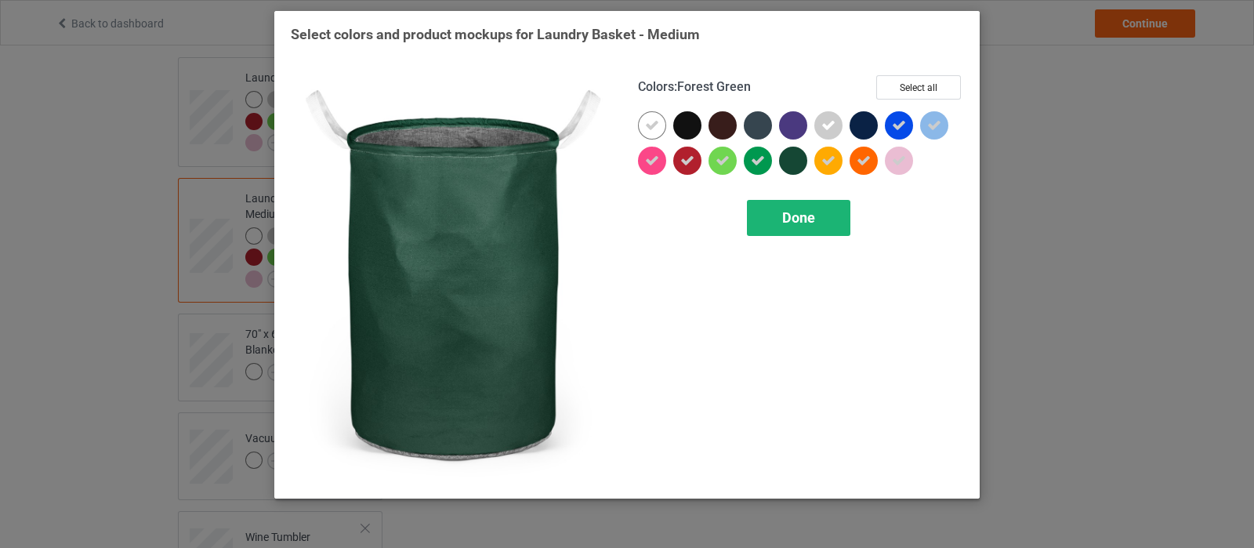
click at [800, 215] on span "Done" at bounding box center [798, 217] width 33 height 16
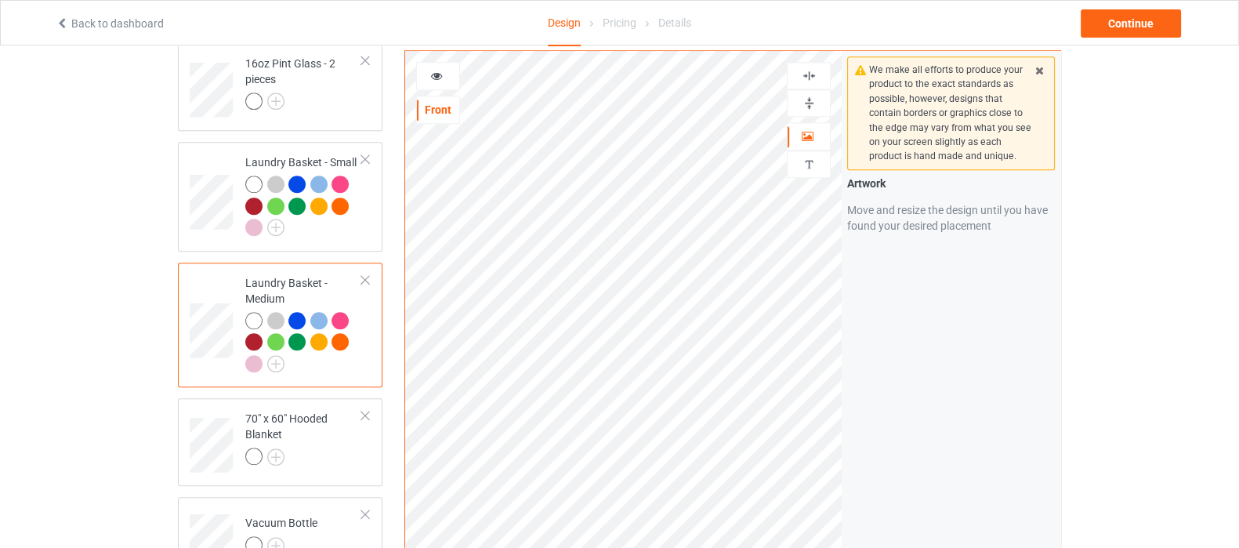
scroll to position [2057, 0]
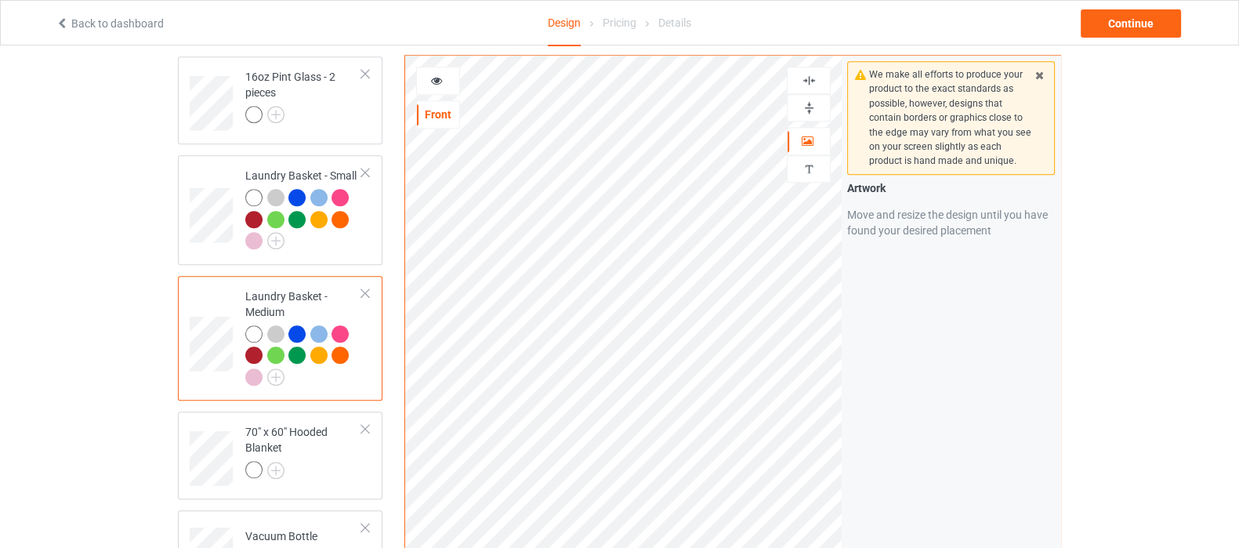
click at [807, 100] on img at bounding box center [809, 107] width 15 height 15
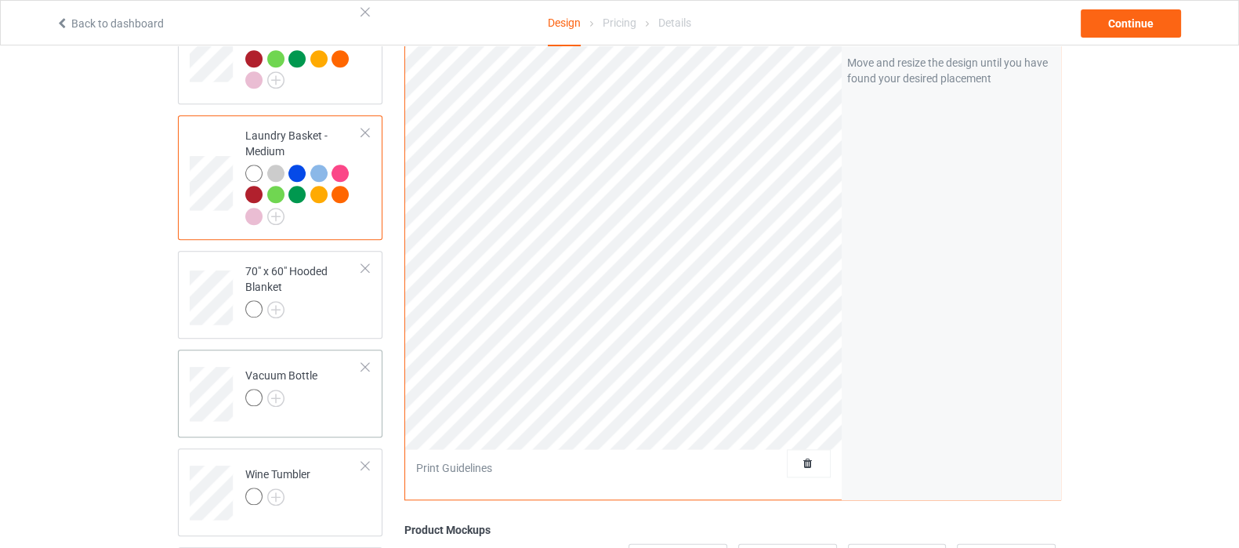
scroll to position [2253, 0]
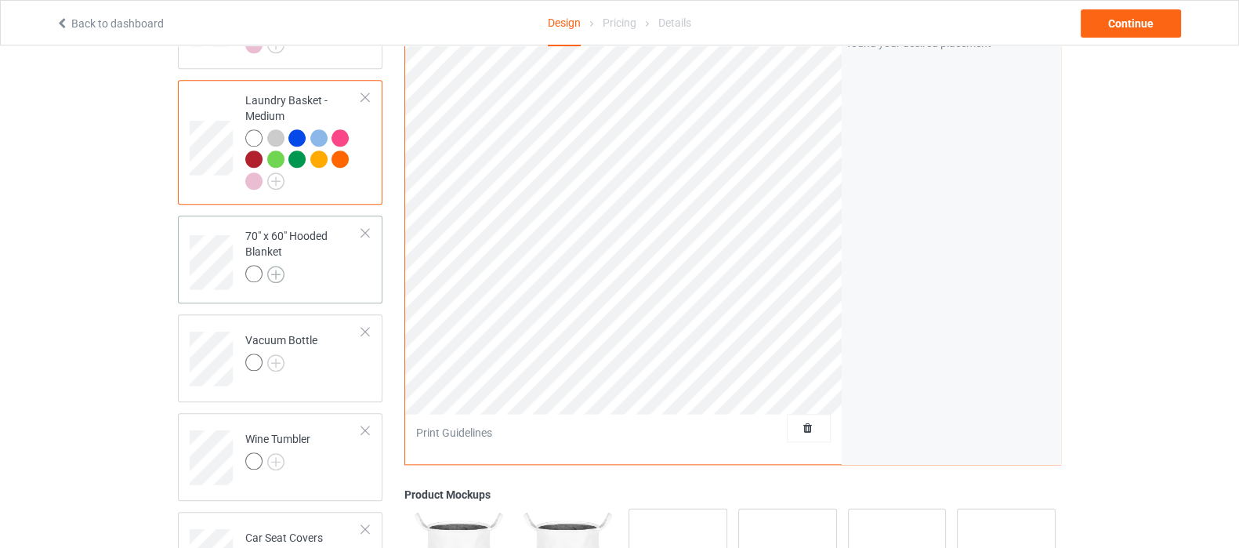
click at [273, 266] on img at bounding box center [275, 274] width 17 height 17
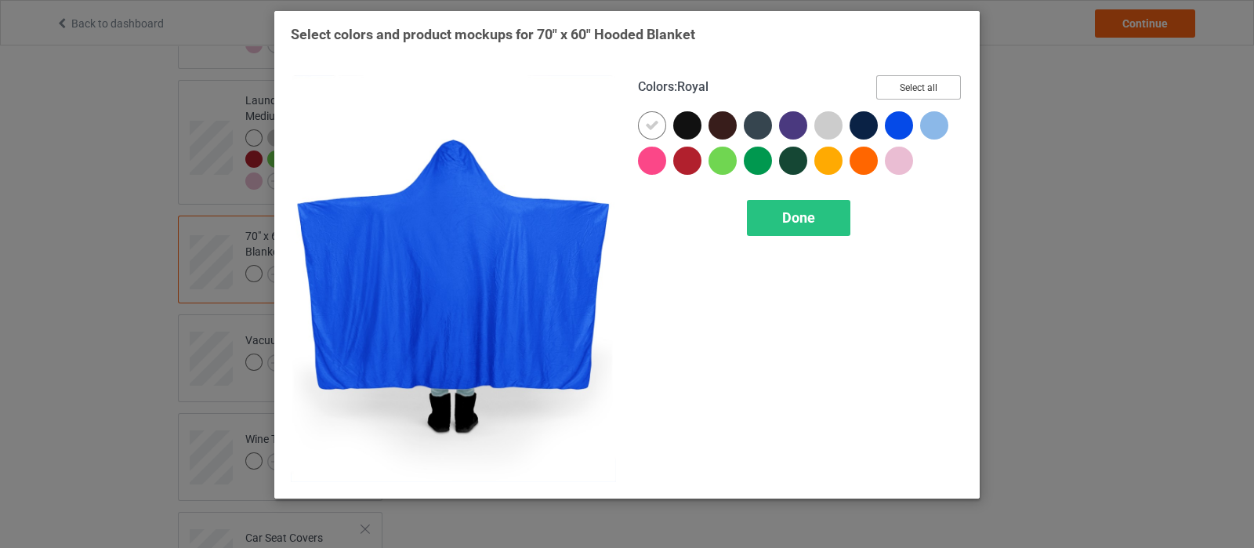
click at [936, 85] on button "Select all" at bounding box center [918, 87] width 85 height 24
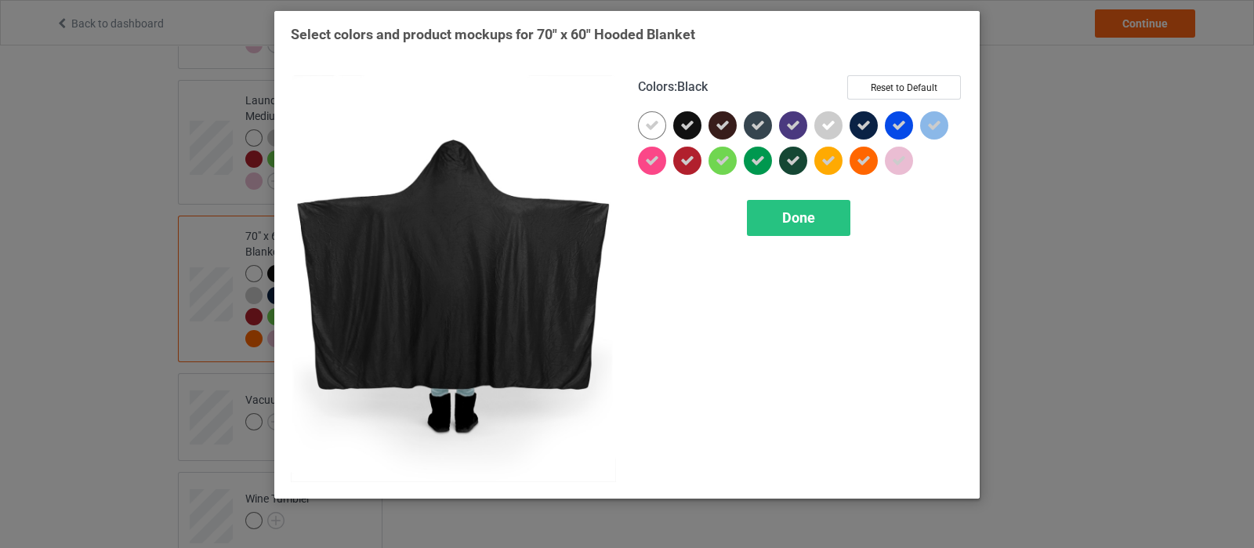
click at [678, 132] on div at bounding box center [687, 125] width 28 height 28
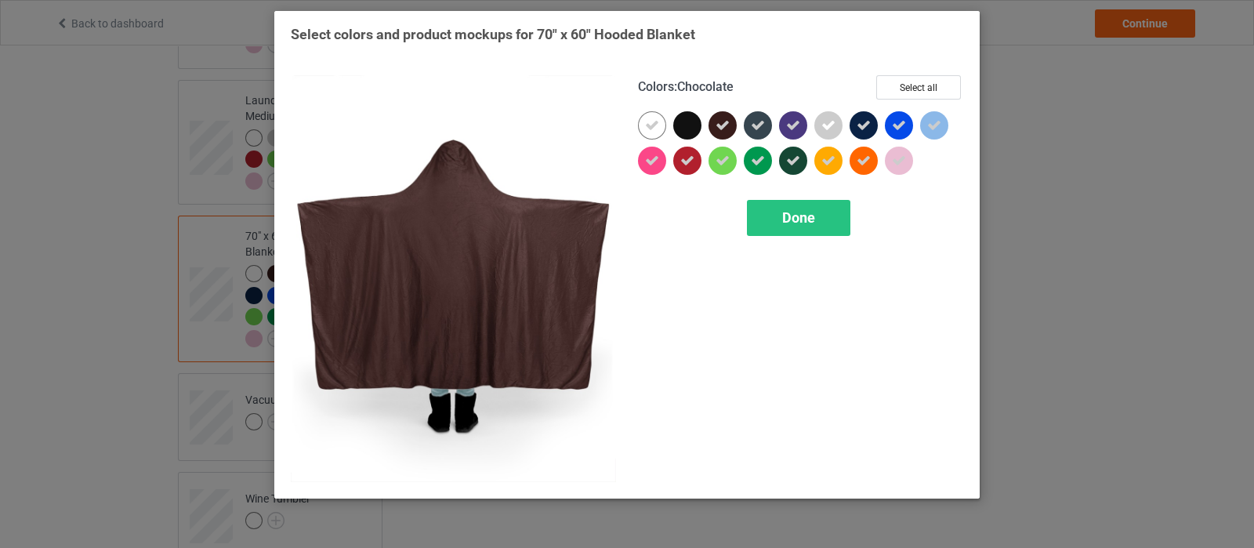
click at [720, 129] on icon at bounding box center [723, 125] width 14 height 14
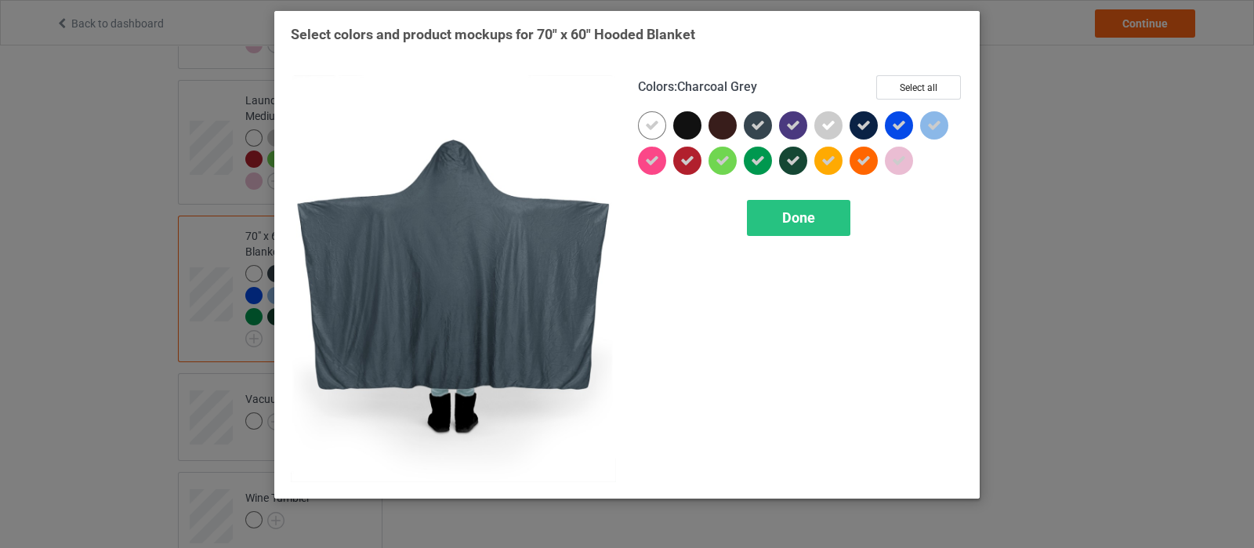
drag, startPoint x: 760, startPoint y: 125, endPoint x: 805, endPoint y: 125, distance: 44.7
click at [764, 125] on icon at bounding box center [758, 125] width 14 height 14
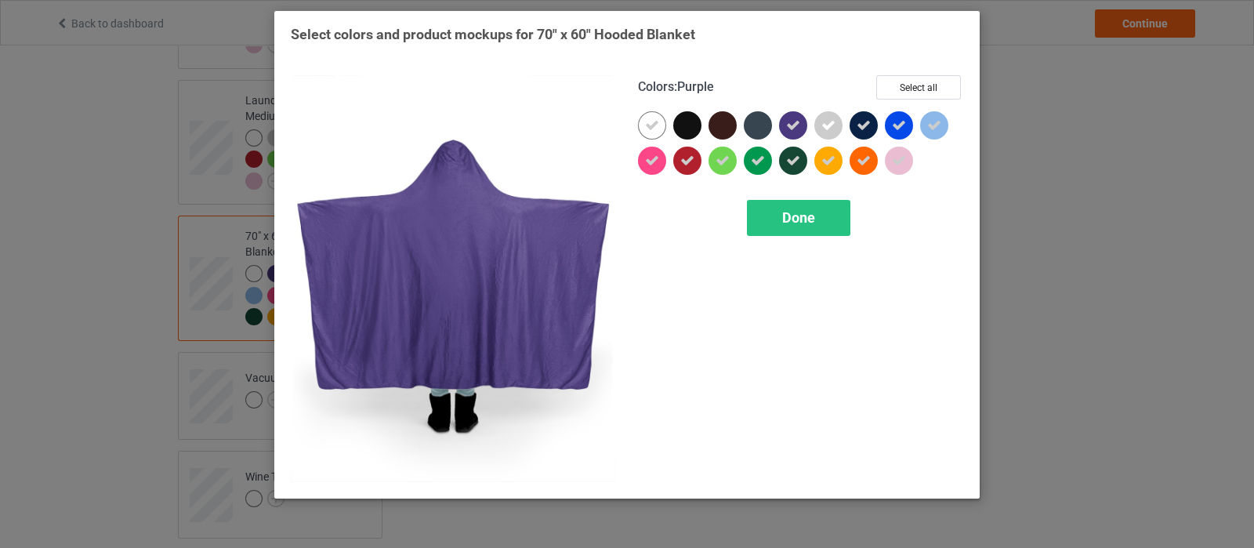
click at [805, 125] on div at bounding box center [793, 125] width 28 height 28
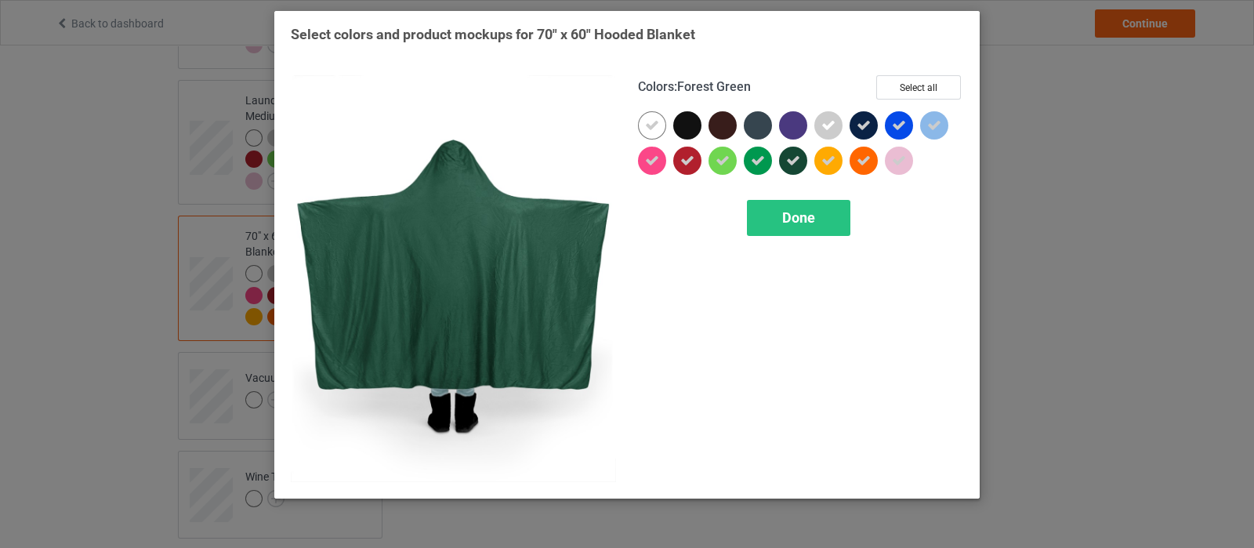
drag, startPoint x: 797, startPoint y: 164, endPoint x: 839, endPoint y: 132, distance: 52.7
click at [800, 163] on div at bounding box center [793, 161] width 28 height 28
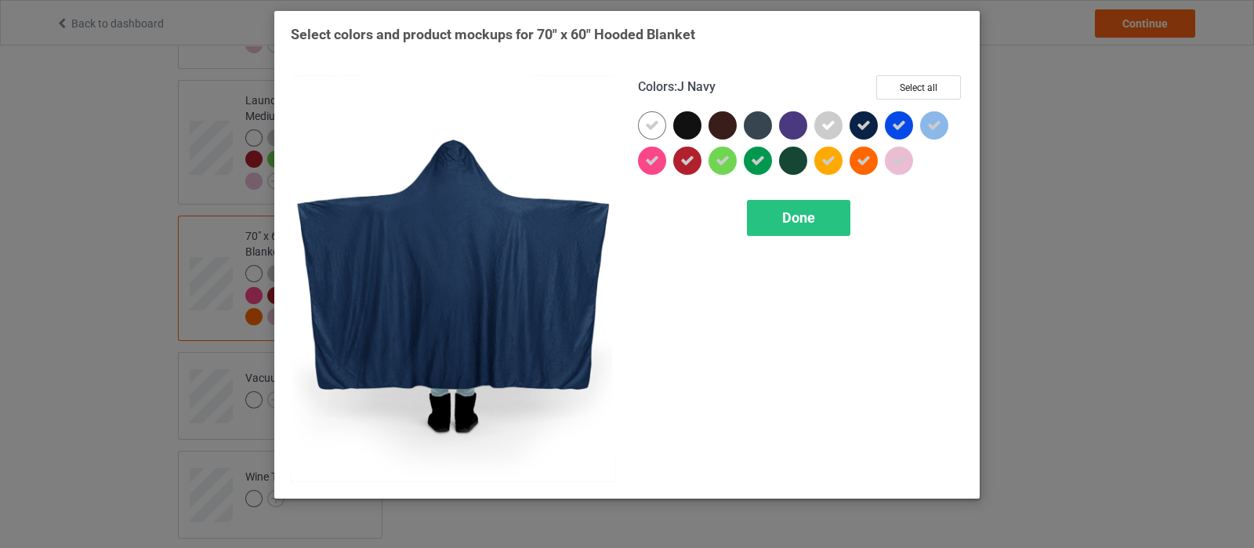
click at [857, 131] on icon at bounding box center [864, 125] width 14 height 14
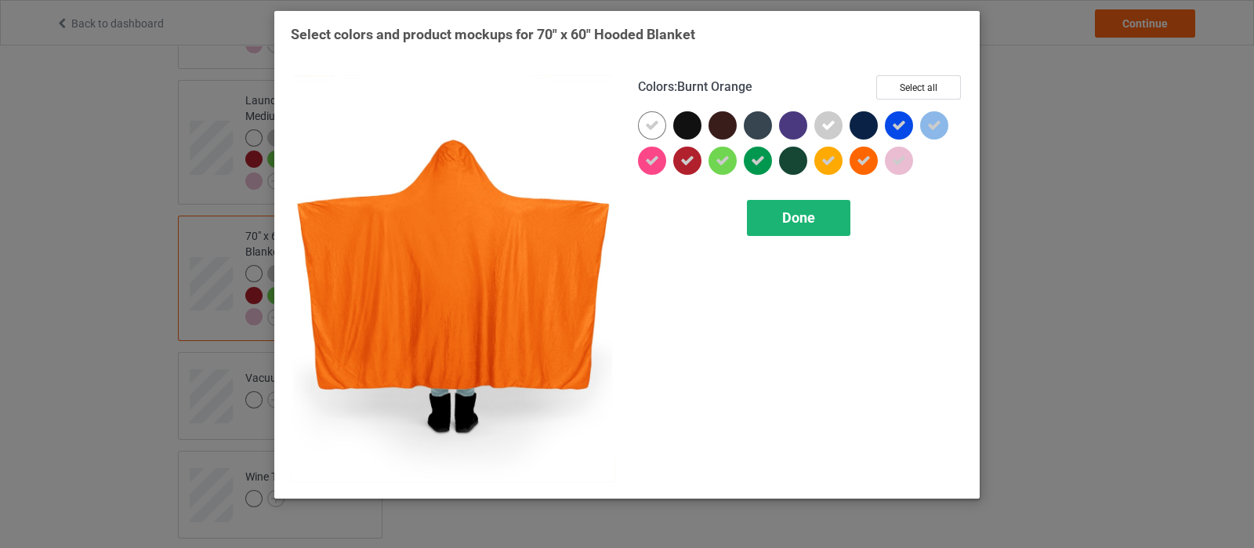
click at [802, 221] on span "Done" at bounding box center [798, 217] width 33 height 16
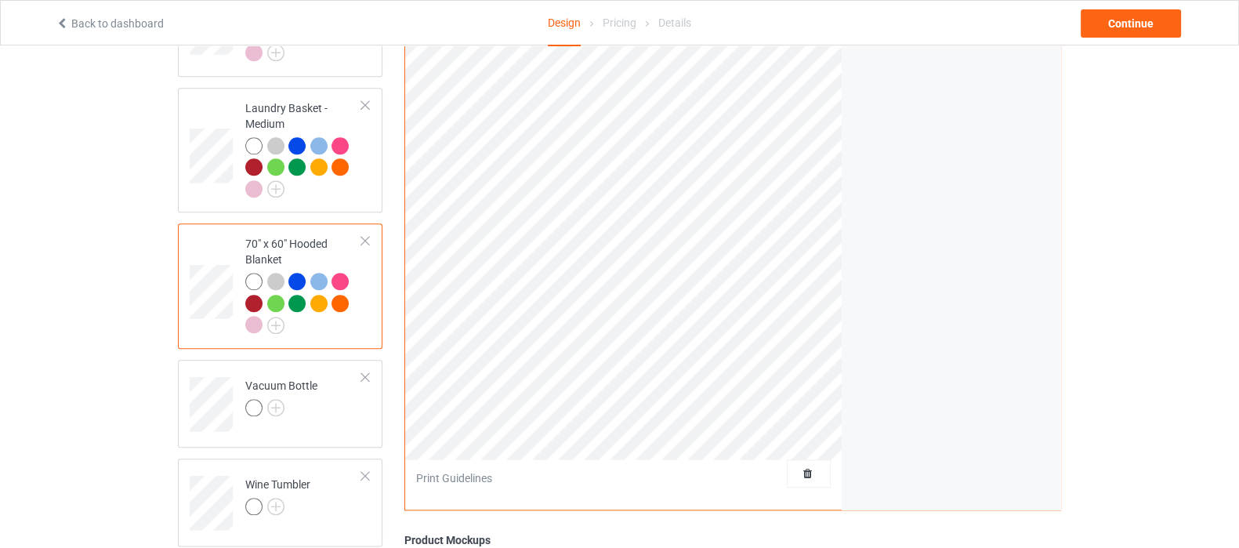
scroll to position [2057, 0]
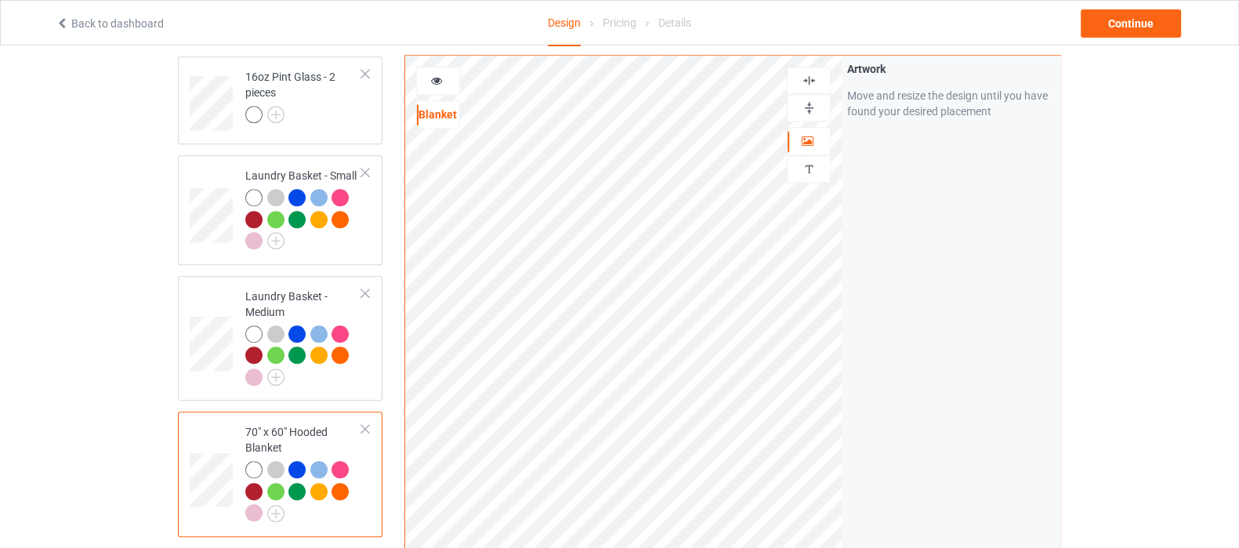
click at [807, 104] on img at bounding box center [809, 107] width 15 height 15
click at [806, 84] on img at bounding box center [809, 80] width 15 height 15
click at [803, 79] on img at bounding box center [809, 80] width 15 height 15
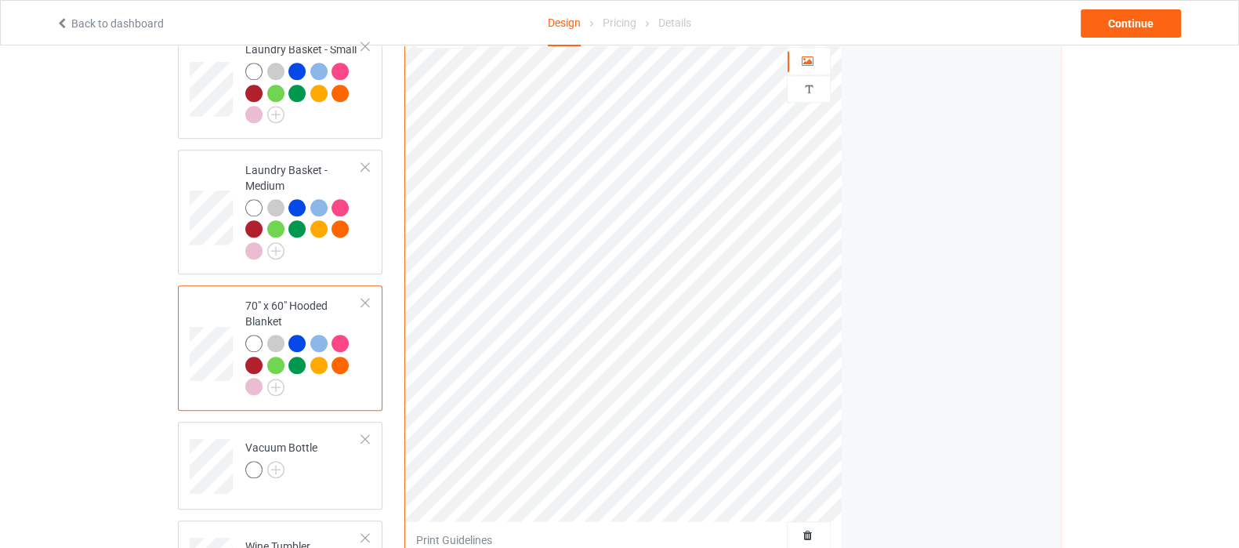
scroll to position [2253, 0]
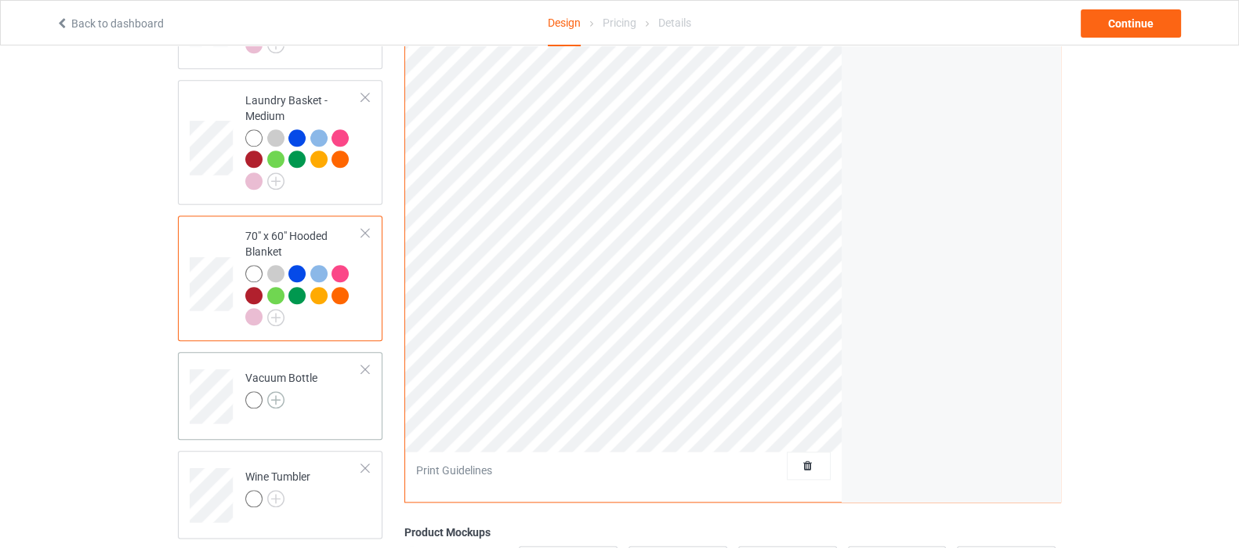
click at [274, 391] on img at bounding box center [275, 399] width 17 height 17
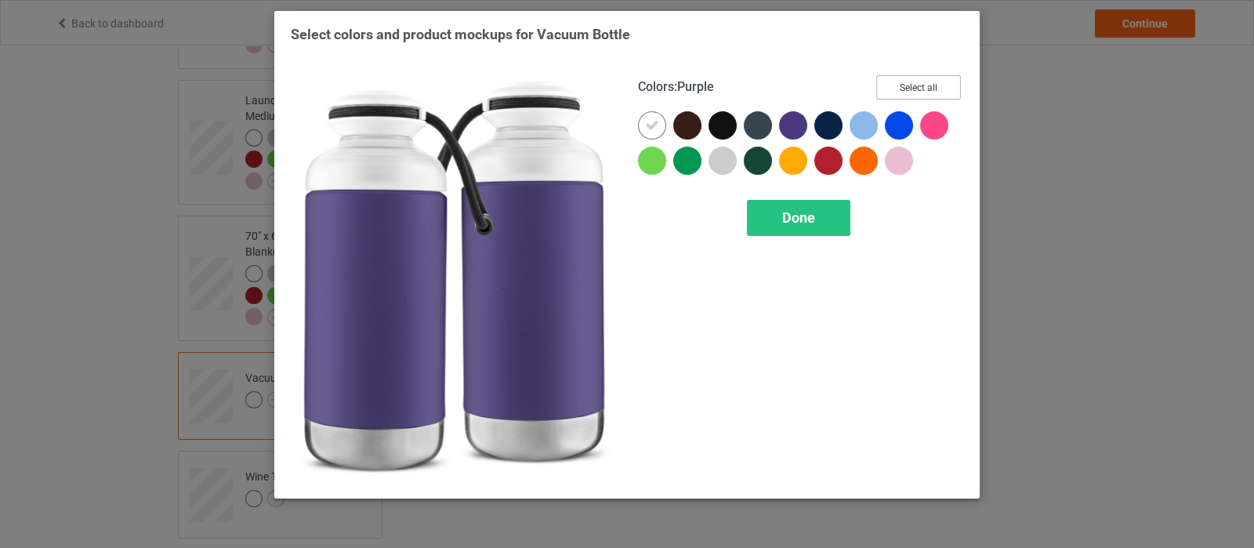
drag, startPoint x: 907, startPoint y: 78, endPoint x: 809, endPoint y: 116, distance: 105.2
click at [907, 78] on button "Select all" at bounding box center [918, 87] width 85 height 24
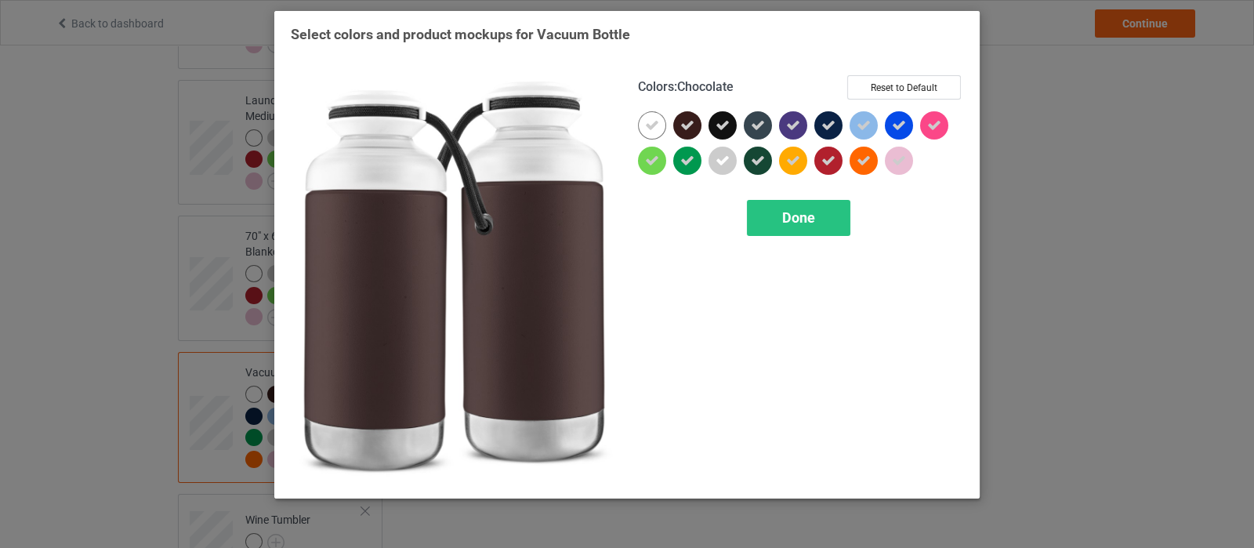
click at [691, 123] on icon at bounding box center [687, 125] width 14 height 14
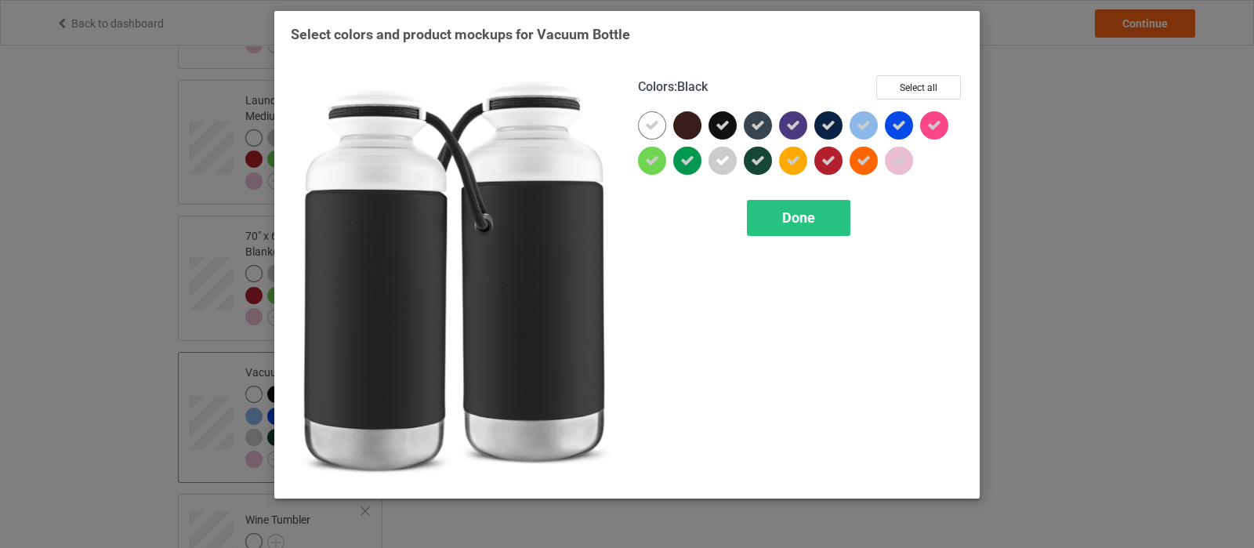
click at [721, 131] on icon at bounding box center [723, 125] width 14 height 14
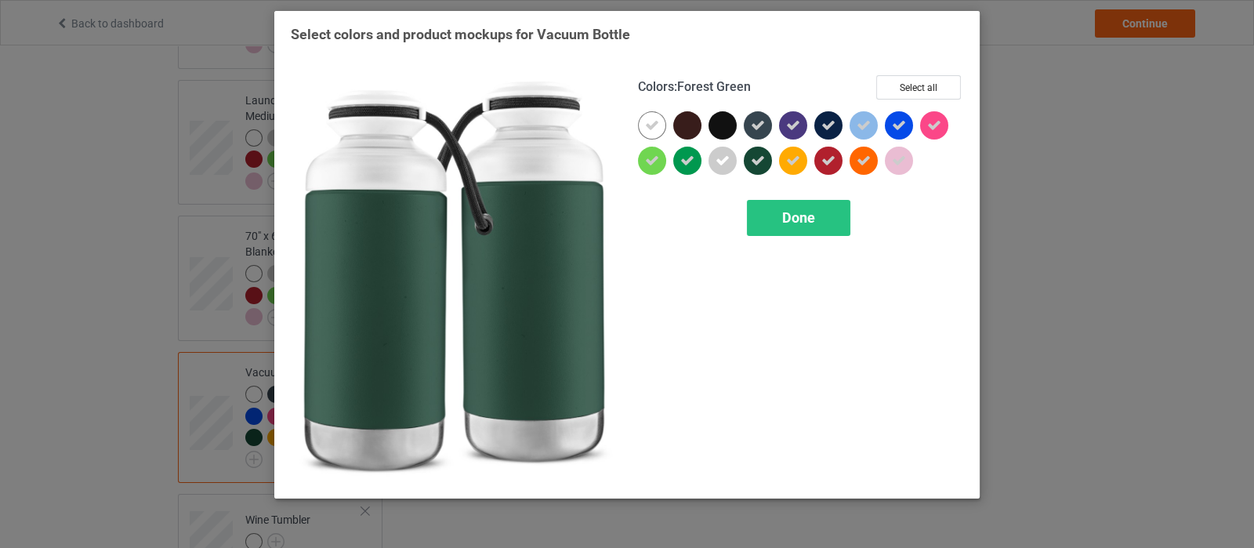
drag, startPoint x: 752, startPoint y: 162, endPoint x: 764, endPoint y: 136, distance: 29.5
click at [752, 162] on icon at bounding box center [758, 161] width 14 height 14
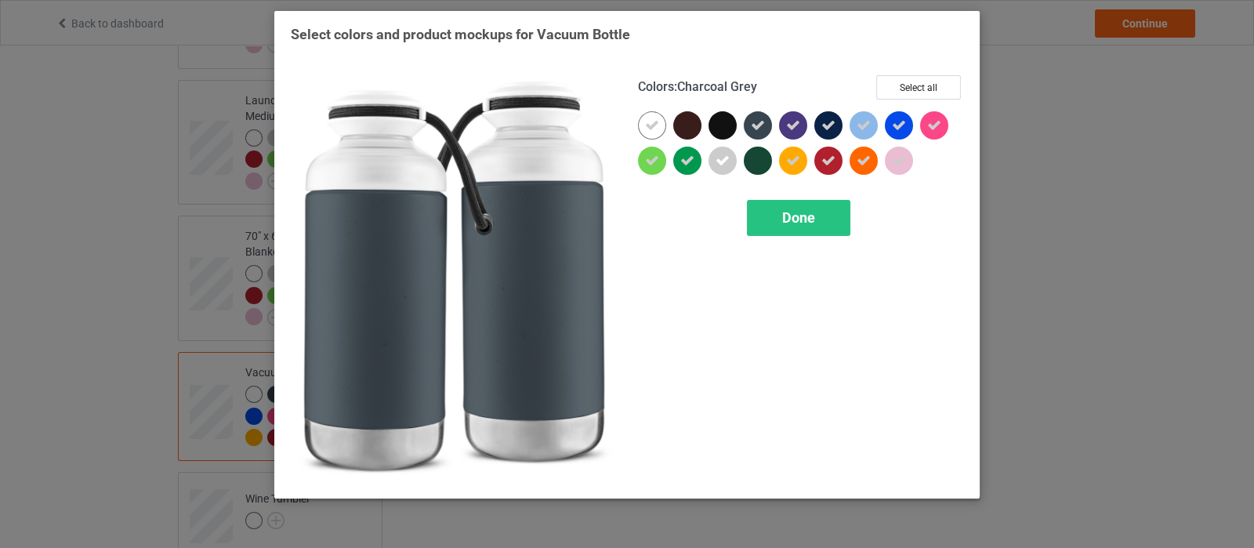
click at [758, 125] on icon at bounding box center [758, 125] width 14 height 14
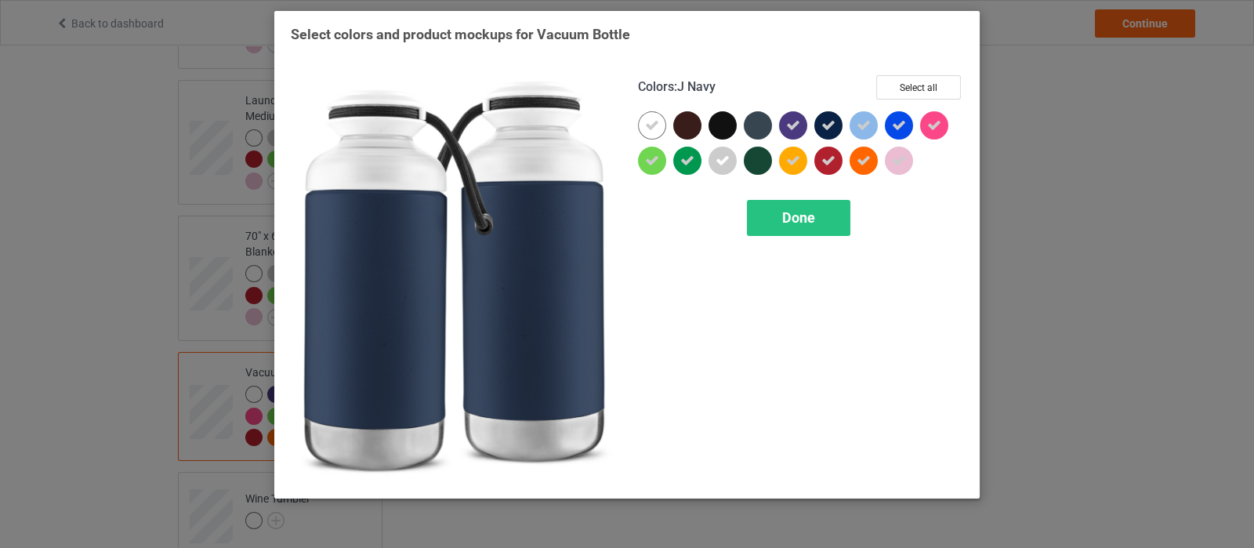
click at [832, 131] on icon at bounding box center [828, 125] width 14 height 14
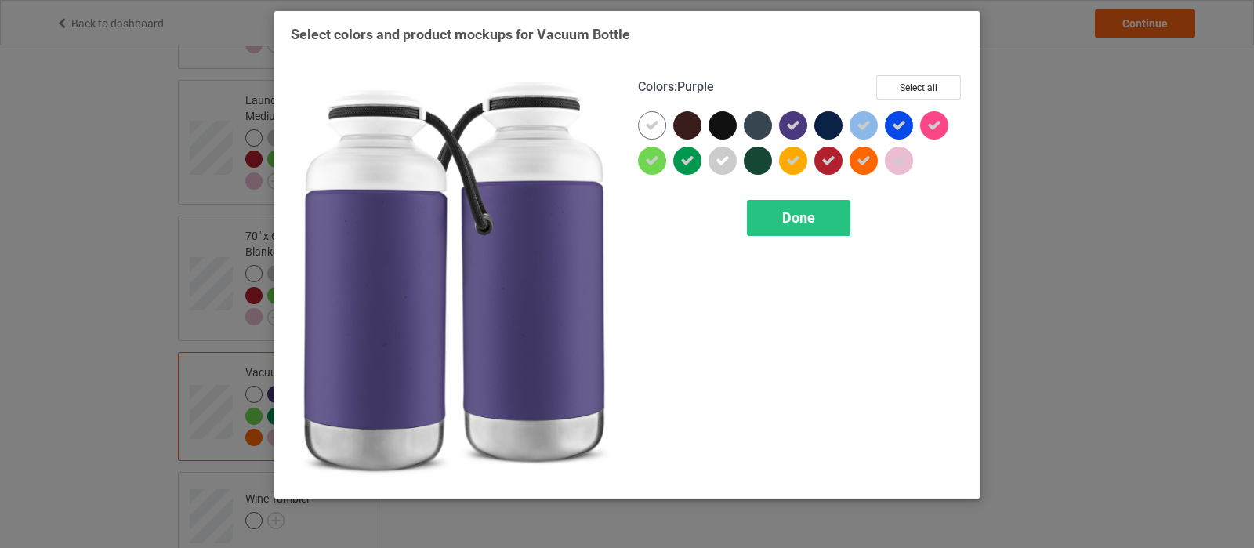
click at [788, 120] on icon at bounding box center [793, 125] width 14 height 14
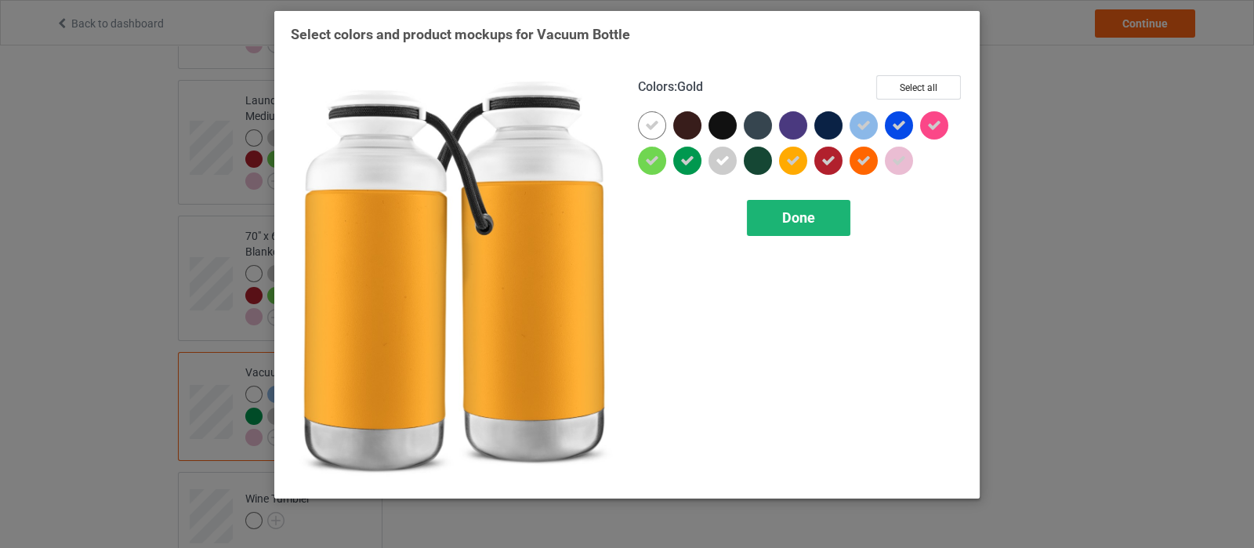
click at [796, 214] on span "Done" at bounding box center [798, 217] width 33 height 16
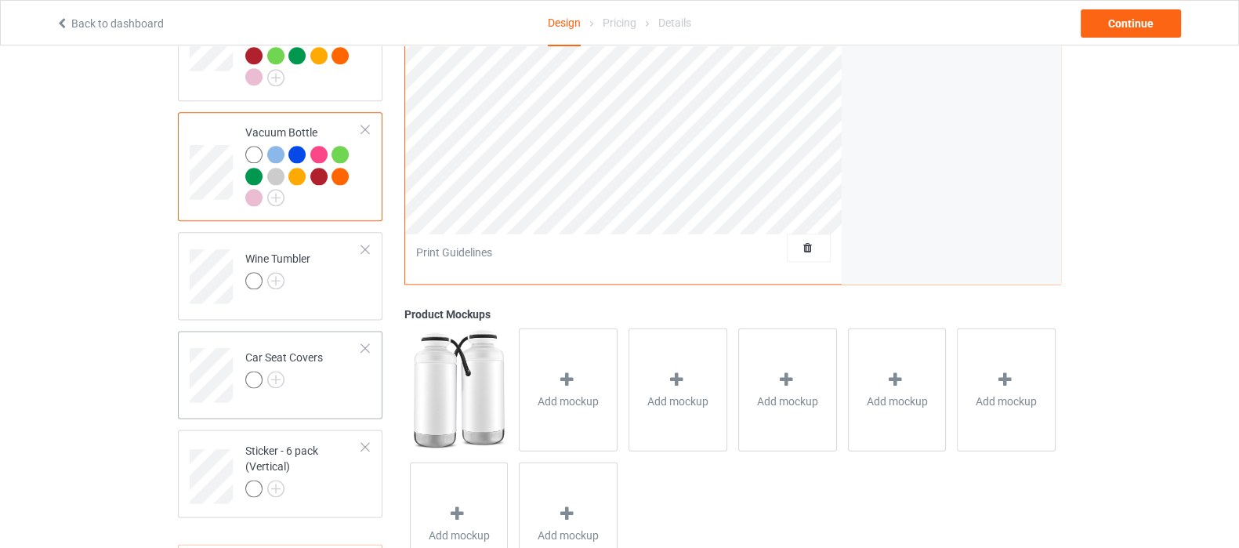
scroll to position [2546, 0]
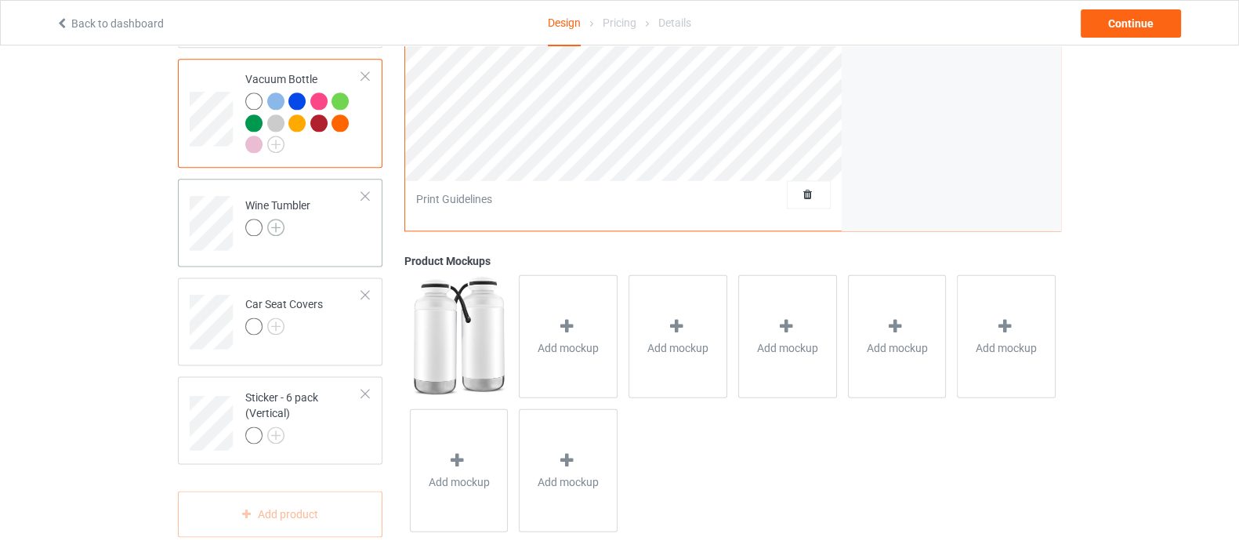
click at [277, 219] on img at bounding box center [275, 227] width 17 height 17
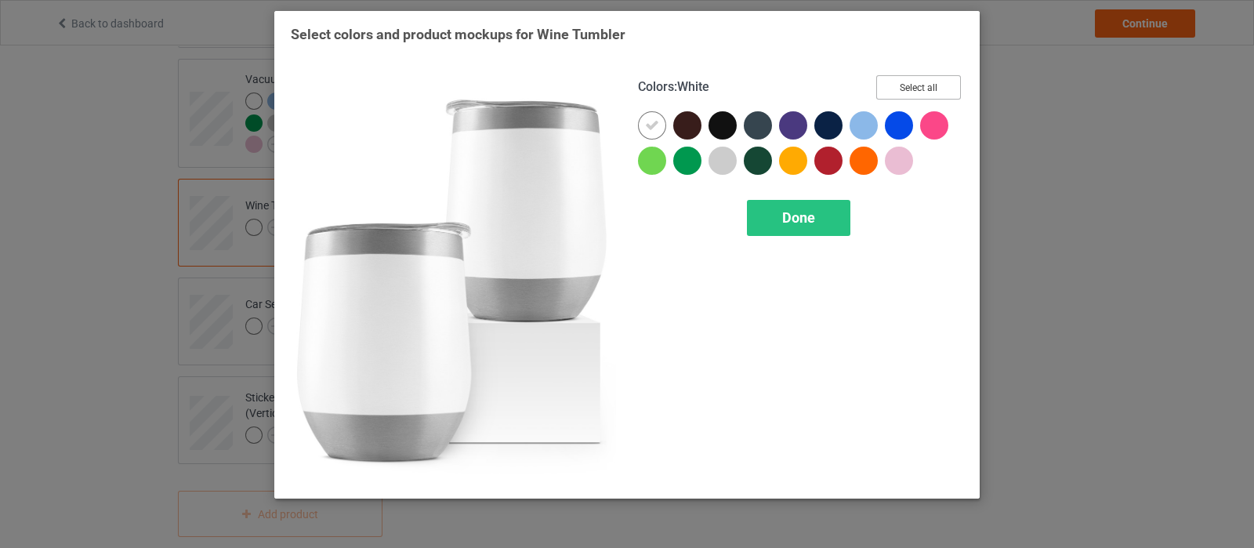
click at [906, 86] on button "Select all" at bounding box center [918, 87] width 85 height 24
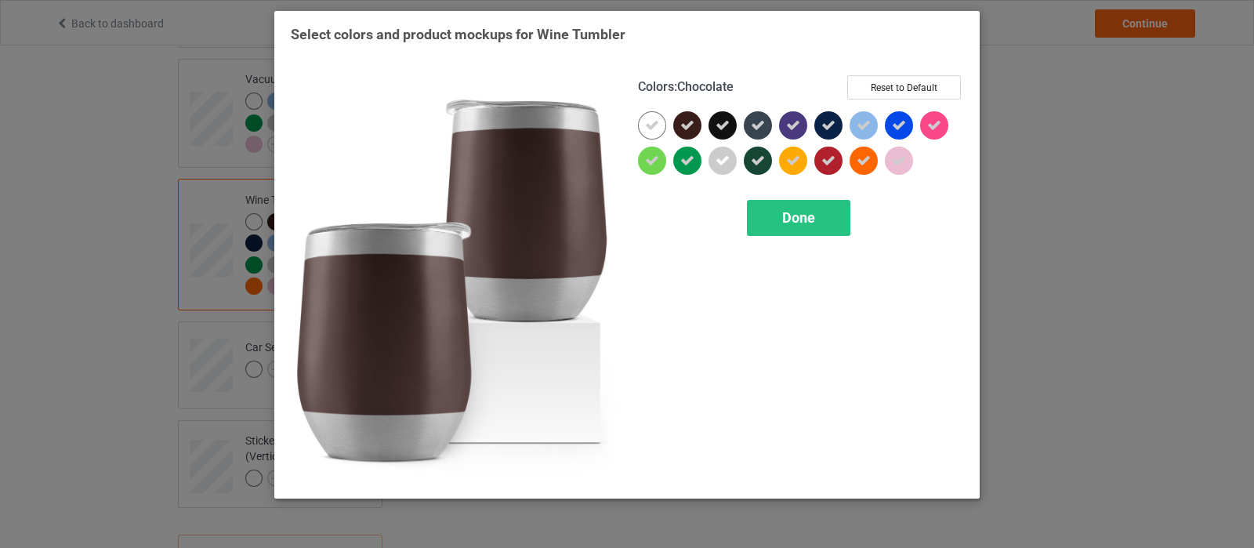
click at [694, 123] on icon at bounding box center [687, 125] width 14 height 14
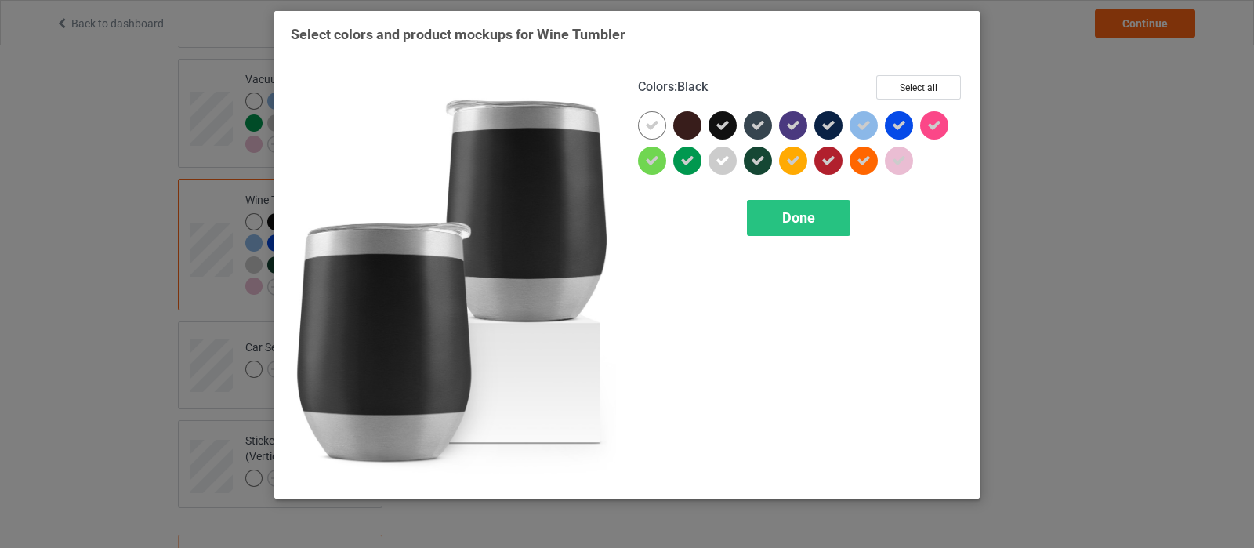
drag, startPoint x: 714, startPoint y: 123, endPoint x: 734, endPoint y: 119, distance: 20.8
click at [714, 123] on div at bounding box center [723, 125] width 28 height 28
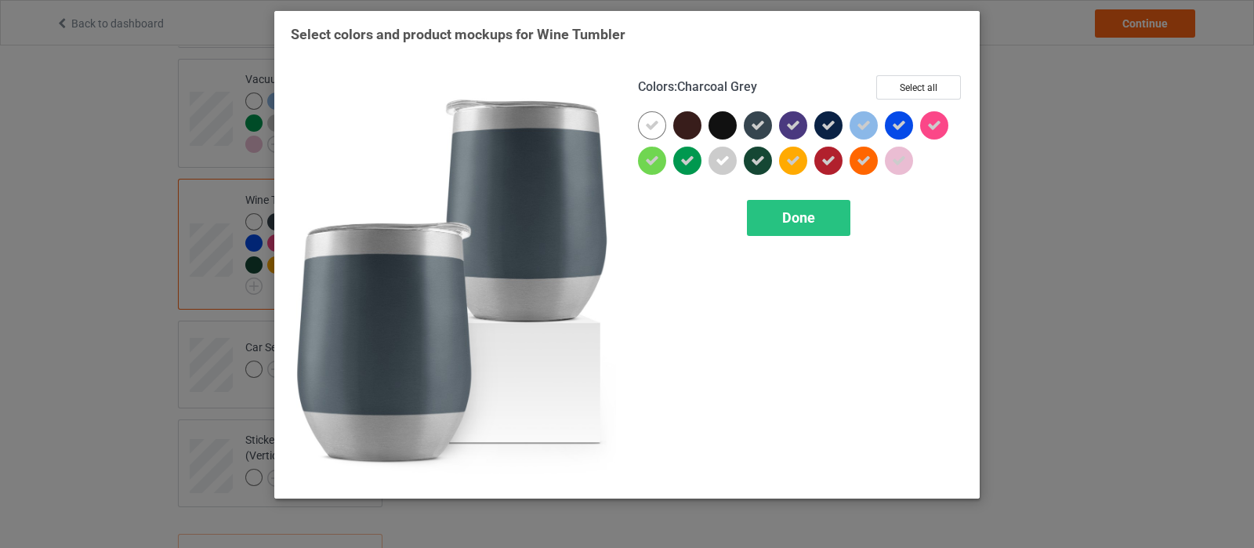
click at [755, 119] on icon at bounding box center [758, 125] width 14 height 14
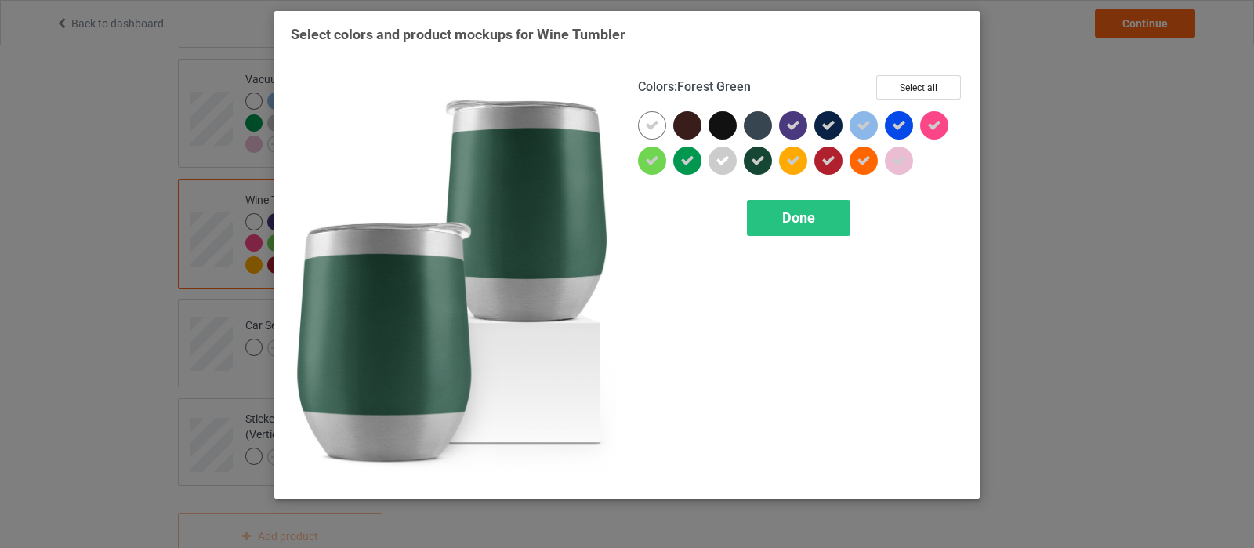
click at [758, 165] on icon at bounding box center [758, 161] width 14 height 14
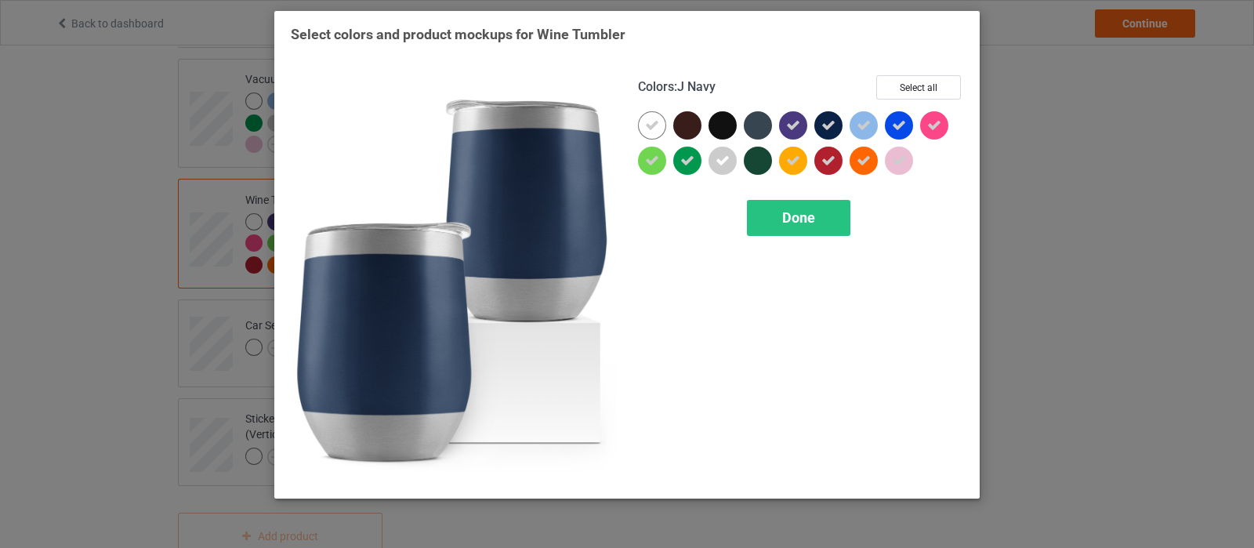
click at [826, 128] on icon at bounding box center [828, 125] width 14 height 14
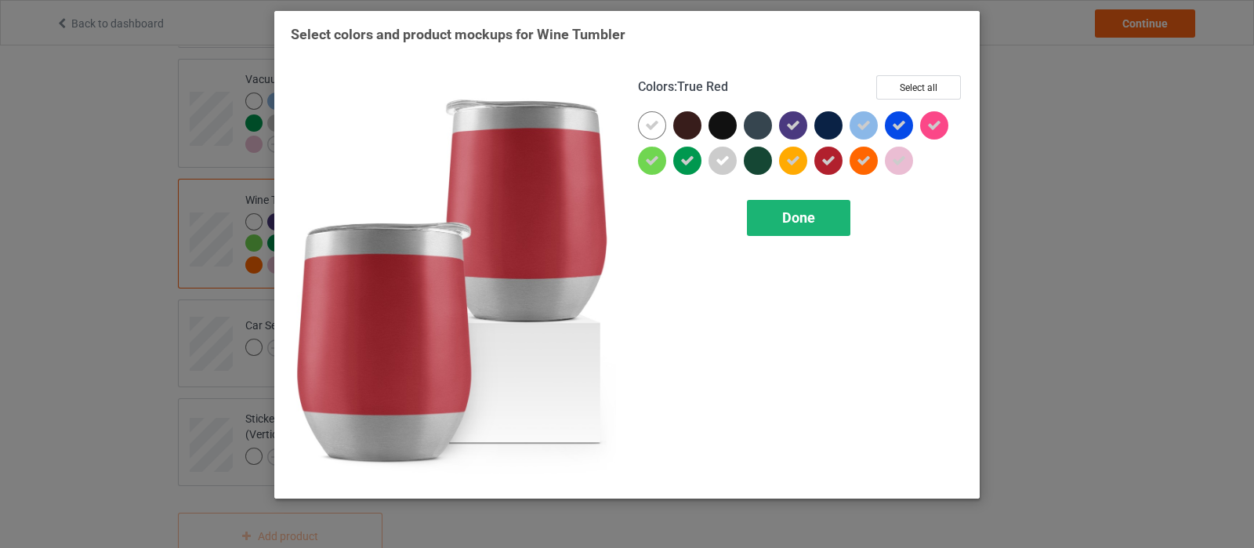
click at [794, 217] on span "Done" at bounding box center [798, 217] width 33 height 16
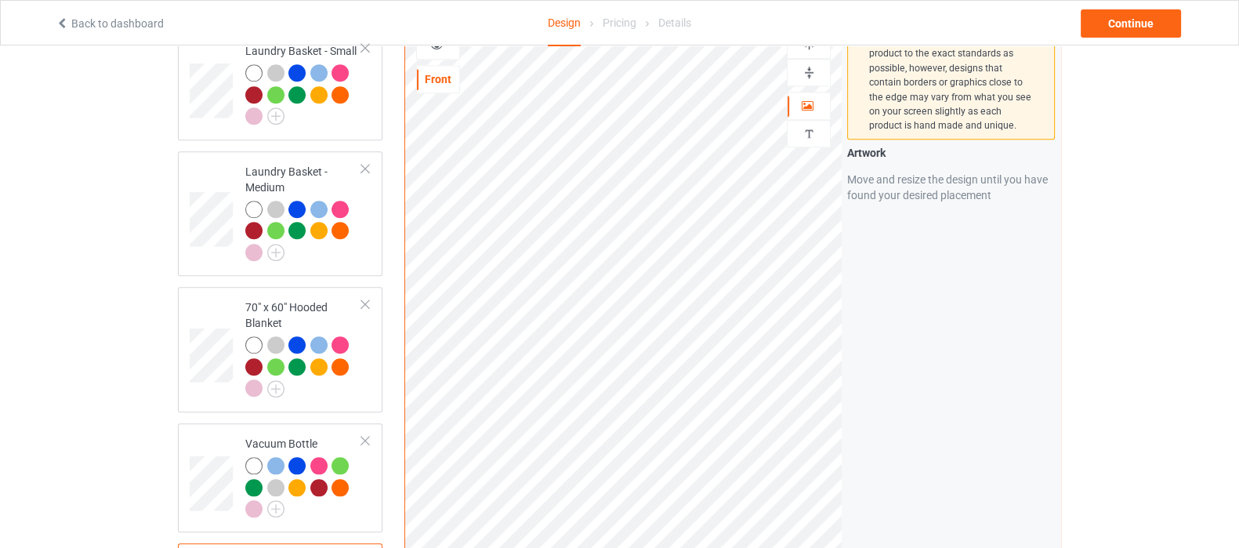
scroll to position [2155, 0]
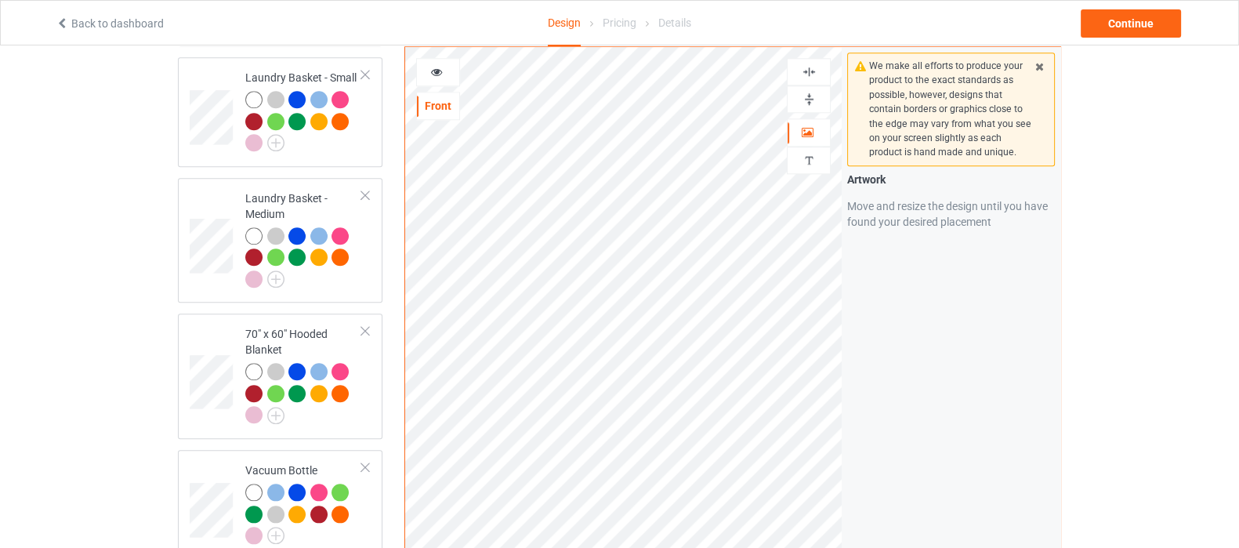
click at [811, 92] on img at bounding box center [809, 99] width 15 height 15
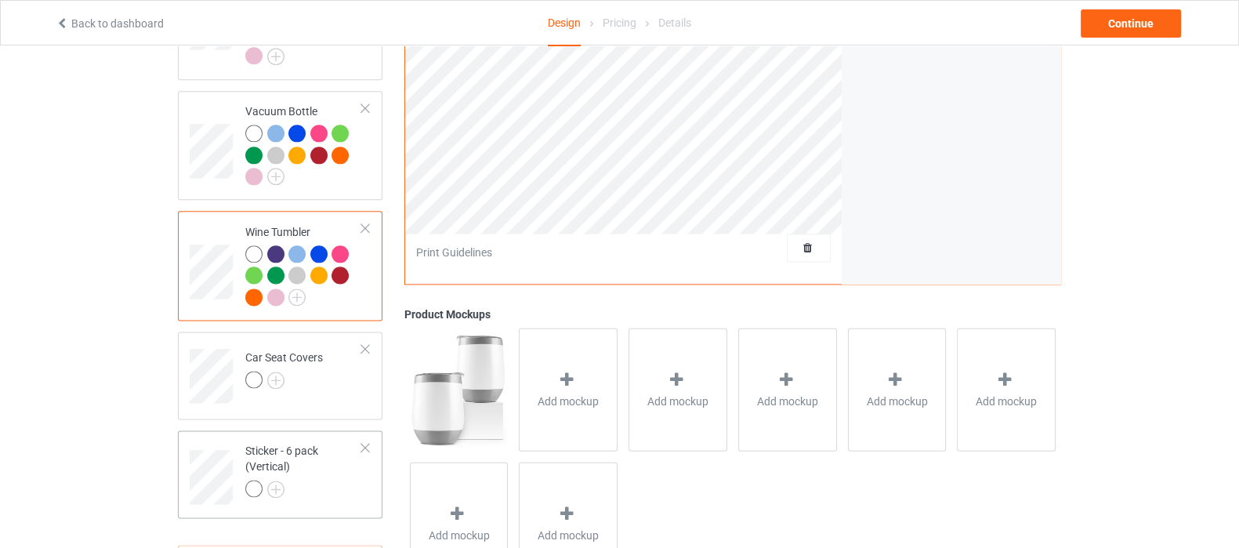
scroll to position [2568, 0]
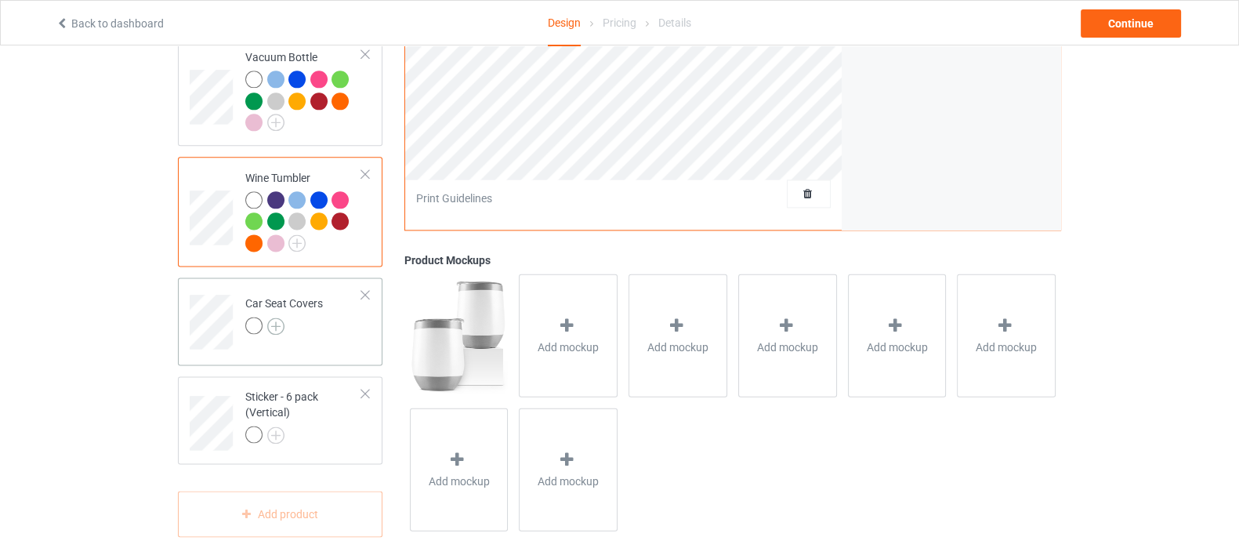
click at [267, 317] on img at bounding box center [275, 325] width 17 height 17
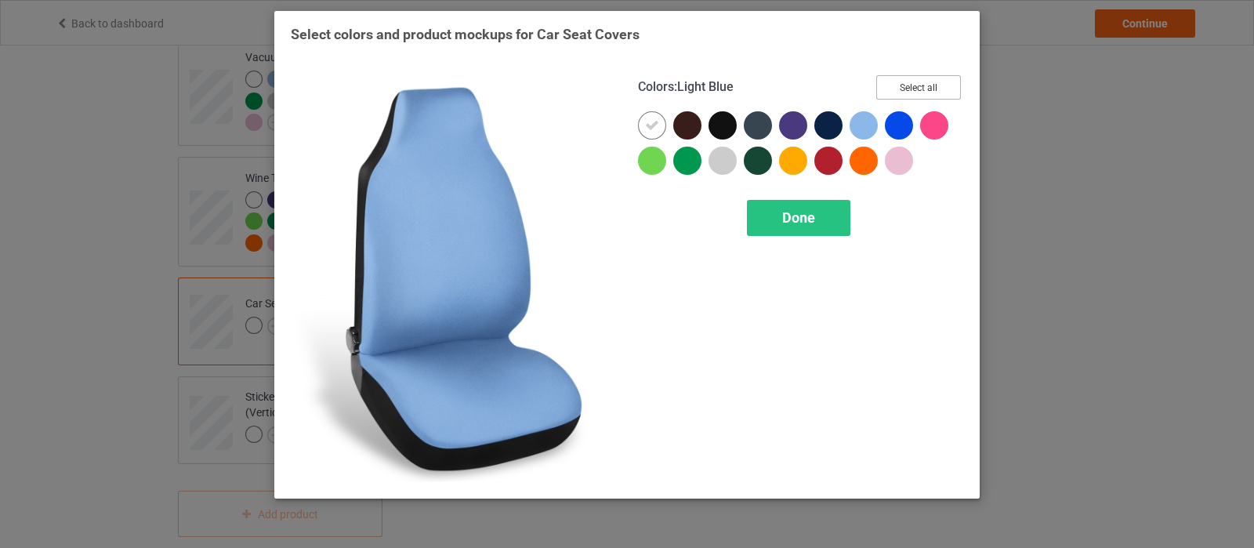
click at [902, 88] on button "Select all" at bounding box center [918, 87] width 85 height 24
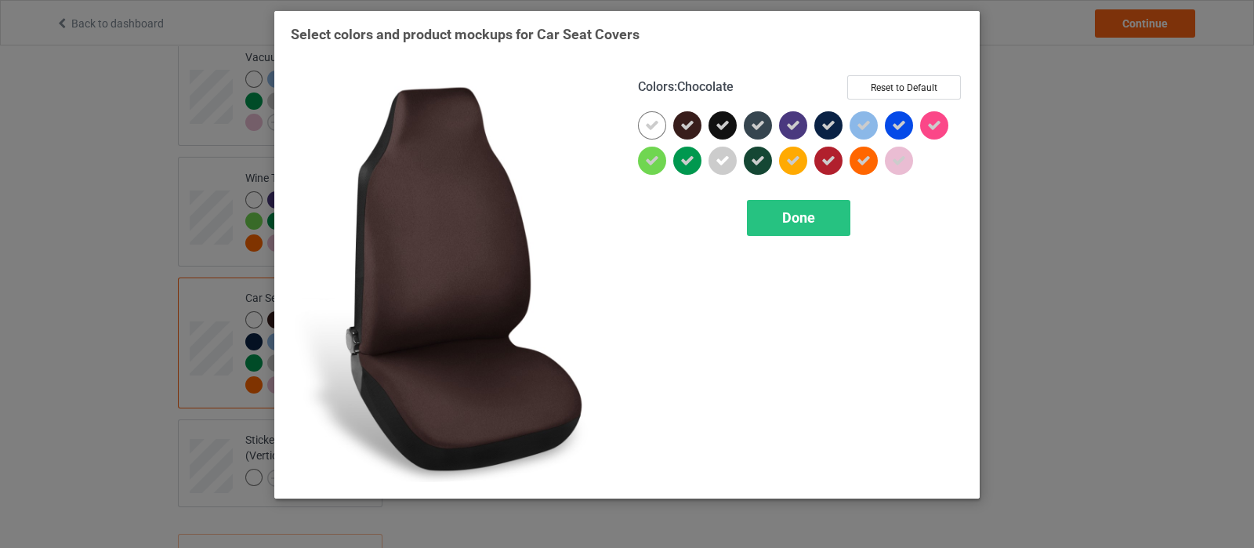
click at [697, 130] on div at bounding box center [687, 125] width 28 height 28
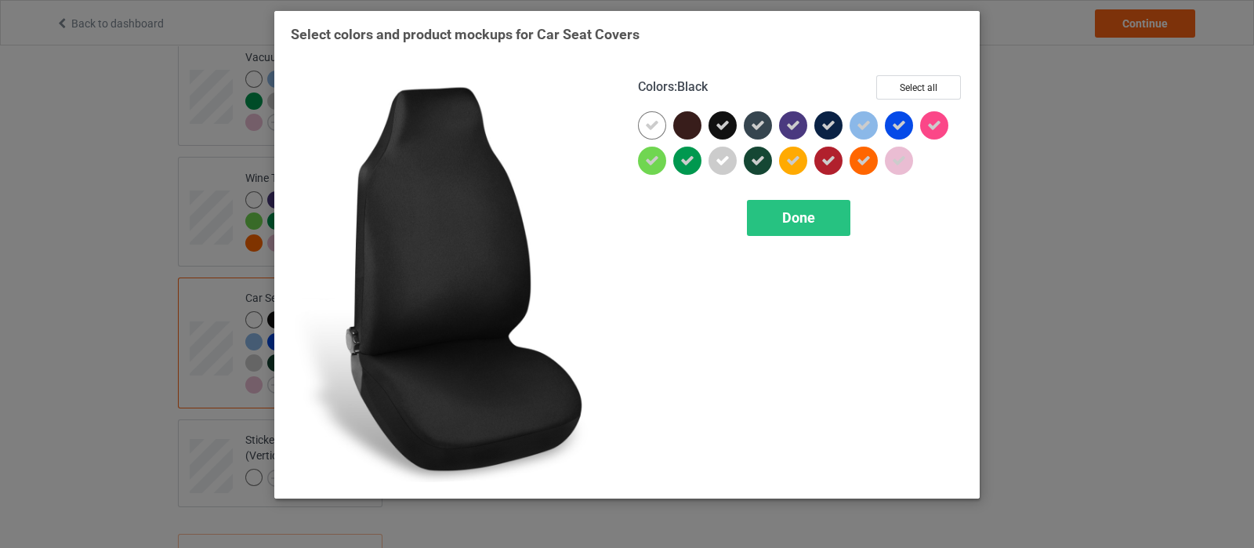
click at [717, 127] on icon at bounding box center [723, 125] width 14 height 14
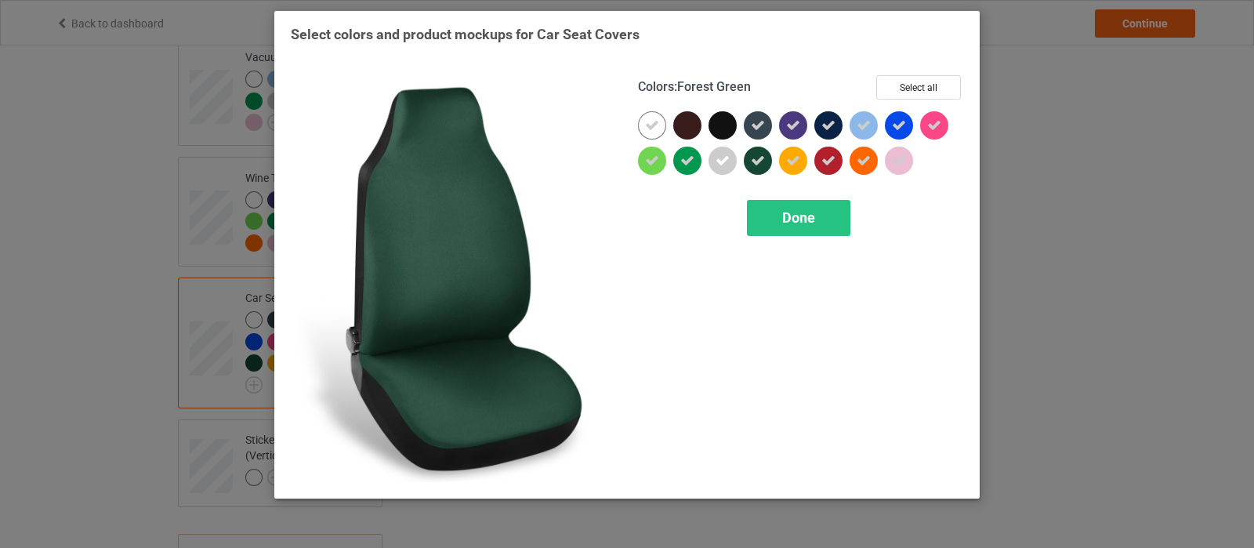
drag, startPoint x: 756, startPoint y: 169, endPoint x: 776, endPoint y: 123, distance: 49.8
click at [756, 168] on div at bounding box center [758, 161] width 28 height 28
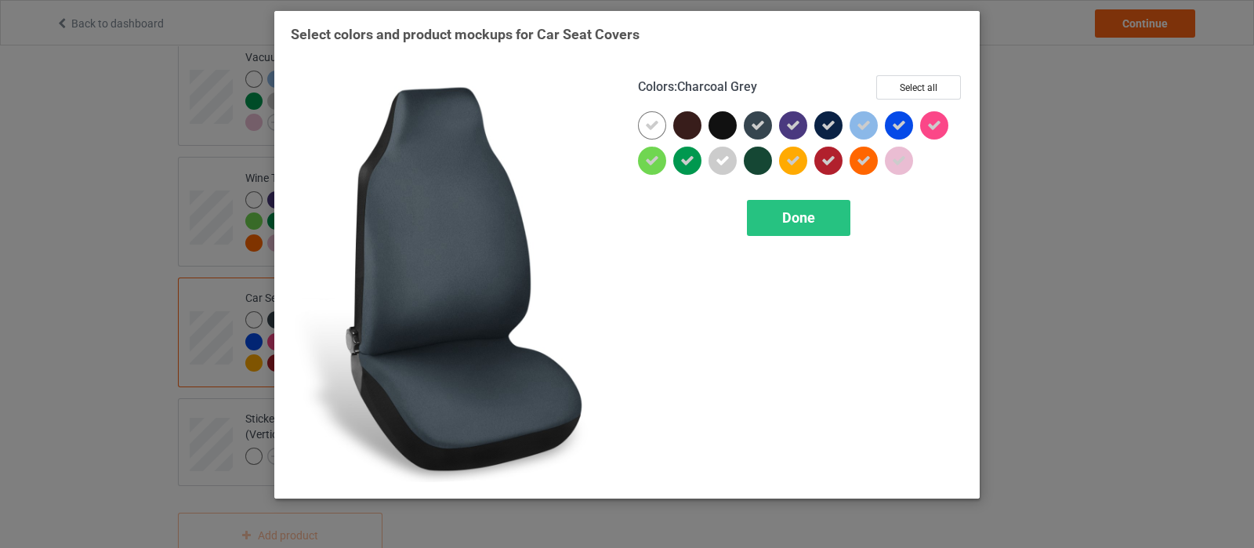
click at [760, 129] on icon at bounding box center [758, 125] width 14 height 14
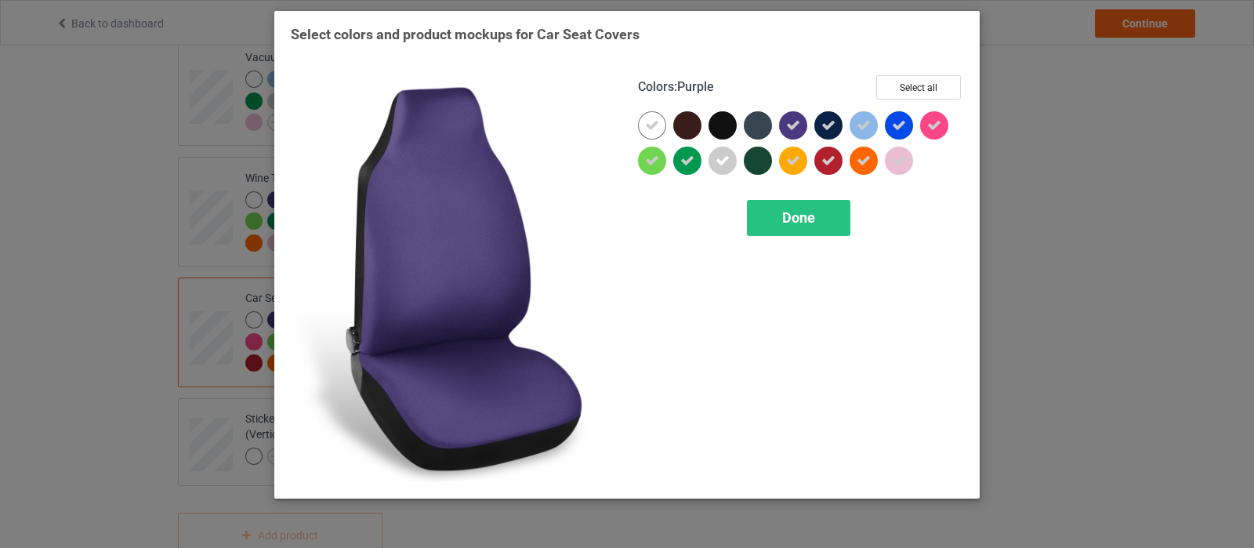
click at [799, 121] on icon at bounding box center [793, 125] width 14 height 14
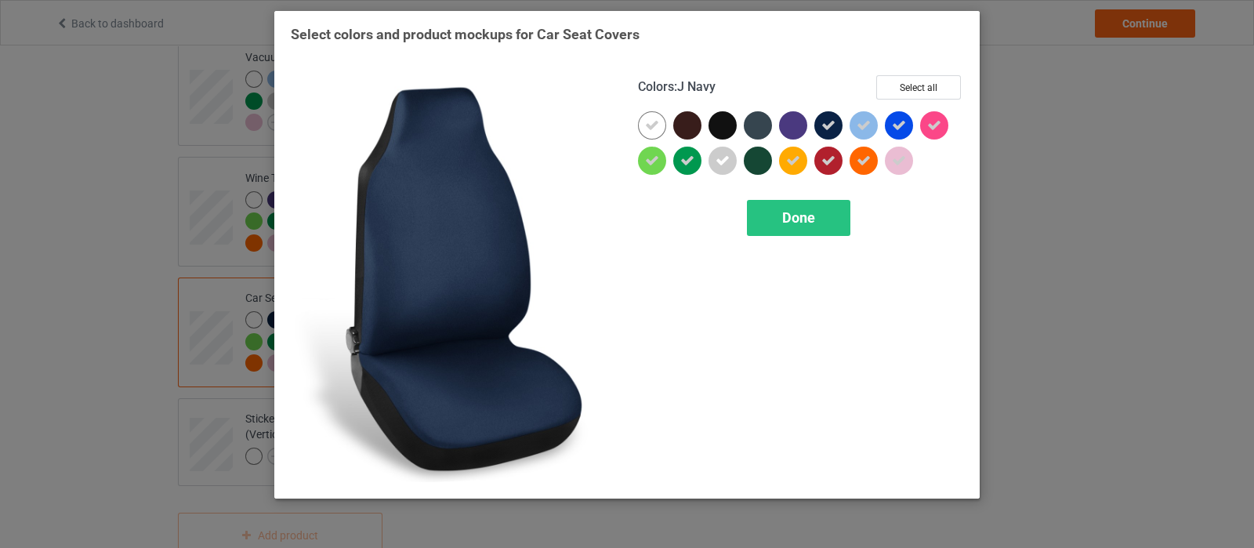
click at [841, 133] on div at bounding box center [831, 128] width 35 height 35
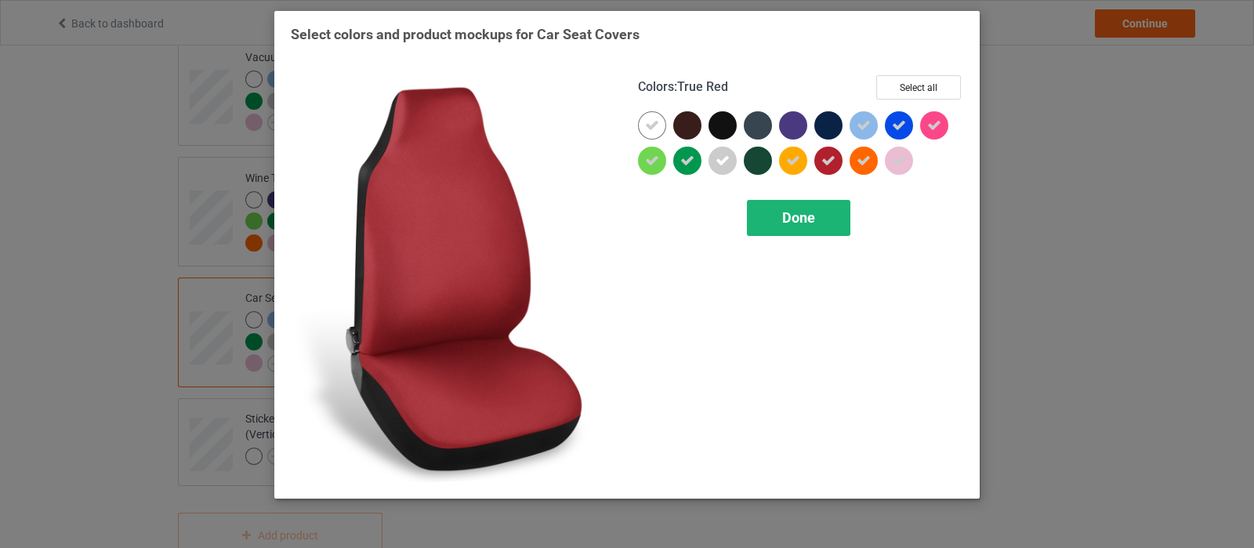
click at [797, 217] on span "Done" at bounding box center [798, 217] width 33 height 16
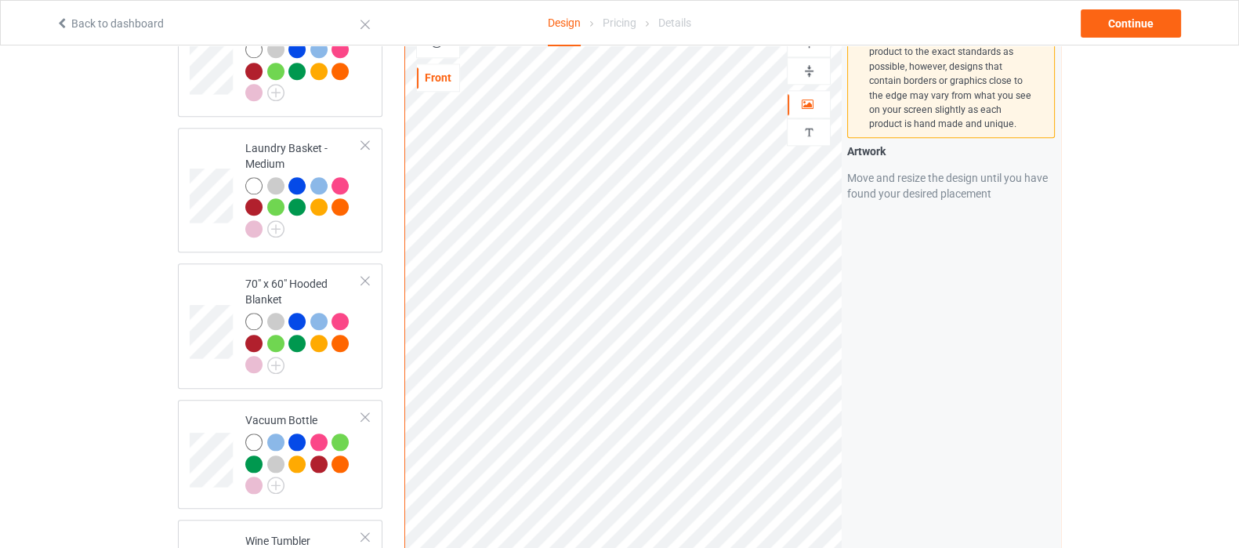
scroll to position [2177, 0]
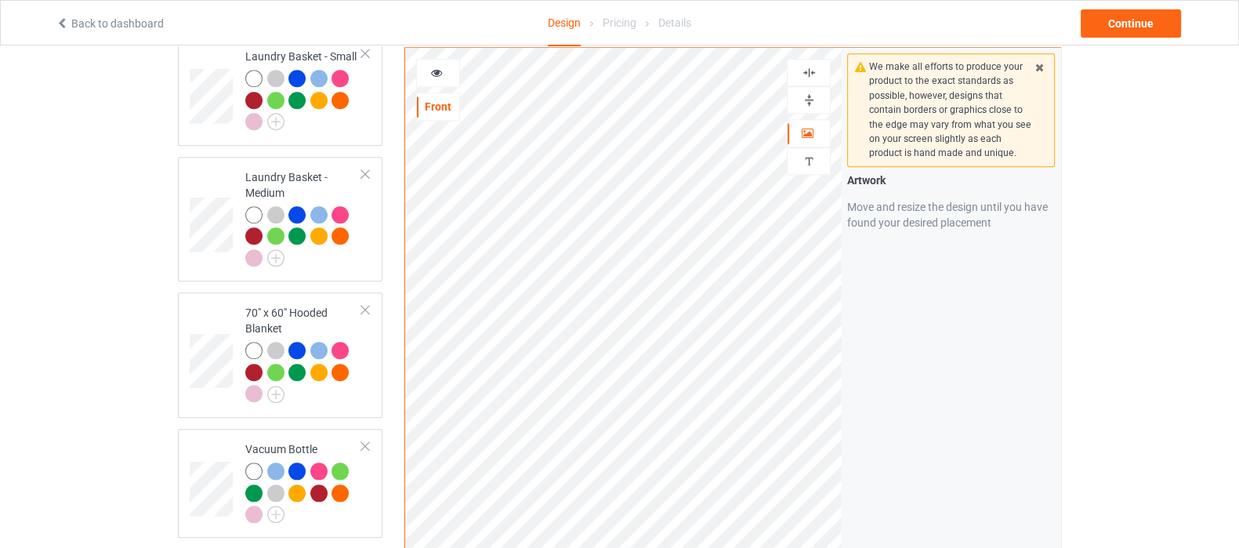
click at [802, 65] on img at bounding box center [809, 72] width 15 height 15
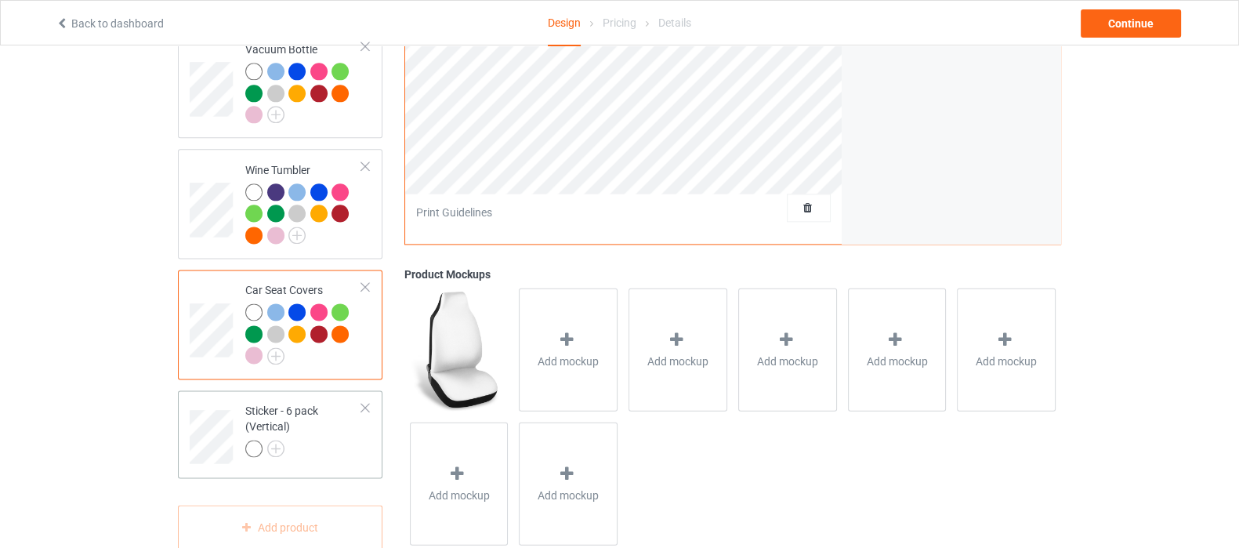
scroll to position [2590, 0]
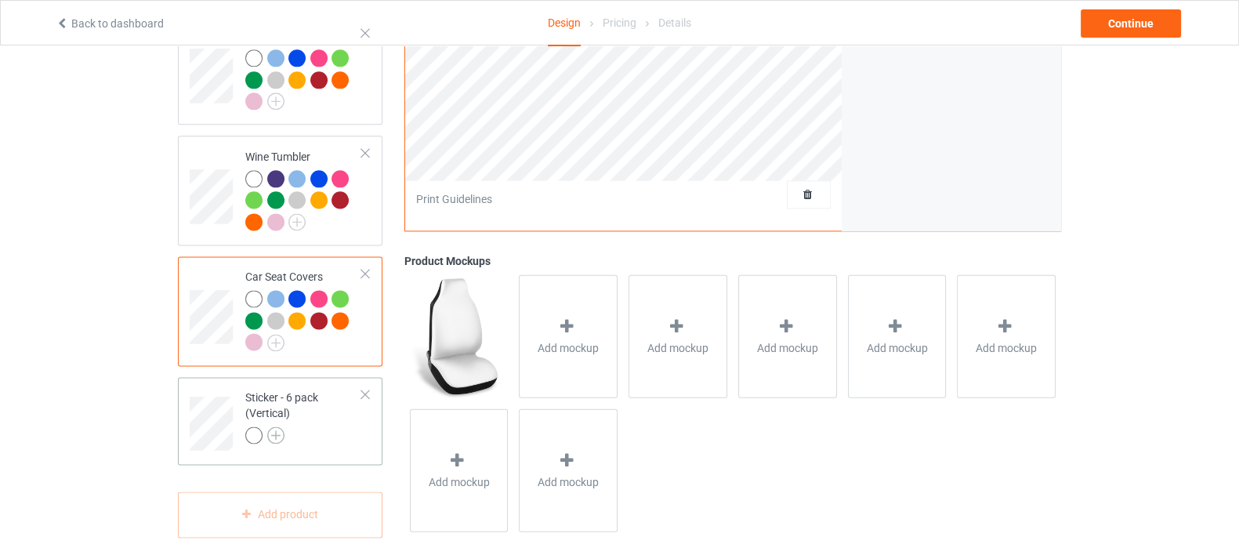
click at [274, 426] on img at bounding box center [275, 434] width 17 height 17
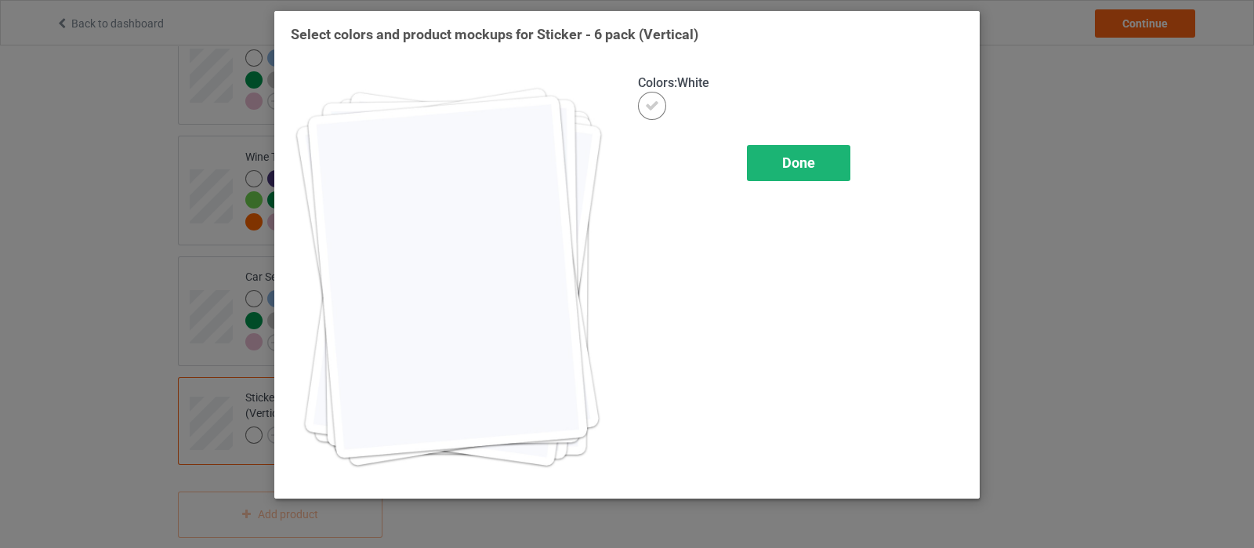
click at [780, 172] on div "Done" at bounding box center [798, 163] width 103 height 36
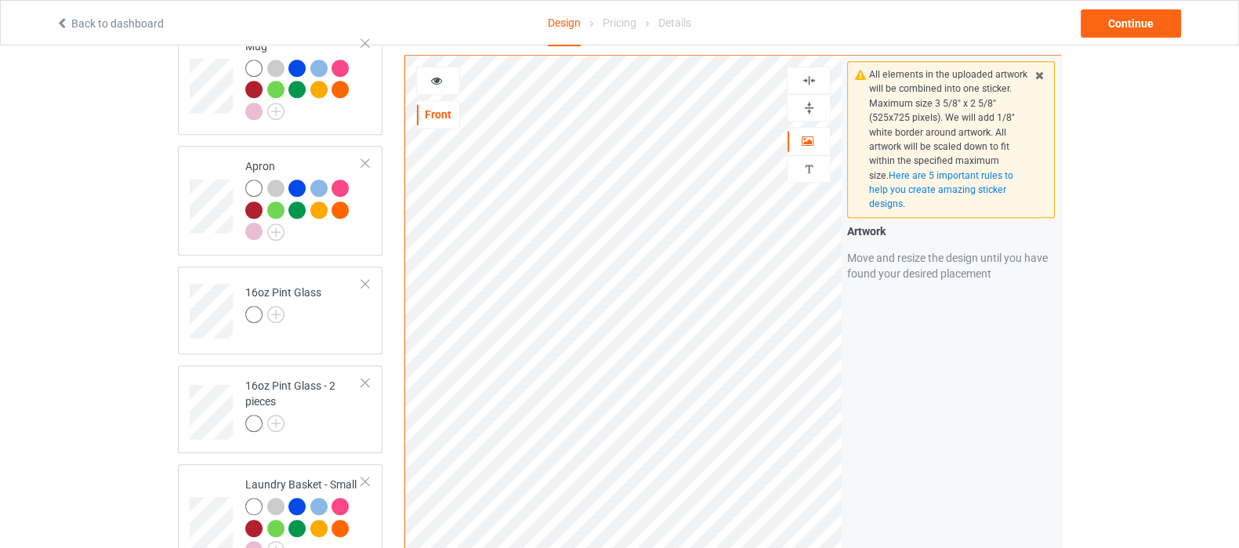
scroll to position [1512, 0]
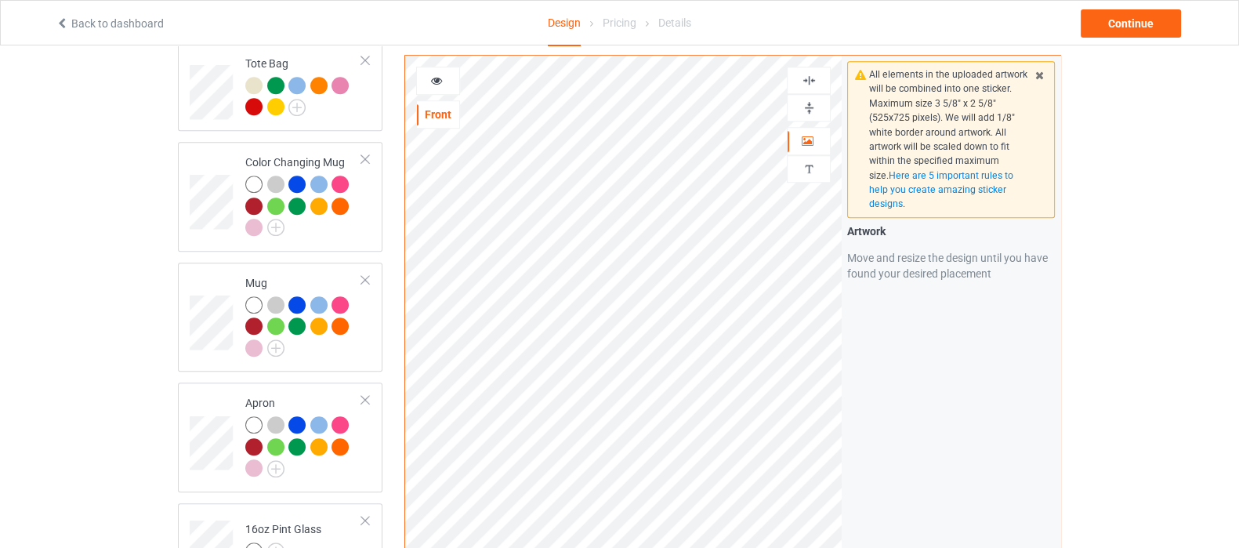
click at [1042, 77] on icon at bounding box center [1039, 72] width 13 height 11
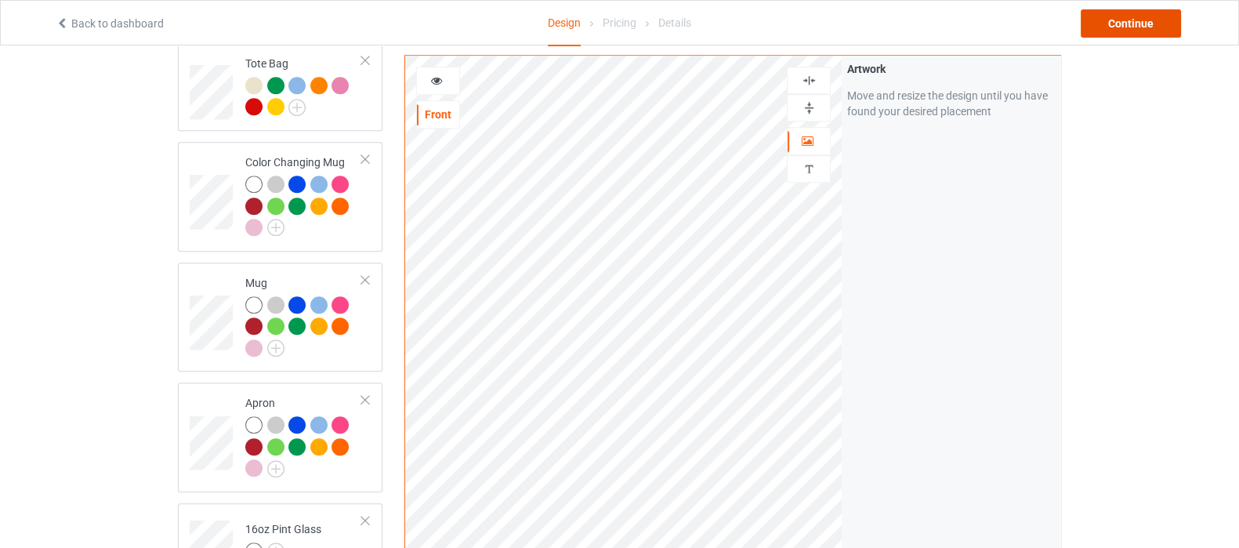
click at [1120, 19] on div "Continue" at bounding box center [1131, 23] width 100 height 28
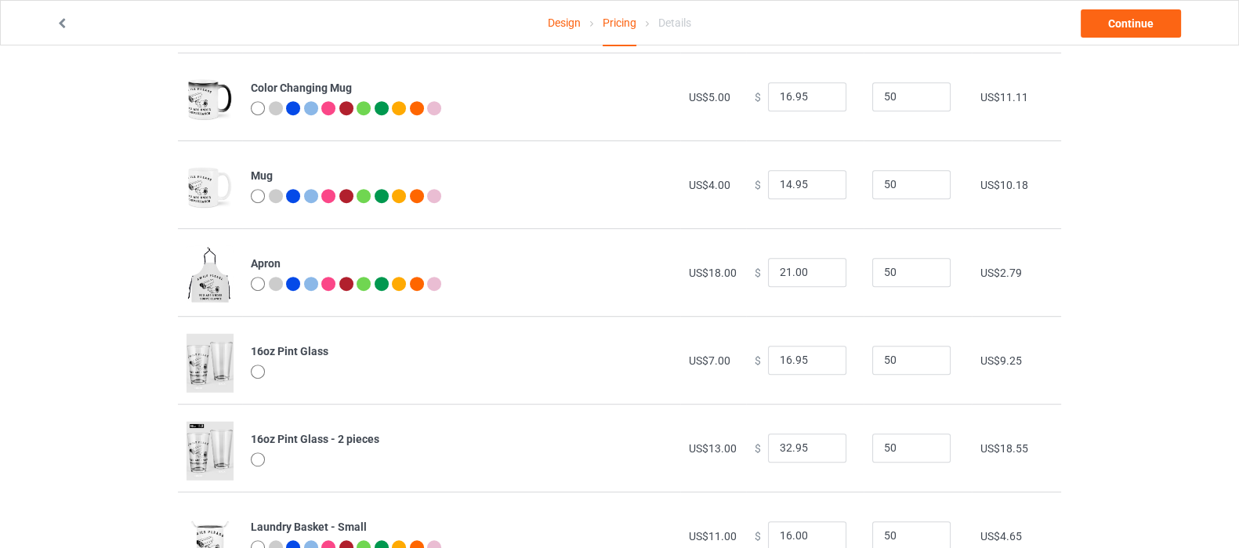
scroll to position [1273, 0]
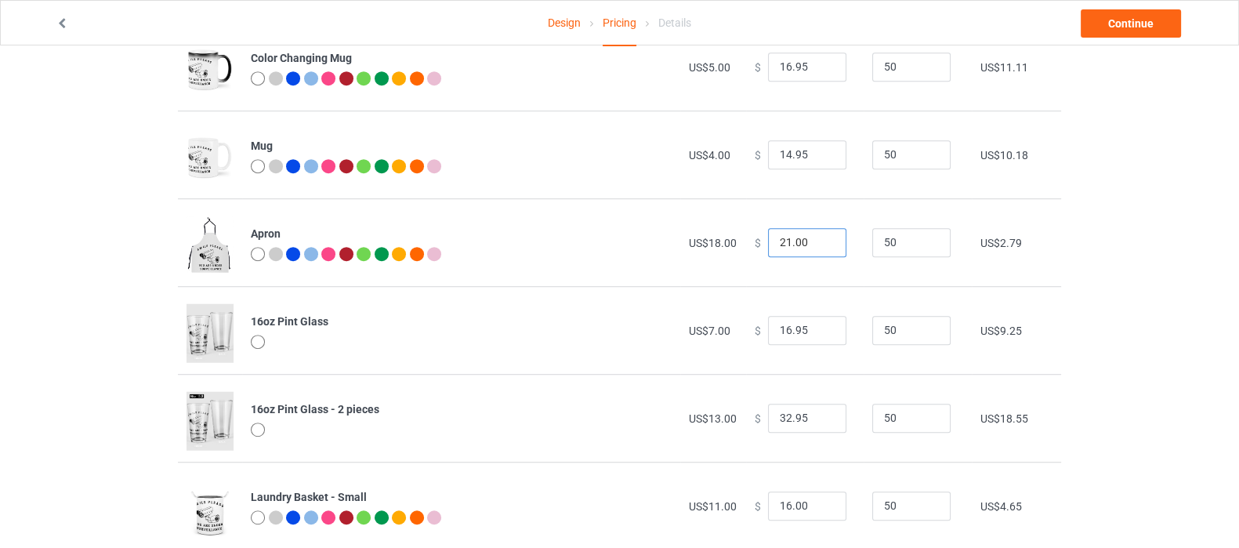
drag, startPoint x: 801, startPoint y: 237, endPoint x: 764, endPoint y: 239, distance: 36.9
click at [768, 239] on input "21.00" at bounding box center [807, 243] width 78 height 30
type input "26.00"
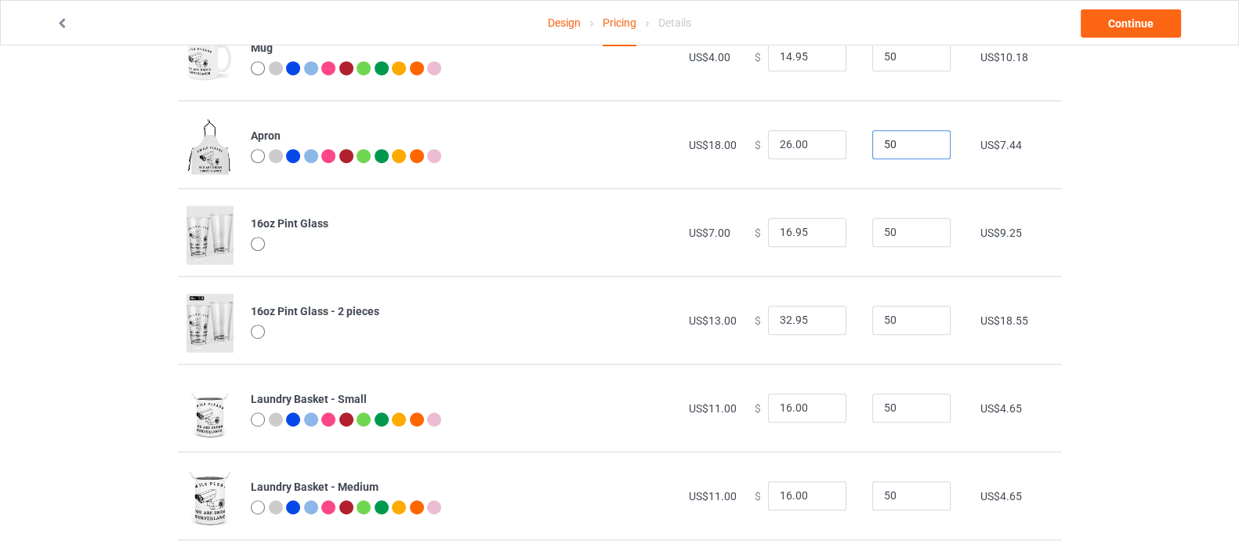
scroll to position [1469, 0]
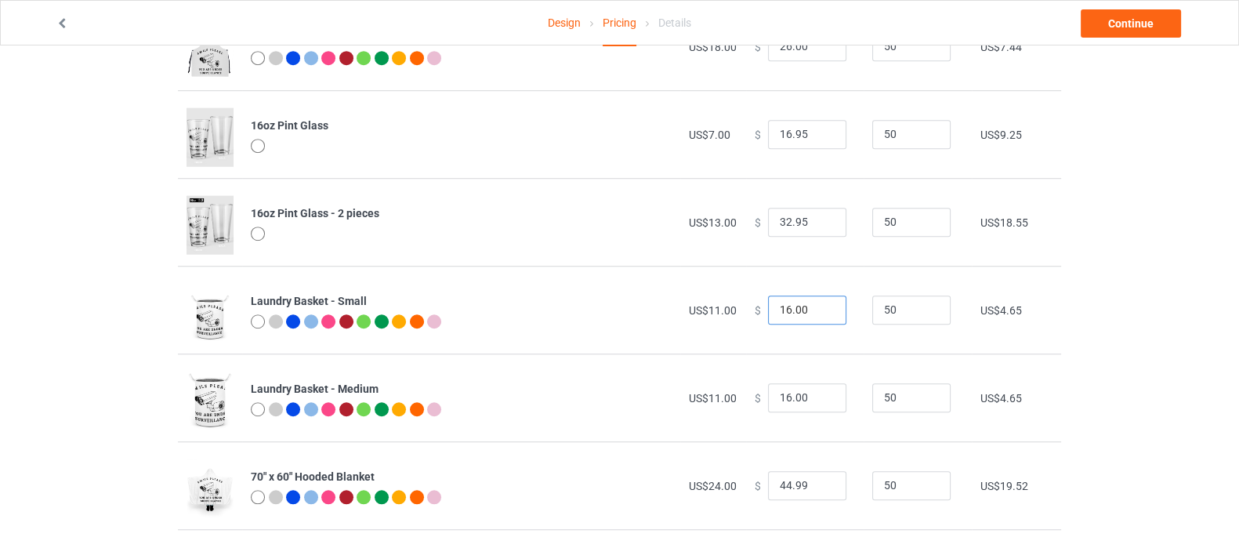
drag, startPoint x: 804, startPoint y: 305, endPoint x: 753, endPoint y: 306, distance: 51.0
click at [755, 306] on div "$ 16.00" at bounding box center [805, 310] width 100 height 30
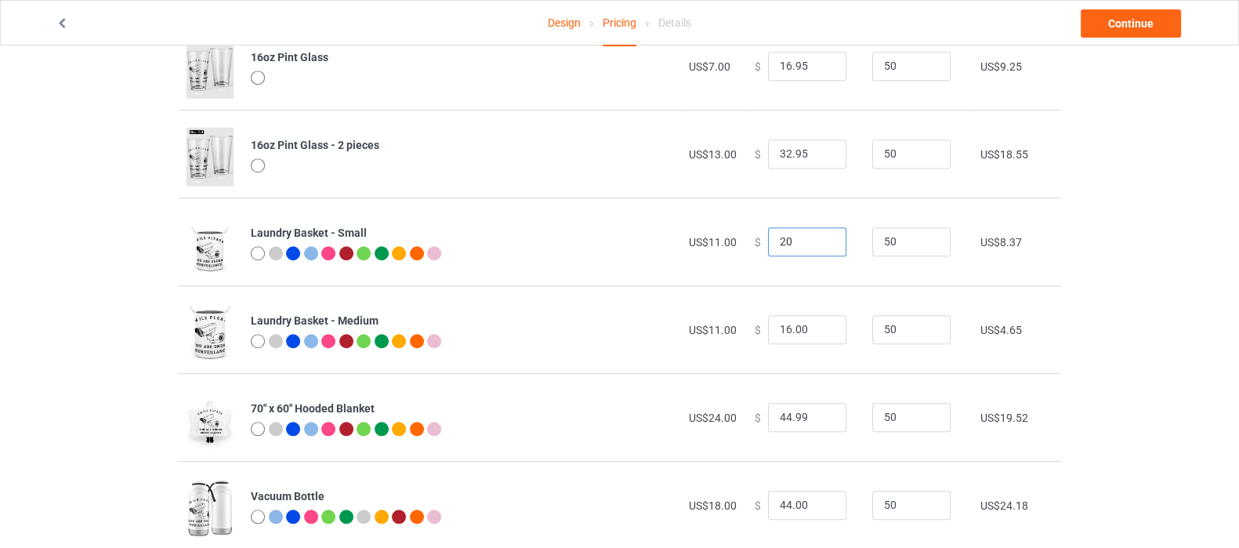
scroll to position [1567, 0]
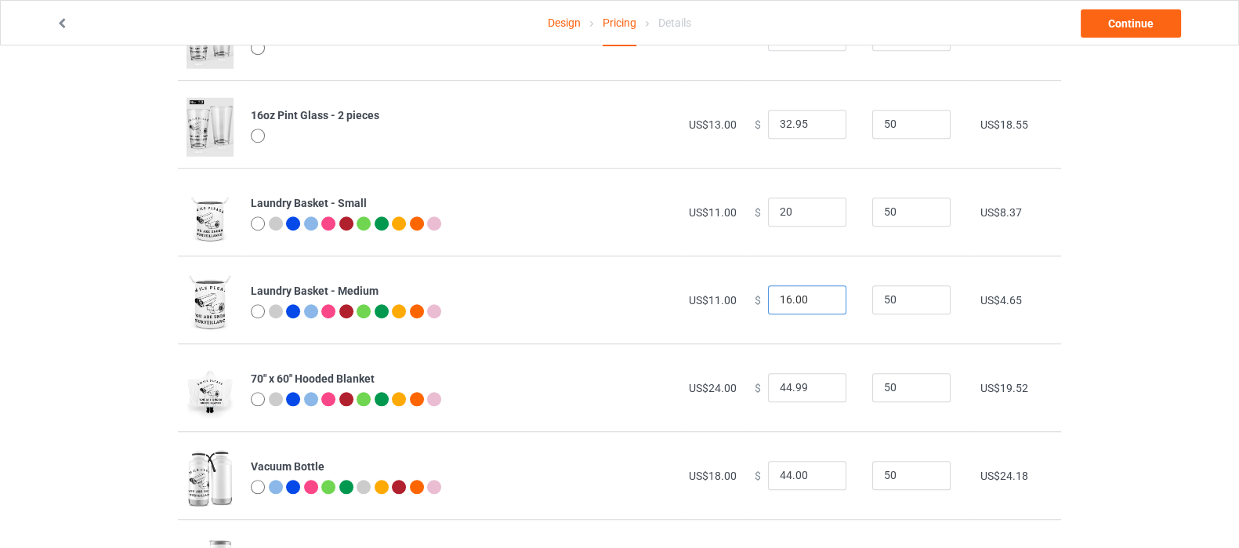
type input "20.00"
drag, startPoint x: 797, startPoint y: 299, endPoint x: 752, endPoint y: 304, distance: 45.8
click at [755, 304] on div "$ 16.00" at bounding box center [805, 300] width 100 height 30
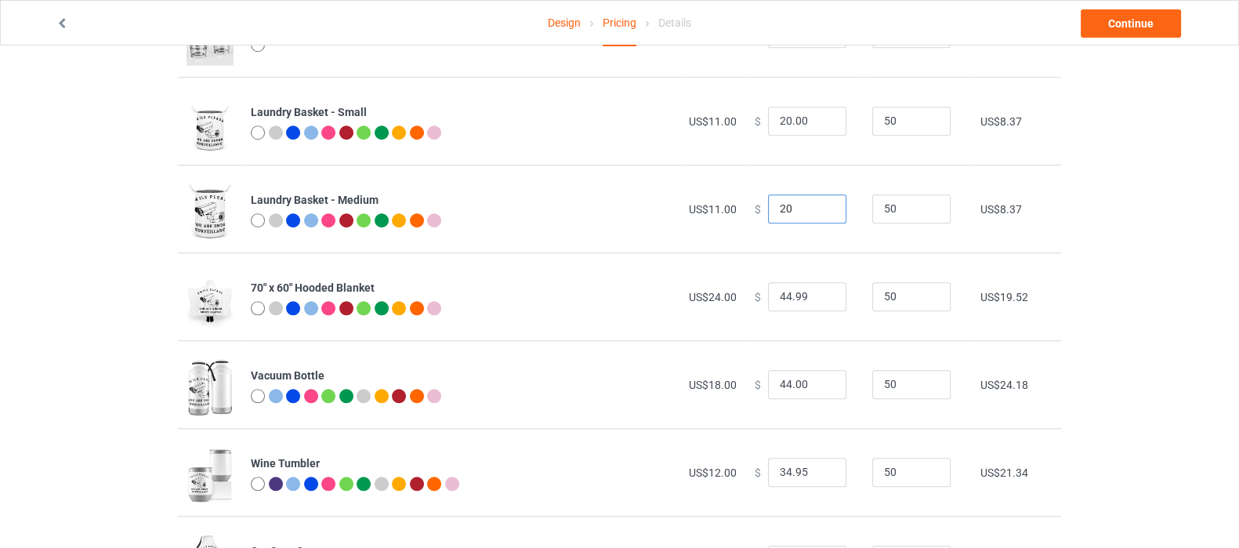
scroll to position [1539, 0]
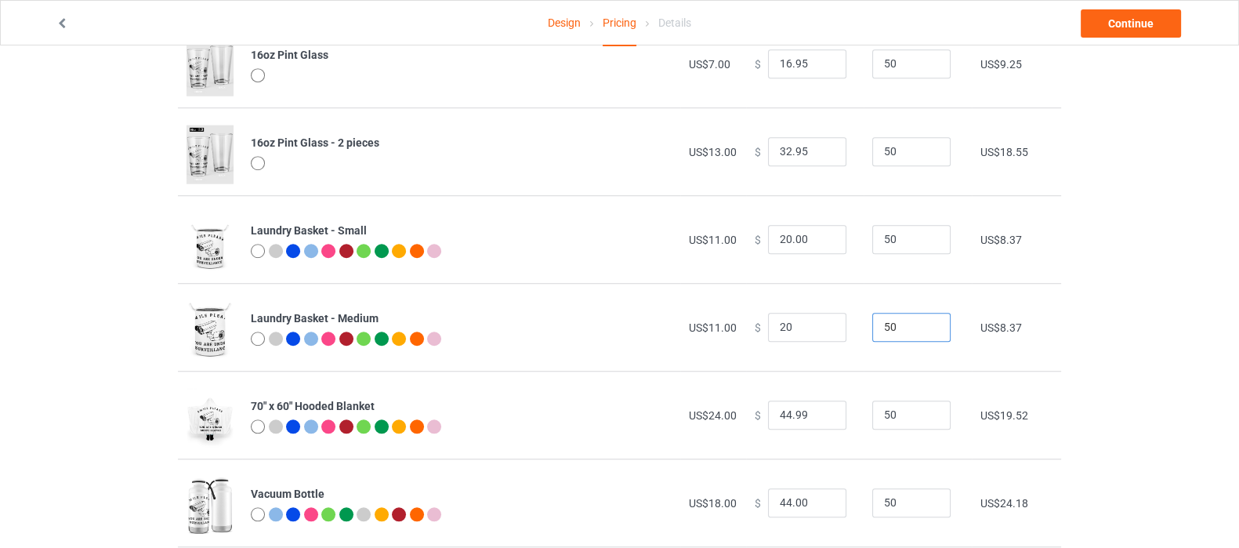
type input "20.00"
click at [1124, 24] on link "Continue" at bounding box center [1131, 23] width 100 height 28
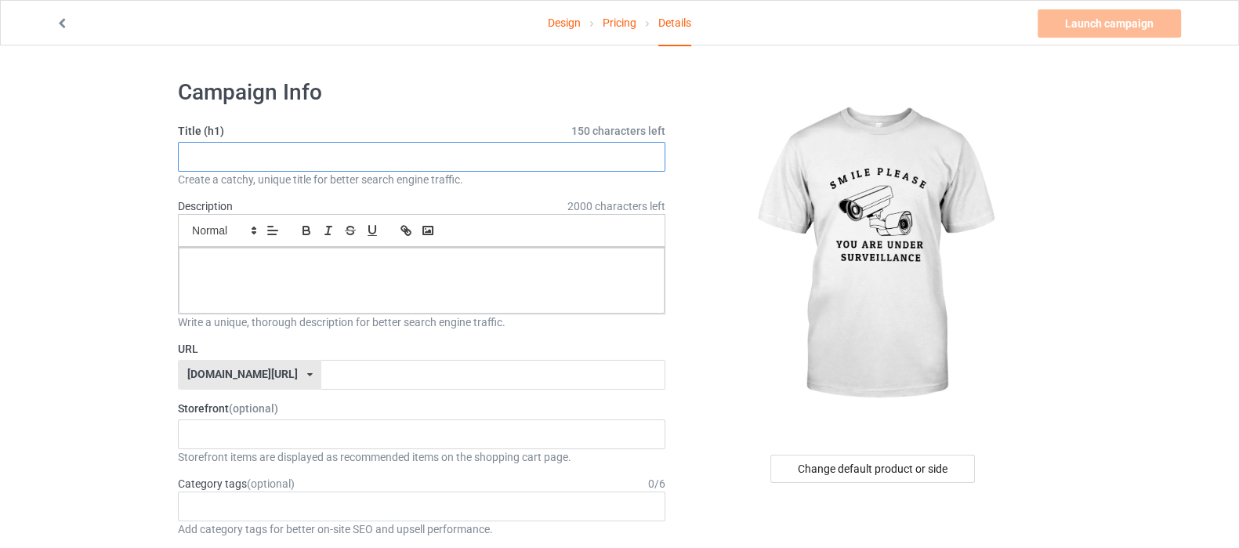
click at [388, 151] on input "text" at bounding box center [422, 157] width 488 height 30
type input "Humor"
click at [306, 258] on p at bounding box center [421, 265] width 461 height 15
click at [328, 382] on input "text" at bounding box center [492, 375] width 343 height 30
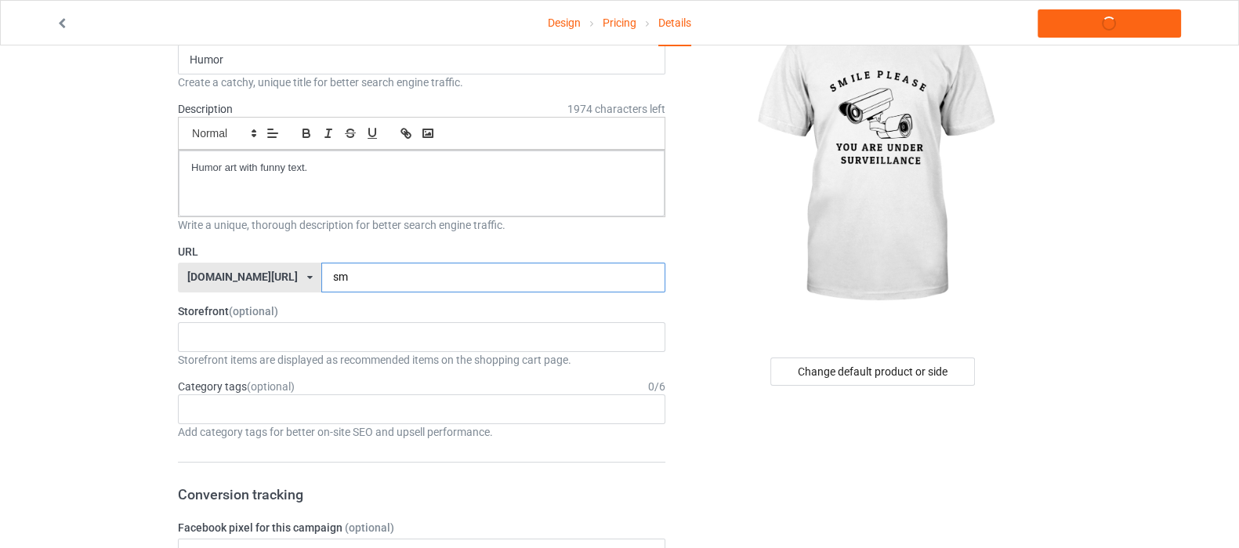
type input "s"
type input "smilepease"
click at [328, 332] on div "Shop What You Love Your Liking Style Happy New Year Merry Christmas 658d743a5e6…" at bounding box center [422, 337] width 488 height 30
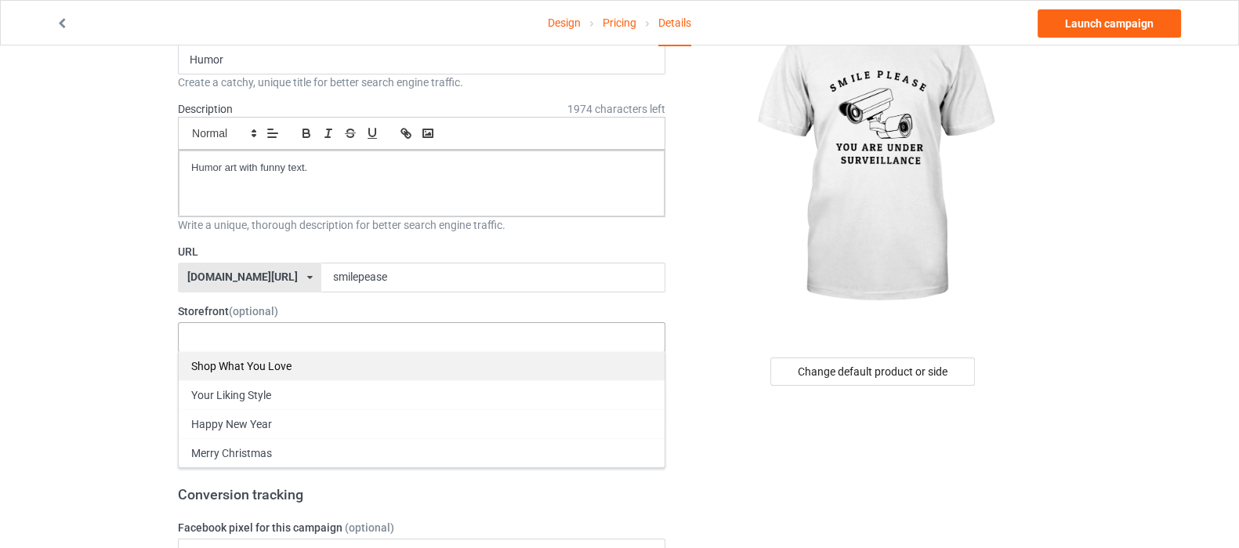
click at [294, 365] on div "Shop What You Love" at bounding box center [422, 365] width 486 height 29
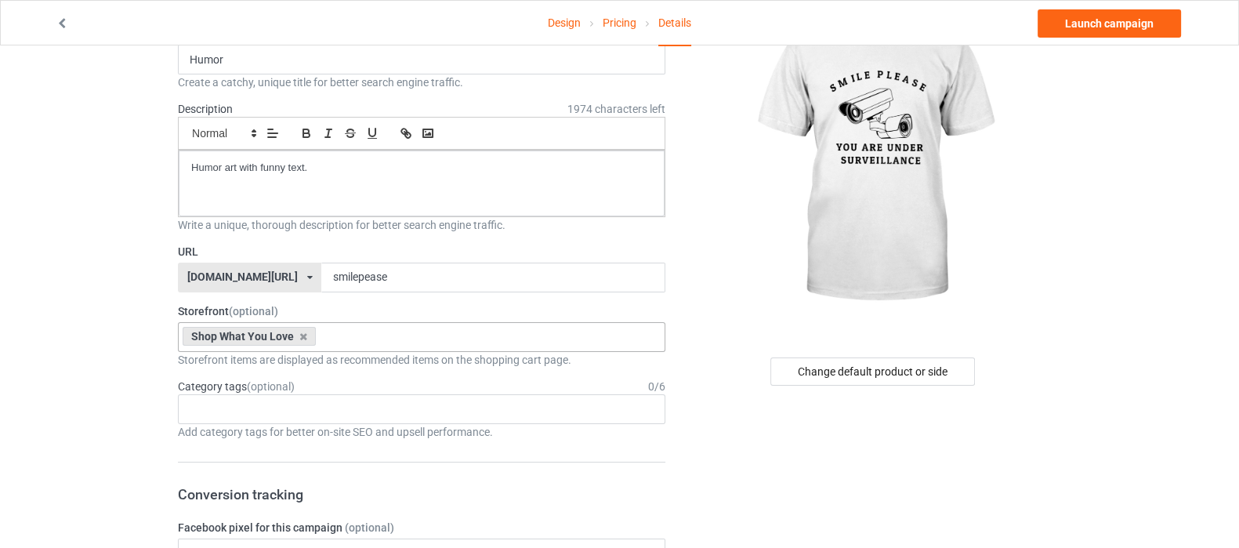
scroll to position [195, 0]
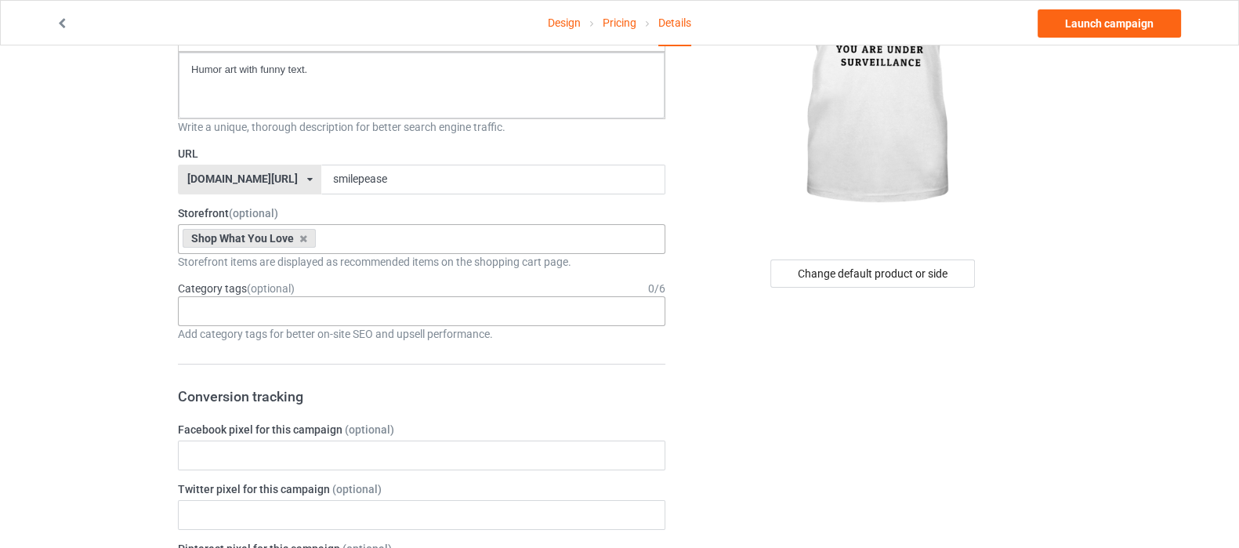
click at [314, 309] on div "Age > [DEMOGRAPHIC_DATA] > 1 Age > [DEMOGRAPHIC_DATA] Months > 1 Month Age > [D…" at bounding box center [422, 311] width 488 height 30
type input "s"
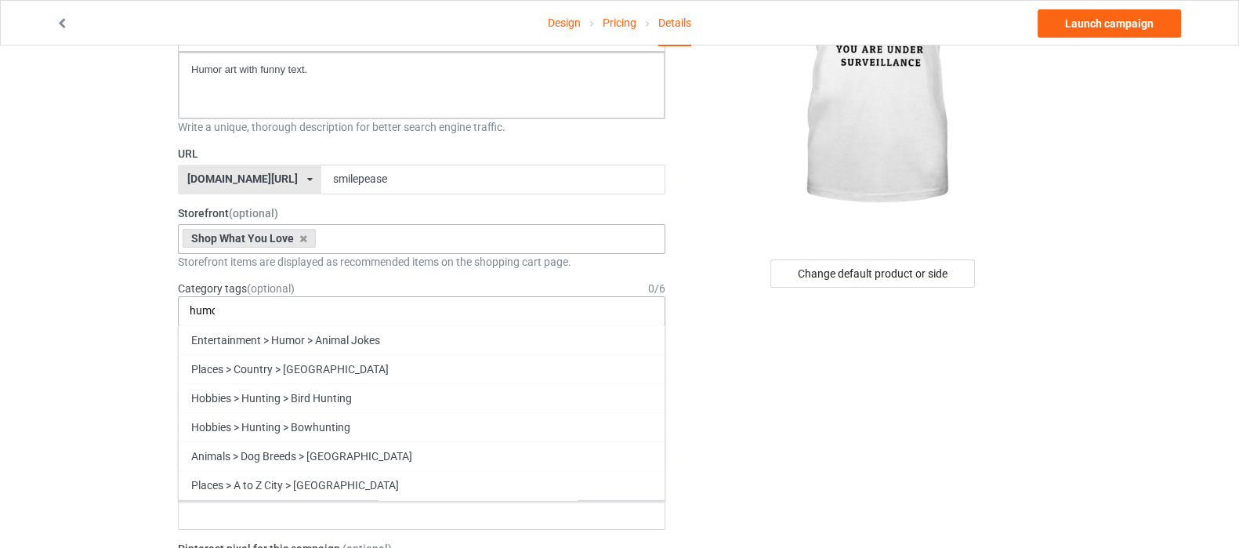
scroll to position [0, 0]
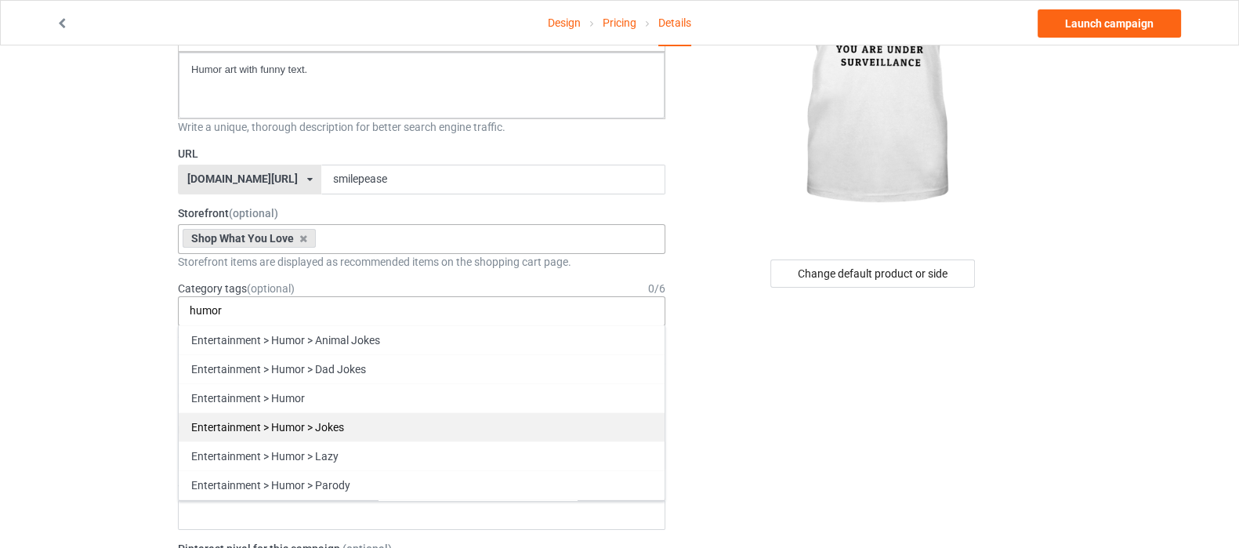
type input "humor"
click at [331, 424] on div "Entertainment > Humor > Jokes" at bounding box center [422, 426] width 486 height 29
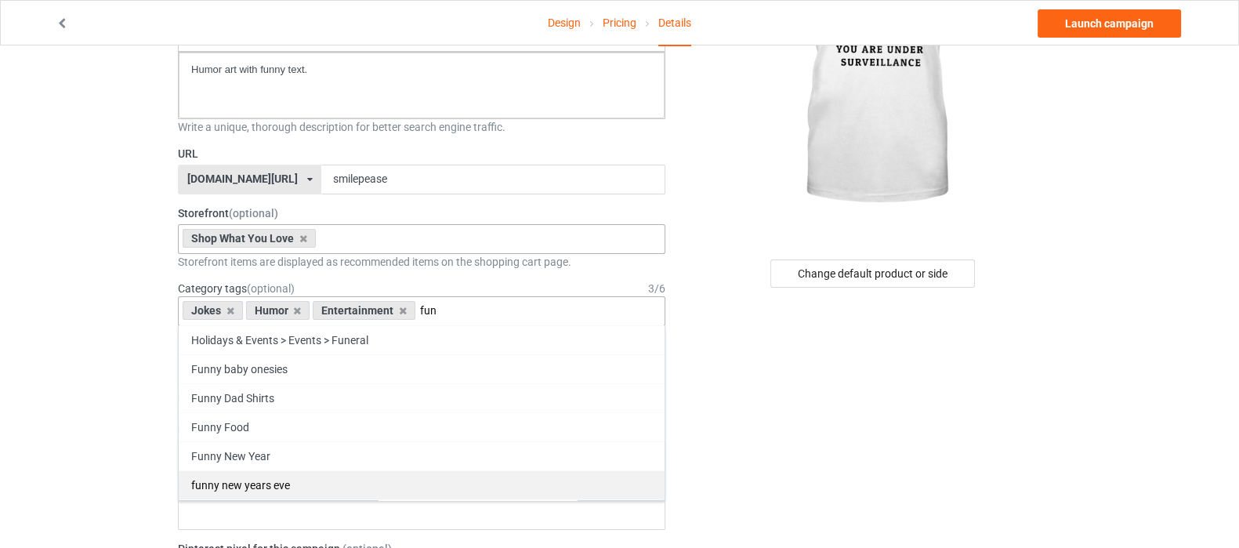
scroll to position [171, 0]
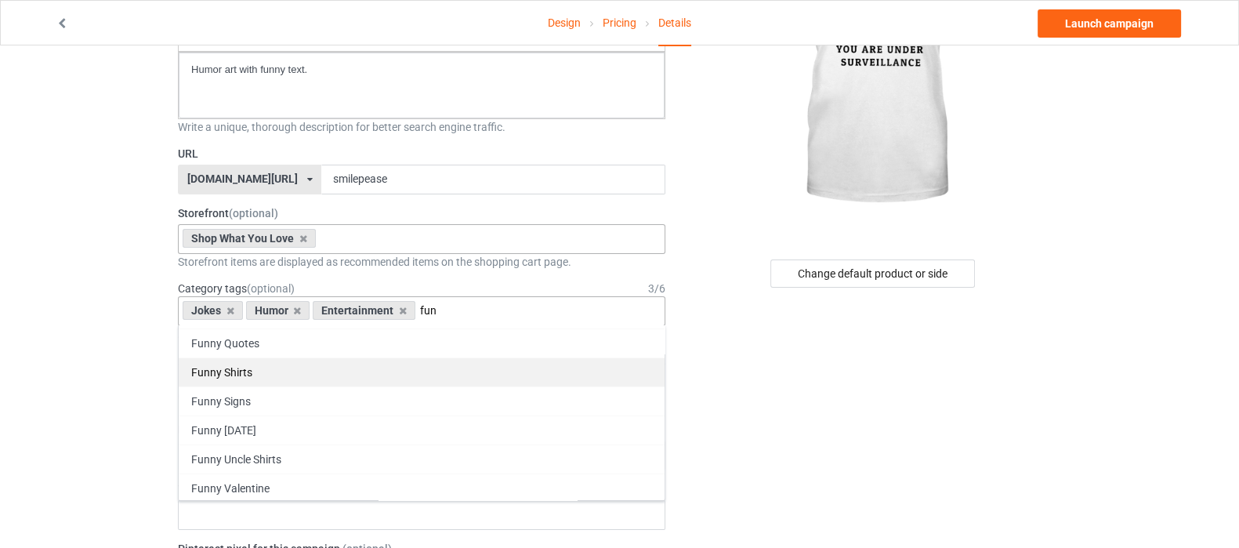
type input "fun"
click at [361, 372] on div "Funny Shirts" at bounding box center [422, 371] width 486 height 29
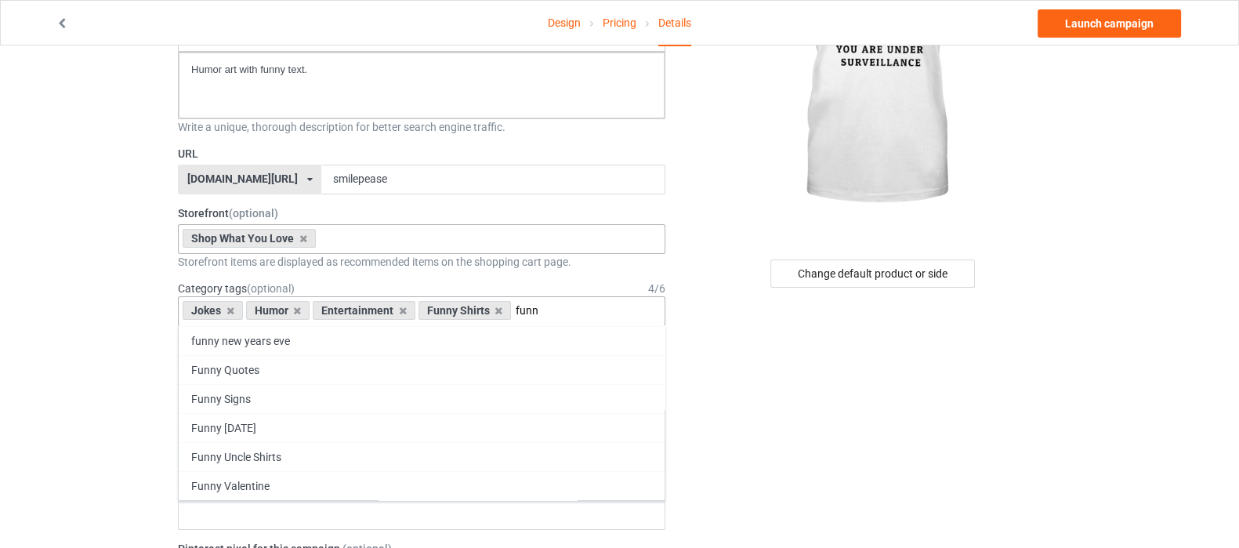
scroll to position [114, 0]
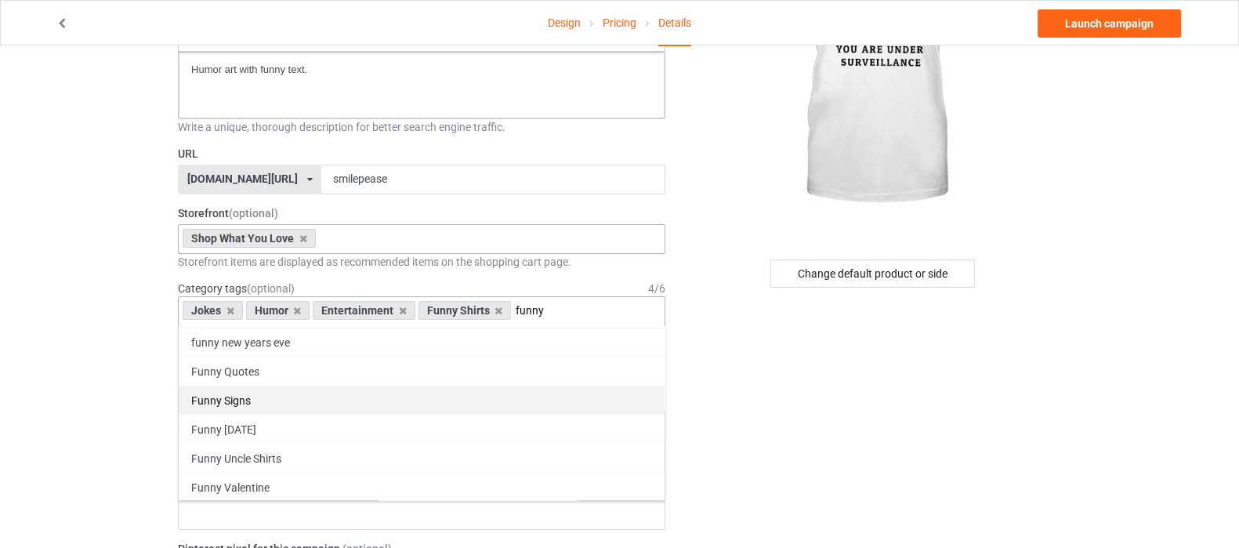
type input "funny"
click at [328, 404] on div "Funny Signs" at bounding box center [422, 400] width 486 height 29
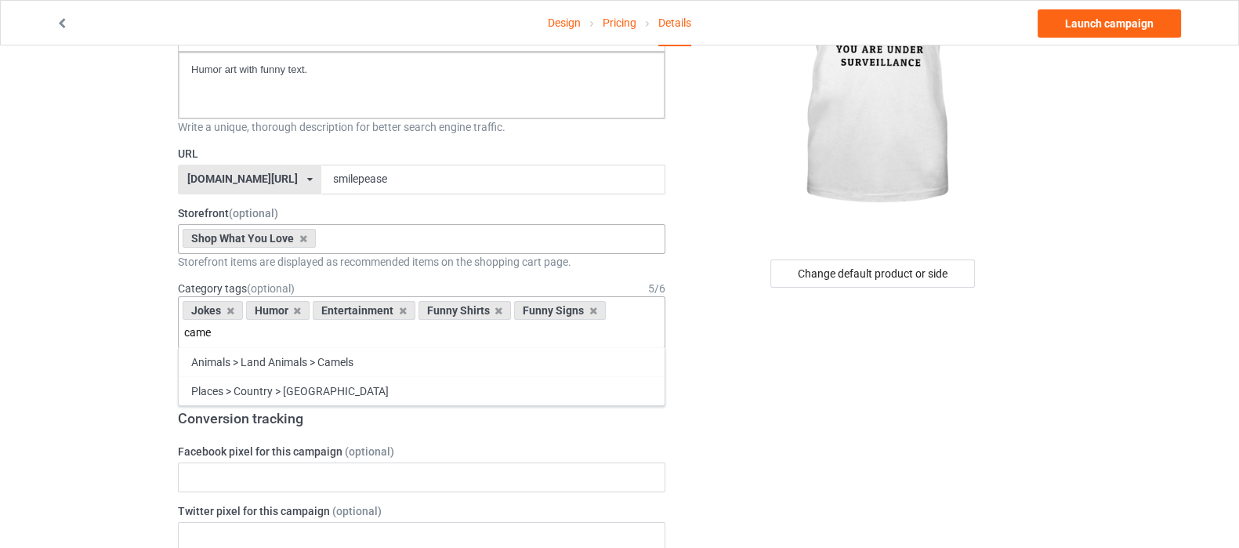
scroll to position [0, 0]
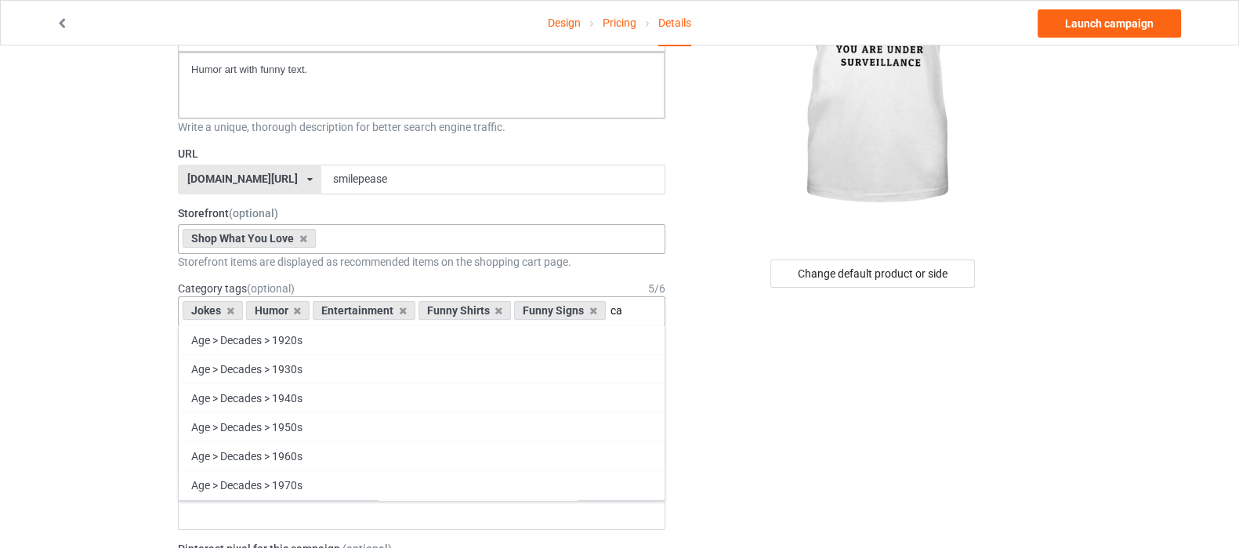
type input "c"
type input "f"
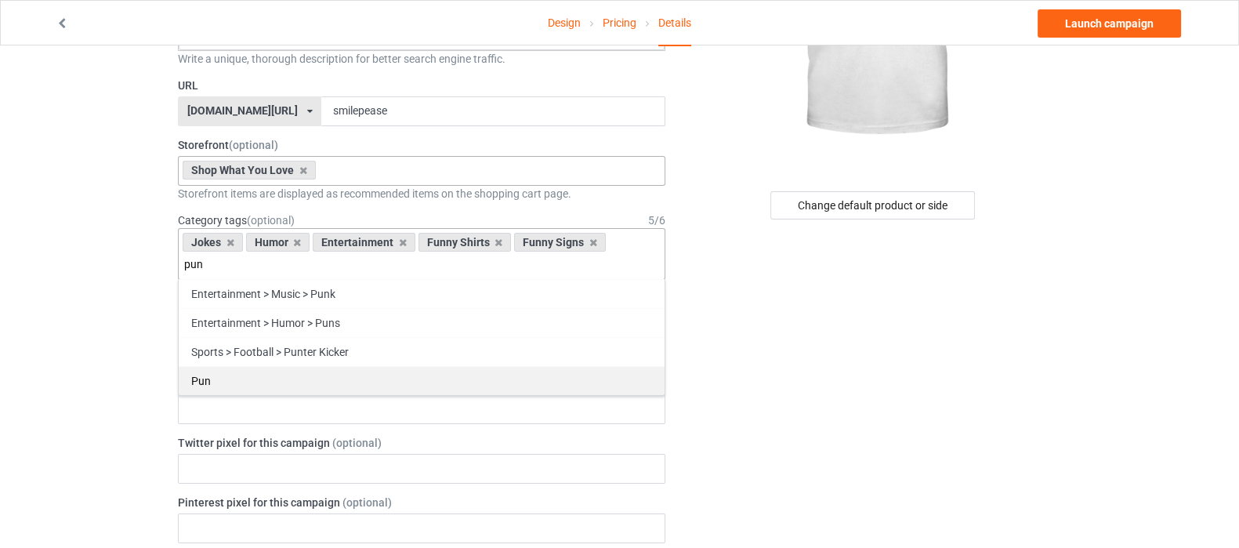
scroll to position [294, 0]
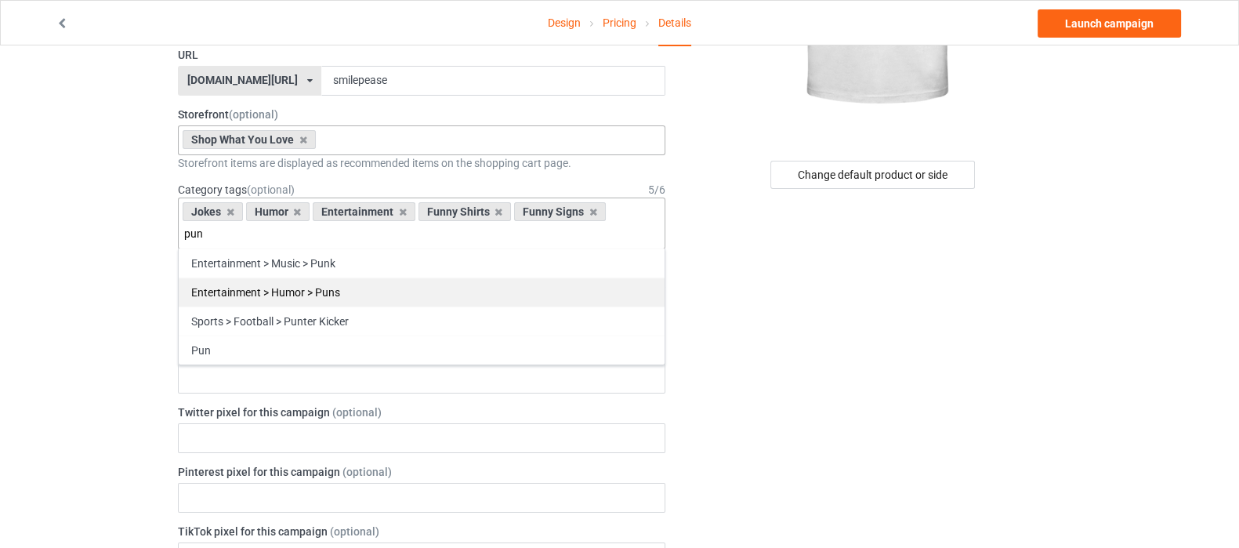
type input "pun"
click at [250, 277] on div "Entertainment > Humor > Puns" at bounding box center [422, 291] width 486 height 29
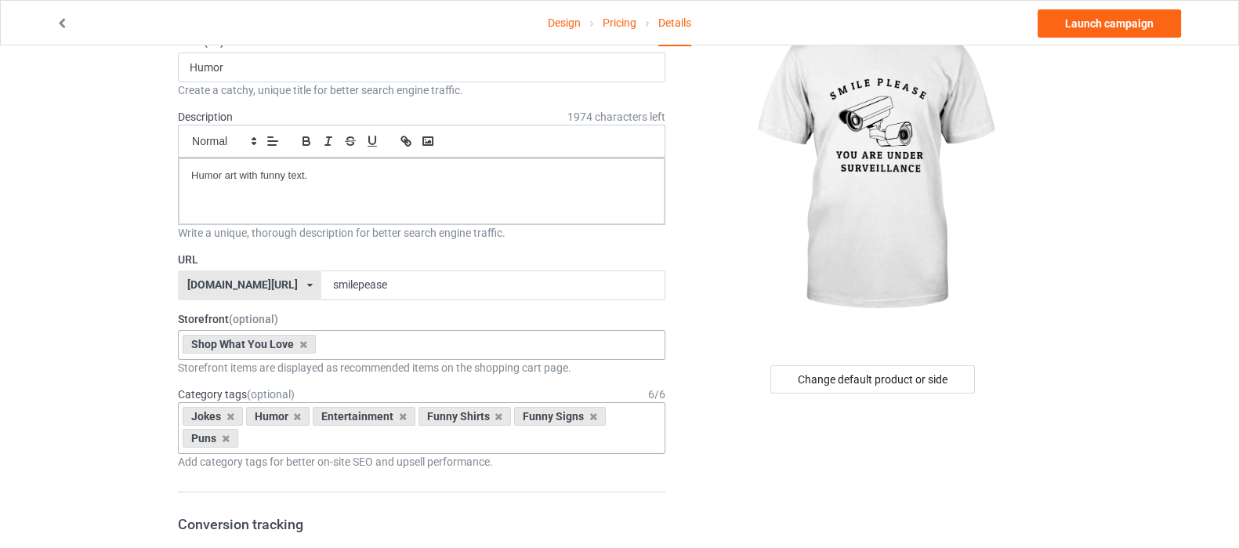
scroll to position [0, 0]
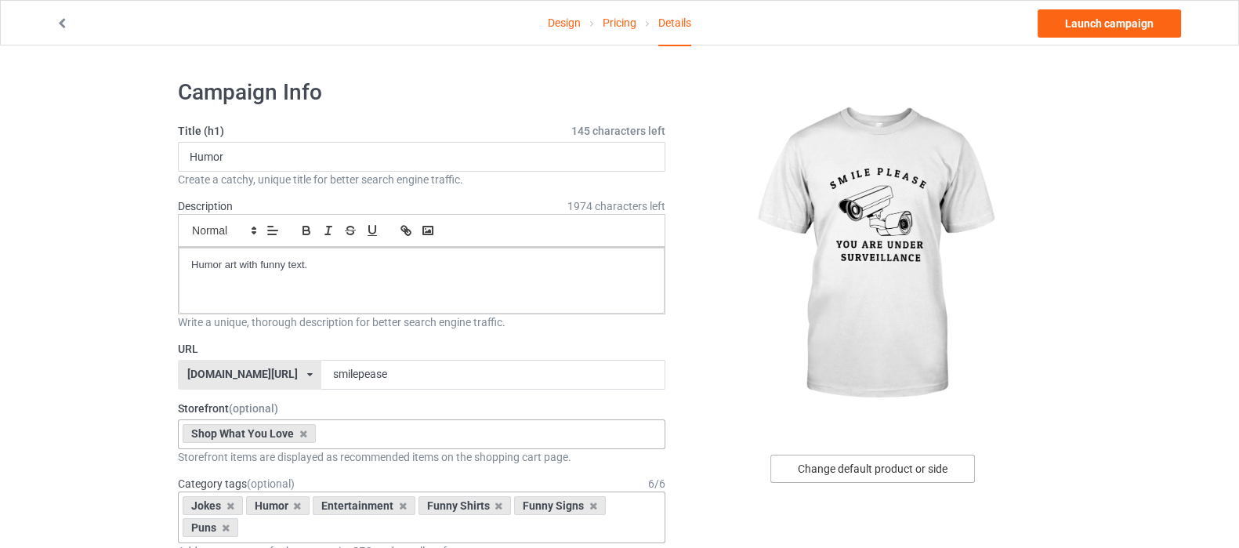
click at [884, 477] on div "Change default product or side" at bounding box center [872, 469] width 205 height 28
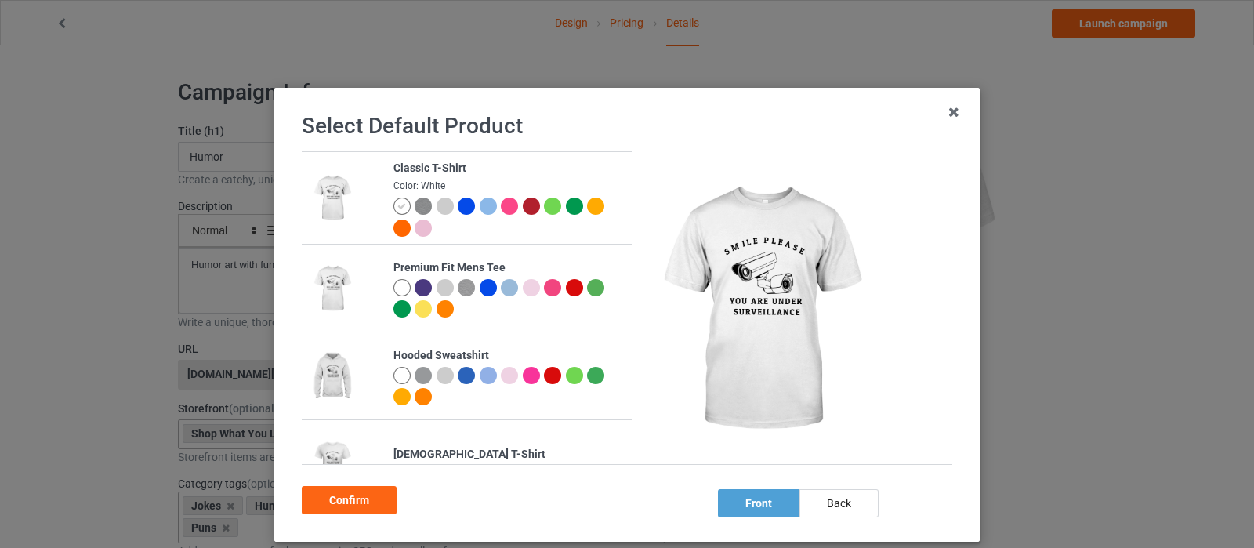
click at [415, 307] on div at bounding box center [423, 308] width 17 height 17
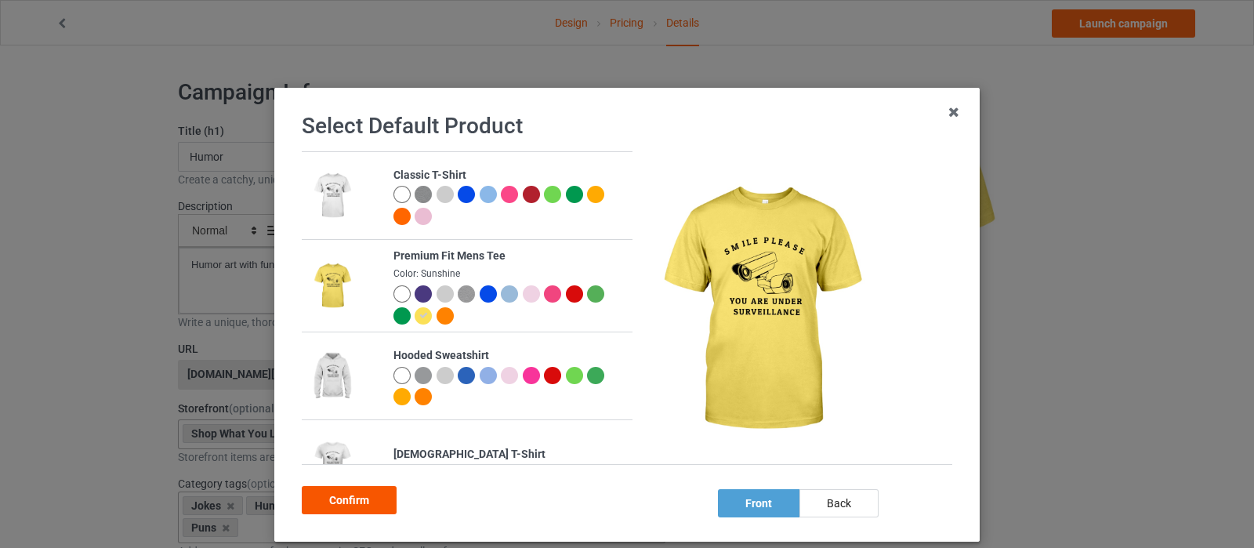
click at [361, 498] on div "Confirm" at bounding box center [349, 500] width 95 height 28
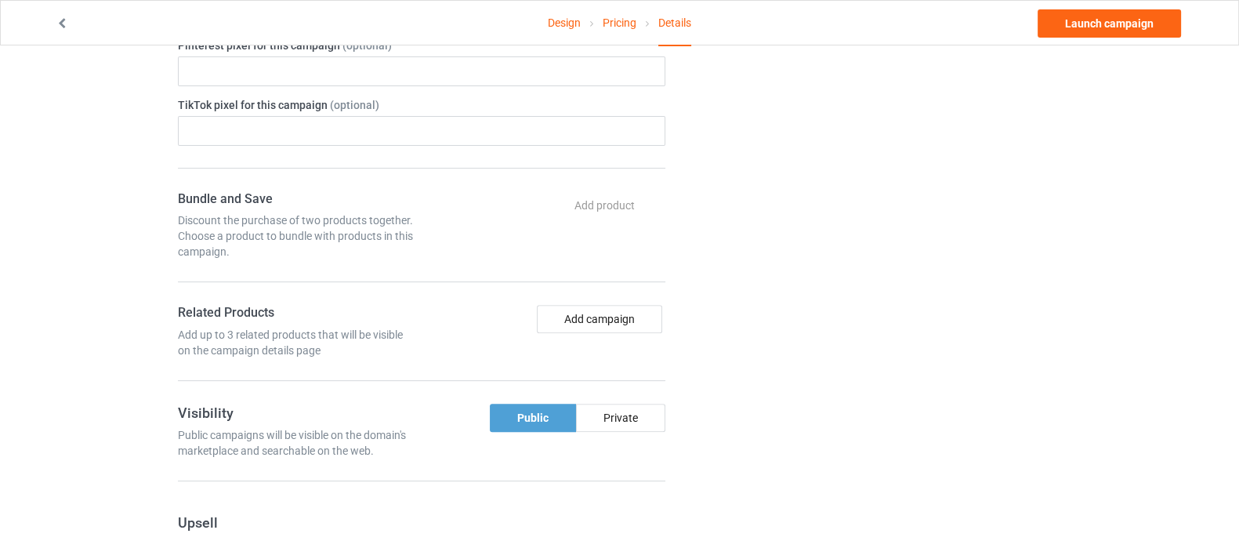
scroll to position [783, 0]
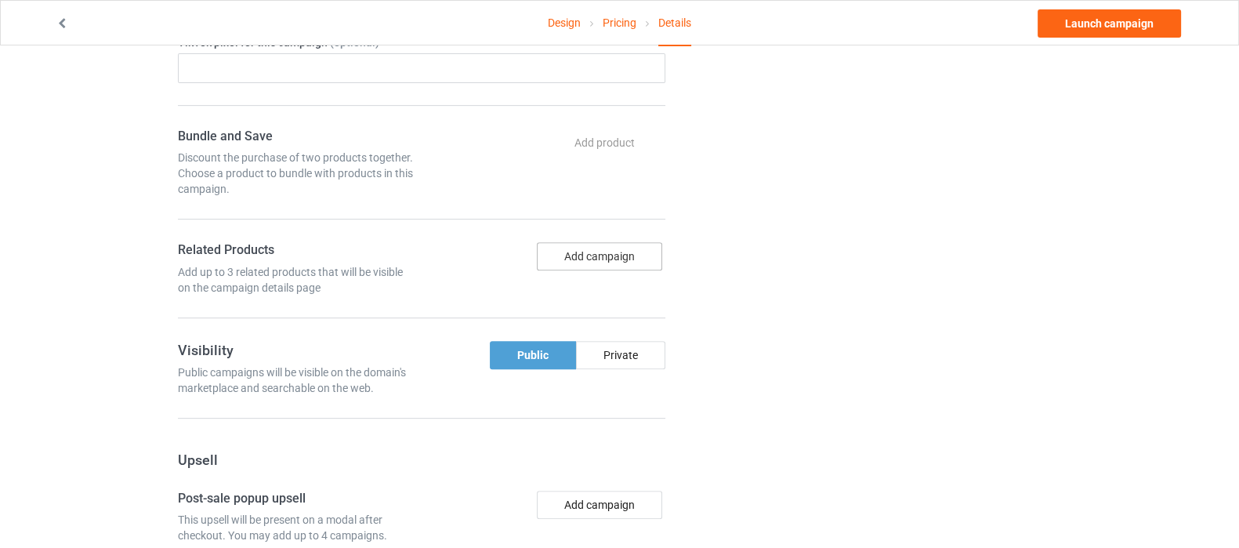
click at [587, 256] on button "Add campaign" at bounding box center [599, 256] width 125 height 28
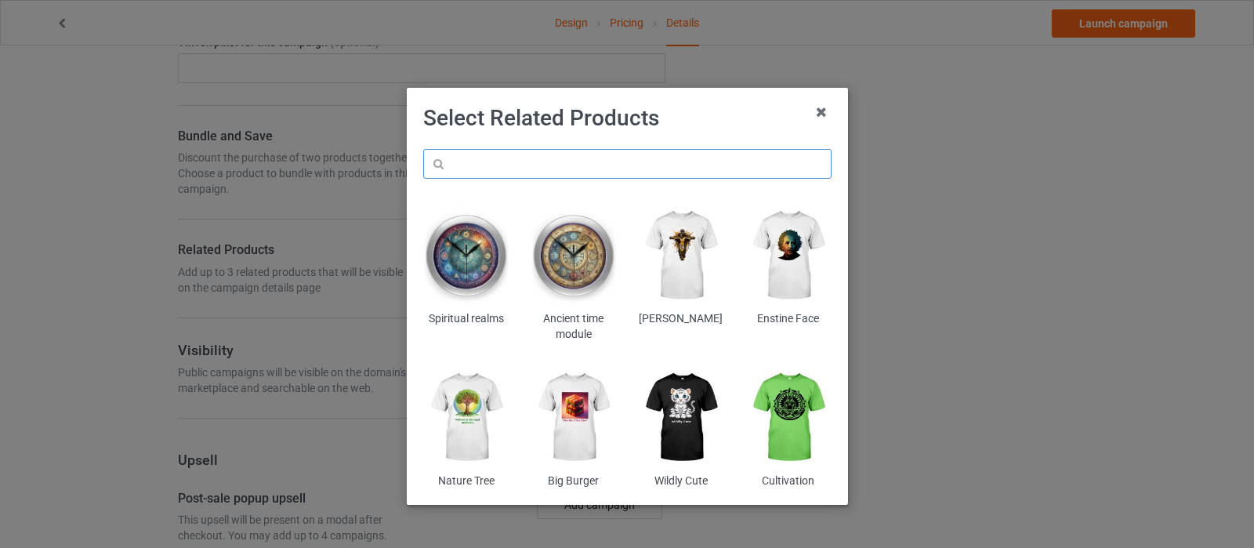
click at [631, 165] on input "text" at bounding box center [627, 164] width 408 height 30
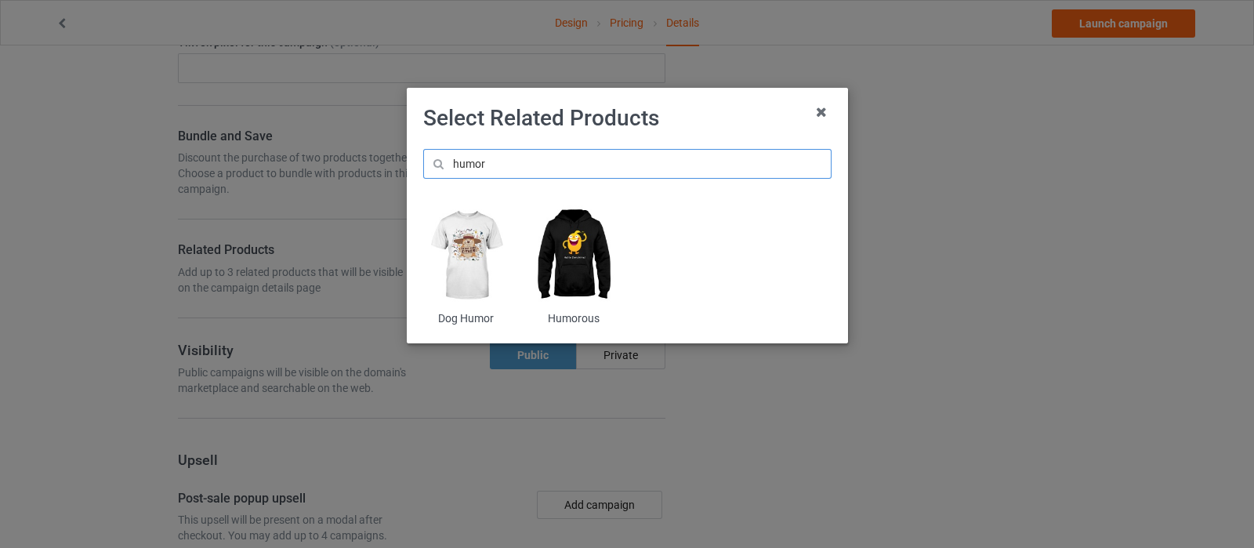
type input "humor"
click at [580, 256] on img at bounding box center [573, 255] width 85 height 107
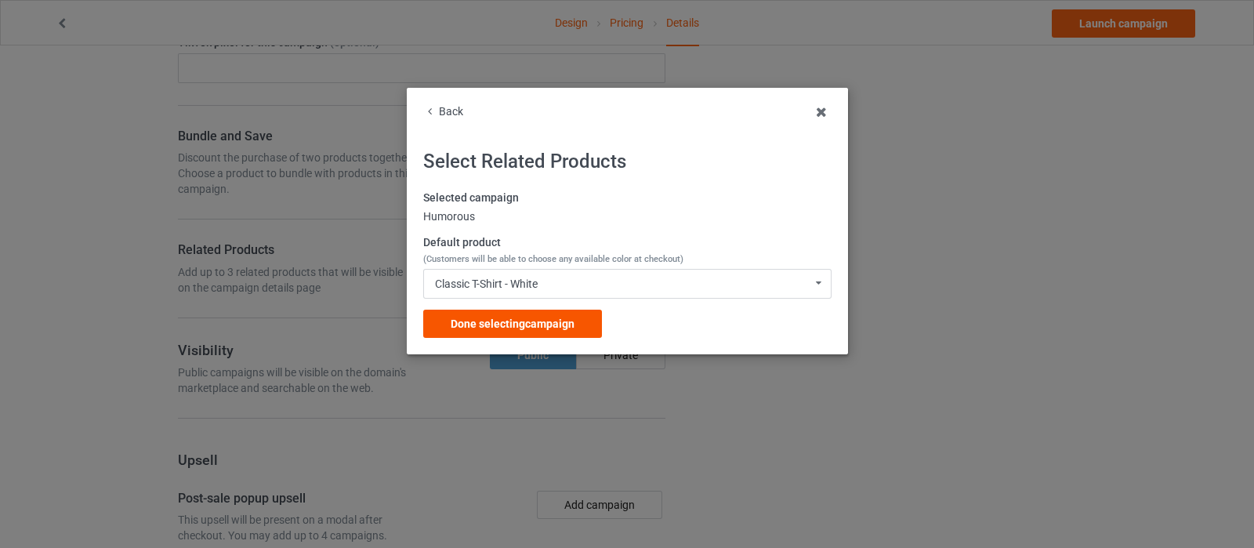
click at [542, 329] on span "Done selecting campaign" at bounding box center [513, 323] width 124 height 13
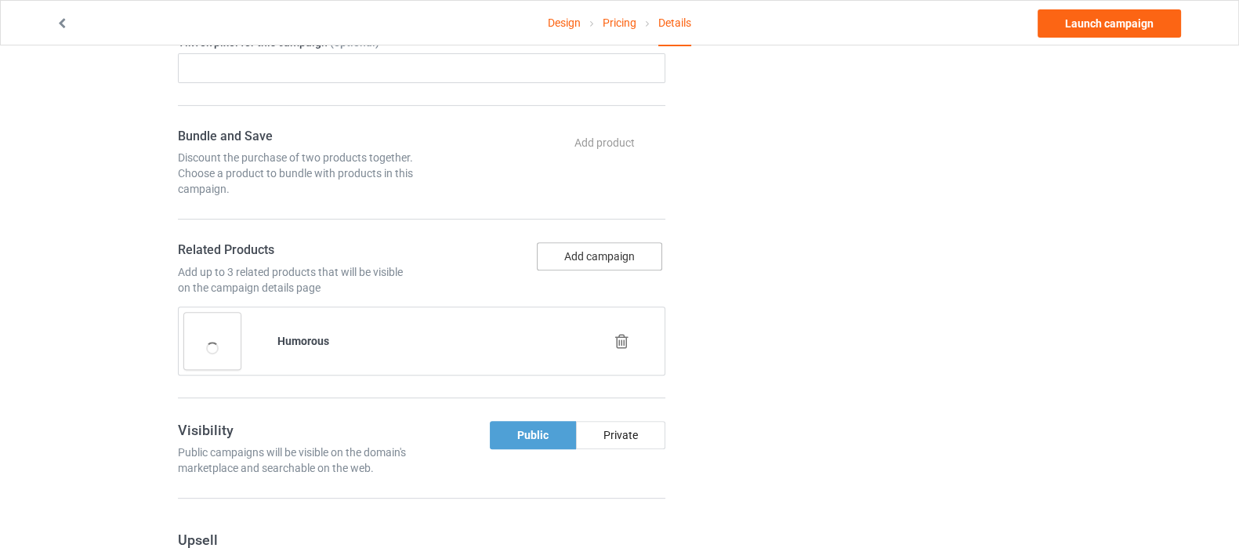
click at [589, 256] on button "Add campaign" at bounding box center [599, 256] width 125 height 28
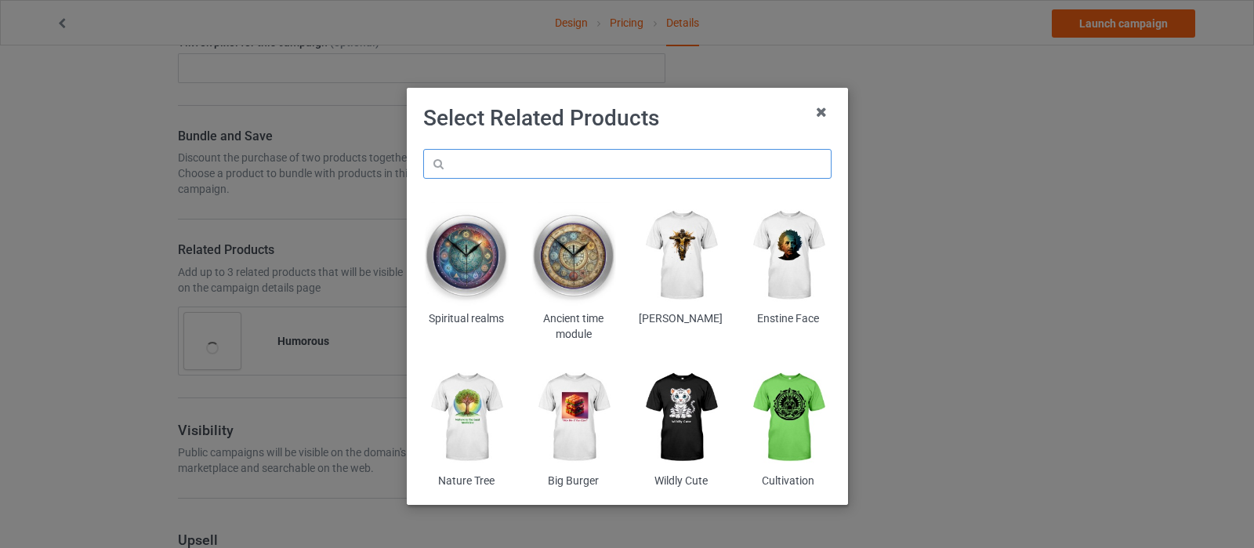
click at [589, 161] on input "text" at bounding box center [627, 164] width 408 height 30
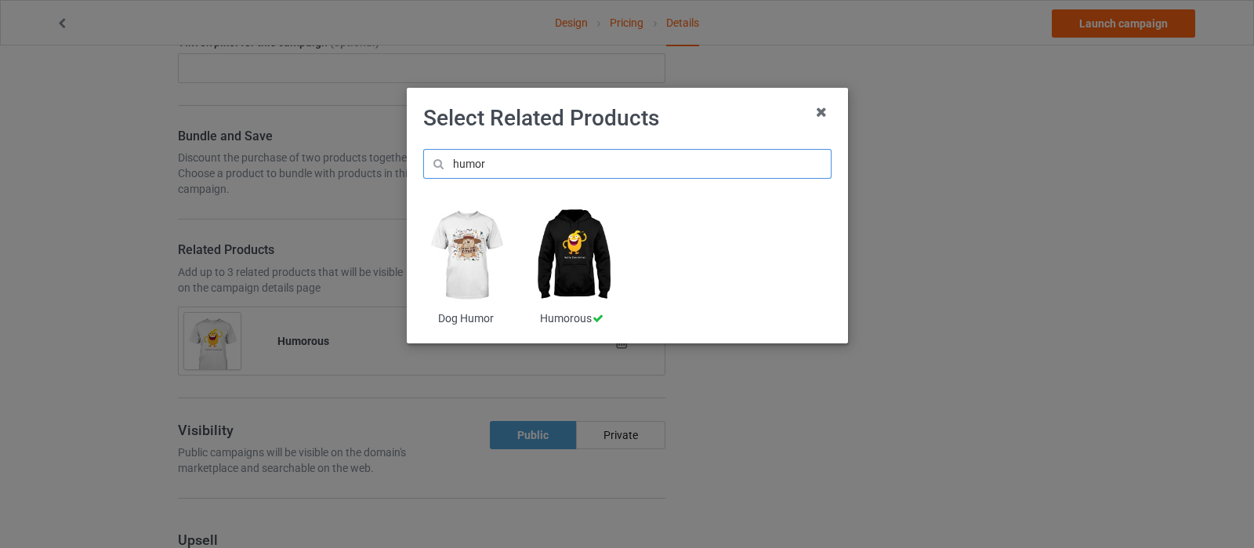
type input "humor"
click at [481, 250] on img at bounding box center [465, 255] width 85 height 107
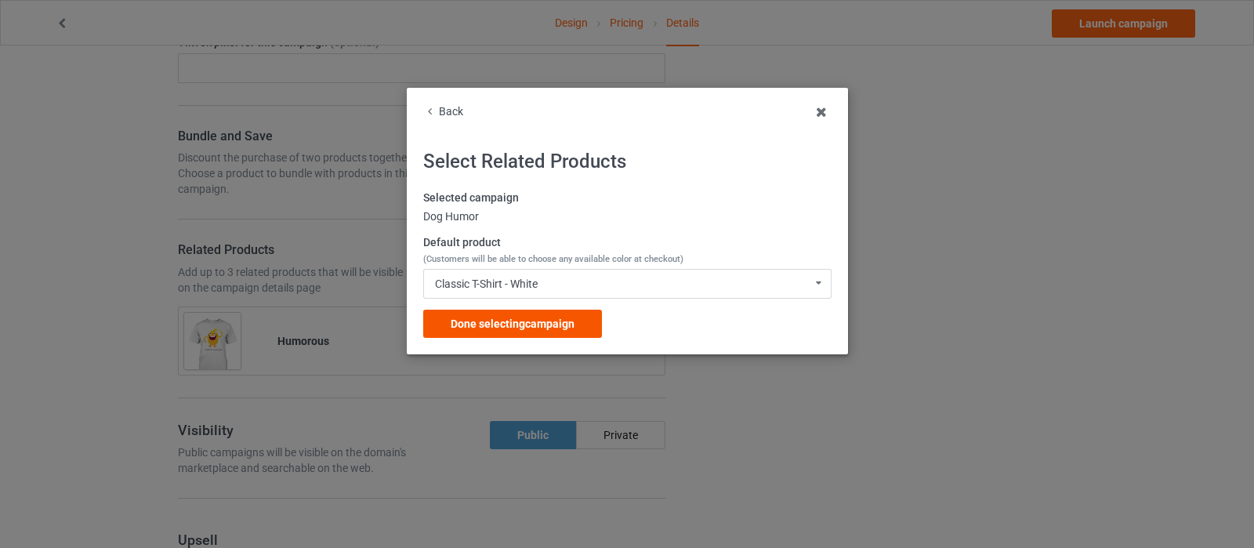
click at [567, 321] on span "Done selecting campaign" at bounding box center [513, 323] width 124 height 13
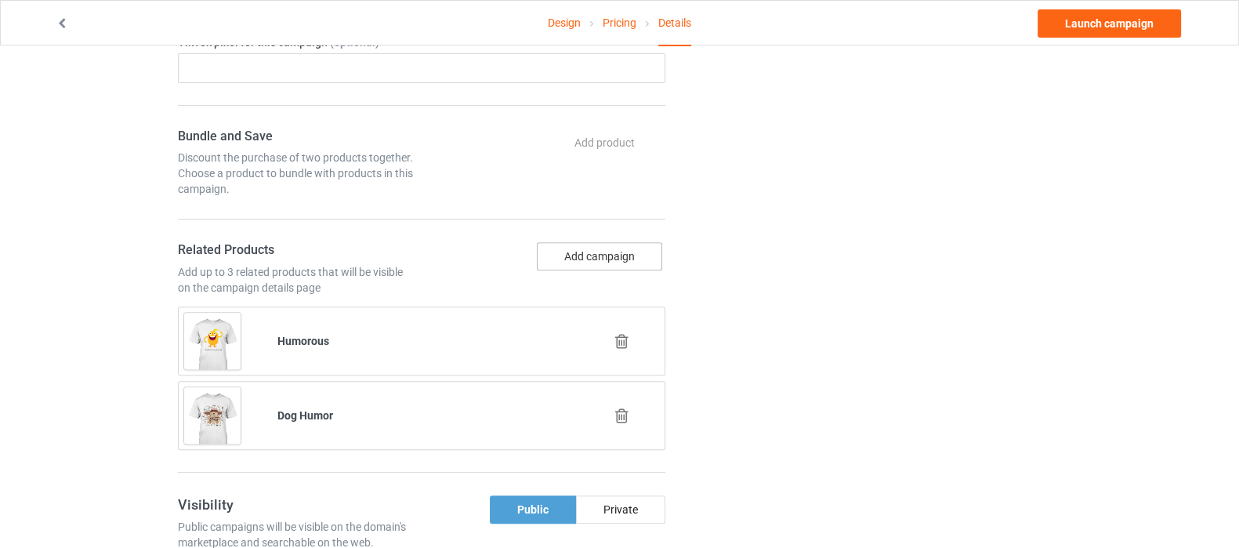
click at [581, 254] on button "Add campaign" at bounding box center [599, 256] width 125 height 28
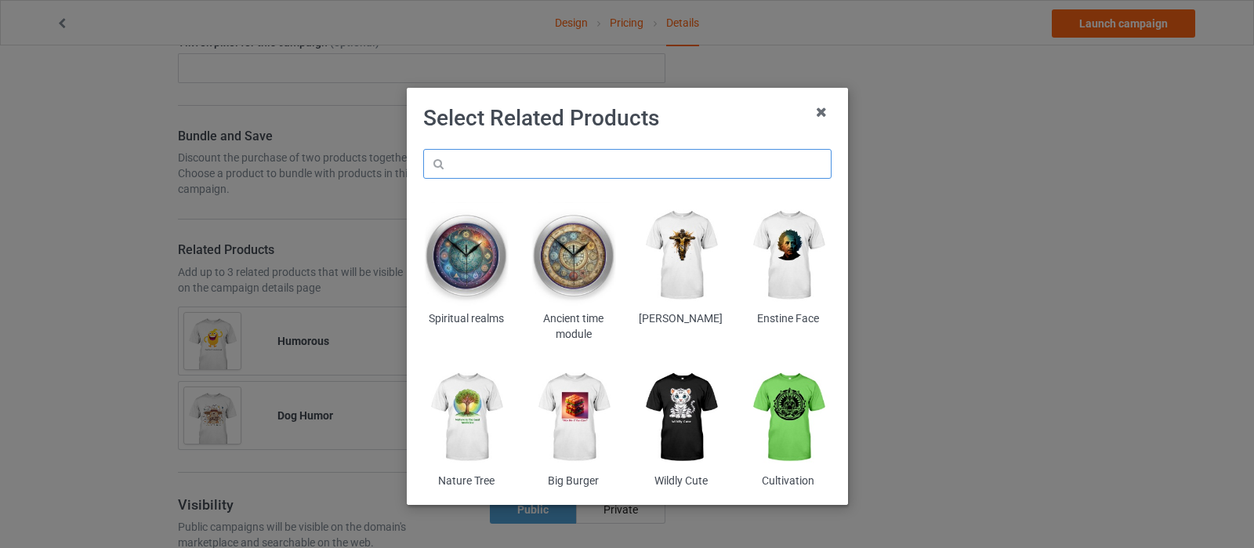
click at [531, 160] on input "text" at bounding box center [627, 164] width 408 height 30
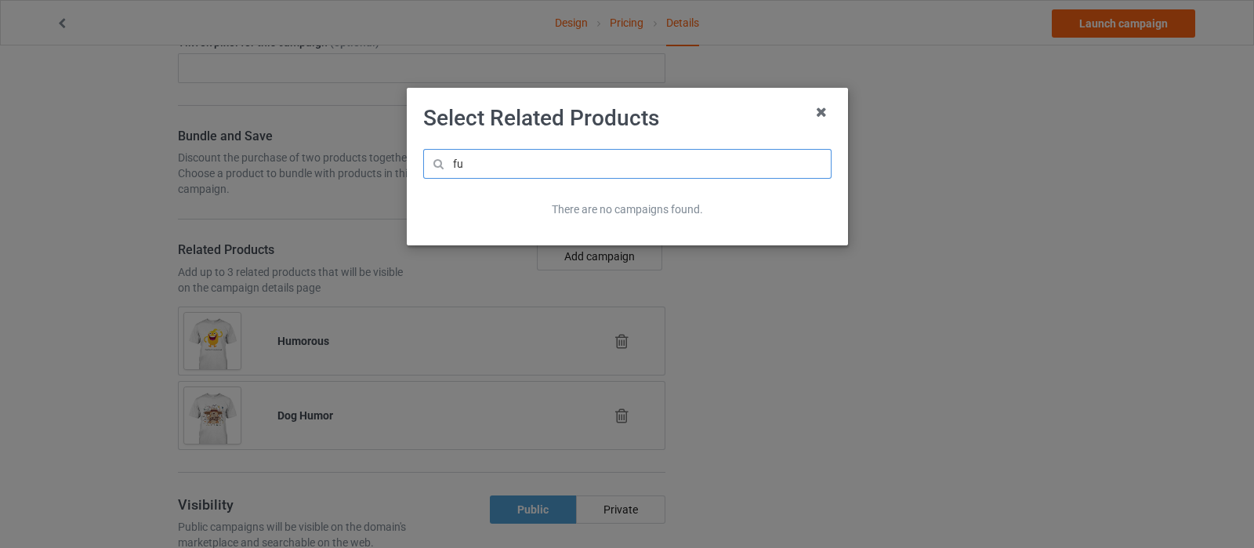
type input "f"
click at [511, 165] on input "puns" at bounding box center [627, 164] width 408 height 30
click at [698, 165] on input "puns" at bounding box center [627, 164] width 408 height 30
click at [496, 169] on input "puns" at bounding box center [627, 164] width 408 height 30
drag, startPoint x: 493, startPoint y: 165, endPoint x: 444, endPoint y: 147, distance: 52.8
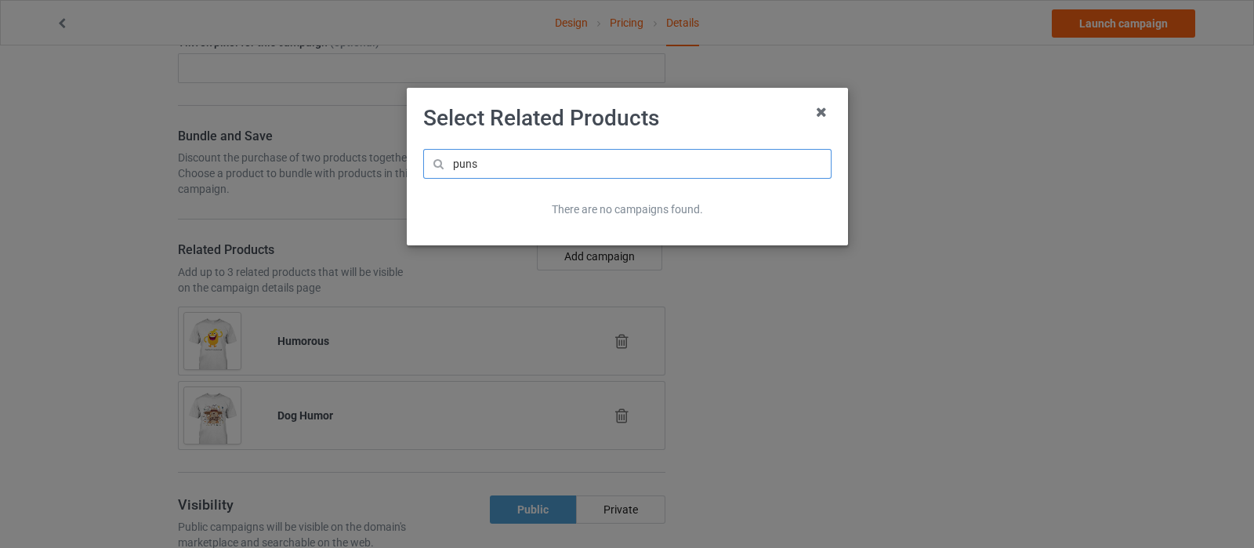
click at [444, 147] on div "puns There are no campaigns found." at bounding box center [627, 189] width 430 height 102
click at [510, 156] on input "puns" at bounding box center [627, 164] width 408 height 30
type input "puns"
drag, startPoint x: 549, startPoint y: 208, endPoint x: 733, endPoint y: 216, distance: 184.3
click at [733, 216] on div "There are no campaigns found." at bounding box center [627, 210] width 386 height 16
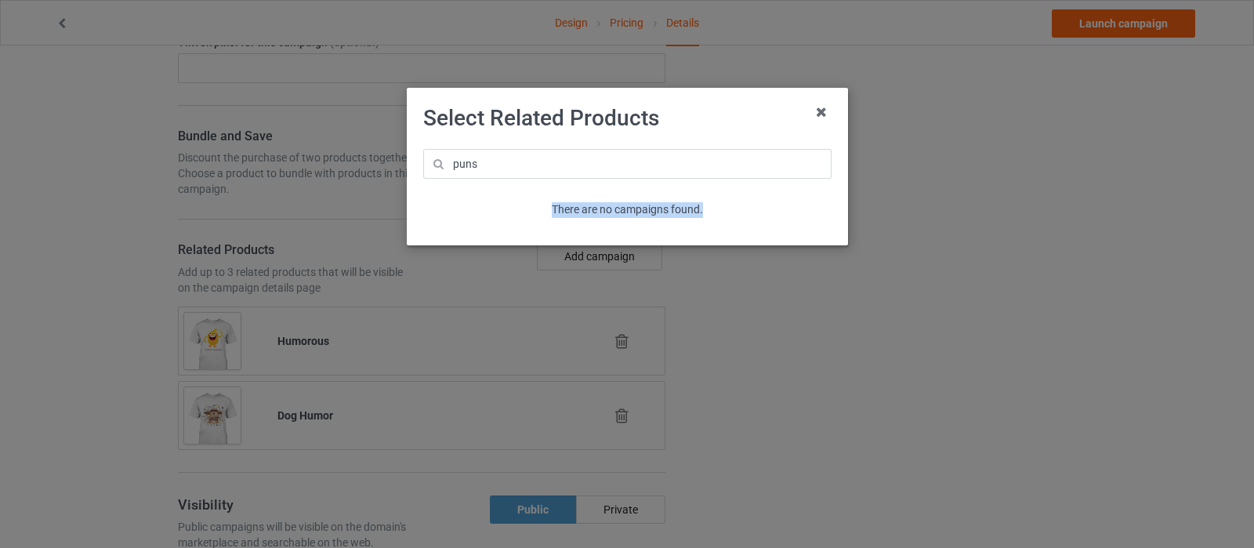
click at [727, 207] on div "There are no campaigns found." at bounding box center [627, 210] width 386 height 16
drag, startPoint x: 494, startPoint y: 162, endPoint x: 447, endPoint y: 163, distance: 47.0
click at [447, 163] on input "puns" at bounding box center [627, 164] width 408 height 30
click at [825, 111] on icon at bounding box center [821, 112] width 25 height 25
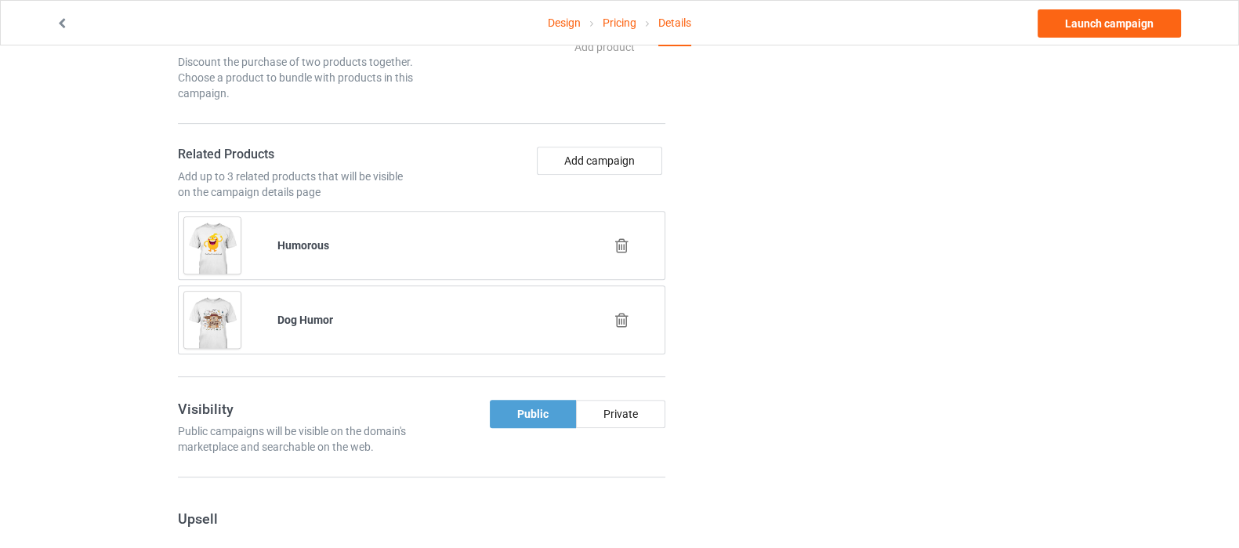
scroll to position [882, 0]
click at [587, 149] on button "Add campaign" at bounding box center [599, 157] width 125 height 28
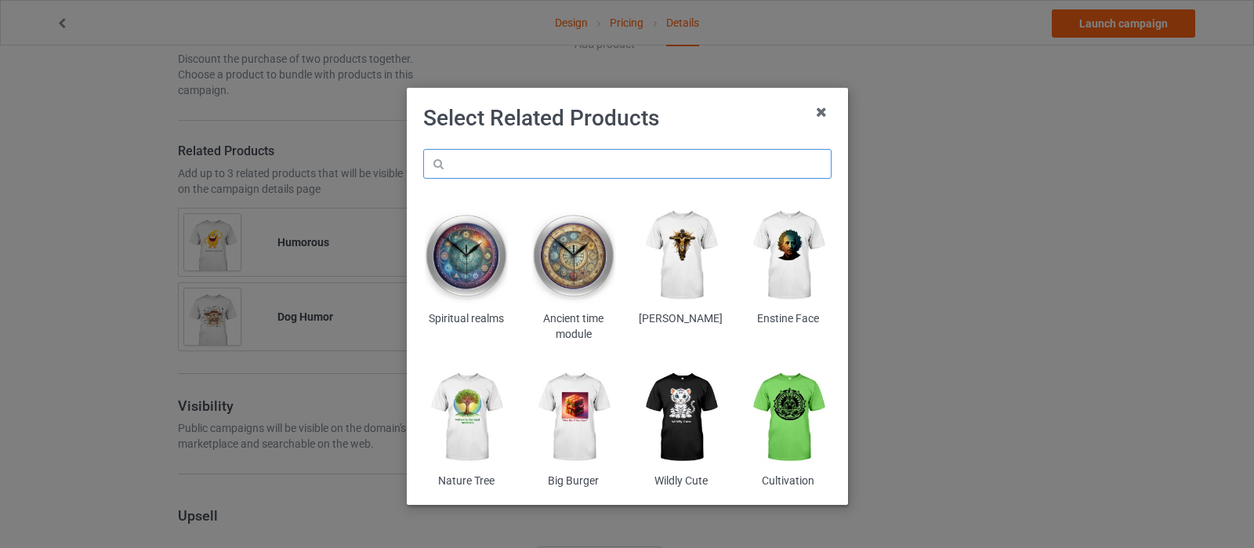
click at [616, 164] on input "text" at bounding box center [627, 164] width 408 height 30
click at [670, 390] on img at bounding box center [680, 417] width 85 height 107
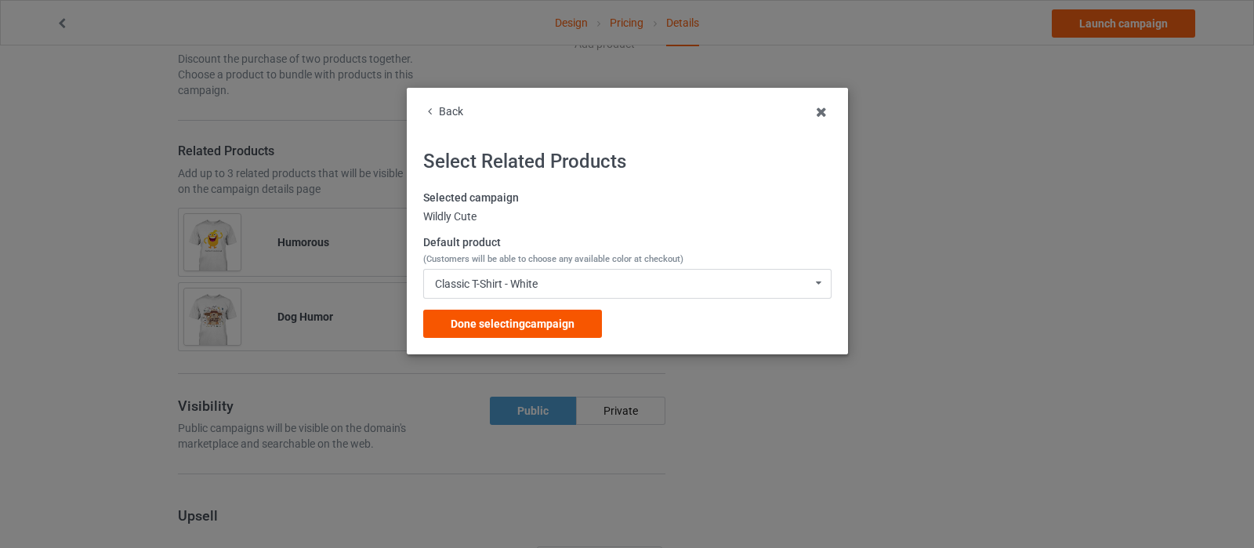
click at [477, 324] on span "Done selecting campaign" at bounding box center [513, 323] width 124 height 13
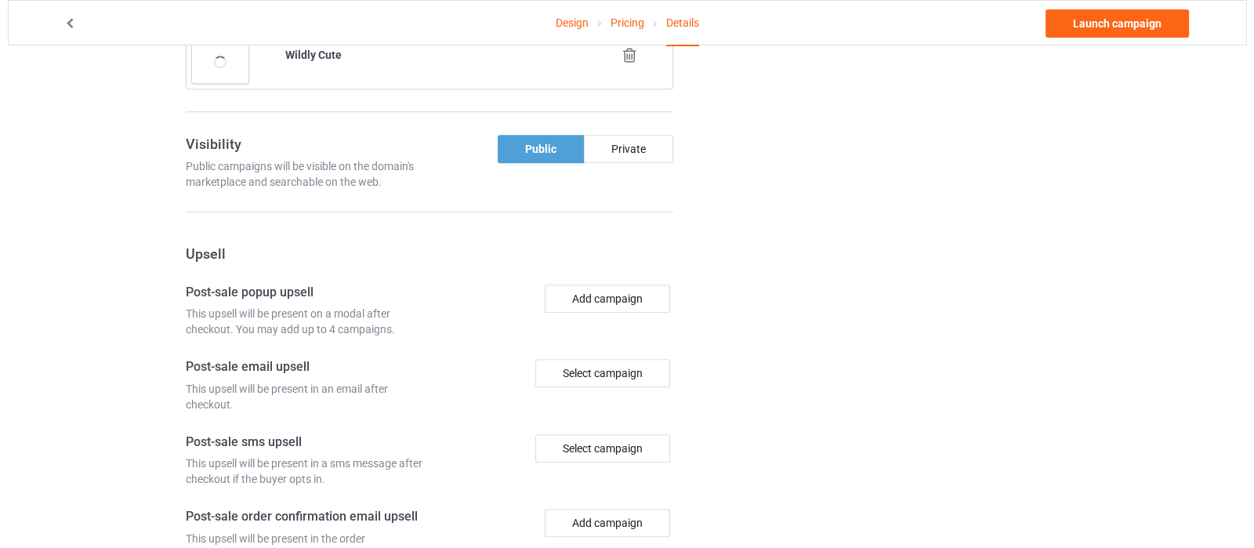
scroll to position [1273, 0]
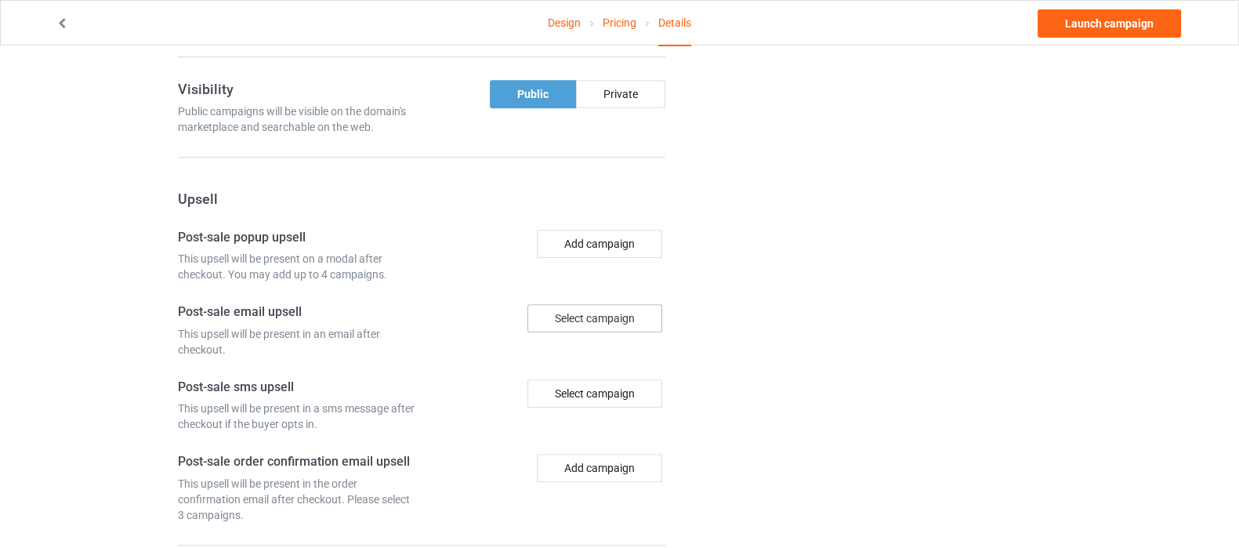
click at [568, 321] on div "Select campaign" at bounding box center [594, 318] width 135 height 28
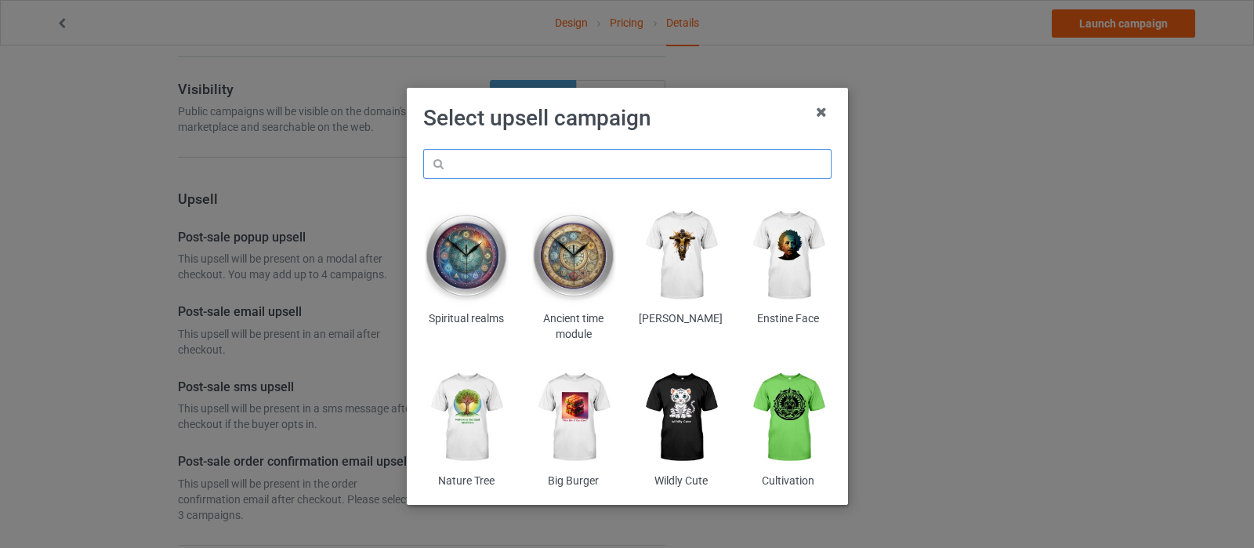
click at [574, 163] on input "text" at bounding box center [627, 164] width 408 height 30
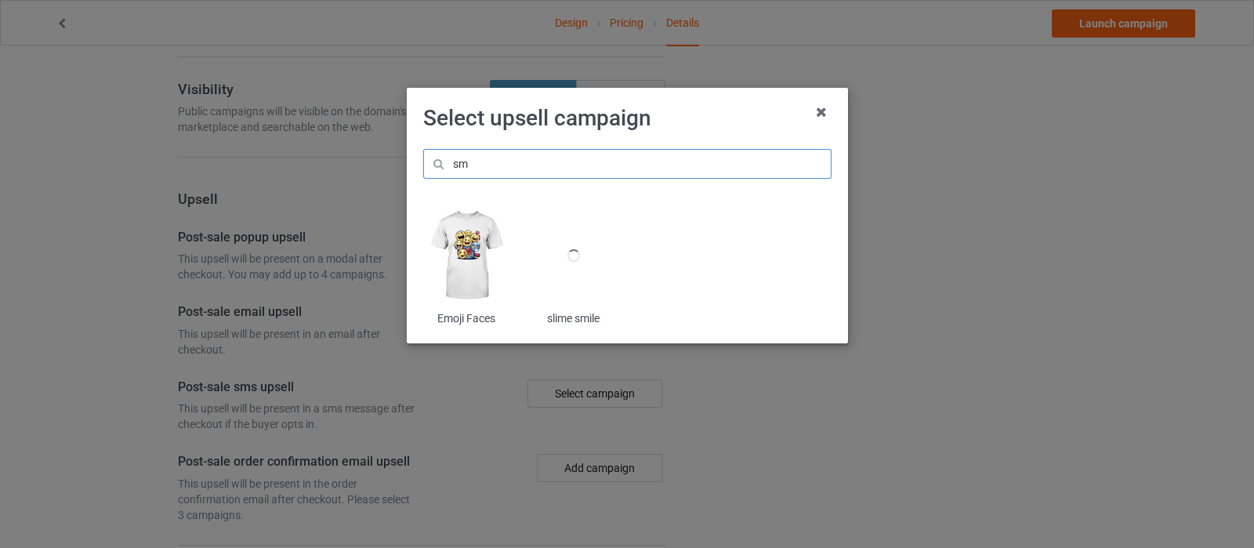
type input "s"
type input "smile"
click at [471, 252] on img at bounding box center [465, 255] width 85 height 107
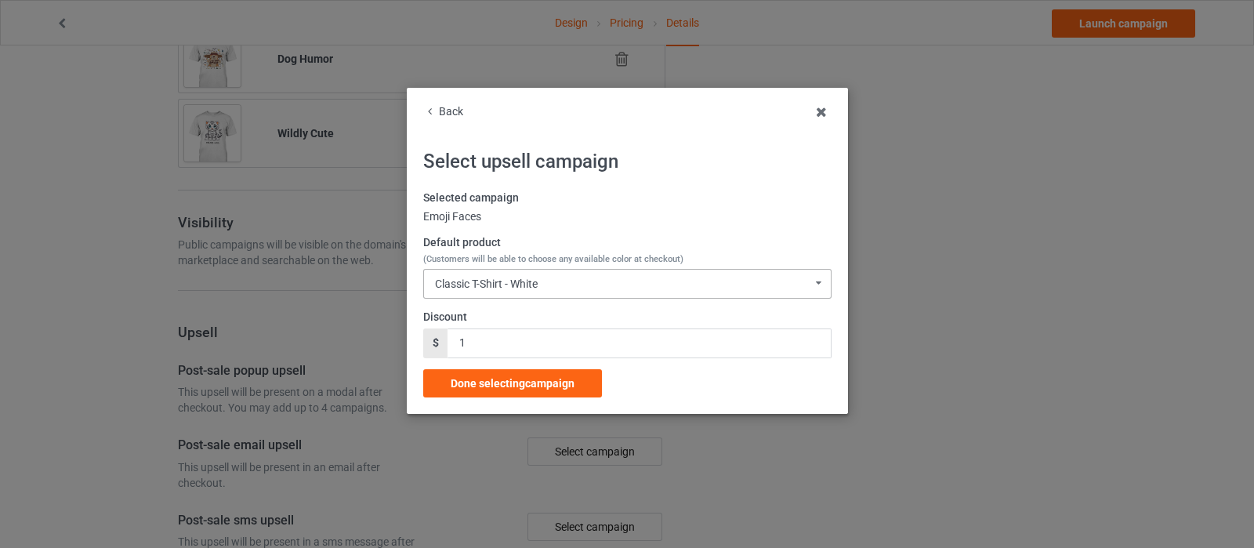
scroll to position [1273, 0]
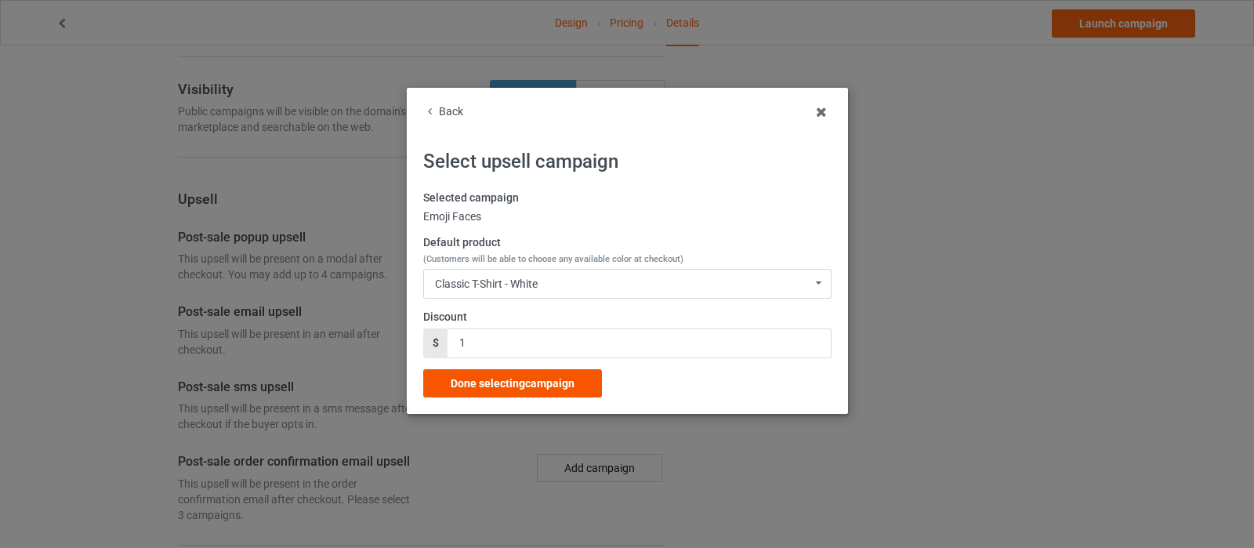
click at [566, 379] on span "Done selecting campaign" at bounding box center [513, 383] width 124 height 13
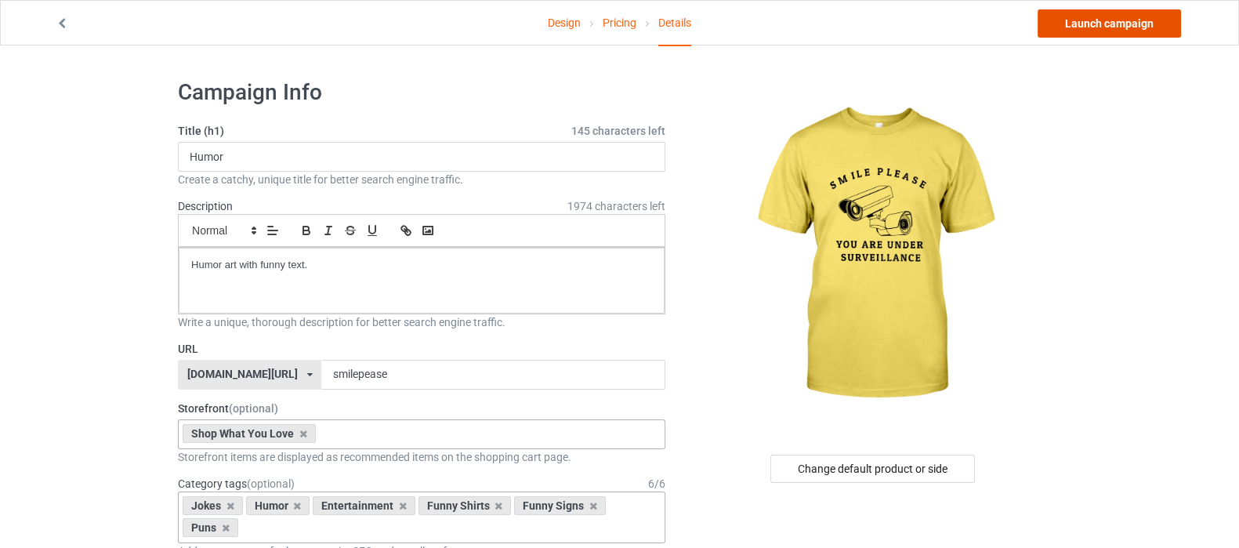
click at [1089, 21] on link "Launch campaign" at bounding box center [1109, 23] width 143 height 28
